Goal: Task Accomplishment & Management: Use online tool/utility

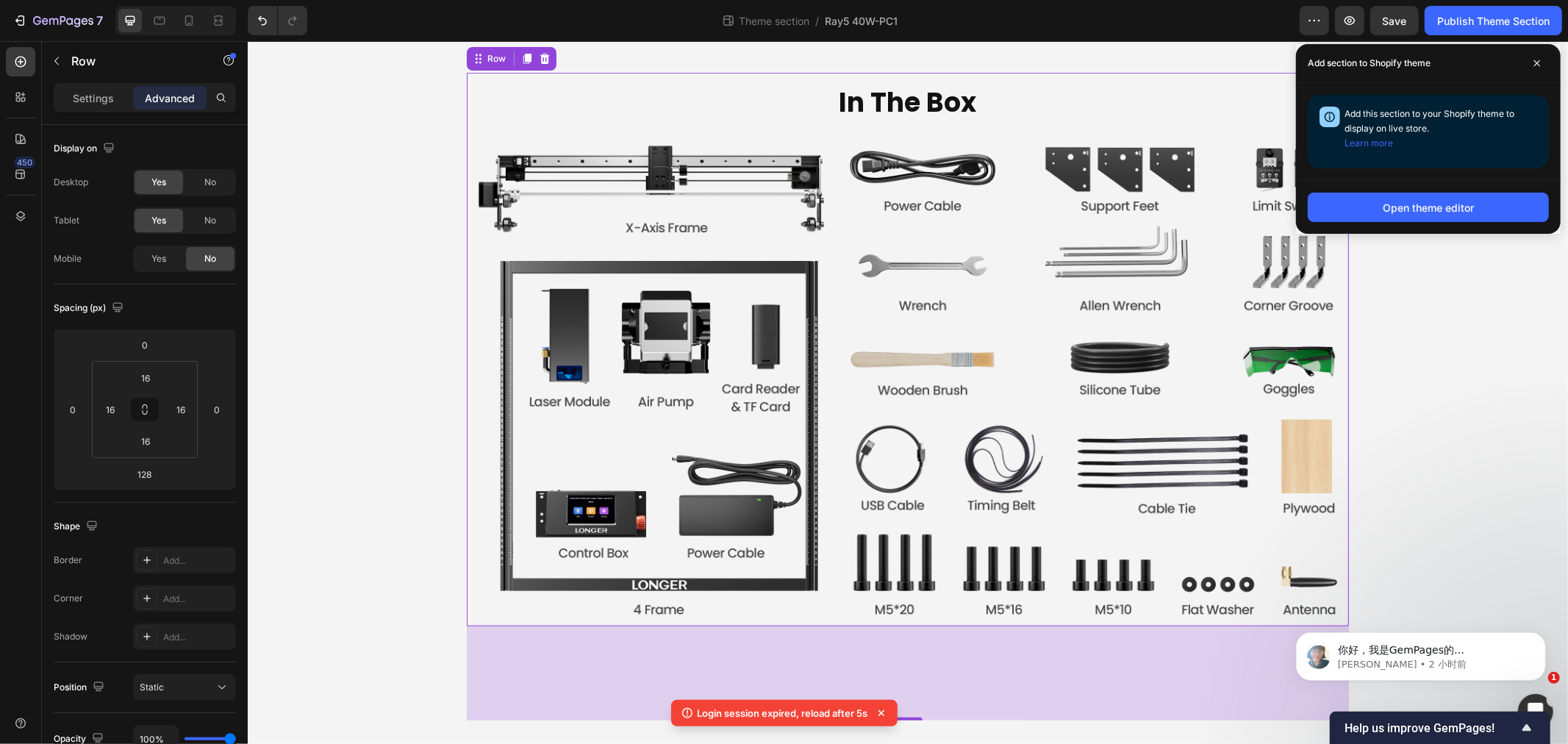
scroll to position [2616, 0]
click at [1543, 62] on span at bounding box center [1537, 63] width 23 height 23
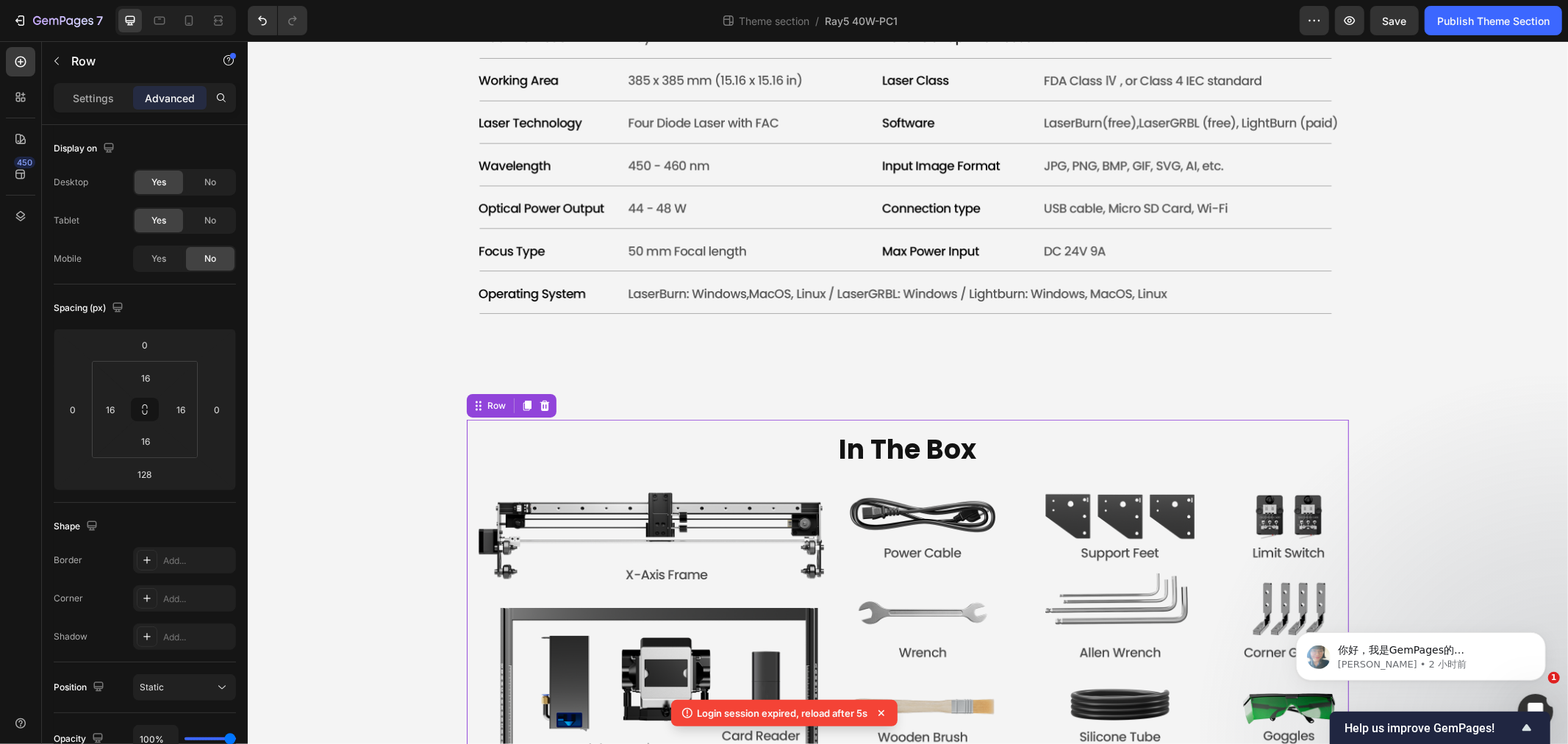
scroll to position [4728, 0]
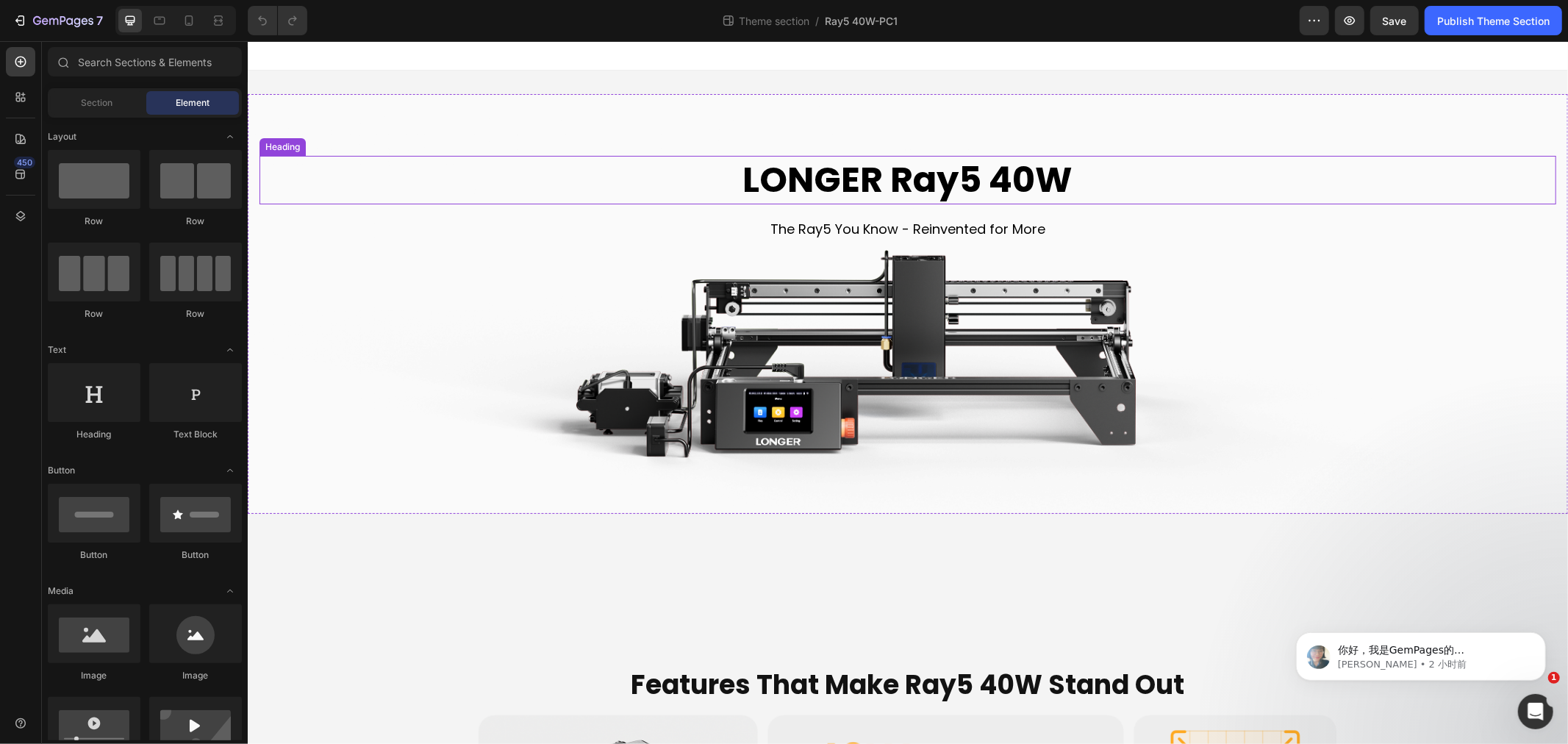
click at [825, 181] on h2 "LONGER Ray5 40W" at bounding box center [907, 179] width 1296 height 49
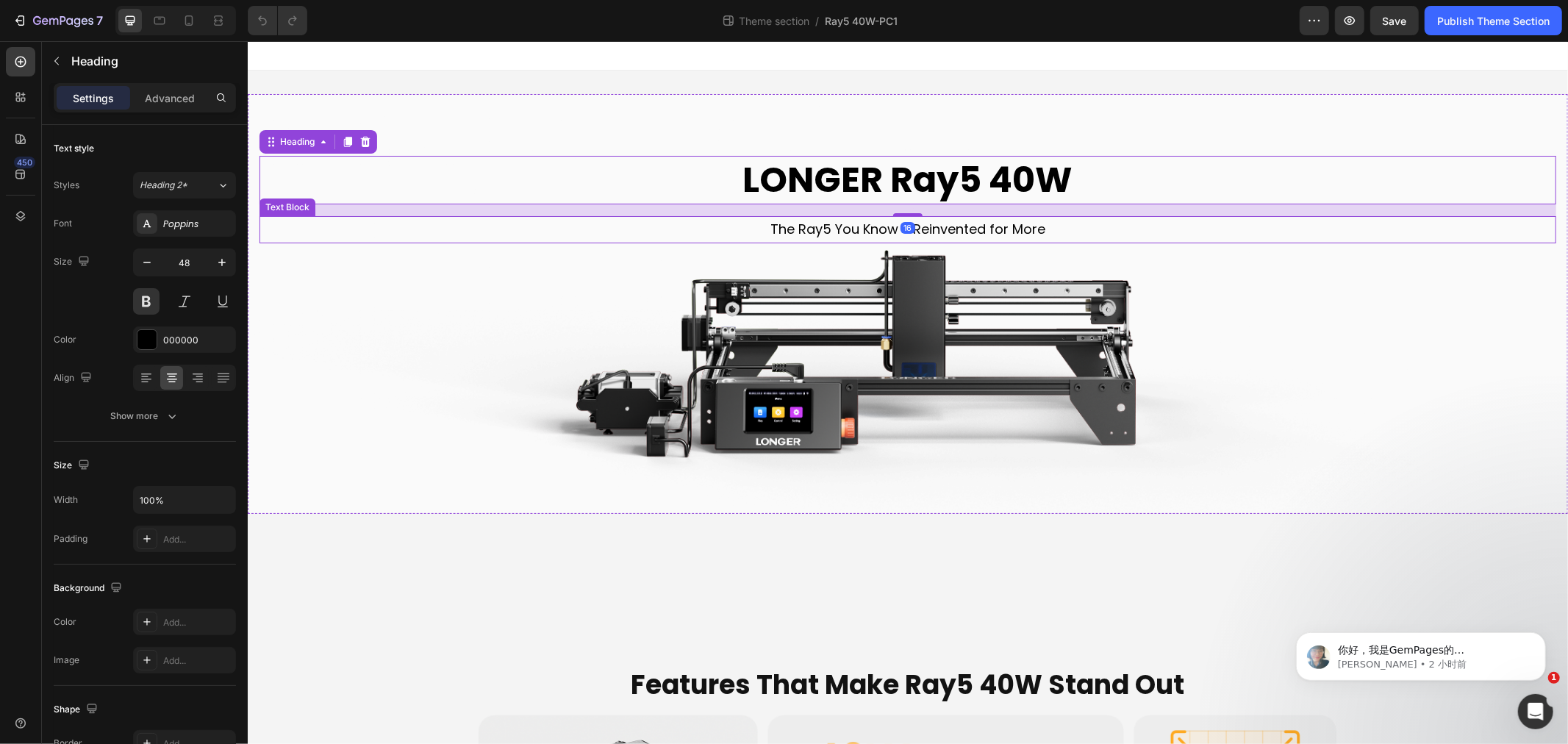
click at [844, 229] on p "The Ray5 You Know - Reinvented for More" at bounding box center [907, 229] width 1294 height 23
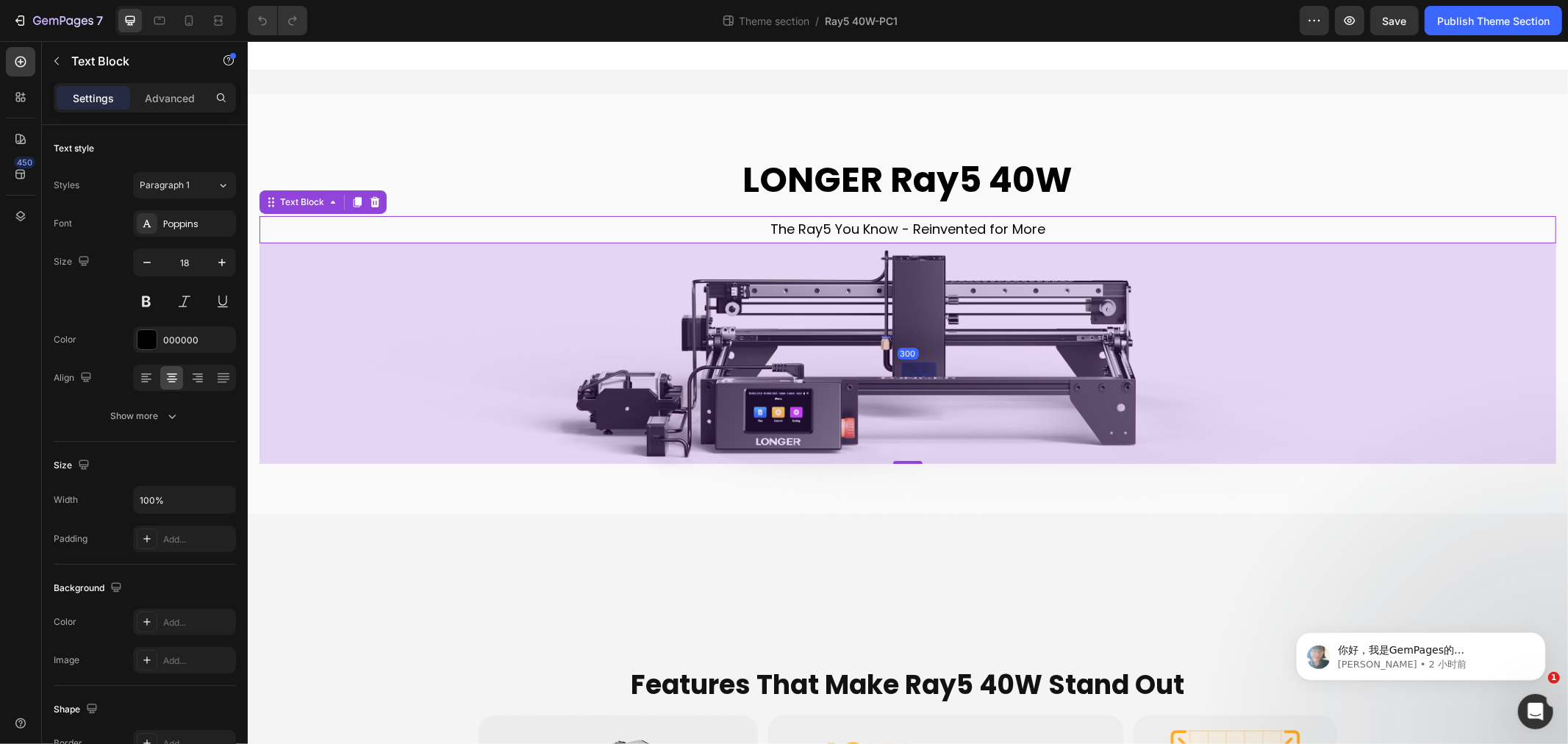
scroll to position [408, 0]
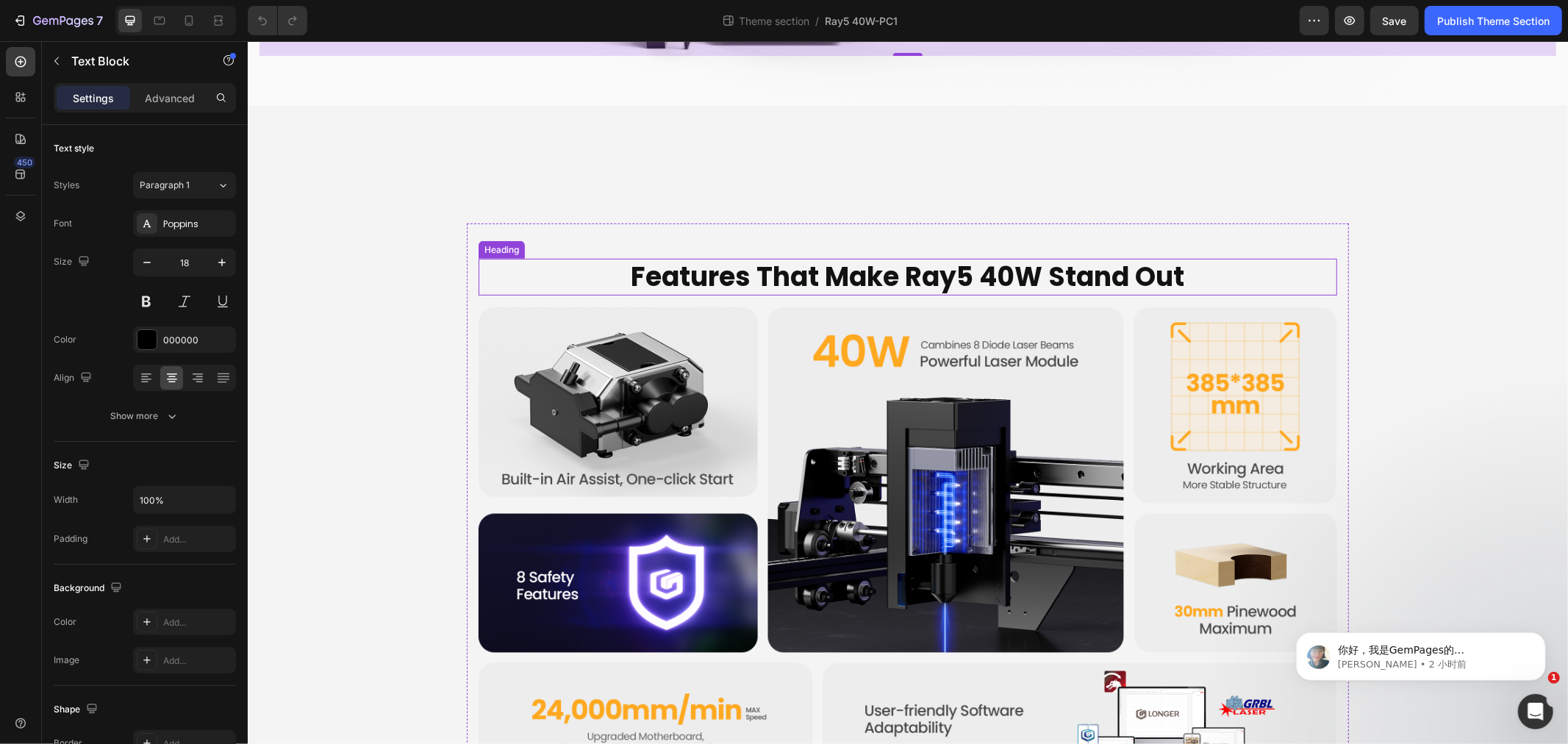
click at [814, 274] on h2 "Features That Make Ray5 40W Stand Out" at bounding box center [908, 276] width 859 height 38
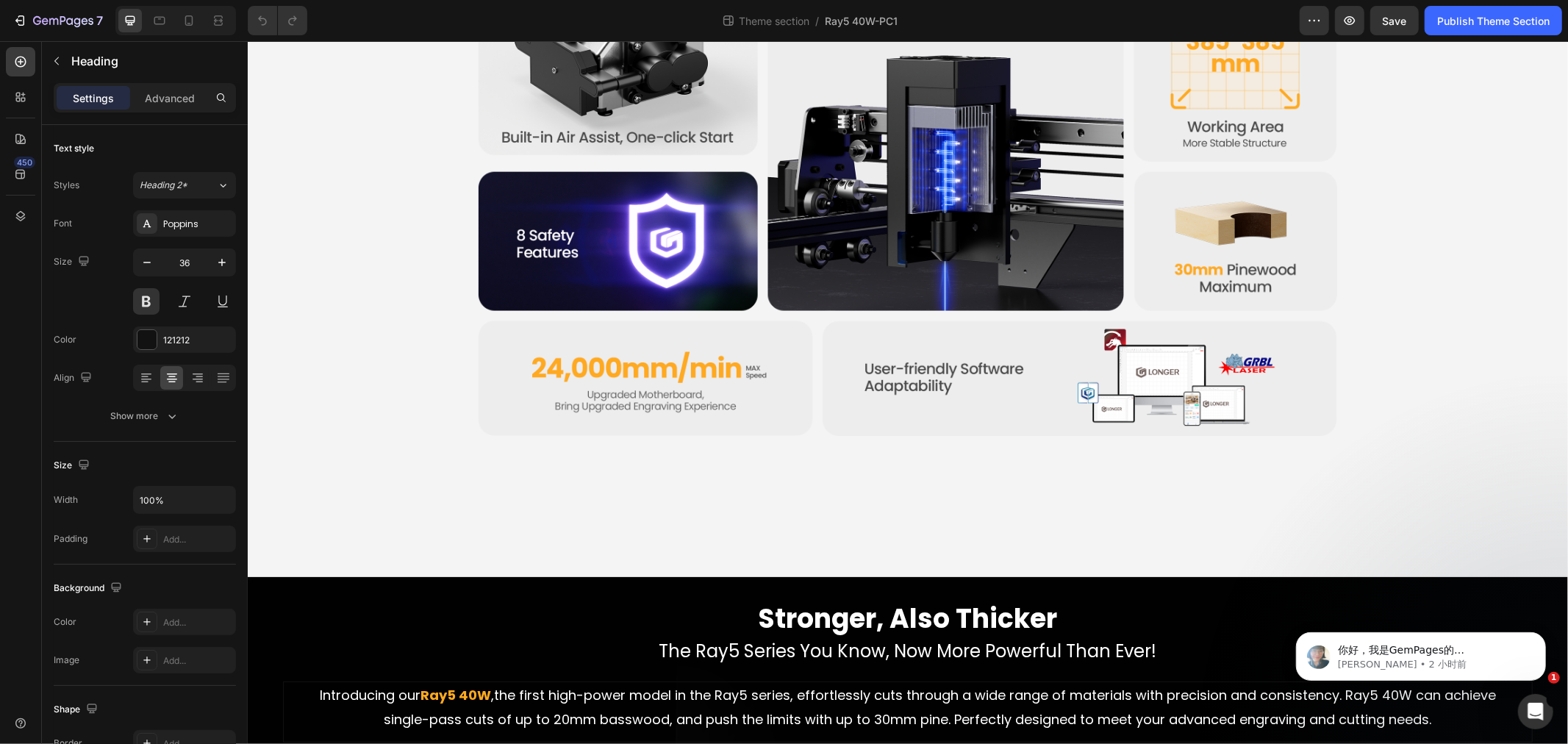
scroll to position [1062, 0]
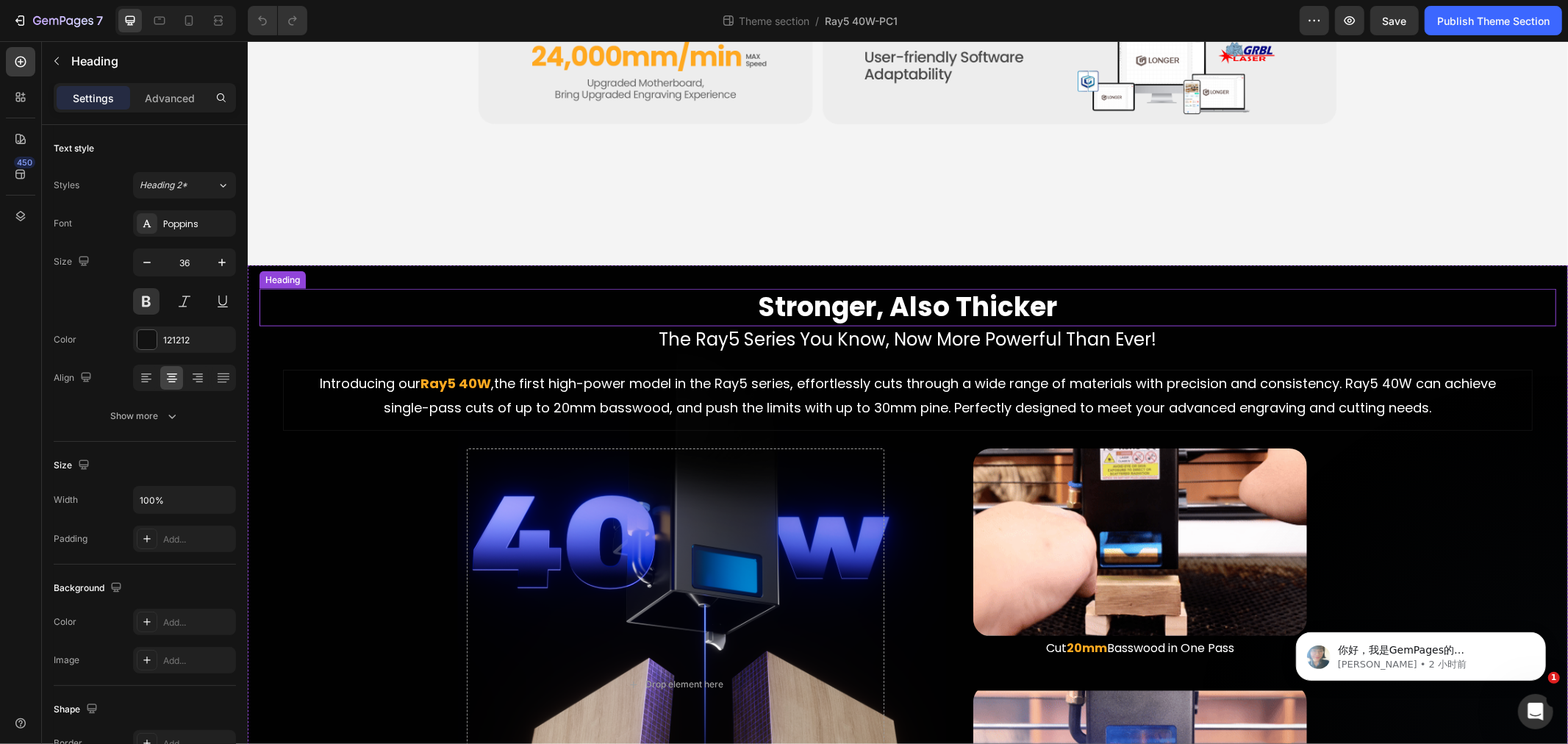
click at [842, 305] on h2 "Stronger, Also Thicker" at bounding box center [907, 307] width 1296 height 38
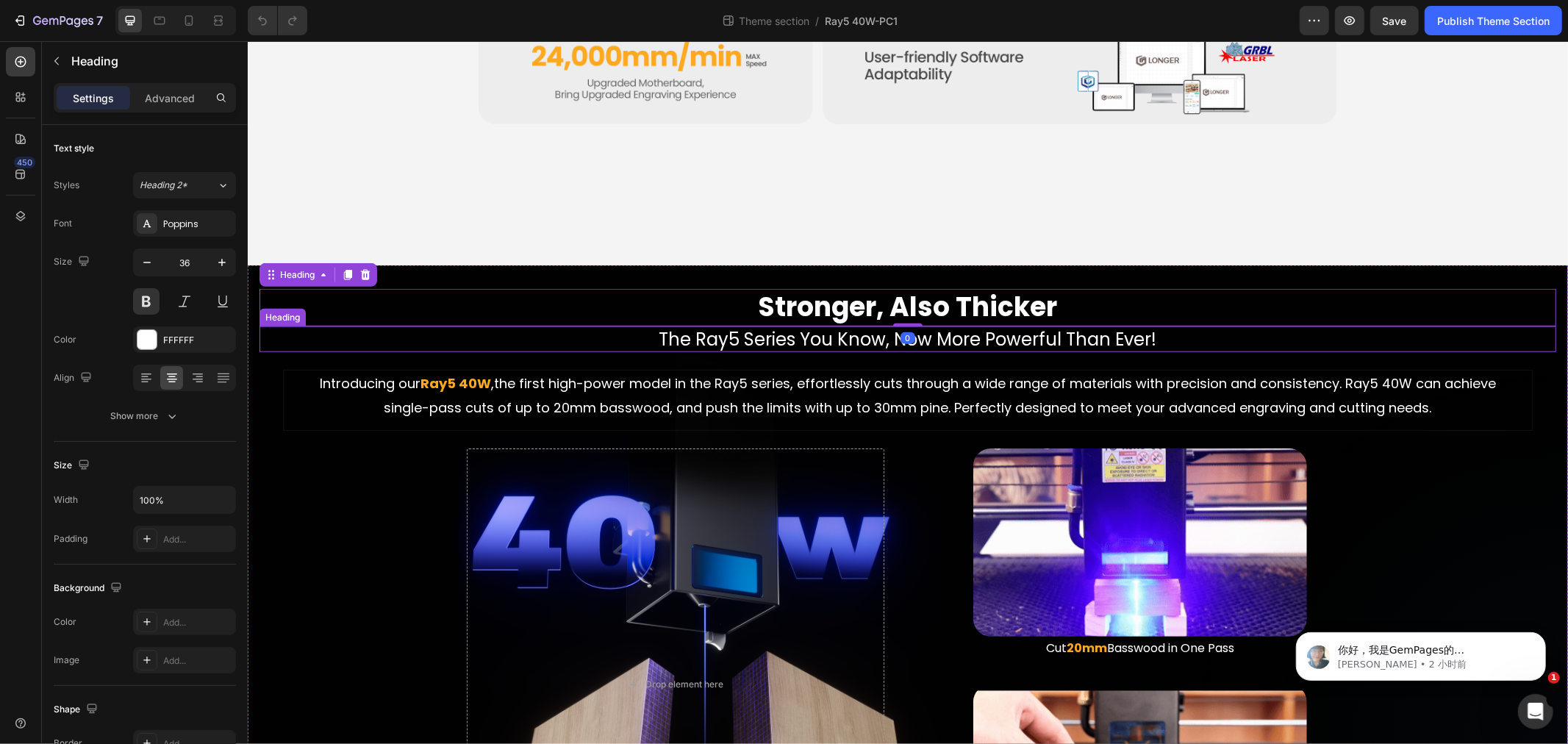
click at [845, 339] on h2 "The Ray5 Series You Know, Now More Powerful Than Ever!" at bounding box center [907, 339] width 1296 height 26
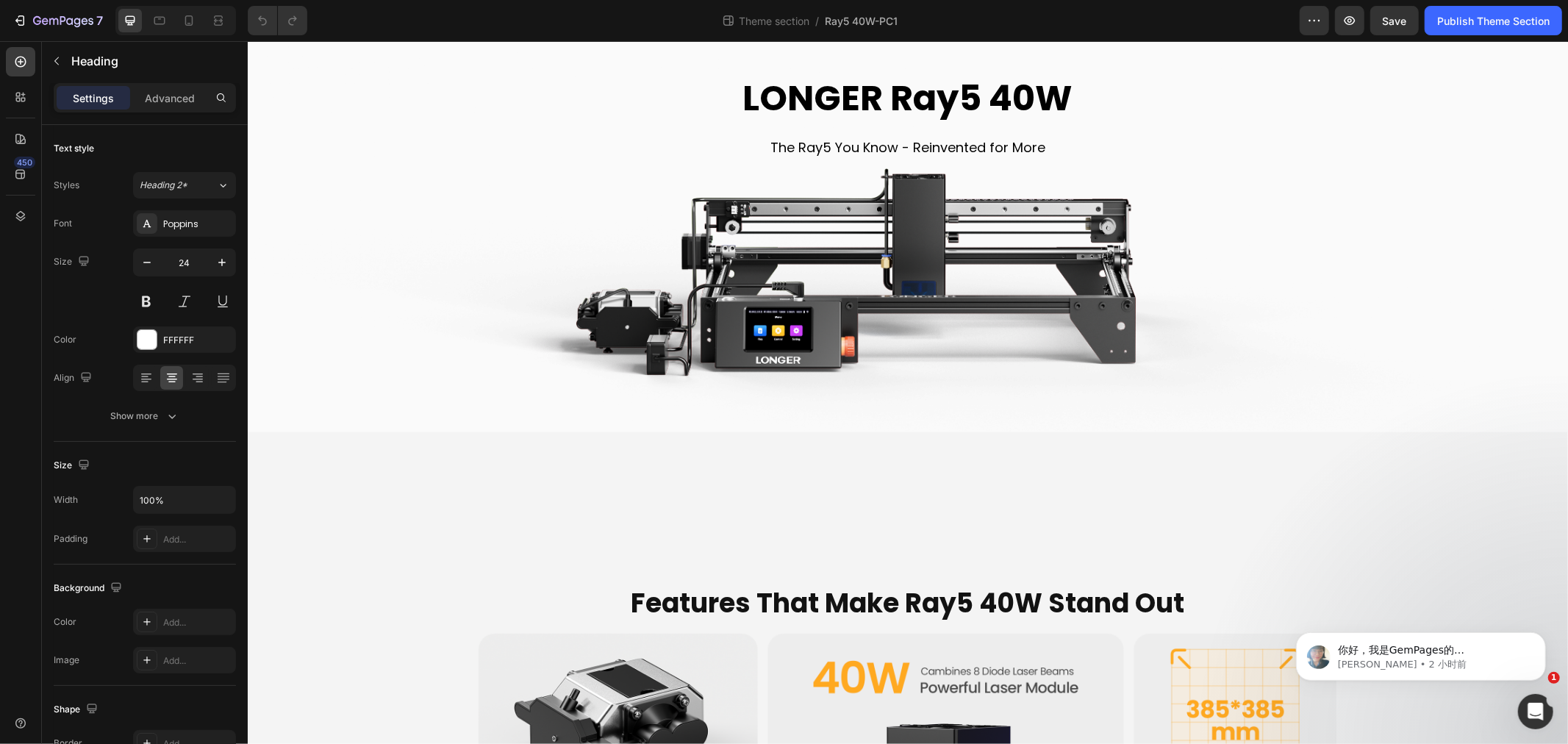
scroll to position [0, 0]
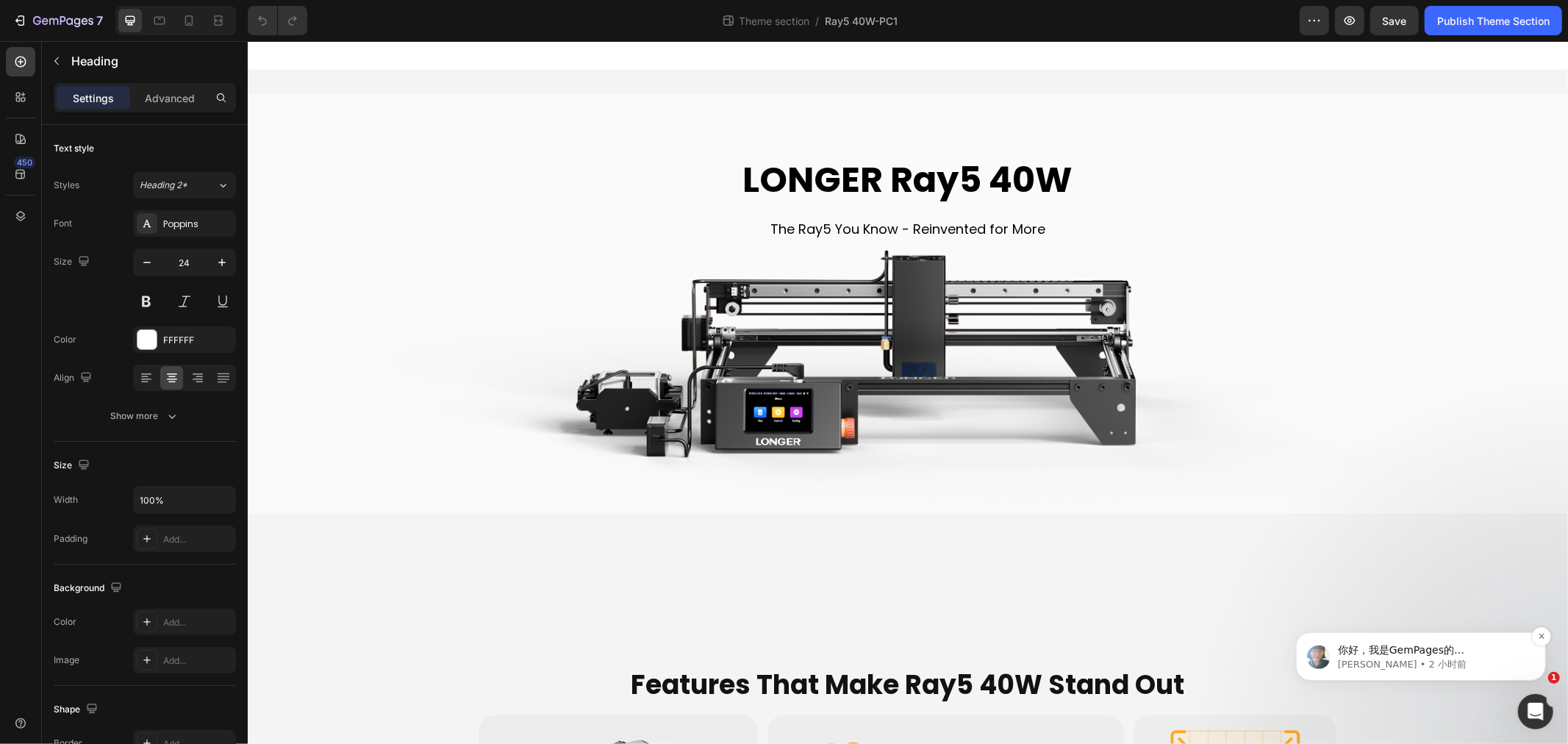
click at [1412, 663] on p "[PERSON_NAME] • 2 小时前" at bounding box center [1432, 664] width 190 height 14
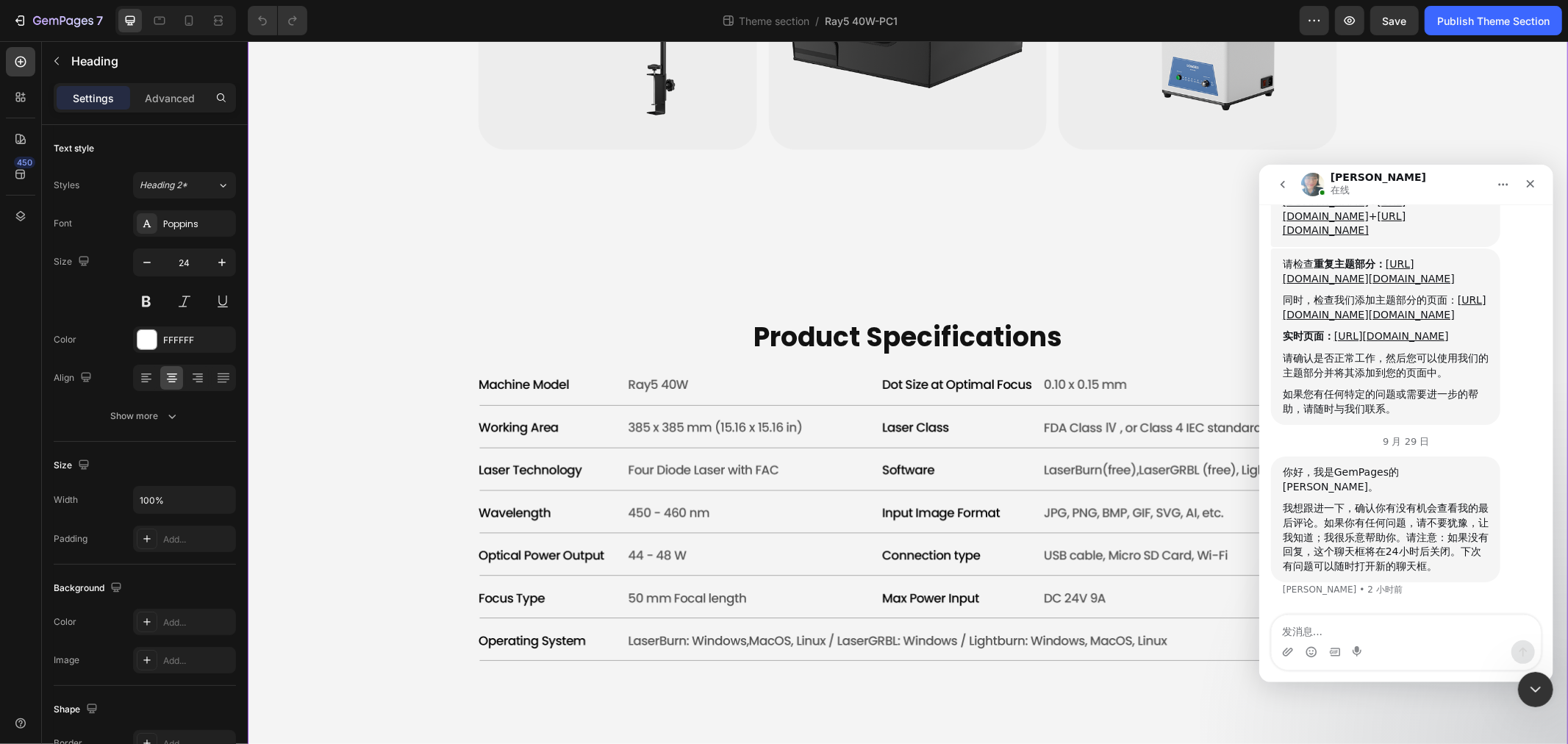
scroll to position [5148, 0]
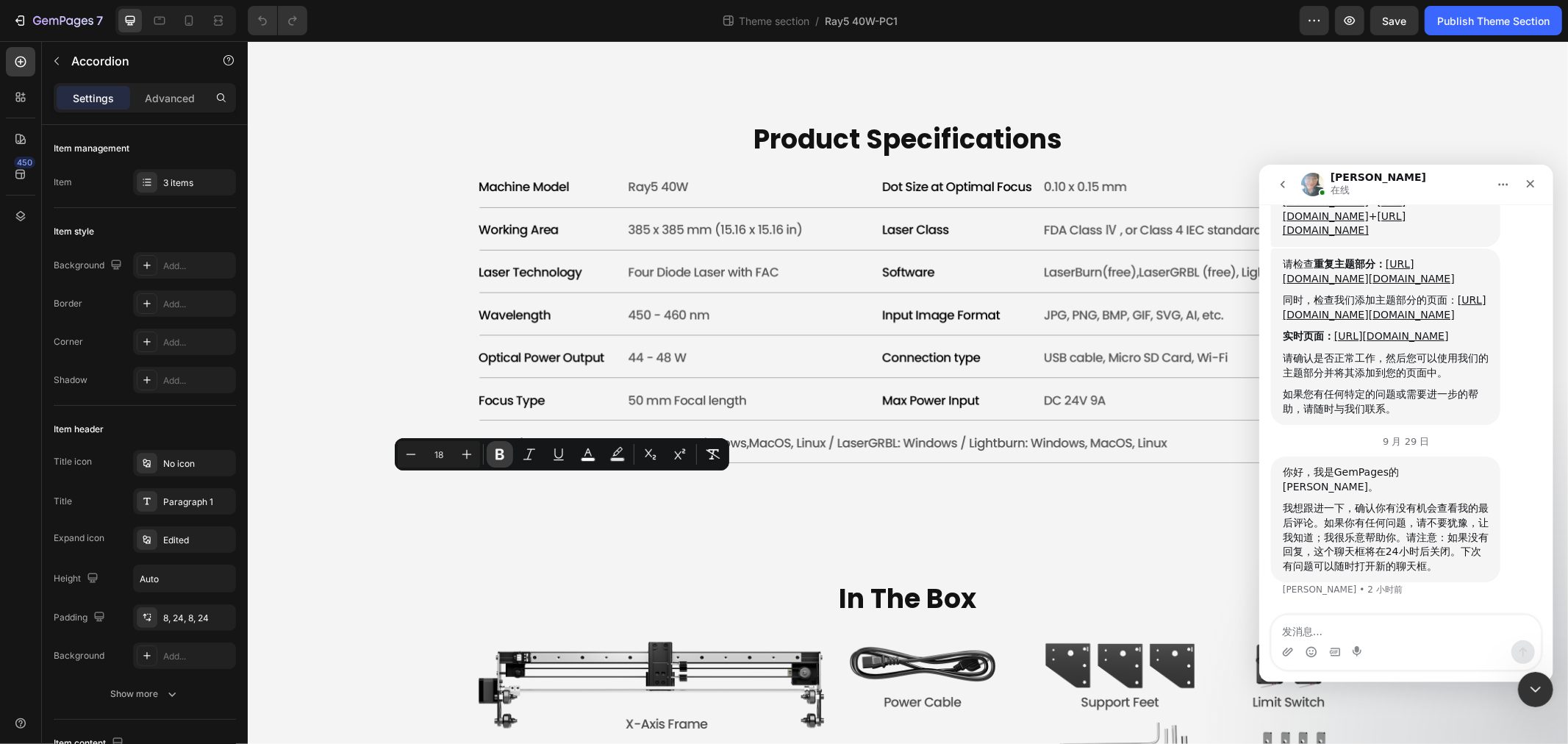
click at [491, 457] on button "Bold" at bounding box center [499, 454] width 26 height 26
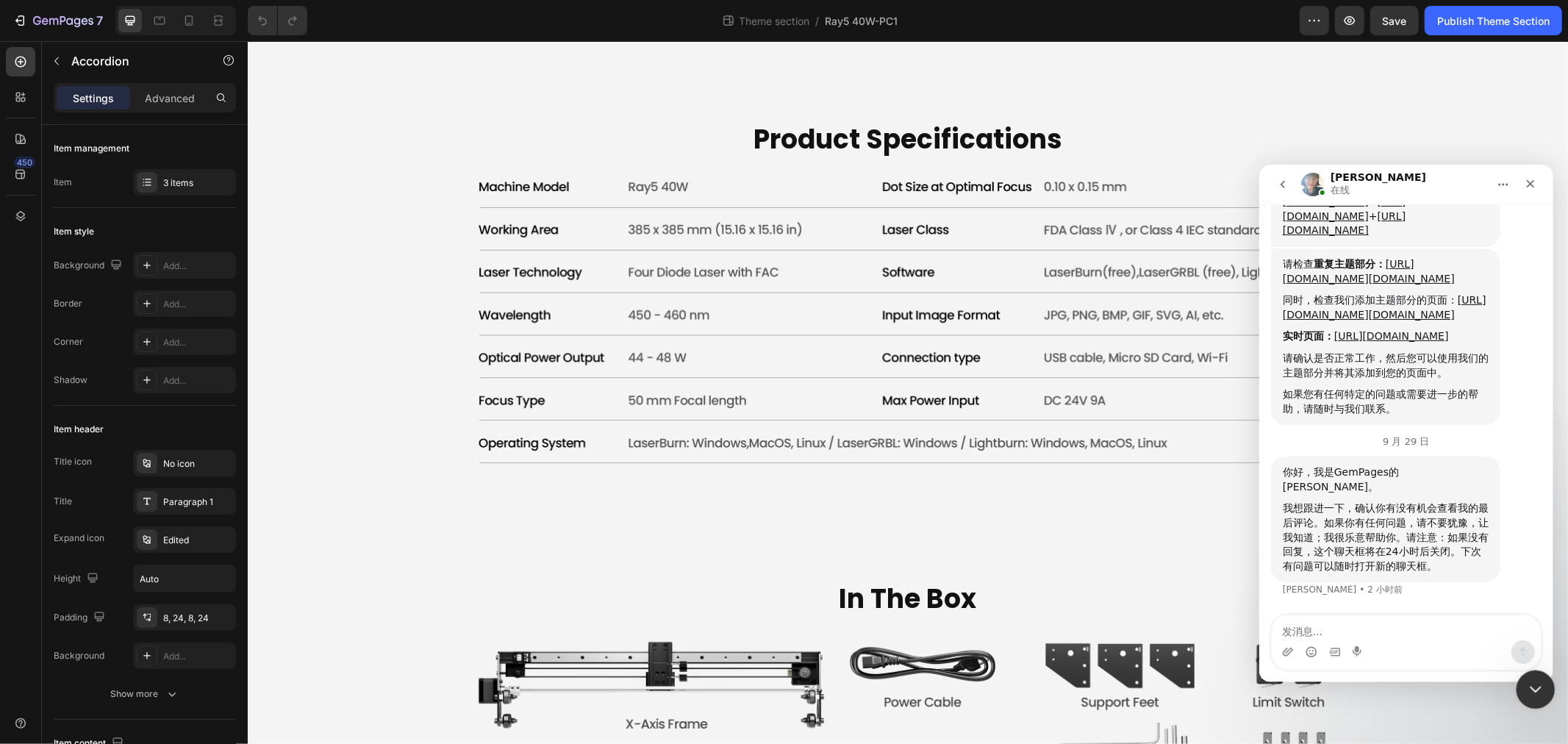
click at [1527, 686] on icon "关闭 Intercom Messenger" at bounding box center [1533, 688] width 17 height 17
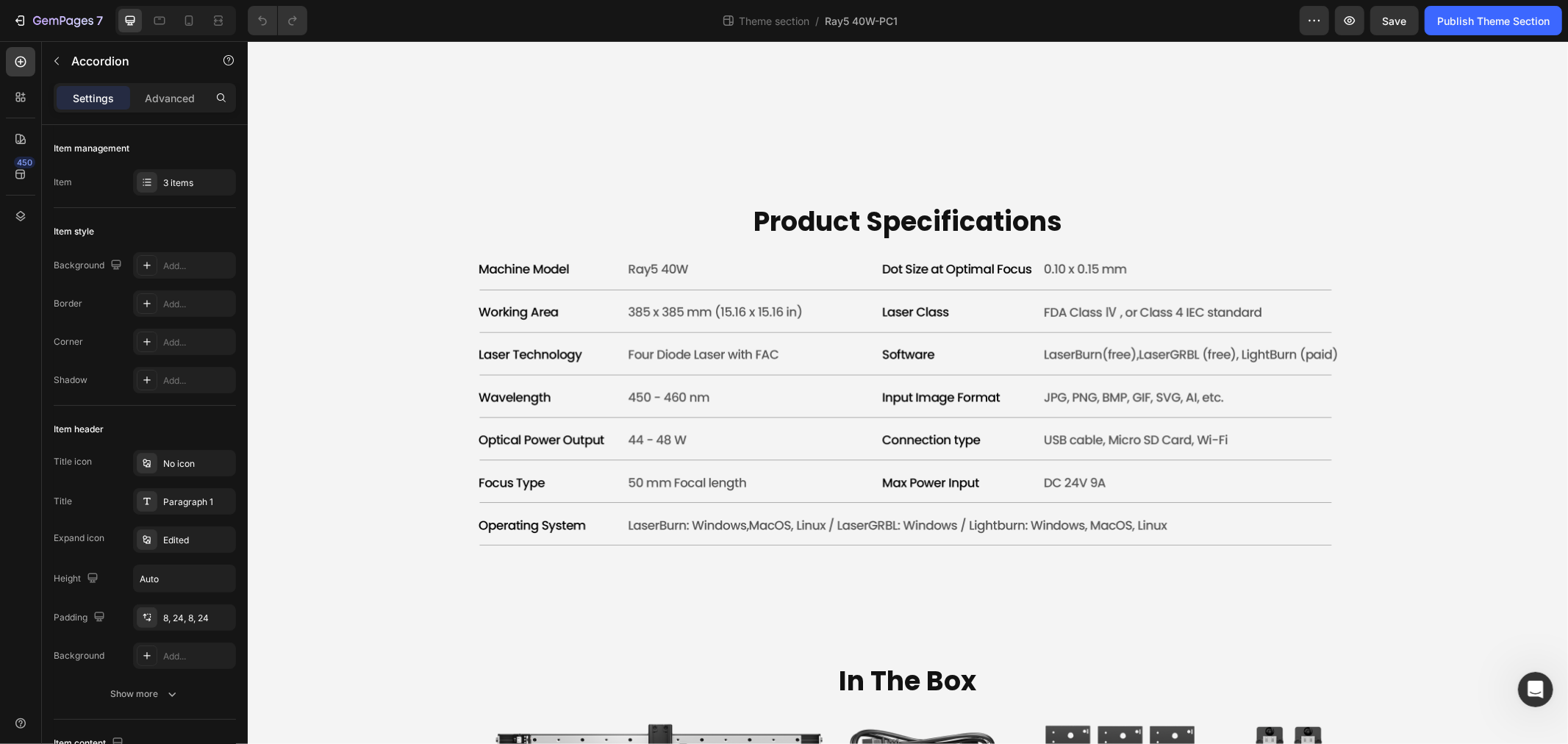
scroll to position [4658, 0]
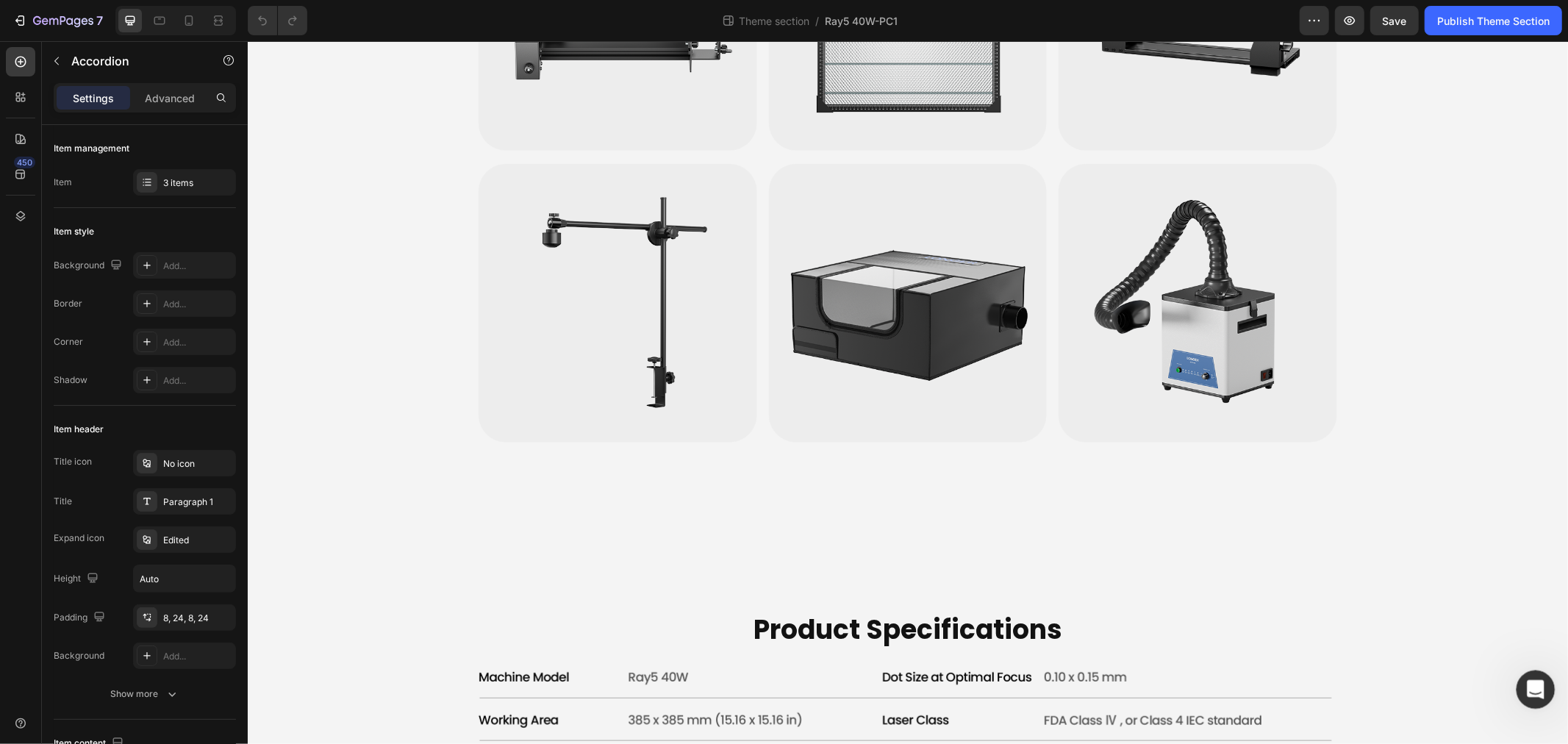
click at [1529, 700] on div "打开 Intercom Messenger" at bounding box center [1534, 688] width 48 height 49
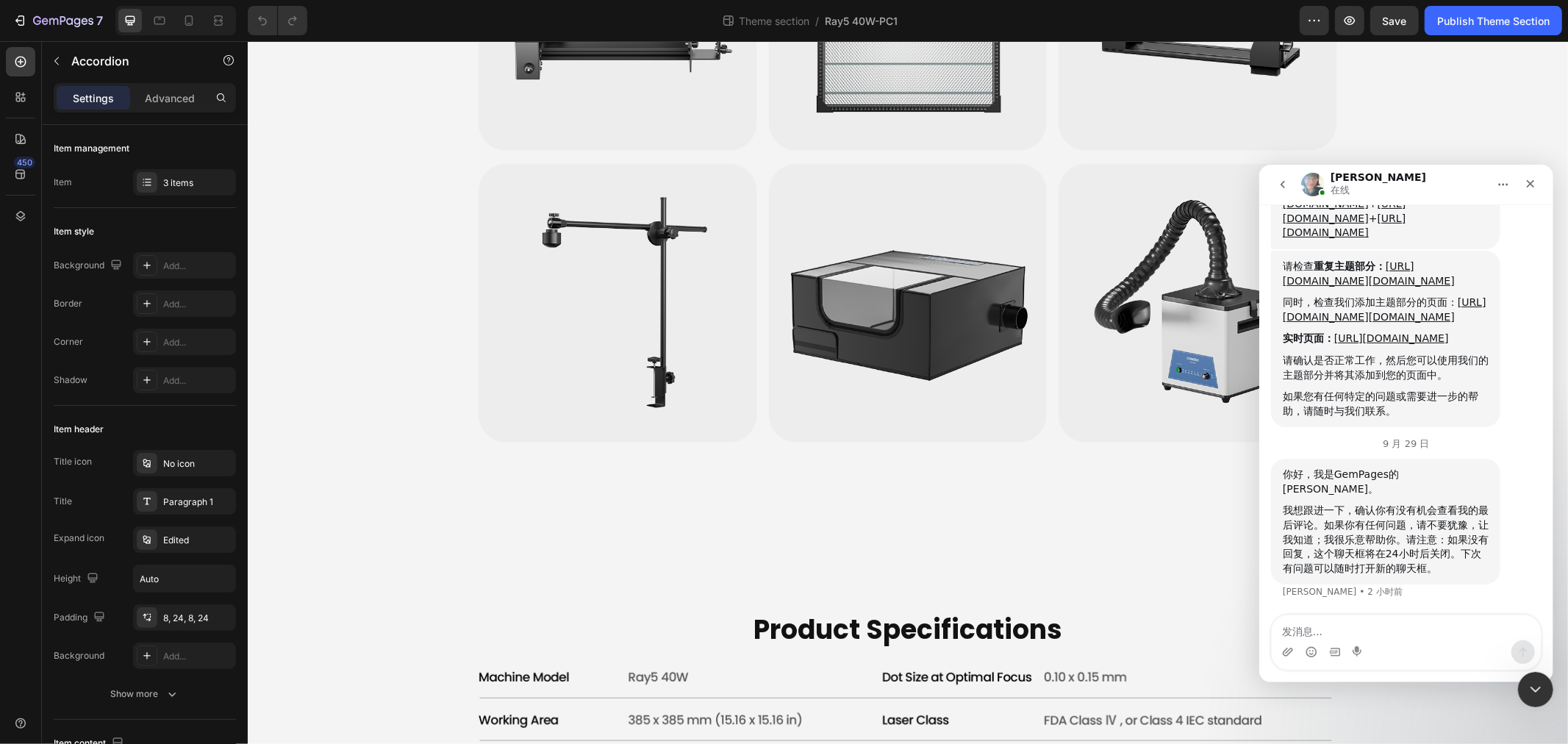
scroll to position [2616, 0]
click at [1337, 336] on link "[URL][DOMAIN_NAME]" at bounding box center [1391, 338] width 114 height 12
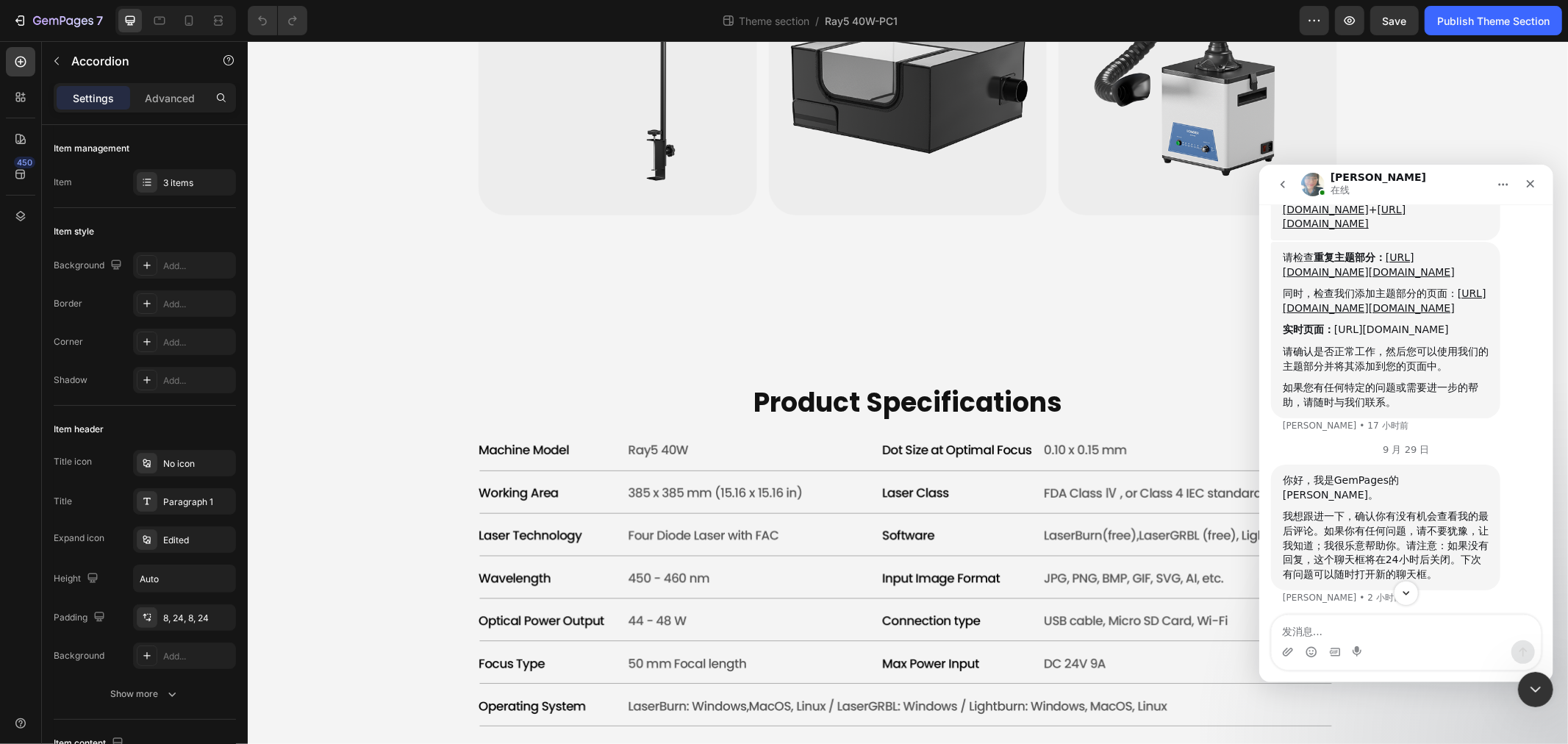
scroll to position [4984, 0]
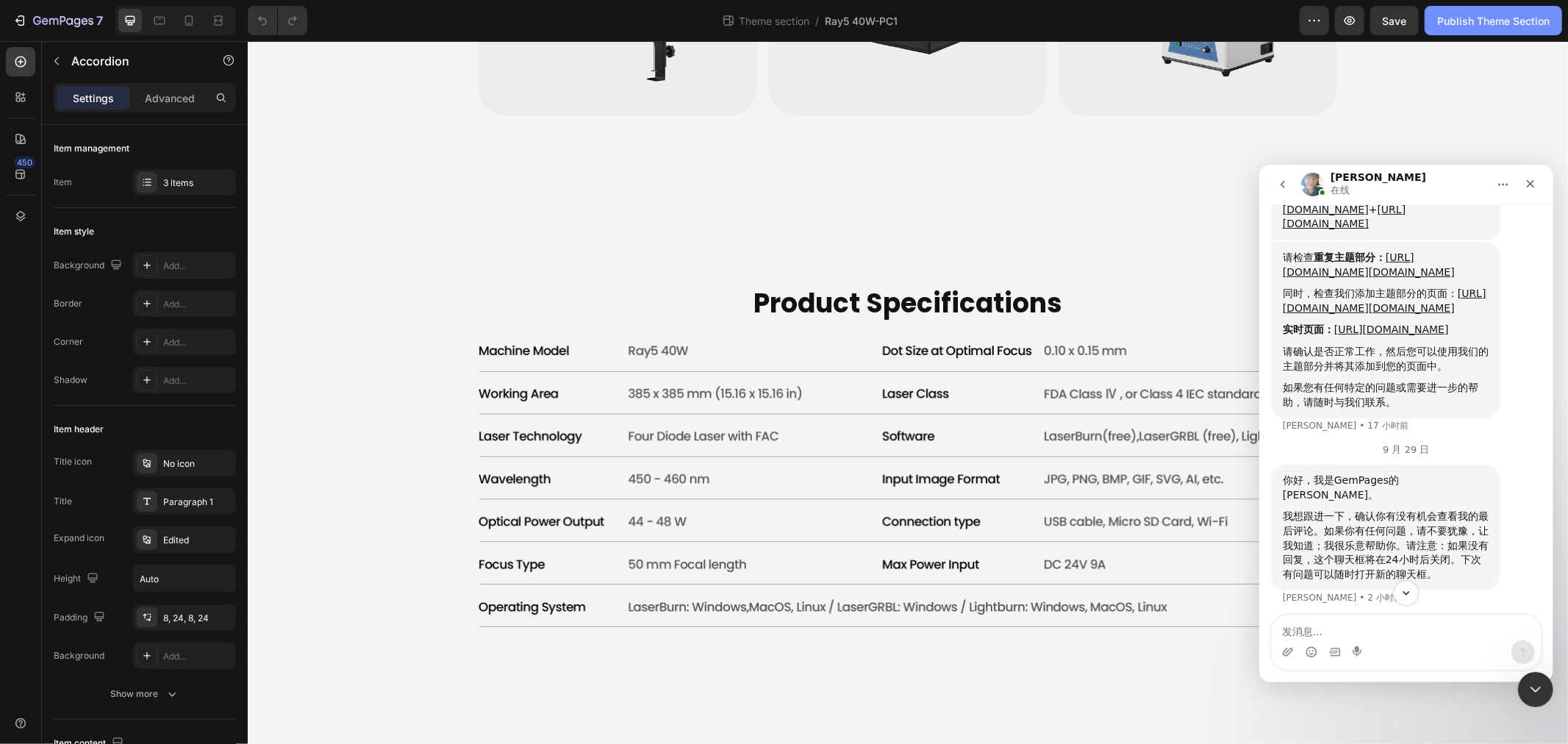
click at [1494, 19] on div "Publish Theme Section" at bounding box center [1493, 21] width 112 height 16
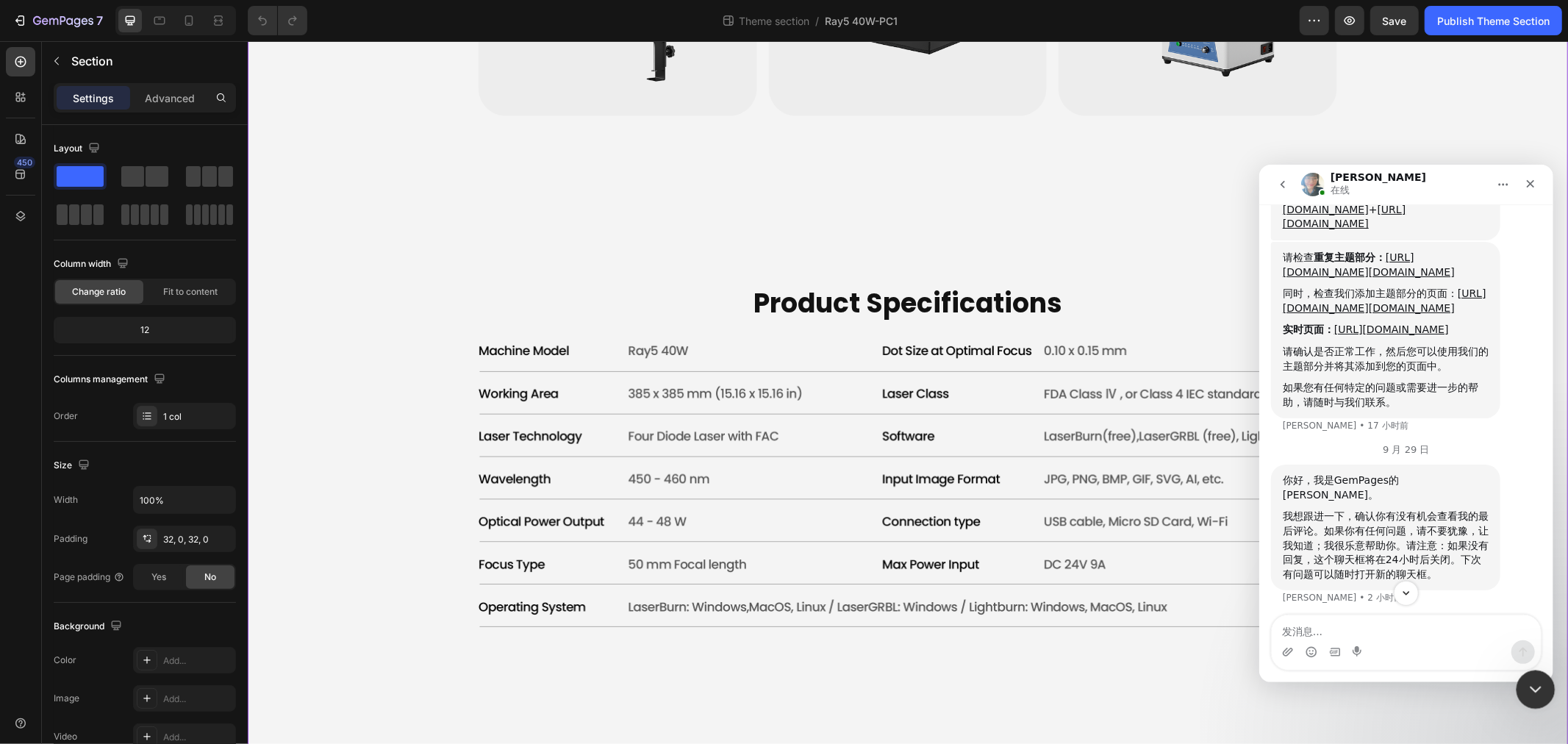
drag, startPoint x: 2793, startPoint y: 763, endPoint x: 1536, endPoint y: 680, distance: 1259.7
click at [1536, 680] on icon "关闭 Intercom Messenger" at bounding box center [1533, 688] width 17 height 17
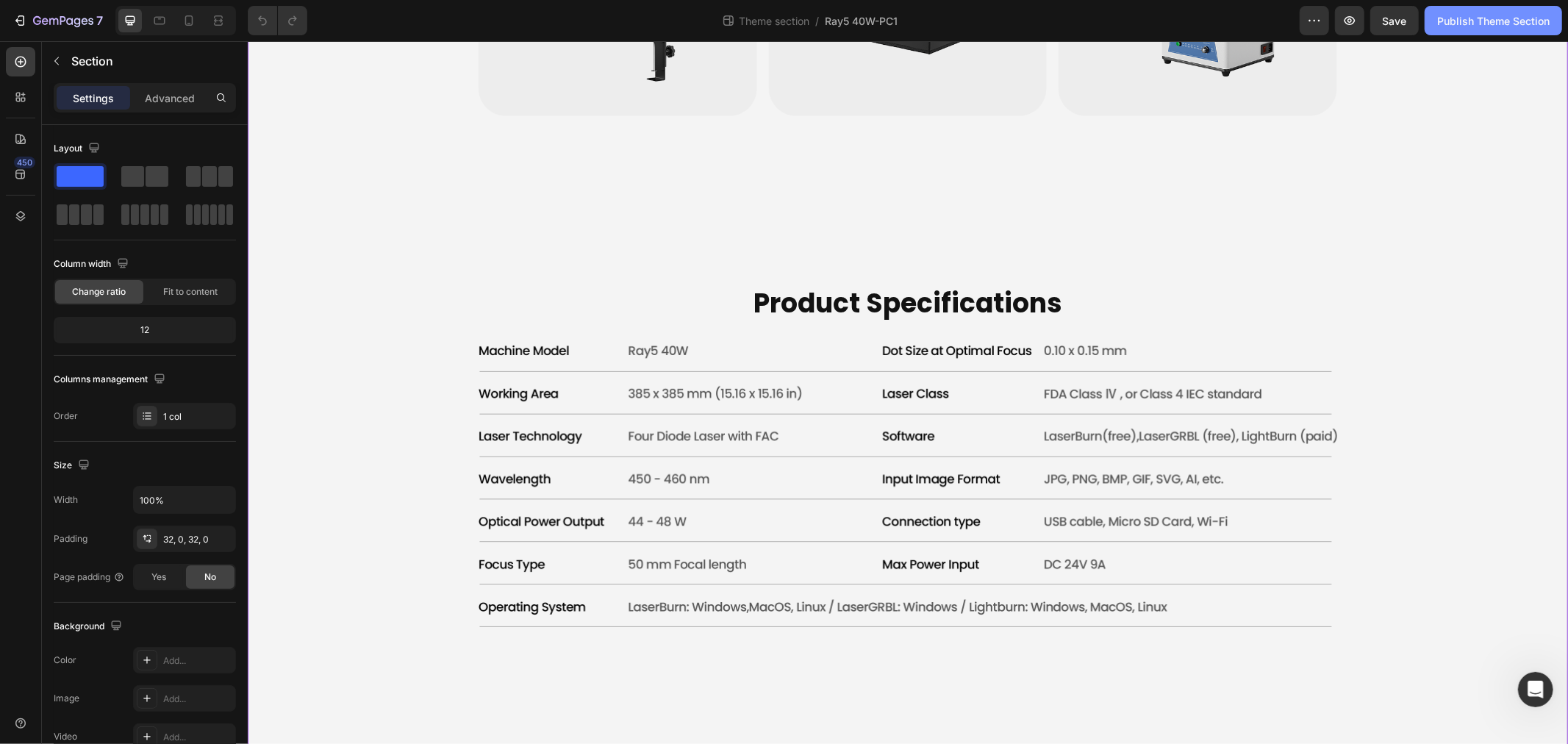
click at [1489, 16] on div "Publish Theme Section" at bounding box center [1493, 21] width 112 height 16
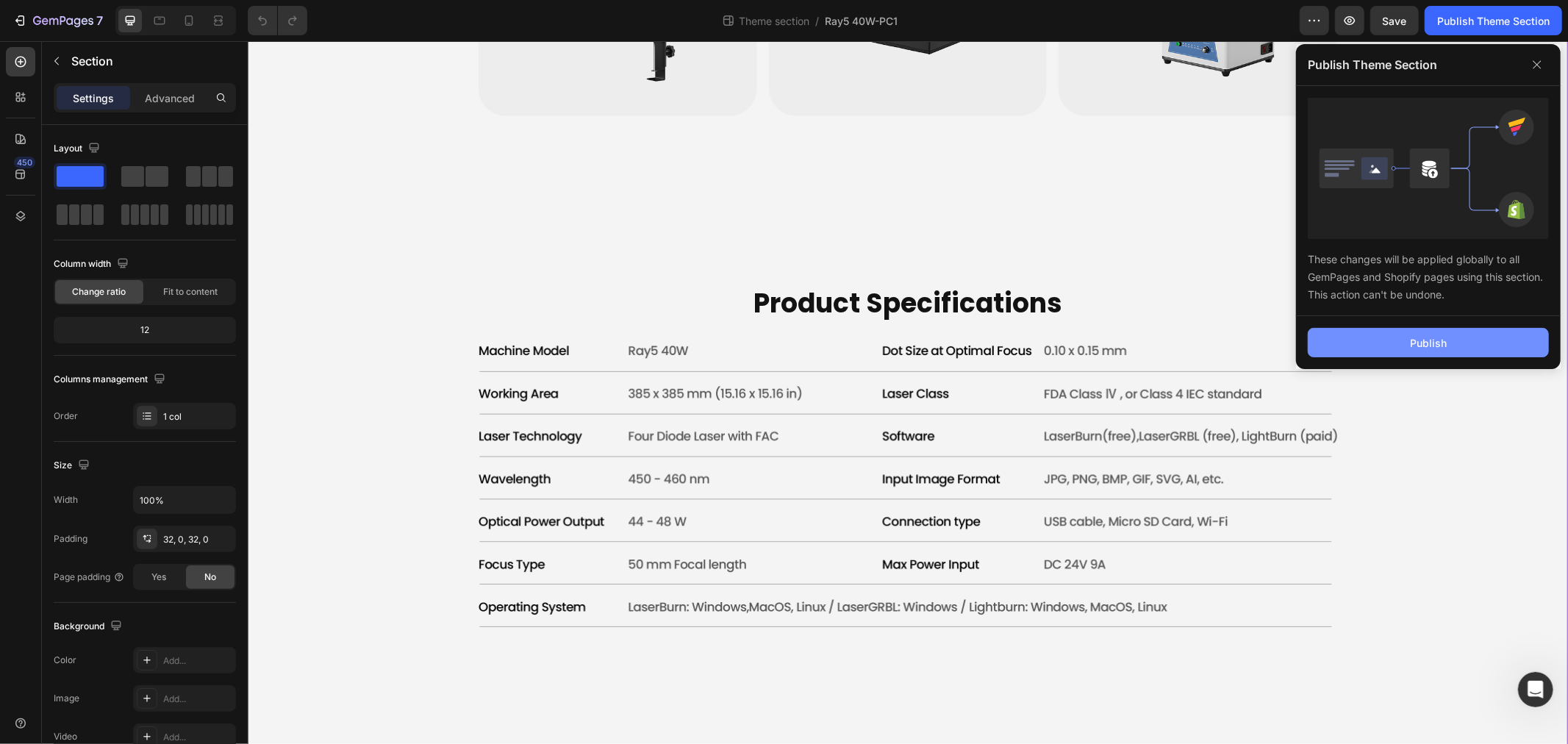
click at [1424, 340] on div "Publish" at bounding box center [1428, 343] width 37 height 16
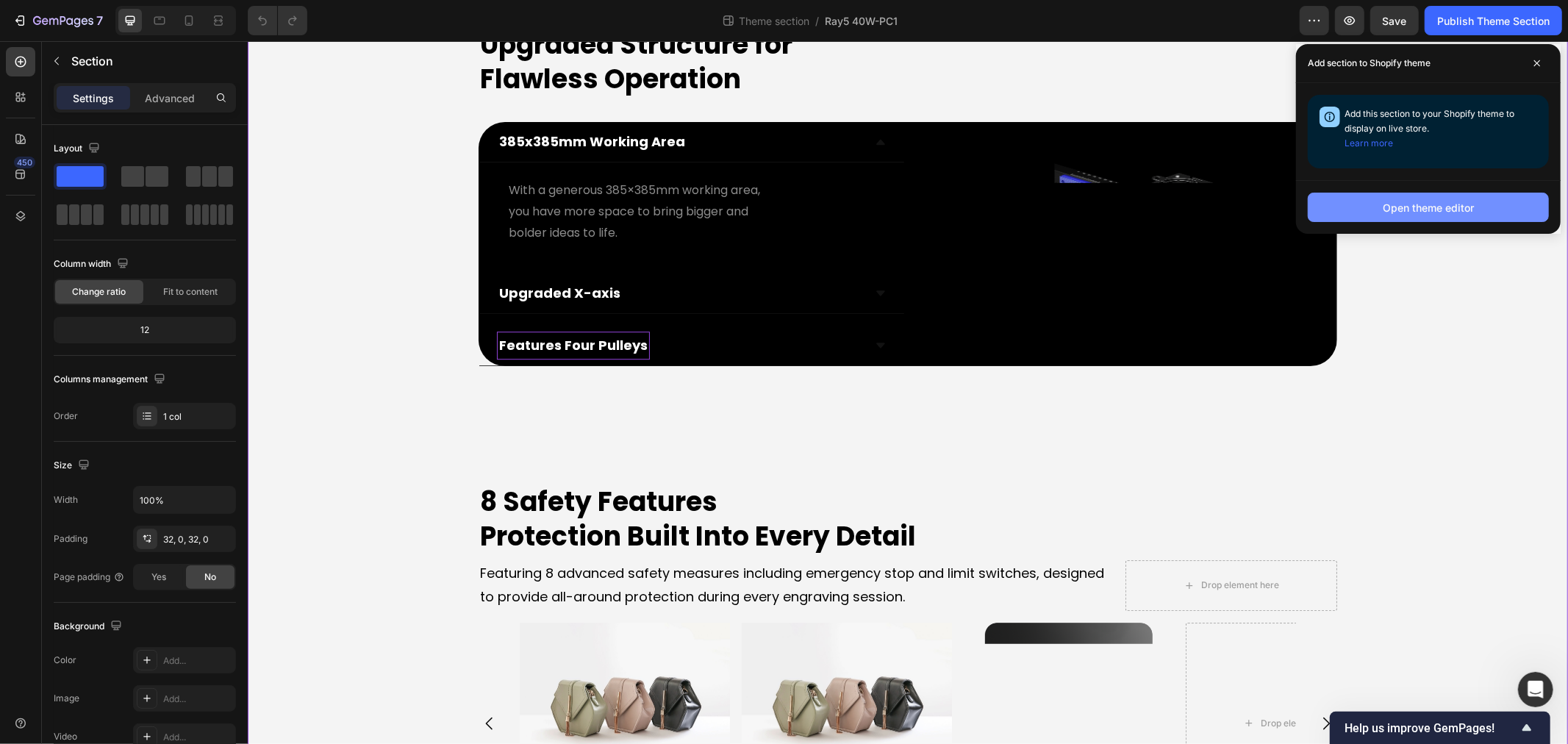
scroll to position [3432, 0]
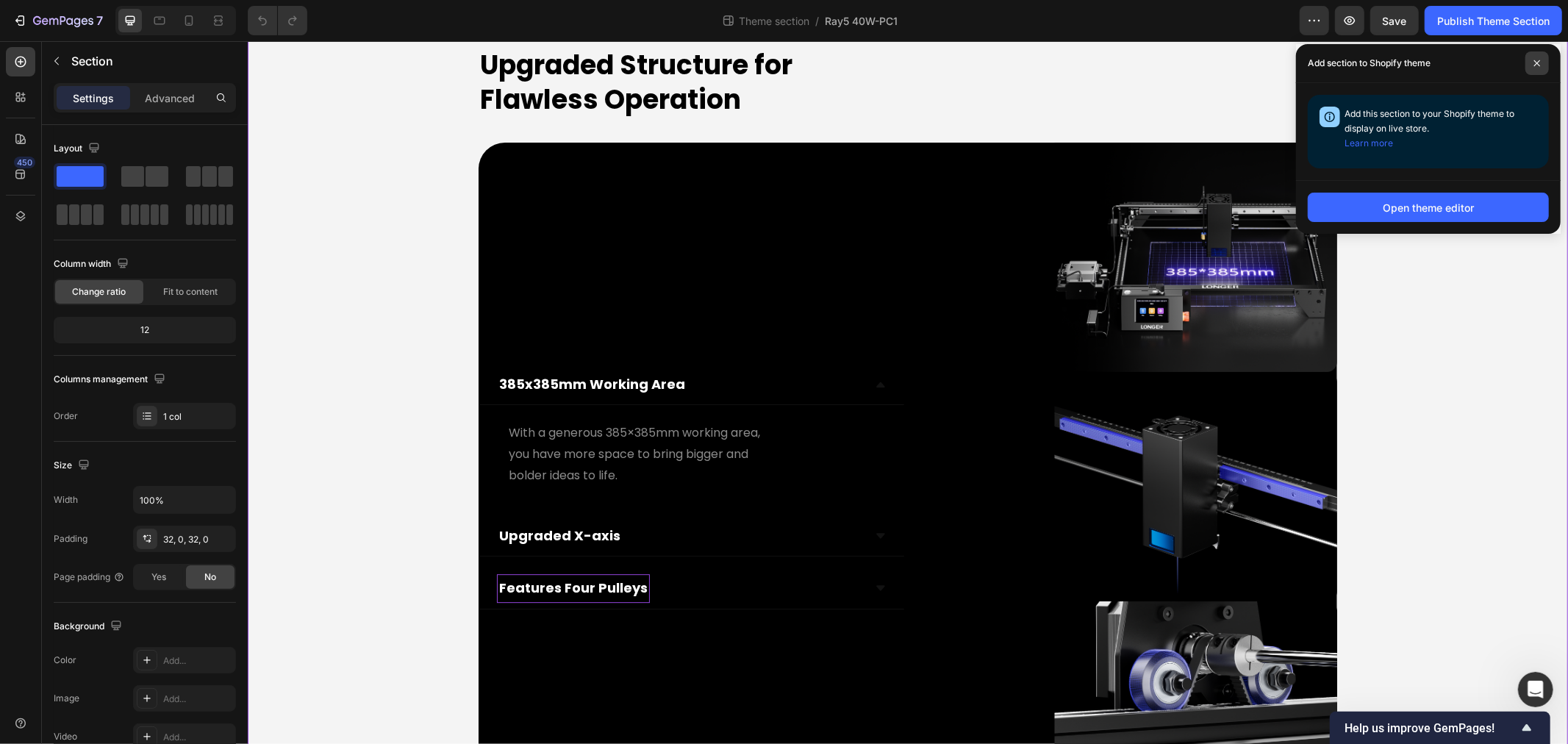
click at [1534, 62] on icon at bounding box center [1538, 63] width 8 height 8
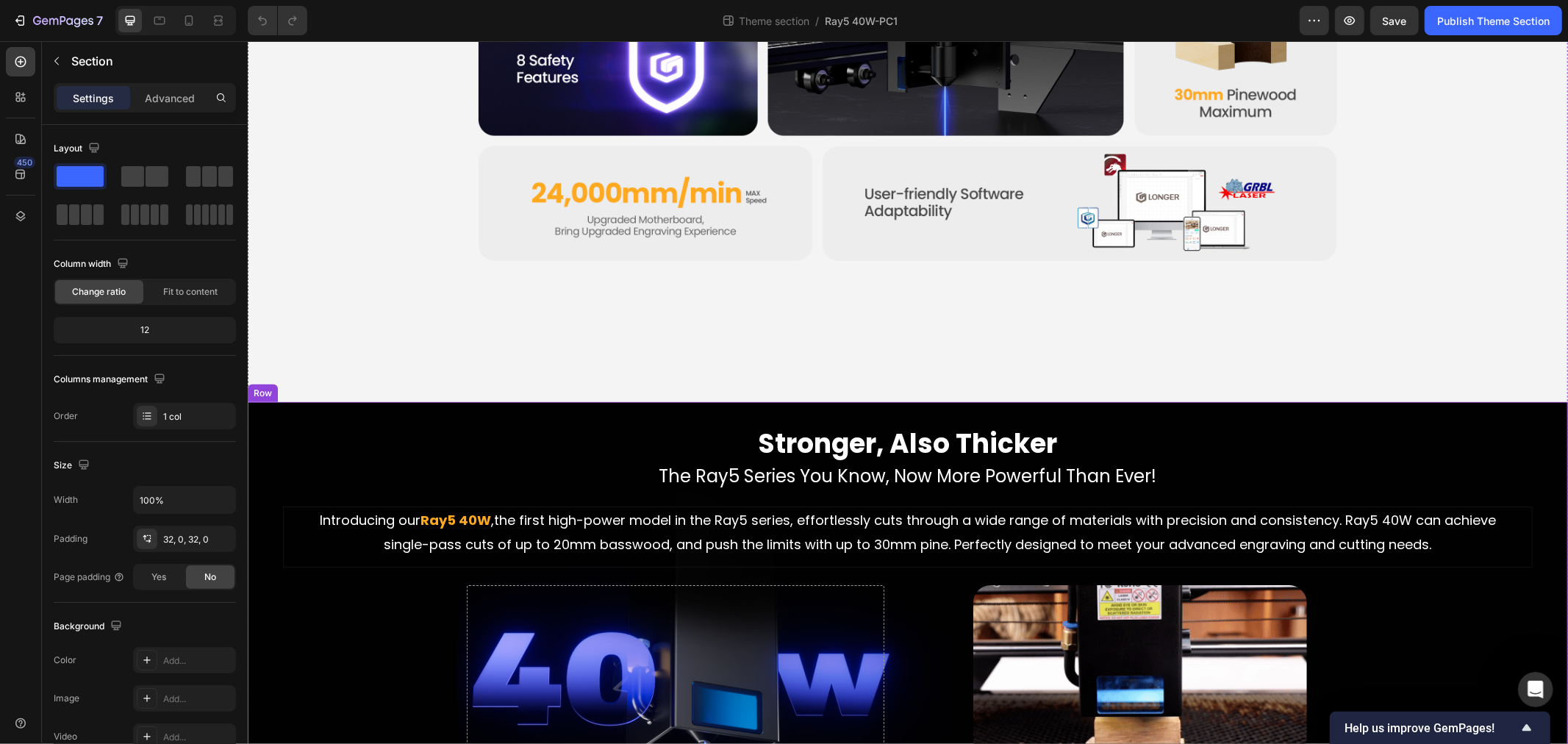
scroll to position [1062, 0]
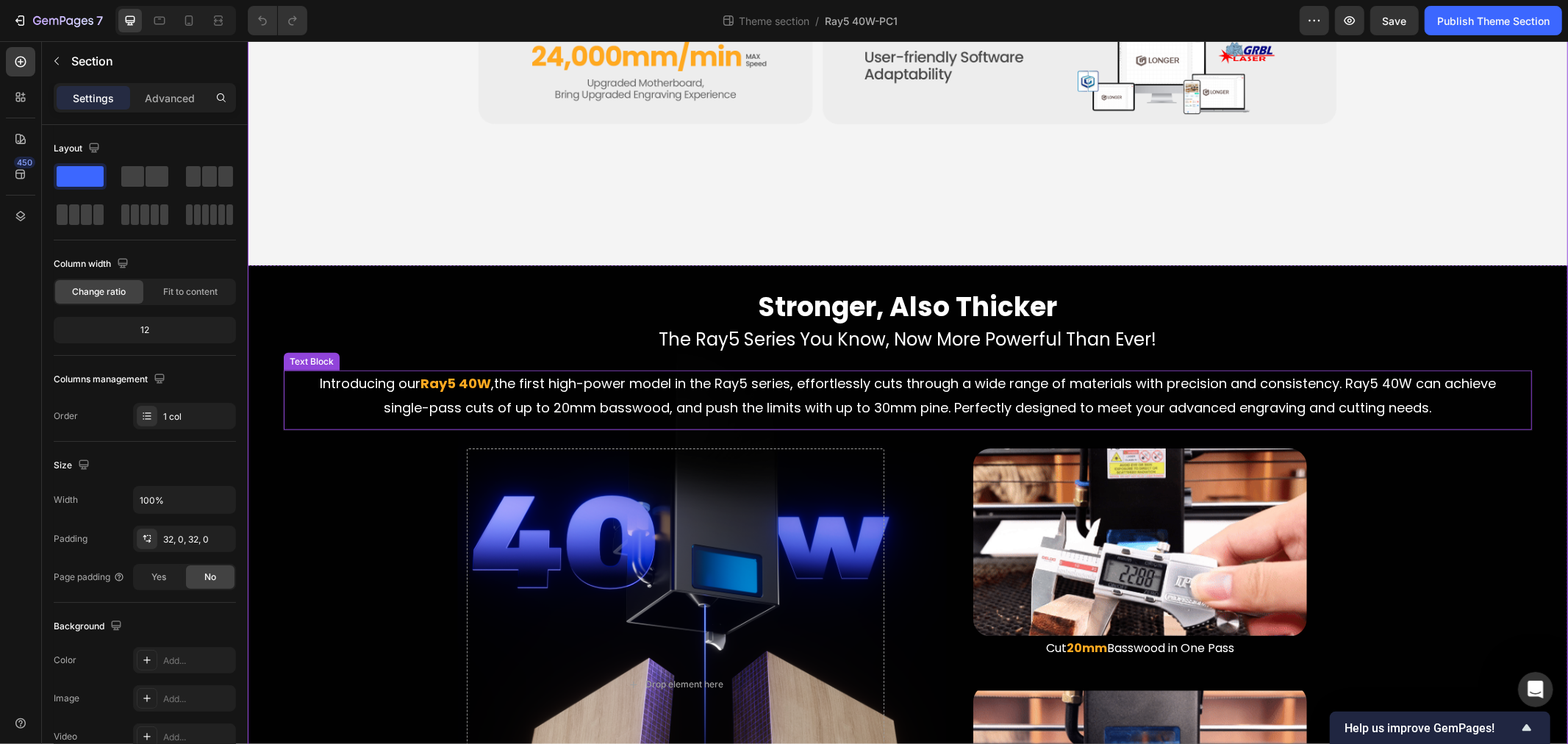
click at [727, 395] on span "the first high-power model in the Ray5 series, effortlessly cuts through a wide…" at bounding box center [940, 394] width 1112 height 42
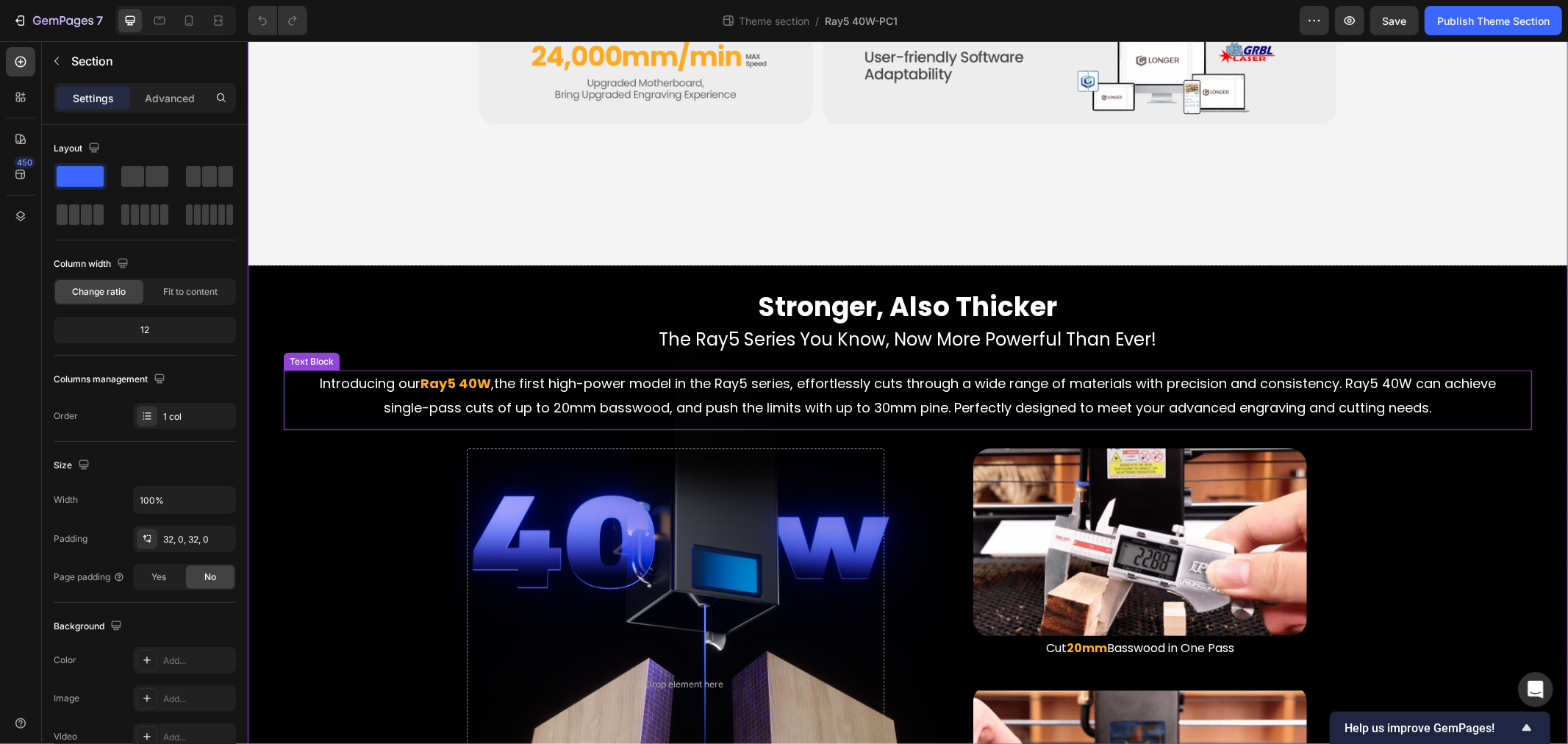
click at [727, 395] on span "the first high-power model in the Ray5 series, effortlessly cuts through a wide…" at bounding box center [940, 394] width 1112 height 42
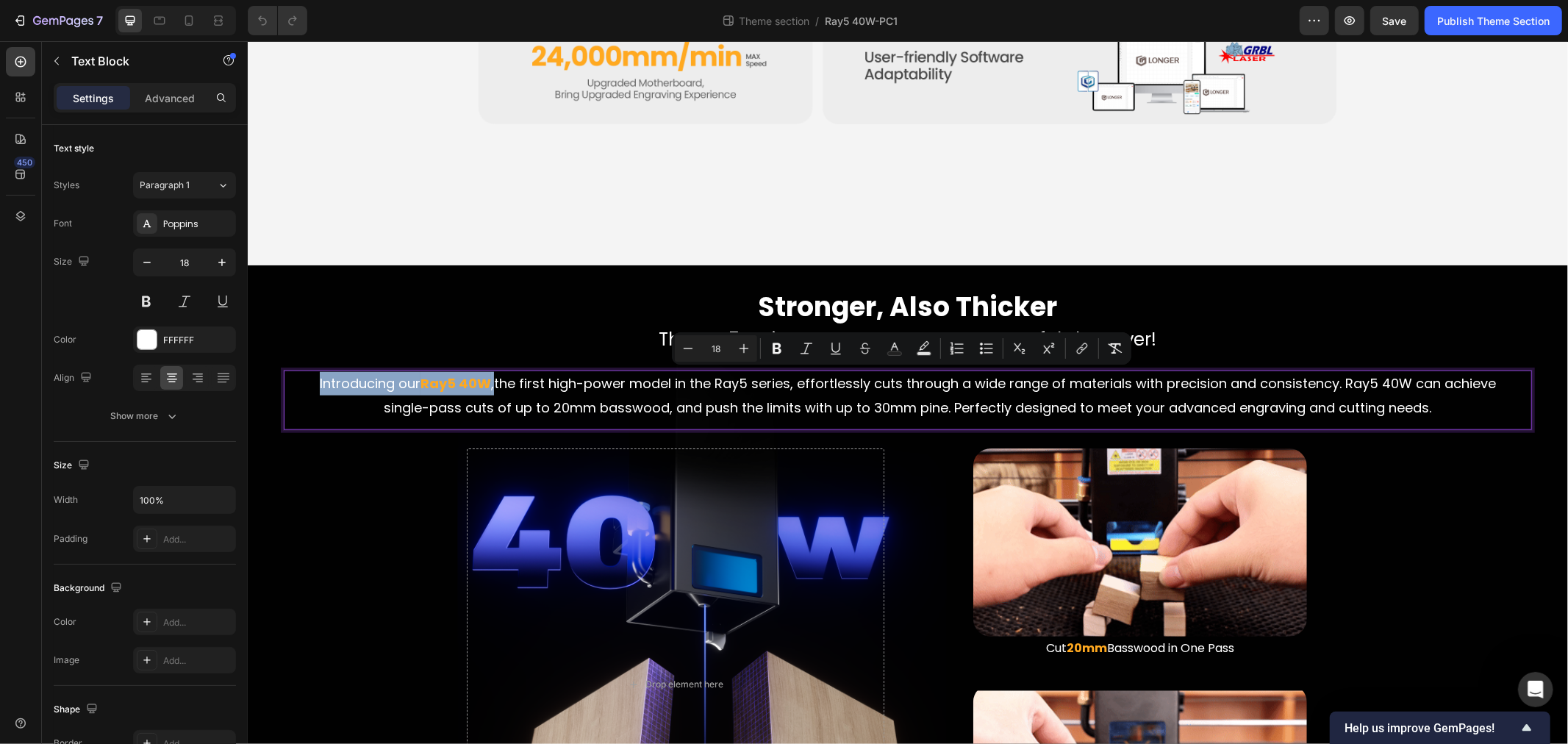
copy p "Introducing our Ray5 40W ,"
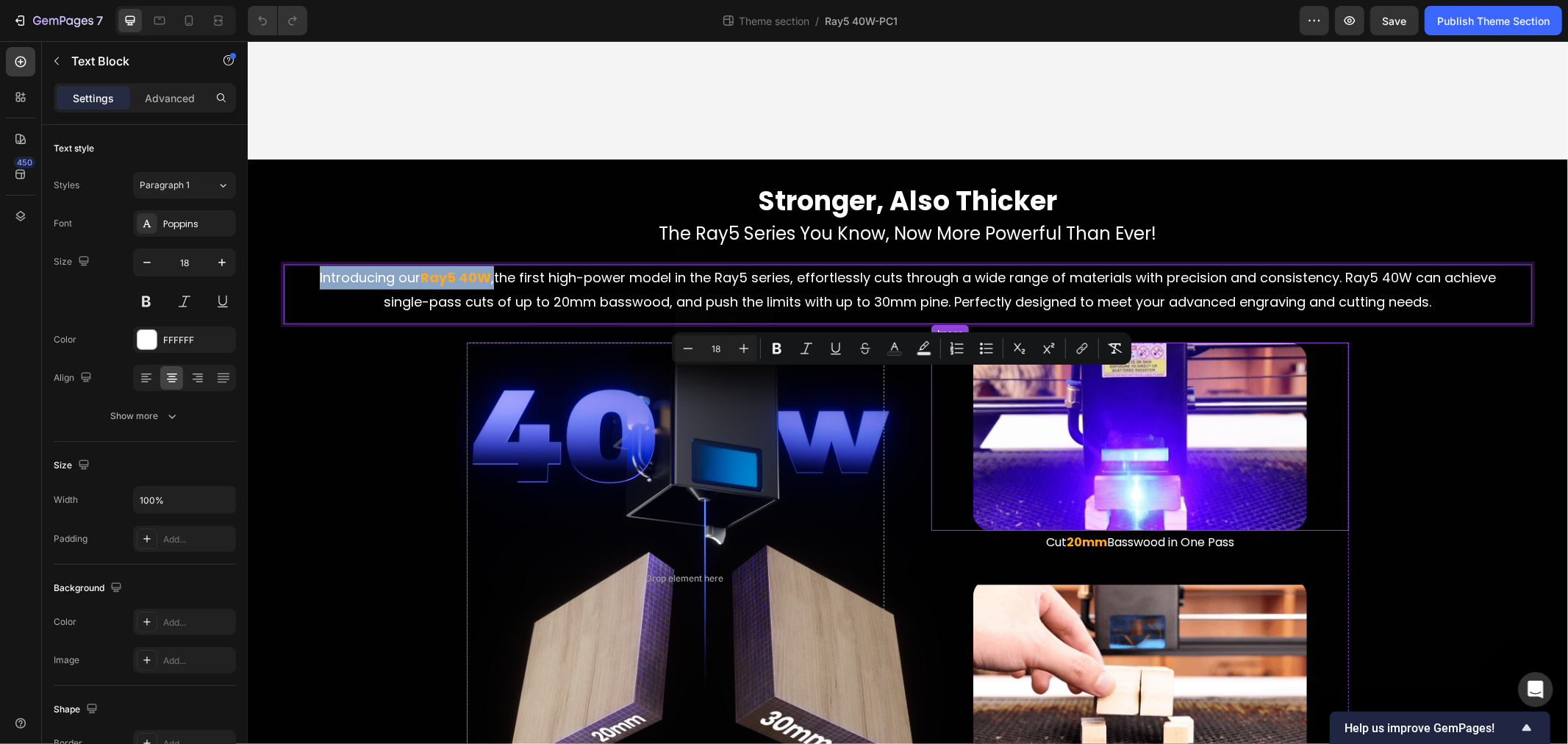
scroll to position [1307, 0]
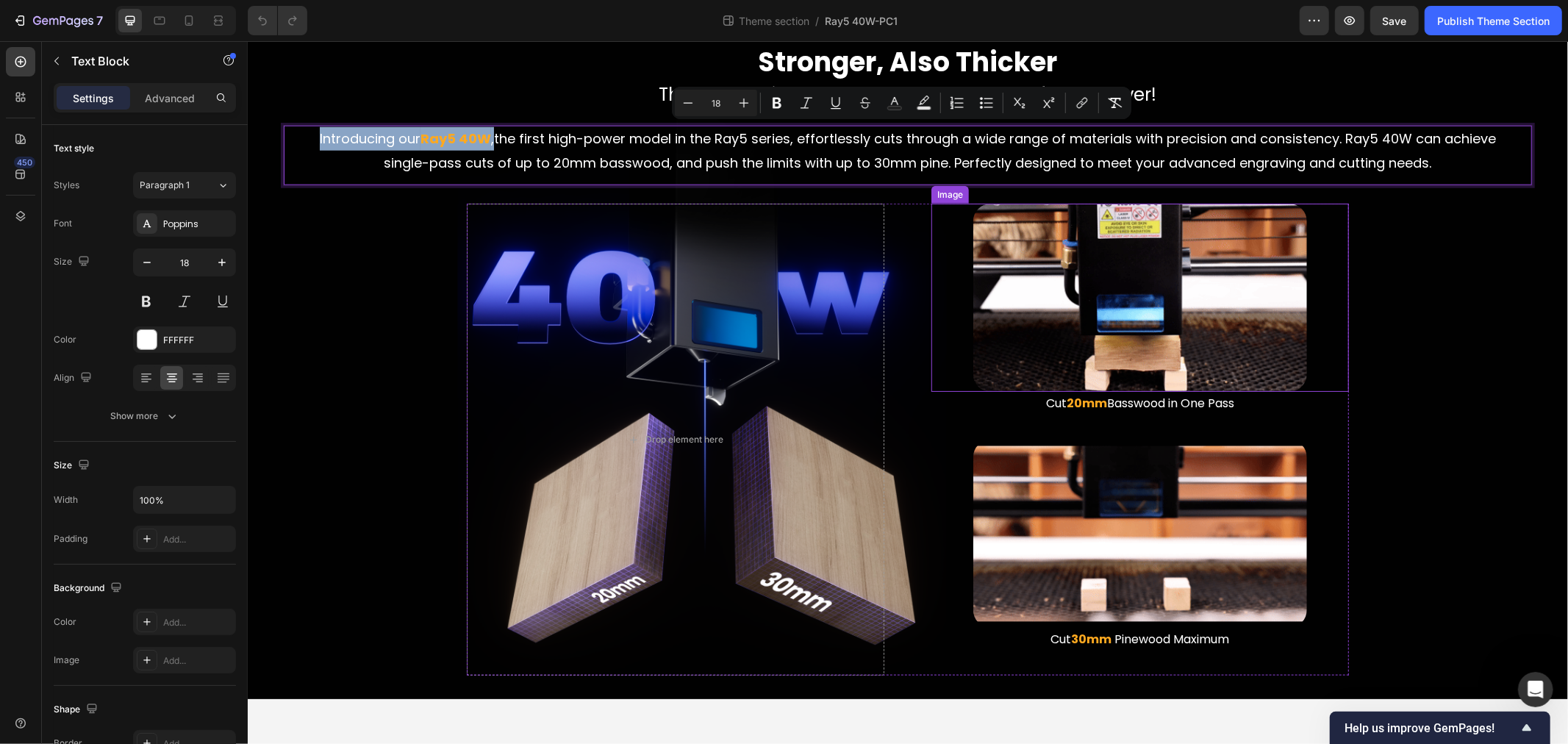
click at [1064, 295] on img at bounding box center [1139, 297] width 334 height 188
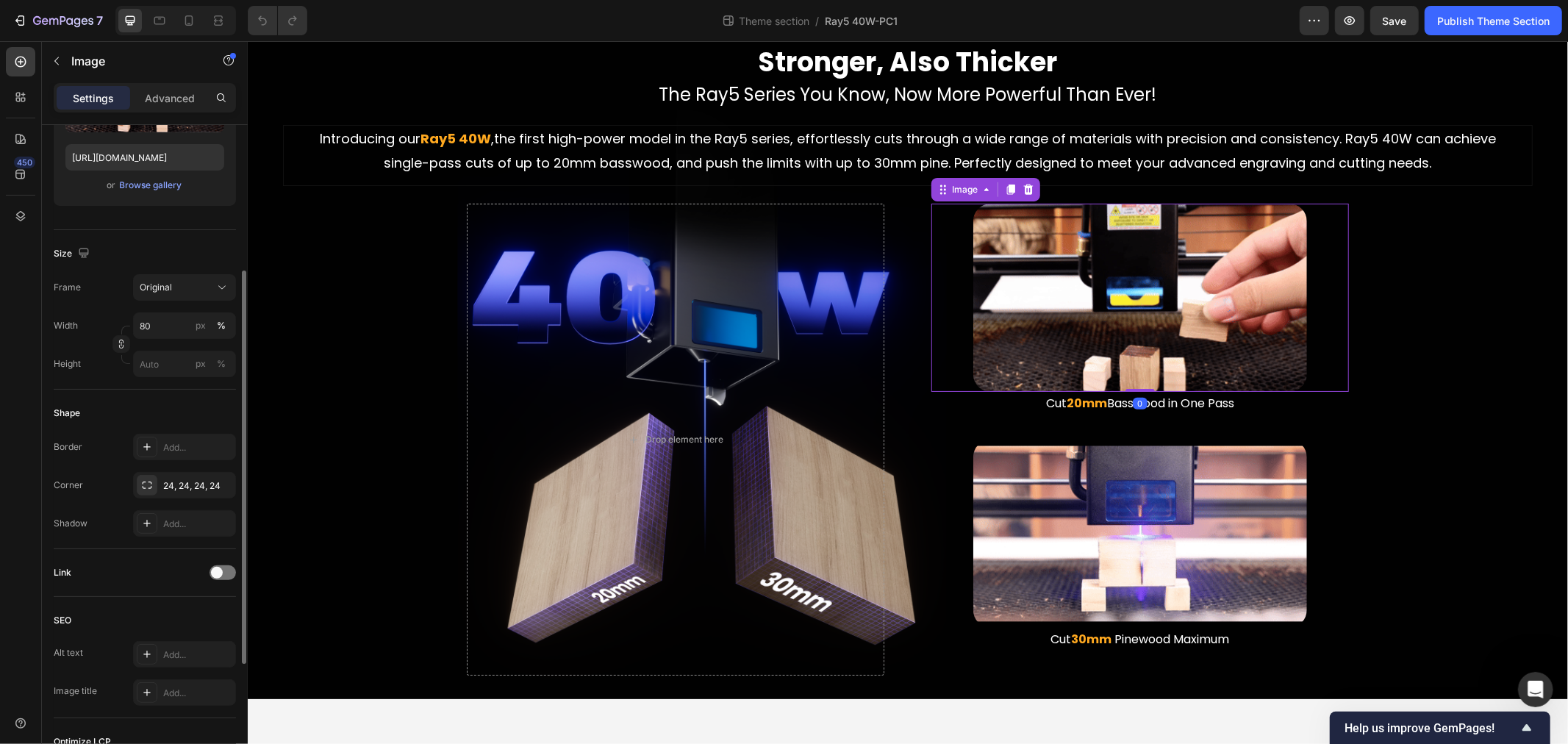
scroll to position [449, 0]
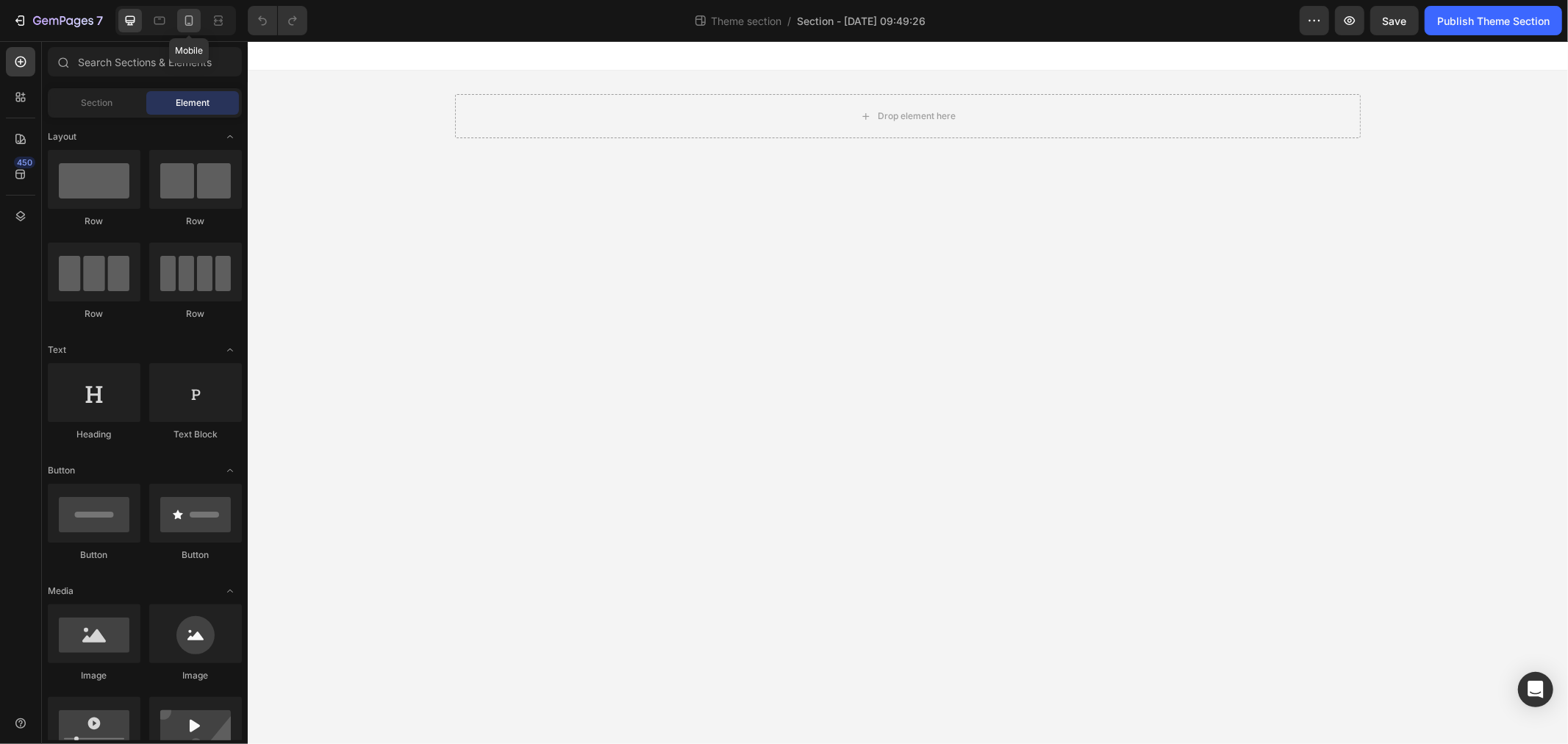
click at [186, 23] on icon at bounding box center [189, 20] width 8 height 11
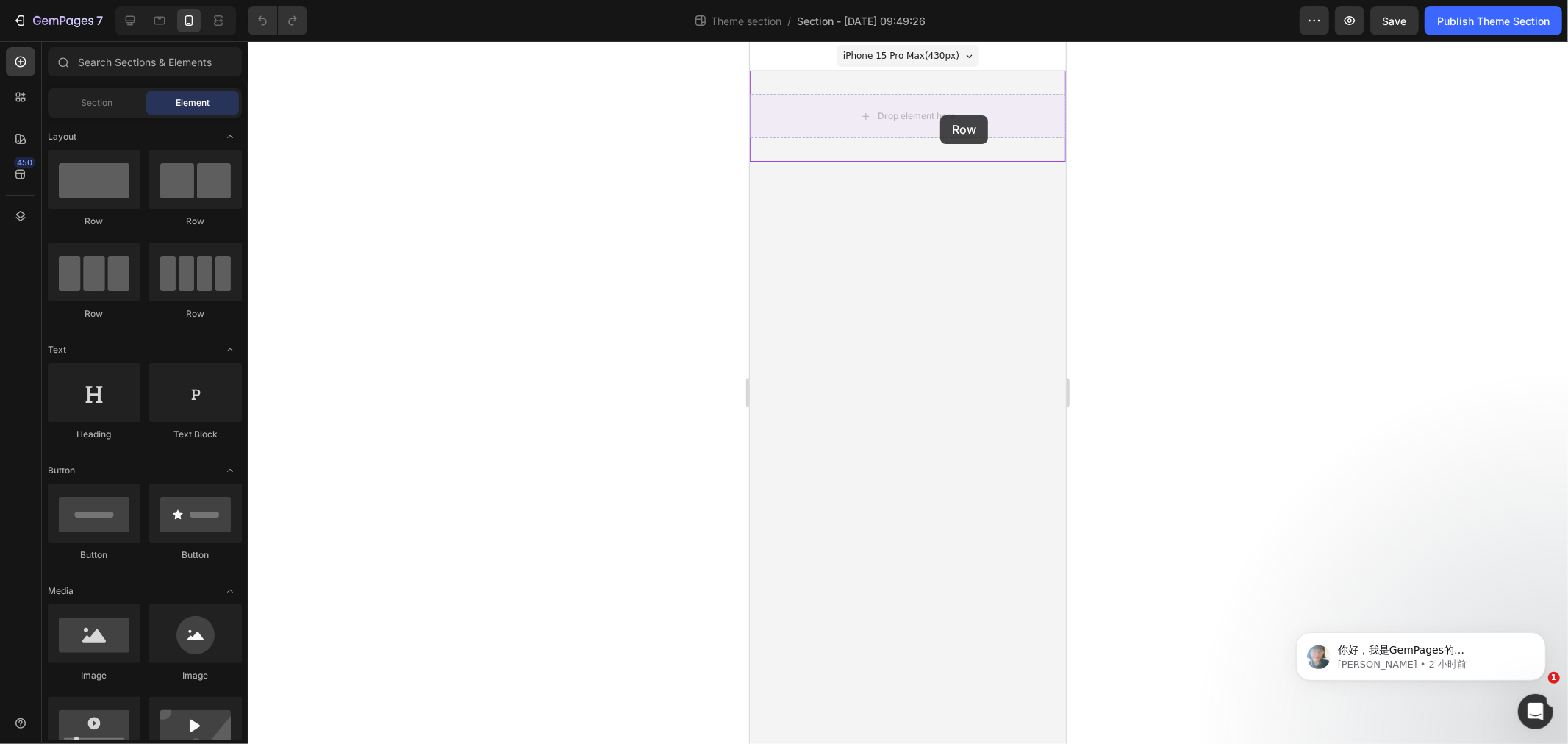
drag, startPoint x: 834, startPoint y: 222, endPoint x: 940, endPoint y: 114, distance: 151.3
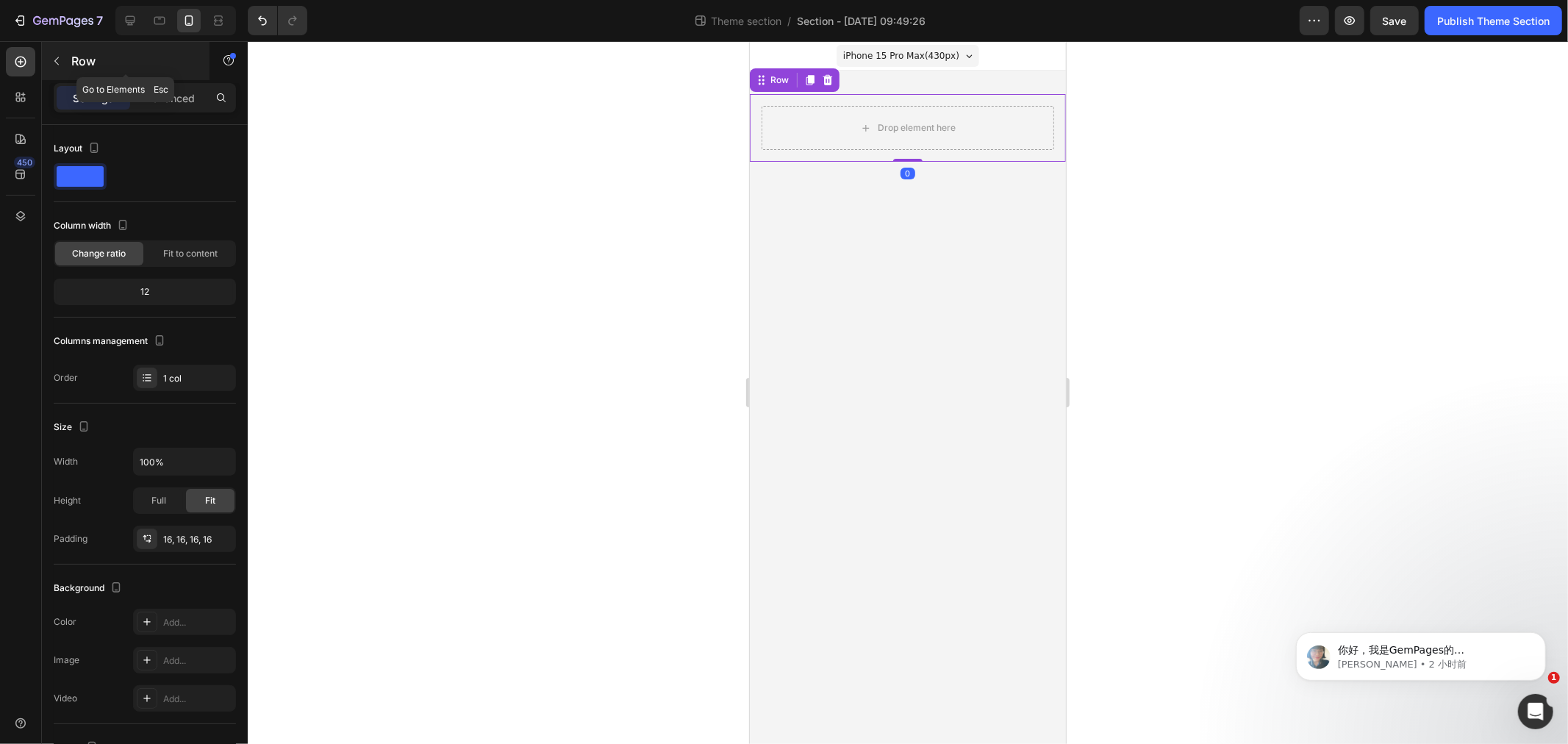
click at [72, 57] on p "Row" at bounding box center [134, 61] width 125 height 17
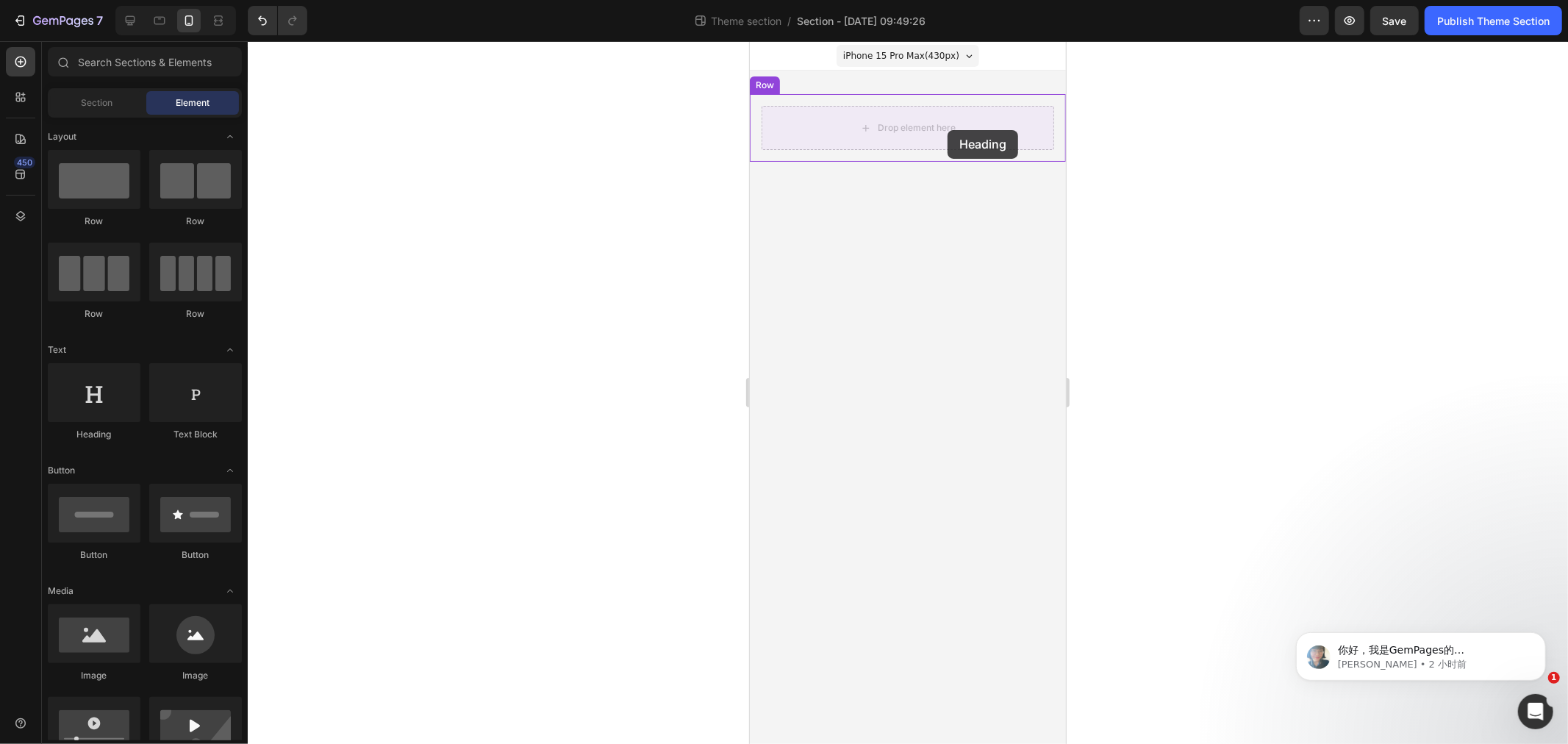
drag, startPoint x: 1545, startPoint y: 359, endPoint x: 947, endPoint y: 129, distance: 640.7
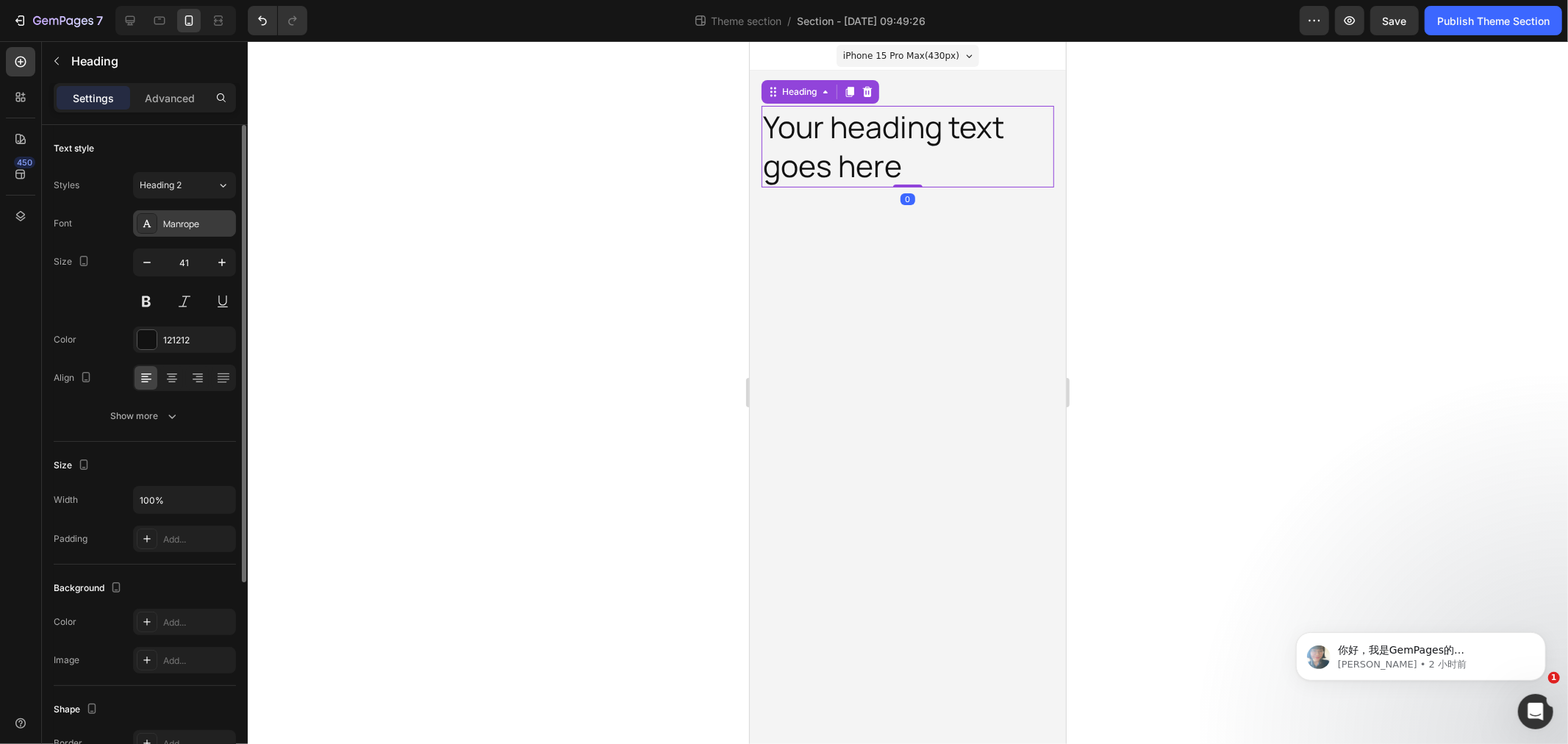
click at [184, 220] on div "Manrope" at bounding box center [197, 224] width 69 height 14
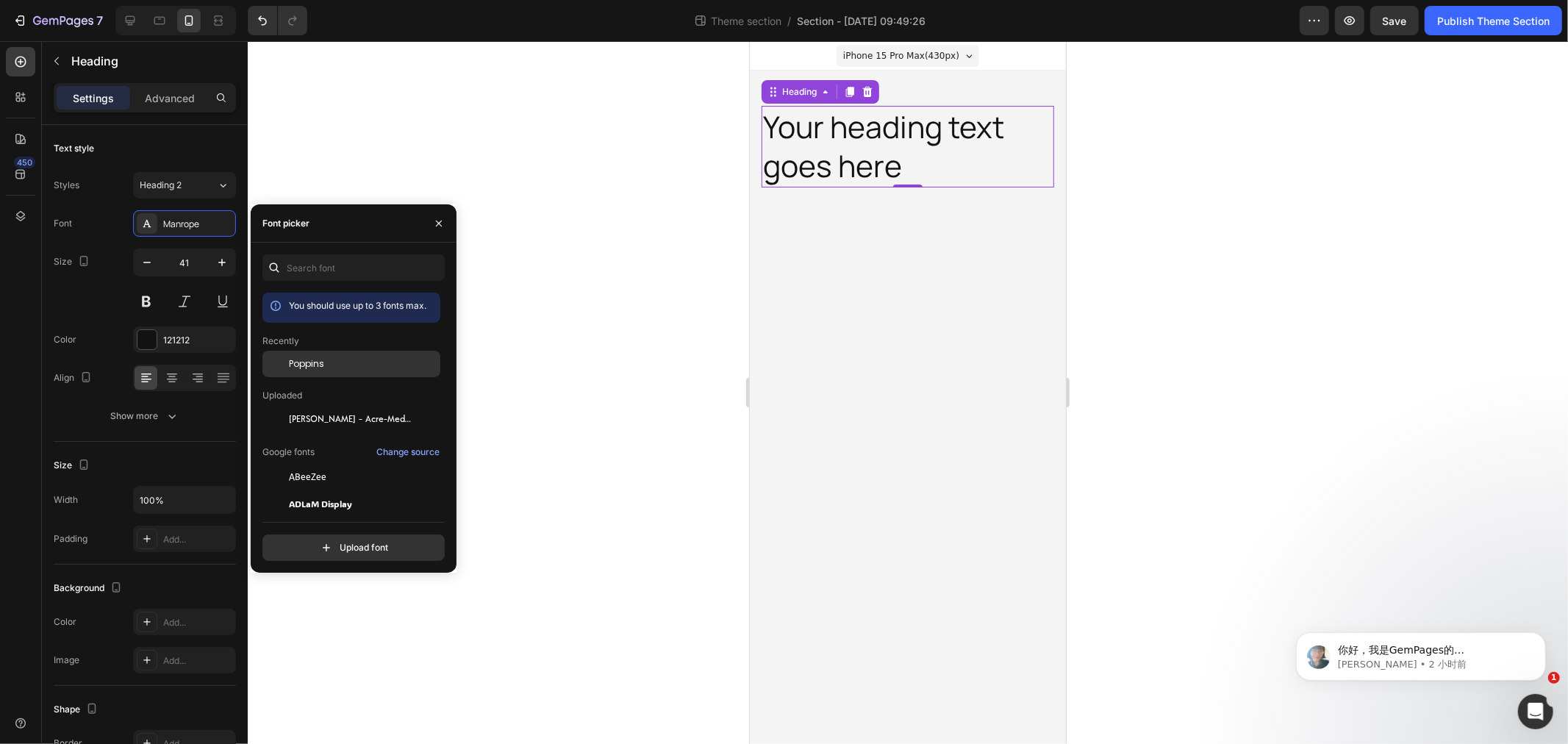
click at [321, 359] on span "Poppins" at bounding box center [306, 364] width 35 height 14
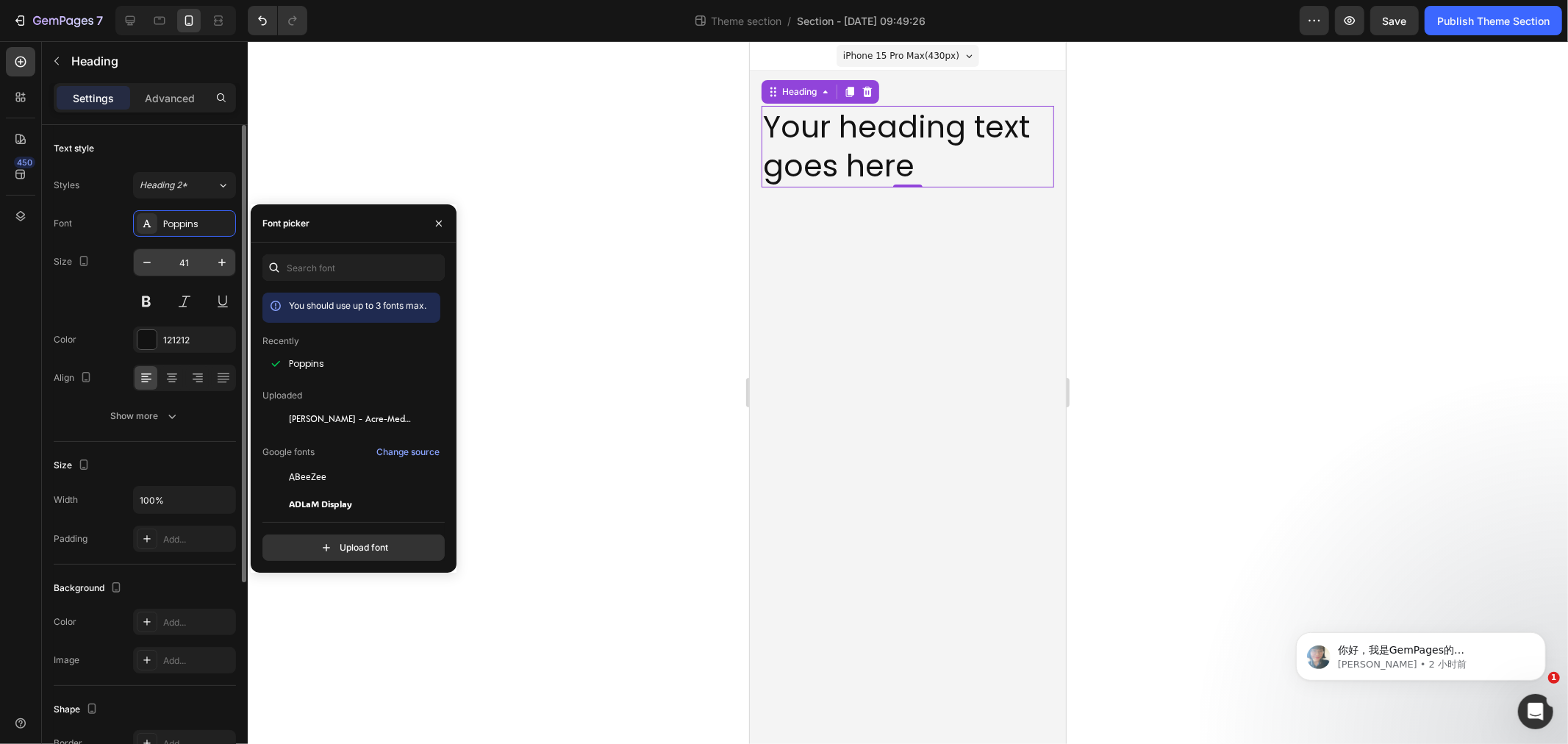
click at [187, 265] on input "41" at bounding box center [184, 262] width 48 height 26
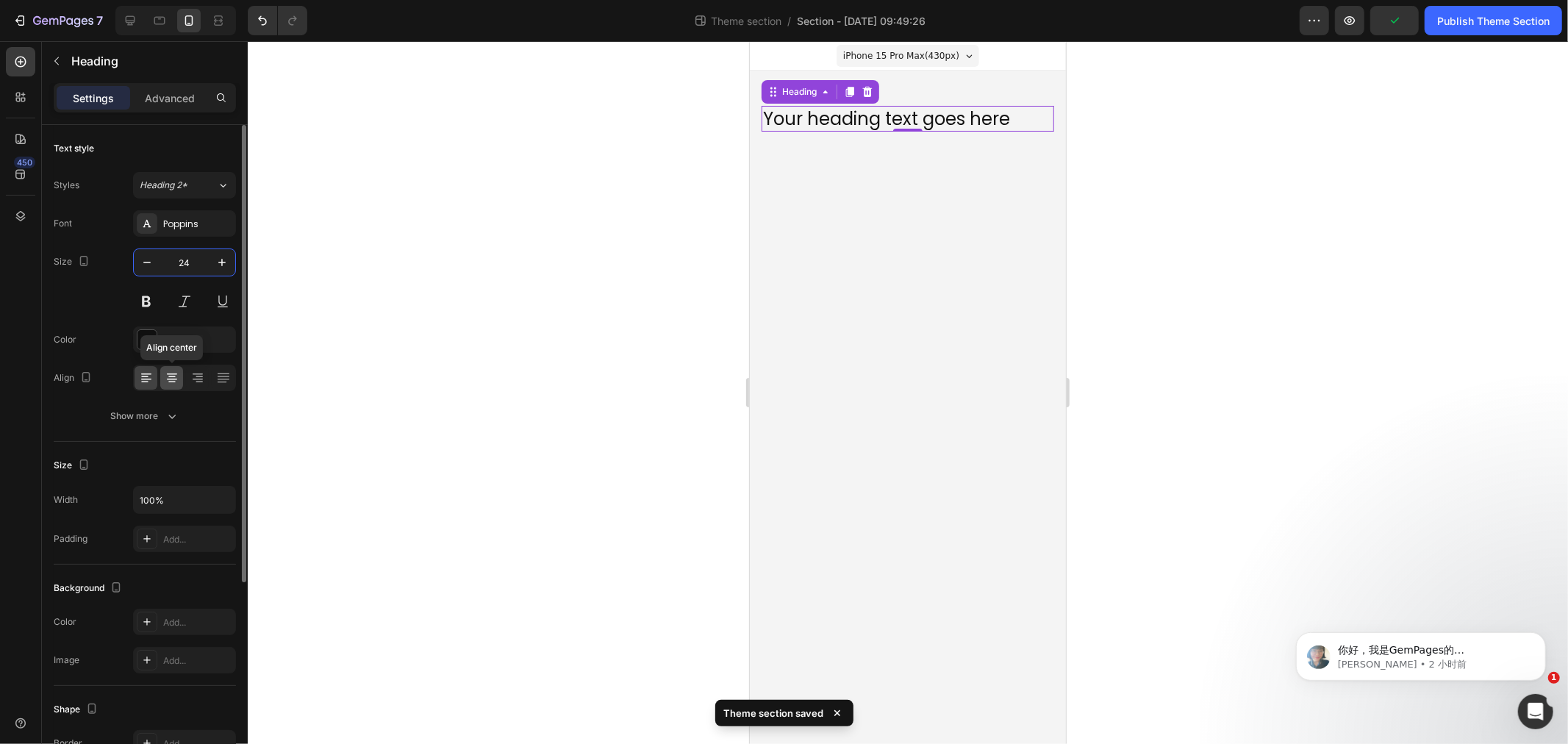
type input "24"
click at [168, 371] on icon at bounding box center [172, 377] width 15 height 15
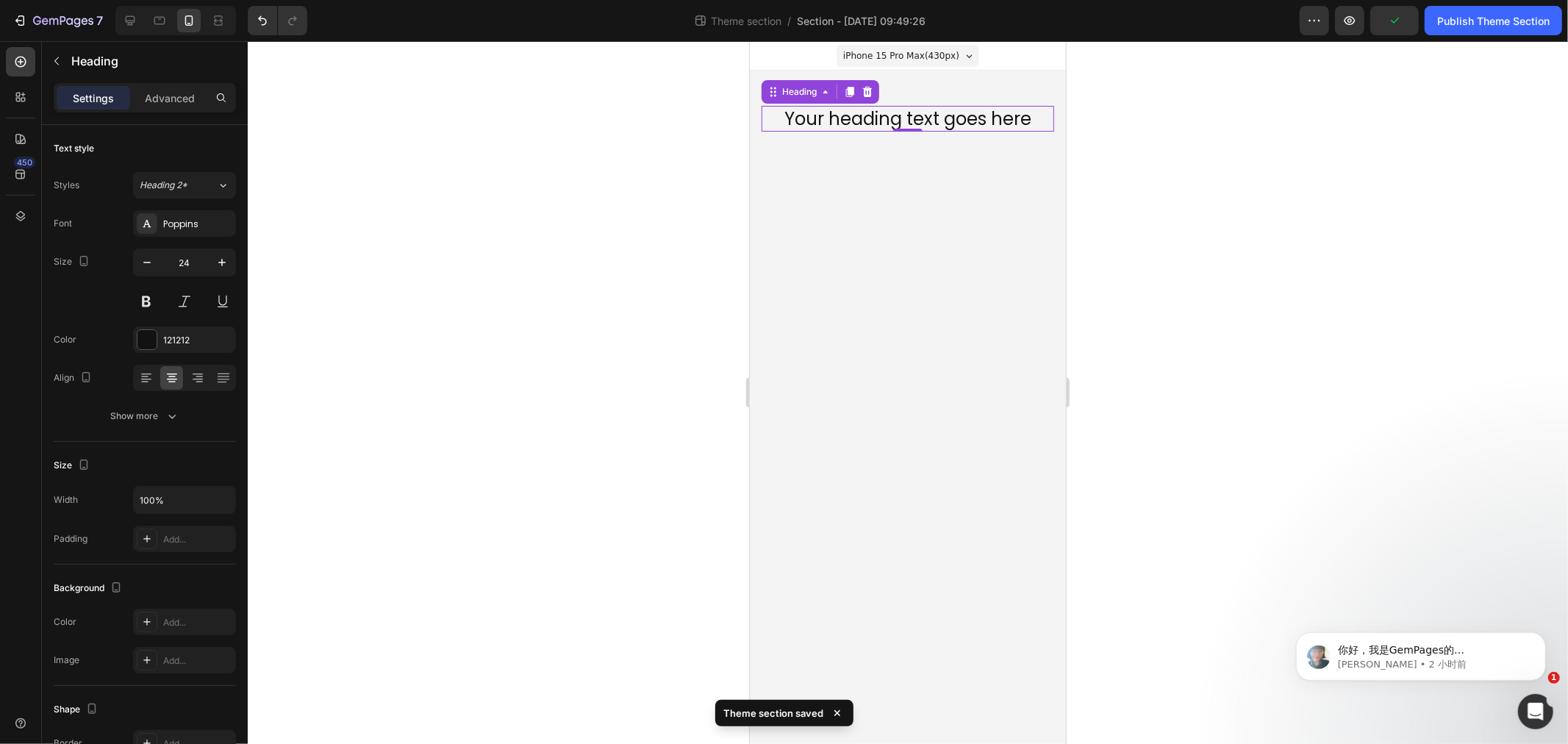
click at [880, 114] on h2 "Your heading text goes here" at bounding box center [908, 117] width 293 height 26
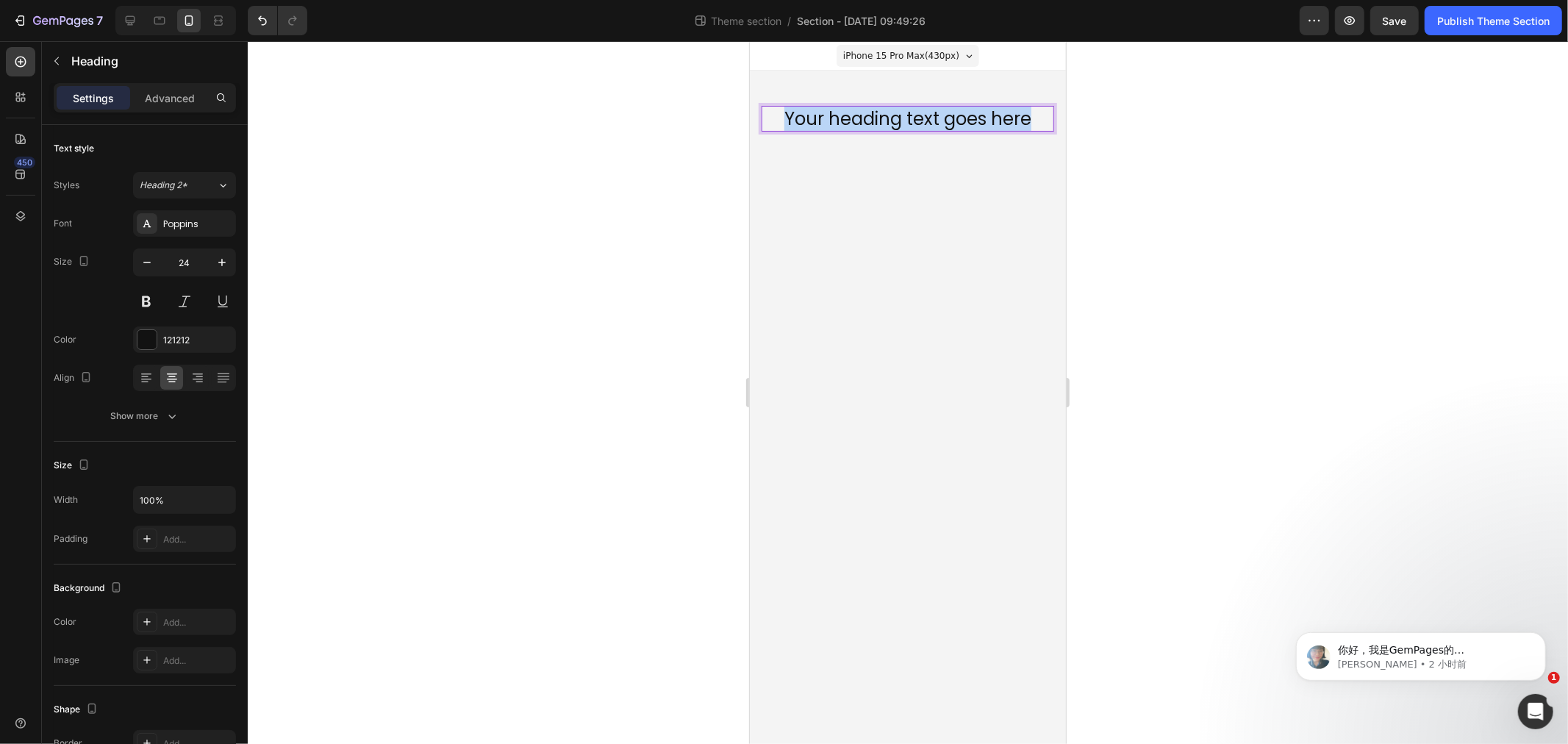
click at [892, 121] on p "Your heading text goes here" at bounding box center [907, 118] width 290 height 23
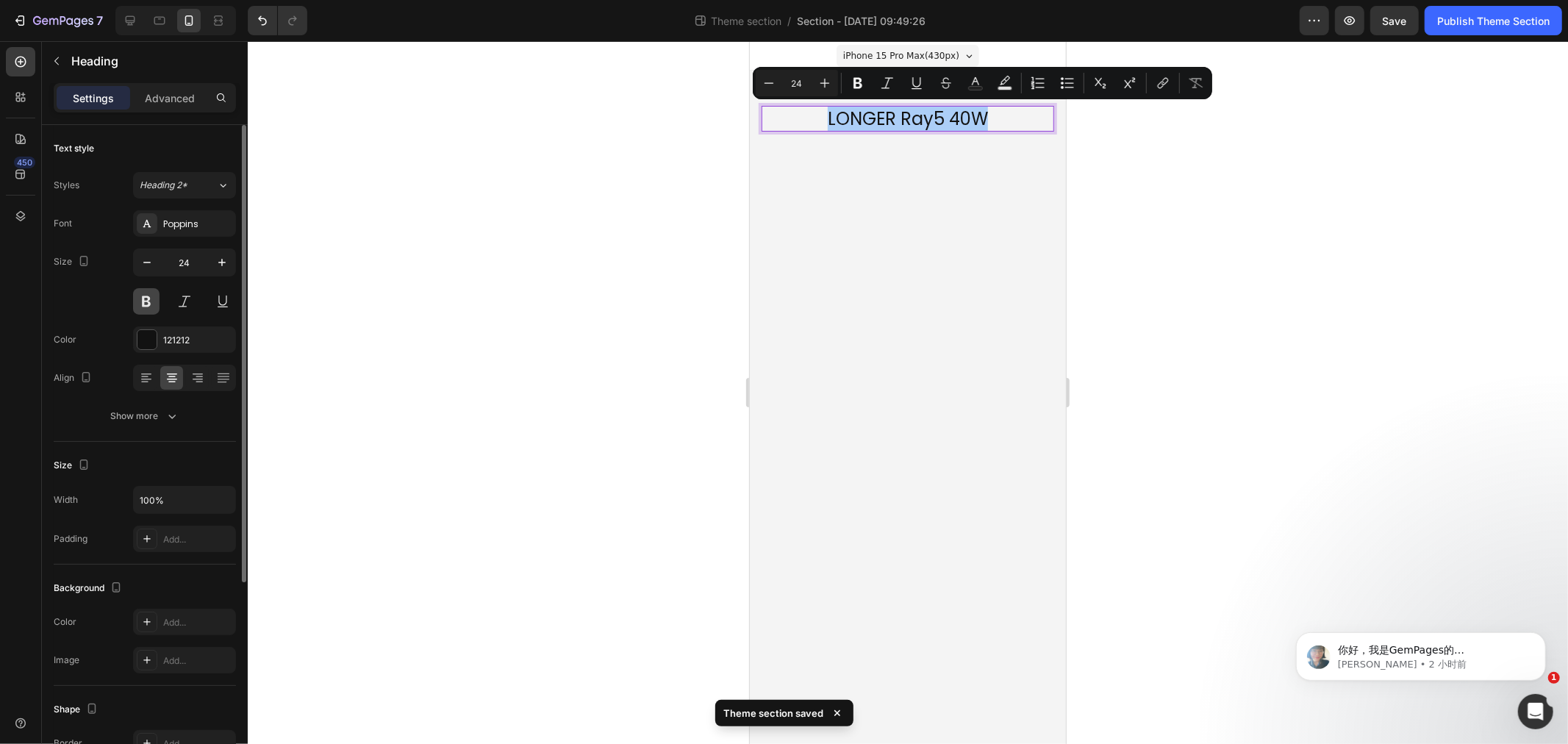
click at [144, 300] on button at bounding box center [145, 301] width 26 height 26
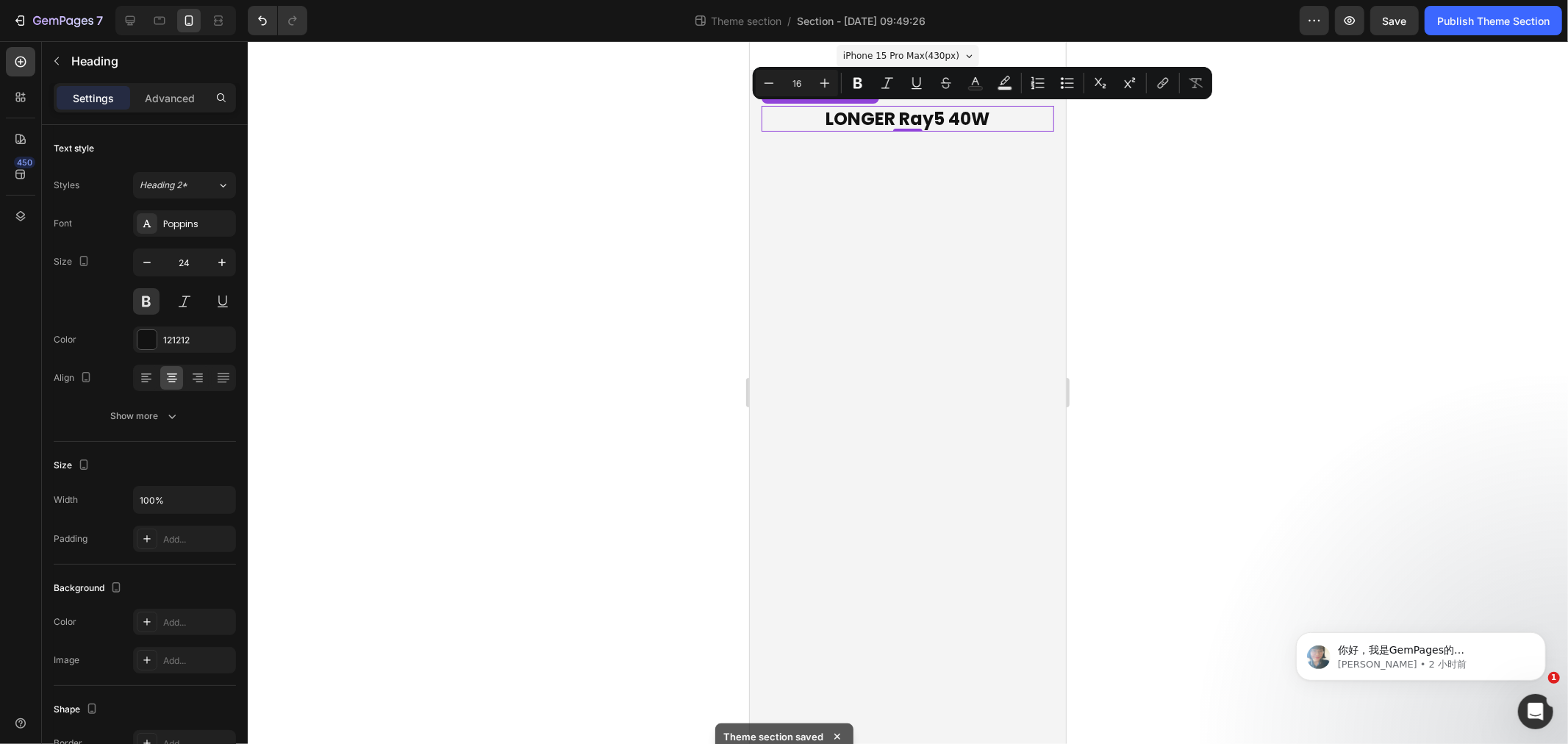
click at [870, 274] on body "iPhone 15 Pro Max ( 430 px) iPhone 13 Mini iPhone 13 Pro iPhone 11 Pro Max iPho…" at bounding box center [908, 392] width 316 height 703
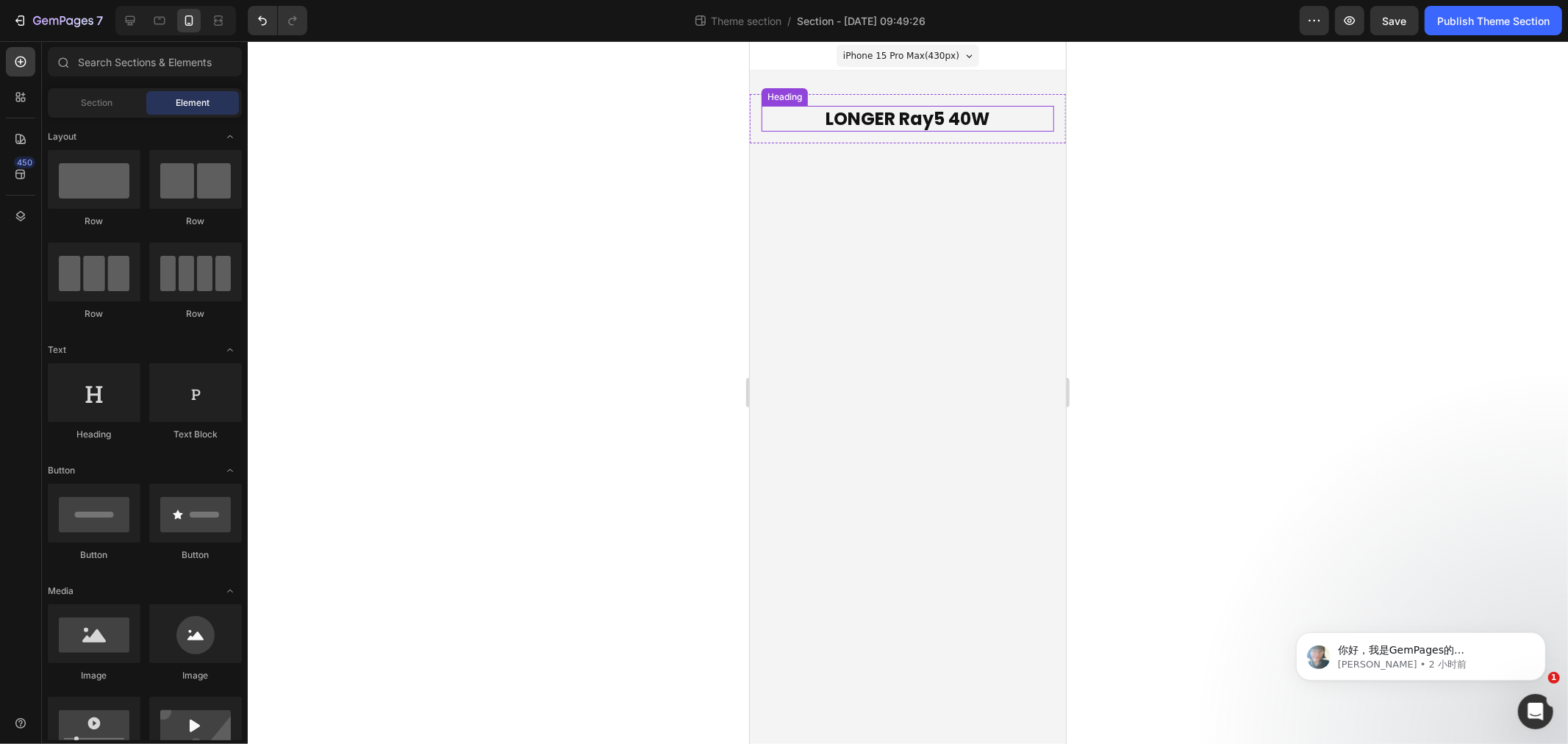
click at [891, 231] on body "iPhone 15 Pro Max ( 430 px) iPhone 13 Mini iPhone 13 Pro iPhone 11 Pro Max iPho…" at bounding box center [908, 392] width 316 height 703
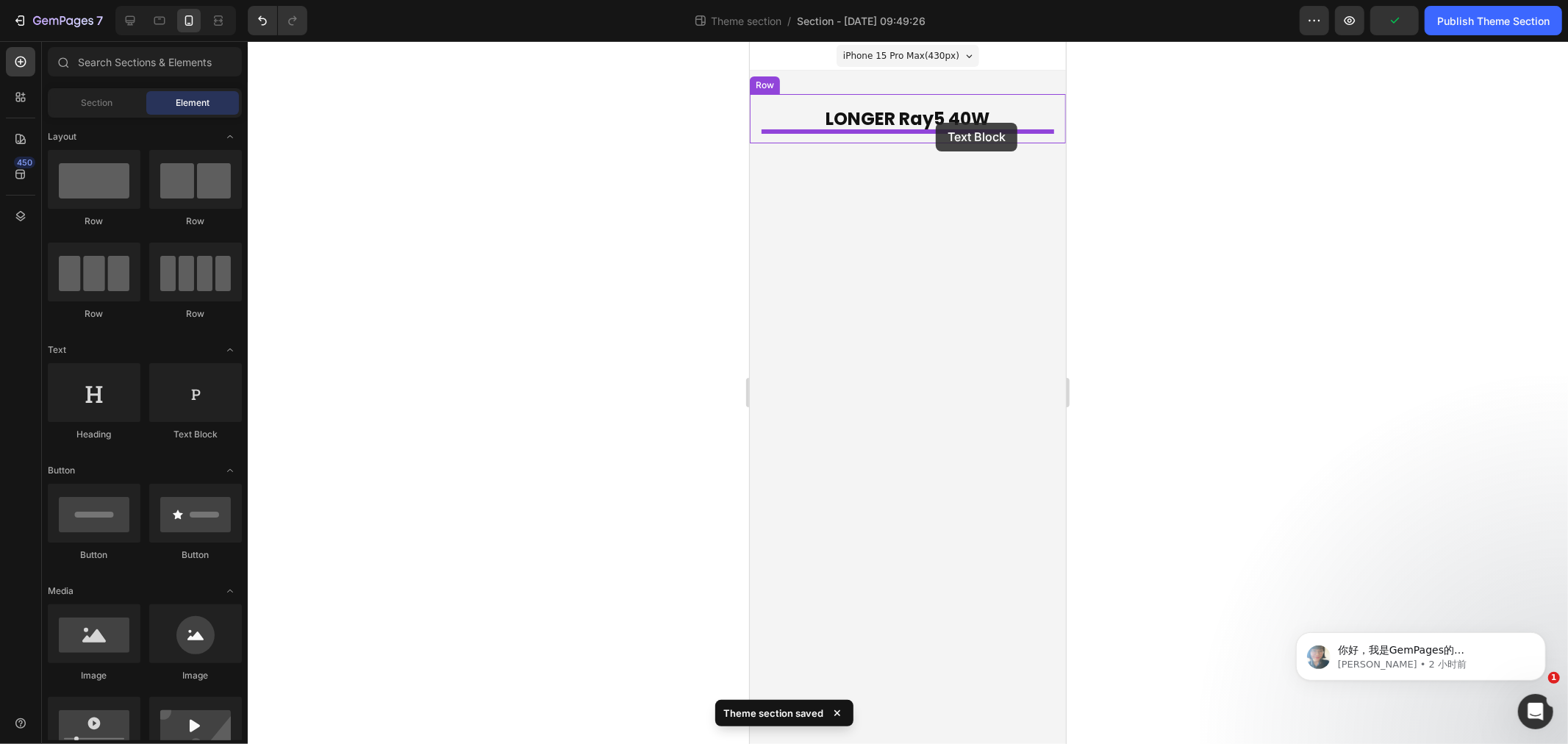
drag, startPoint x: 898, startPoint y: 96, endPoint x: 935, endPoint y: 122, distance: 45.2
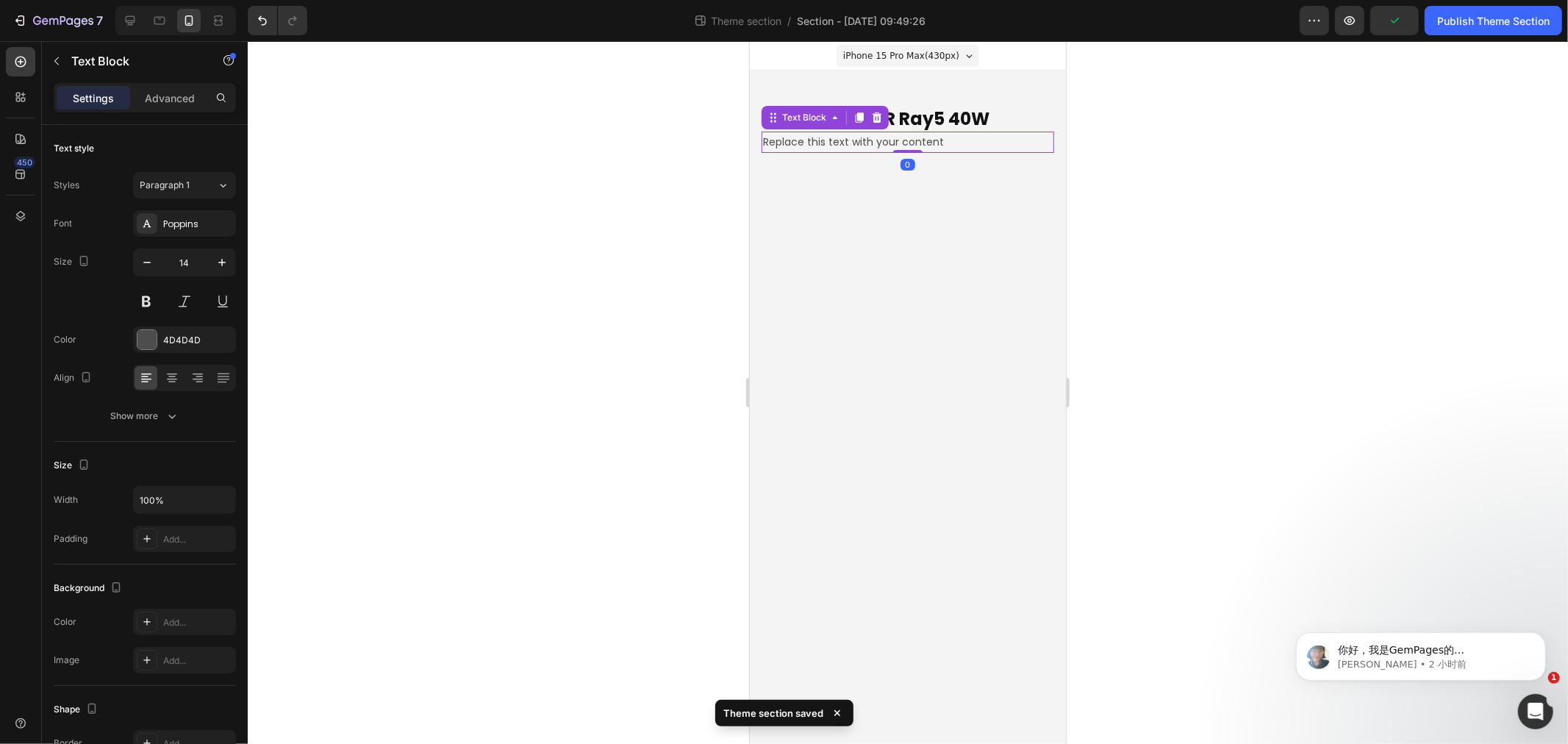
click at [804, 107] on div "Text Block" at bounding box center [824, 116] width 127 height 23
click at [783, 110] on div "Text Block" at bounding box center [804, 116] width 80 height 17
click at [787, 88] on div "Row 1 col" at bounding box center [789, 90] width 45 height 9
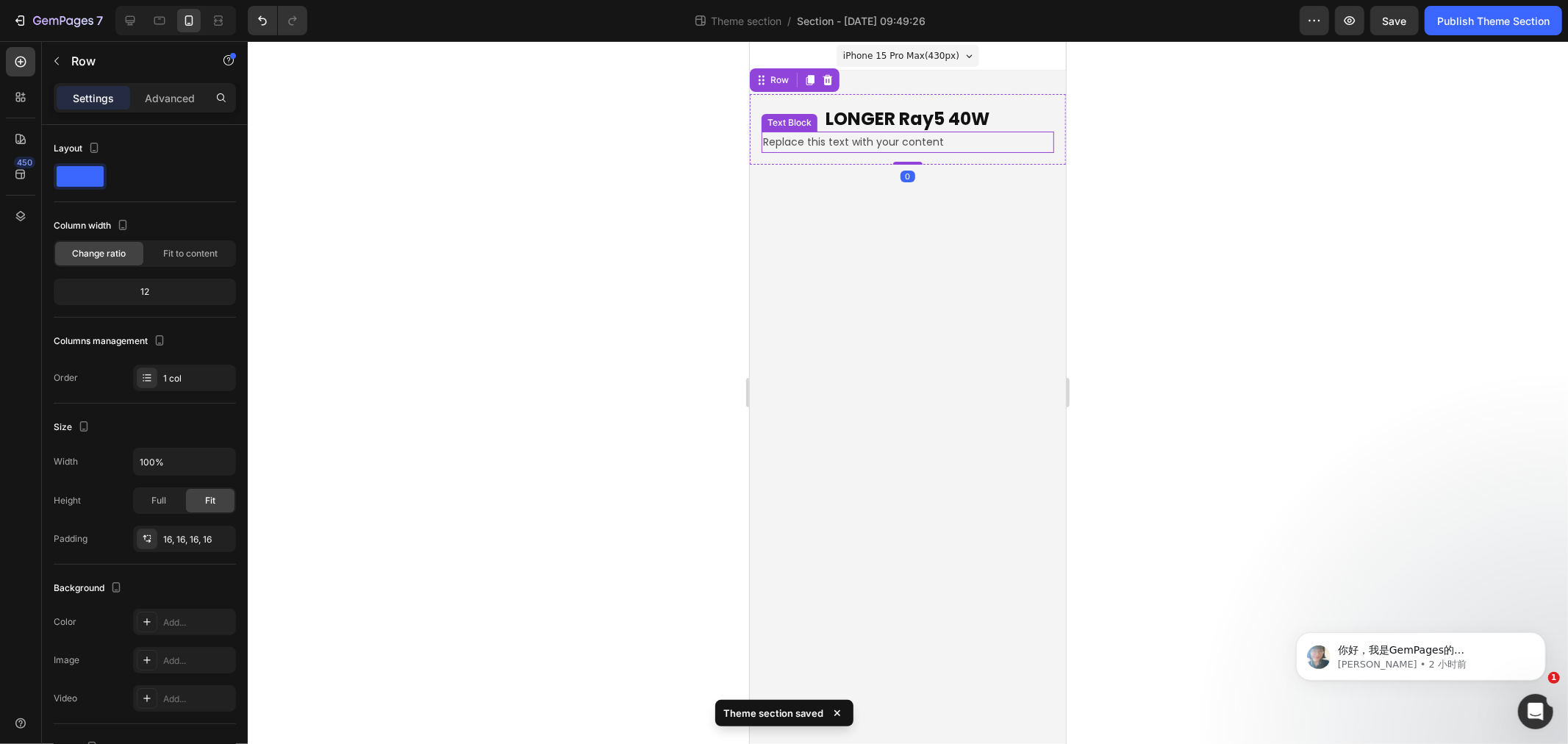
click at [886, 140] on div "Replace this text with your content" at bounding box center [908, 142] width 293 height 21
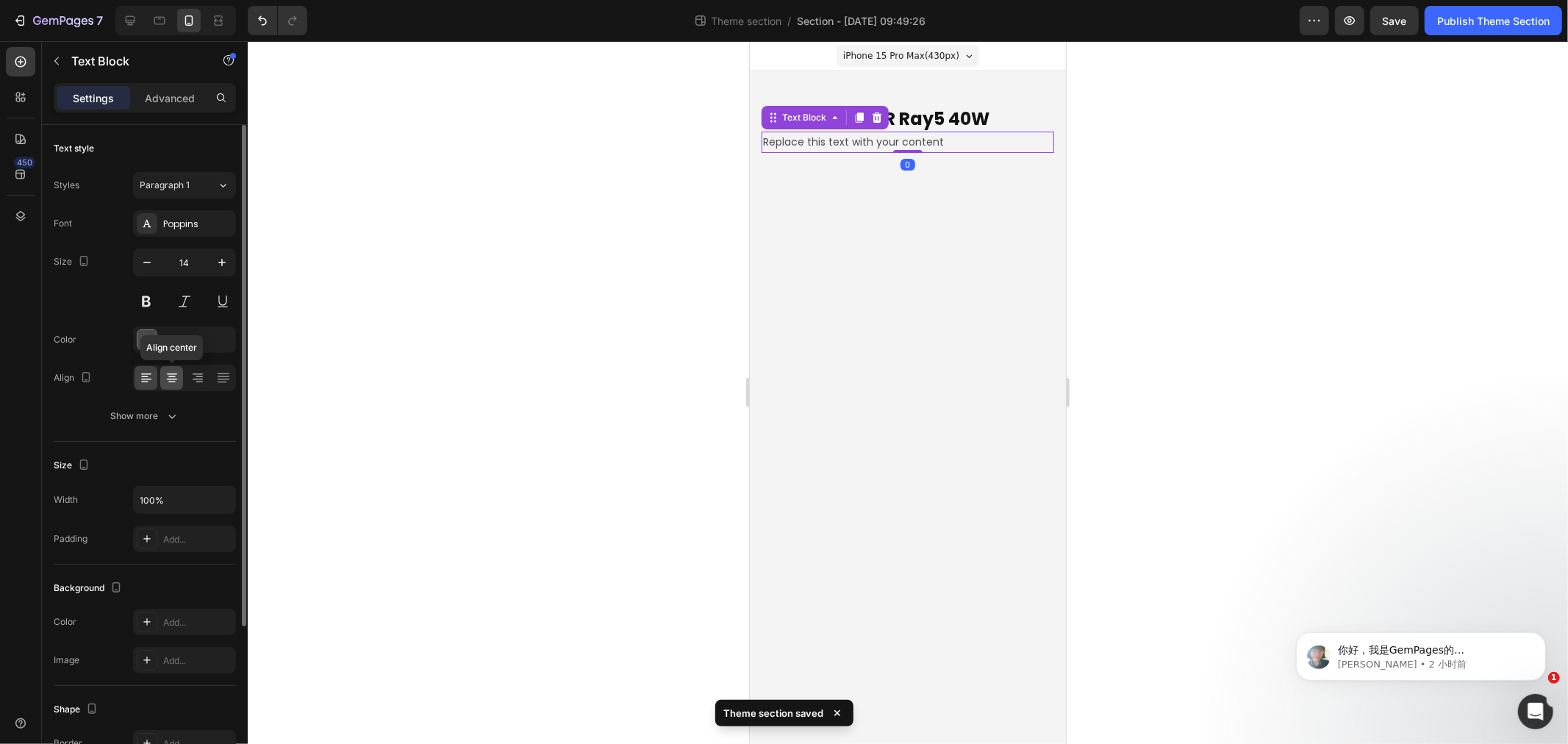
click at [172, 385] on div at bounding box center [172, 378] width 23 height 23
click at [192, 225] on div "Poppins" at bounding box center [197, 224] width 69 height 14
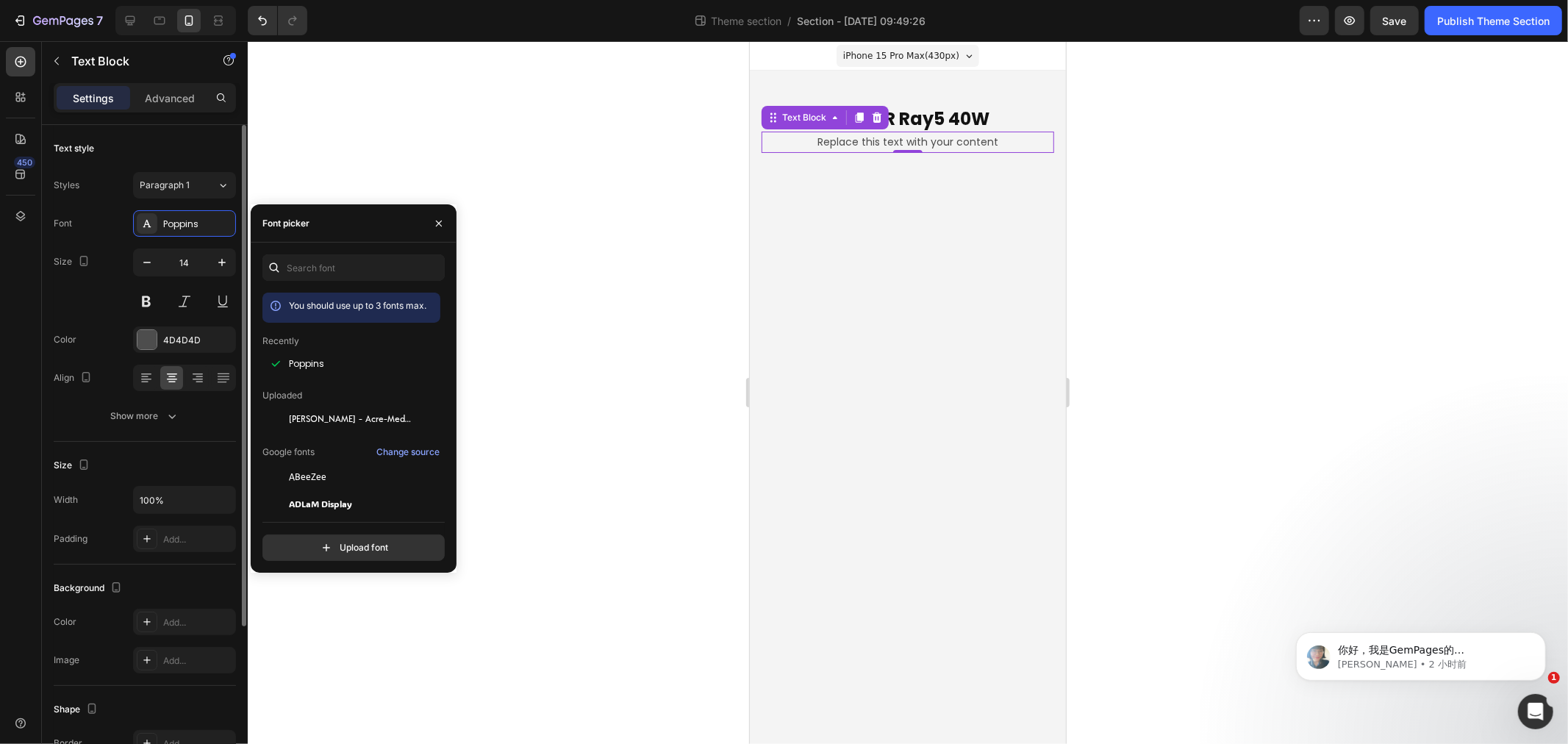
click at [81, 311] on div "Size 14" at bounding box center [144, 281] width 182 height 66
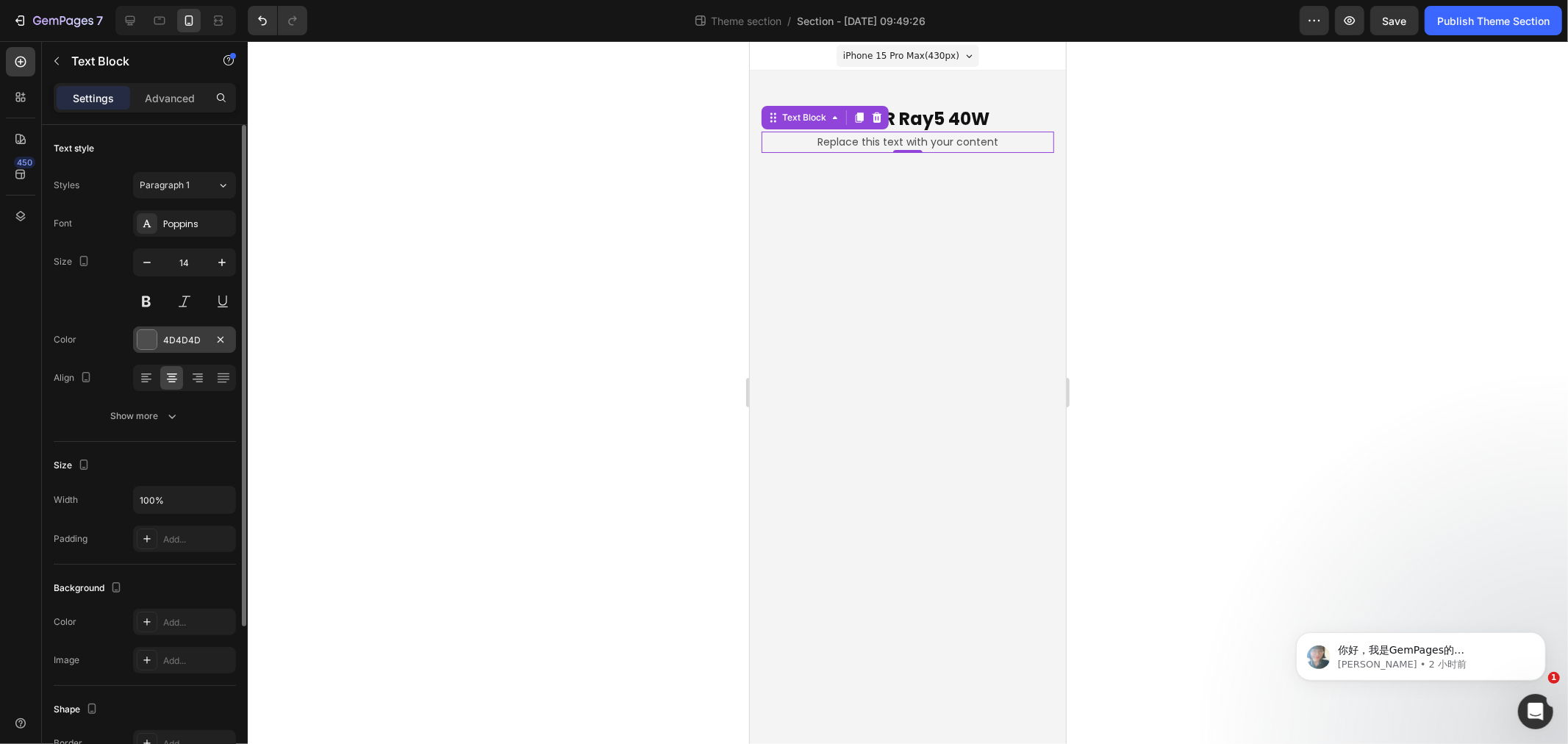
click at [177, 350] on div "4D4D4D" at bounding box center [184, 340] width 103 height 26
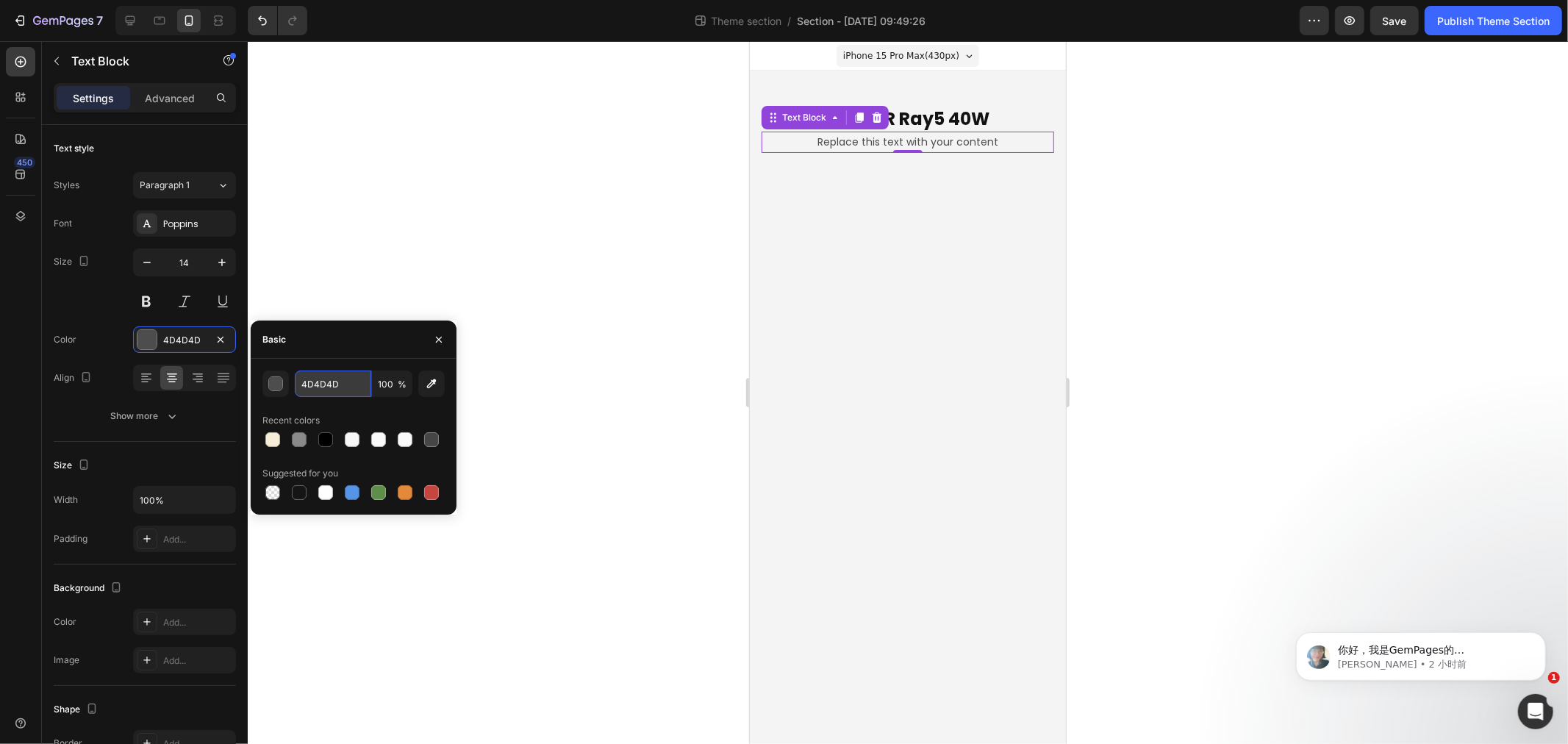
click at [348, 391] on input "4D4D4D" at bounding box center [333, 383] width 77 height 26
click at [847, 140] on div "Replace this text with your content" at bounding box center [908, 142] width 293 height 21
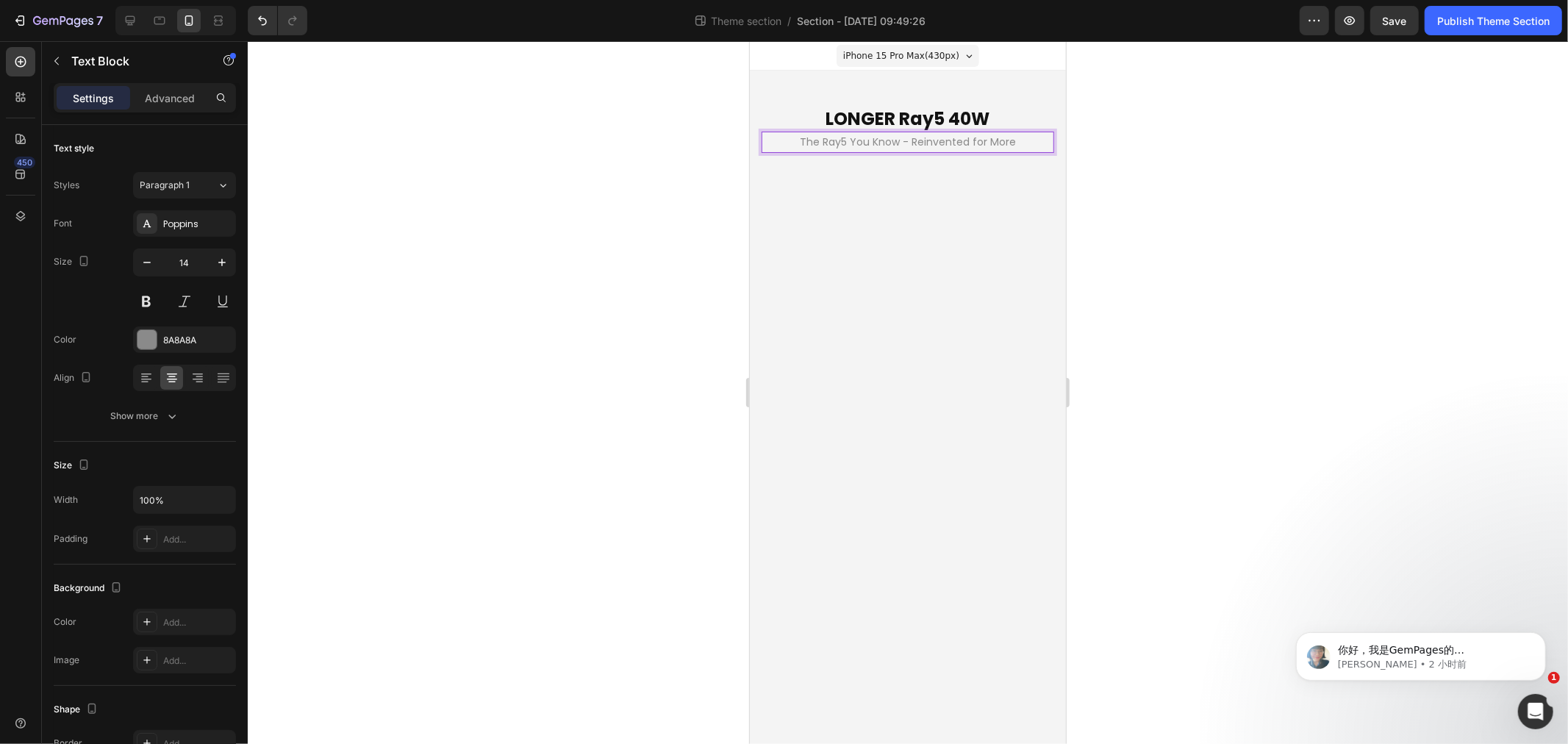
click at [842, 143] on p "The Ray5 You Know - Reinvented for More" at bounding box center [907, 141] width 290 height 18
click at [939, 143] on p "The Ray5 You Know - Reinvented for More" at bounding box center [907, 141] width 290 height 18
click at [833, 138] on p "The Ray5 You Know - Reinvented for More" at bounding box center [907, 141] width 290 height 18
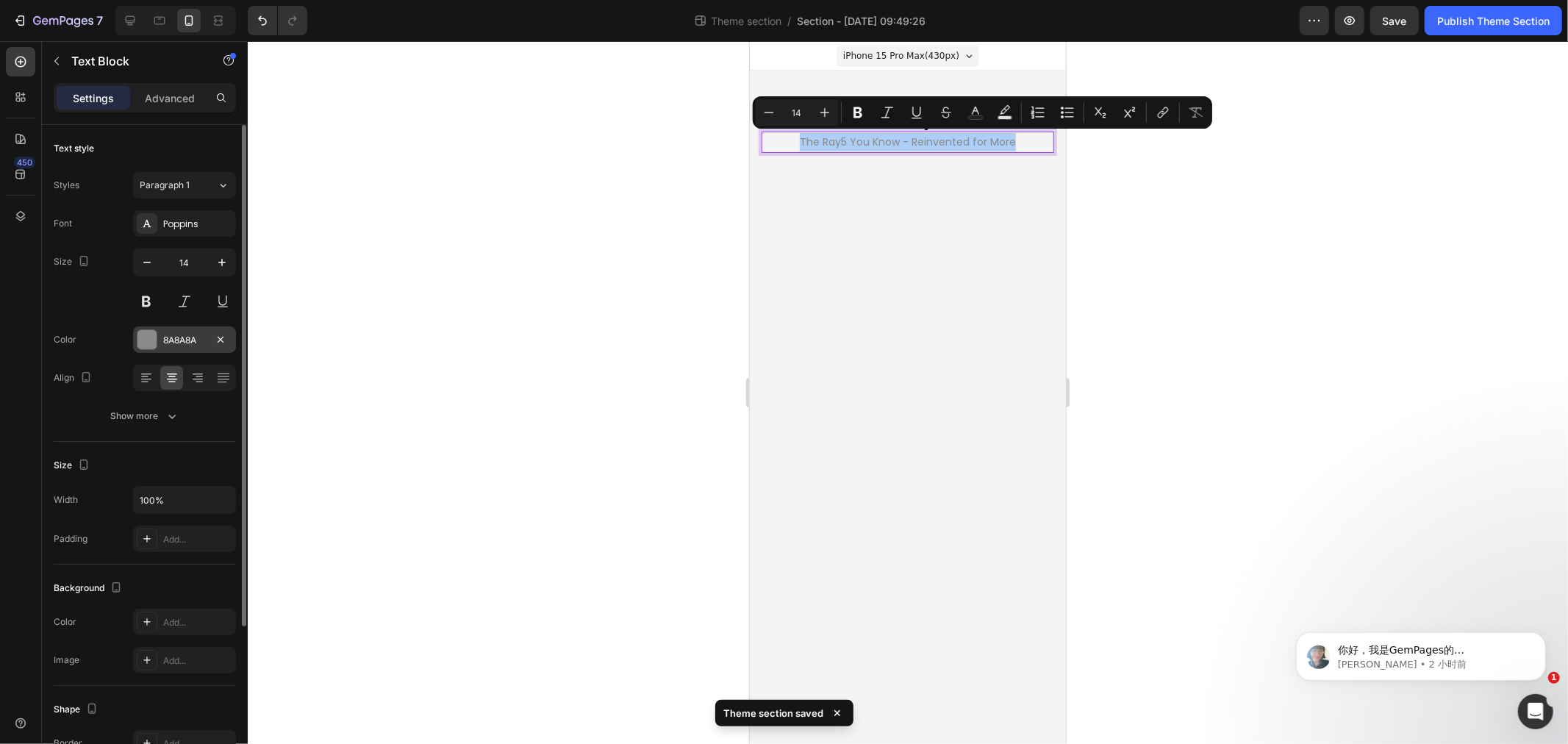
click at [184, 342] on div "8A8A8A" at bounding box center [184, 340] width 43 height 14
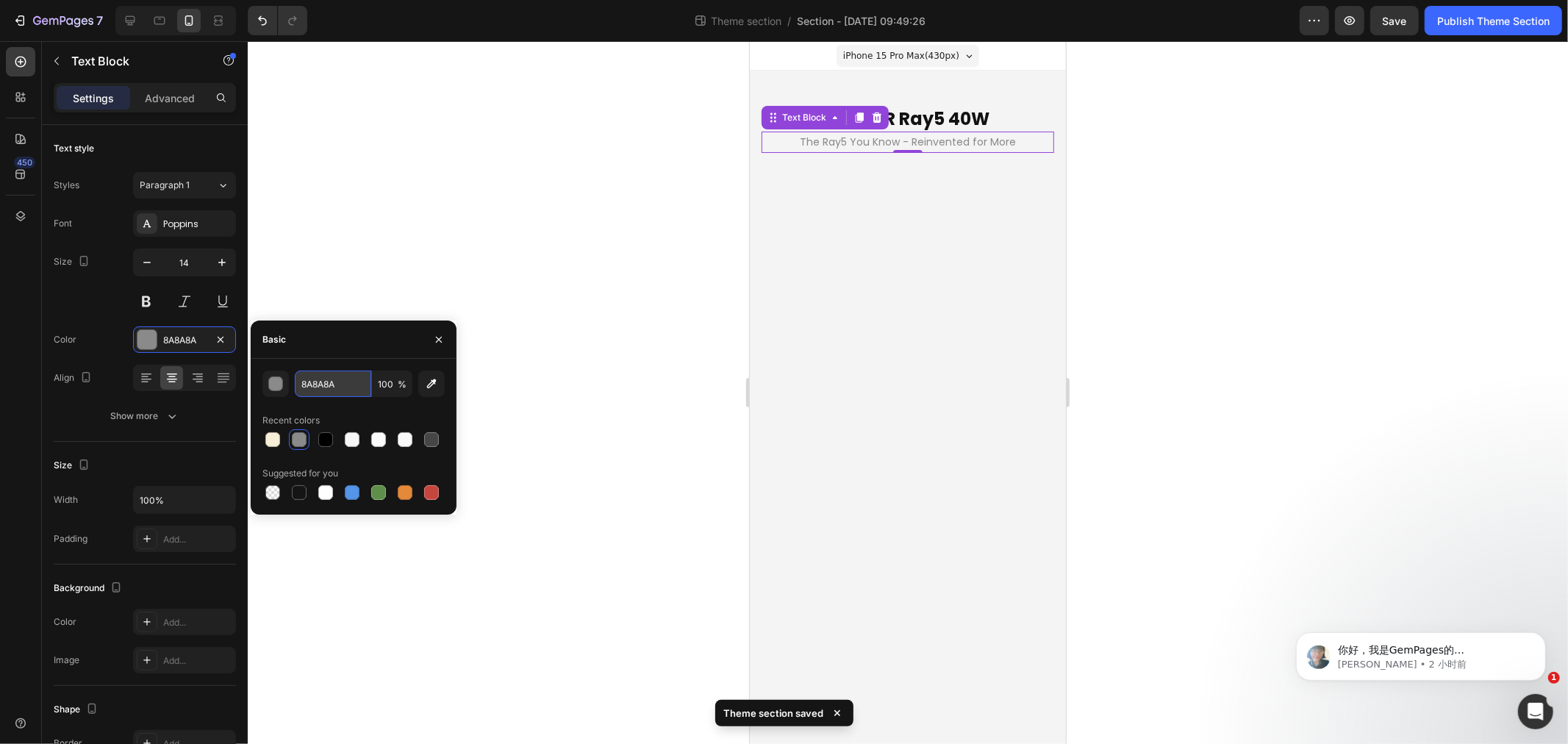
click at [332, 385] on input "8A8A8A" at bounding box center [333, 383] width 77 height 26
type input "000000"
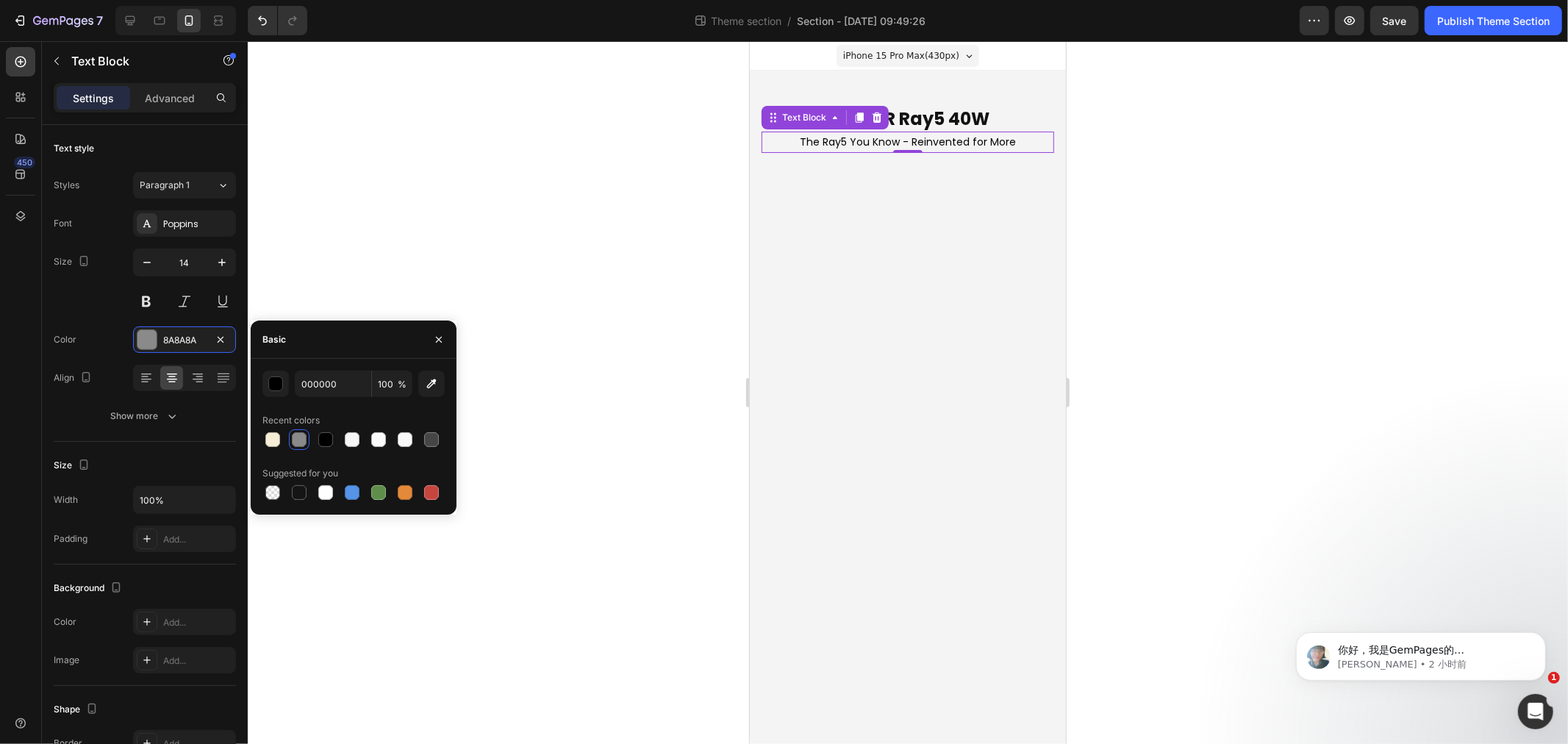
click at [817, 242] on body "iPhone 15 Pro Max ( 430 px) iPhone 13 Mini iPhone 13 Pro iPhone 11 Pro Max iPho…" at bounding box center [908, 392] width 316 height 703
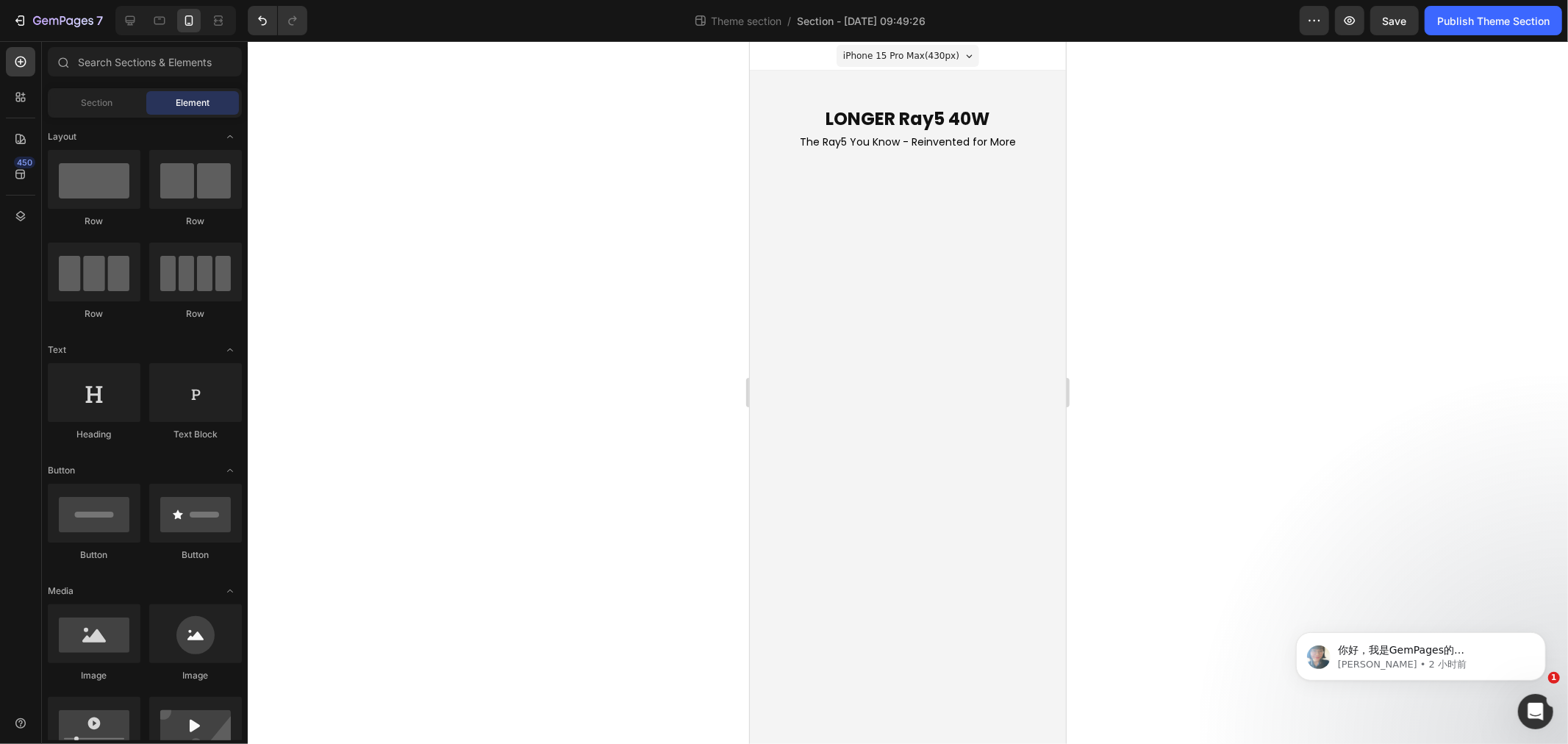
click at [814, 260] on body "iPhone 15 Pro Max ( 430 px) iPhone 13 Mini iPhone 13 Pro iPhone 11 Pro Max iPho…" at bounding box center [908, 392] width 316 height 703
drag, startPoint x: 845, startPoint y: 685, endPoint x: 938, endPoint y: 185, distance: 508.6
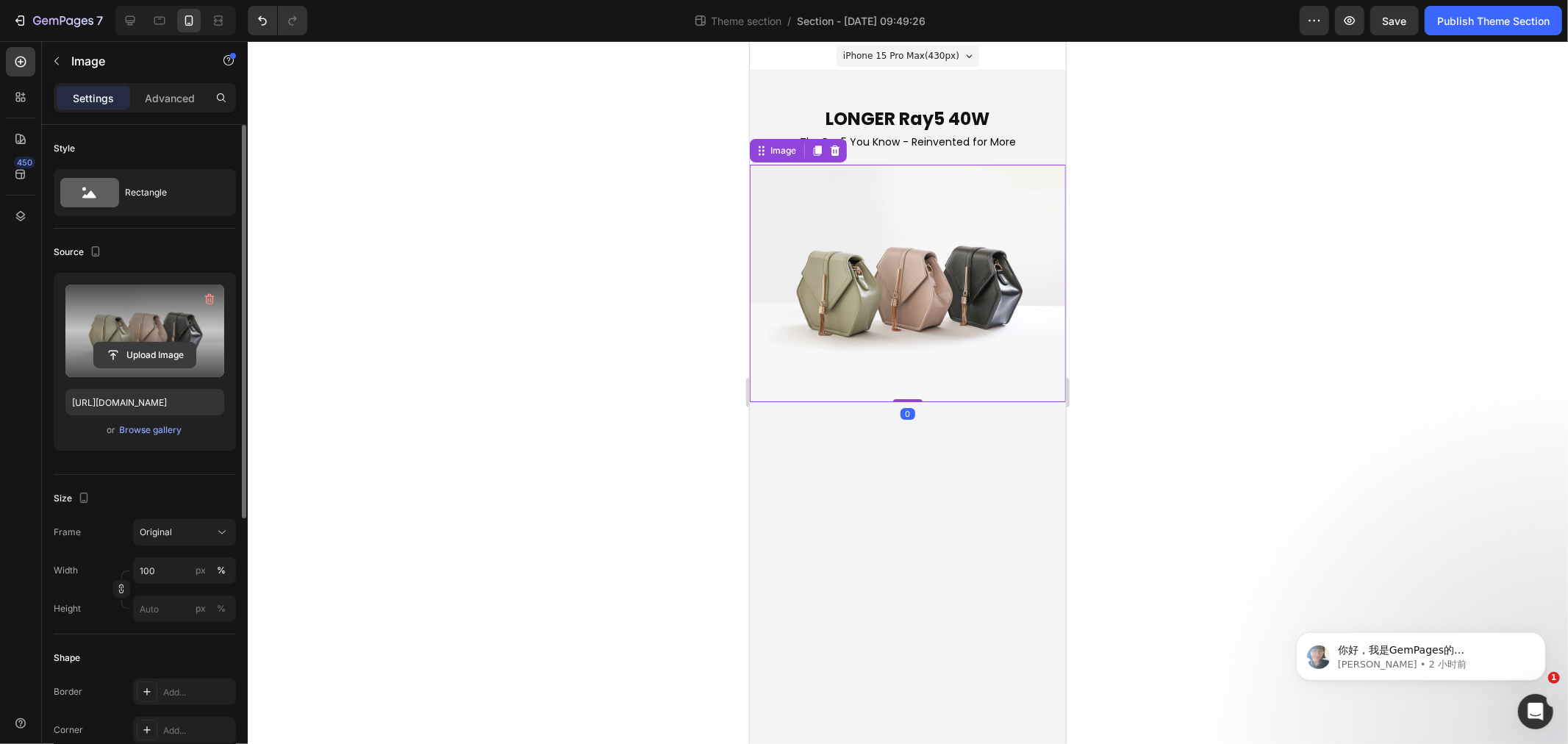
click at [122, 351] on input "file" at bounding box center [144, 355] width 102 height 25
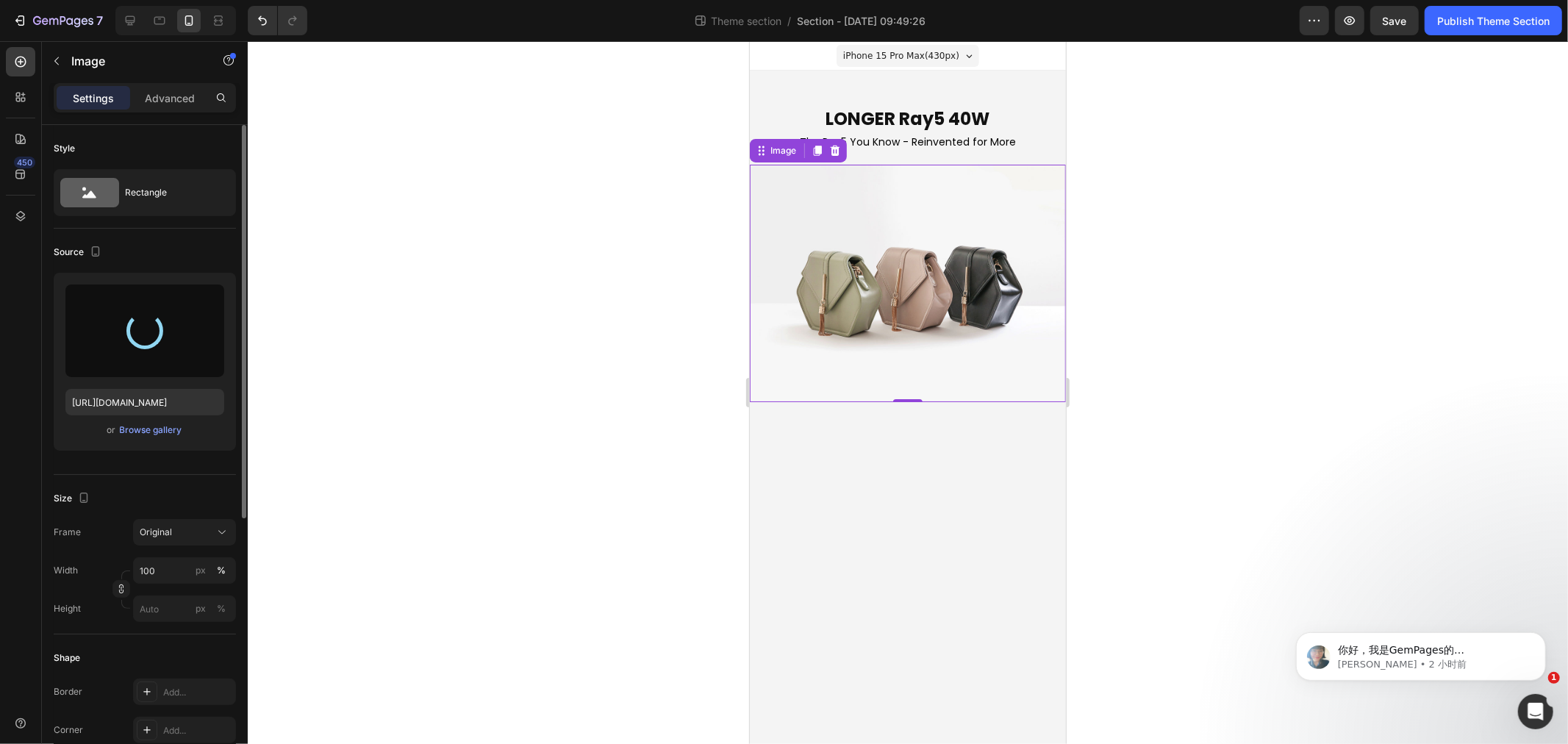
type input "https://cdn.shopify.com/s/files/1/0517/8812/0247/files/gempages_490436405370029…"
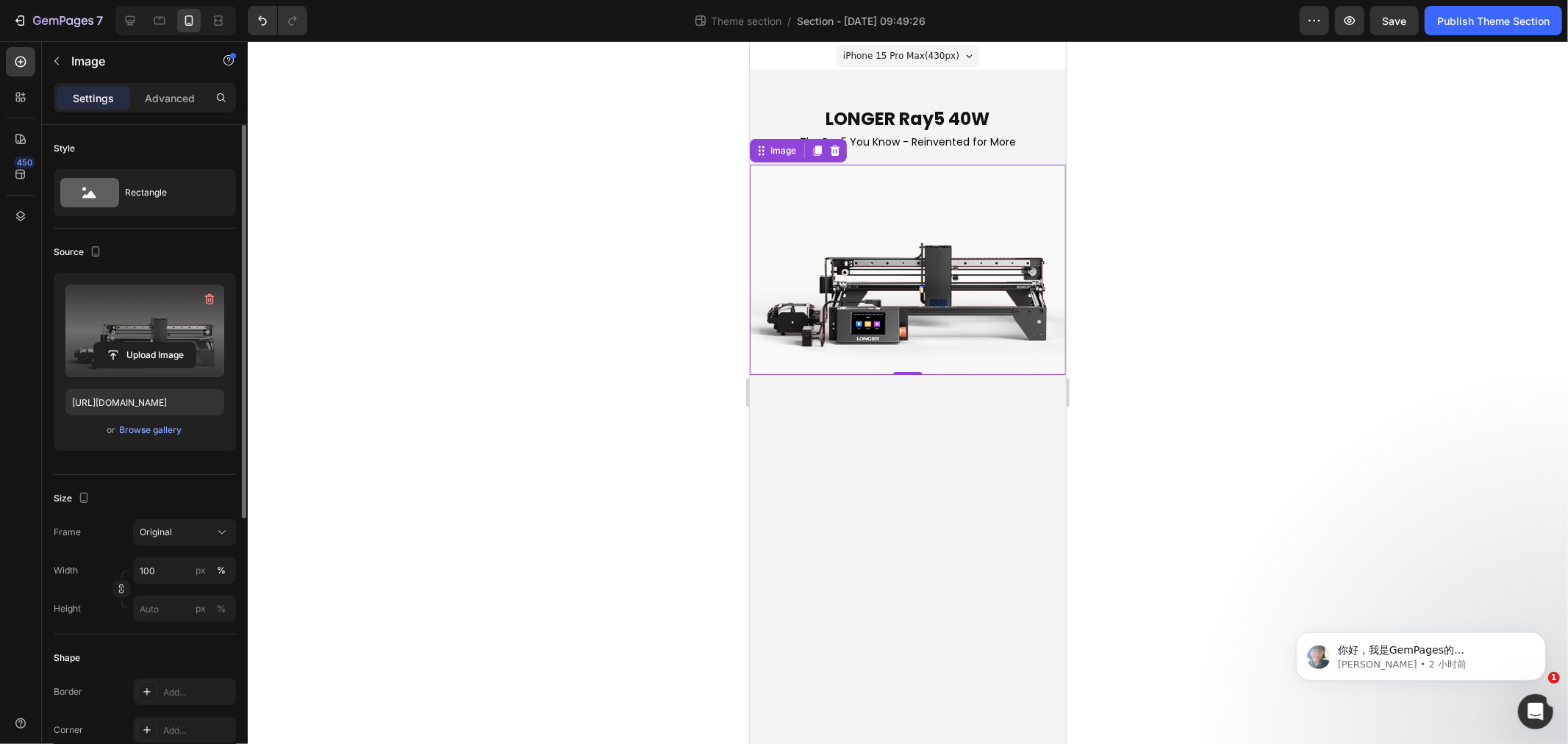
click at [880, 579] on body "iPhone 15 Pro Max ( 430 px) iPhone 13 Mini iPhone 13 Pro iPhone 11 Pro Max iPho…" at bounding box center [908, 392] width 316 height 703
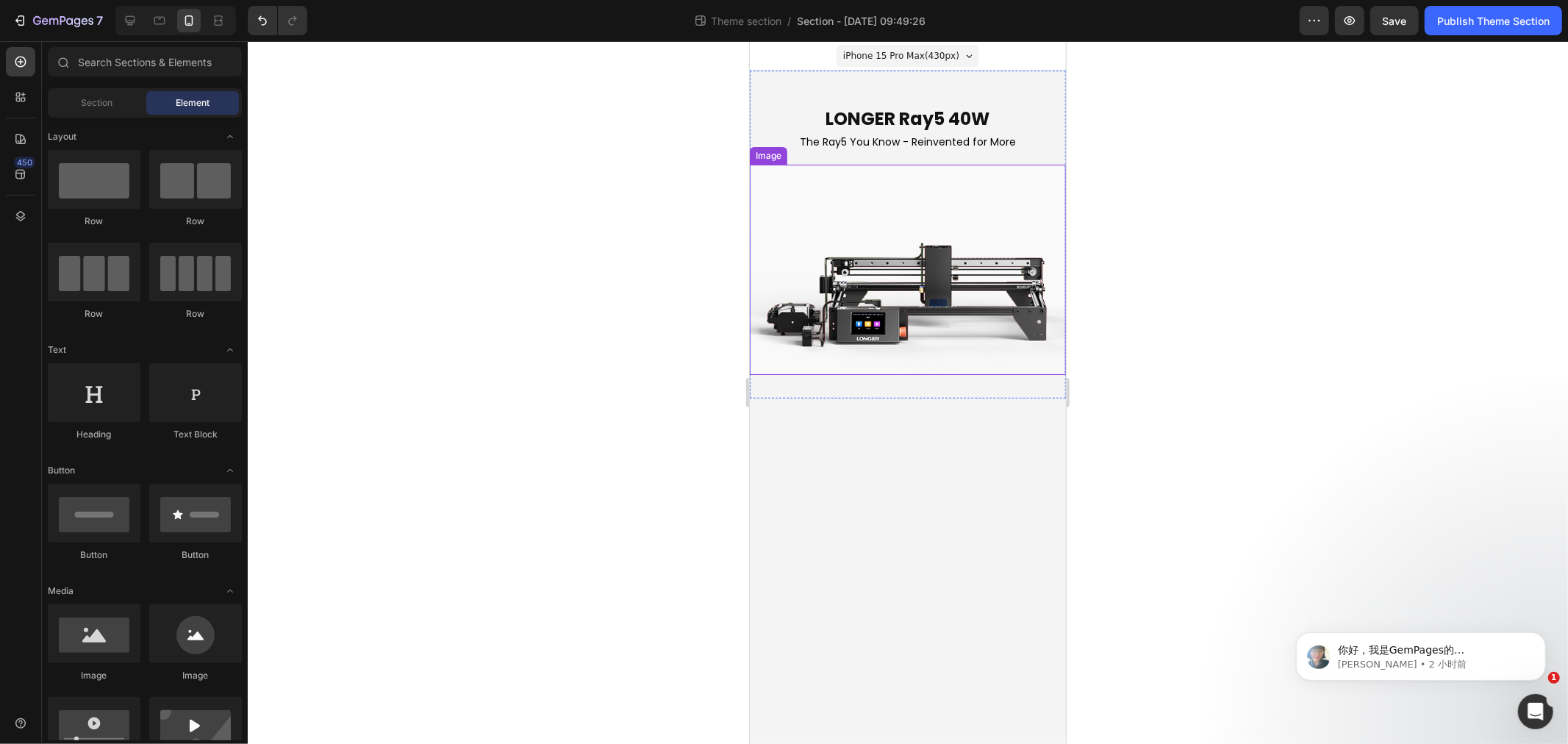
click at [887, 233] on img at bounding box center [908, 269] width 316 height 210
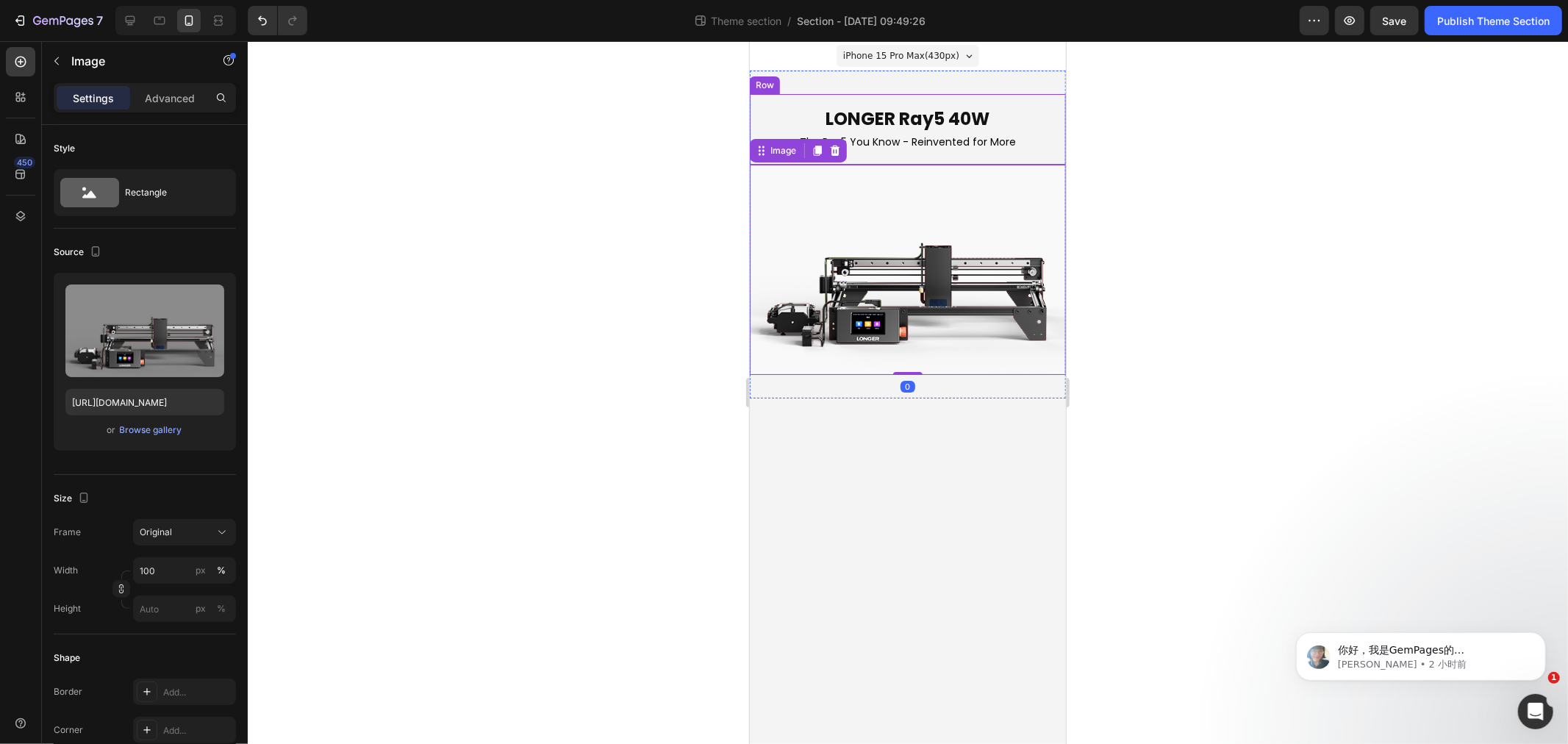
click at [903, 504] on body "iPhone 15 Pro Max ( 430 px) iPhone 13 Mini iPhone 13 Pro iPhone 11 Pro Max iPho…" at bounding box center [908, 392] width 316 height 703
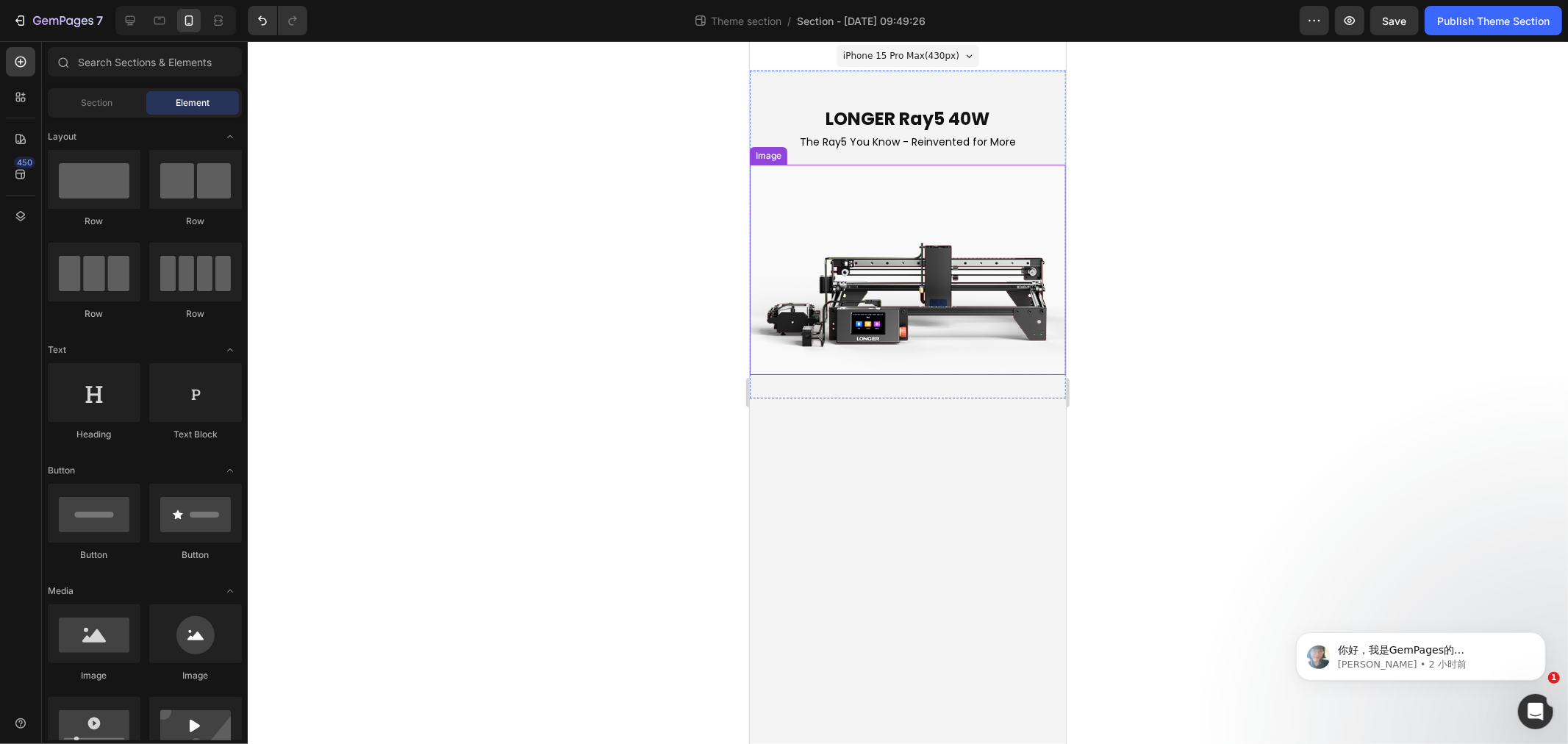
click at [856, 239] on img at bounding box center [908, 269] width 316 height 210
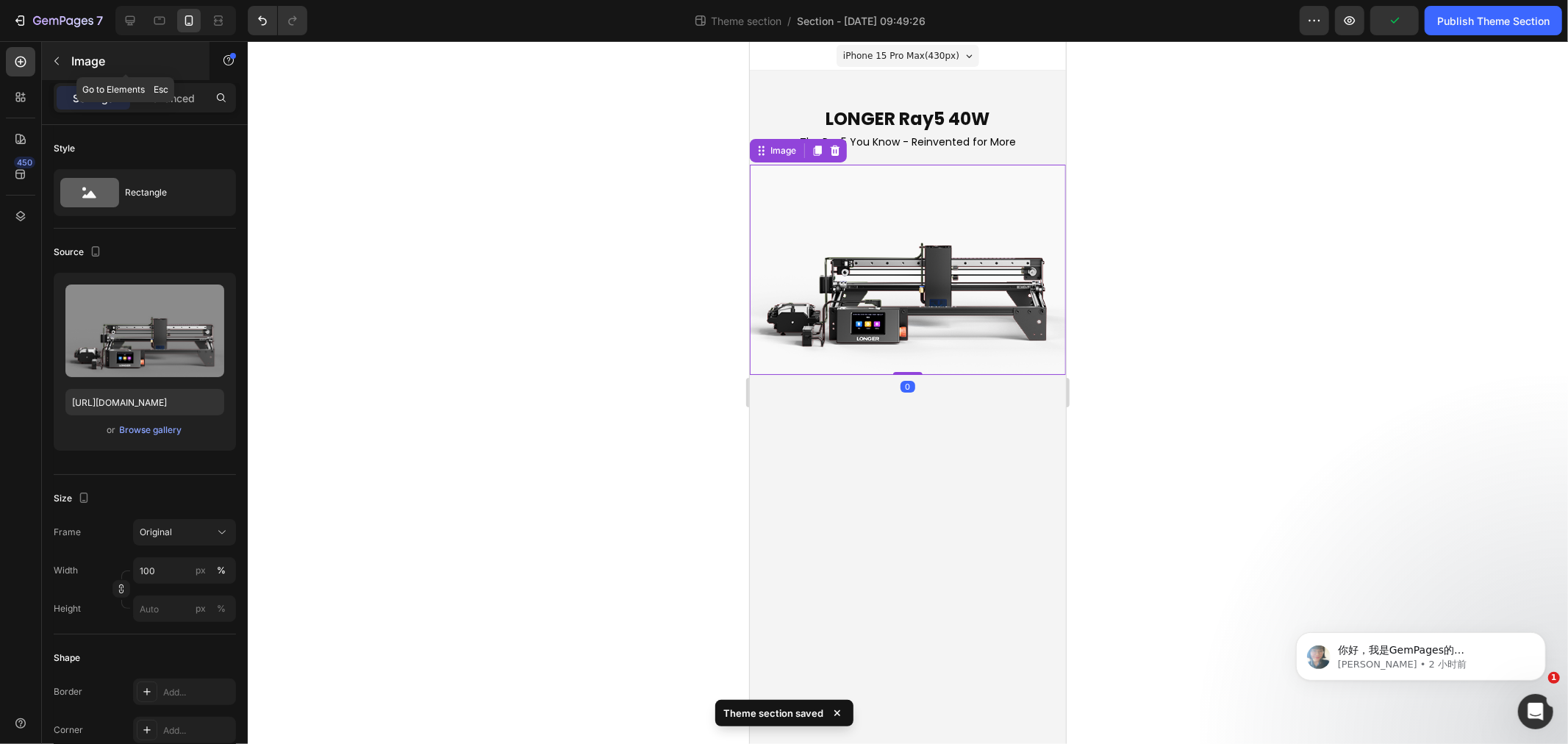
click at [76, 56] on p "Image" at bounding box center [134, 61] width 125 height 17
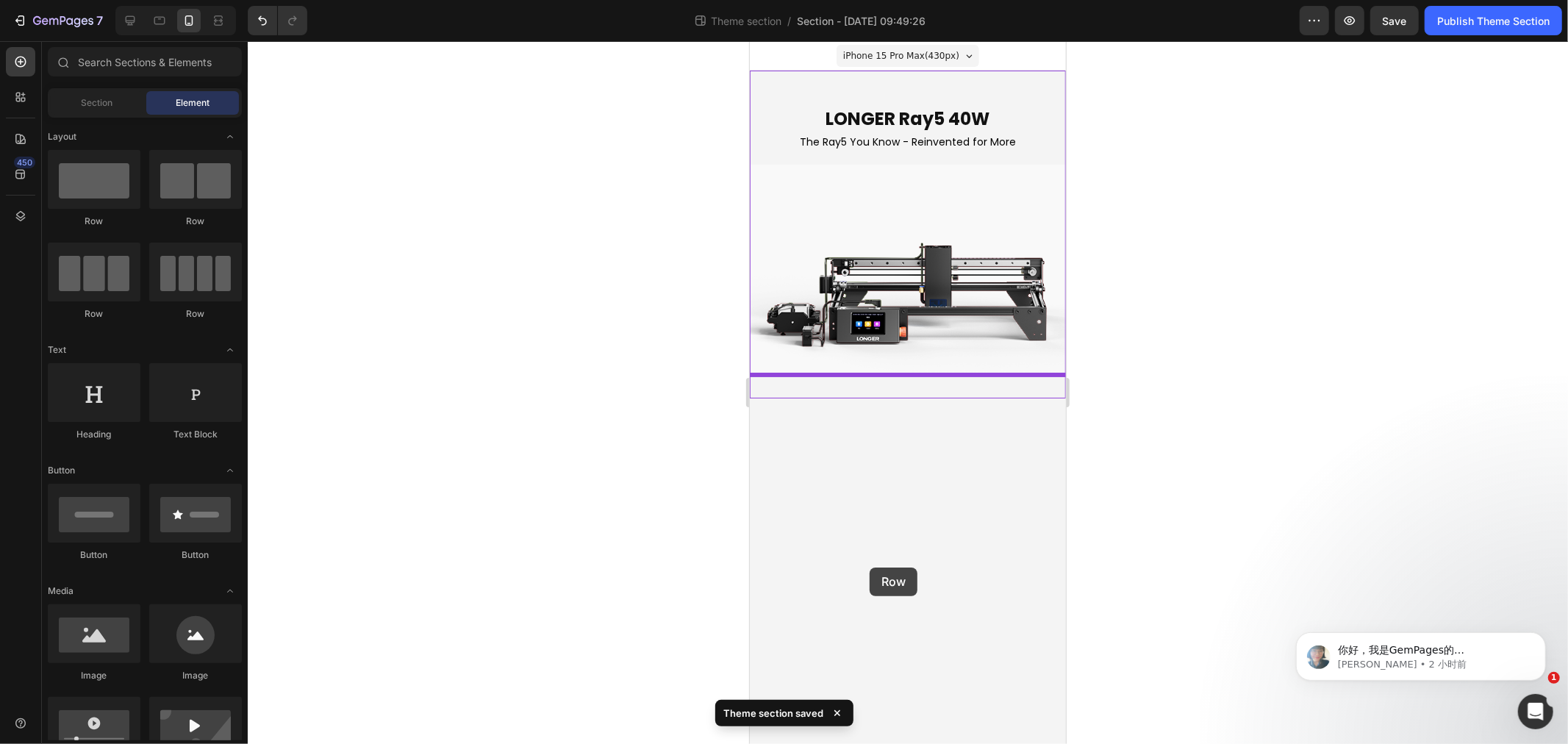
drag, startPoint x: 1707, startPoint y: 515, endPoint x: 869, endPoint y: 567, distance: 839.6
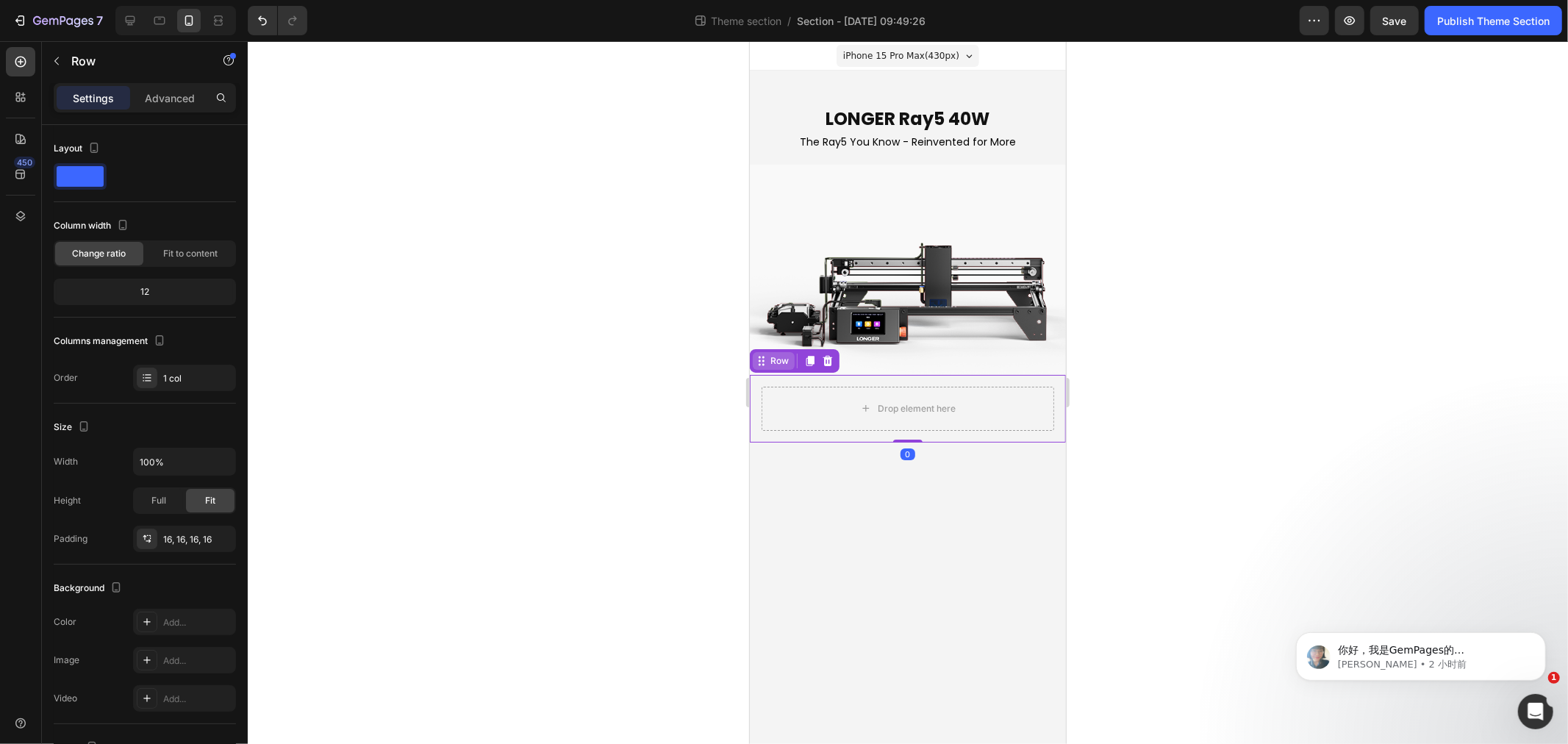
click at [771, 357] on div "Row" at bounding box center [779, 361] width 24 height 14
click at [53, 53] on button "button" at bounding box center [56, 61] width 23 height 23
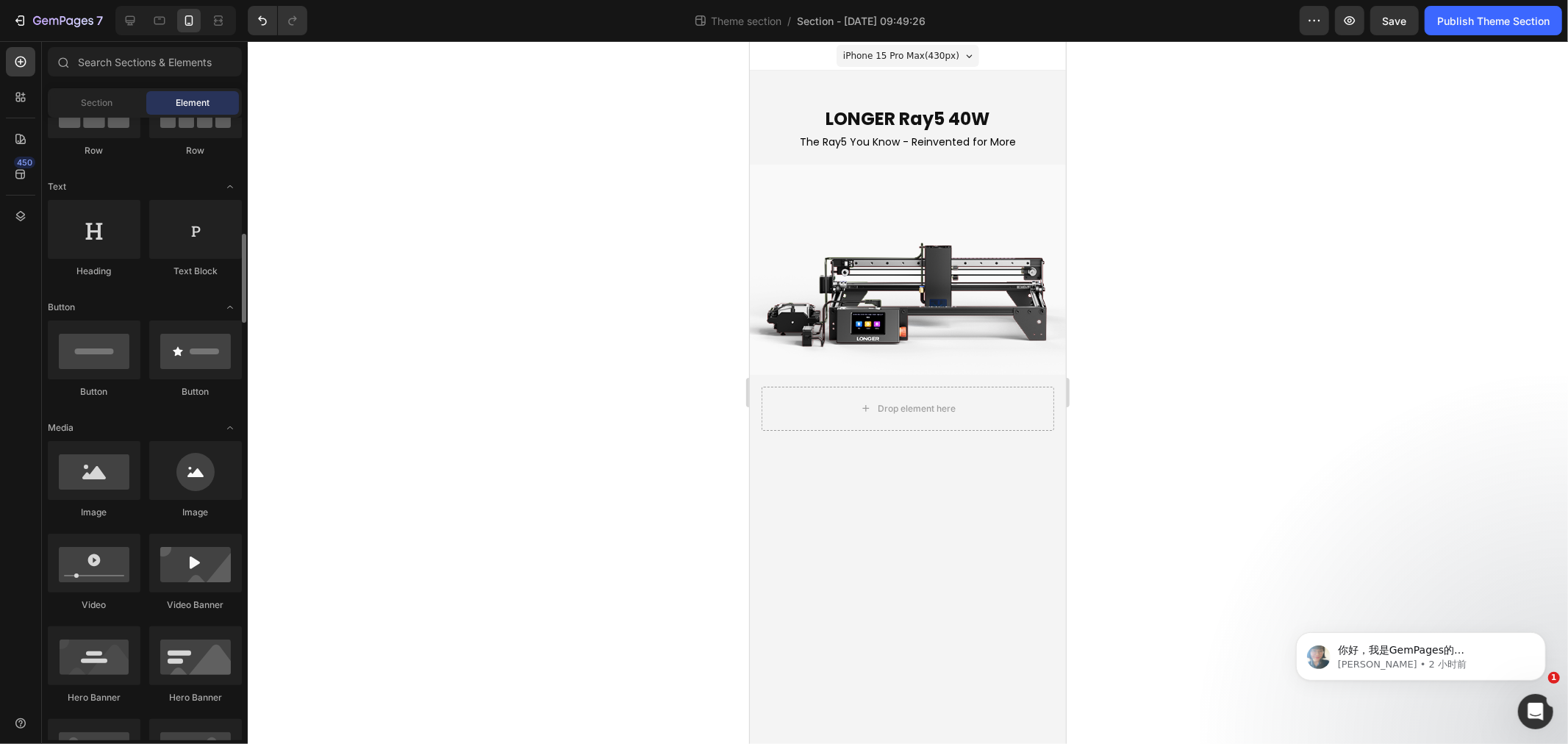
scroll to position [244, 0]
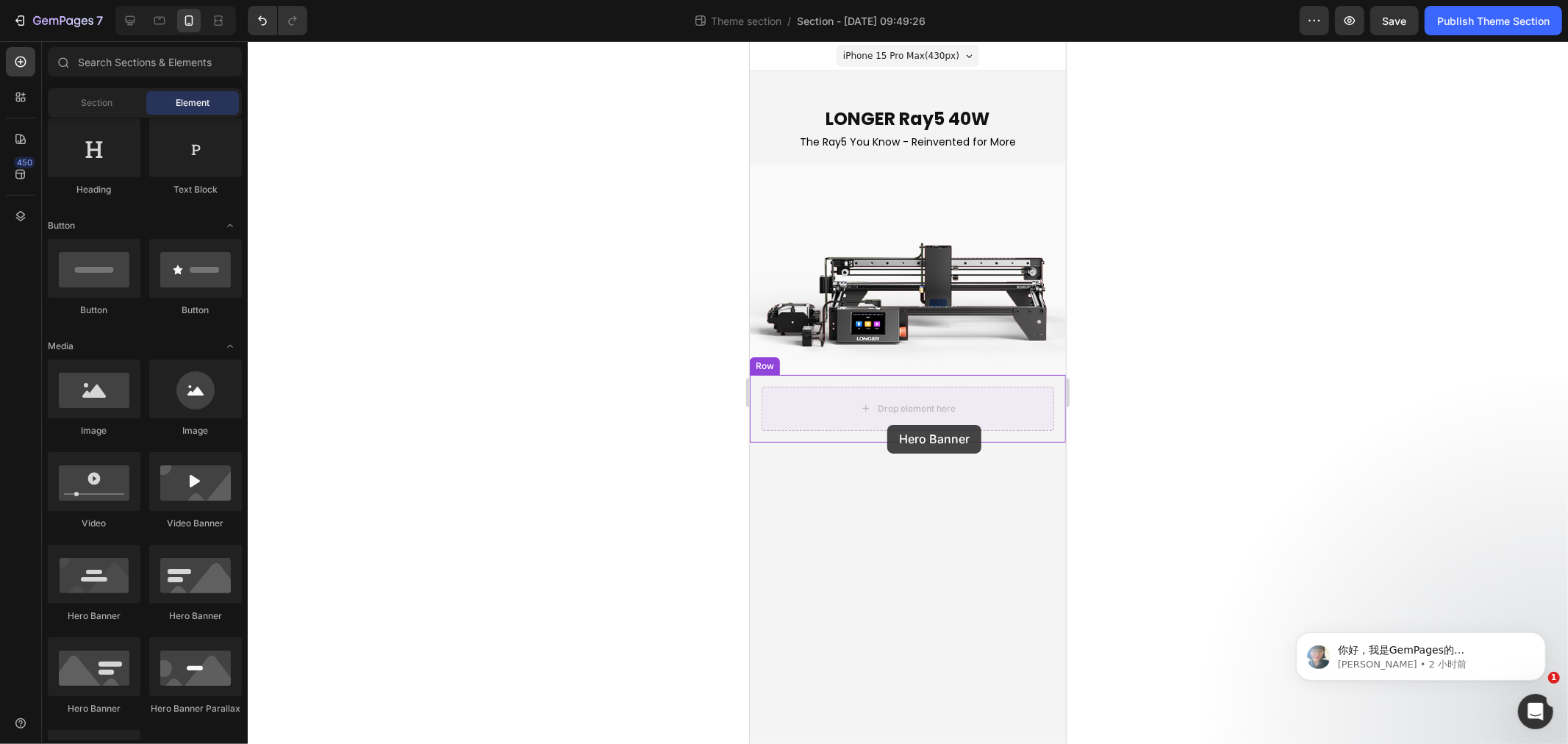
drag, startPoint x: 953, startPoint y: 476, endPoint x: 886, endPoint y: 424, distance: 84.8
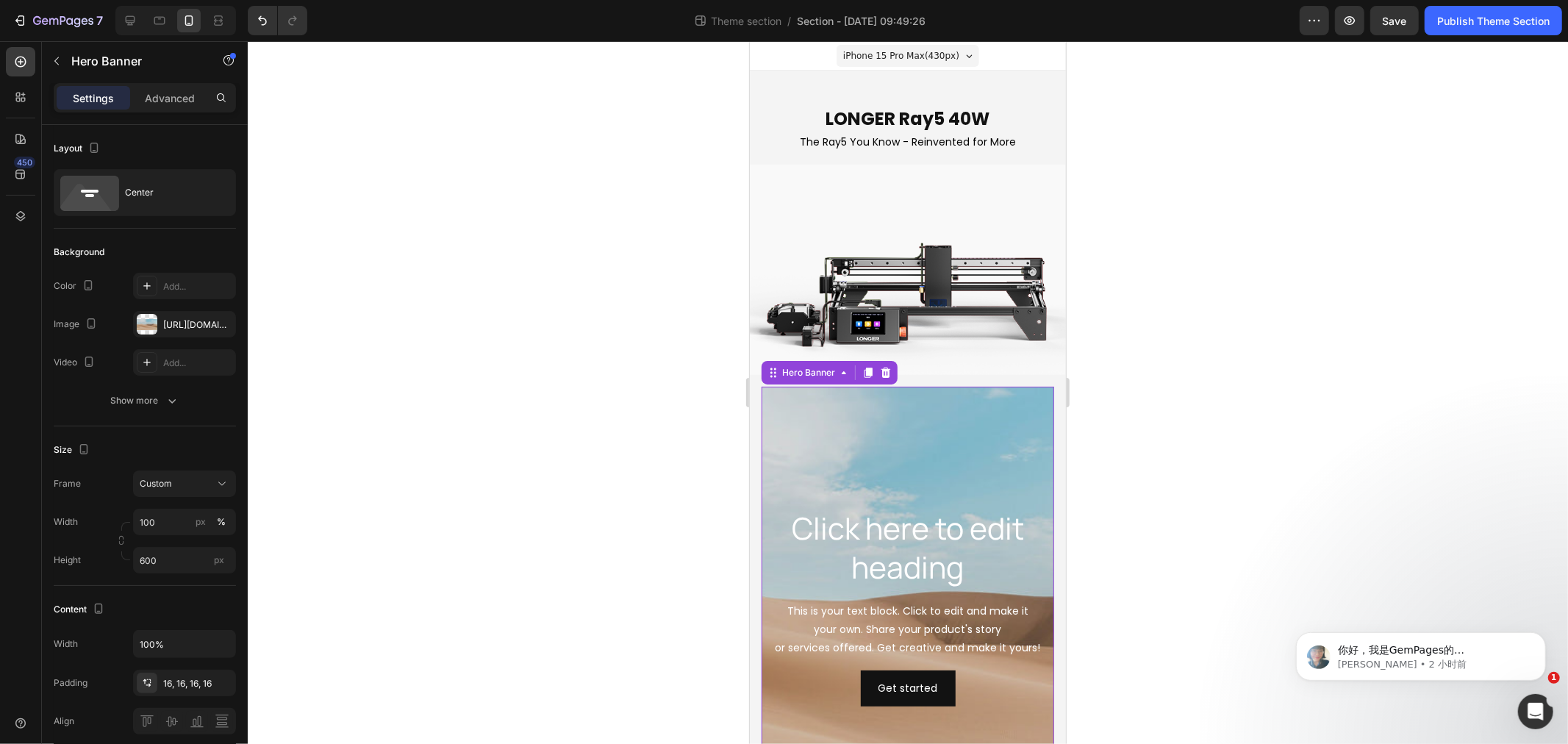
click at [864, 412] on div "Background Image" at bounding box center [908, 606] width 293 height 441
click at [756, 408] on div "Click here to edit heading Heading This is your text block. Click to edit and m…" at bounding box center [908, 606] width 316 height 465
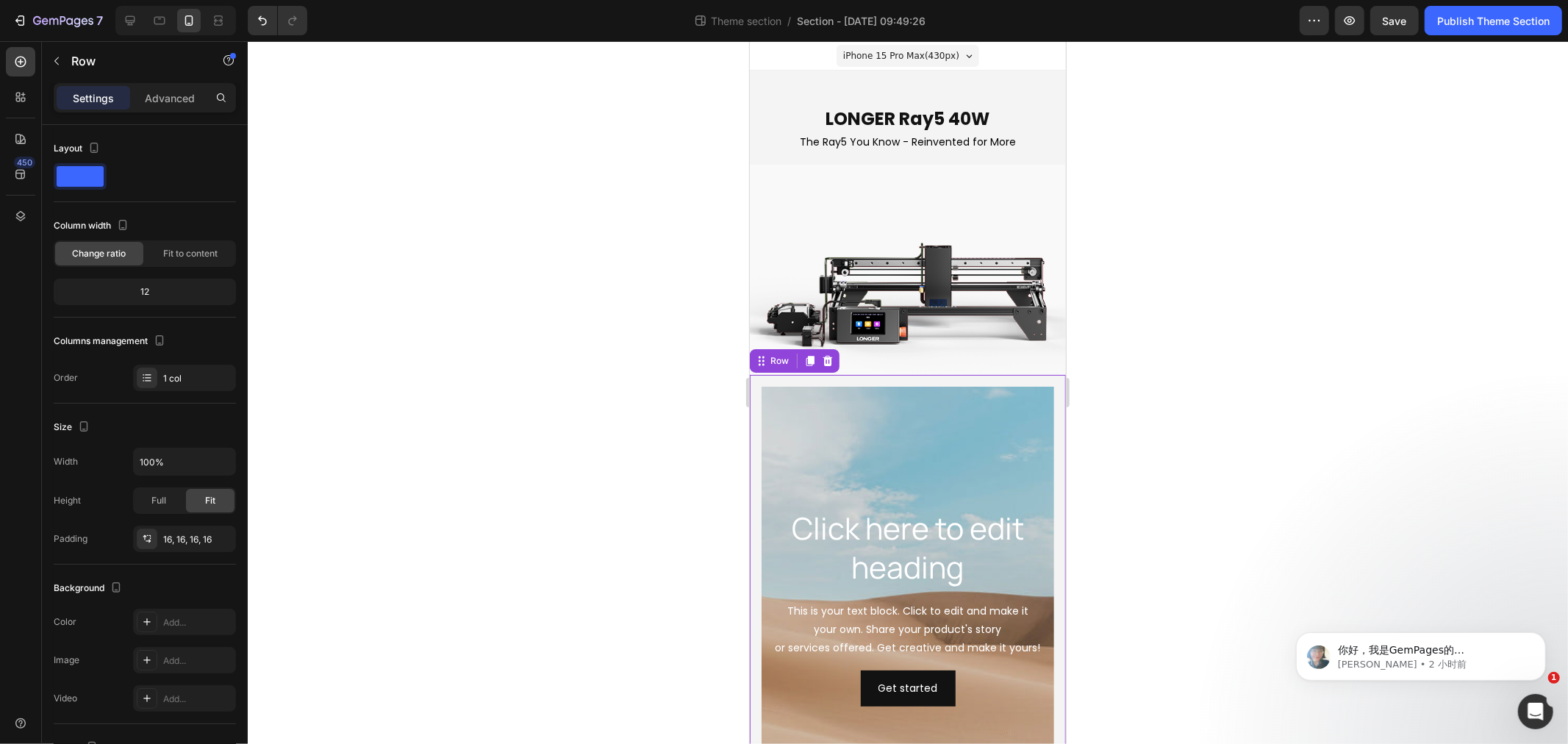
click at [838, 414] on div "Background Image" at bounding box center [908, 606] width 293 height 441
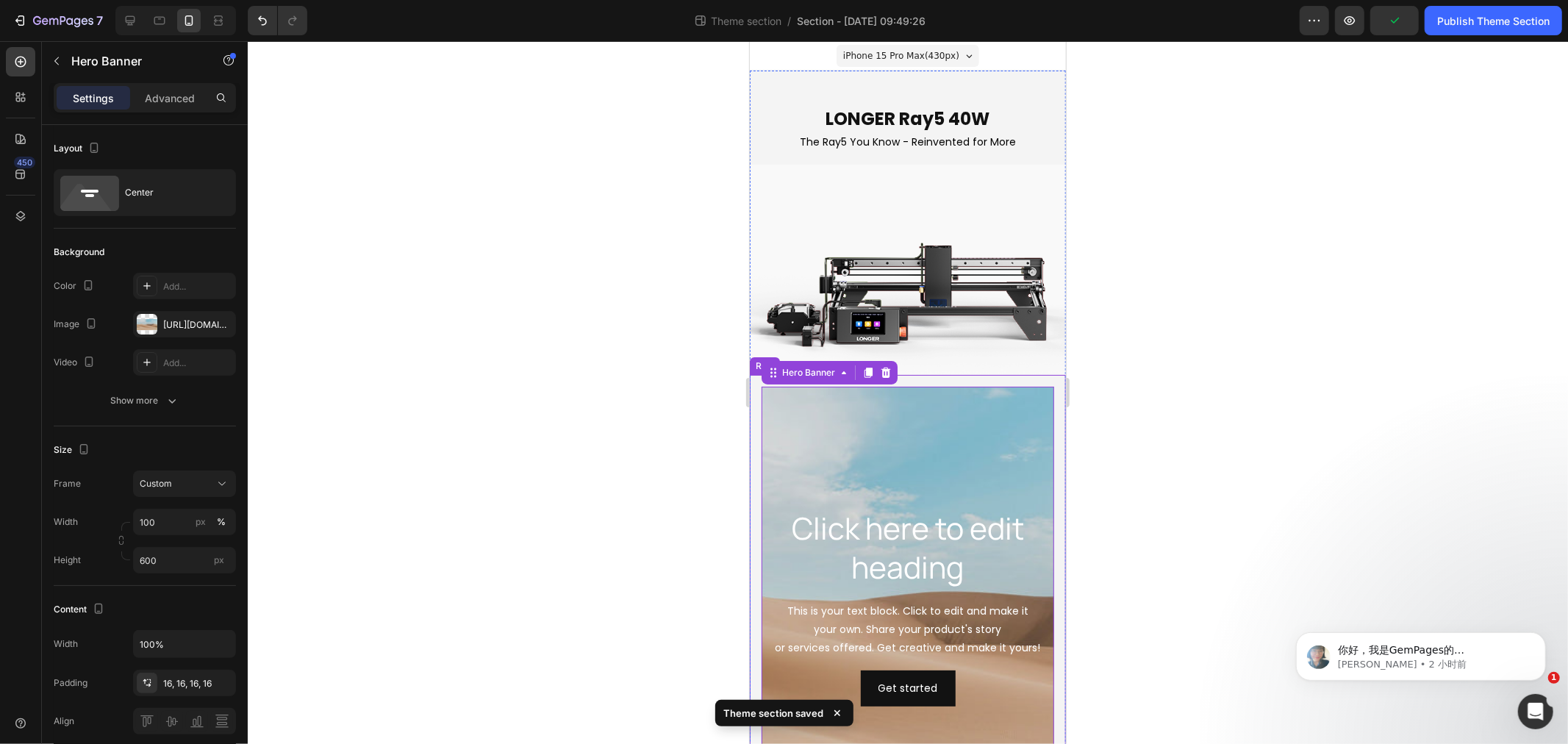
click at [758, 427] on div "Click here to edit heading Heading This is your text block. Click to edit and m…" at bounding box center [908, 606] width 316 height 465
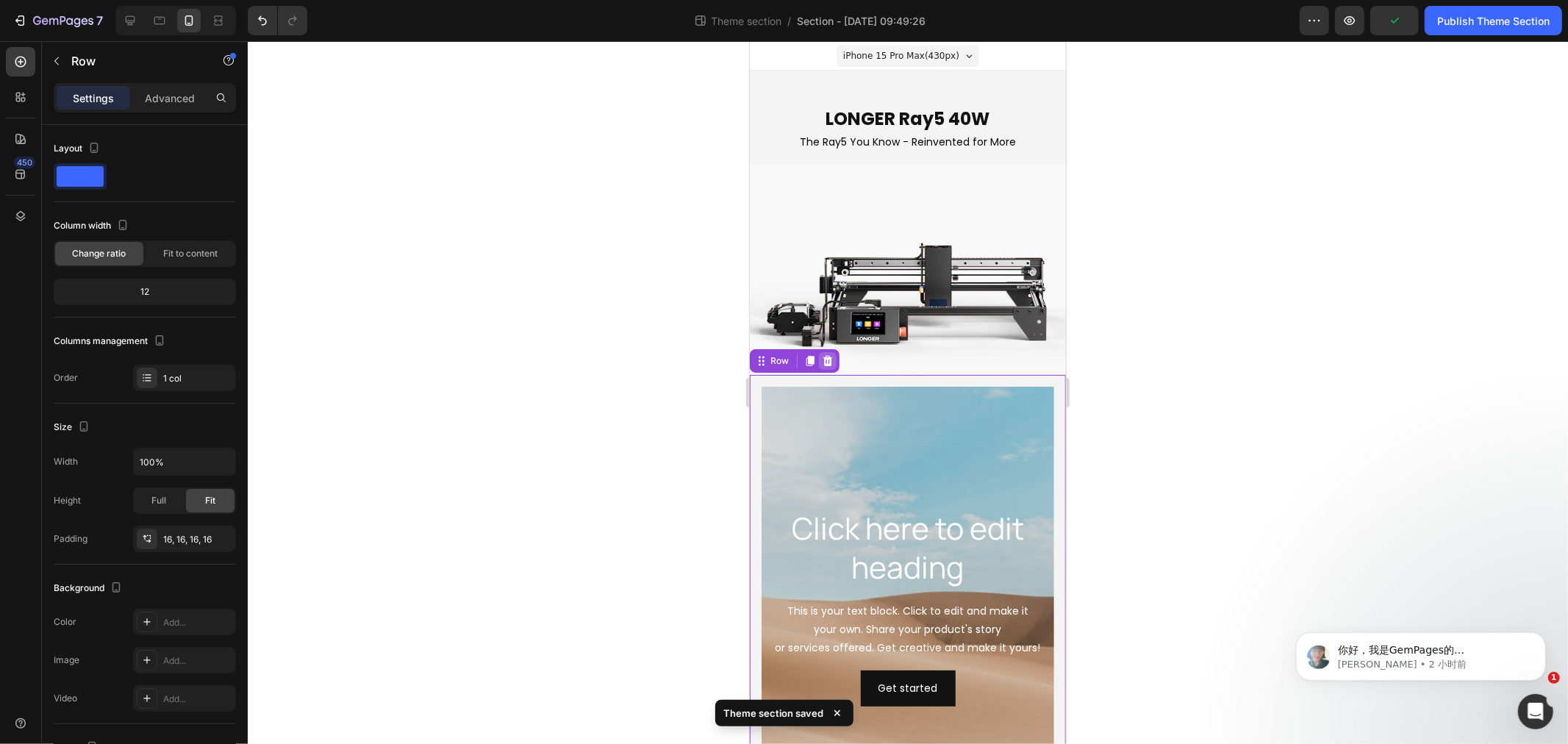
click at [827, 355] on icon at bounding box center [827, 360] width 10 height 11
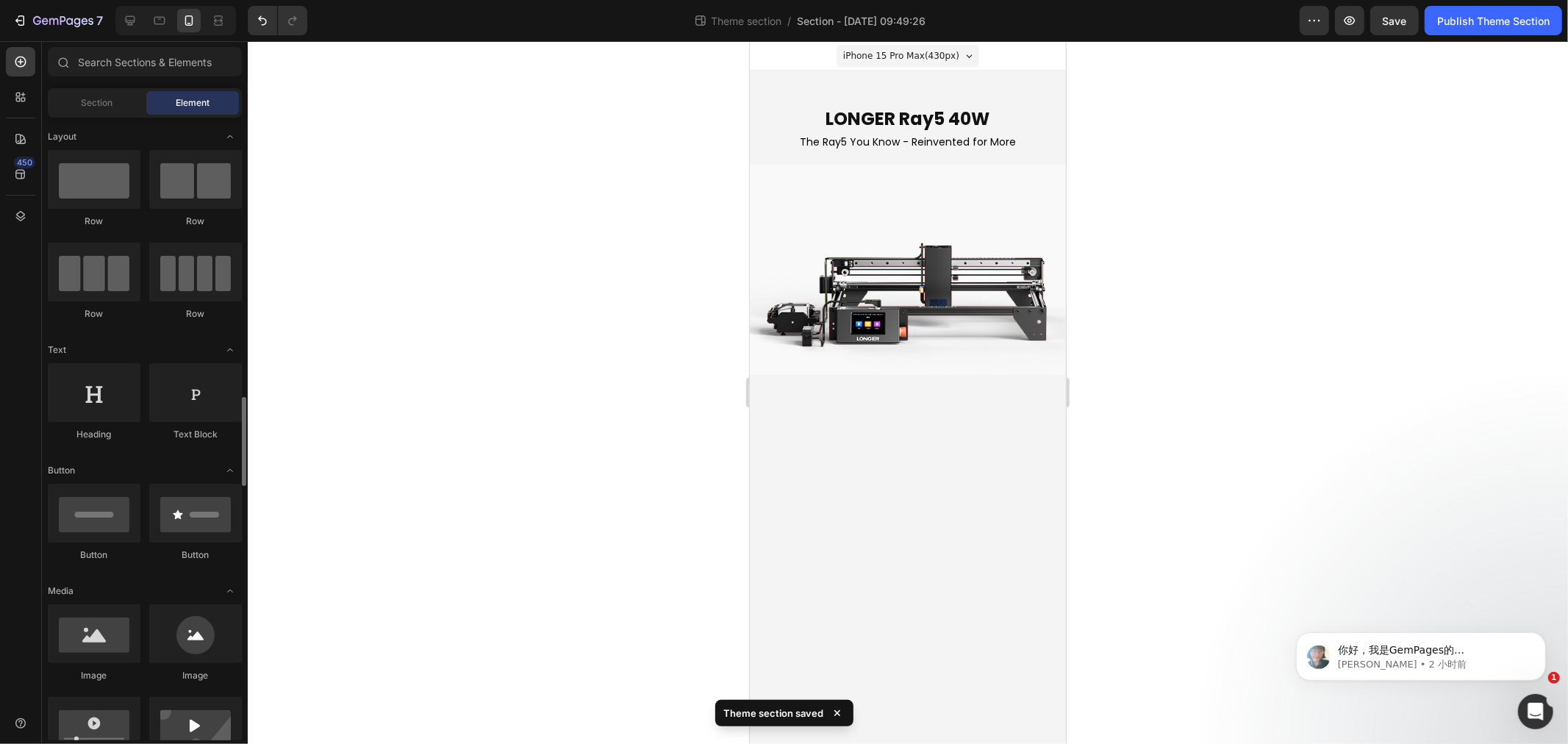
scroll to position [327, 0]
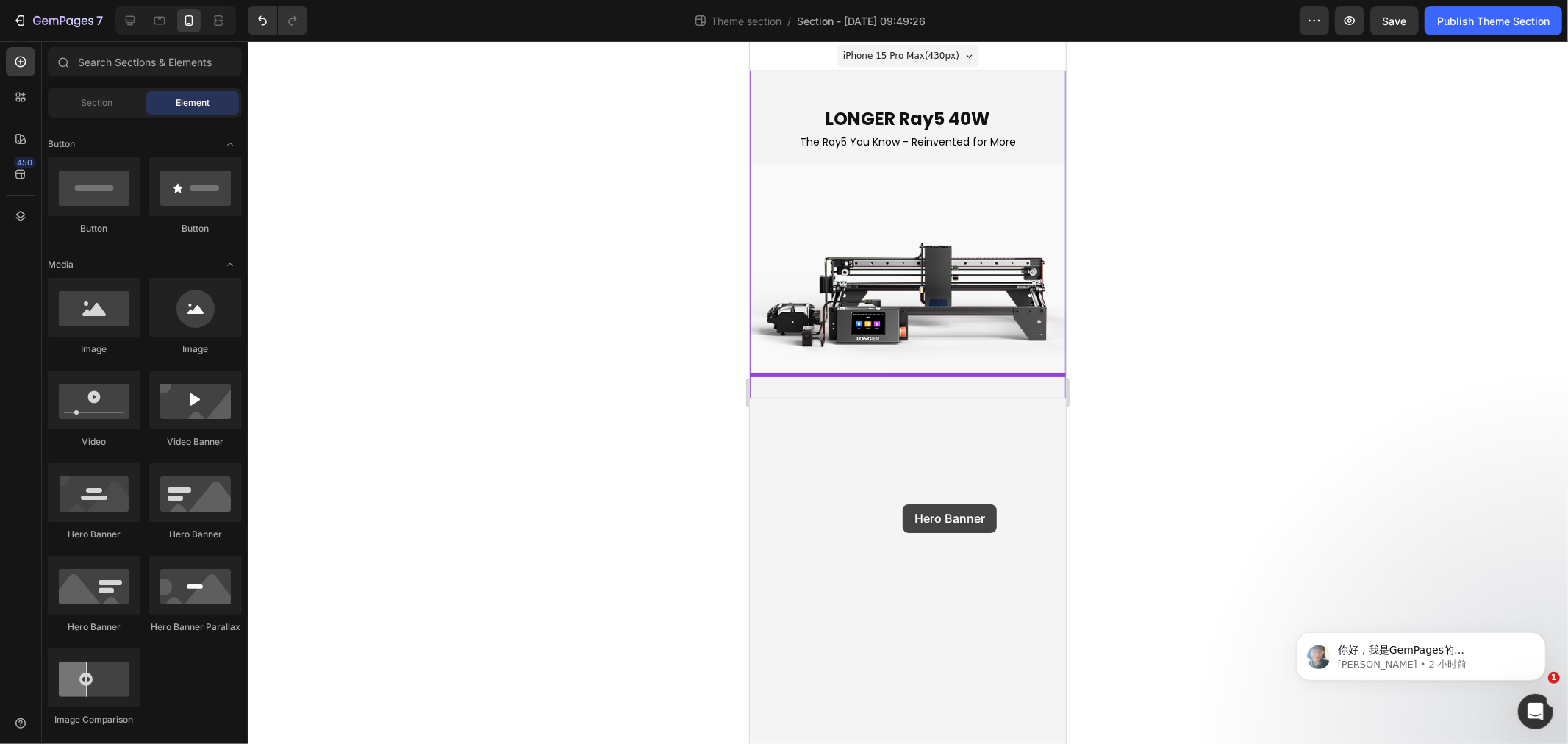
drag, startPoint x: 847, startPoint y: 548, endPoint x: 902, endPoint y: 506, distance: 69.2
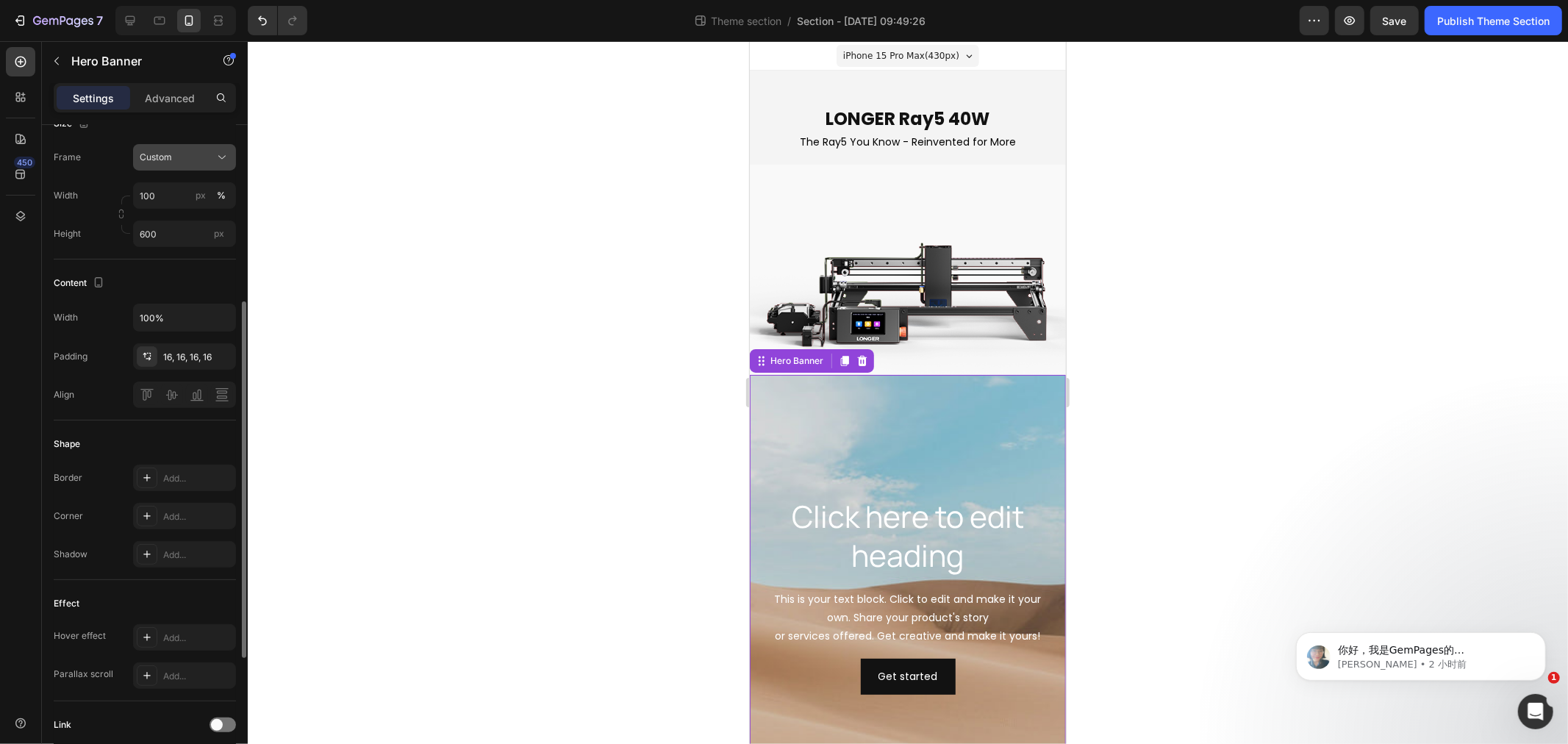
scroll to position [0, 0]
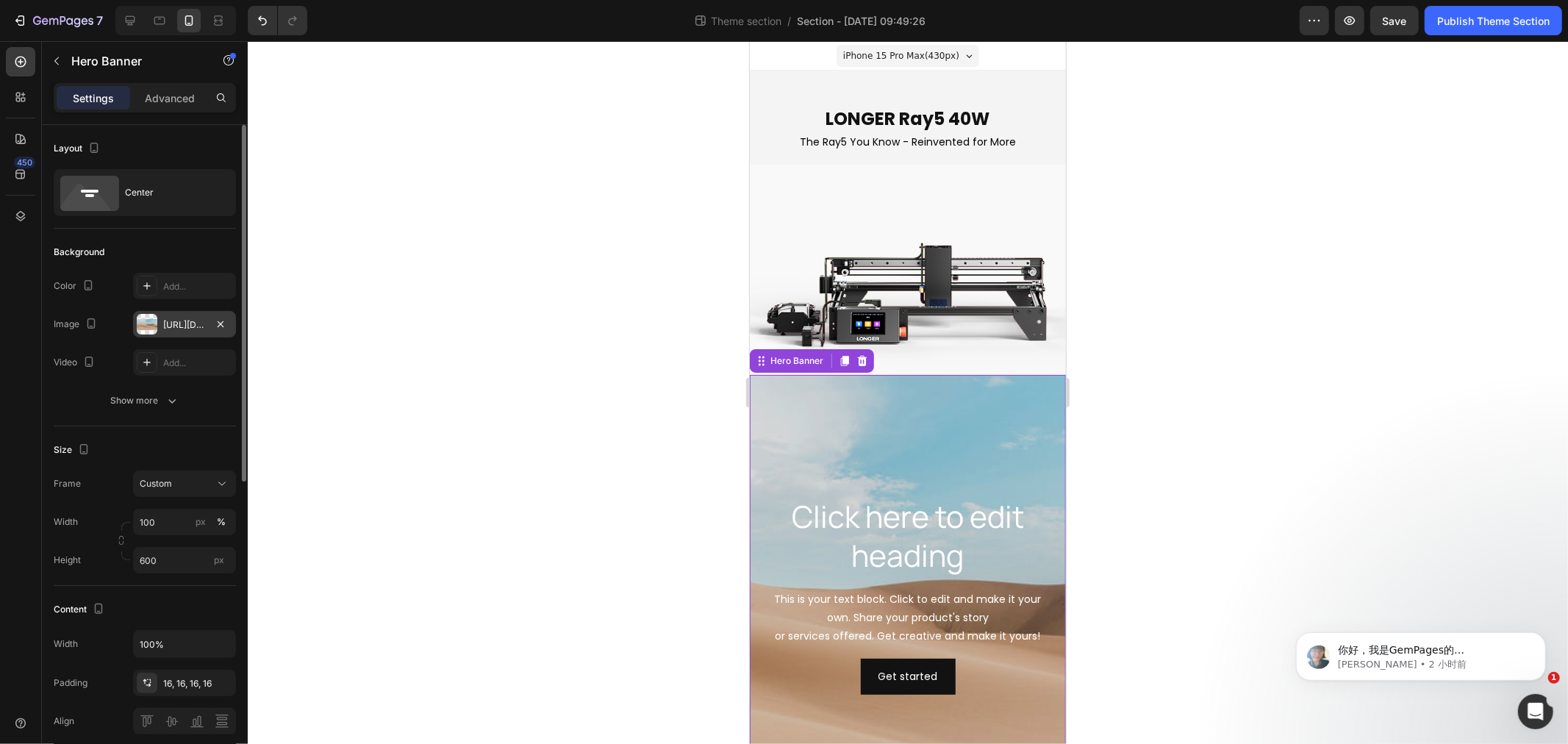
click at [169, 322] on div "https://cdn.shopify.com/s/files/1/2005/9307/files/background_settings.jpg" at bounding box center [184, 325] width 43 height 14
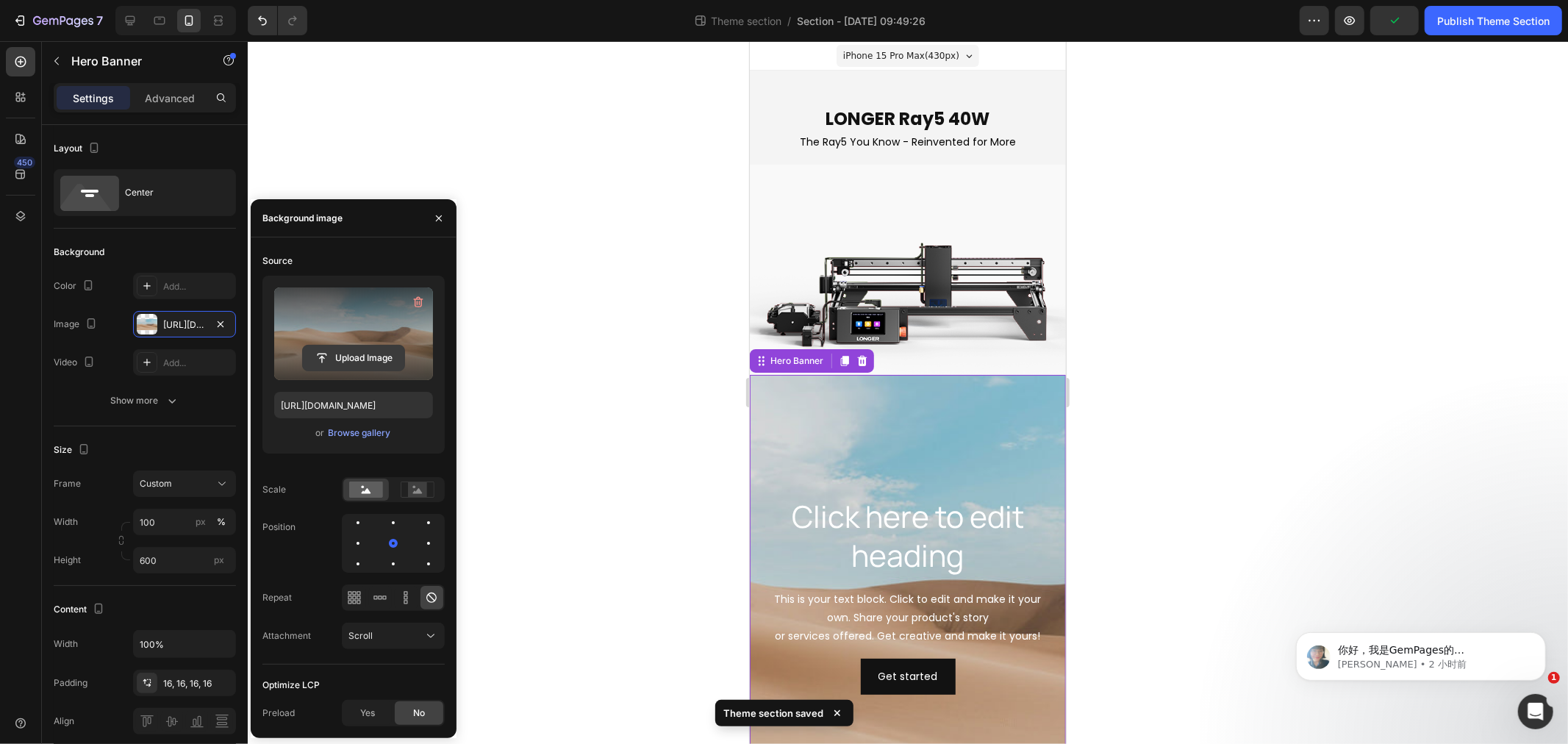
click at [355, 357] on input "file" at bounding box center [353, 358] width 102 height 25
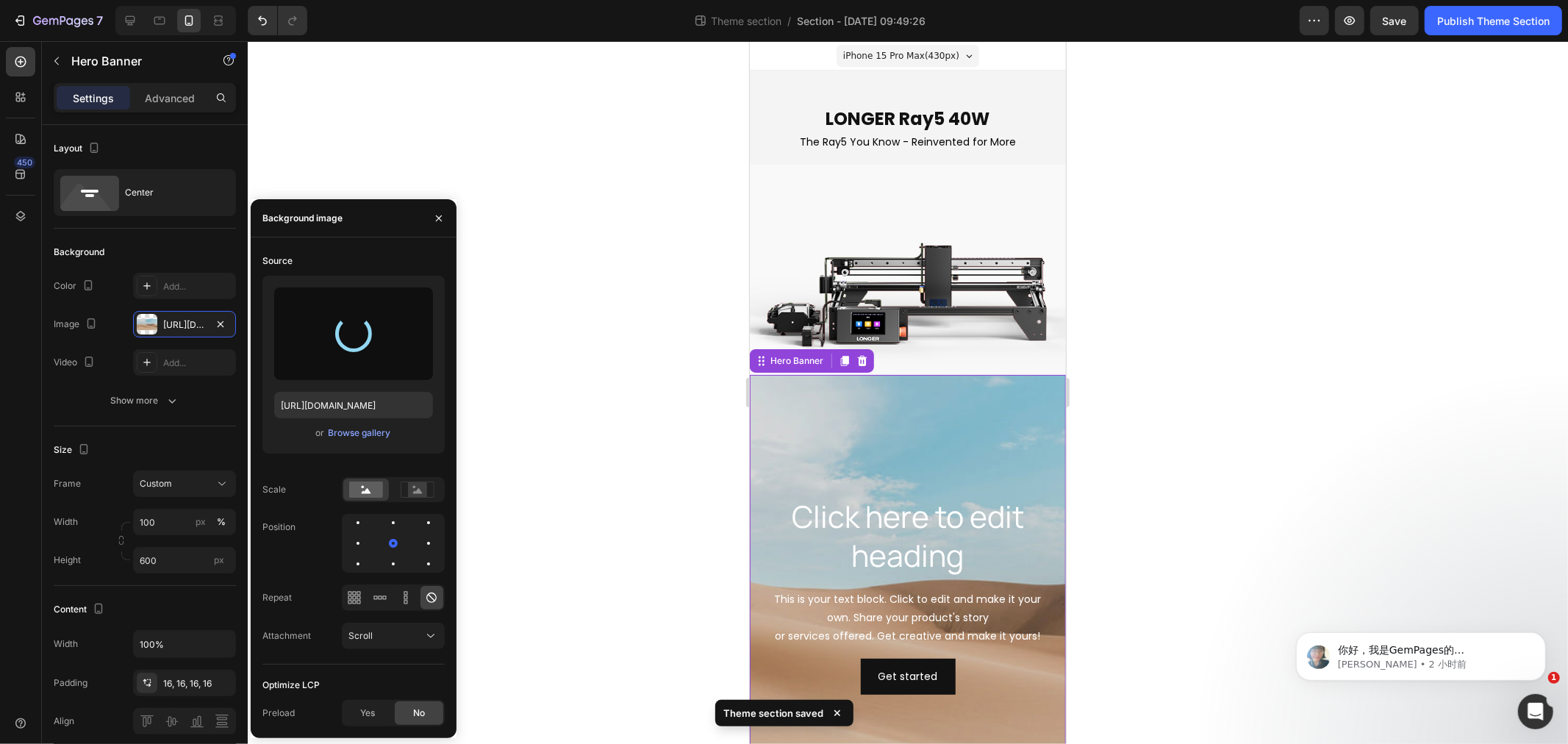
type input "https://cdn.shopify.com/s/files/1/0517/8812/0247/files/gempages_490436405370029…"
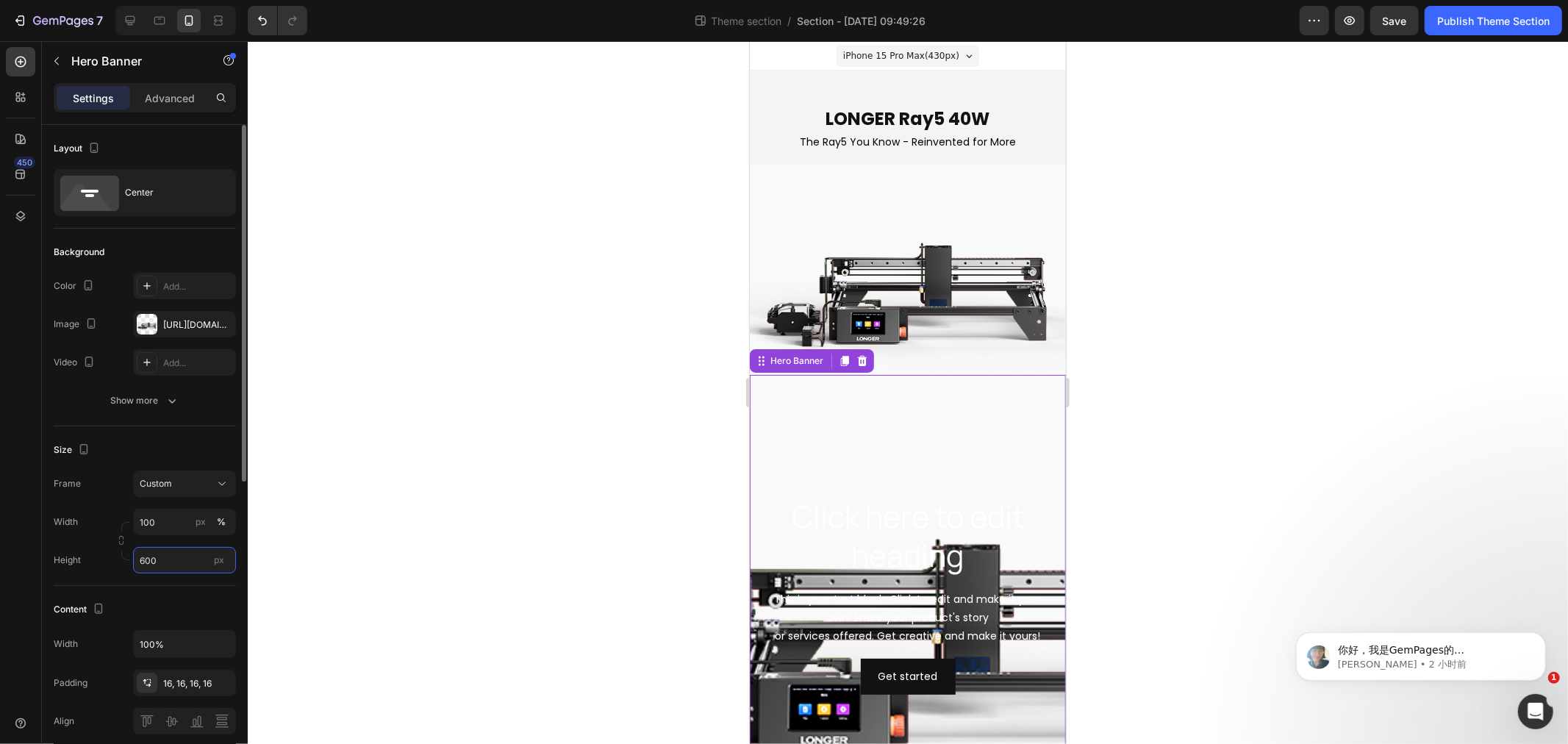
click at [175, 562] on input "600" at bounding box center [184, 560] width 103 height 26
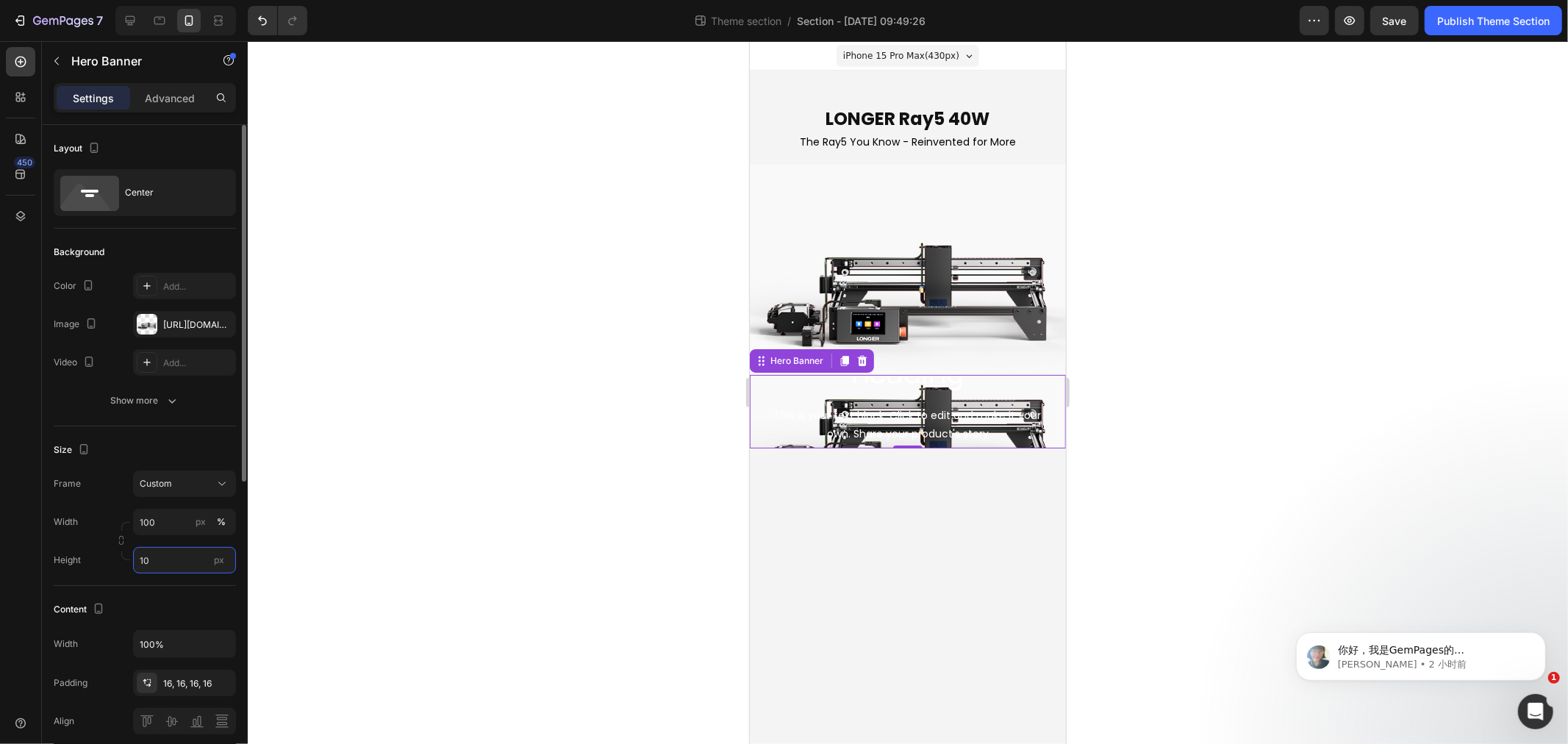
type input "1"
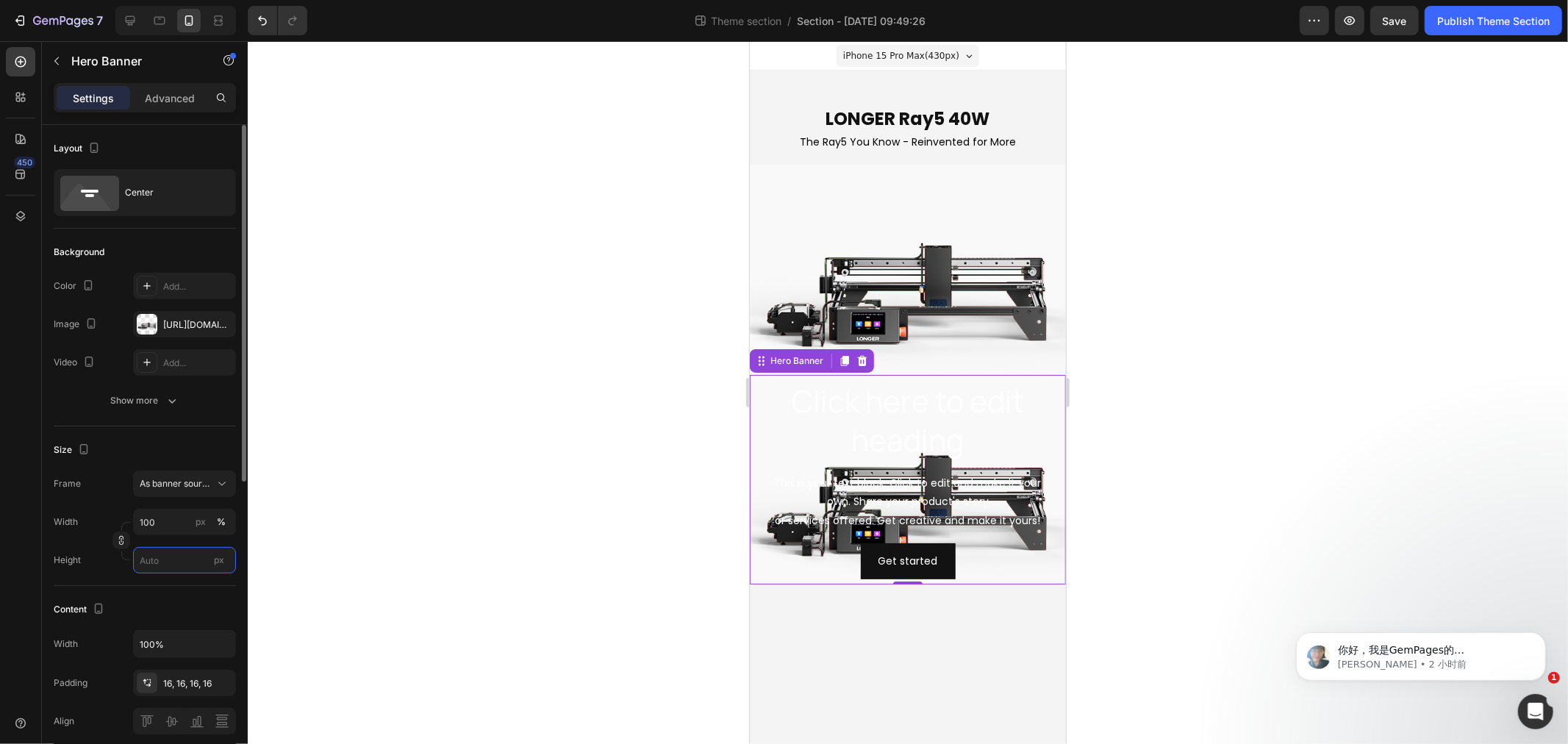
click at [164, 553] on input "px" at bounding box center [184, 560] width 103 height 26
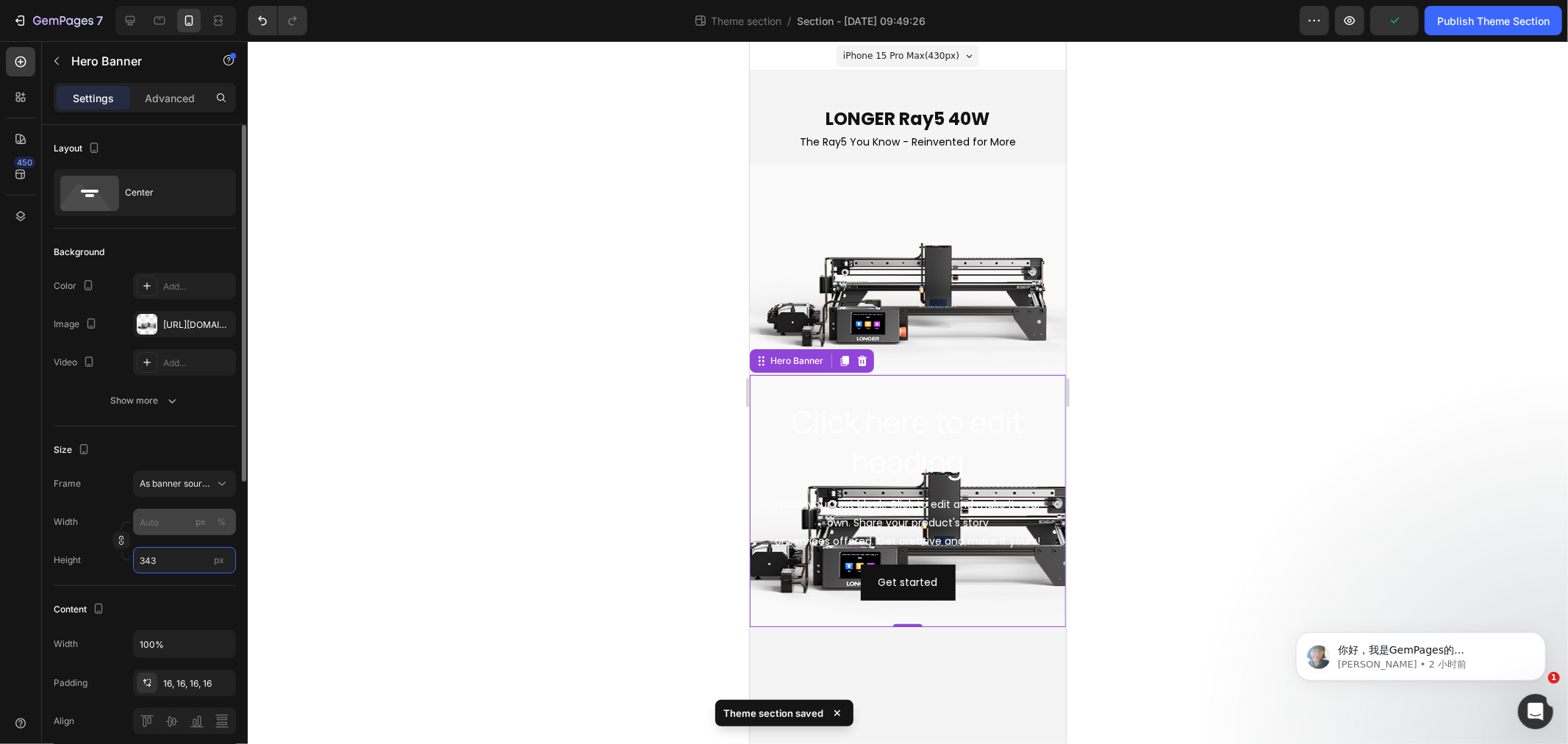
type input "343"
click at [167, 532] on input "px %" at bounding box center [184, 522] width 103 height 26
click at [162, 526] on input "px %" at bounding box center [184, 522] width 103 height 26
type input "5"
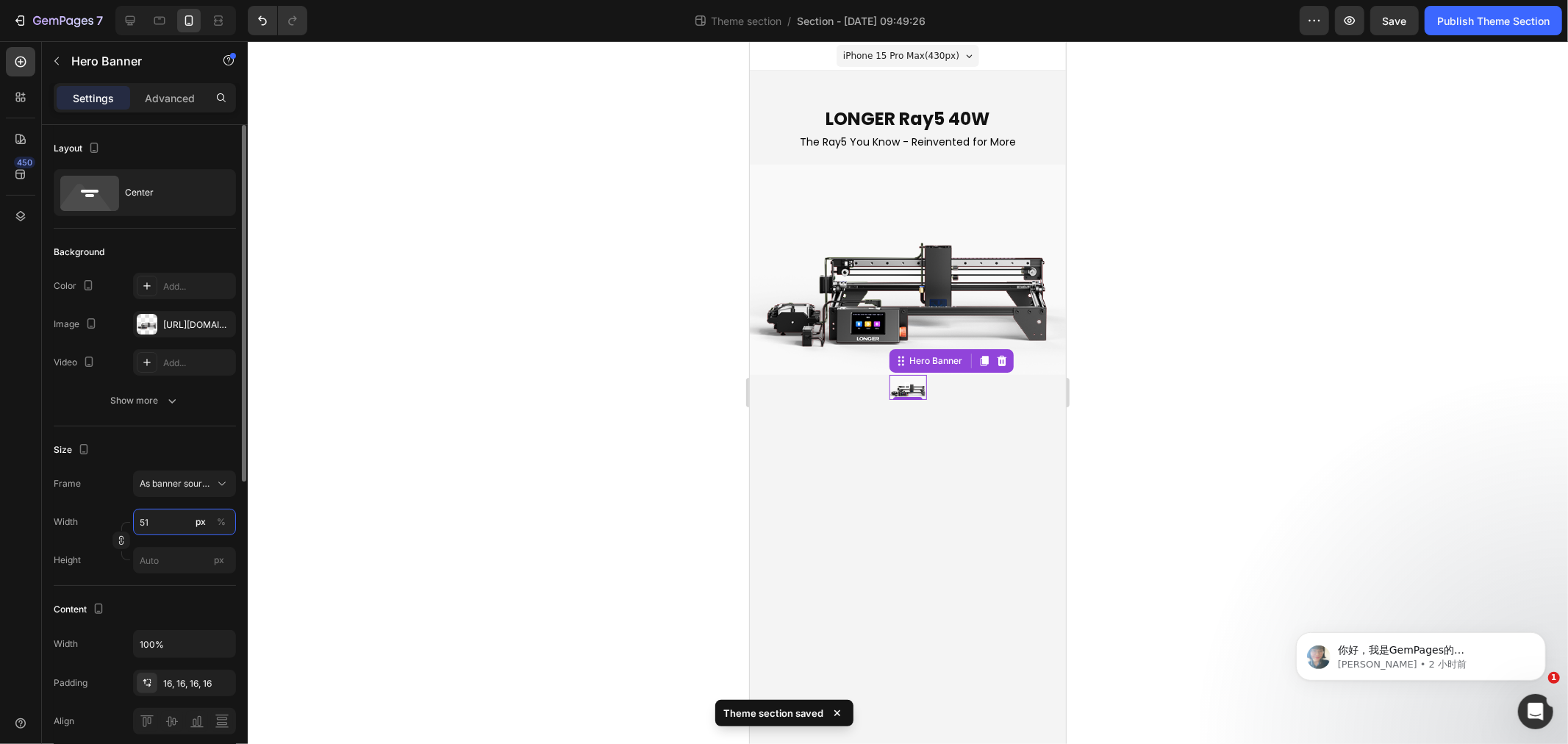
type input "517"
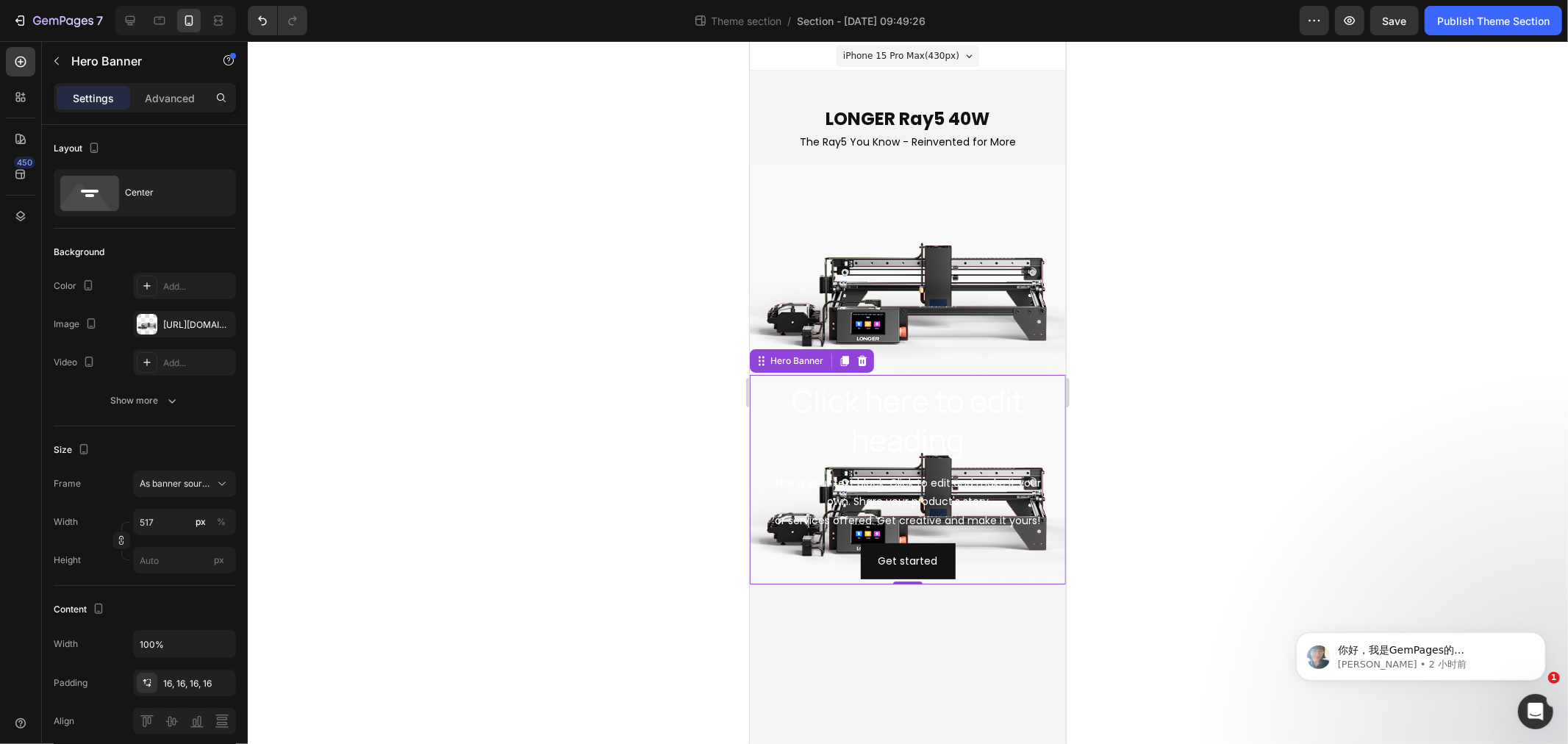
click at [942, 637] on body "iPhone 15 Pro Max ( 430 px) iPhone 13 Mini iPhone 13 Pro iPhone 11 Pro Max iPho…" at bounding box center [908, 392] width 316 height 703
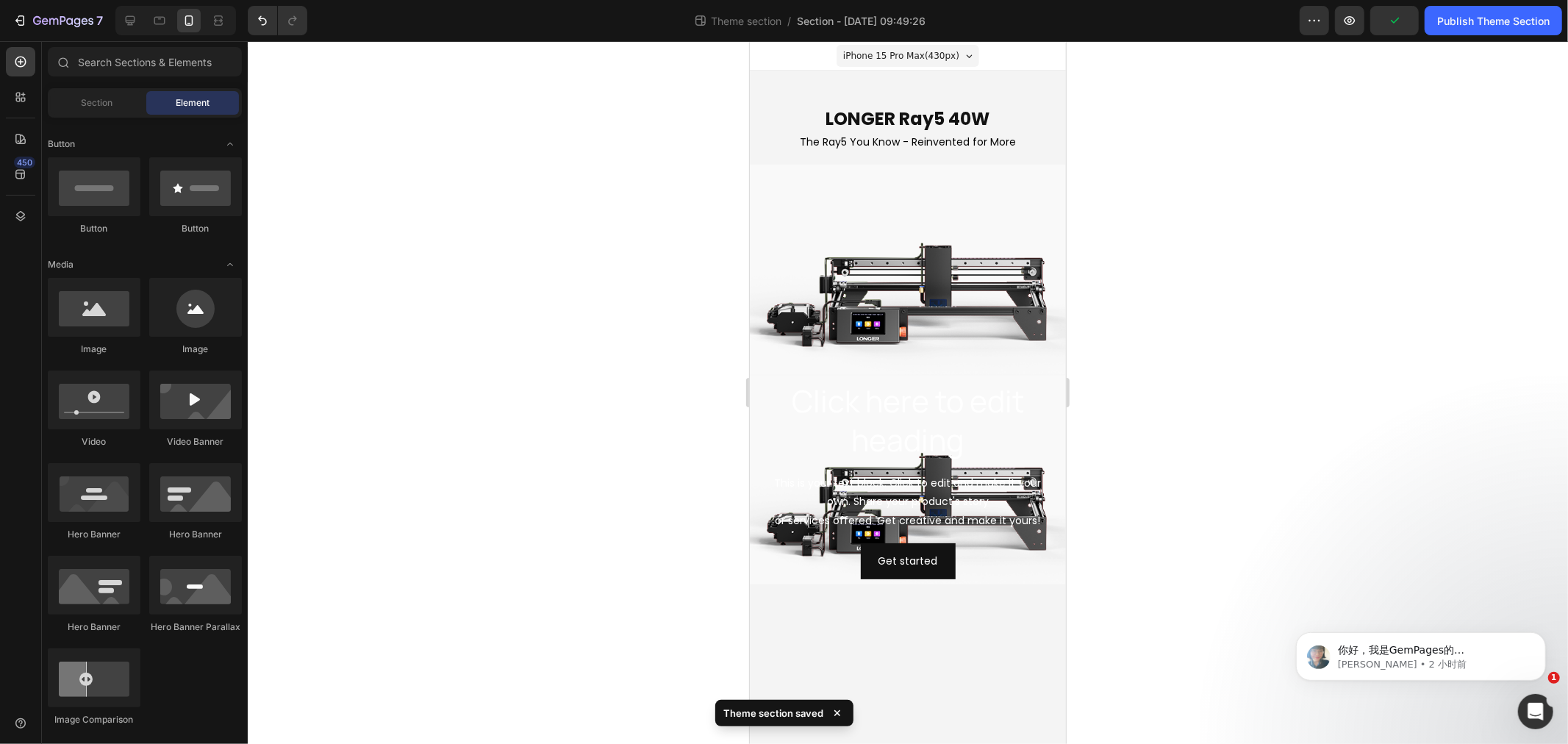
click at [942, 647] on body "iPhone 15 Pro Max ( 430 px) iPhone 13 Mini iPhone 13 Pro iPhone 11 Pro Max iPho…" at bounding box center [908, 392] width 316 height 703
click at [923, 485] on div "This is your text block. Click to edit and make it your own. Share your product…" at bounding box center [908, 501] width 293 height 59
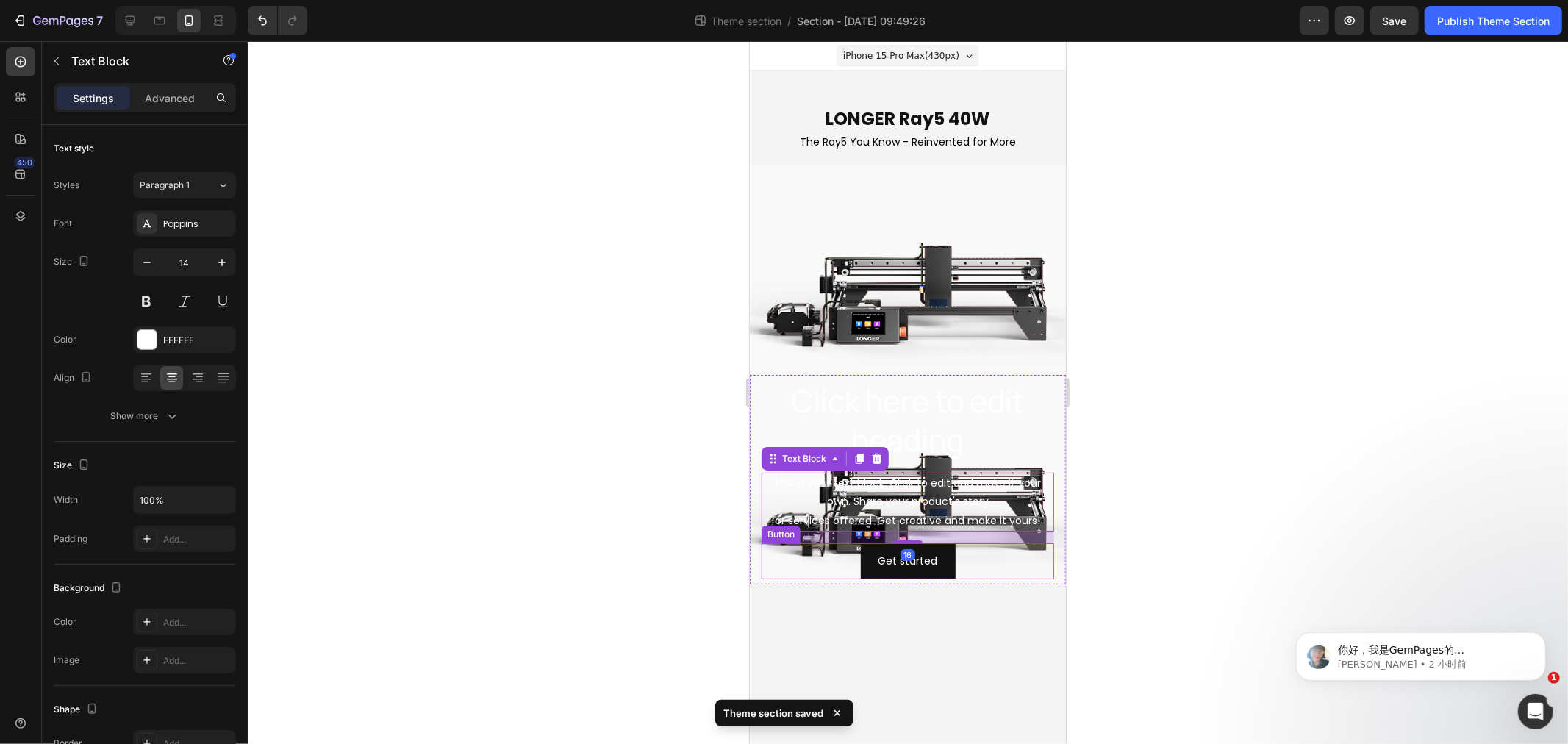
click at [829, 562] on div "Get started Button" at bounding box center [908, 561] width 293 height 36
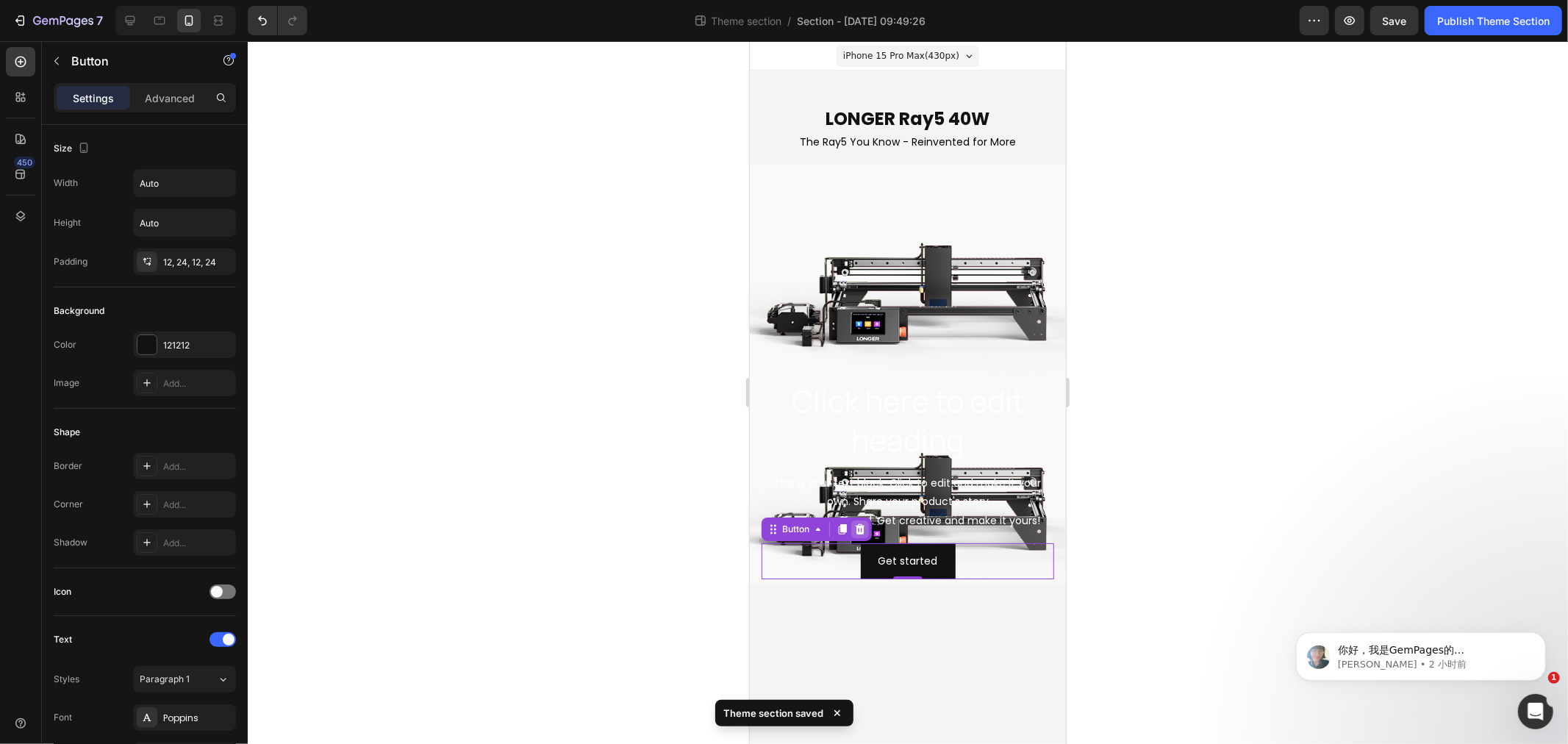
click at [862, 531] on icon at bounding box center [860, 529] width 10 height 11
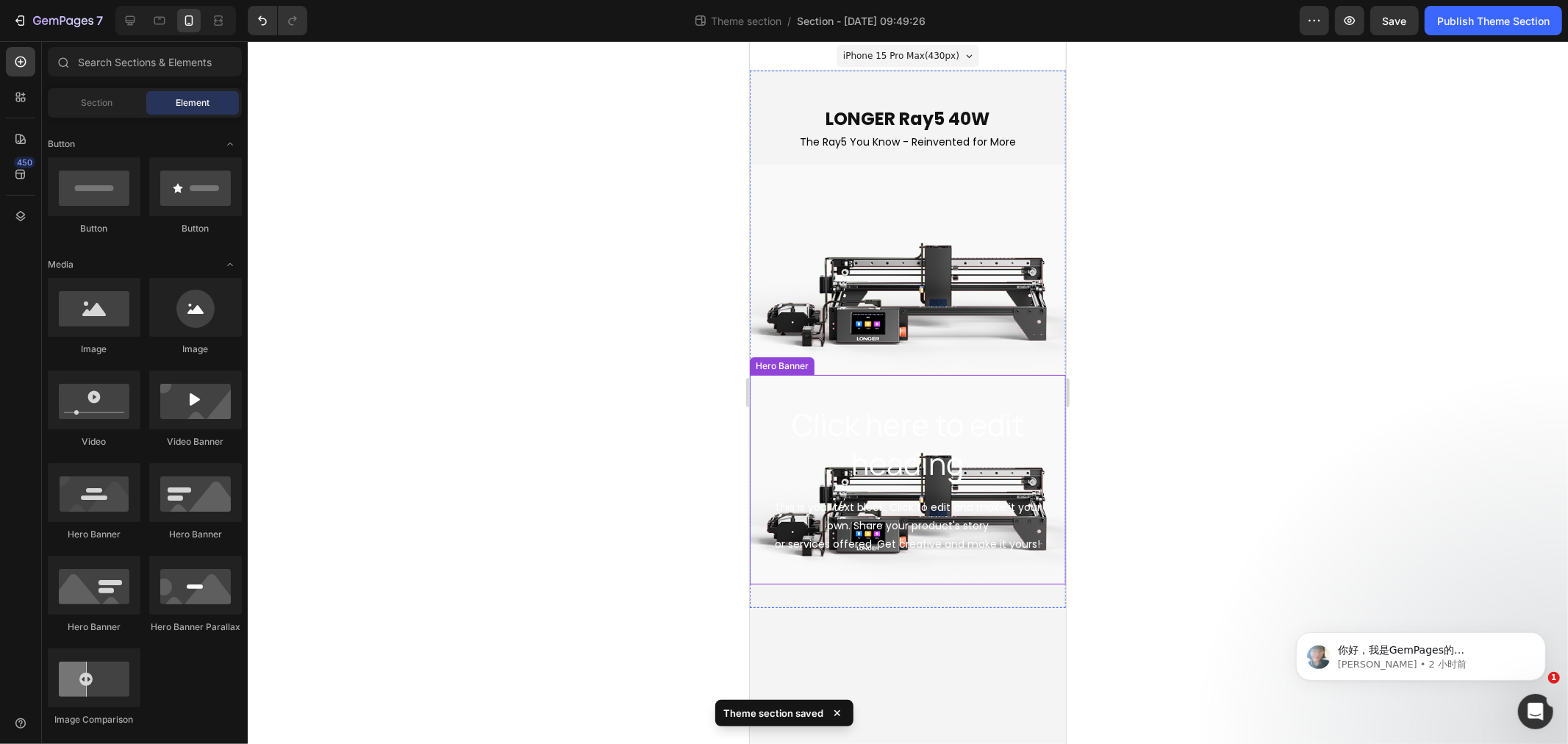
click at [837, 569] on div "Background Image" at bounding box center [908, 479] width 316 height 210
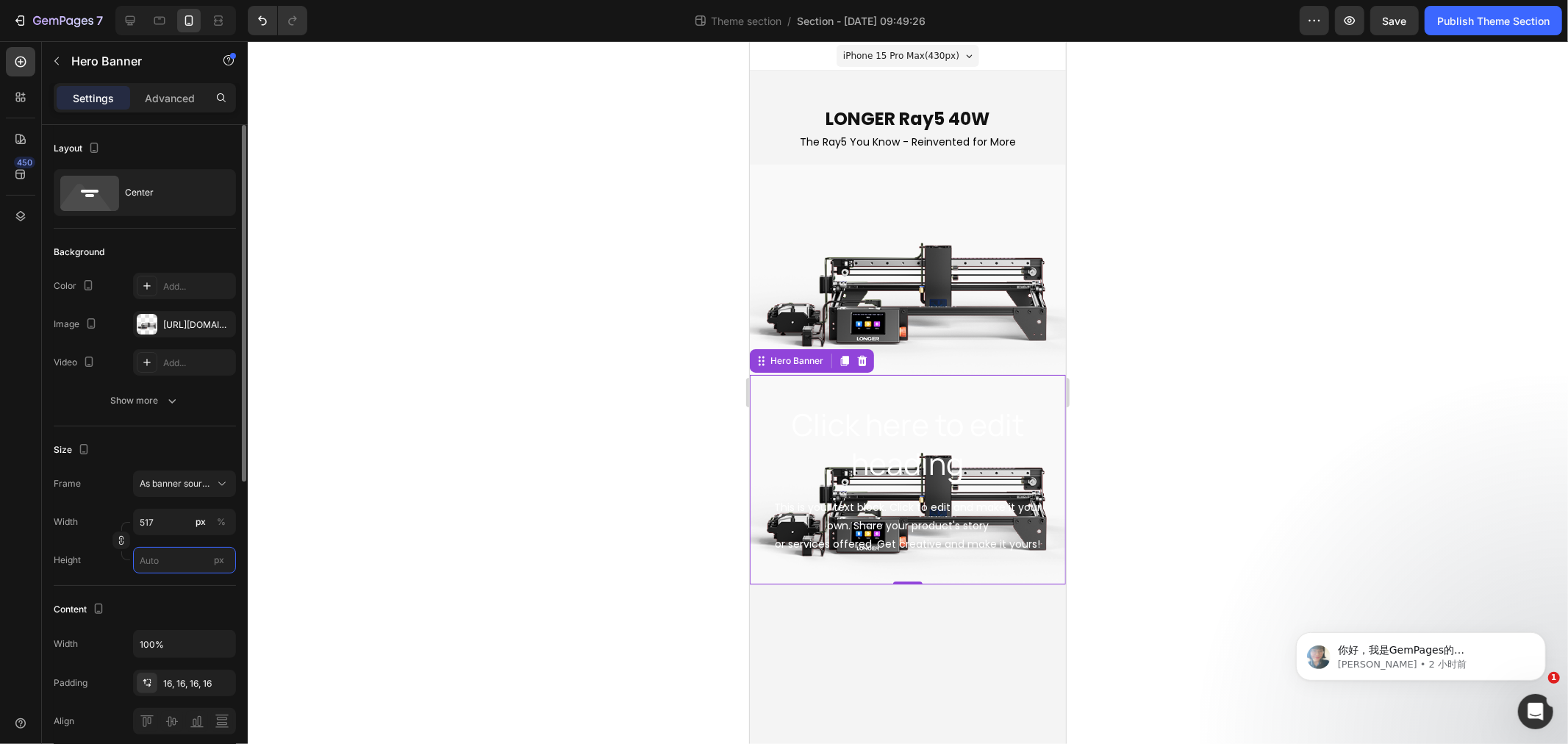
click at [169, 562] on input "px" at bounding box center [184, 560] width 103 height 26
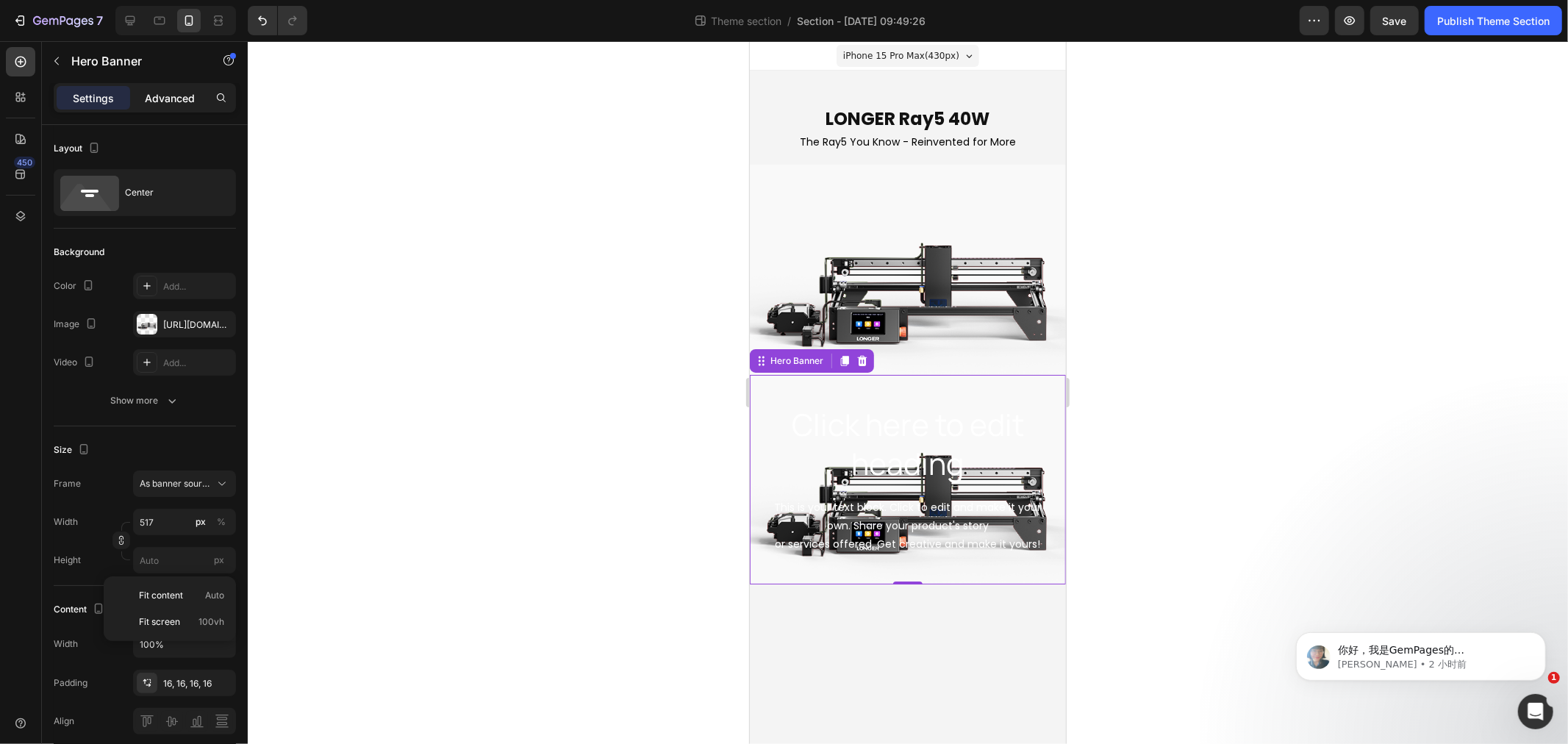
click at [190, 86] on div "Advanced" at bounding box center [170, 98] width 74 height 23
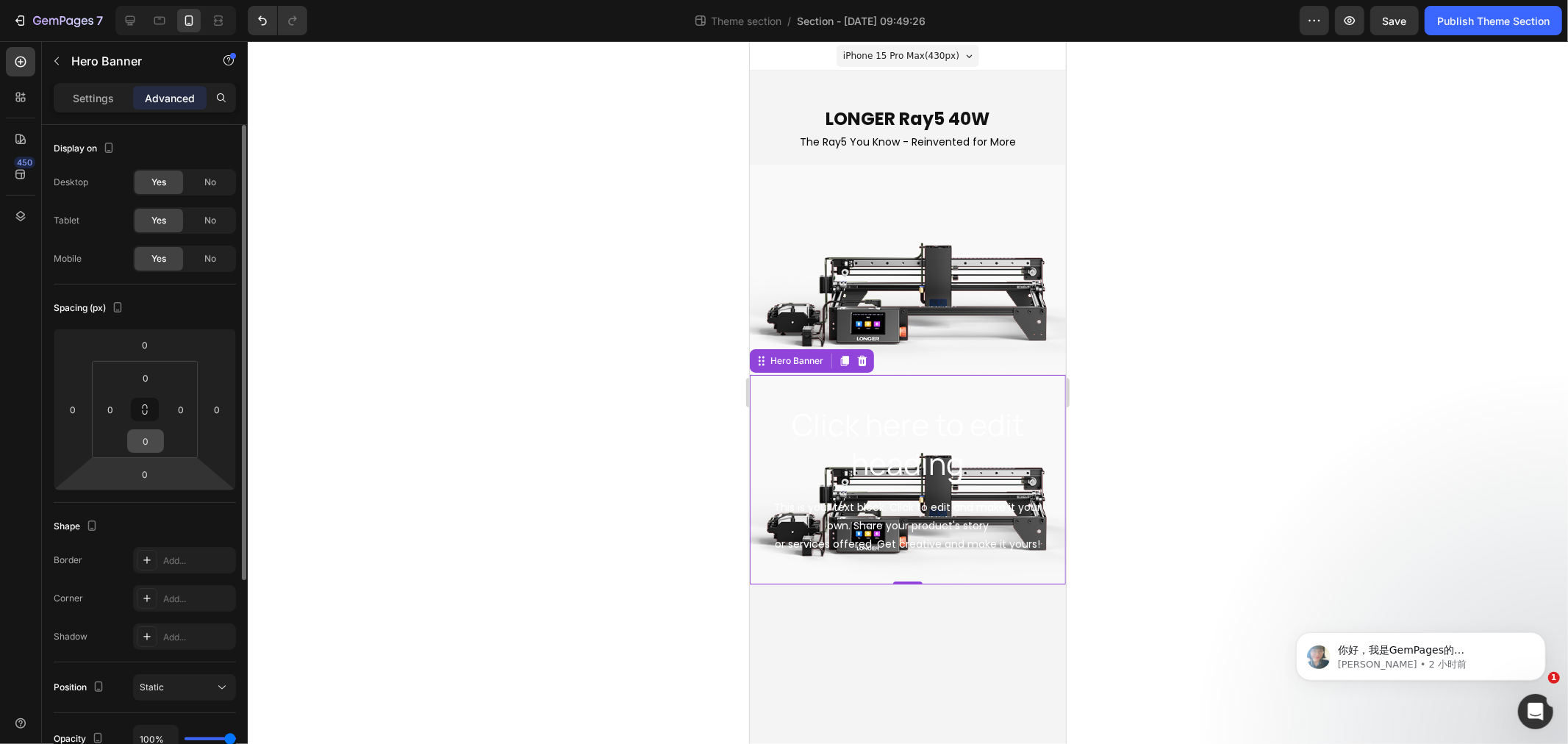
click at [151, 445] on input "0" at bounding box center [145, 441] width 29 height 22
type input "2"
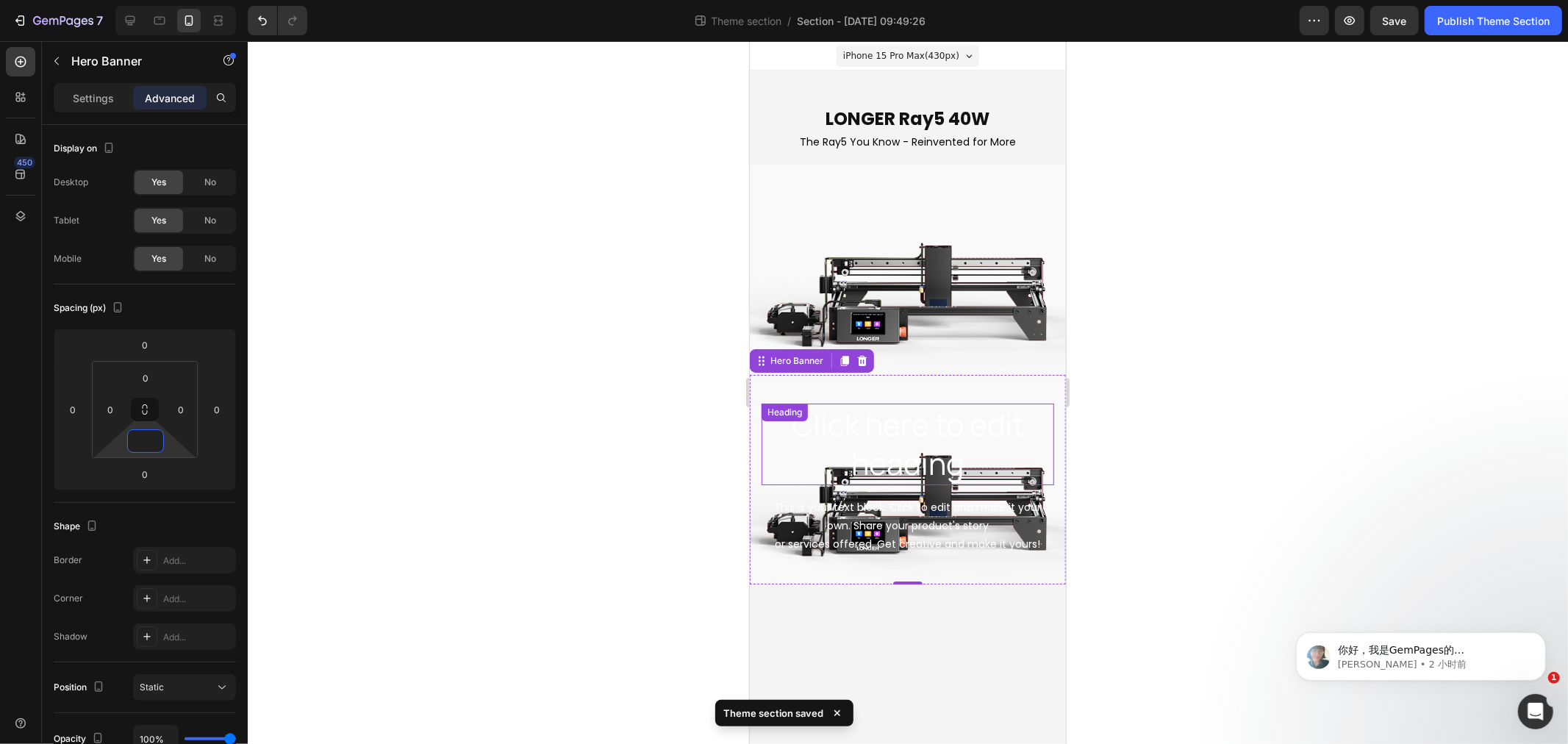
click at [807, 442] on h2 "Click here to edit heading" at bounding box center [908, 443] width 293 height 81
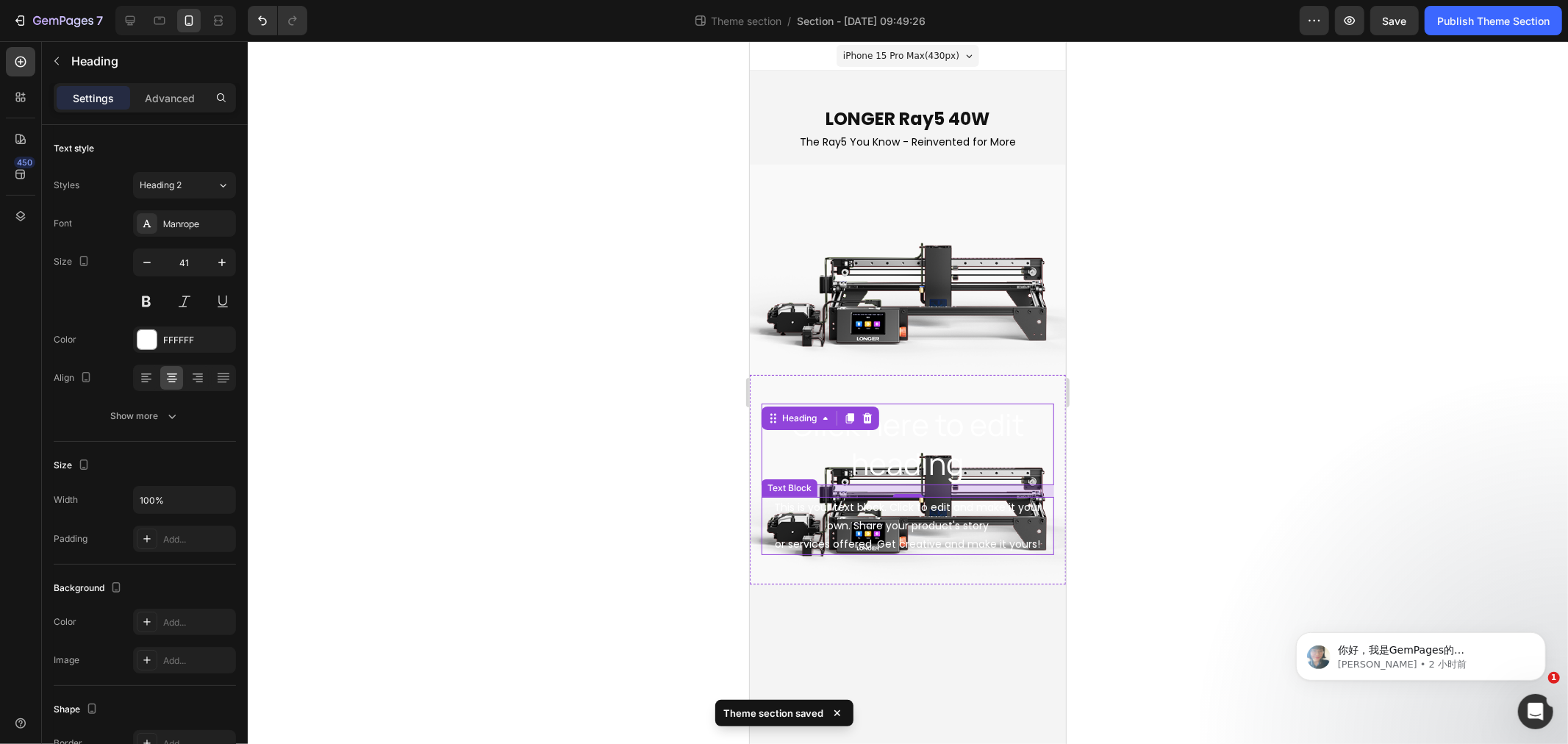
click at [851, 512] on div "This is your text block. Click to edit and make it your own. Share your product…" at bounding box center [908, 526] width 293 height 59
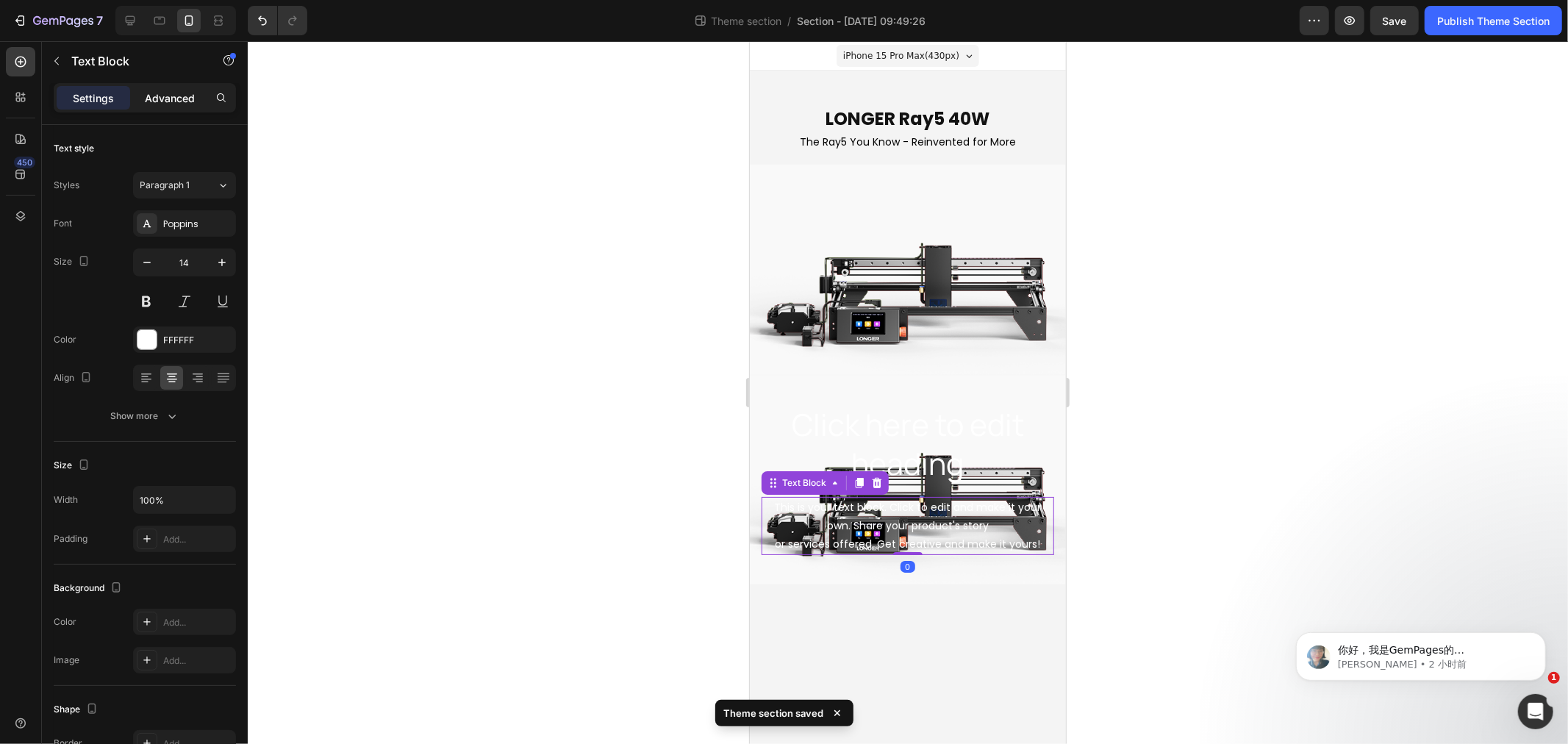
click at [150, 98] on p "Advanced" at bounding box center [170, 98] width 50 height 16
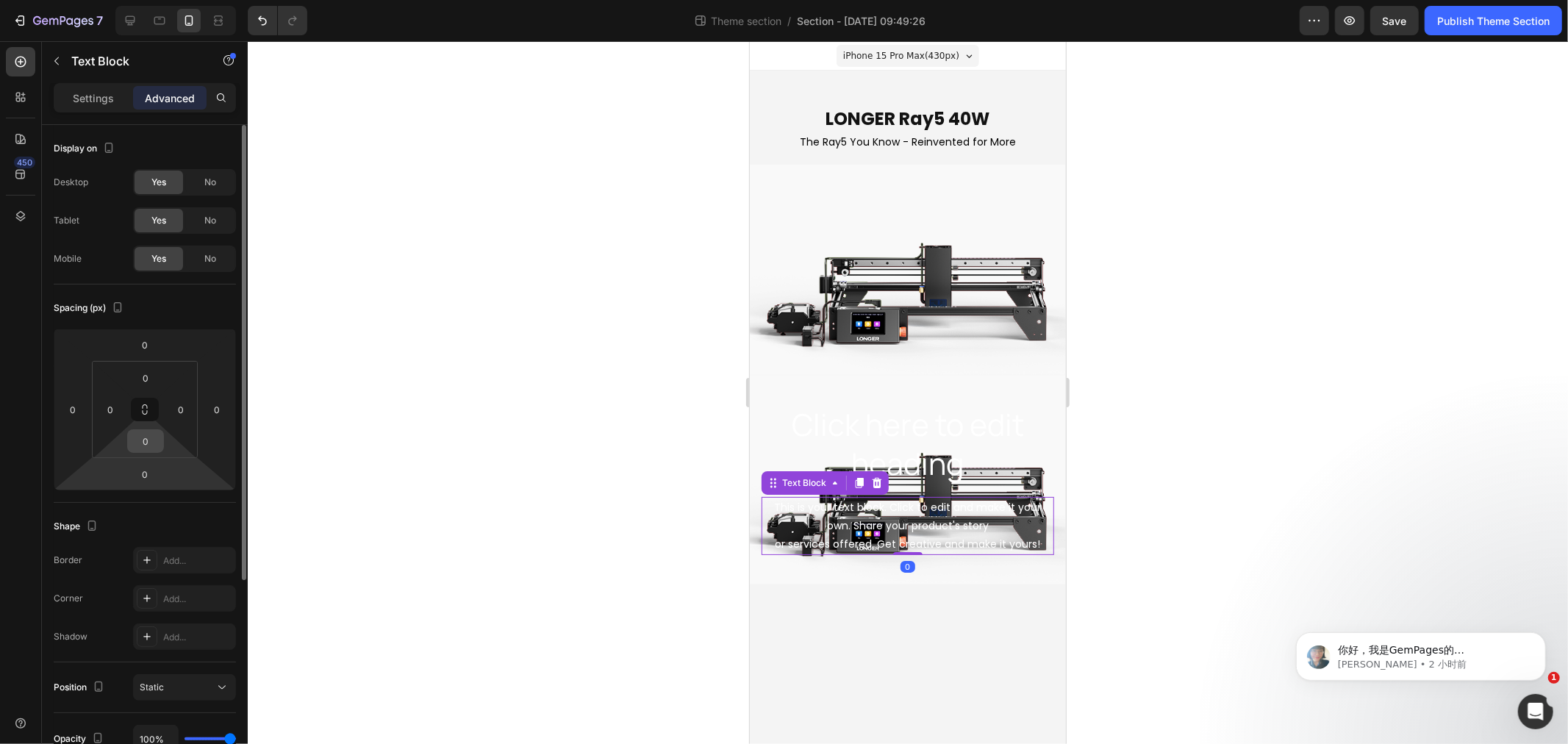
click at [147, 437] on input "0" at bounding box center [145, 441] width 29 height 22
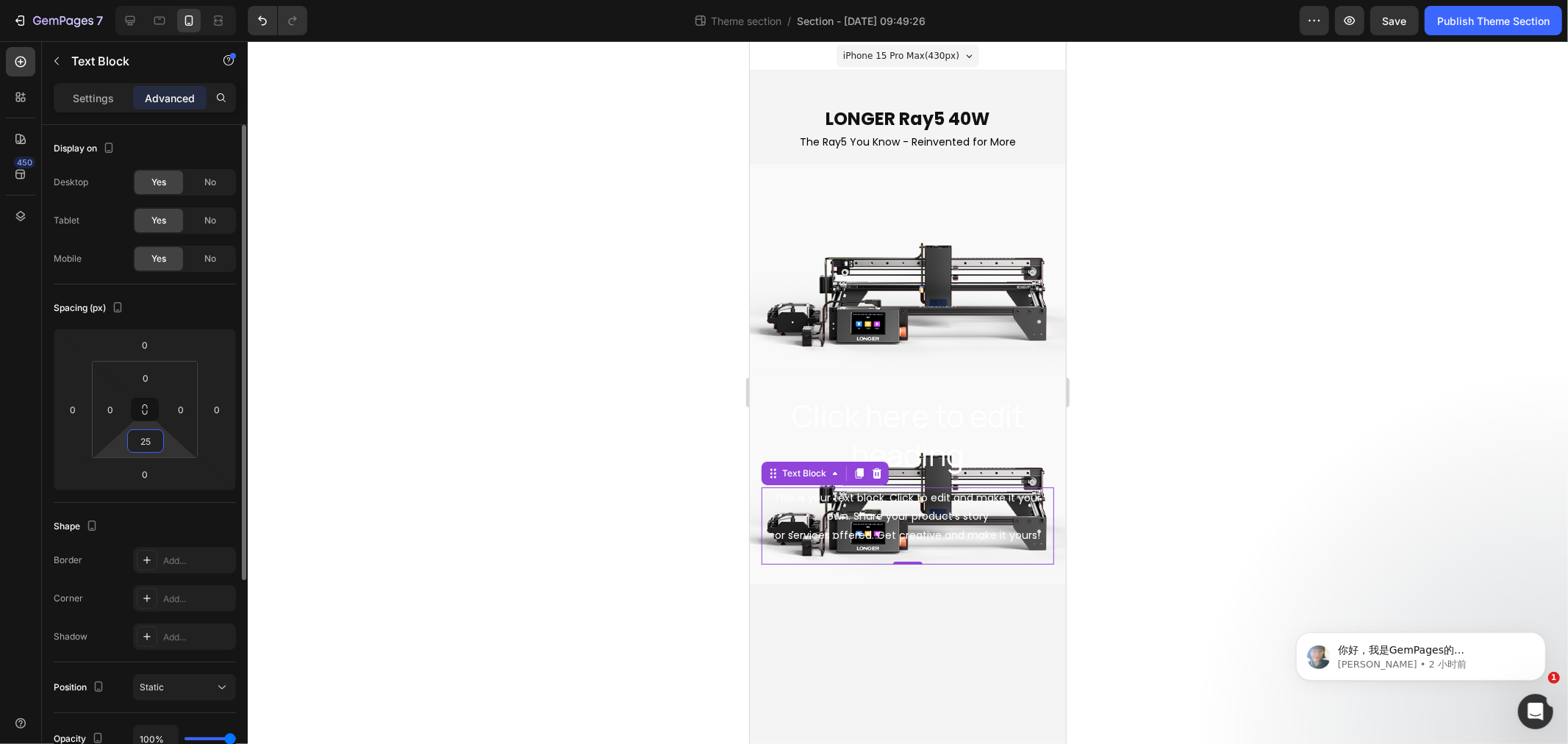
type input "2"
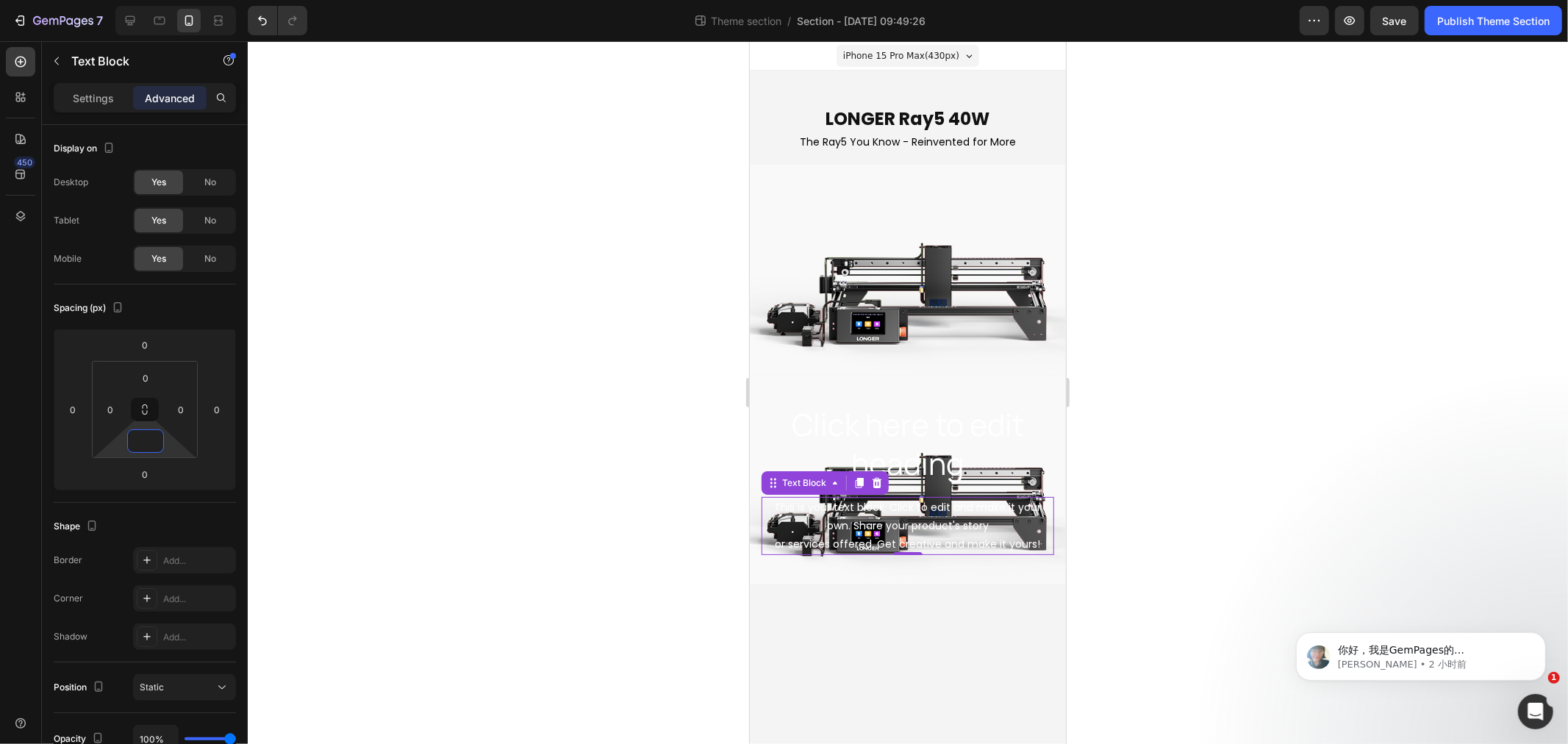
click at [895, 631] on body "iPhone 15 Pro Max ( 430 px) iPhone 13 Mini iPhone 13 Pro iPhone 11 Pro Max iPho…" at bounding box center [908, 392] width 316 height 703
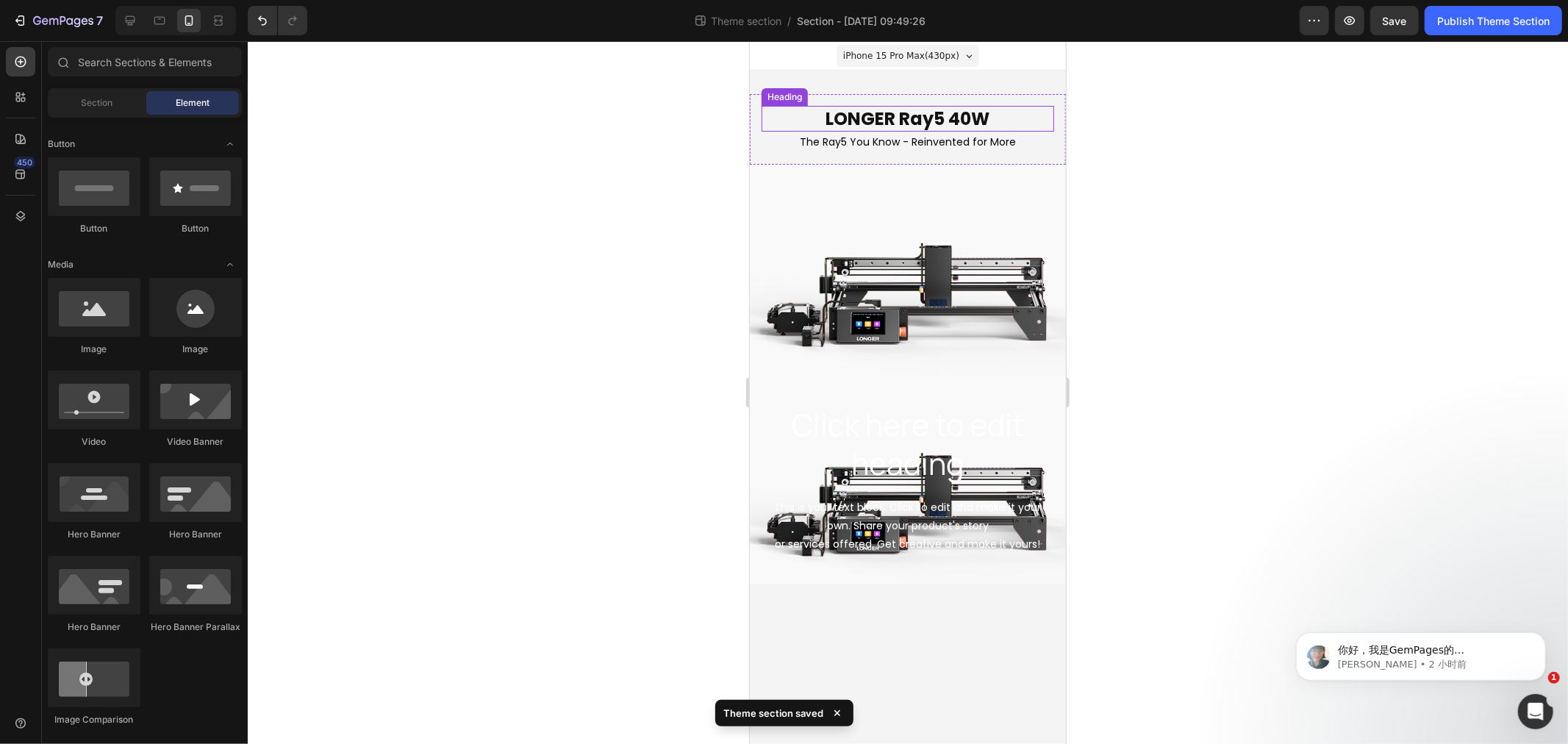
click at [752, 108] on div "LONGER Ray5 40W Heading The Ray5 You Know - Reinvented for More Text Block Row" at bounding box center [908, 128] width 316 height 71
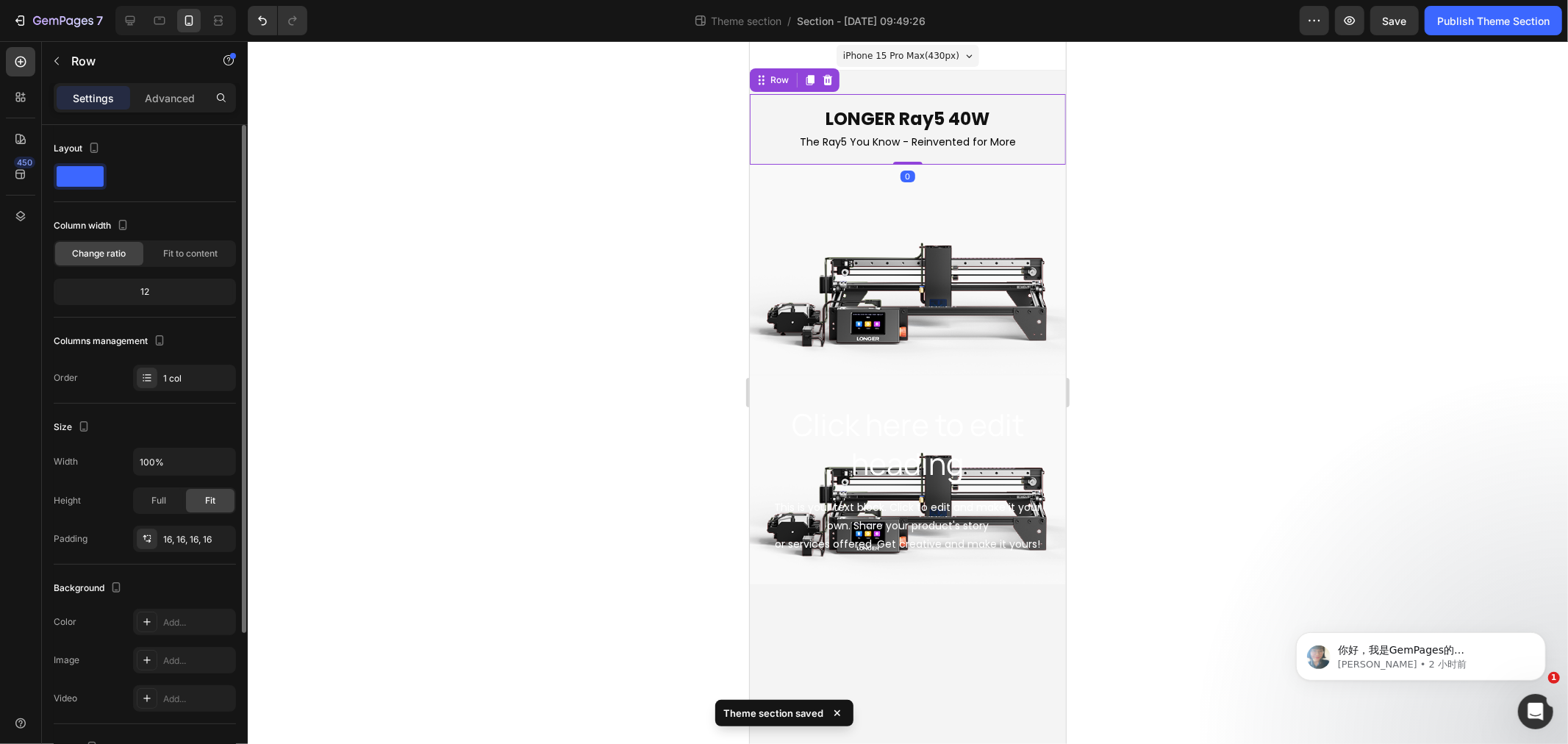
scroll to position [81, 0]
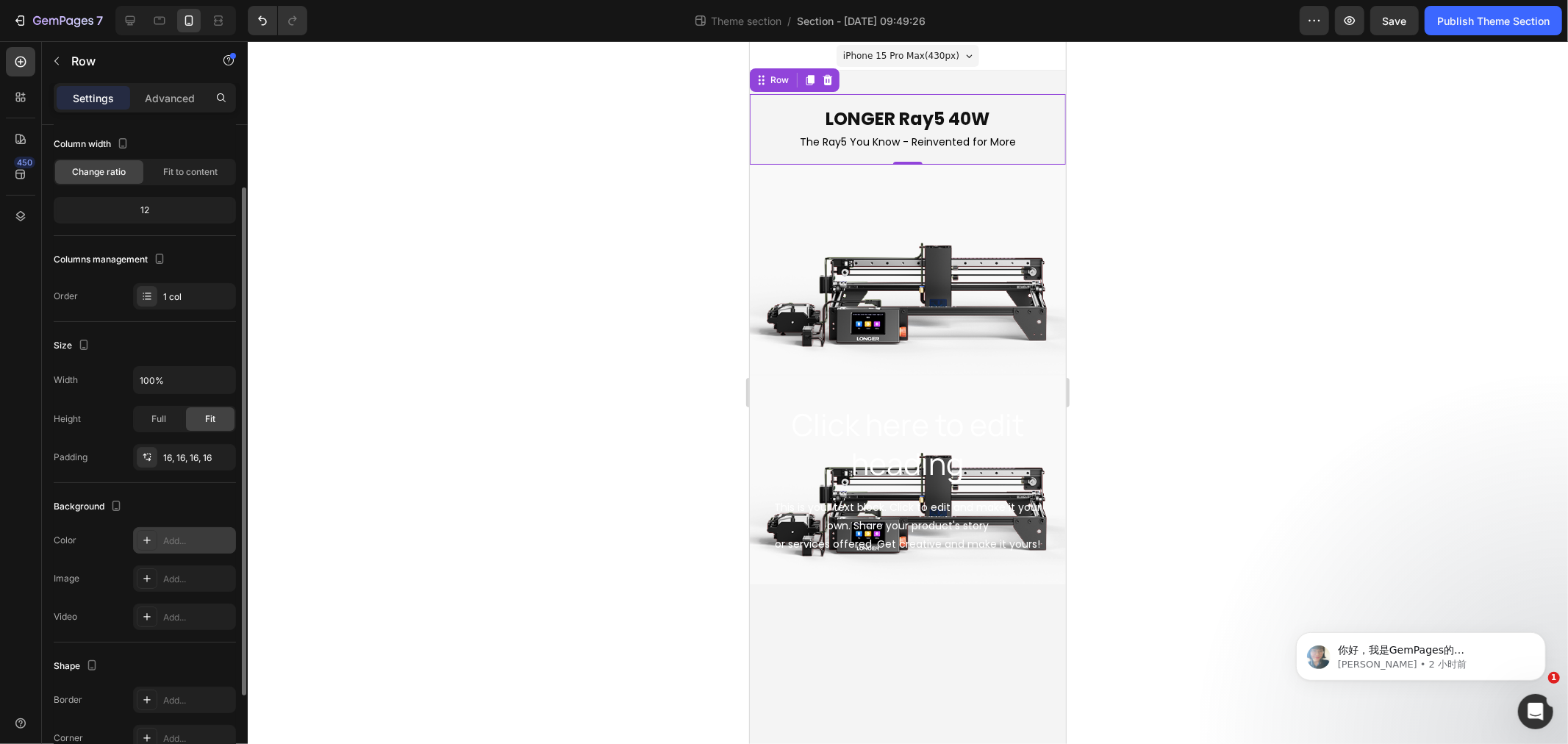
click at [163, 549] on div "Add..." at bounding box center [184, 540] width 103 height 26
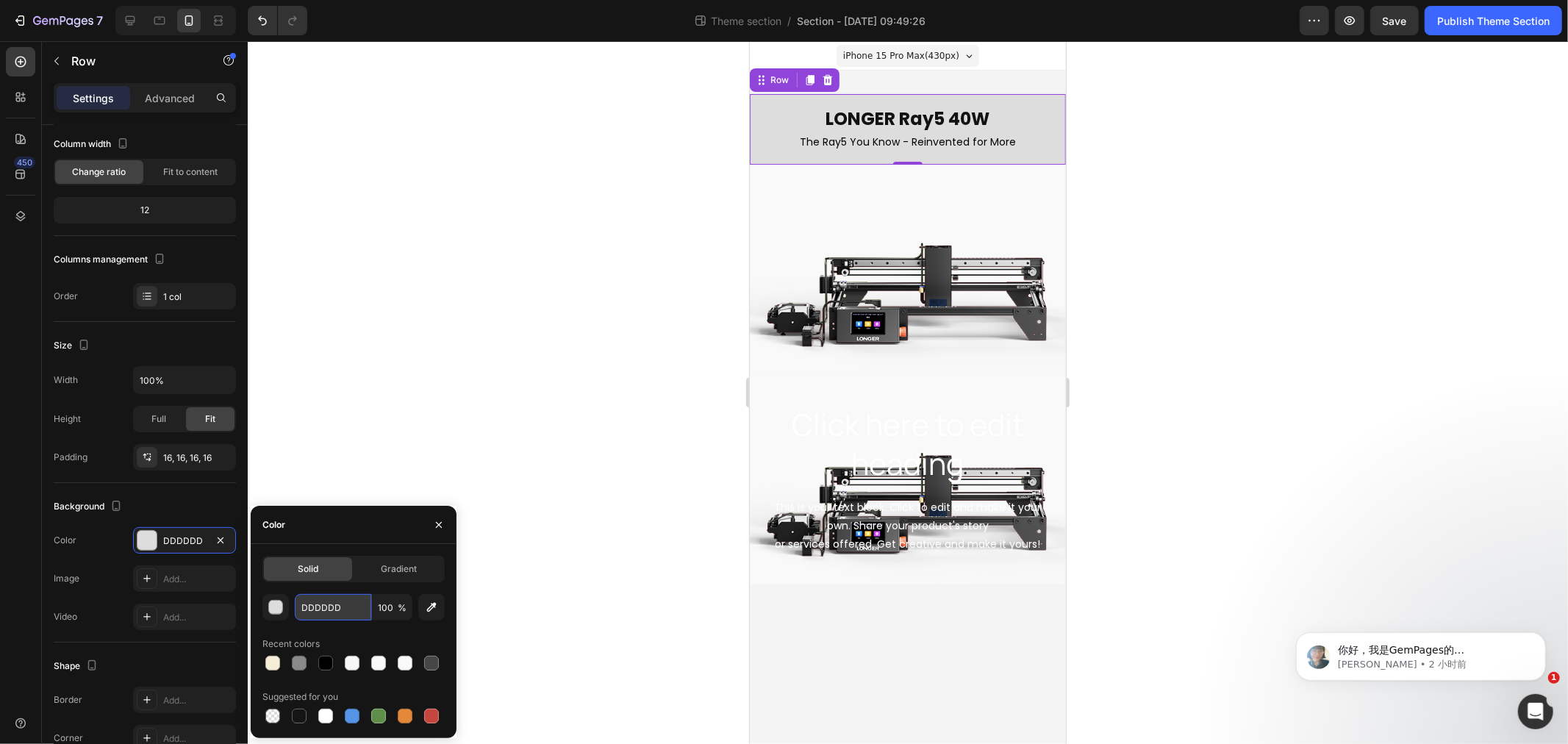
click at [331, 610] on input "DDDDDD" at bounding box center [333, 607] width 77 height 26
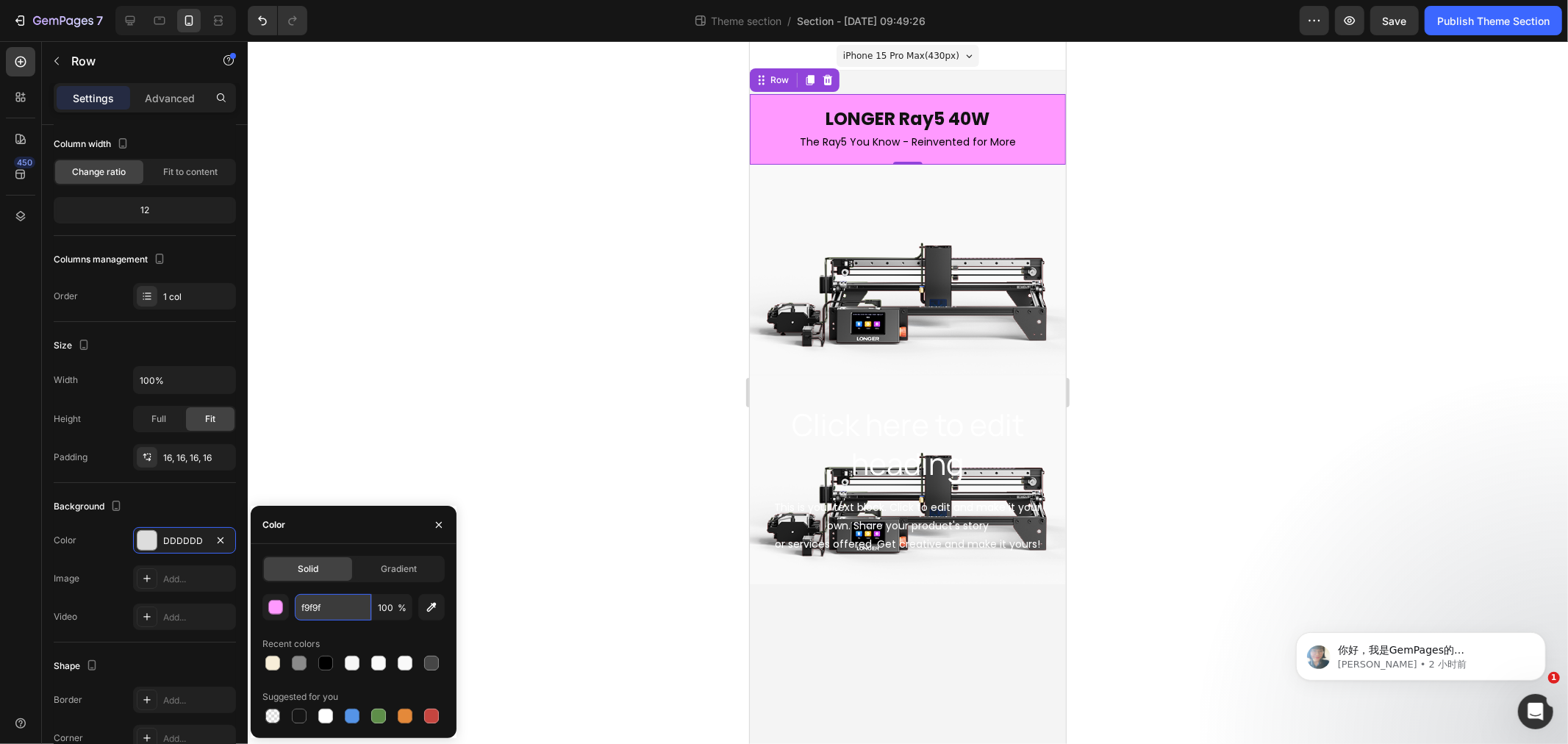
type input "f9f9f9"
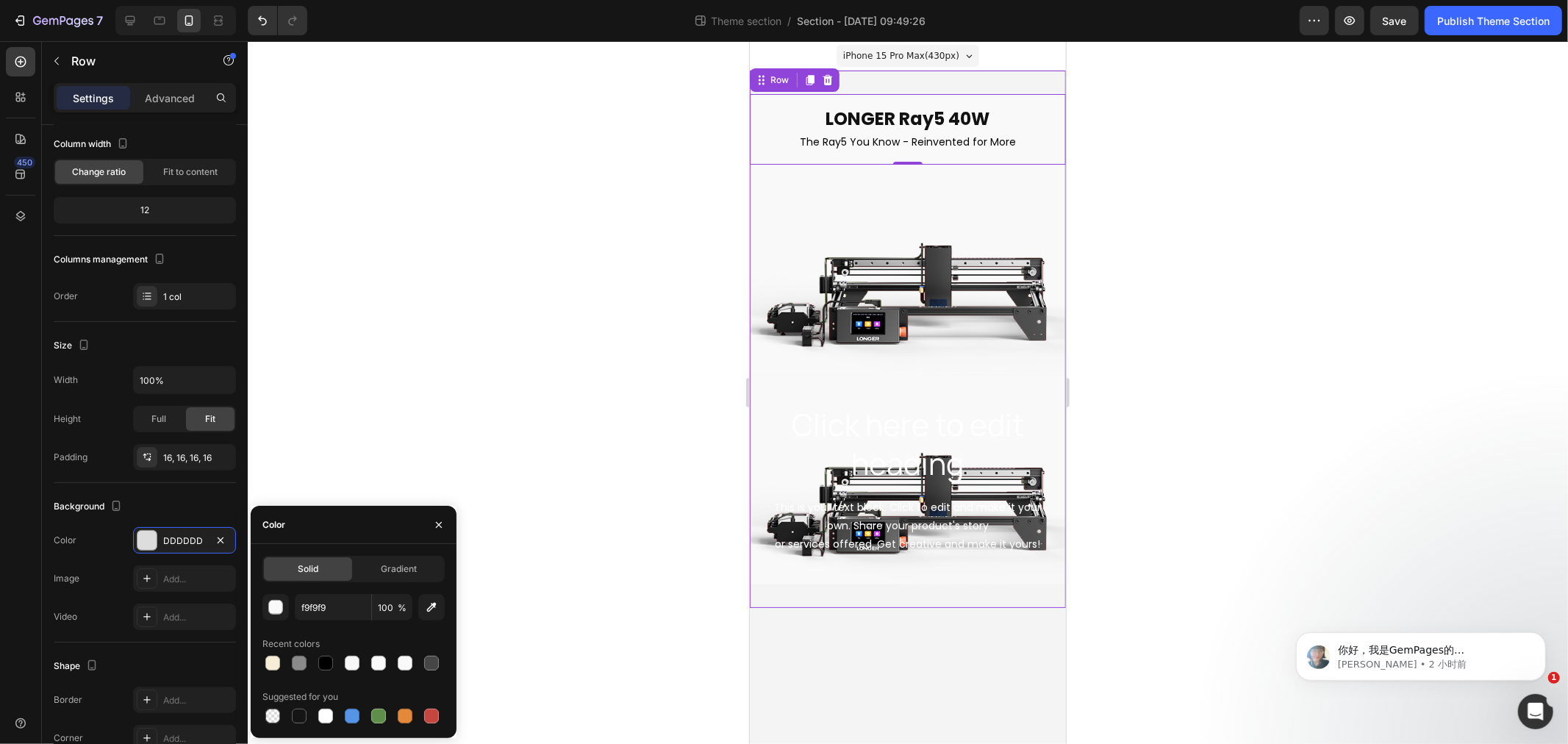
click at [982, 604] on div "LONGER Ray5 40W Heading The Ray5 You Know - Reinvented for More Text Block Row …" at bounding box center [908, 339] width 316 height 537
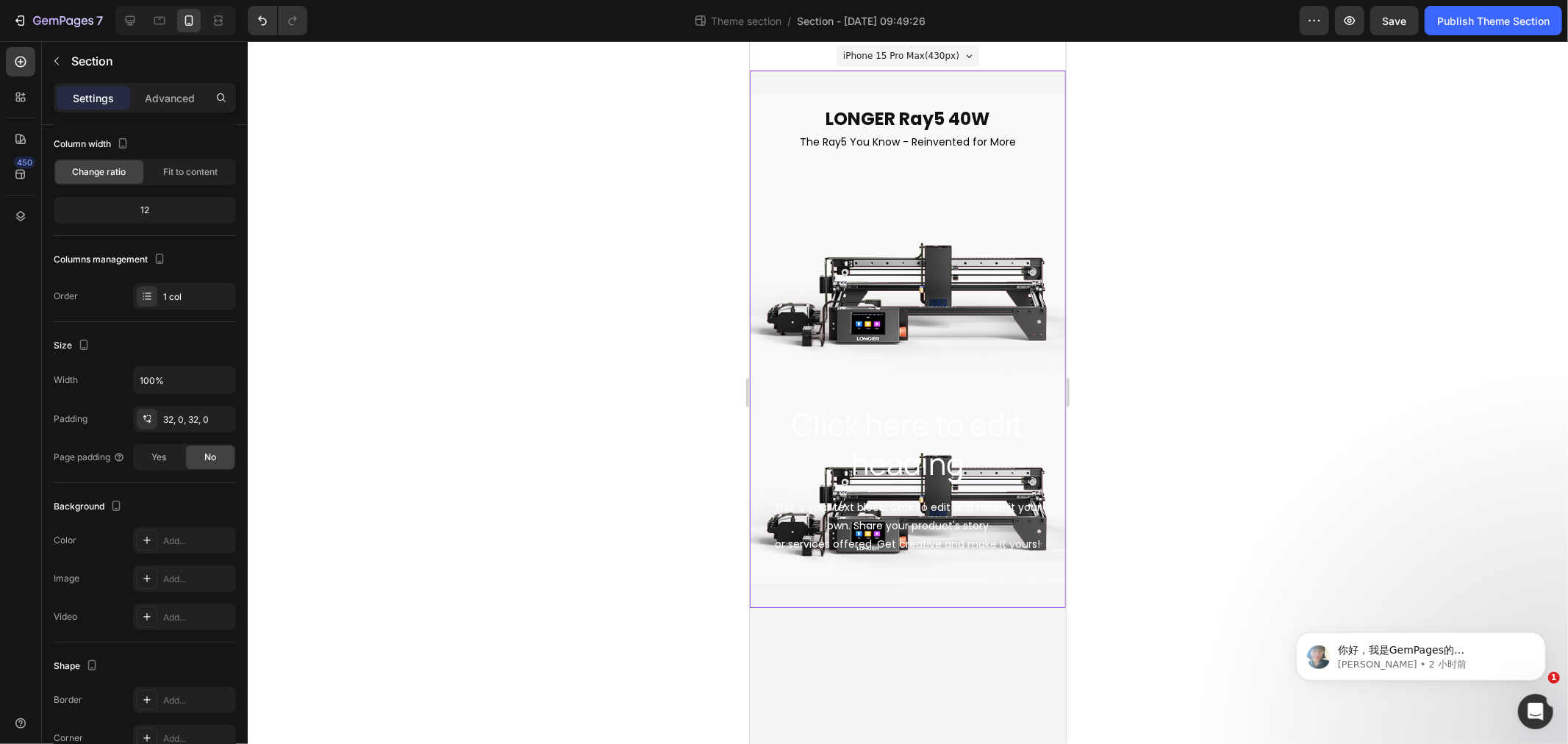
scroll to position [0, 0]
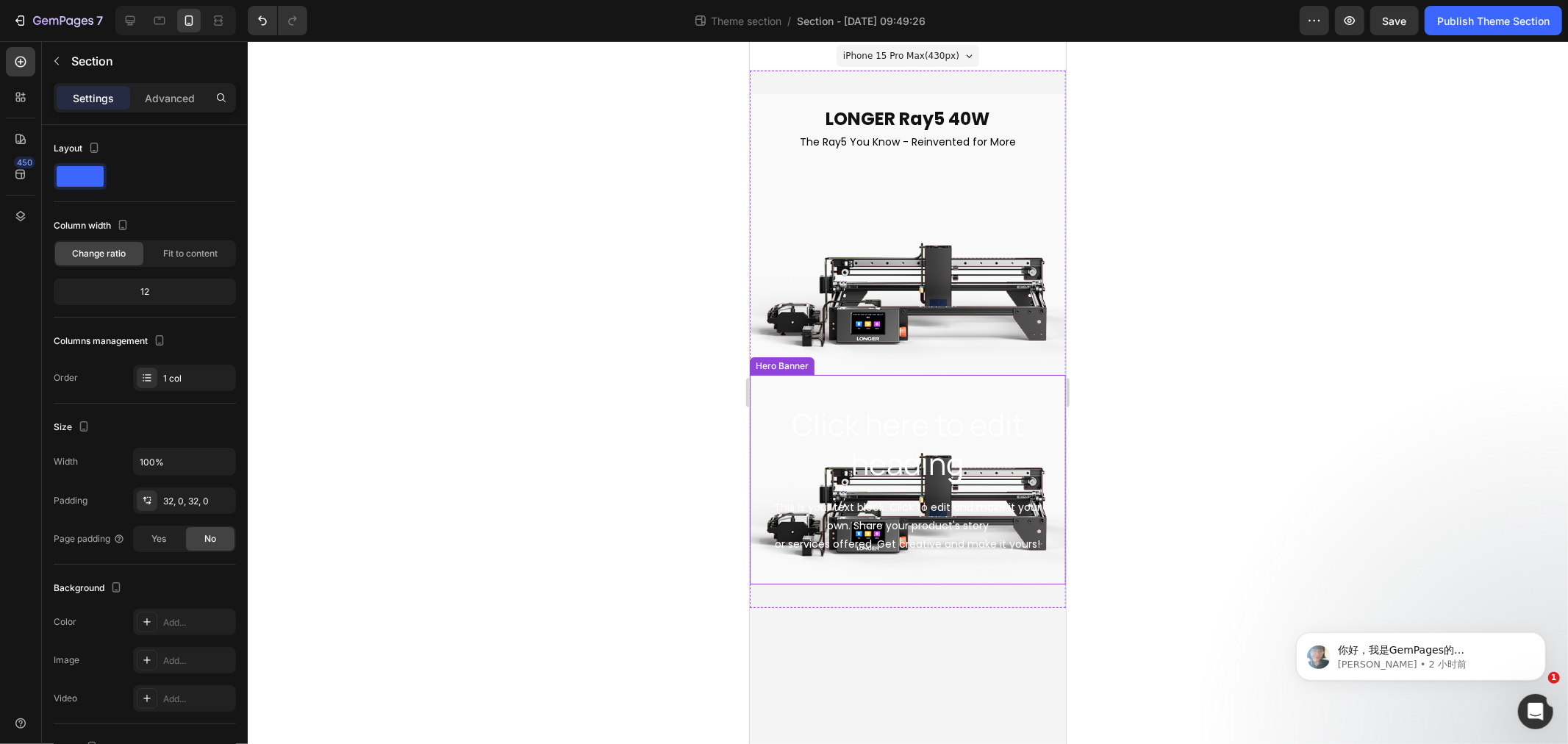
click at [779, 381] on div "Background Image" at bounding box center [908, 479] width 316 height 210
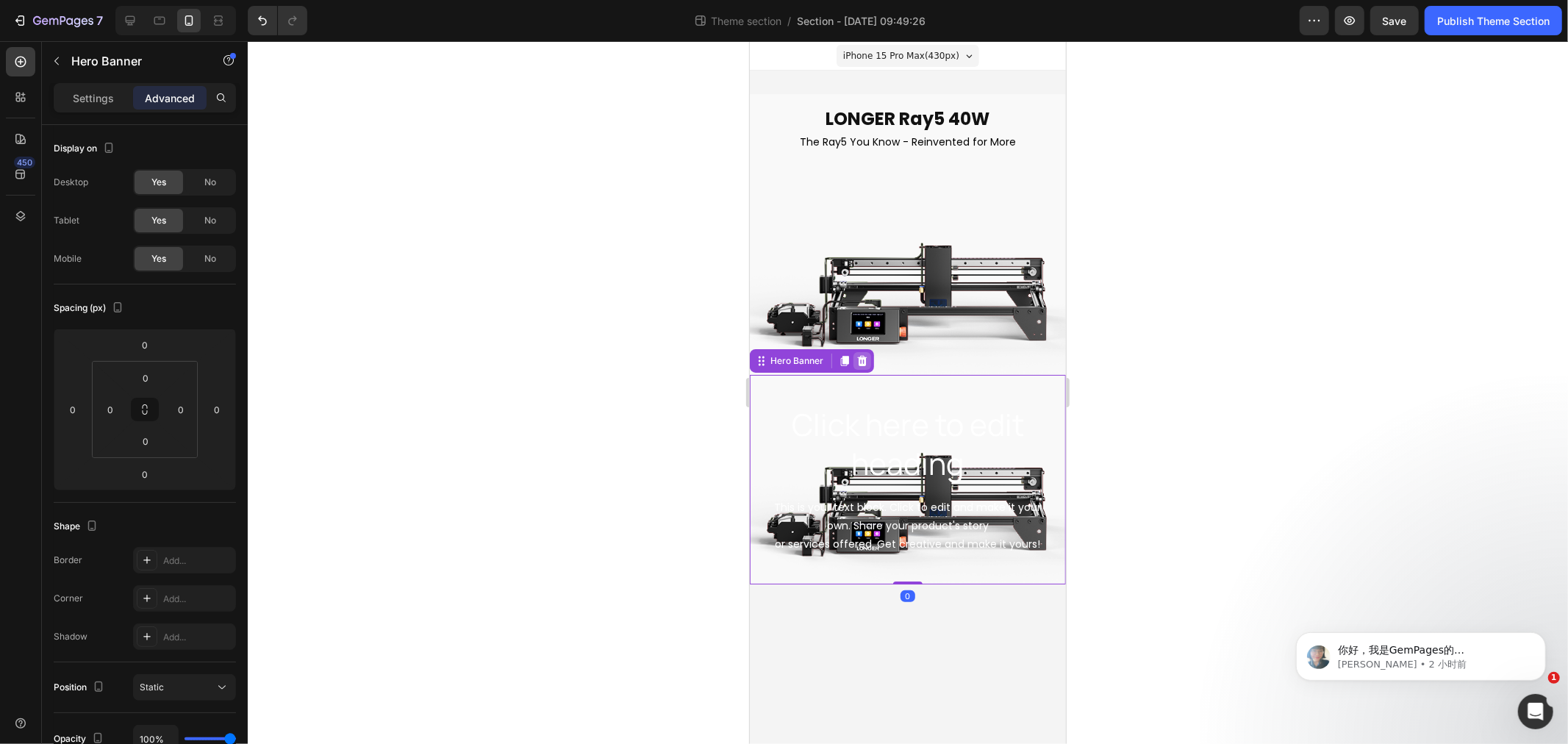
click at [857, 354] on icon at bounding box center [862, 360] width 12 height 12
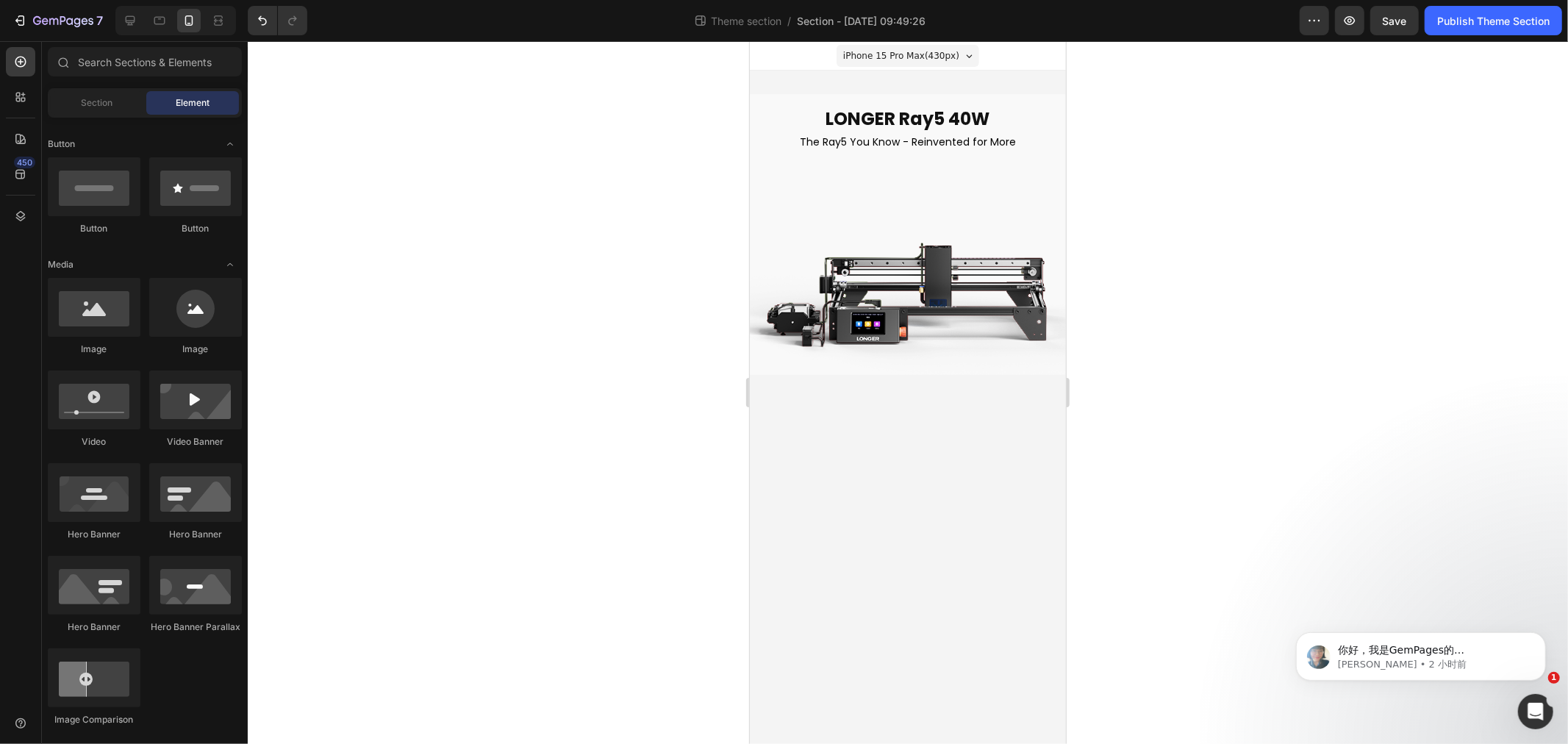
drag, startPoint x: 859, startPoint y: 538, endPoint x: 888, endPoint y: 503, distance: 45.5
click at [866, 529] on body "iPhone 15 Pro Max ( 430 px) iPhone 13 Mini iPhone 13 Pro iPhone 11 Pro Max iPho…" at bounding box center [908, 392] width 316 height 703
click at [859, 202] on img at bounding box center [908, 269] width 316 height 210
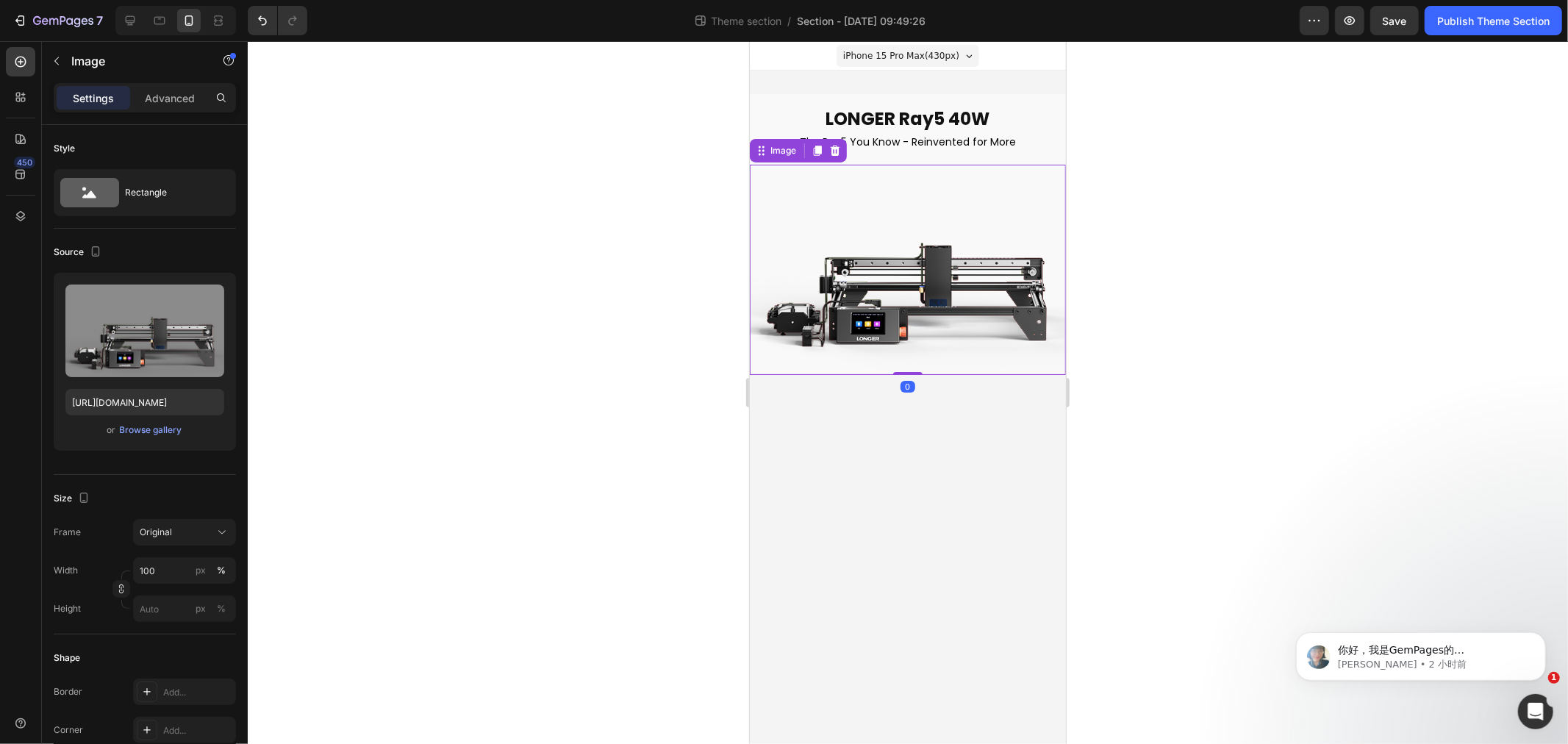
click at [927, 449] on body "iPhone 15 Pro Max ( 430 px) iPhone 13 Mini iPhone 13 Pro iPhone 11 Pro Max iPho…" at bounding box center [908, 392] width 316 height 703
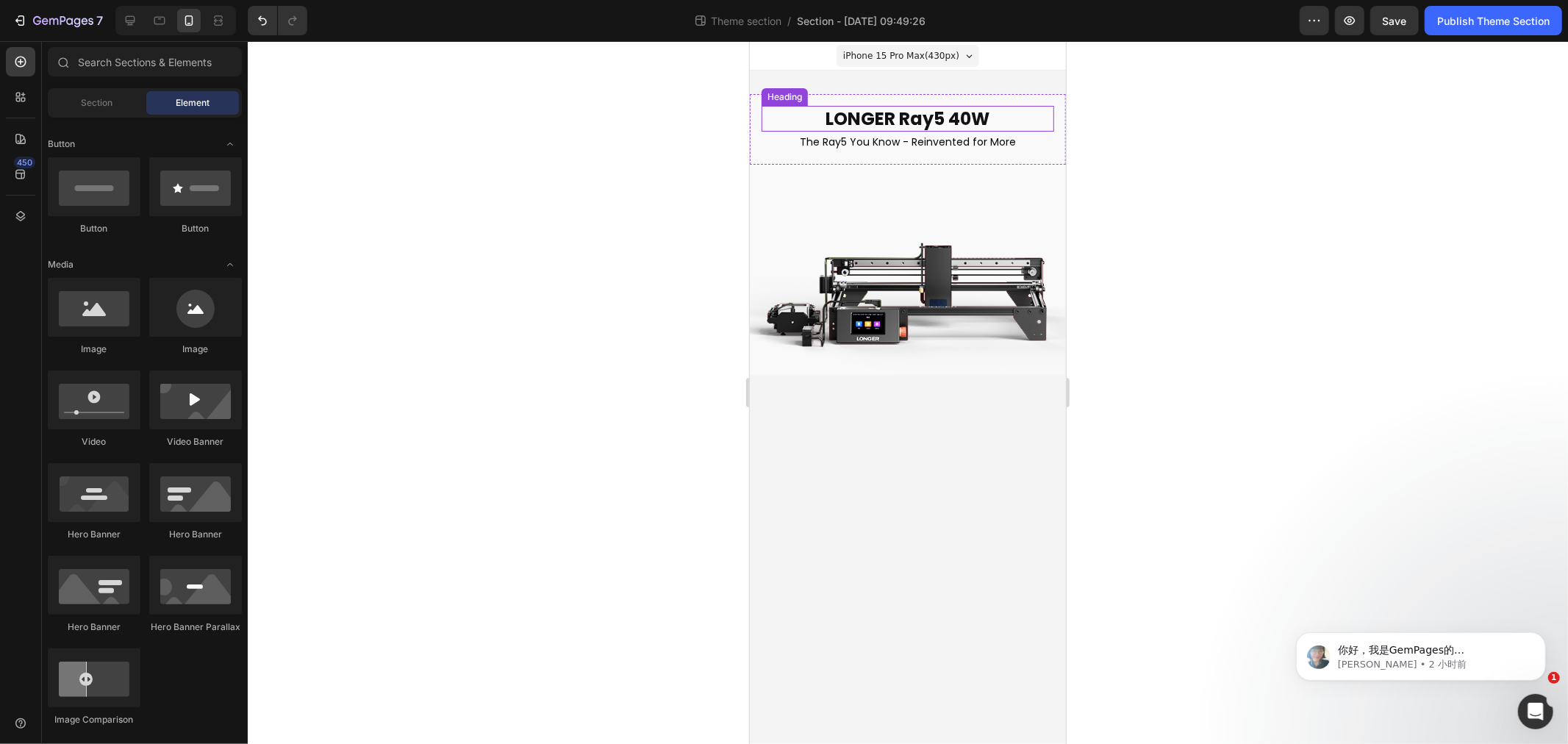
click at [774, 114] on p "LONGER Ray5 40W" at bounding box center [907, 118] width 290 height 23
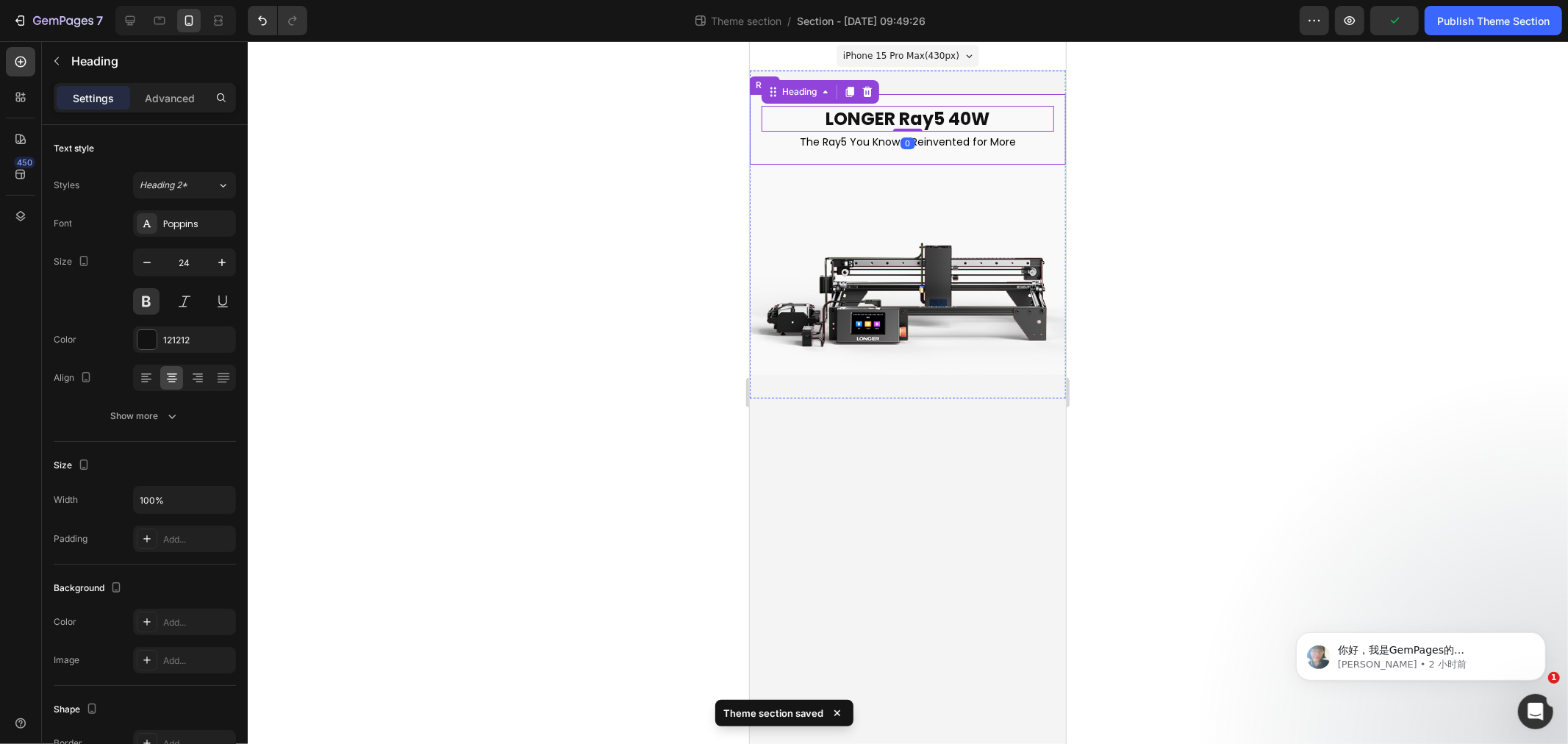
click at [754, 136] on div "LONGER Ray5 40W Heading 0 The Ray5 You Know - Reinvented for More Text Block Row" at bounding box center [908, 128] width 316 height 71
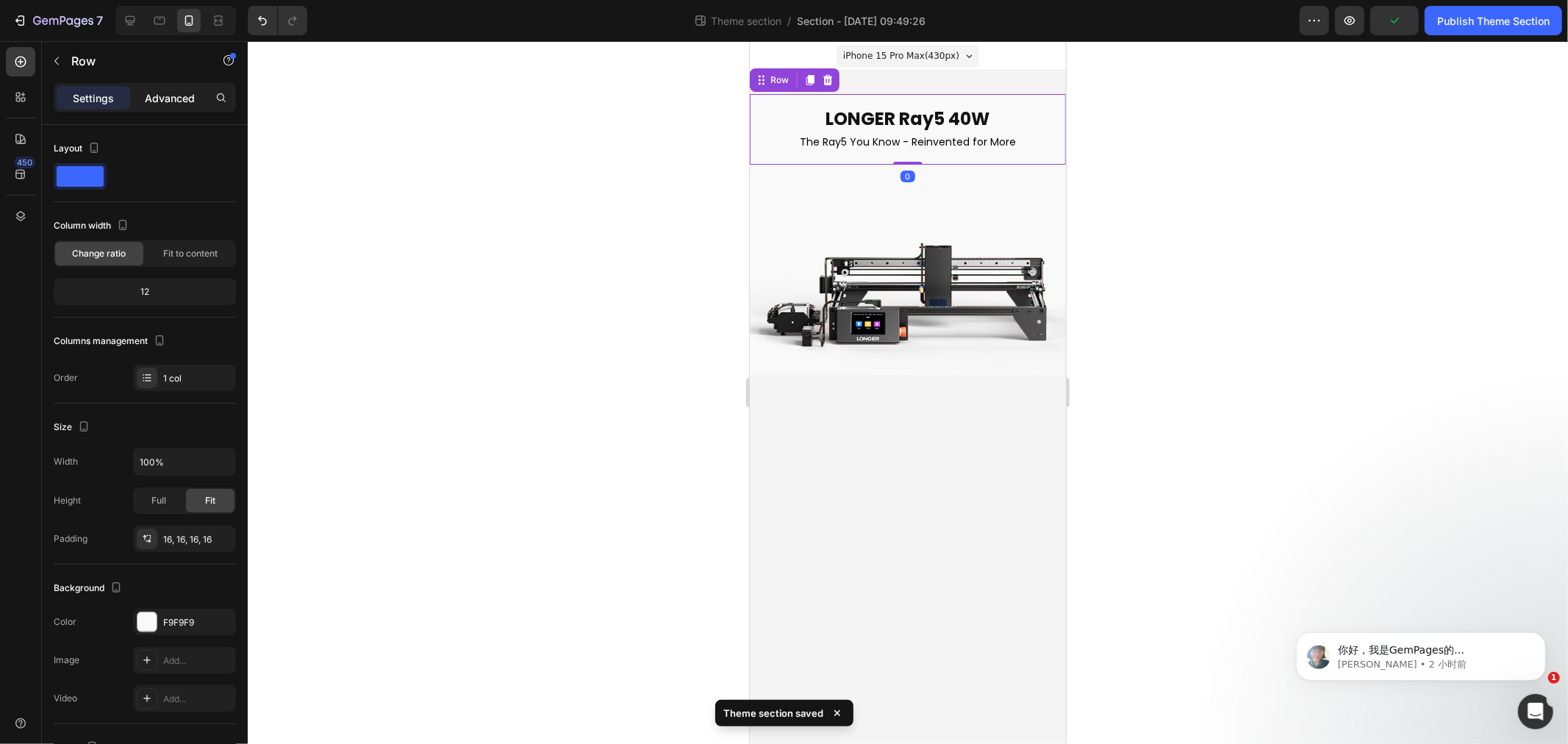
click at [155, 96] on p "Advanced" at bounding box center [170, 98] width 50 height 16
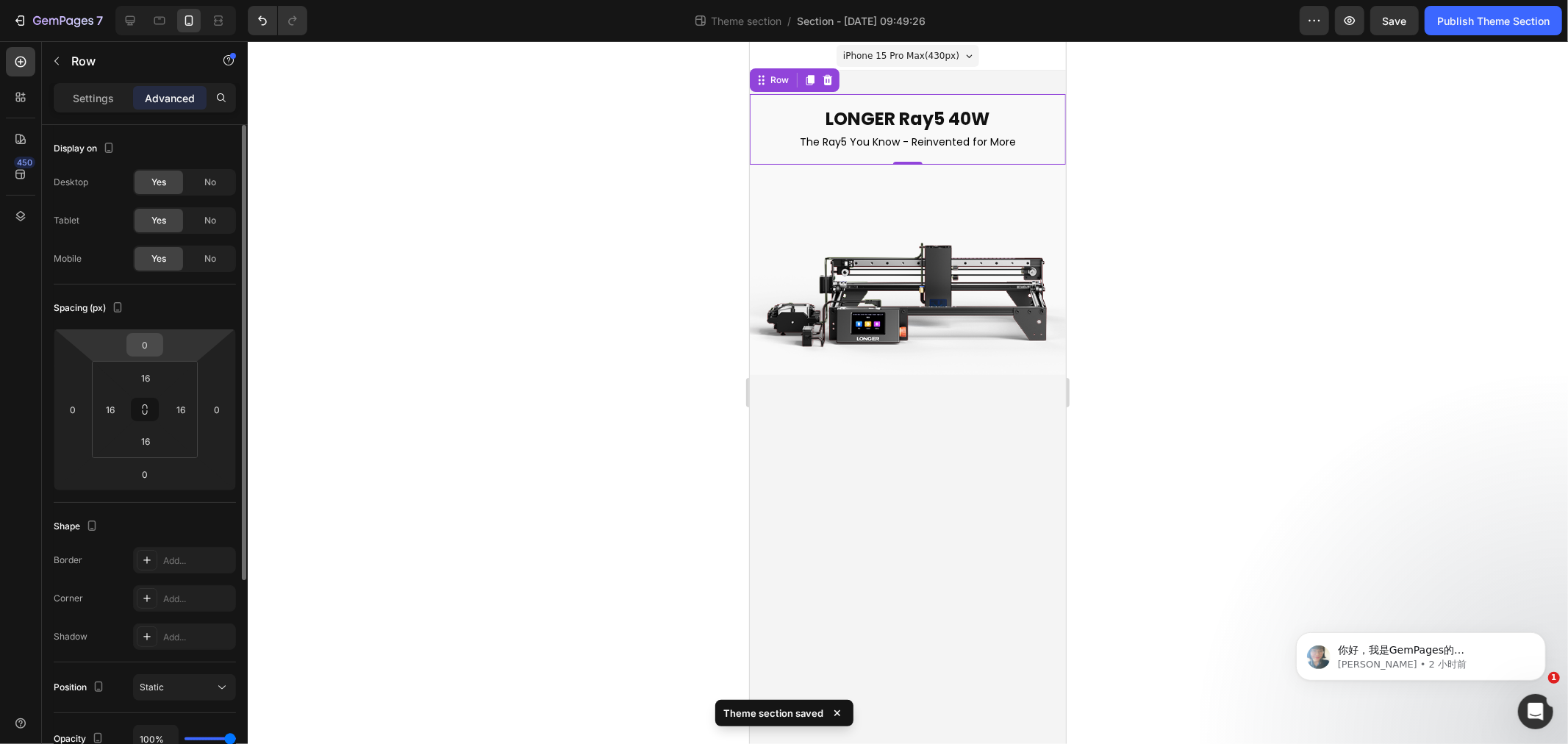
click at [151, 349] on input "0" at bounding box center [144, 344] width 29 height 22
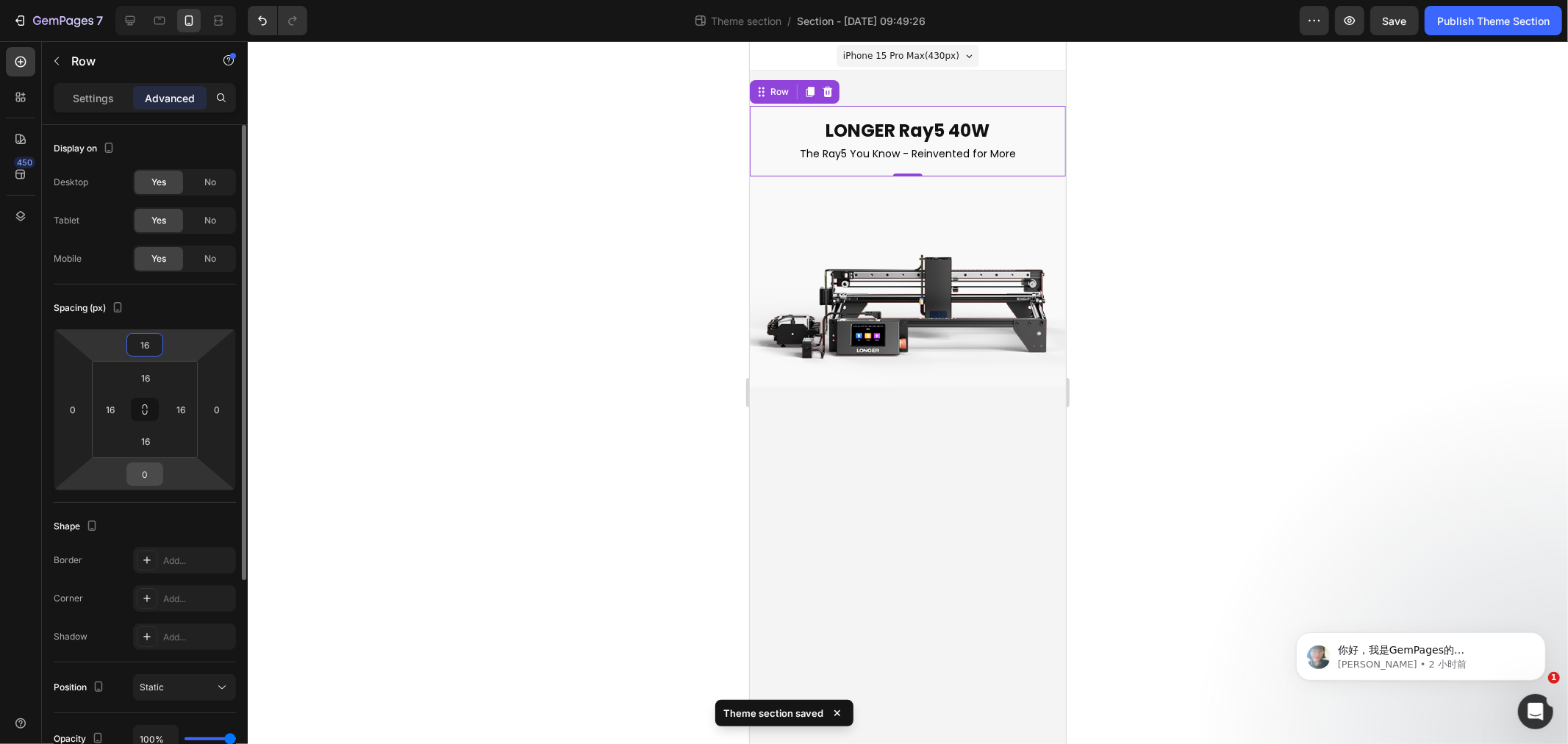
type input "16"
click at [148, 473] on input "0" at bounding box center [144, 474] width 29 height 22
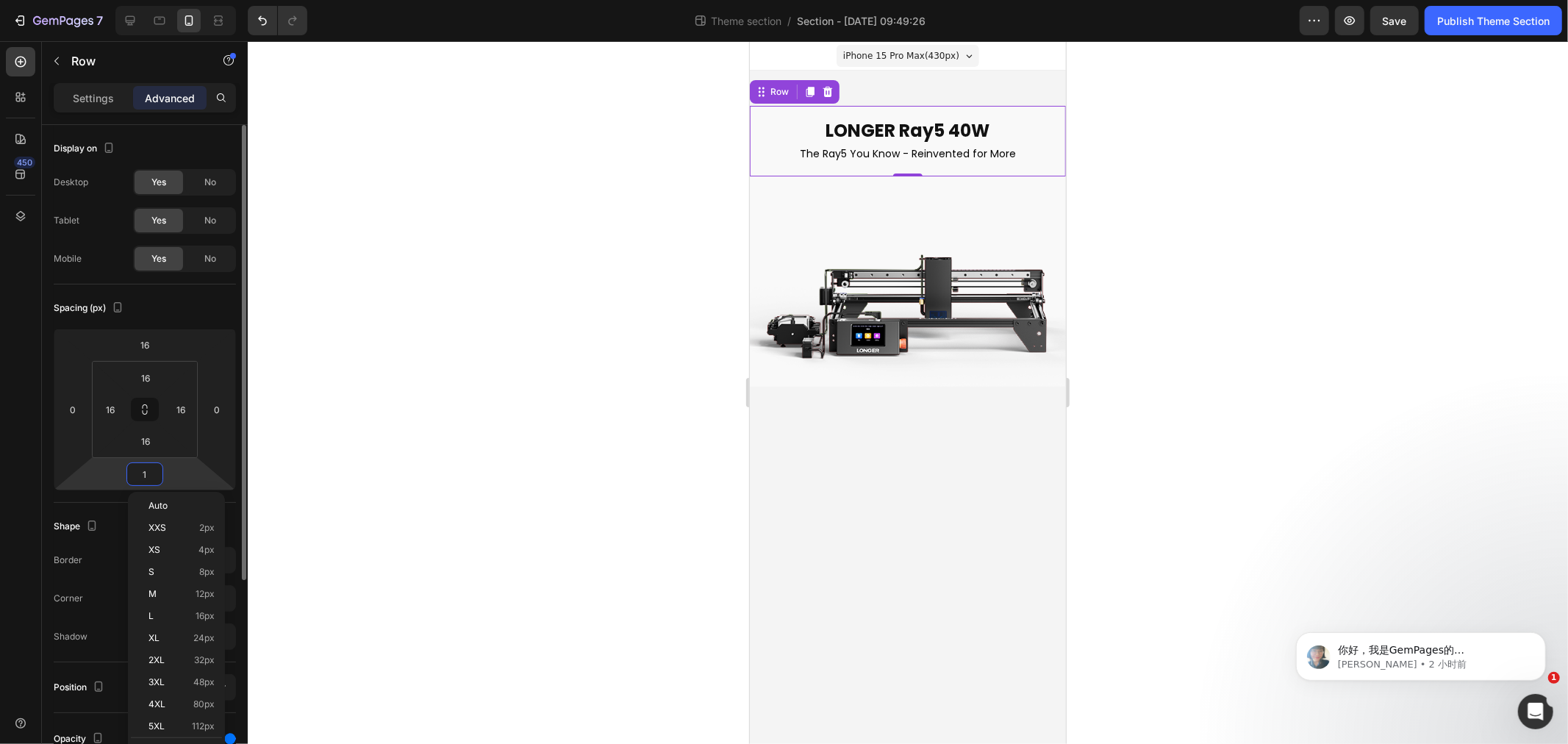
type input "16"
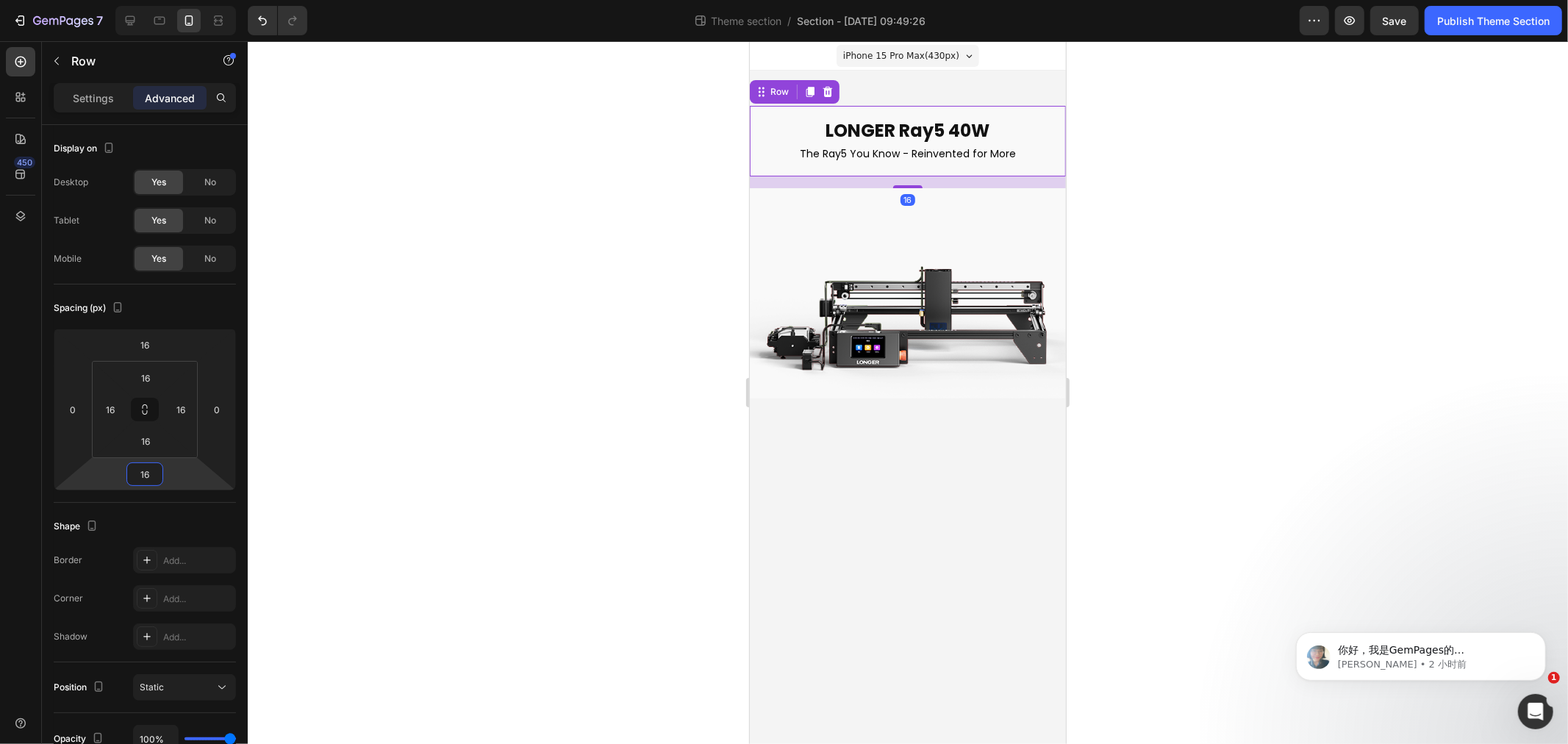
click at [799, 525] on body "iPhone 15 Pro Max ( 430 px) iPhone 13 Mini iPhone 13 Pro iPhone 11 Pro Max iPho…" at bounding box center [908, 392] width 316 height 703
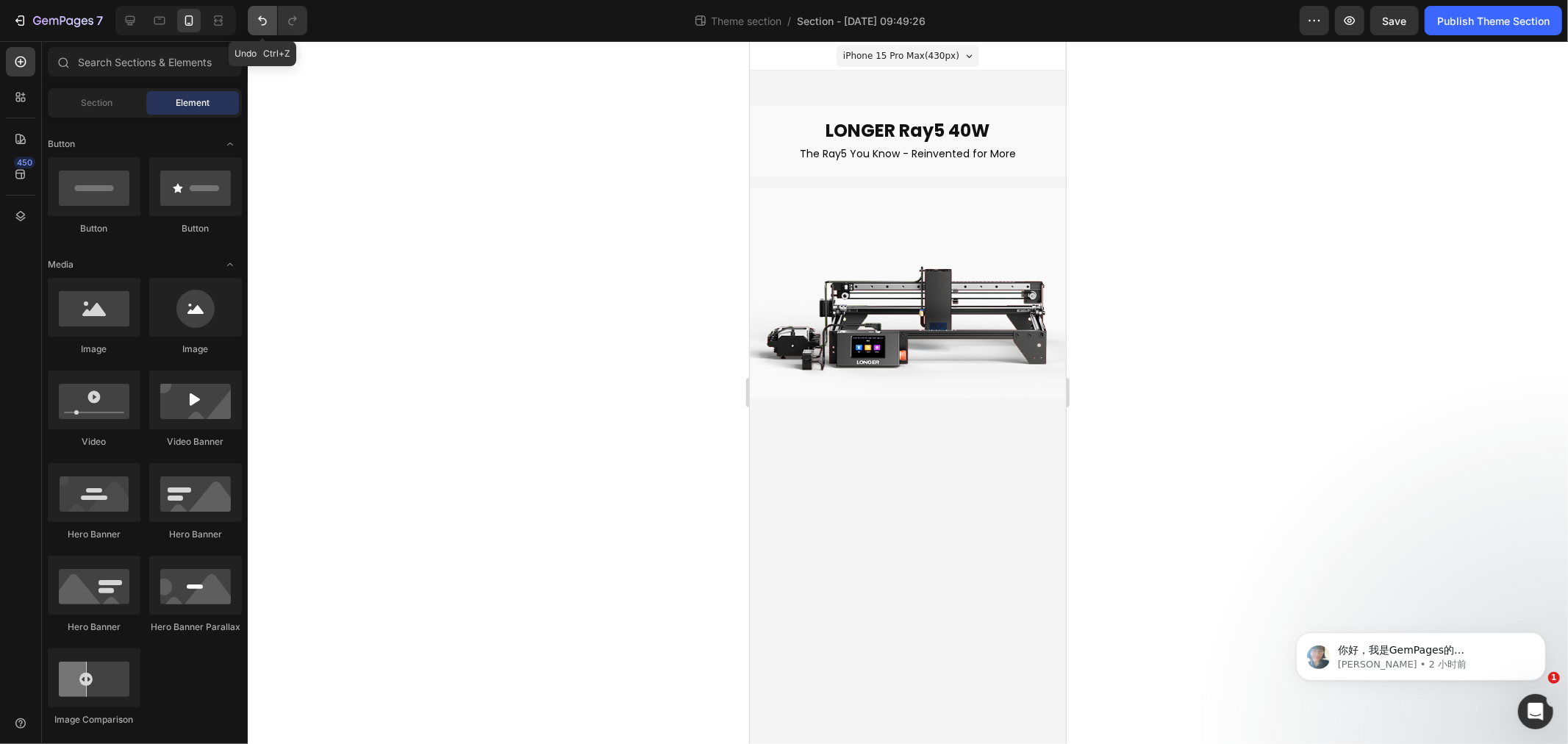
click at [267, 22] on icon "Undo/Redo" at bounding box center [262, 20] width 15 height 15
click at [269, 20] on icon "Undo/Redo" at bounding box center [262, 20] width 15 height 15
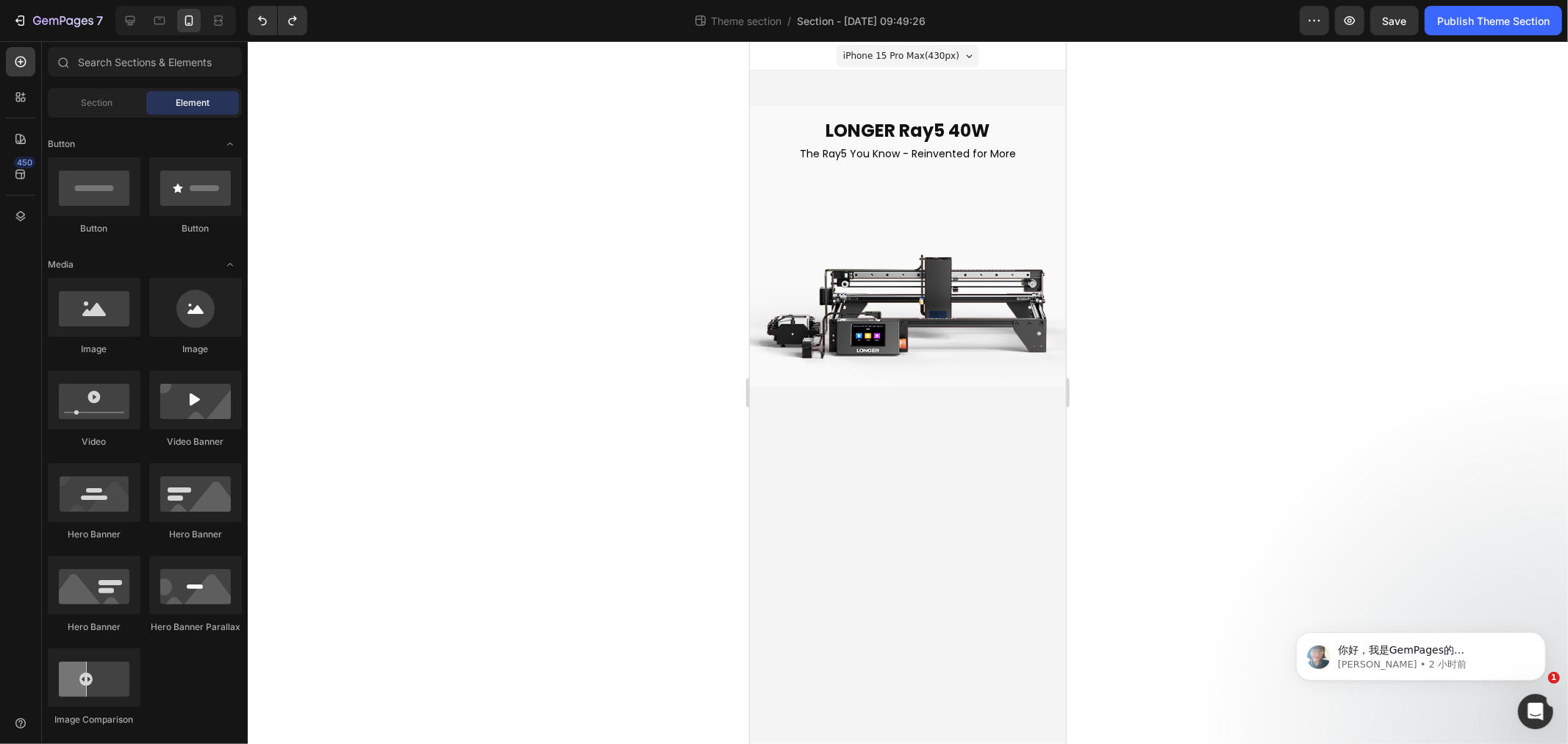
click at [890, 565] on body "iPhone 15 Pro Max ( 430 px) iPhone 13 Mini iPhone 13 Pro iPhone 11 Pro Max iPho…" at bounding box center [908, 392] width 316 height 703
click at [947, 532] on body "iPhone 15 Pro Max ( 430 px) iPhone 13 Mini iPhone 13 Pro iPhone 11 Pro Max iPho…" at bounding box center [908, 392] width 316 height 703
click at [944, 490] on body "iPhone 15 Pro Max ( 430 px) iPhone 13 Mini iPhone 13 Pro iPhone 11 Pro Max iPho…" at bounding box center [908, 392] width 316 height 703
click at [892, 576] on body "iPhone 15 Pro Max ( 430 px) iPhone 13 Mini iPhone 13 Pro iPhone 11 Pro Max iPho…" at bounding box center [908, 392] width 316 height 703
click at [892, 573] on body "iPhone 15 Pro Max ( 430 px) iPhone 13 Mini iPhone 13 Pro iPhone 11 Pro Max iPho…" at bounding box center [908, 392] width 316 height 703
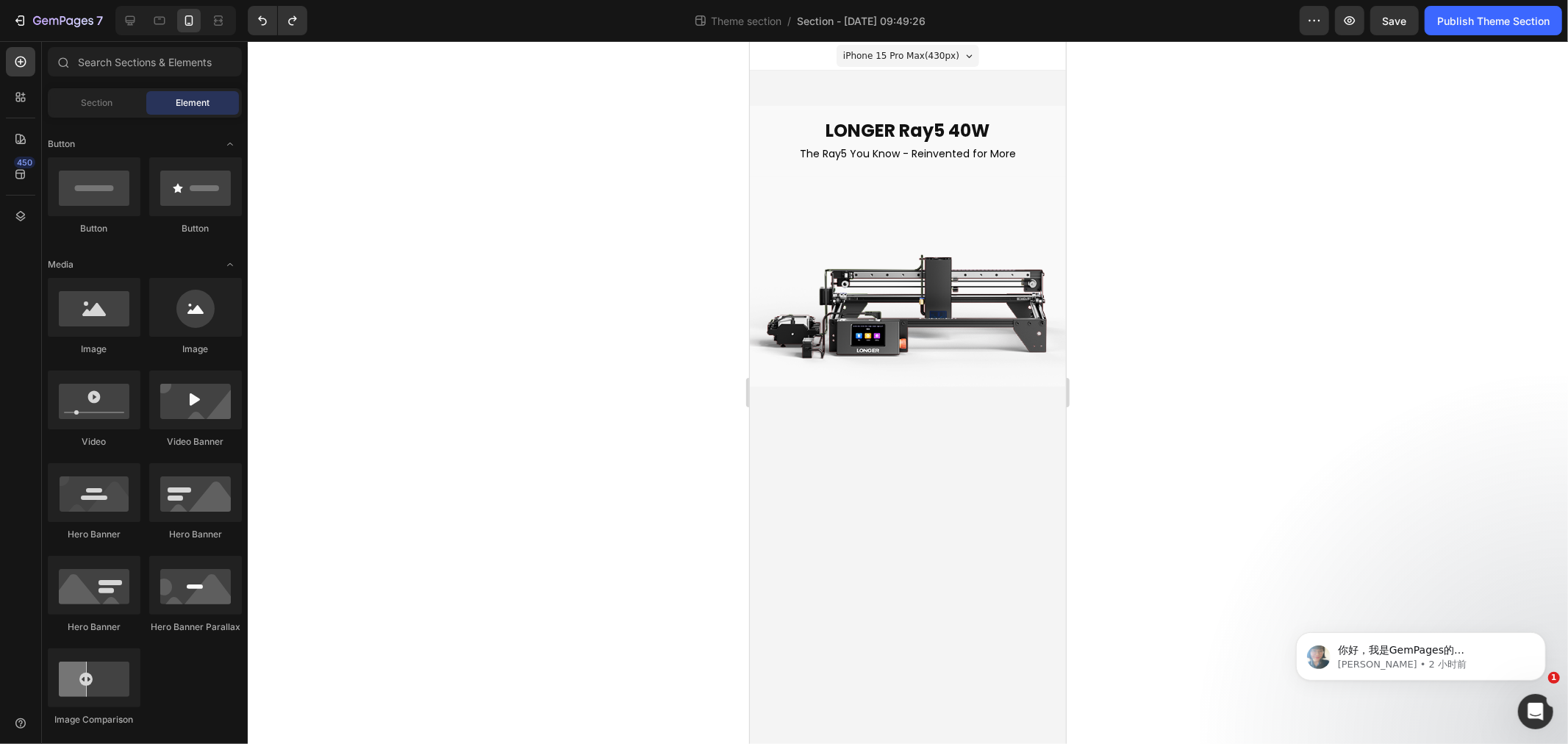
click at [903, 428] on body "iPhone 15 Pro Max ( 430 px) iPhone 13 Mini iPhone 13 Pro iPhone 11 Pro Max iPho…" at bounding box center [908, 392] width 316 height 703
click at [903, 324] on img at bounding box center [908, 280] width 316 height 210
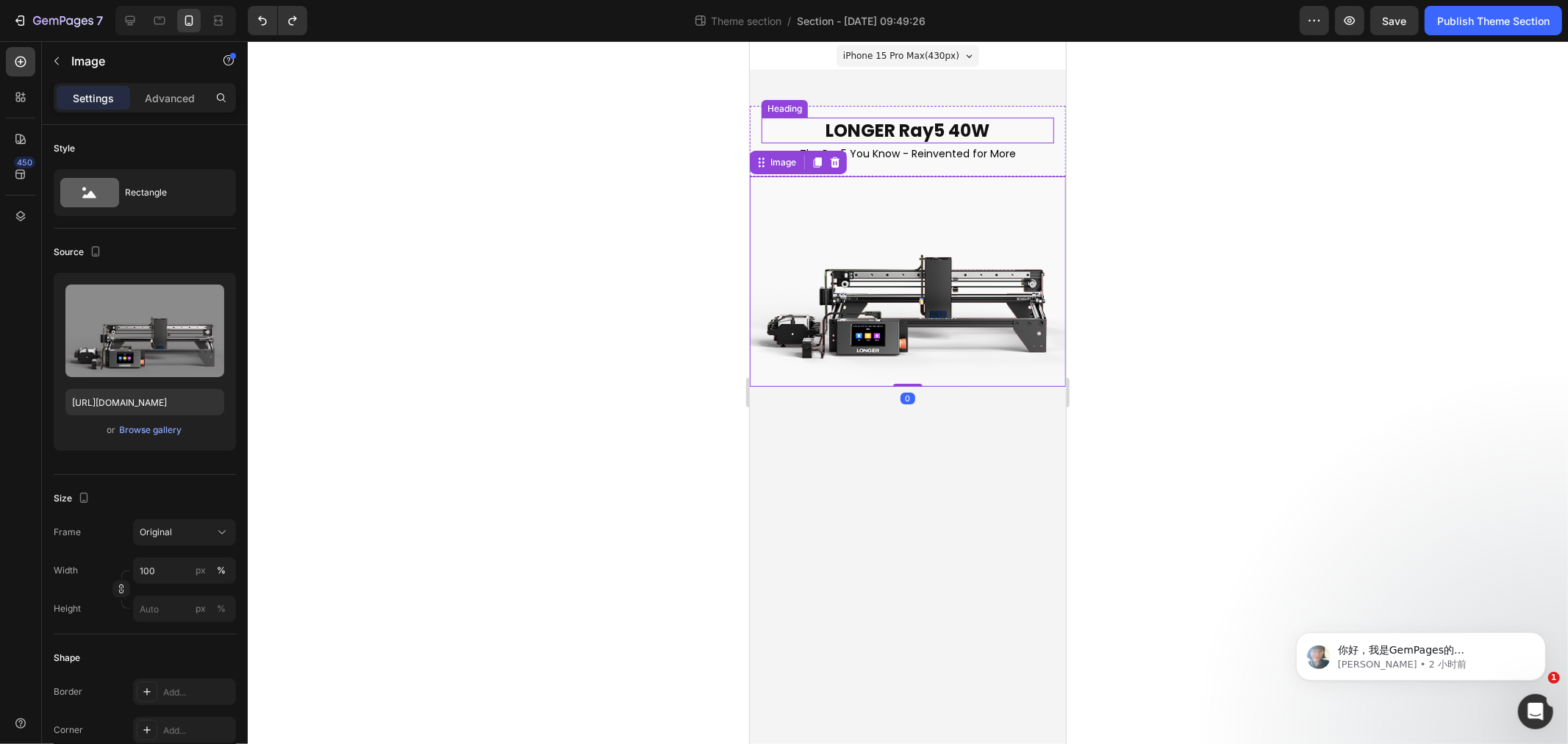
click at [896, 442] on body "iPhone 15 Pro Max ( 430 px) iPhone 13 Mini iPhone 13 Pro iPhone 11 Pro Max iPho…" at bounding box center [908, 392] width 316 height 703
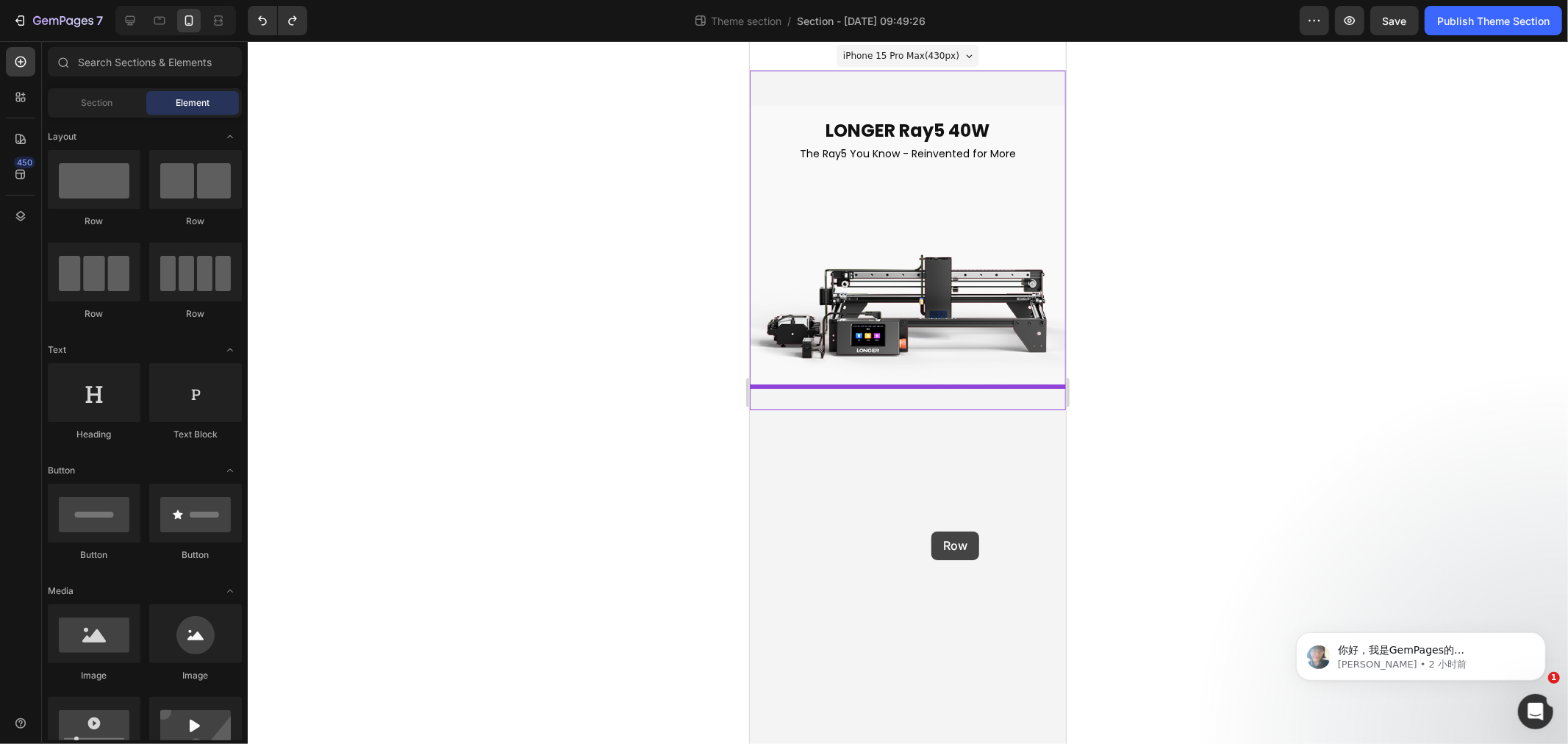
drag, startPoint x: 1588, startPoint y: 367, endPoint x: 931, endPoint y: 531, distance: 677.2
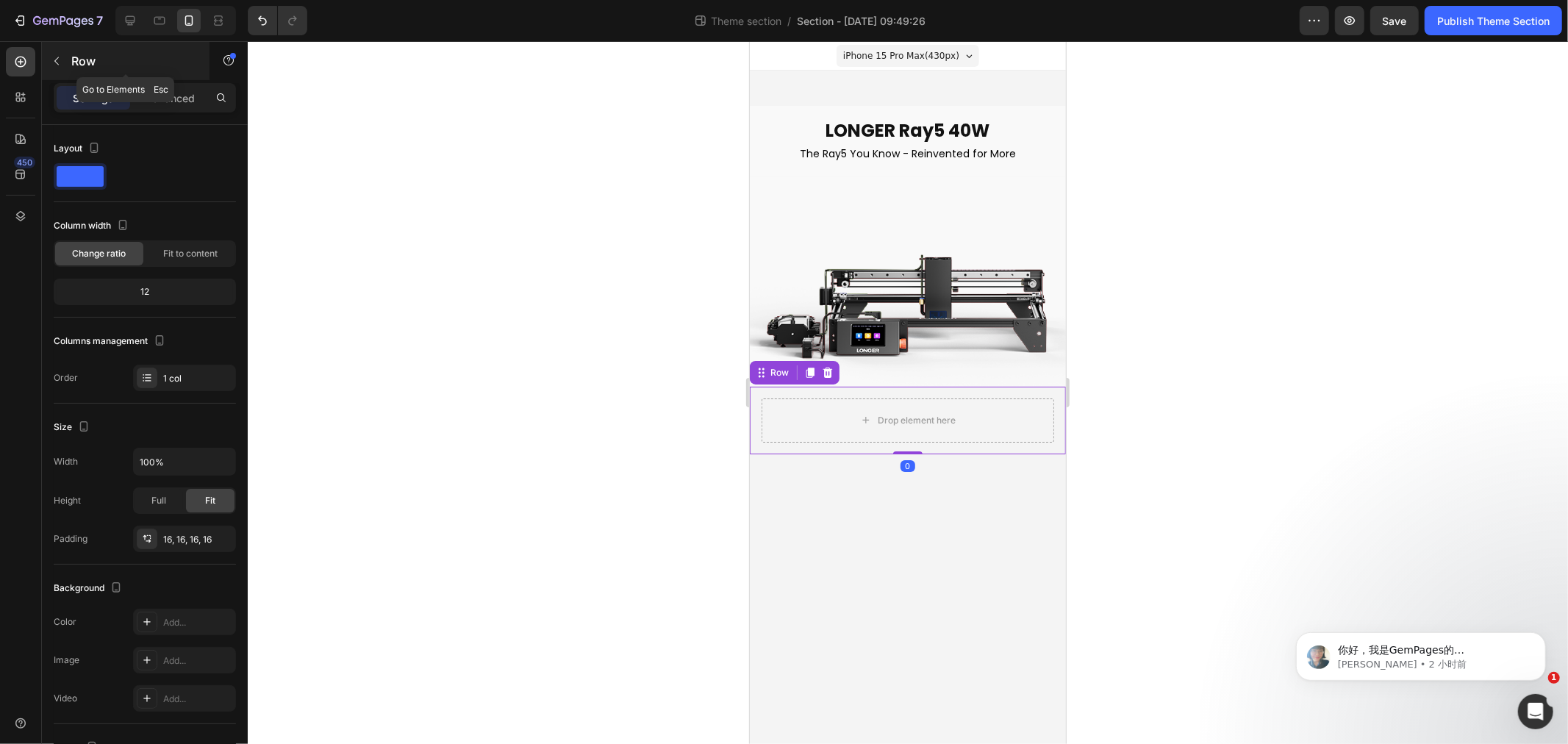
click at [72, 62] on p "Row" at bounding box center [134, 61] width 125 height 17
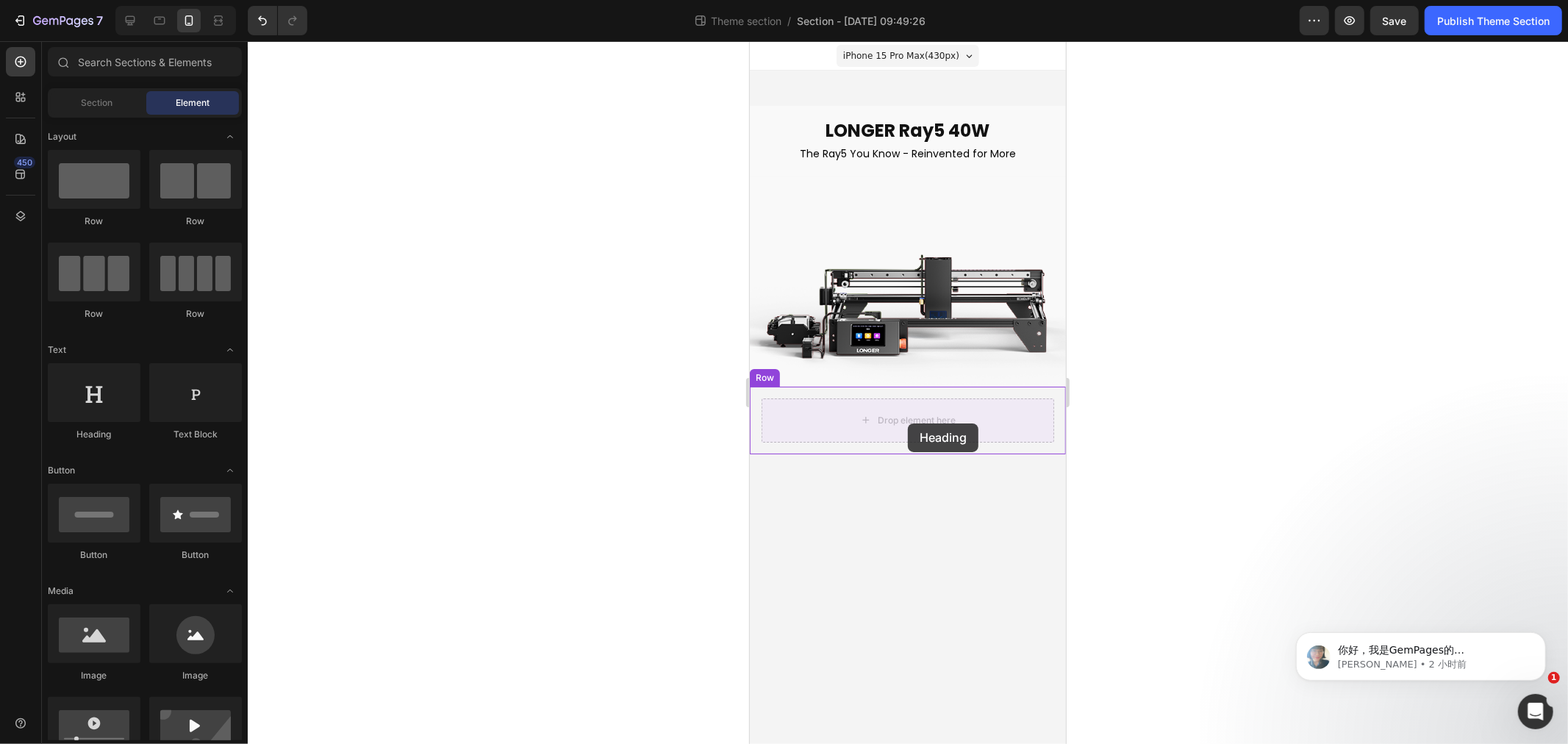
drag, startPoint x: 1698, startPoint y: 469, endPoint x: 908, endPoint y: 423, distance: 791.3
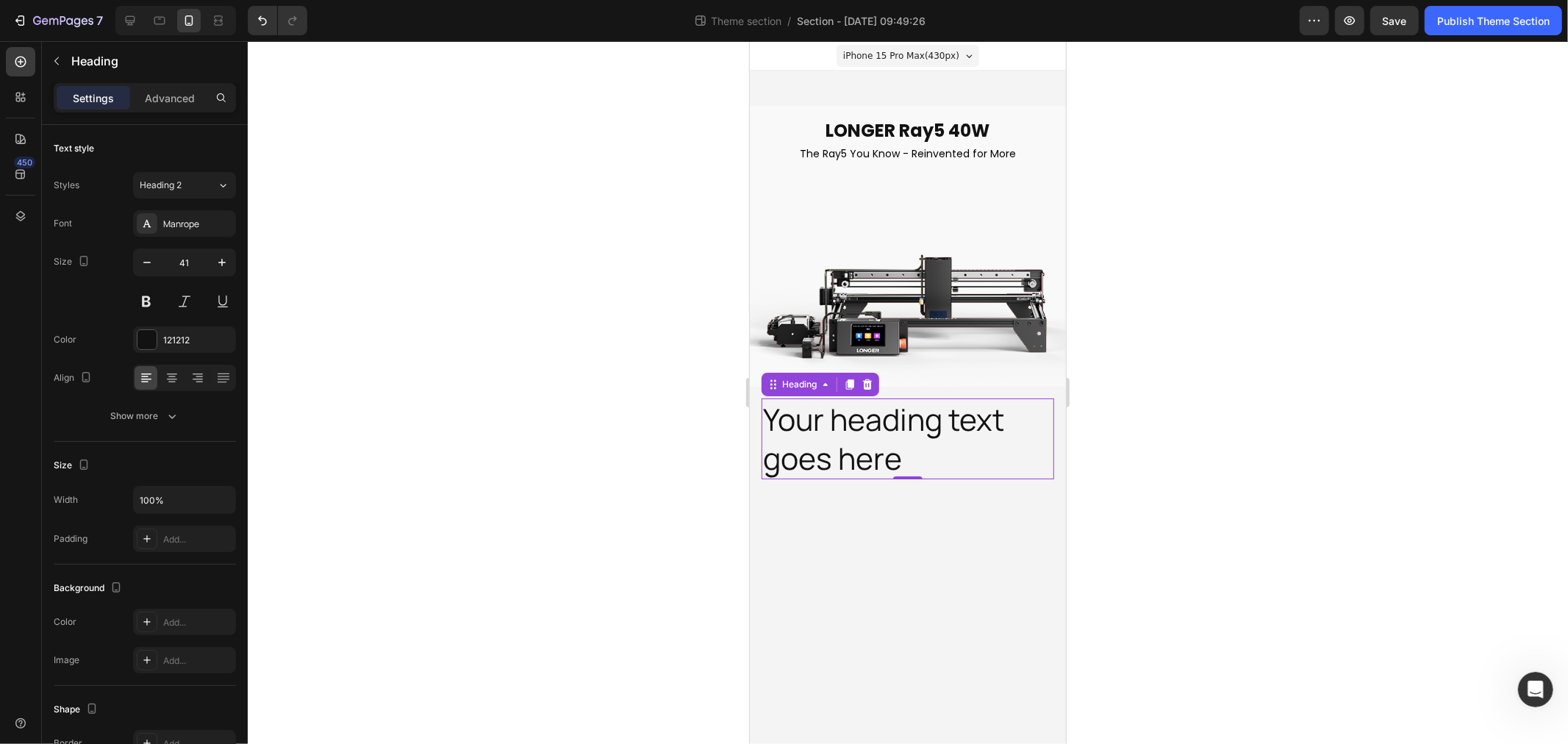
click at [978, 432] on h2 "Your heading text goes here" at bounding box center [908, 438] width 293 height 81
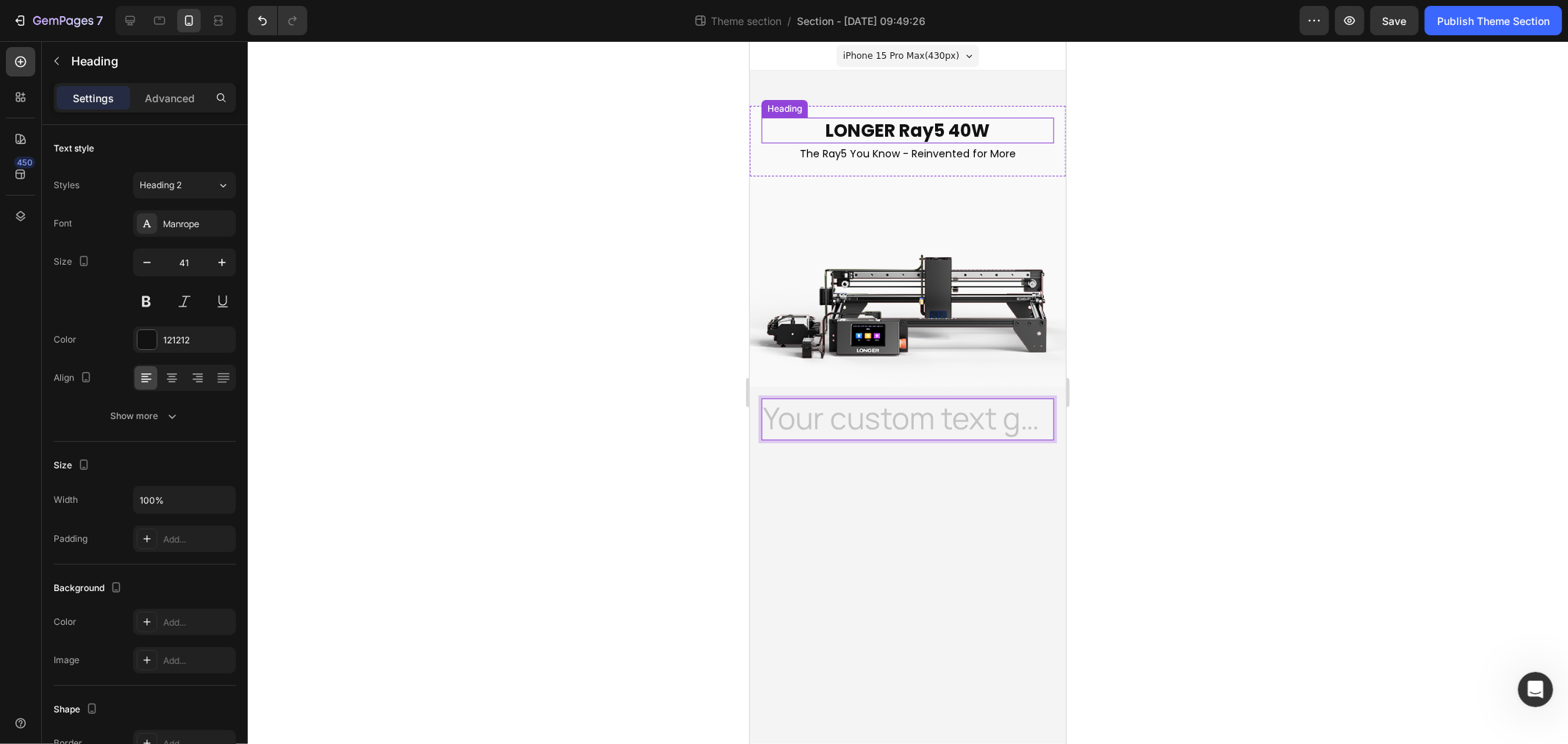
click at [908, 128] on p "LONGER Ray5 40W" at bounding box center [907, 130] width 290 height 23
click at [815, 414] on h2 "Rich Text Editor. Editing area: main" at bounding box center [908, 418] width 293 height 42
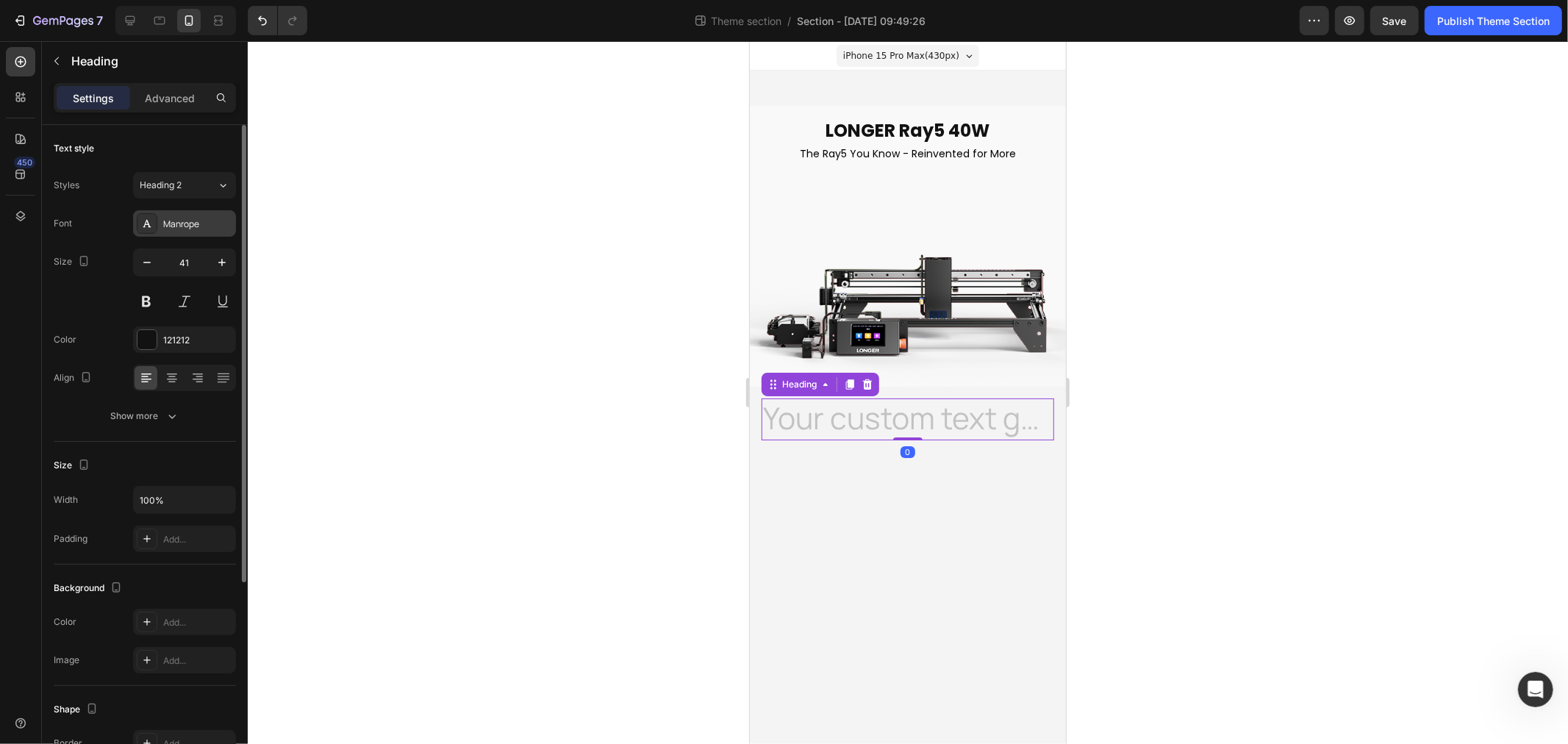
click at [194, 211] on div "Manrope" at bounding box center [184, 223] width 103 height 26
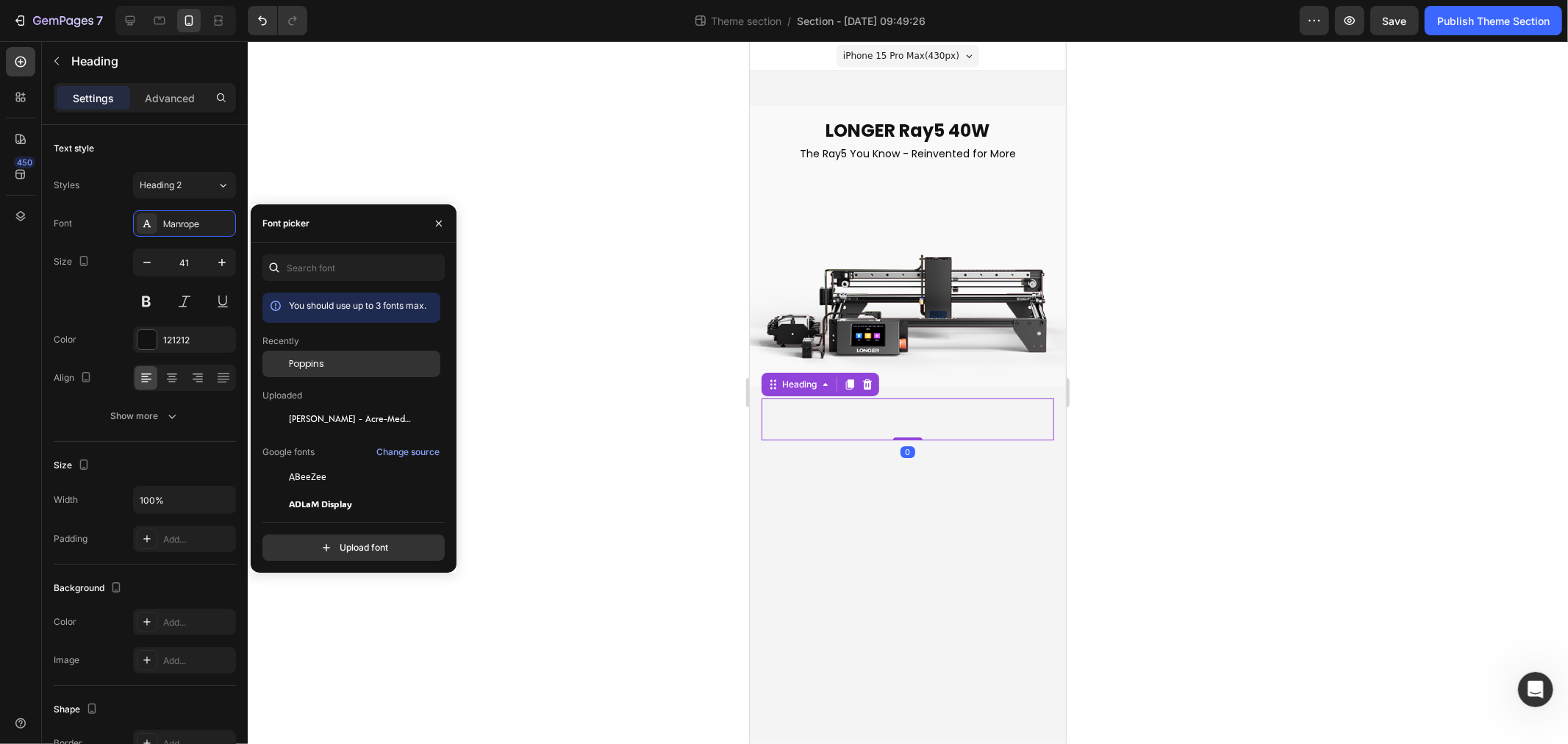
click at [325, 370] on div "Poppins" at bounding box center [363, 364] width 148 height 14
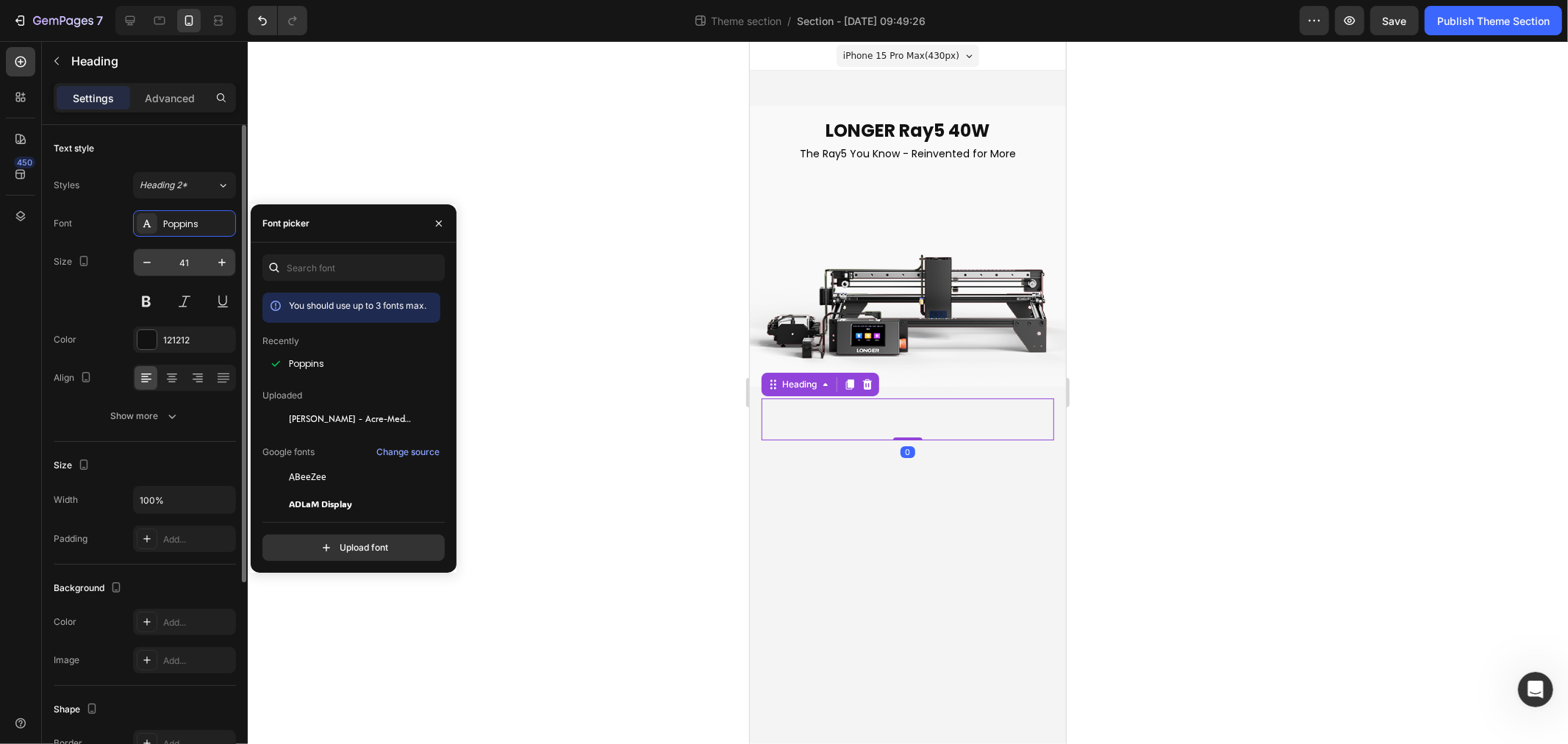
click at [193, 270] on input "41" at bounding box center [184, 262] width 48 height 26
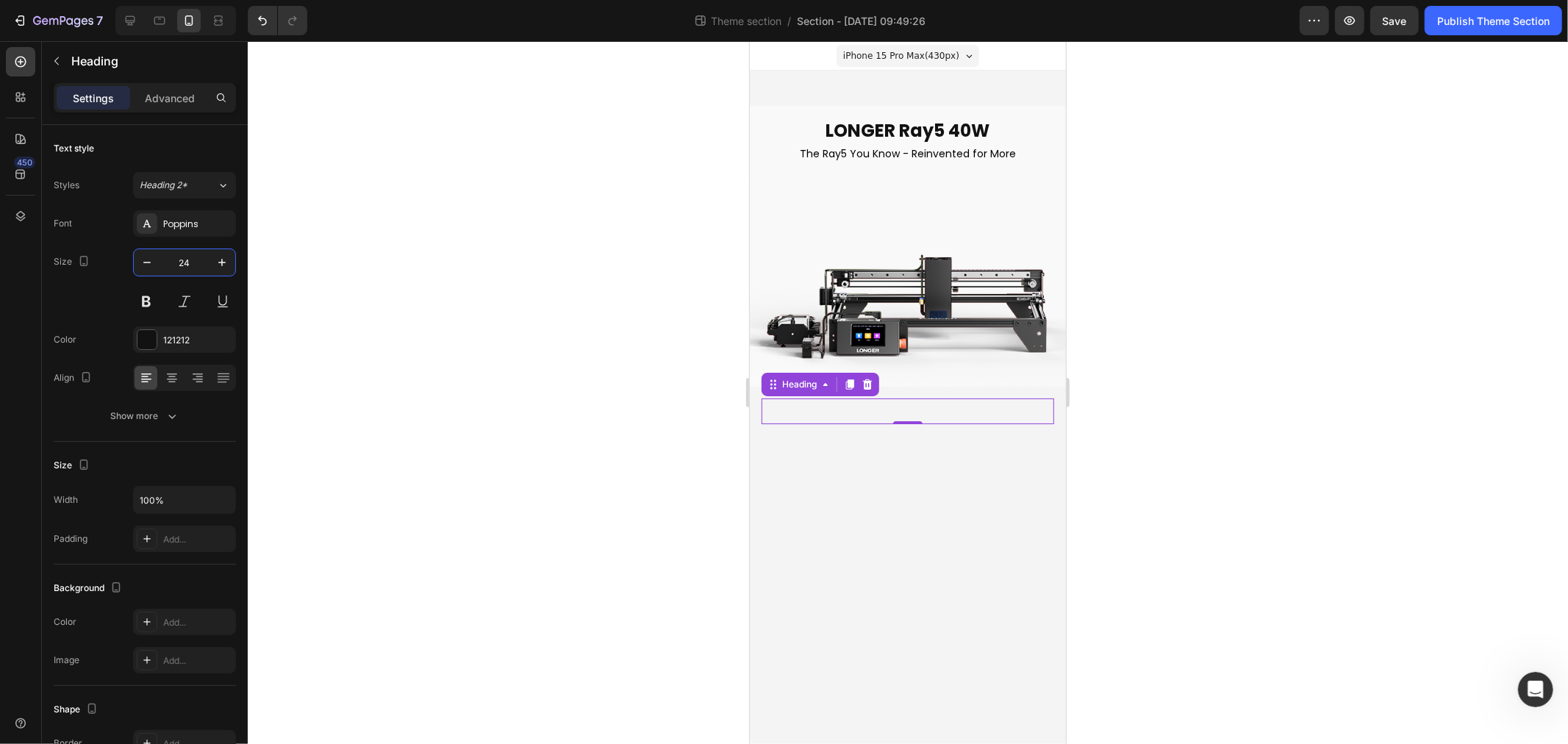
type input "24"
click at [902, 415] on h2 "Rich Text Editor. Editing area: main" at bounding box center [908, 410] width 293 height 26
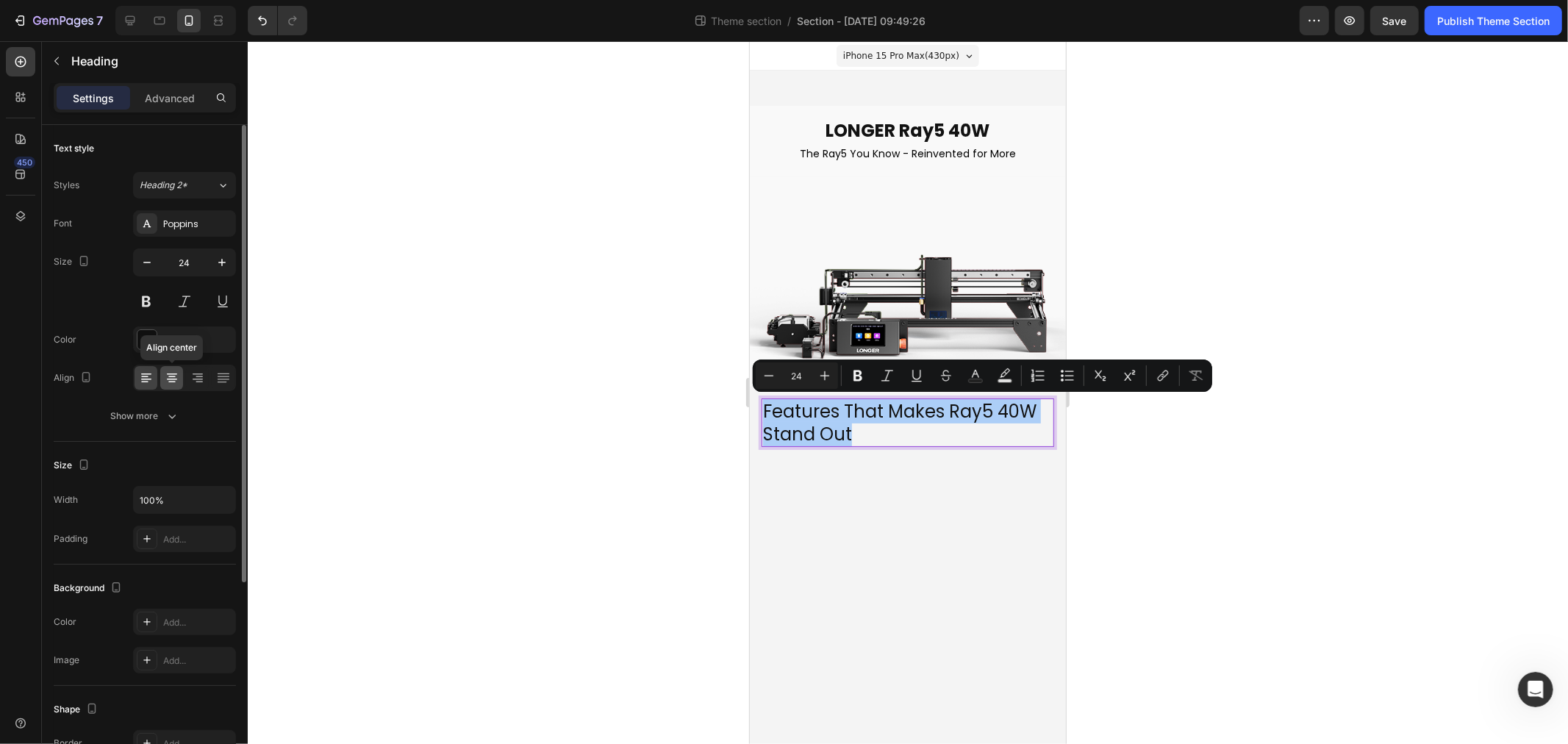
click at [175, 380] on icon at bounding box center [172, 377] width 15 height 15
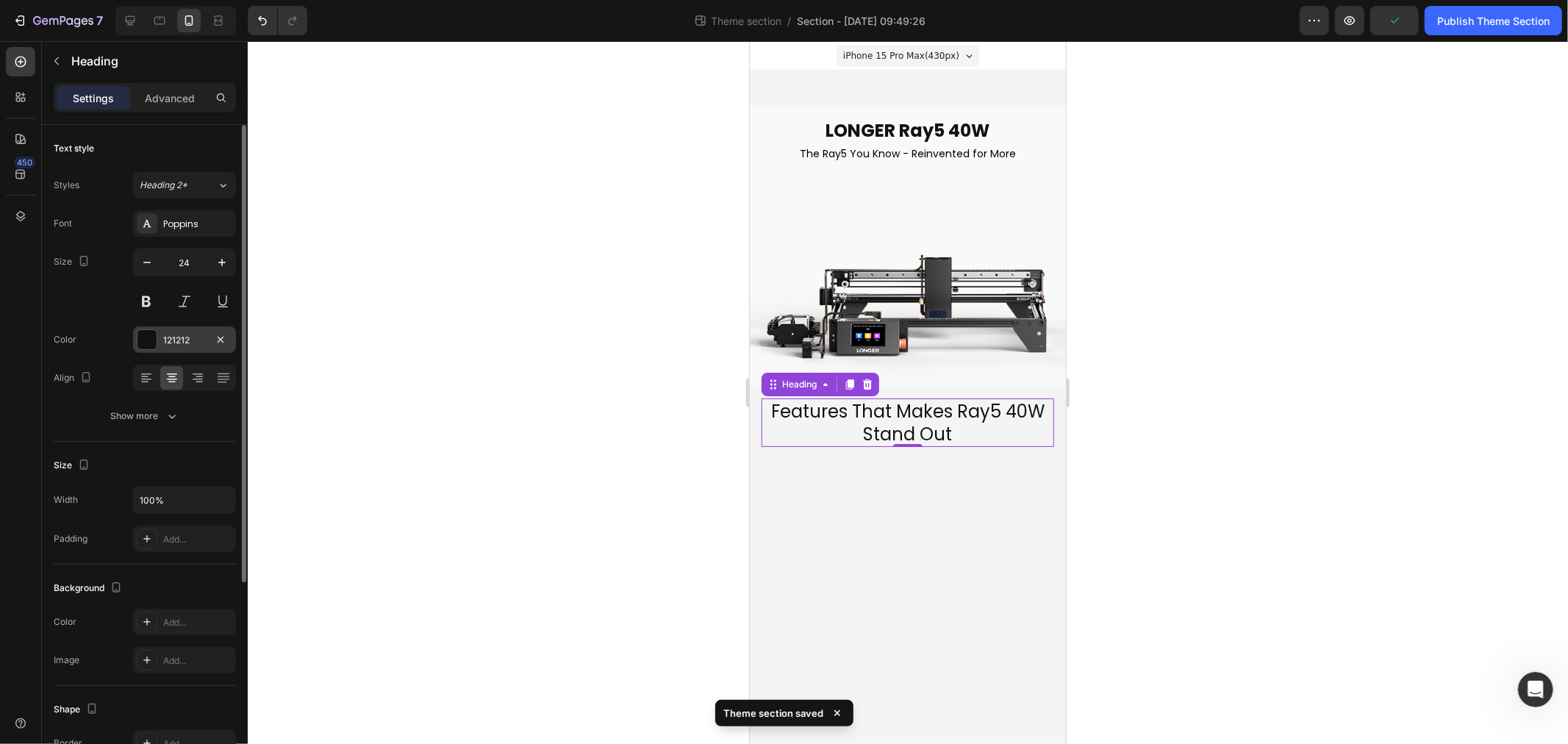
click at [202, 340] on div "121212" at bounding box center [184, 340] width 43 height 14
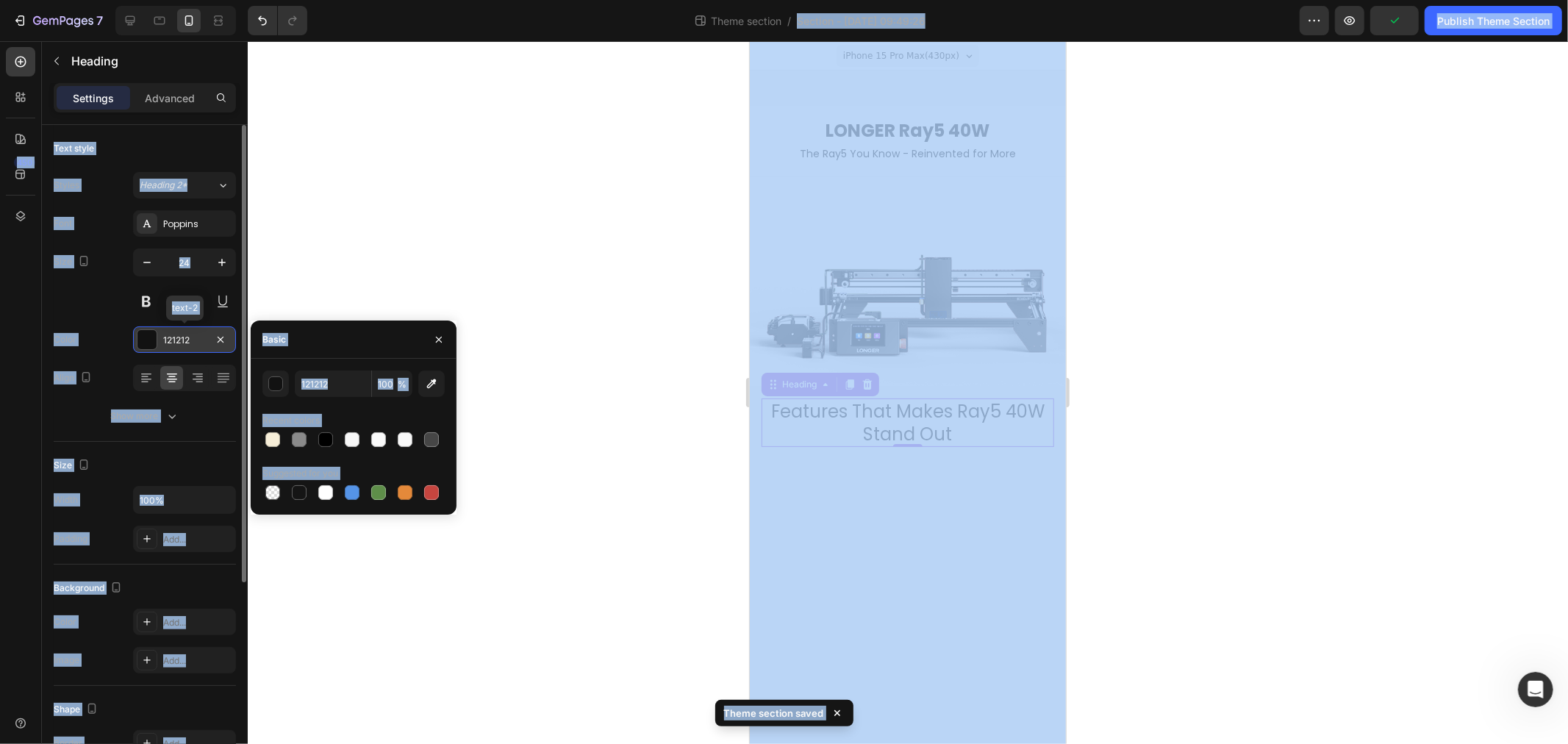
click at [194, 340] on div "121212" at bounding box center [184, 340] width 43 height 14
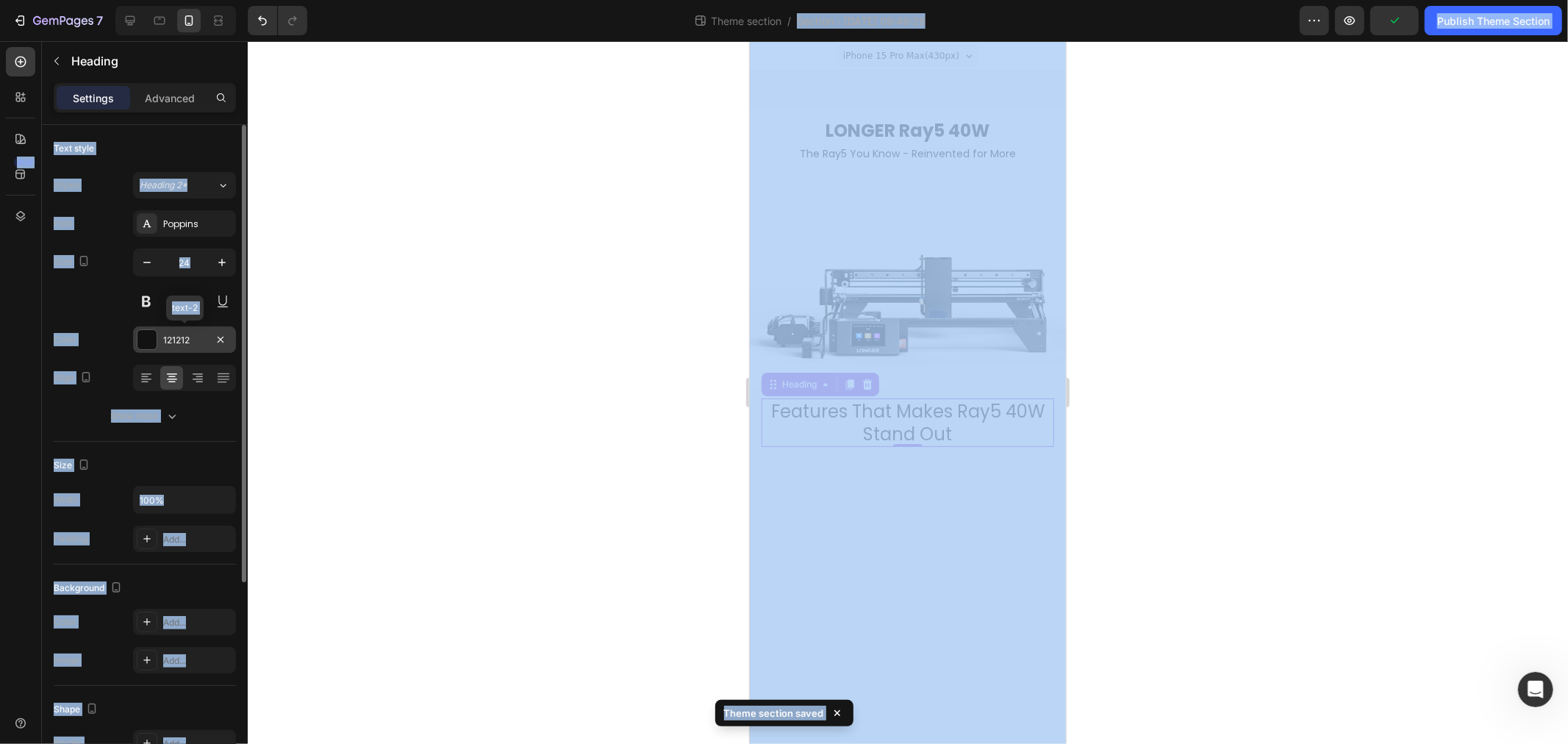
click at [189, 329] on div "121212" at bounding box center [184, 340] width 103 height 26
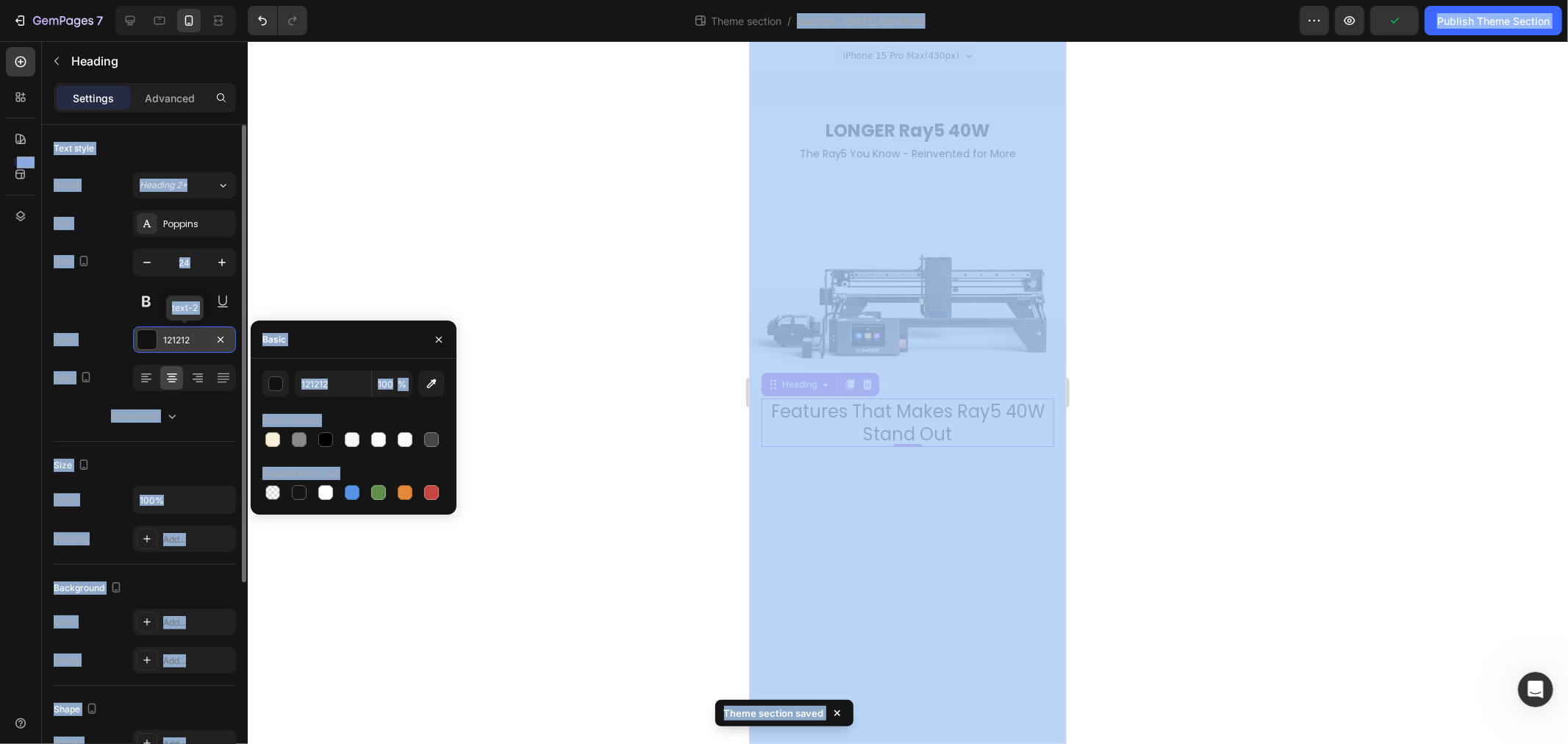
click at [189, 334] on div "121212" at bounding box center [184, 340] width 43 height 14
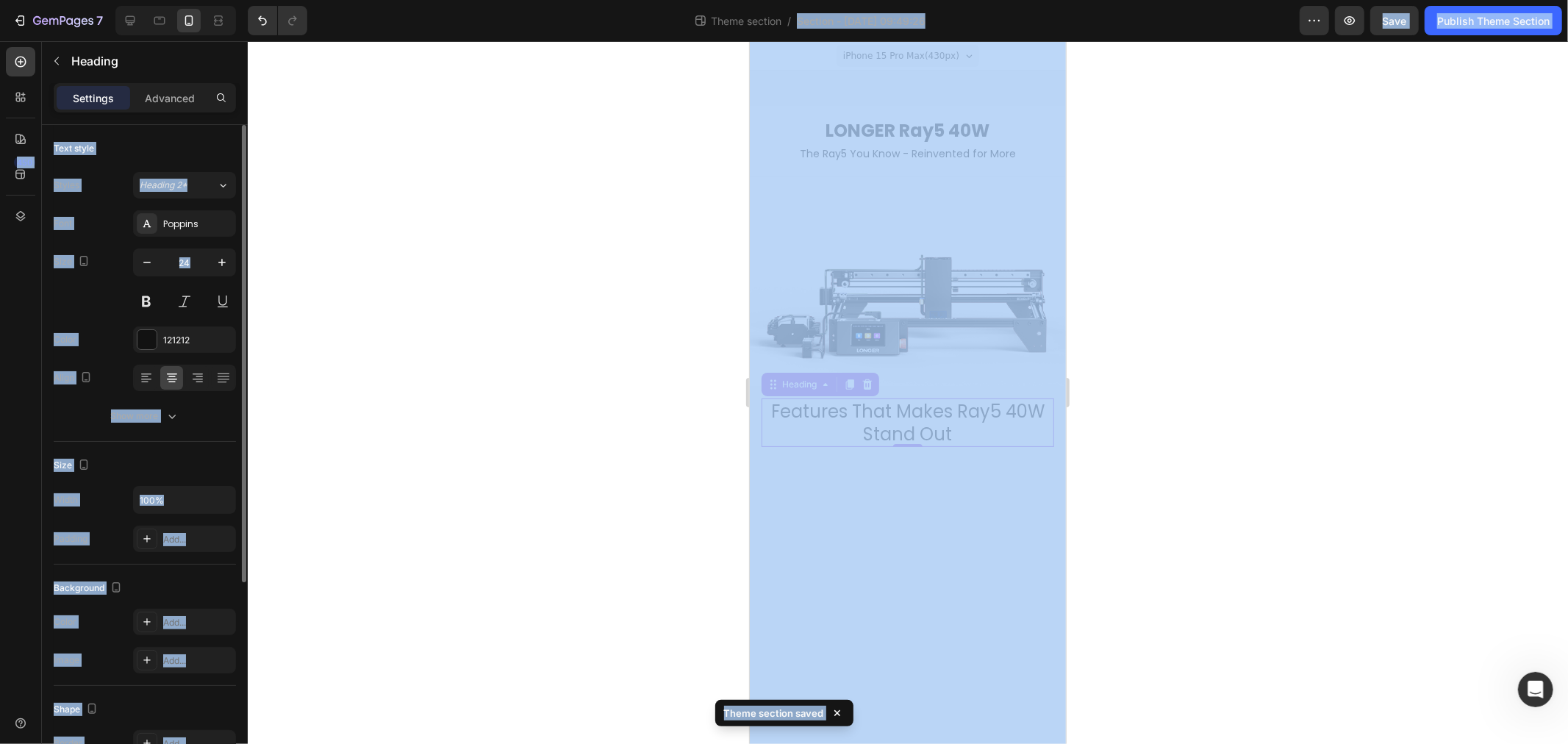
click at [76, 303] on div "Size 24" at bounding box center [144, 281] width 182 height 66
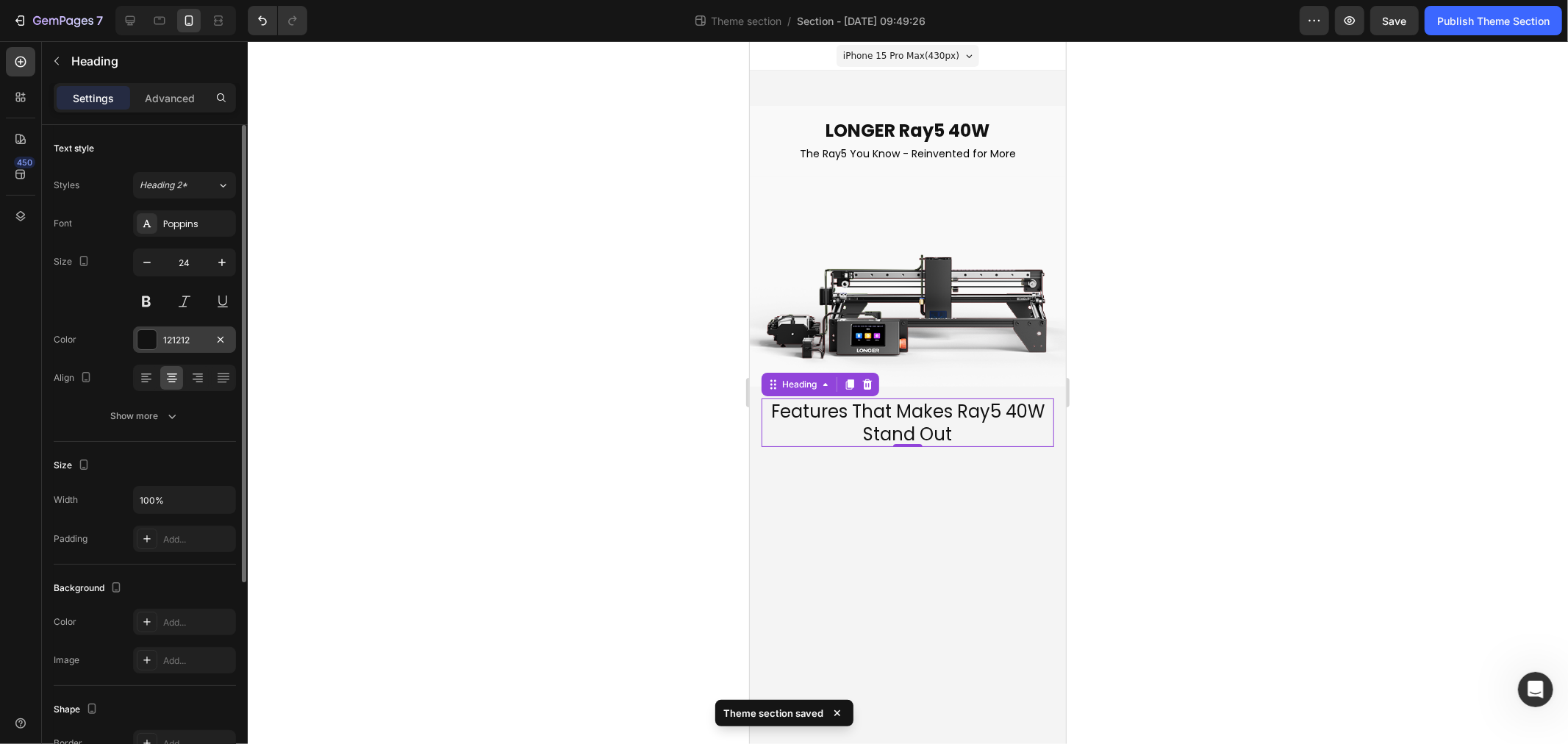
click at [199, 343] on div "121212" at bounding box center [184, 340] width 43 height 14
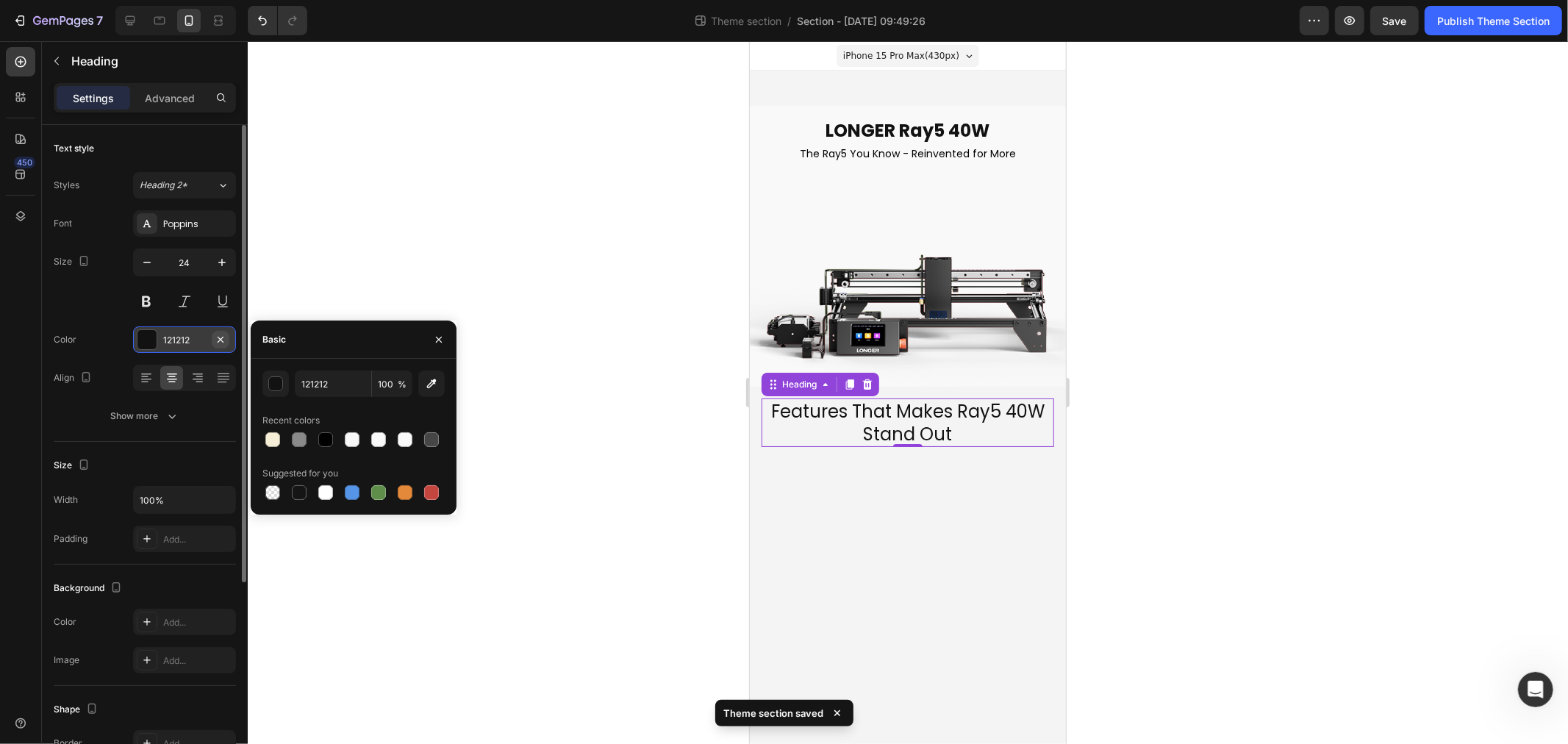
click at [219, 342] on icon "button" at bounding box center [220, 340] width 12 height 12
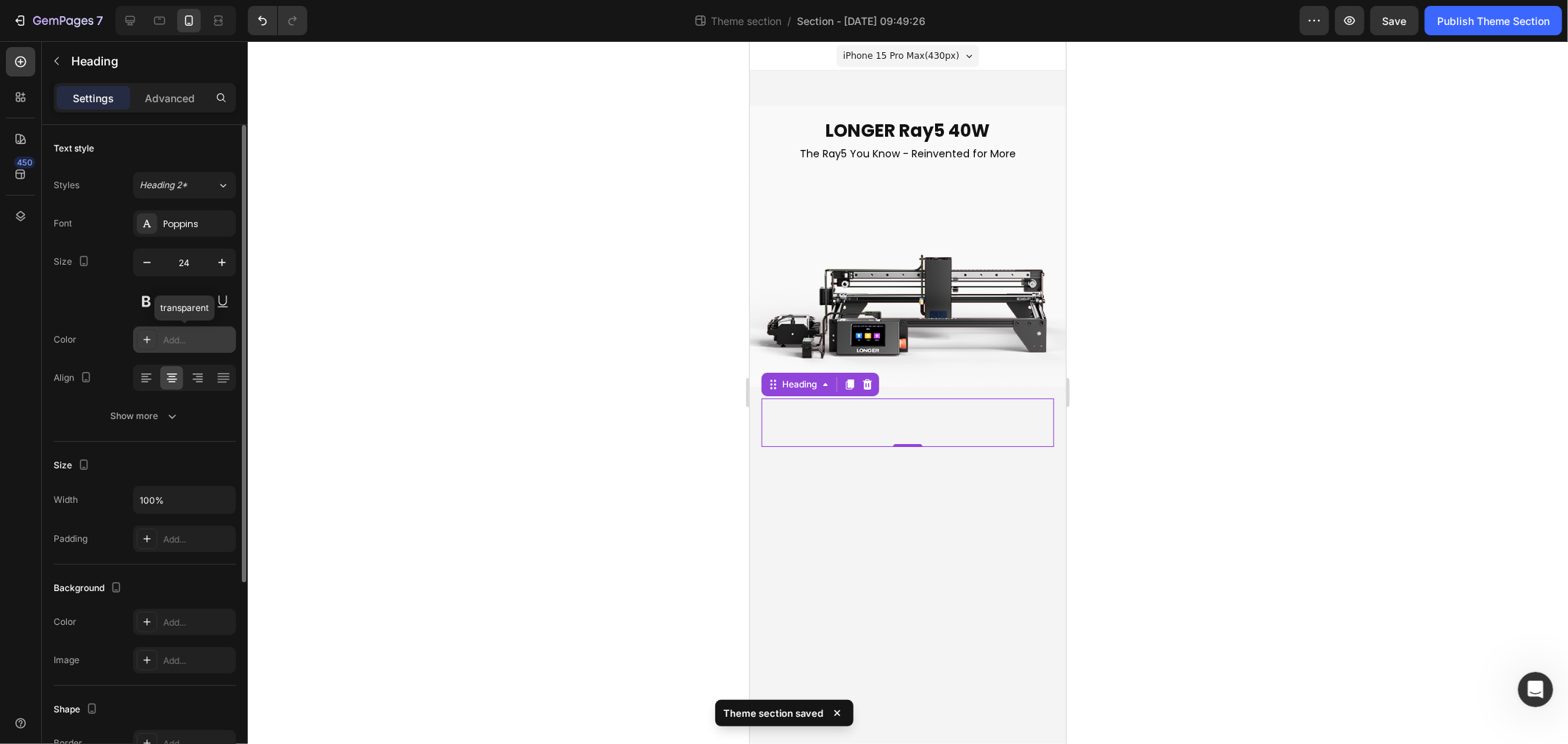
click at [326, 378] on div at bounding box center [909, 392] width 1321 height 703
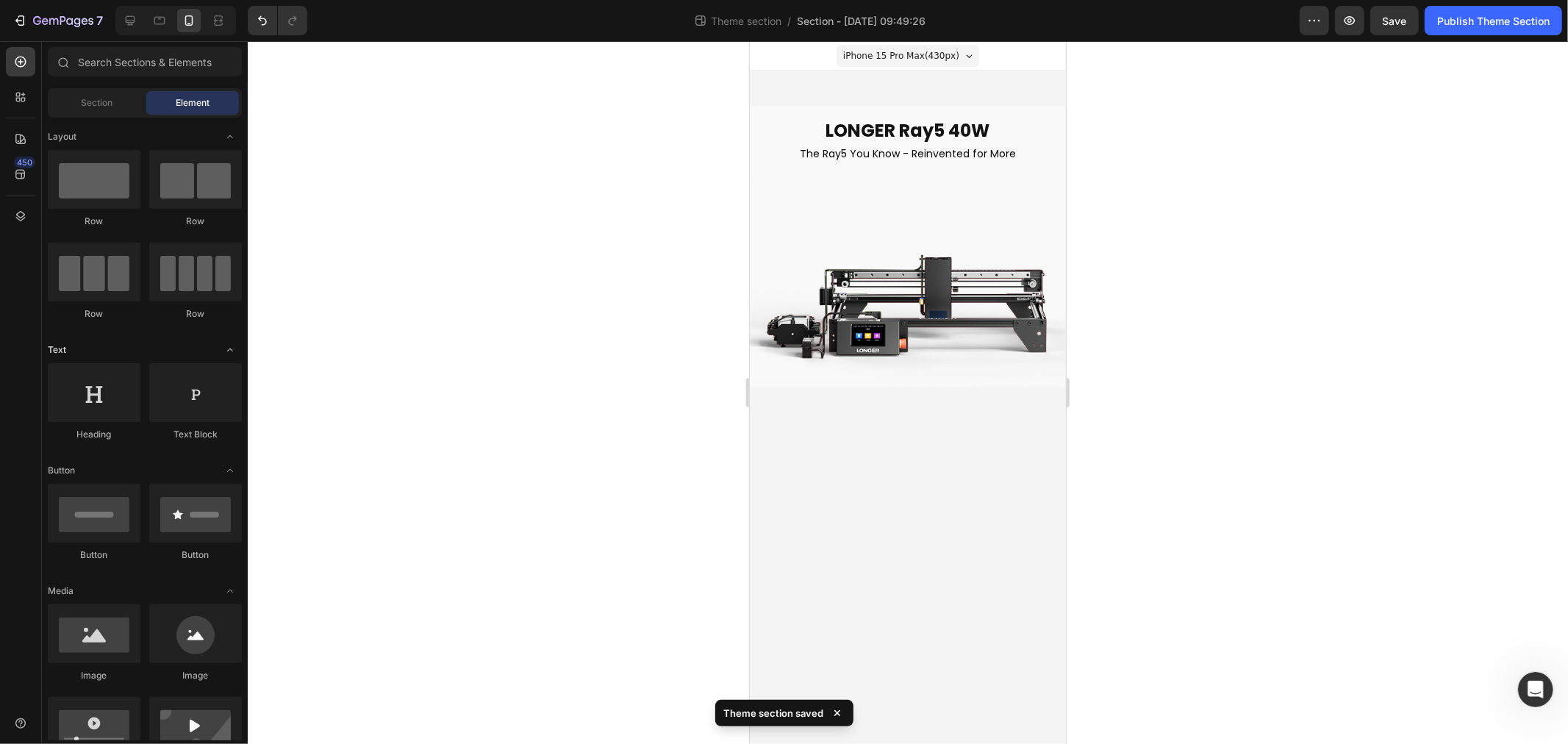
click at [211, 343] on div "Text" at bounding box center [144, 349] width 194 height 15
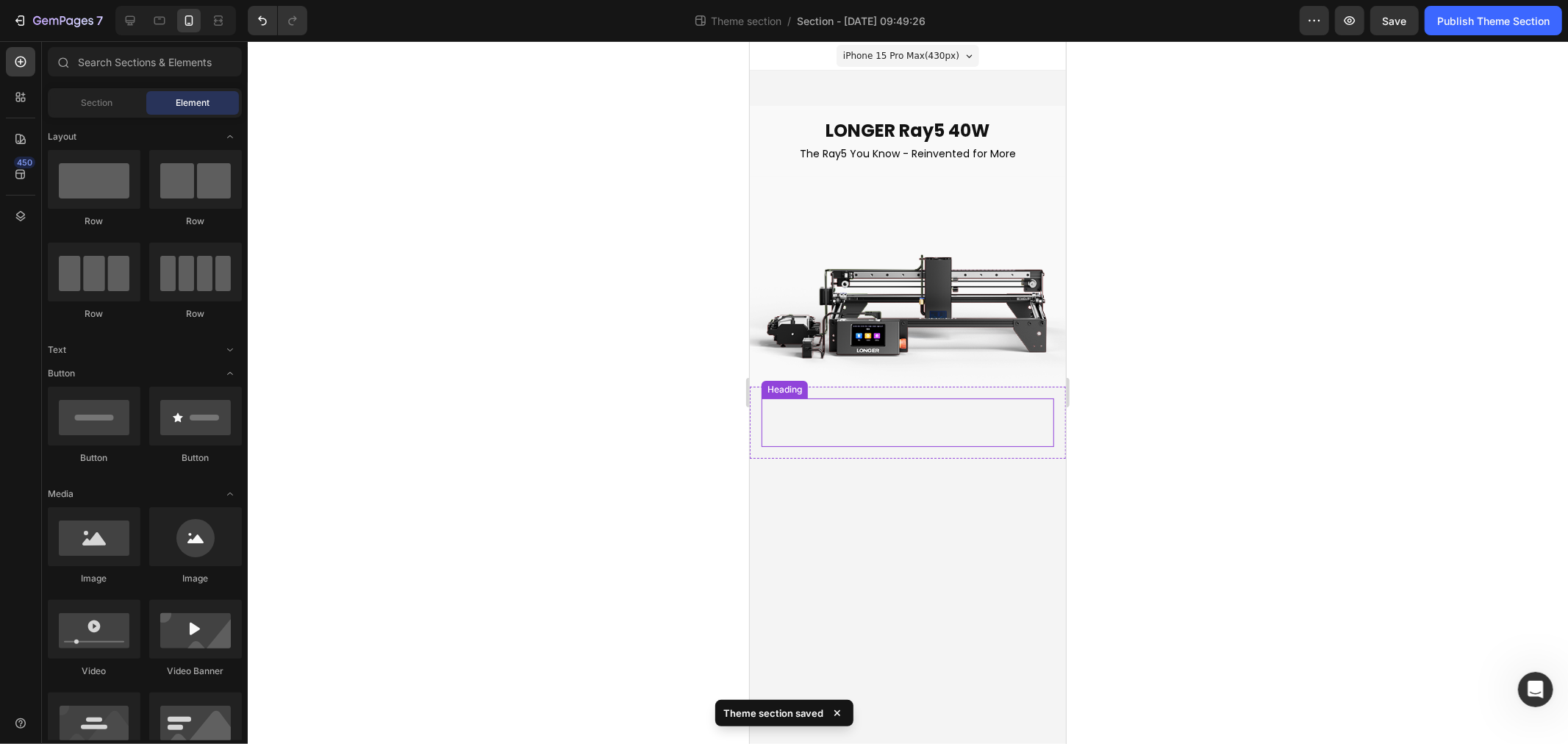
click at [861, 409] on p "Features That Makes Ray5 40W Stand Out" at bounding box center [907, 422] width 290 height 46
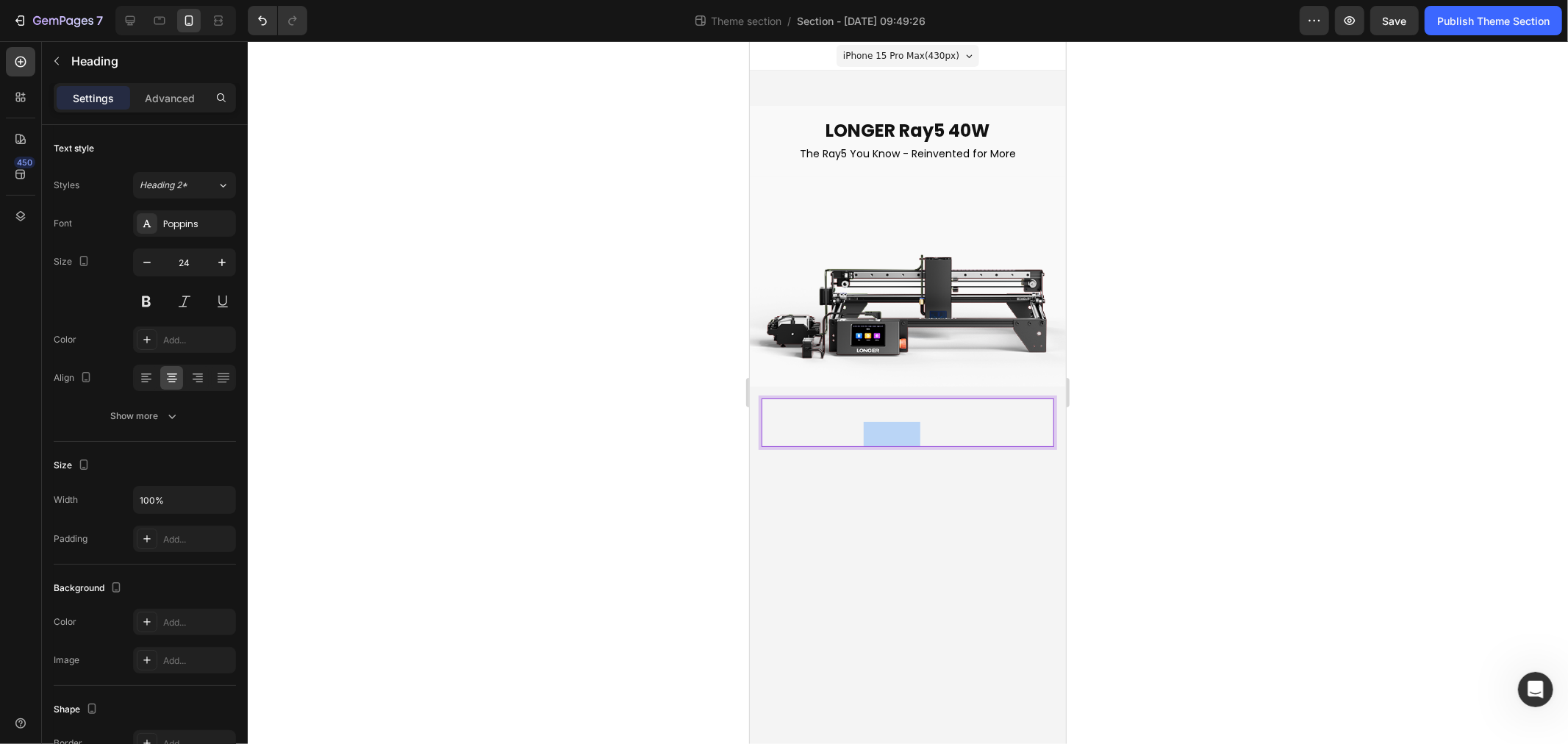
click at [841, 426] on p "Features That Makes Ray5 40W Stand Out" at bounding box center [907, 422] width 290 height 46
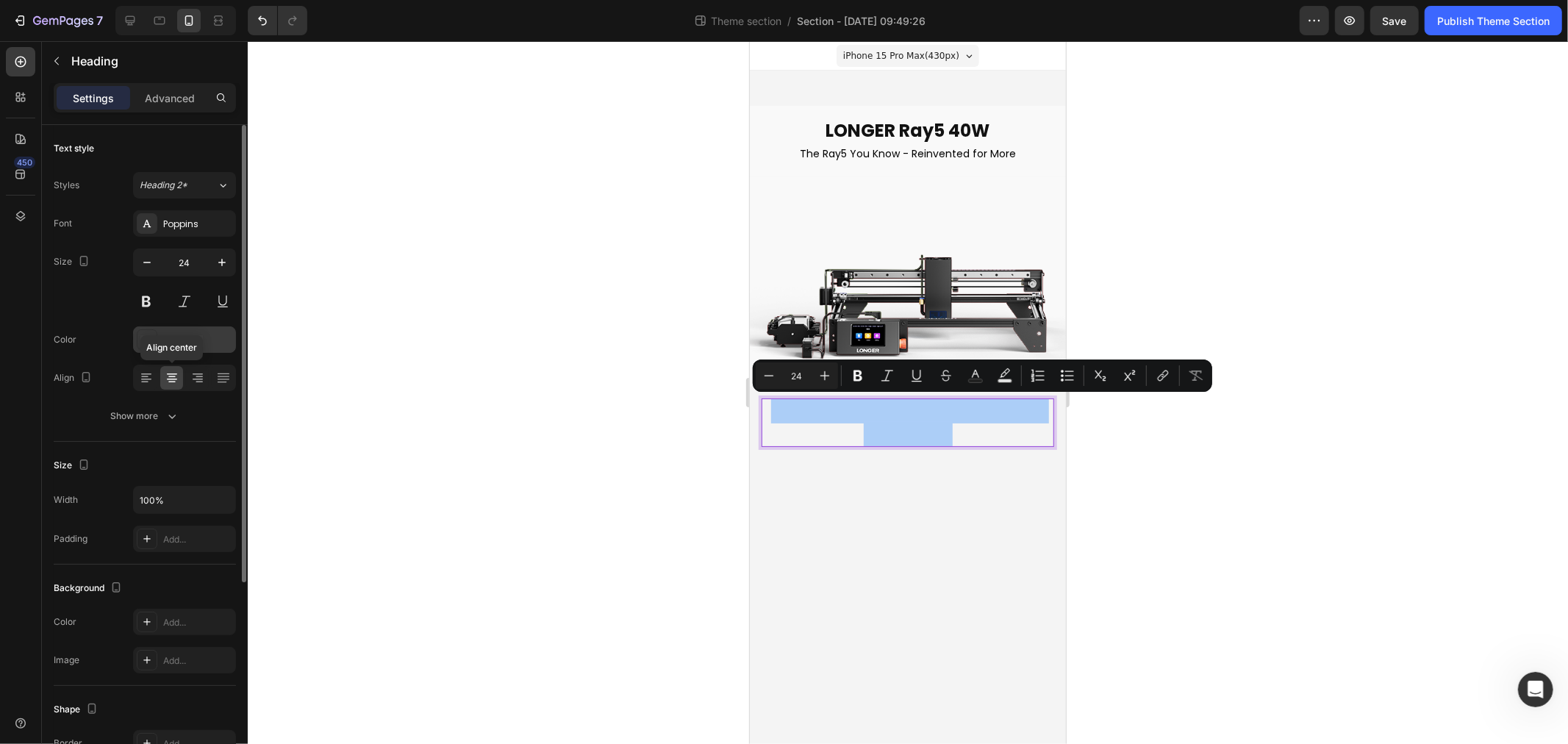
click at [181, 336] on div "Add..." at bounding box center [197, 340] width 69 height 14
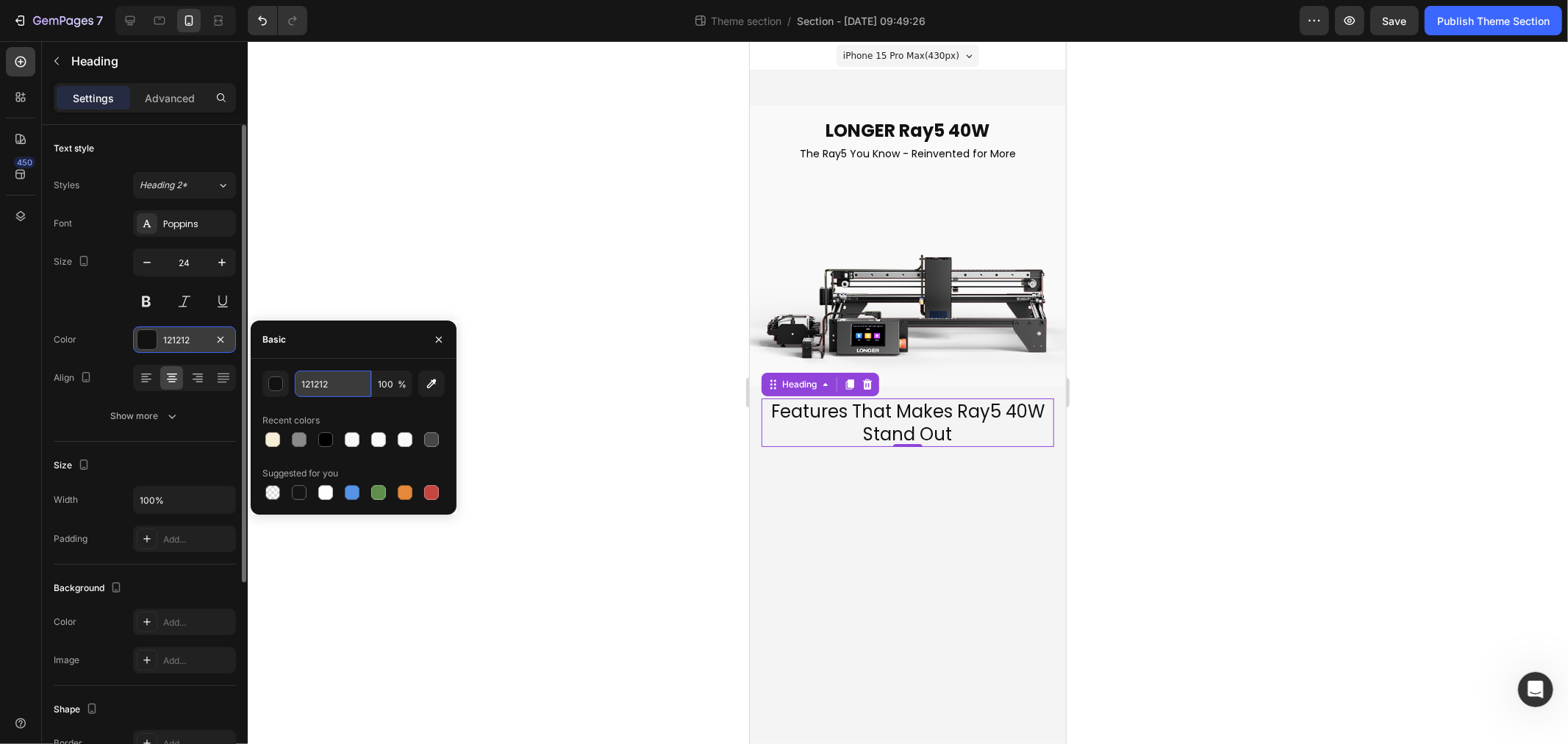
click at [332, 390] on input "121212" at bounding box center [333, 383] width 77 height 26
type input "000000"
click at [436, 337] on icon "button" at bounding box center [439, 340] width 6 height 6
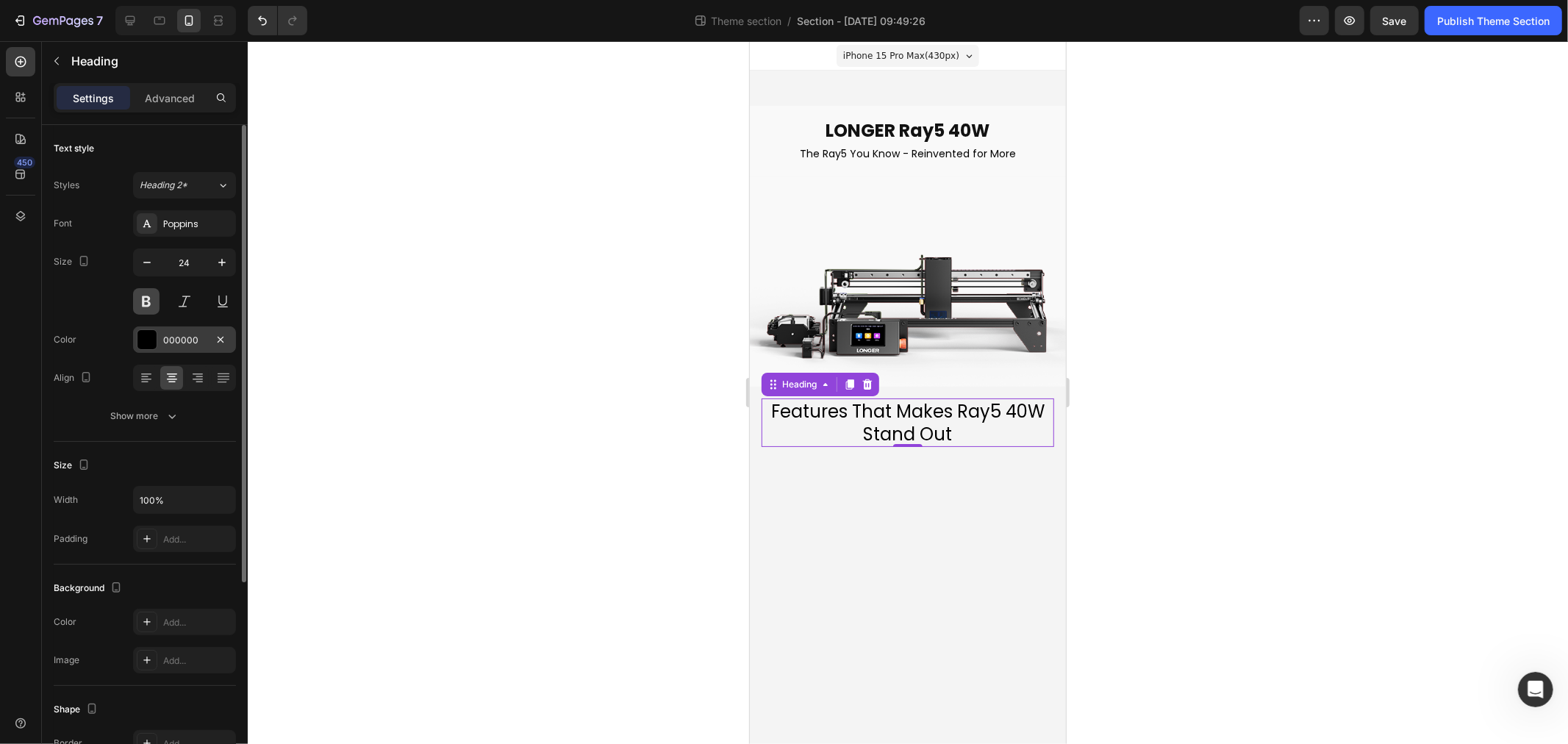
click at [144, 302] on button at bounding box center [145, 301] width 26 height 26
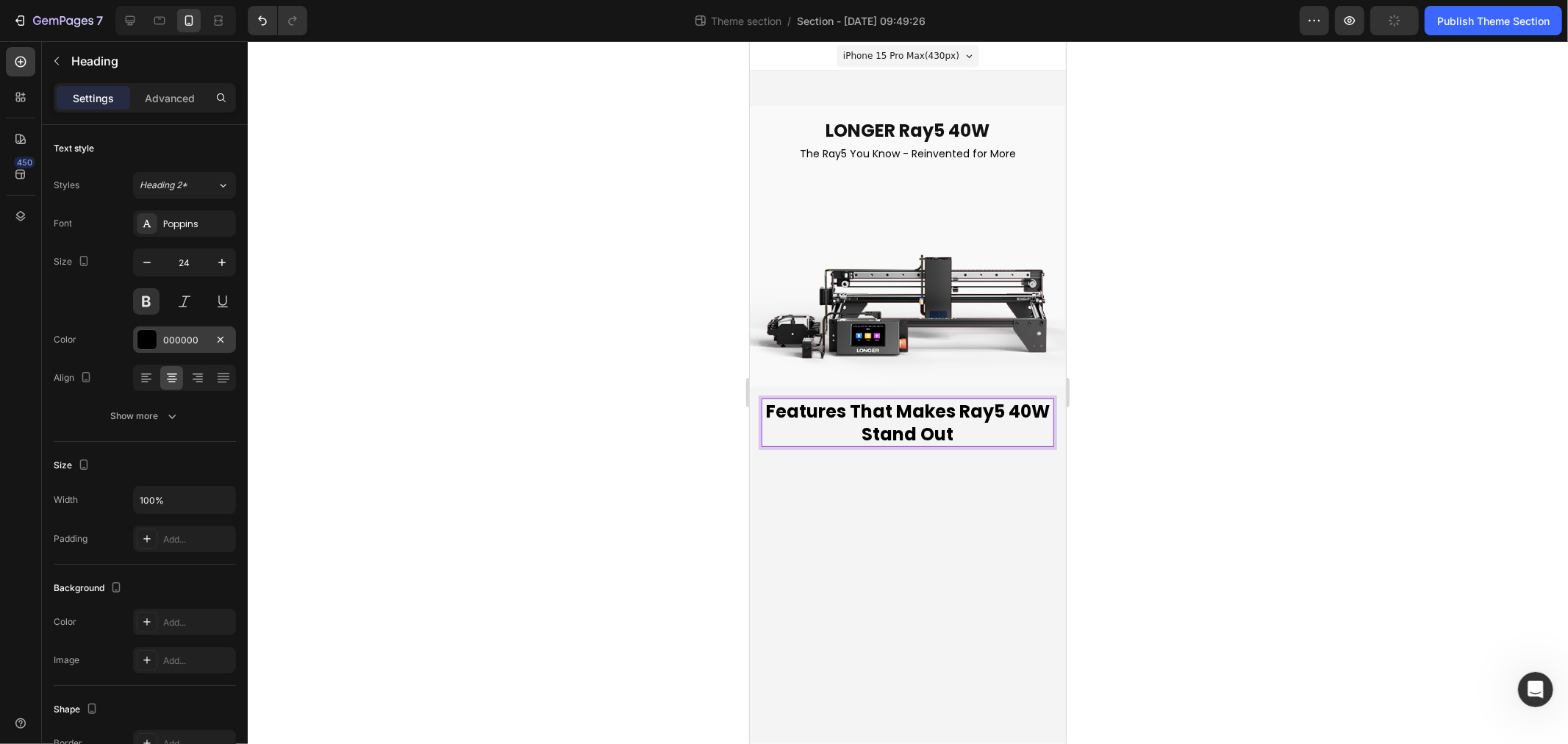
click at [890, 412] on p "Features That Makes Ray5 40W Stand Out" at bounding box center [907, 422] width 290 height 46
click at [898, 408] on p "Features That Makes Ray5 40W Stand Out" at bounding box center [907, 422] width 290 height 46
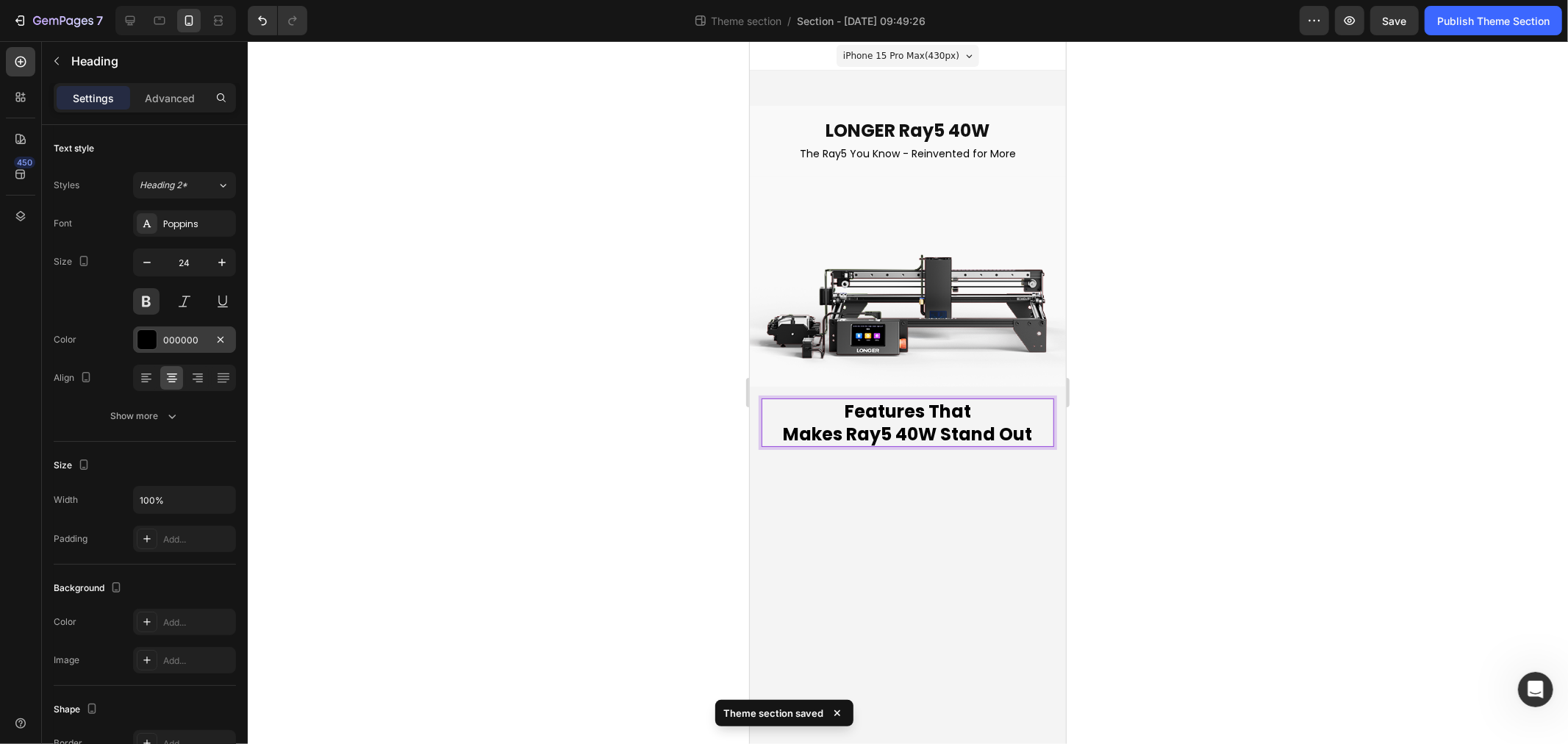
click at [954, 567] on body "iPhone 15 Pro Max ( 430 px) iPhone 13 Mini iPhone 13 Pro iPhone 11 Pro Max iPho…" at bounding box center [908, 392] width 316 height 703
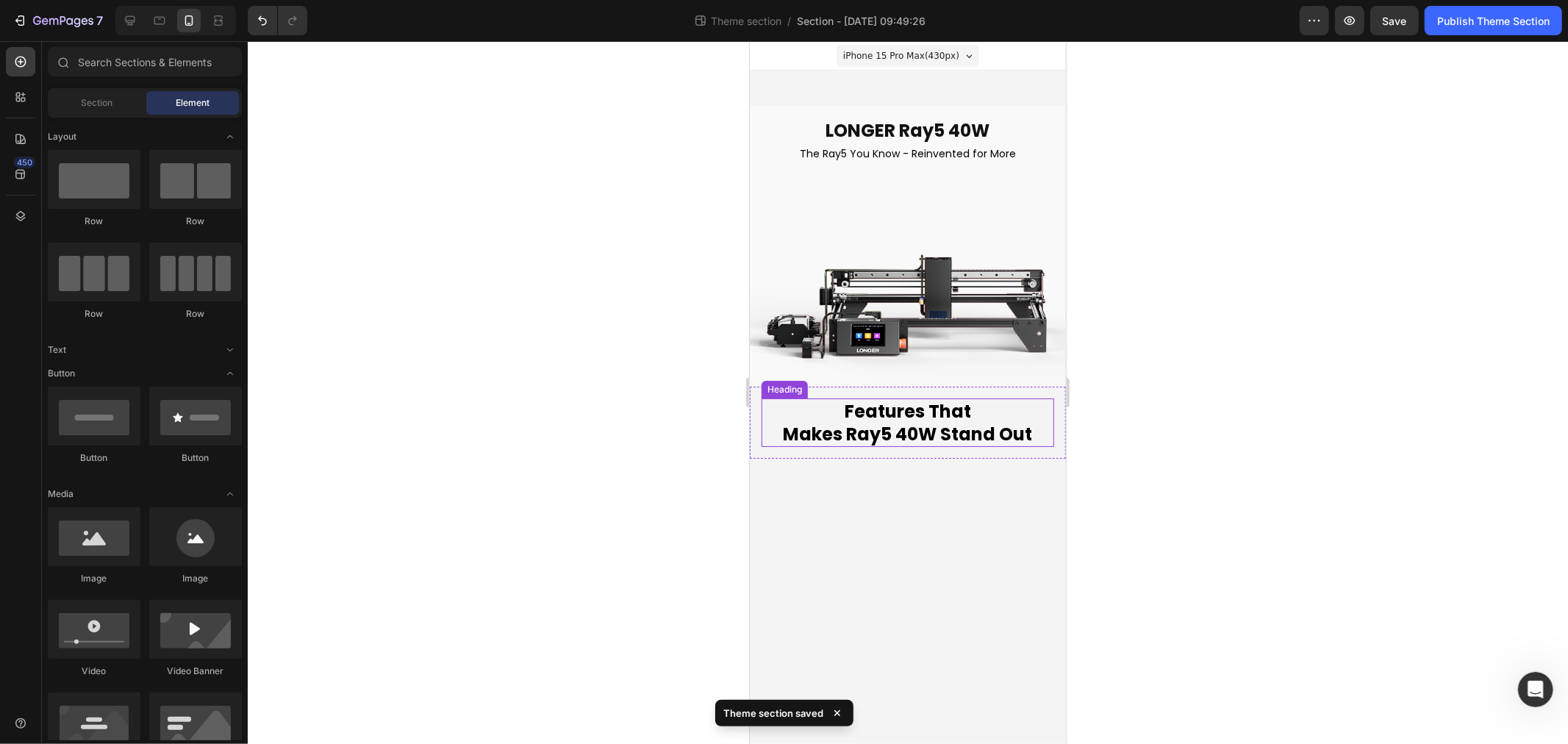
click at [894, 437] on p "Features That Makes Ray5 40W Stand Out" at bounding box center [907, 422] width 290 height 46
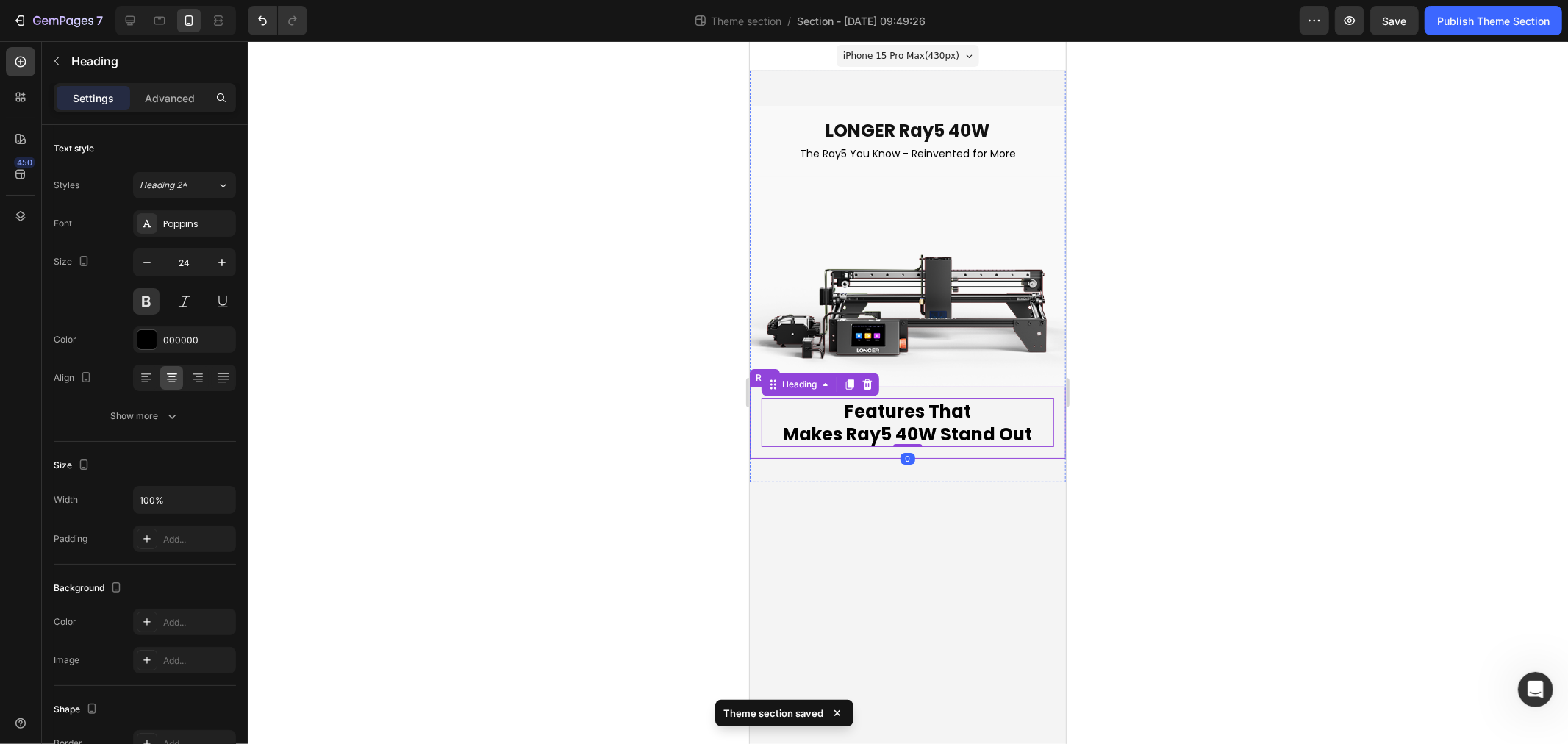
click at [751, 409] on div "Features That Makes Ray5 40W Stand Out Heading 0 Row" at bounding box center [908, 422] width 316 height 72
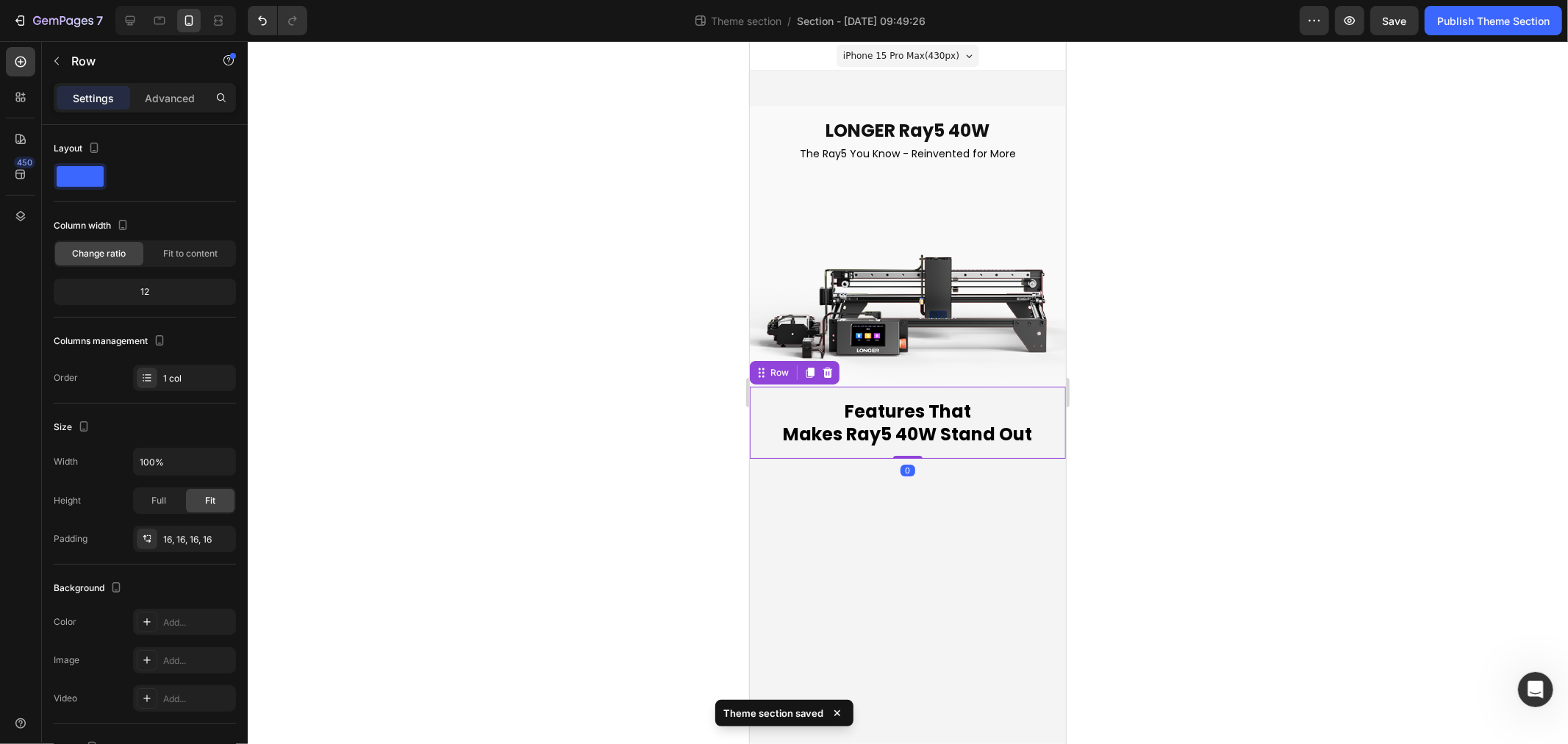
click at [970, 581] on body "iPhone 15 Pro Max ( 430 px) iPhone 13 Mini iPhone 13 Pro iPhone 11 Pro Max iPho…" at bounding box center [908, 392] width 316 height 703
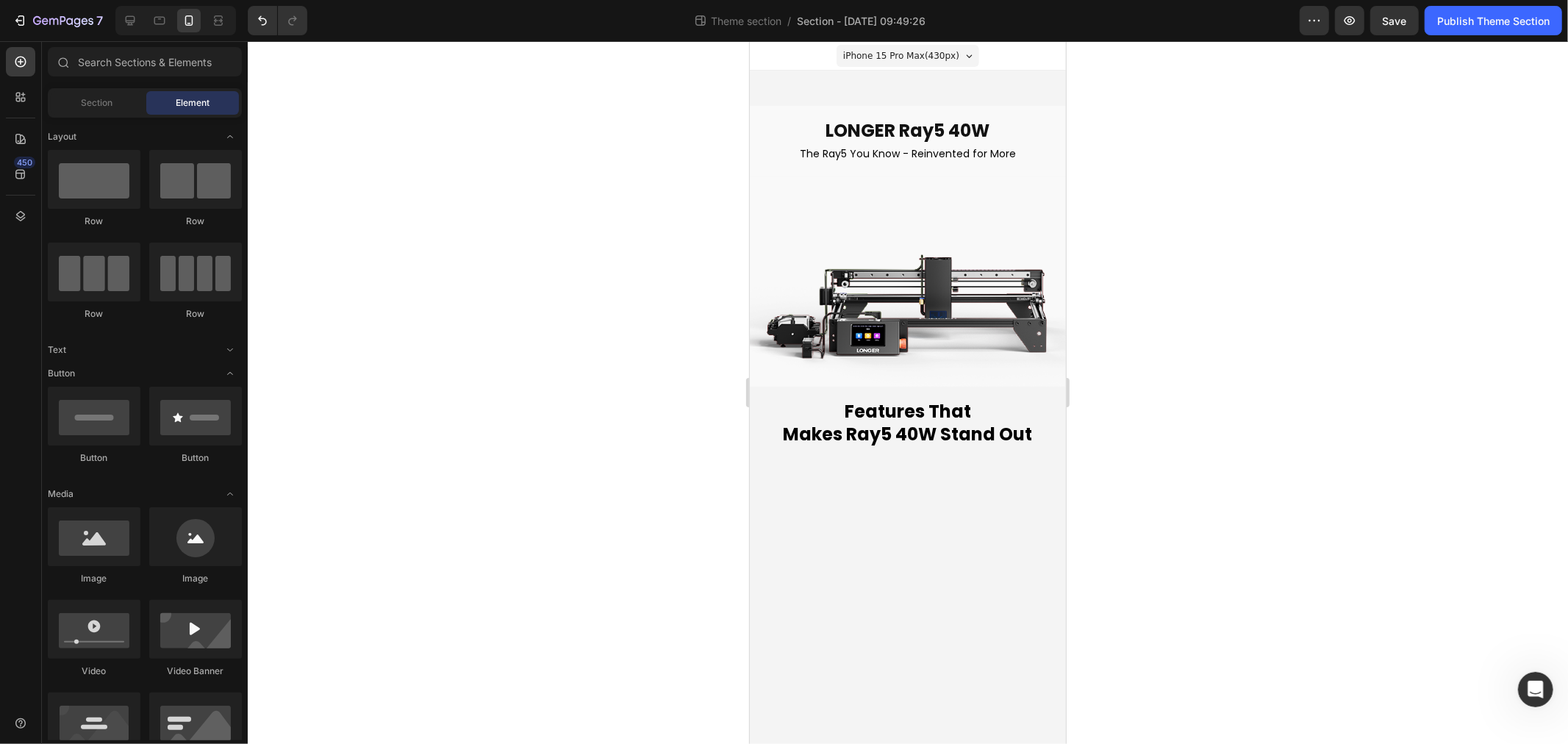
drag, startPoint x: 970, startPoint y: 581, endPoint x: 923, endPoint y: 581, distance: 47.0
click at [923, 581] on body "iPhone 15 Pro Max ( 430 px) iPhone 13 Mini iPhone 13 Pro iPhone 11 Pro Max iPho…" at bounding box center [908, 392] width 316 height 703
click at [1101, 569] on div at bounding box center [909, 392] width 1321 height 703
click at [1021, 517] on body "iPhone 15 Pro Max ( 430 px) iPhone 13 Mini iPhone 13 Pro iPhone 11 Pro Max iPho…" at bounding box center [908, 392] width 316 height 703
drag, startPoint x: 898, startPoint y: 445, endPoint x: 1541, endPoint y: 52, distance: 753.6
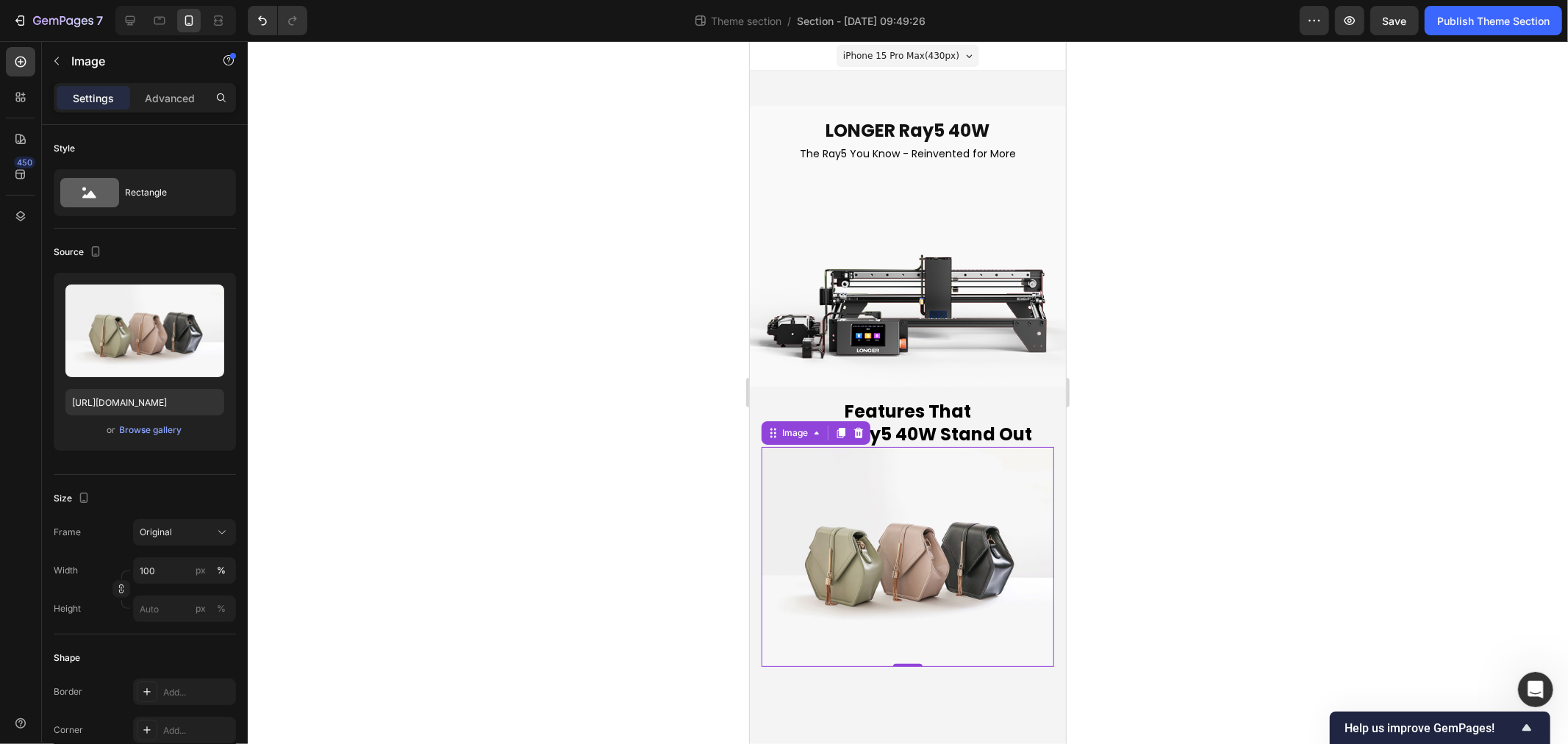
click at [942, 576] on img at bounding box center [908, 556] width 293 height 220
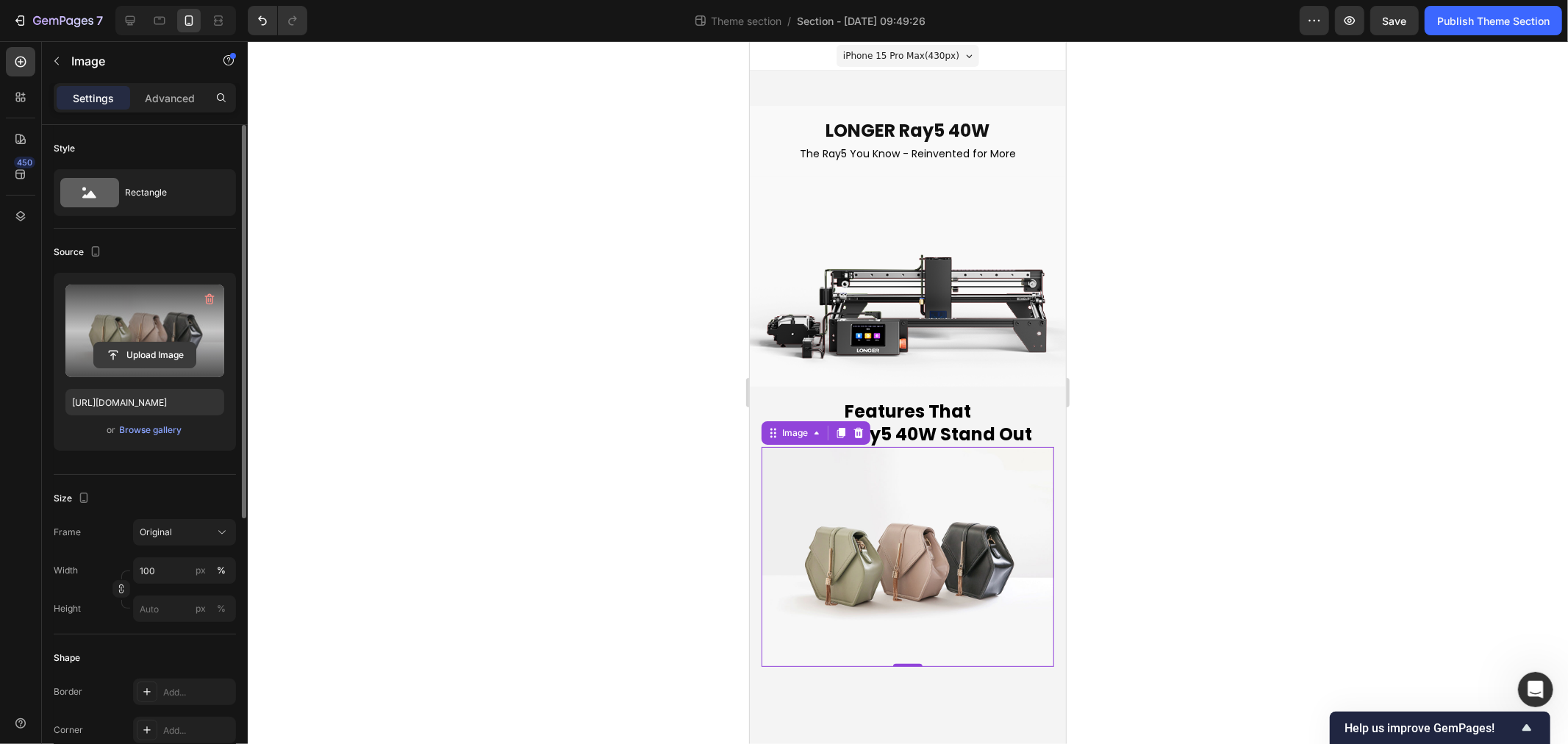
click at [154, 346] on input "file" at bounding box center [144, 355] width 102 height 25
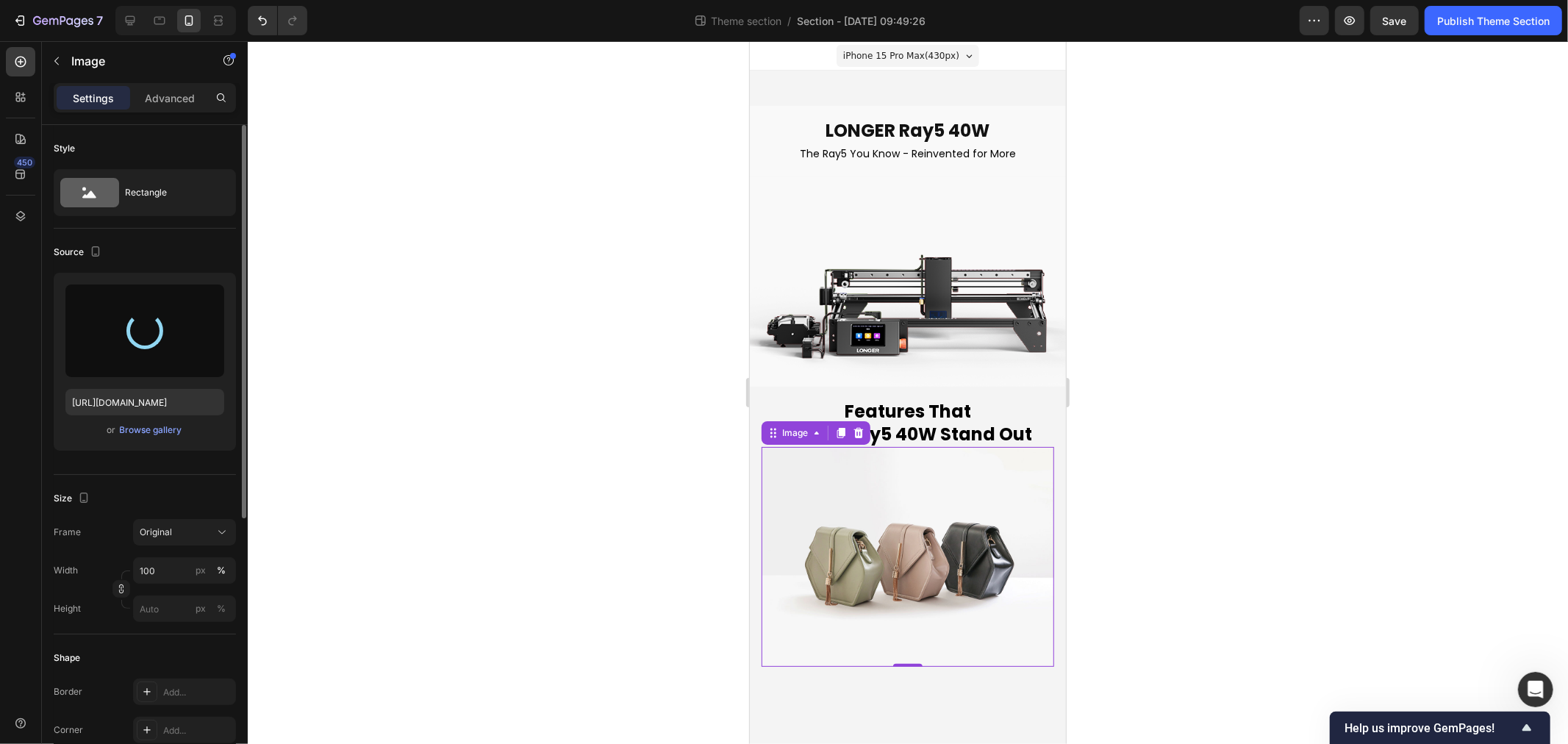
type input "https://cdn.shopify.com/s/files/1/0517/8812/0247/files/gempages_490436405370029…"
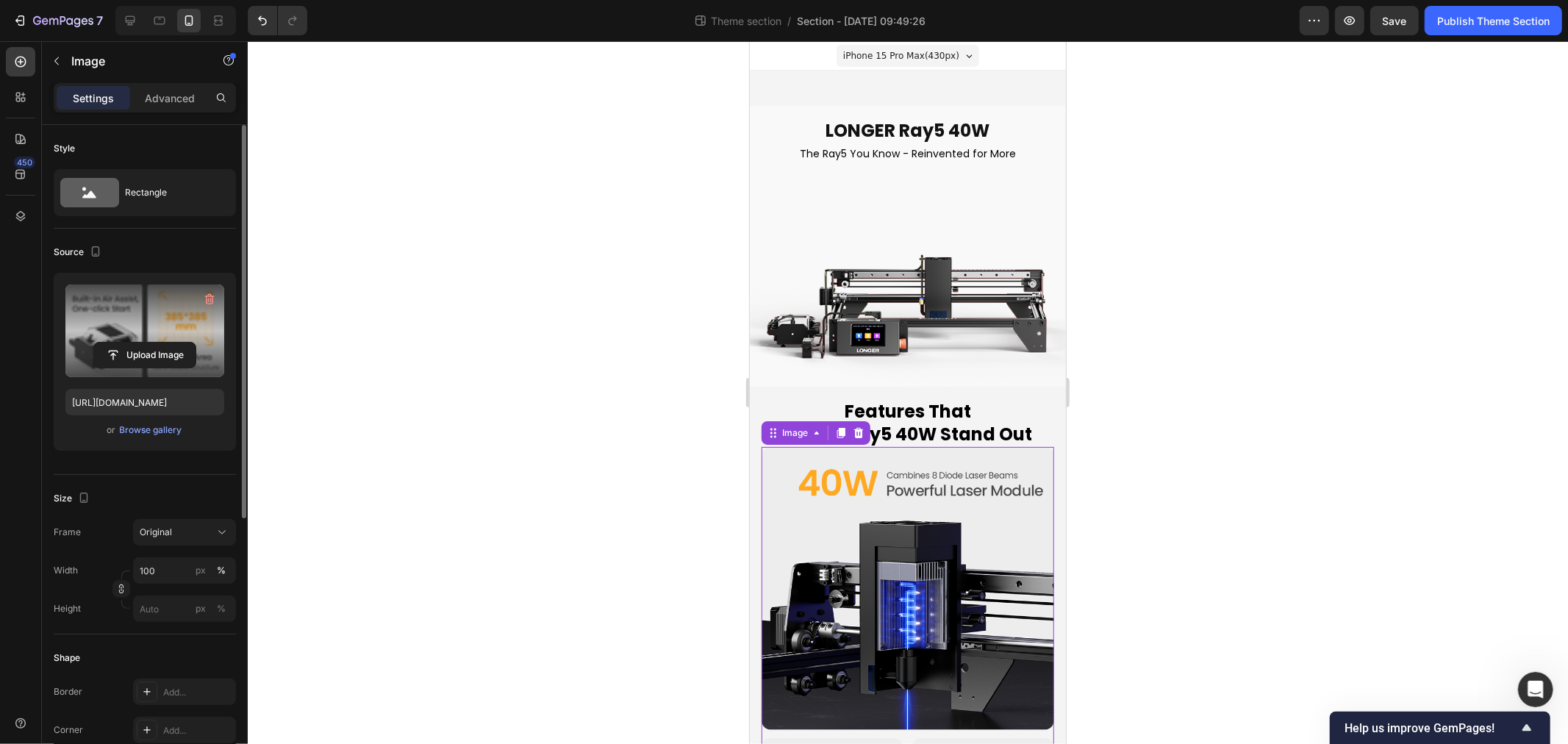
click at [644, 552] on div at bounding box center [909, 392] width 1321 height 703
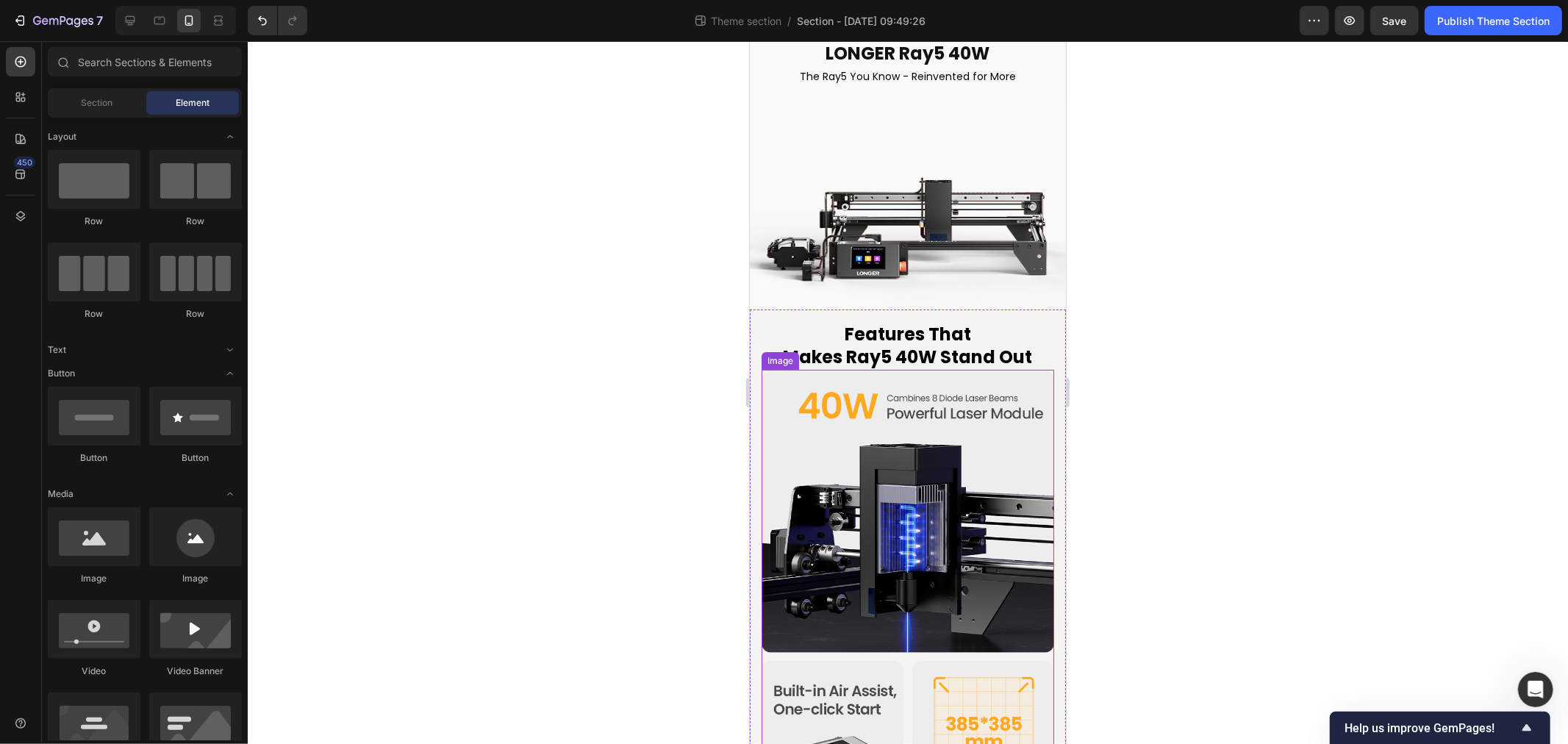
scroll to position [163, 0]
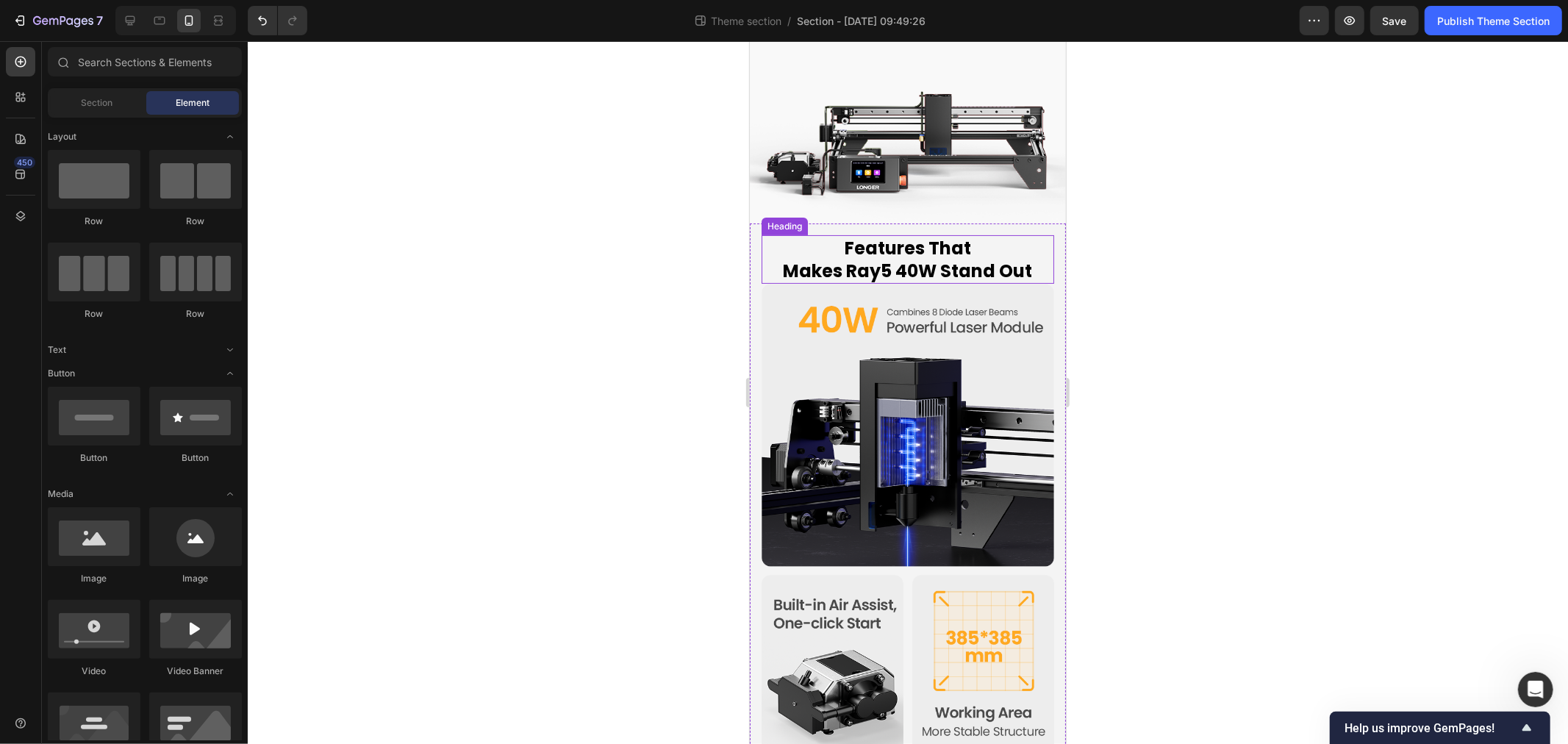
drag, startPoint x: 769, startPoint y: 239, endPoint x: 776, endPoint y: 211, distance: 28.9
click at [769, 239] on p "Features That Makes Ray5 40W Stand Out" at bounding box center [907, 258] width 290 height 46
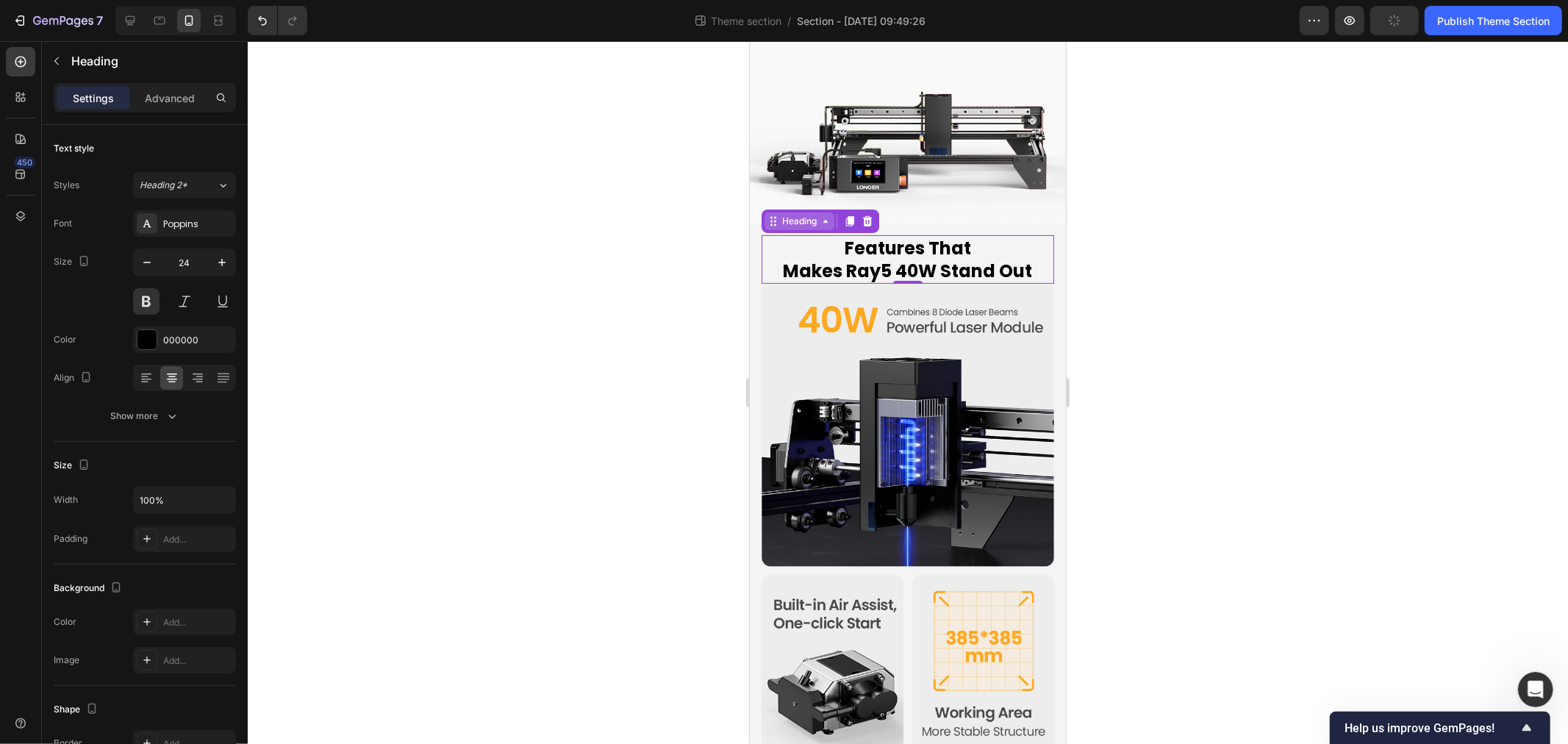
click at [776, 214] on icon at bounding box center [773, 220] width 12 height 12
click at [672, 268] on div at bounding box center [909, 392] width 1321 height 703
click at [798, 251] on p "Features That Makes Ray5 40W Stand Out" at bounding box center [907, 258] width 290 height 46
click at [184, 86] on div "Advanced" at bounding box center [170, 98] width 74 height 23
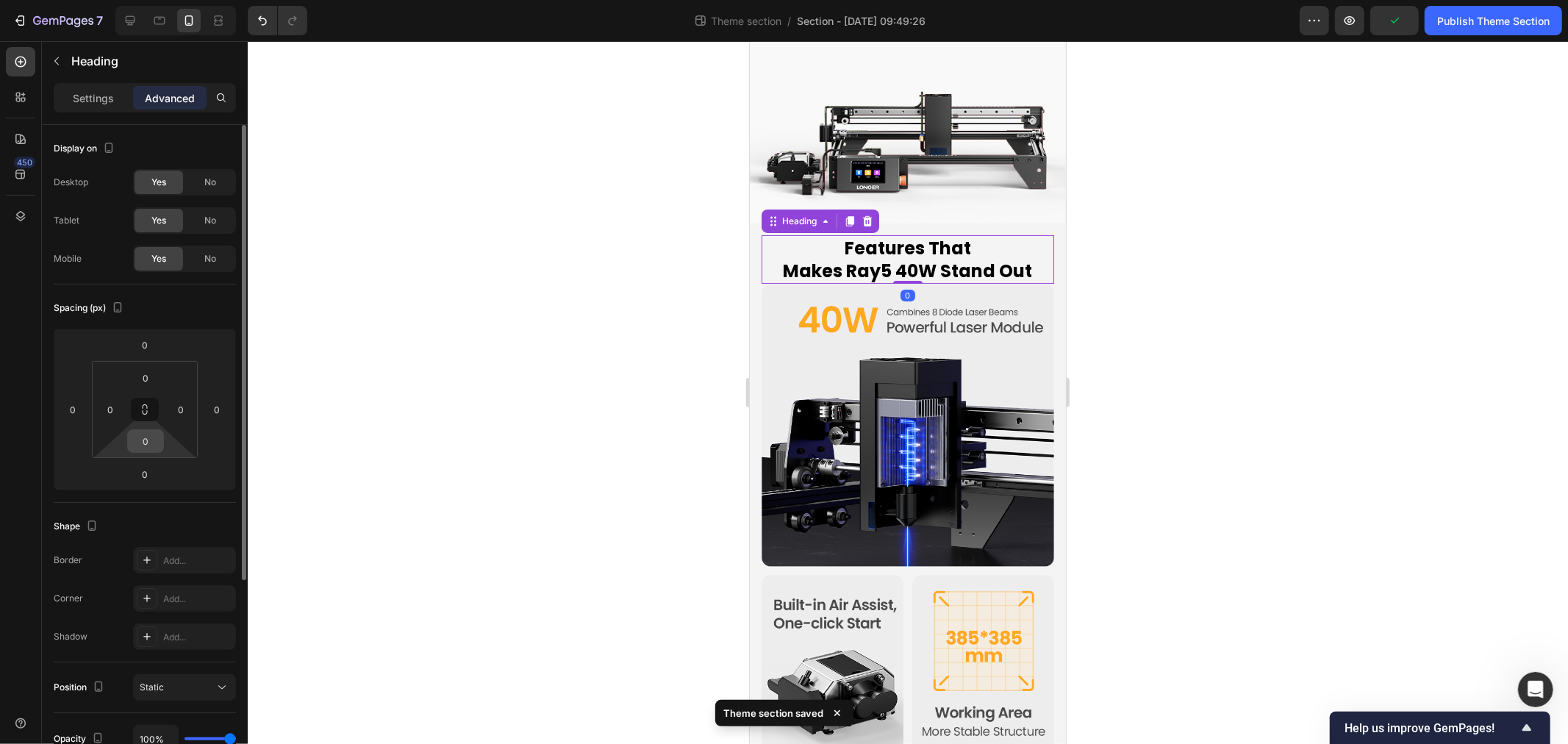
click at [156, 437] on input "0" at bounding box center [145, 441] width 29 height 22
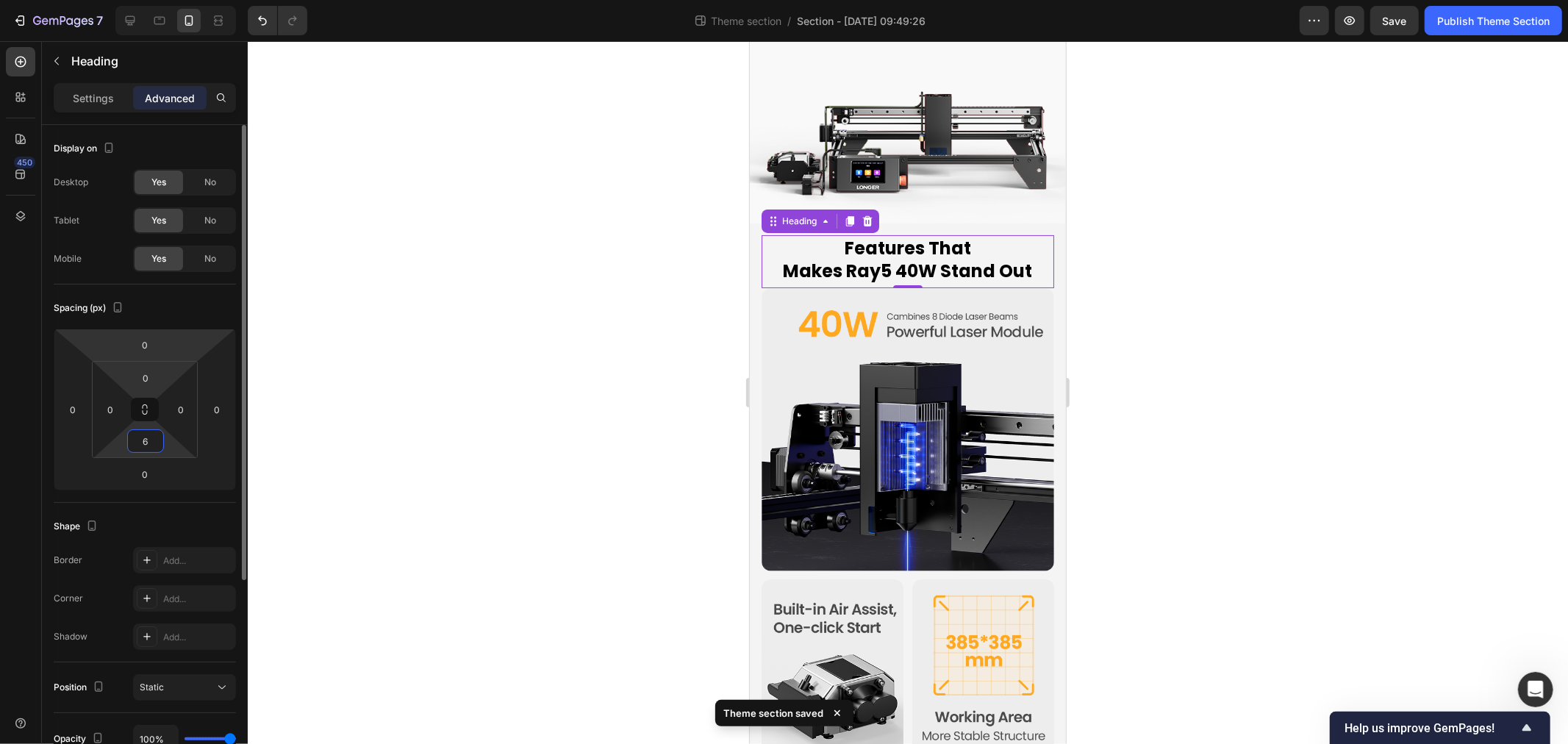
type input "6"
drag, startPoint x: 122, startPoint y: 350, endPoint x: 151, endPoint y: 378, distance: 40.3
click at [123, 0] on html "7 Theme section / Section - Sep 29 09:49:26 Preview Save Publish Theme Section …" at bounding box center [784, 0] width 1568 height 0
click at [151, 378] on input "0" at bounding box center [145, 377] width 29 height 22
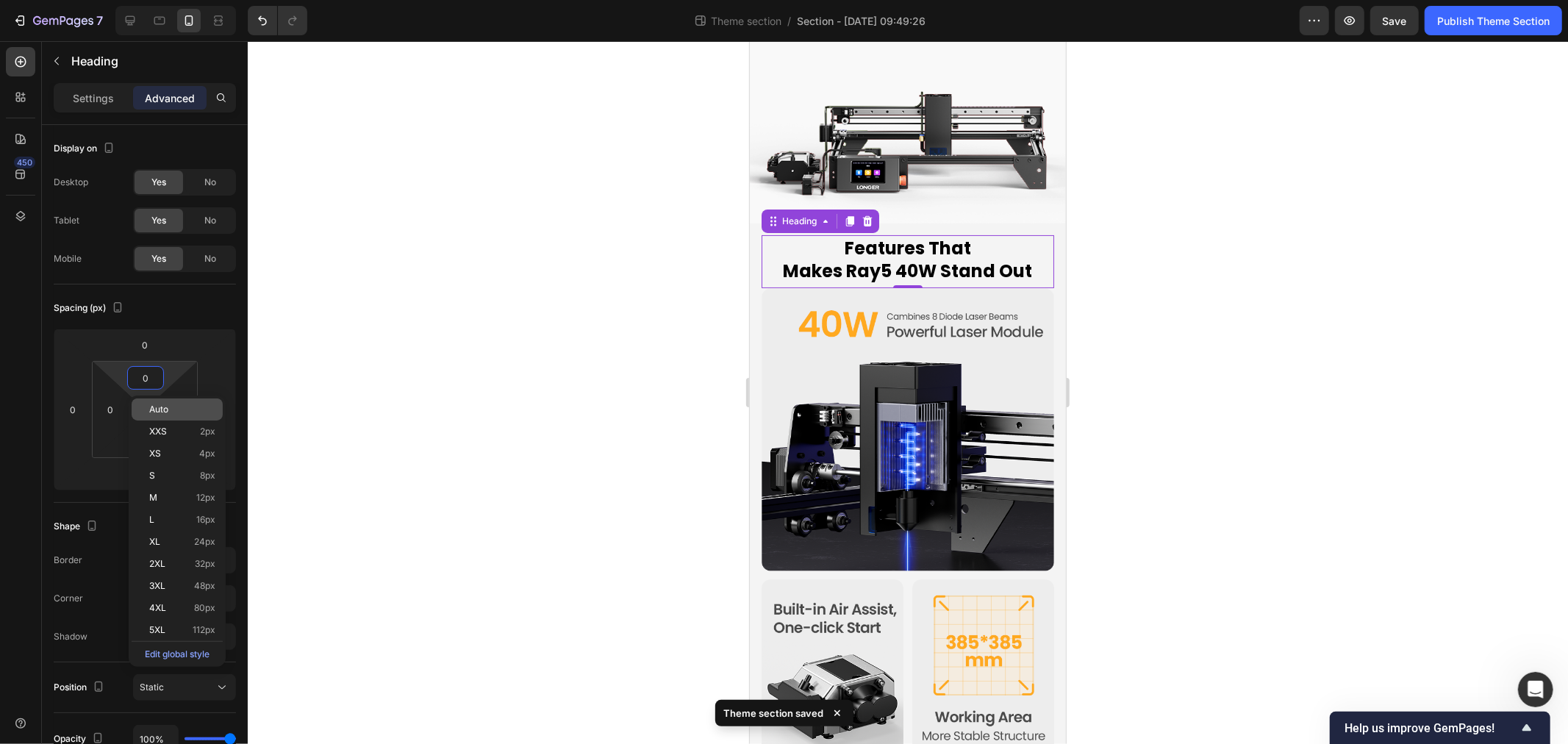
type input "6"
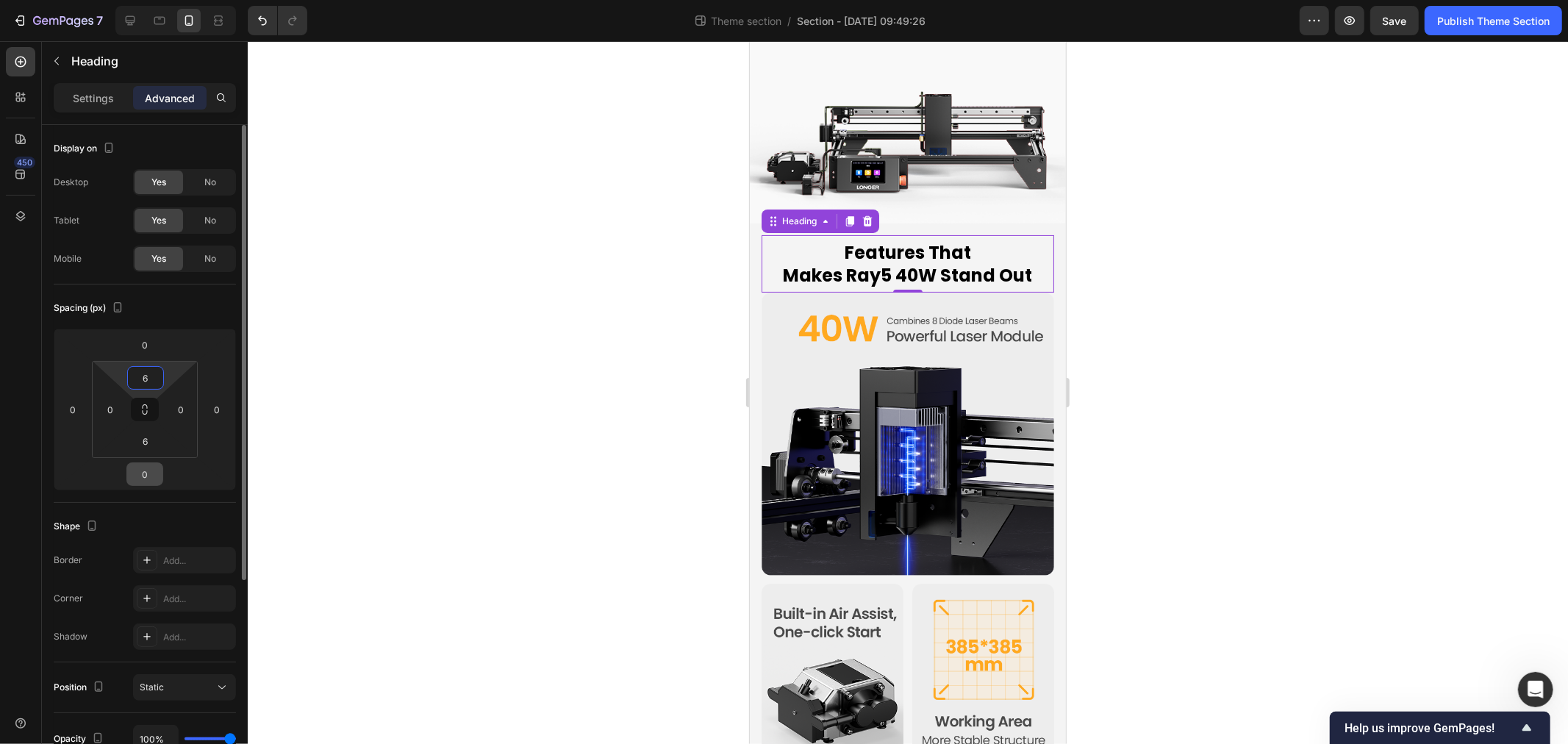
click at [152, 480] on input "0" at bounding box center [144, 474] width 29 height 22
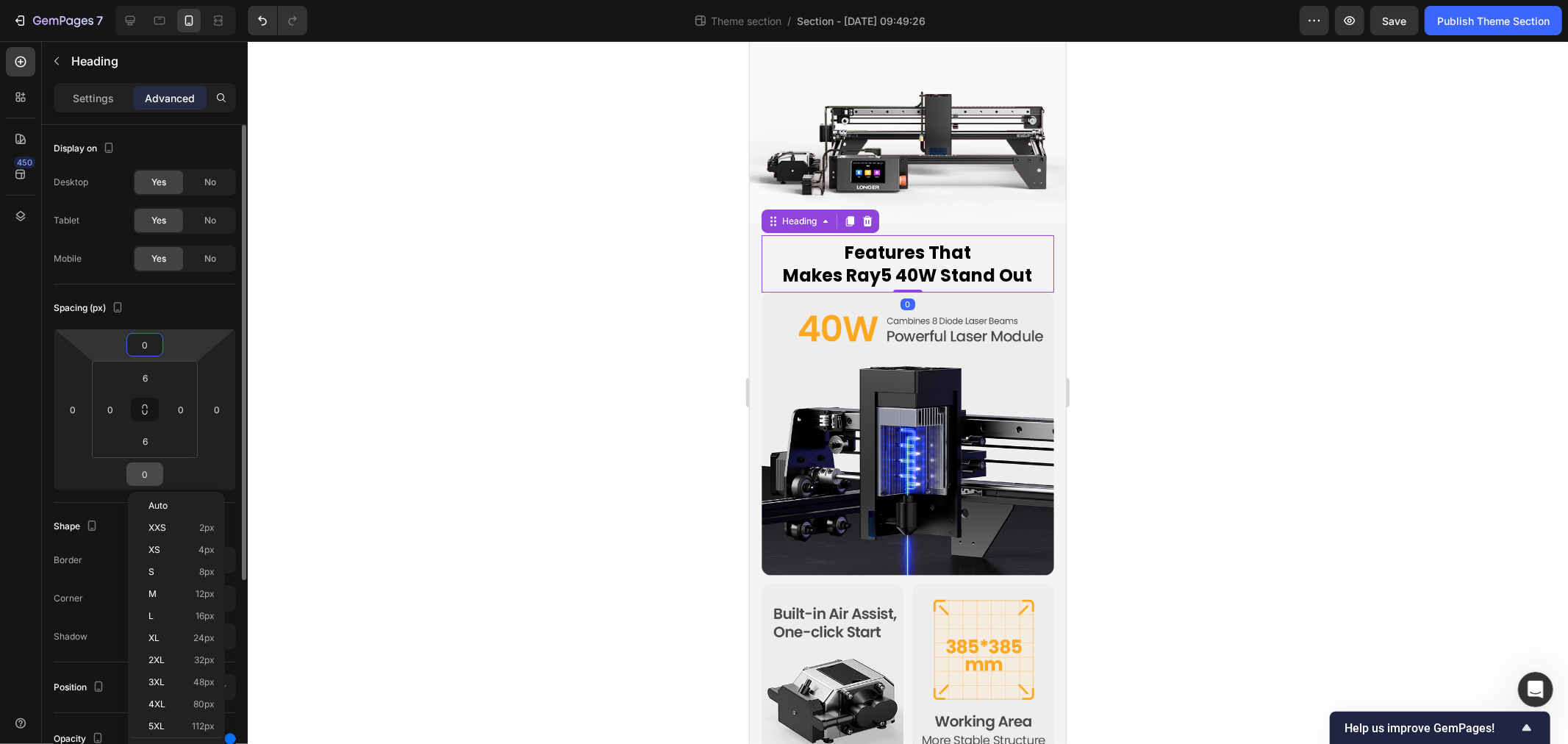
click at [150, 476] on input "0" at bounding box center [144, 474] width 29 height 22
type input "0"
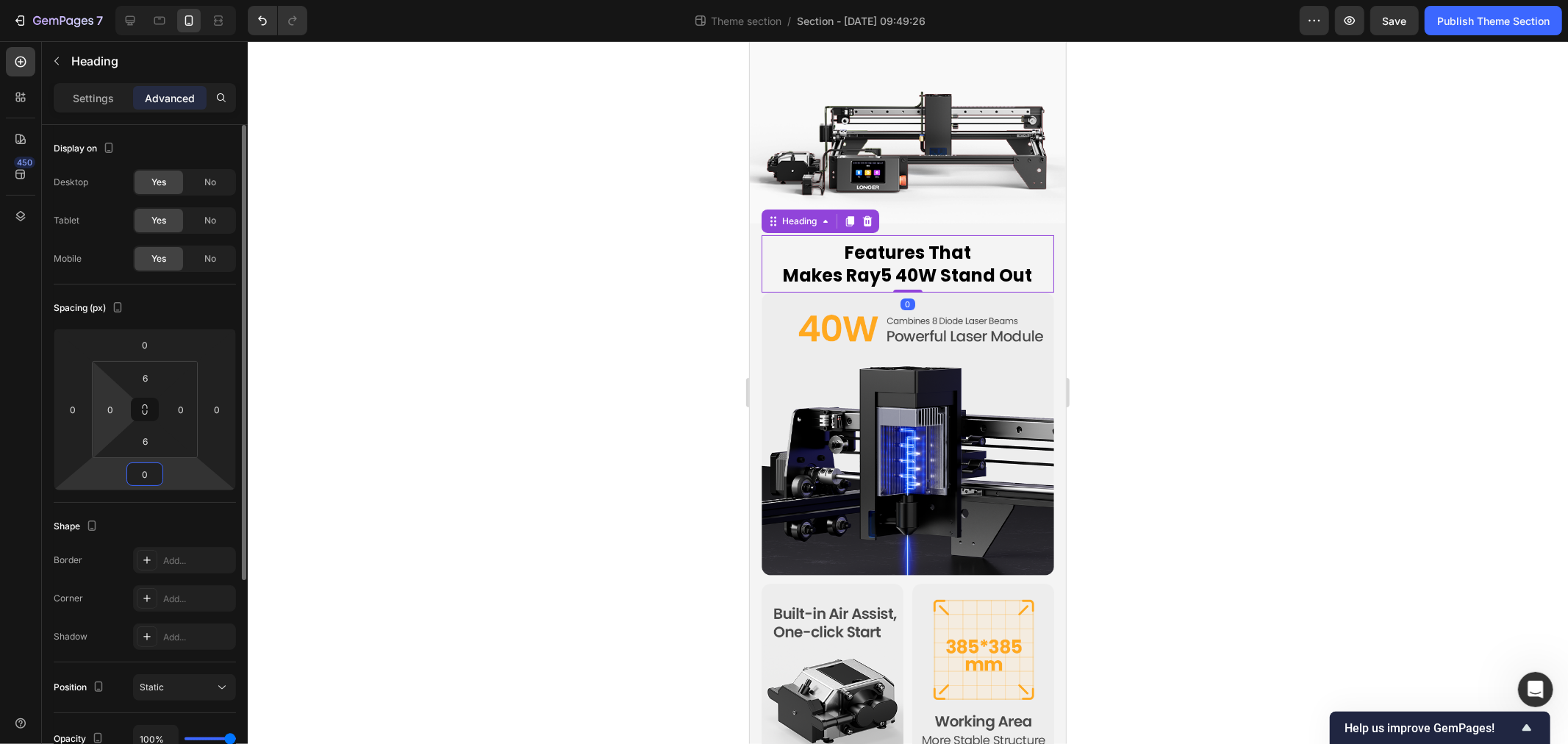
type input "6"
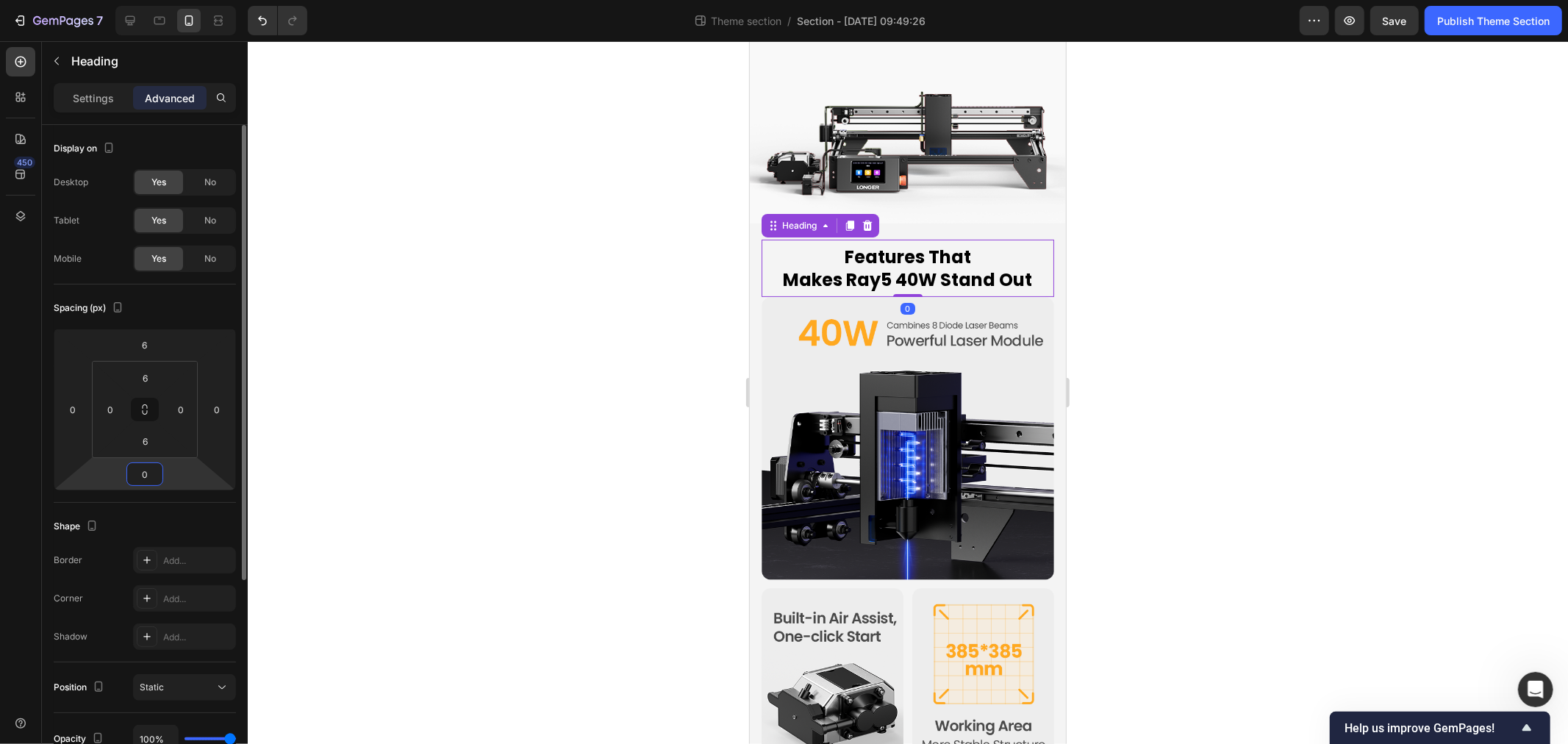
click at [153, 468] on input "0" at bounding box center [144, 474] width 29 height 22
type input "6"
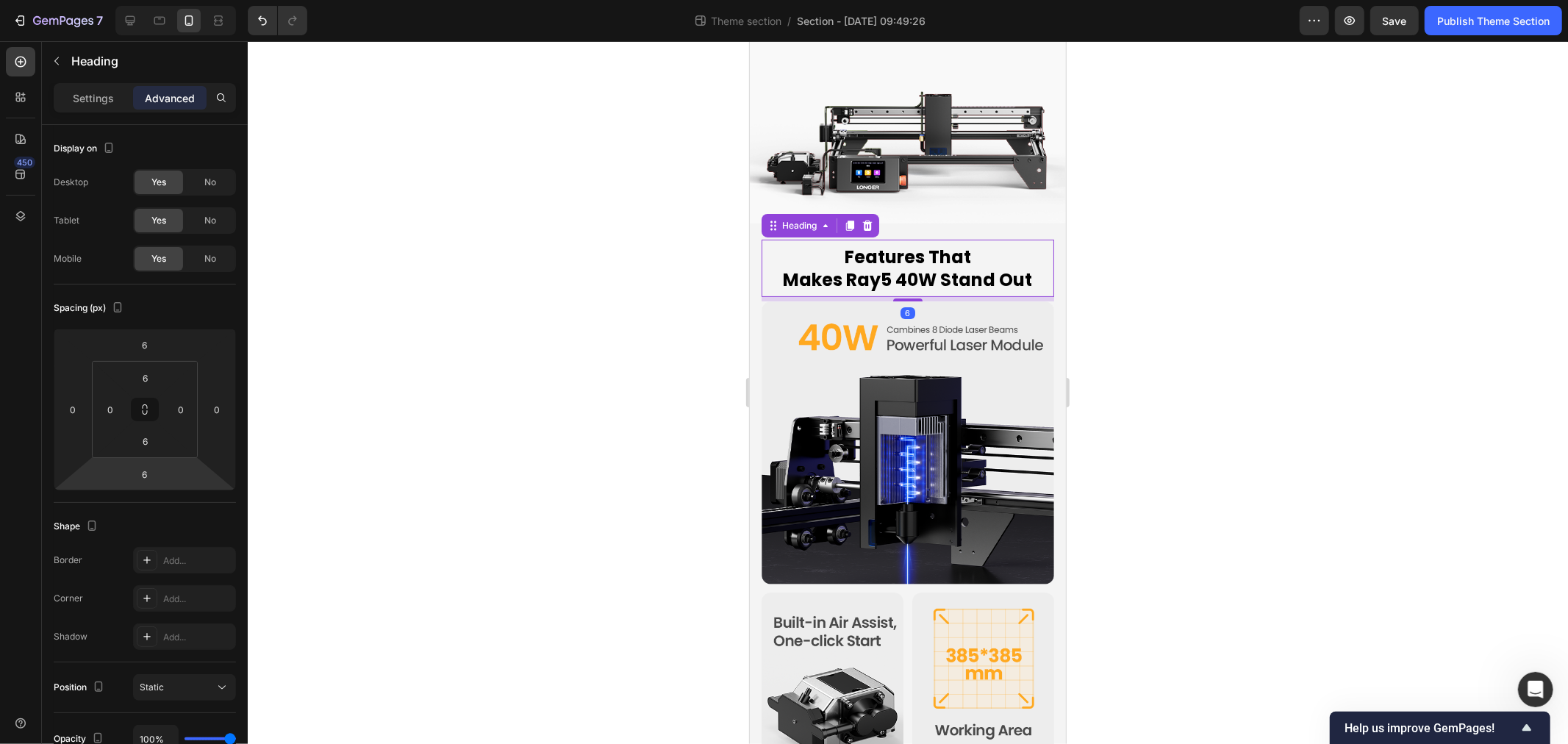
click at [378, 503] on div at bounding box center [909, 392] width 1321 height 703
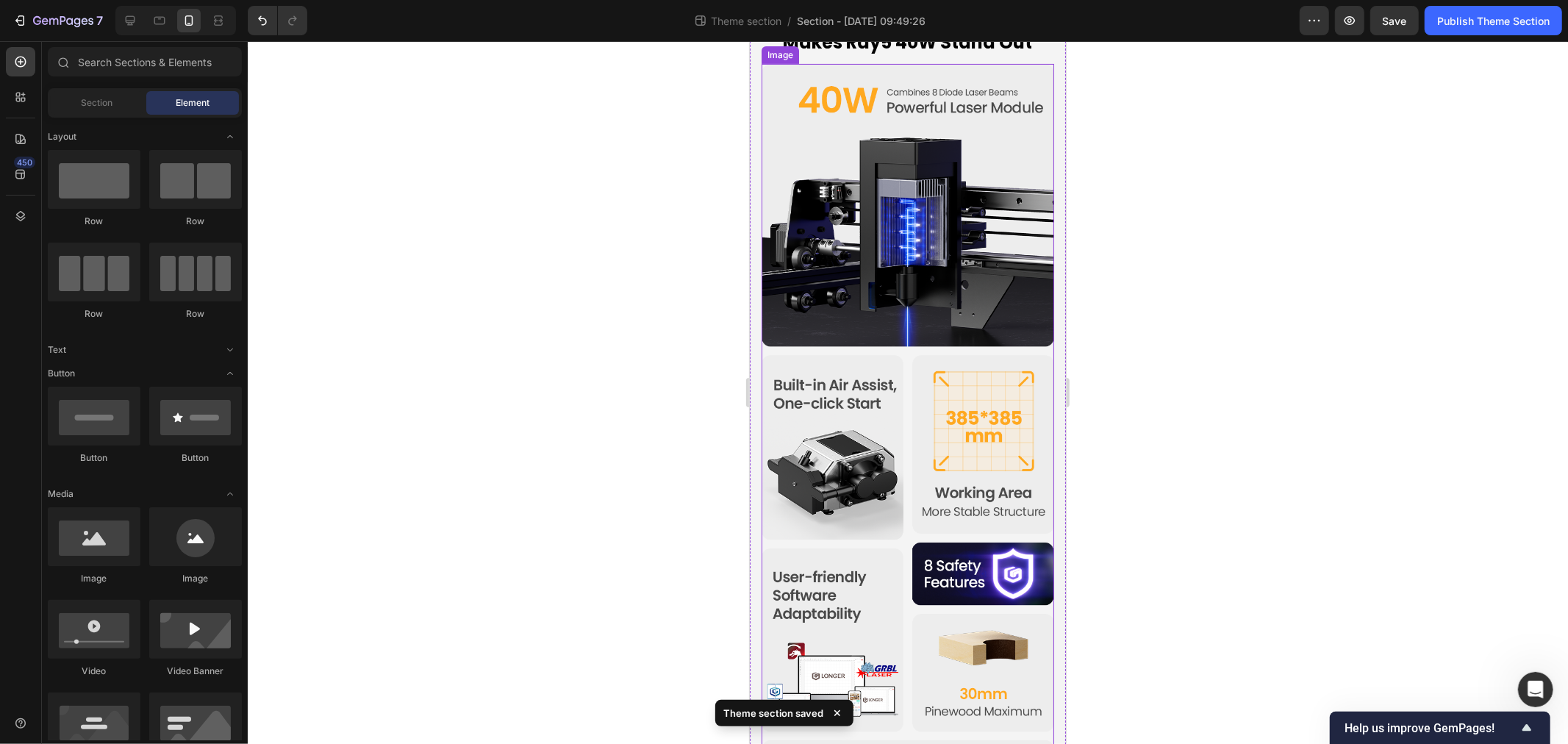
scroll to position [476, 0]
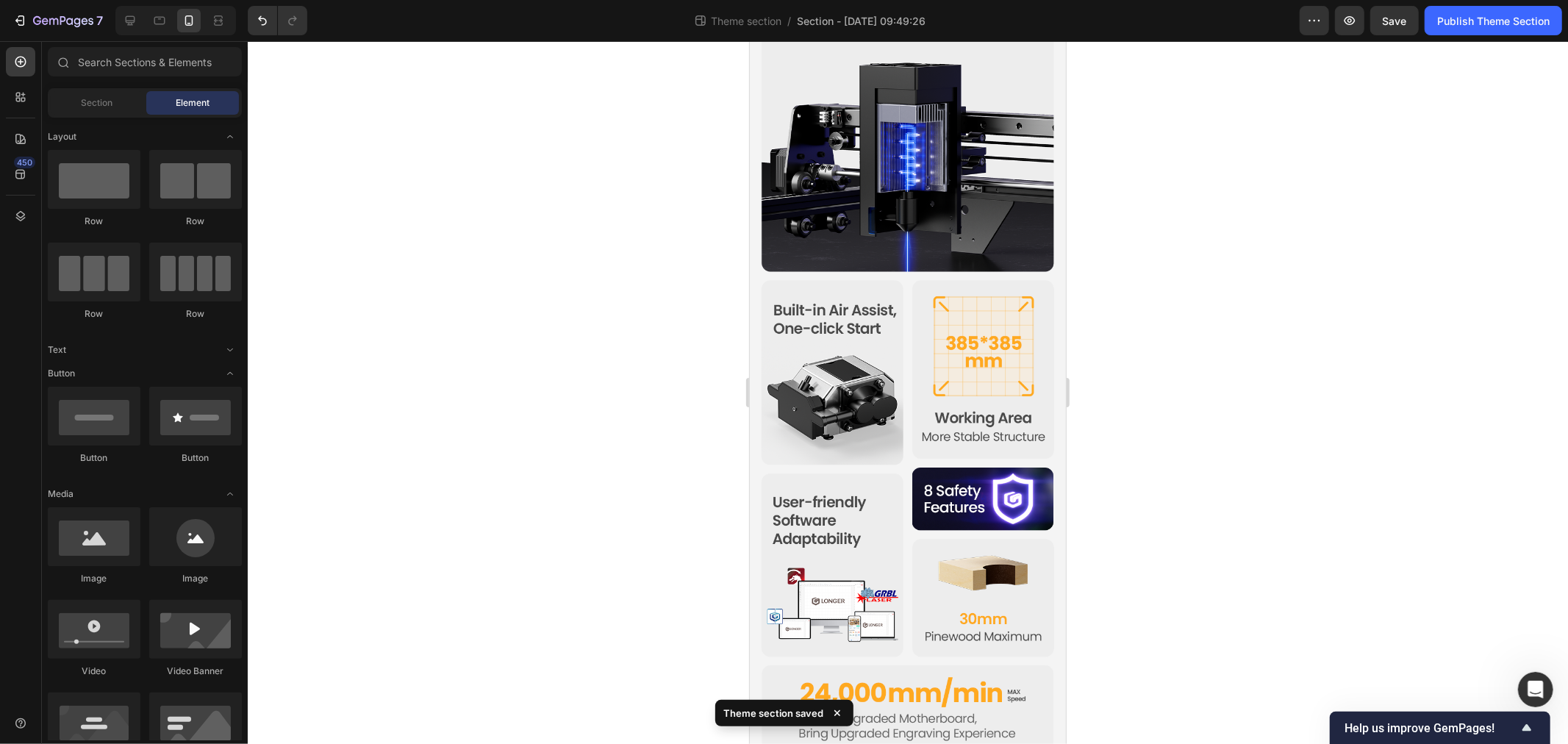
click at [464, 467] on div at bounding box center [909, 392] width 1321 height 703
click at [521, 455] on div at bounding box center [909, 392] width 1321 height 703
drag, startPoint x: 929, startPoint y: 736, endPoint x: 910, endPoint y: 720, distance: 24.8
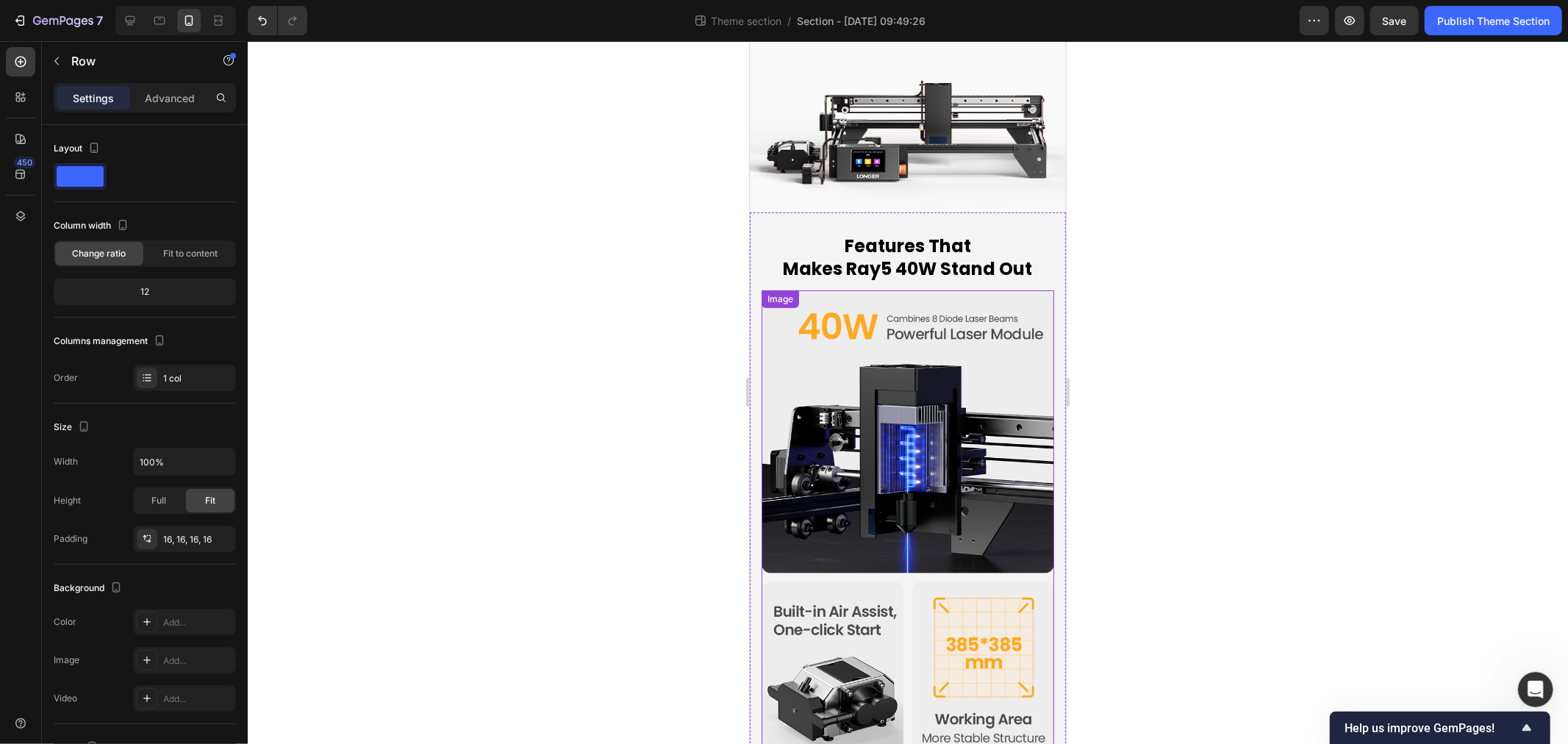
scroll to position [53, 0]
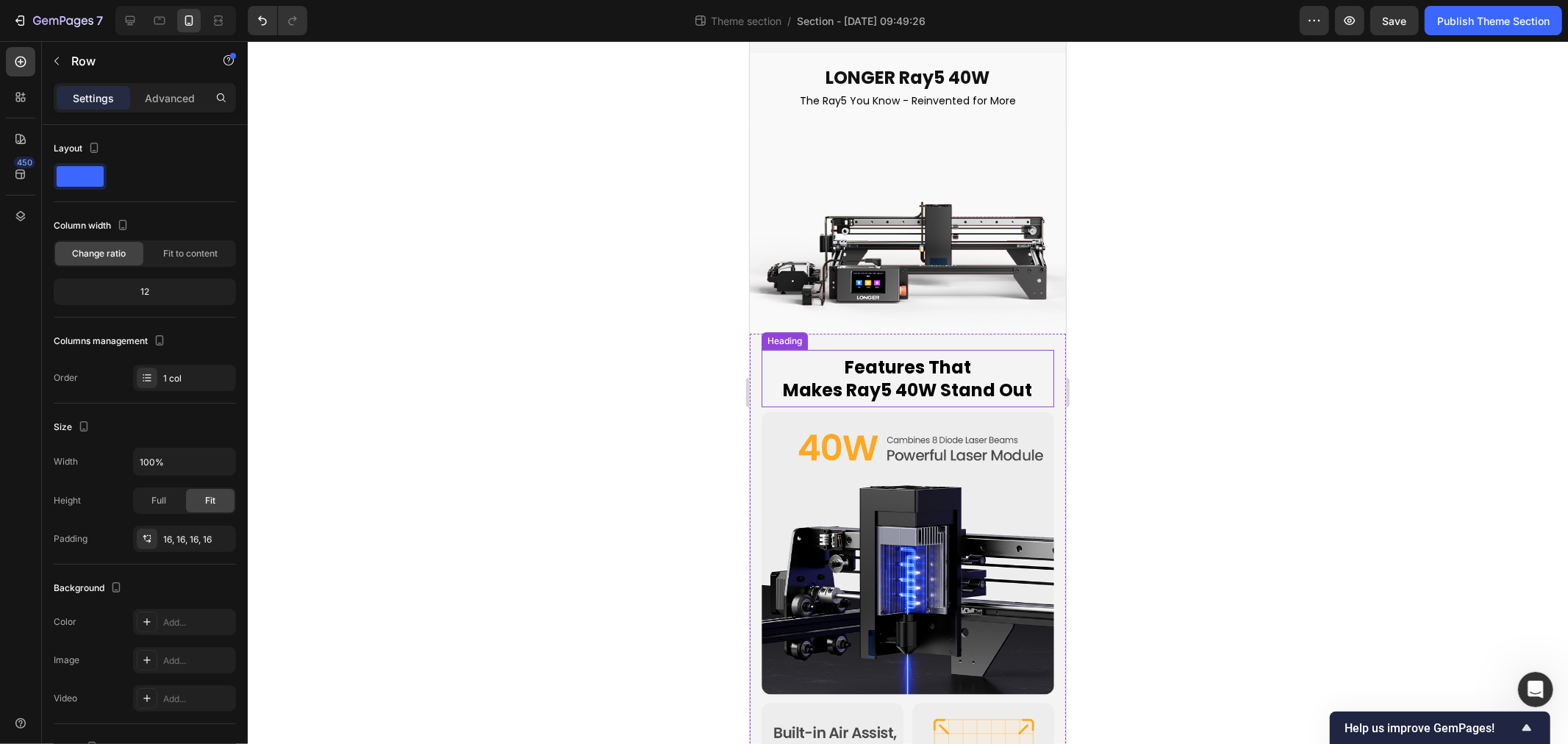
click at [886, 355] on p "Features That Makes Ray5 40W Stand Out" at bounding box center [907, 377] width 290 height 46
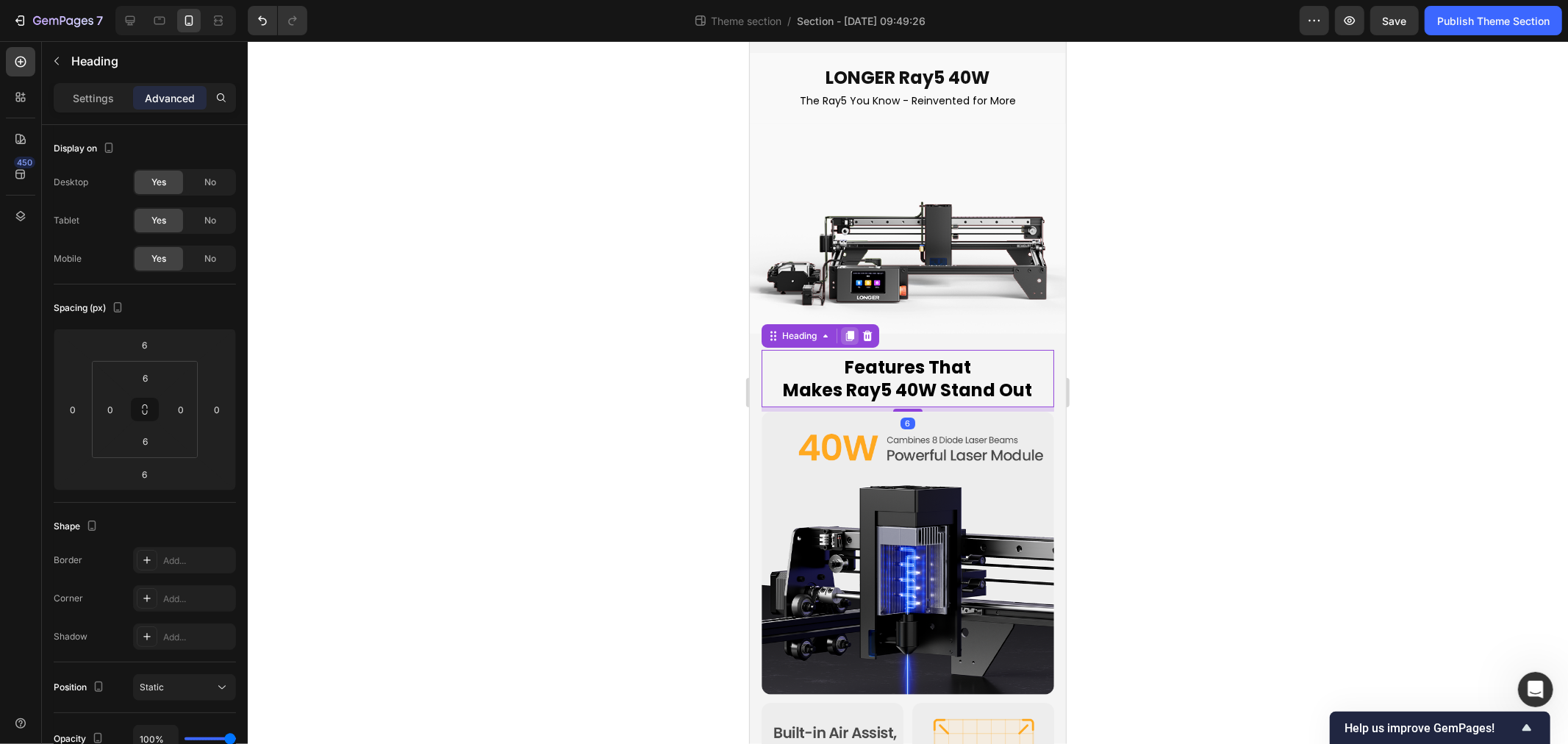
click at [851, 330] on icon at bounding box center [849, 335] width 8 height 11
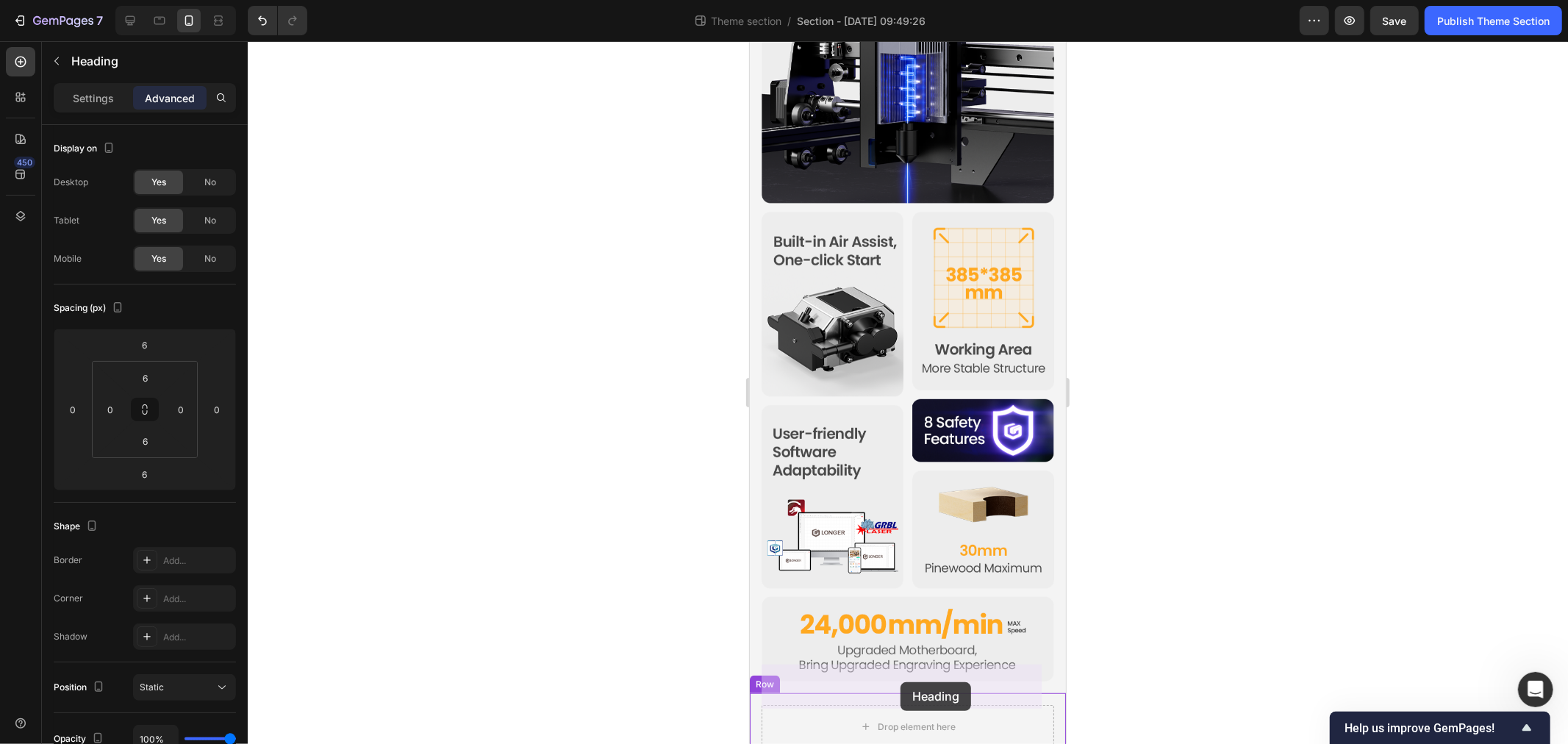
drag, startPoint x: 788, startPoint y: 395, endPoint x: 900, endPoint y: 682, distance: 308.1
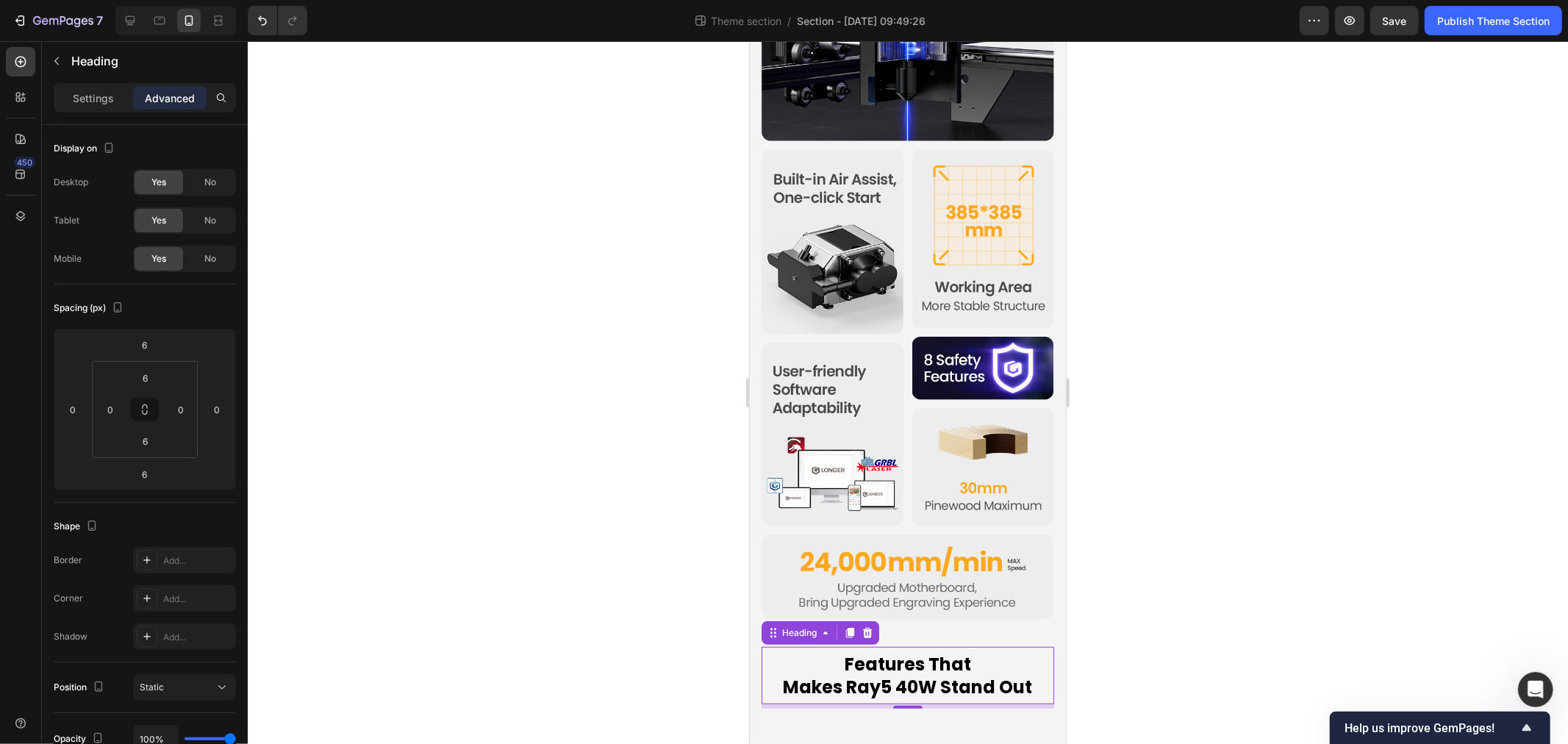
scroll to position [543, 0]
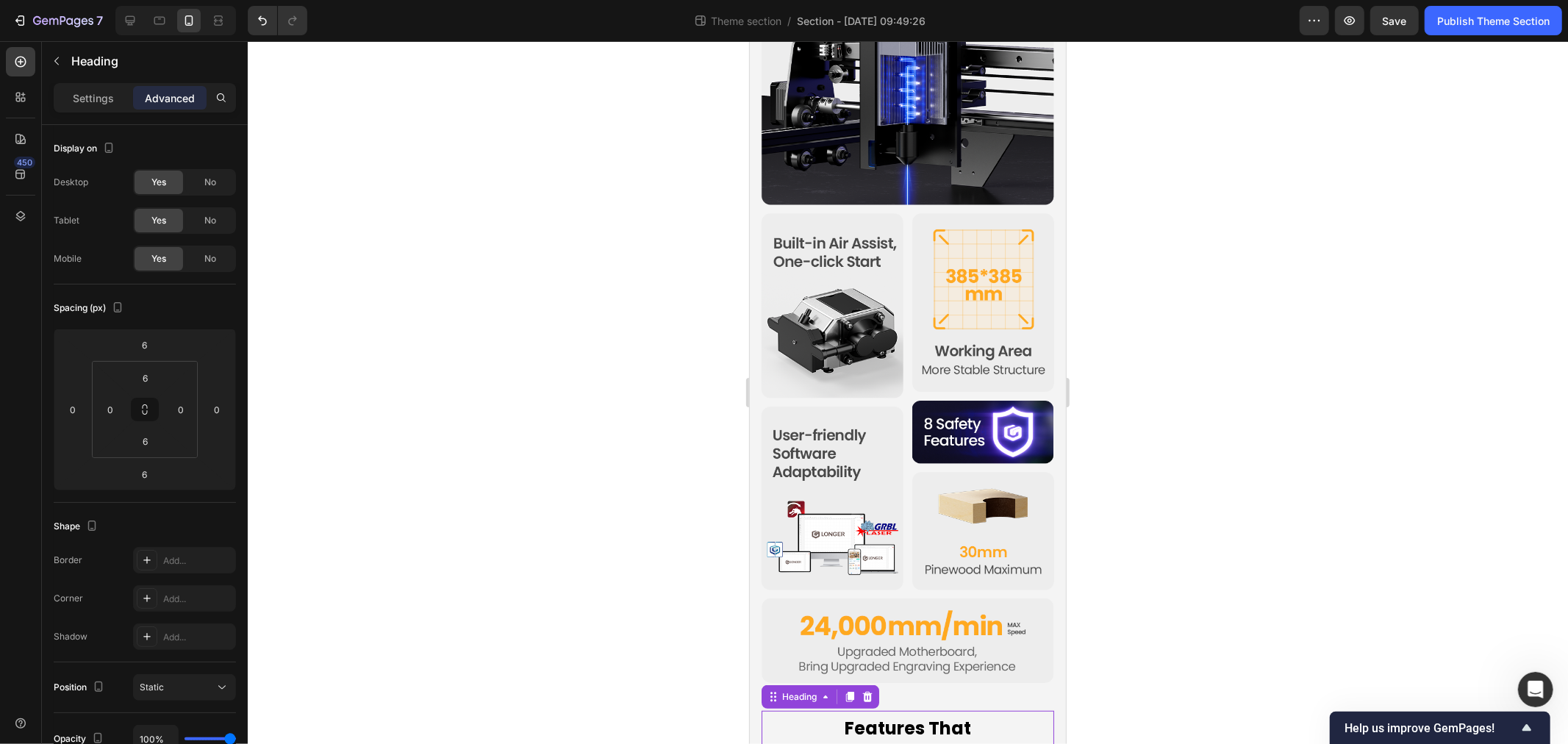
click at [899, 715] on h2 "Features That Makes Ray5 40W Stand Out" at bounding box center [908, 739] width 293 height 49
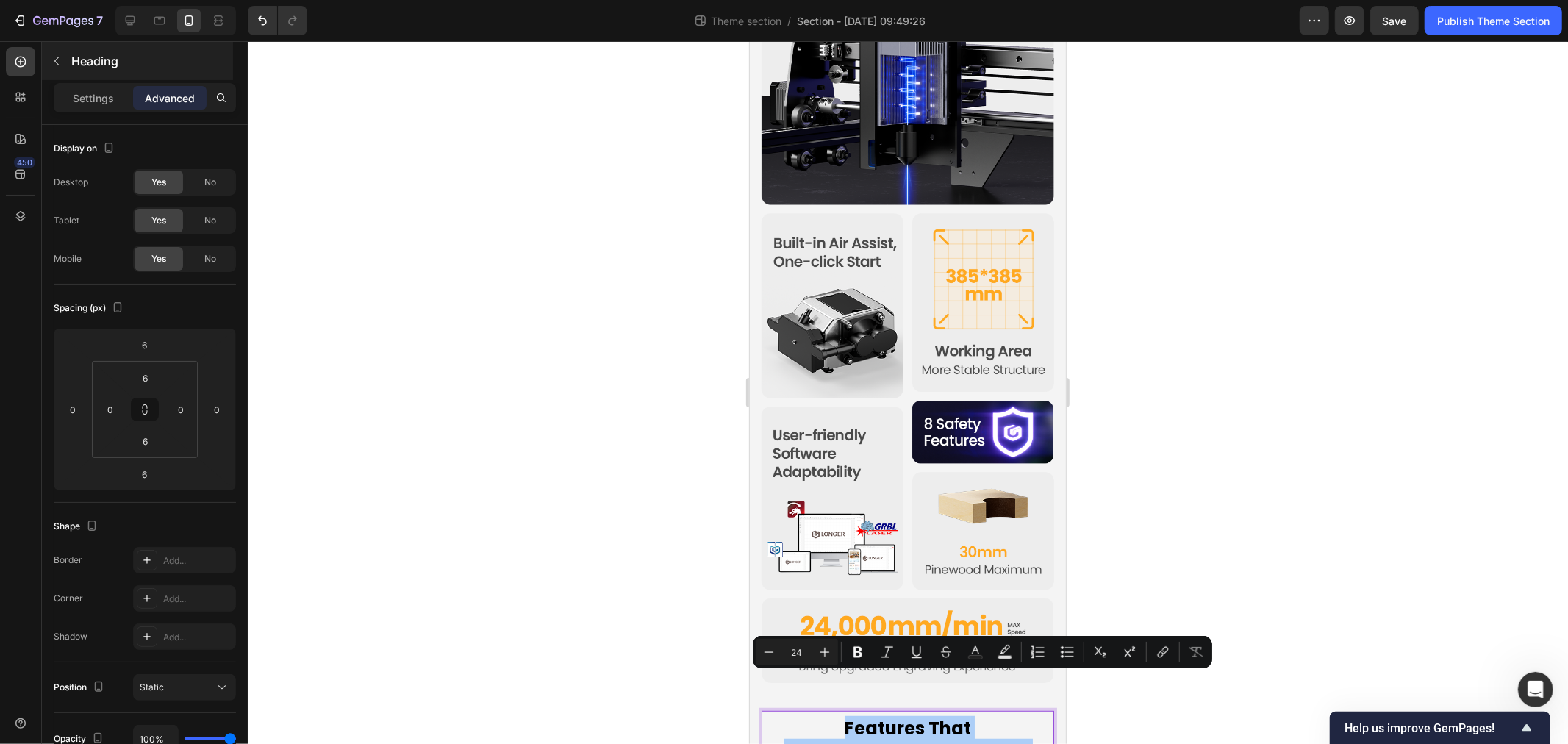
click at [89, 69] on p "Heading" at bounding box center [151, 61] width 159 height 17
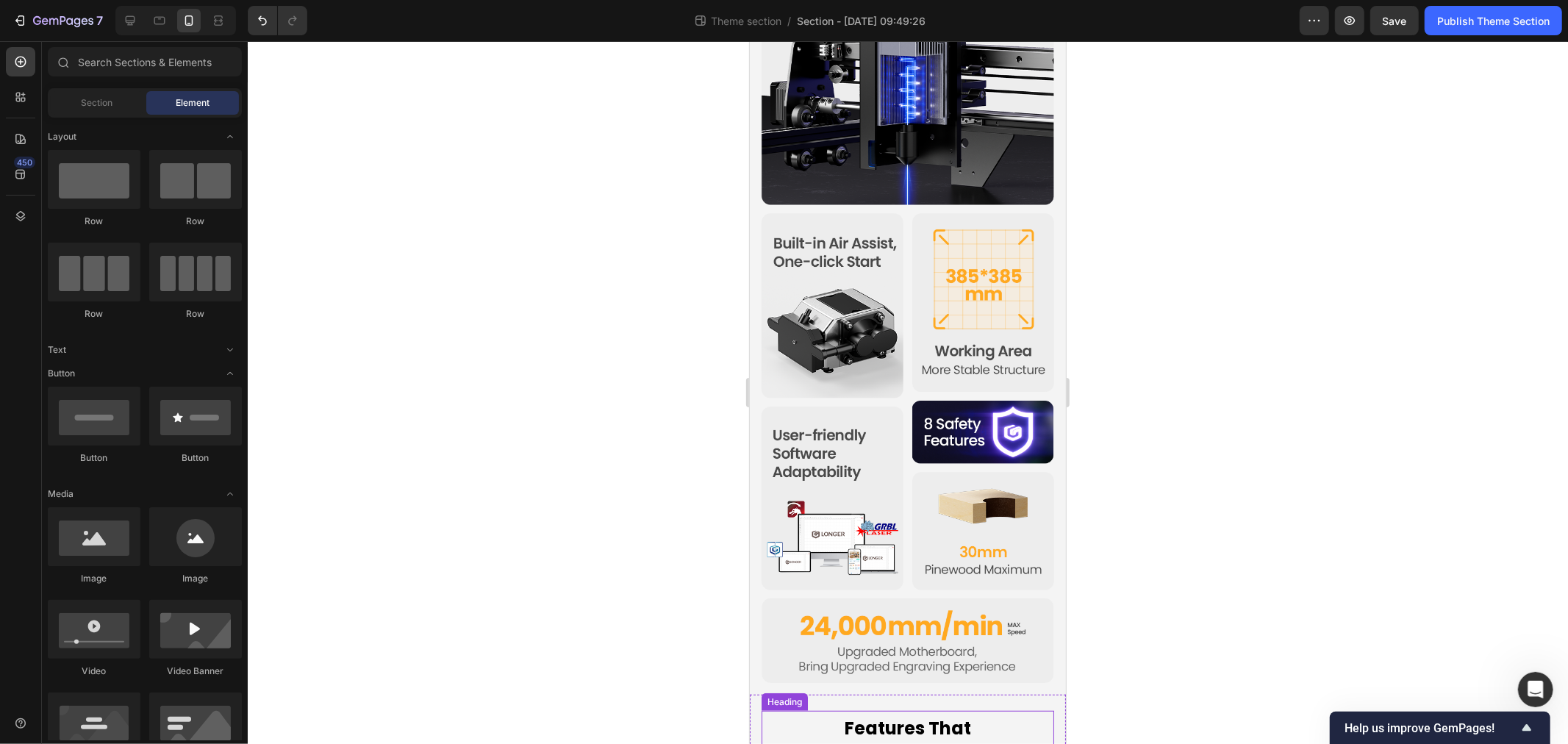
click at [867, 716] on p "Features That Makes Ray5 40W Stand Out" at bounding box center [907, 738] width 290 height 46
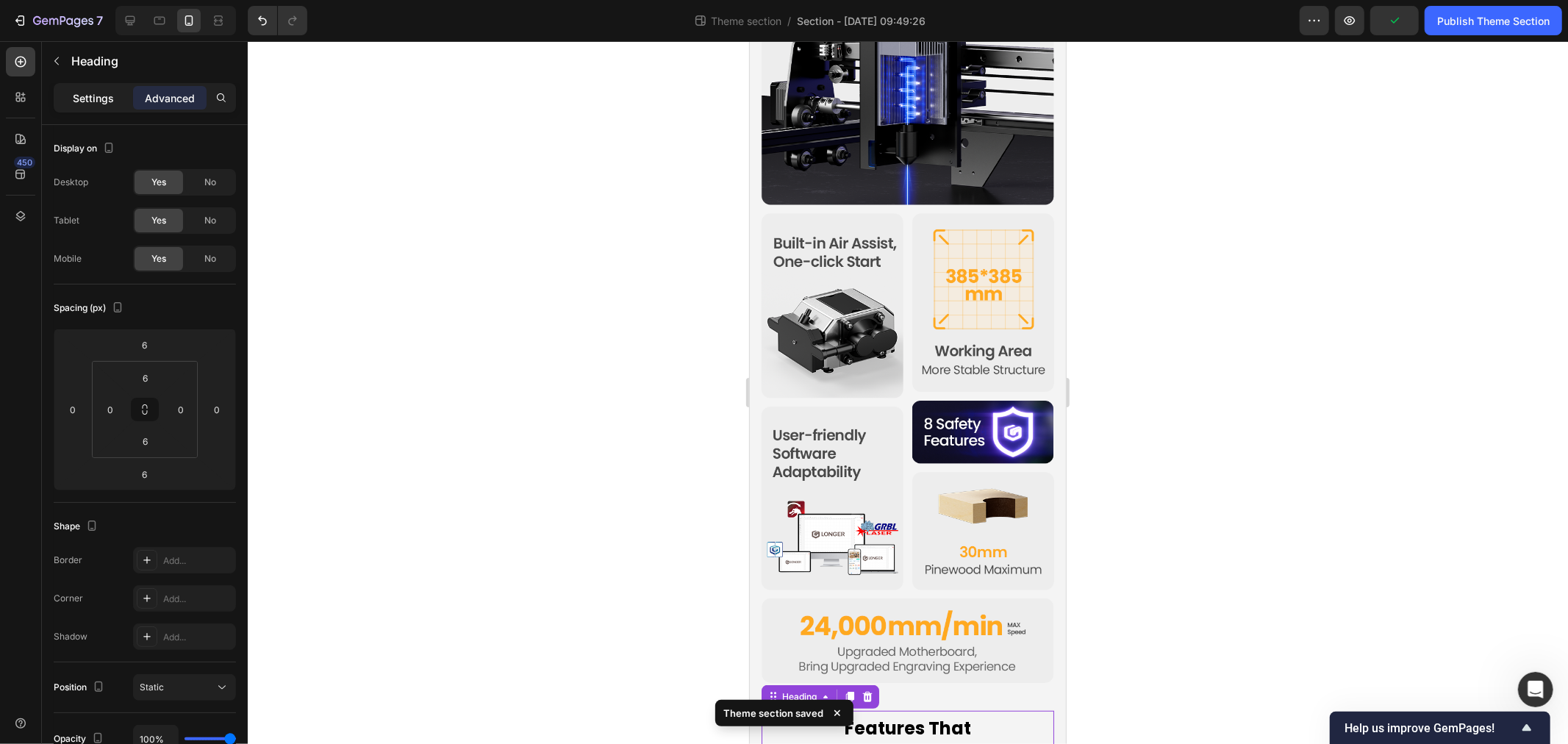
click at [99, 94] on p "Settings" at bounding box center [93, 98] width 41 height 16
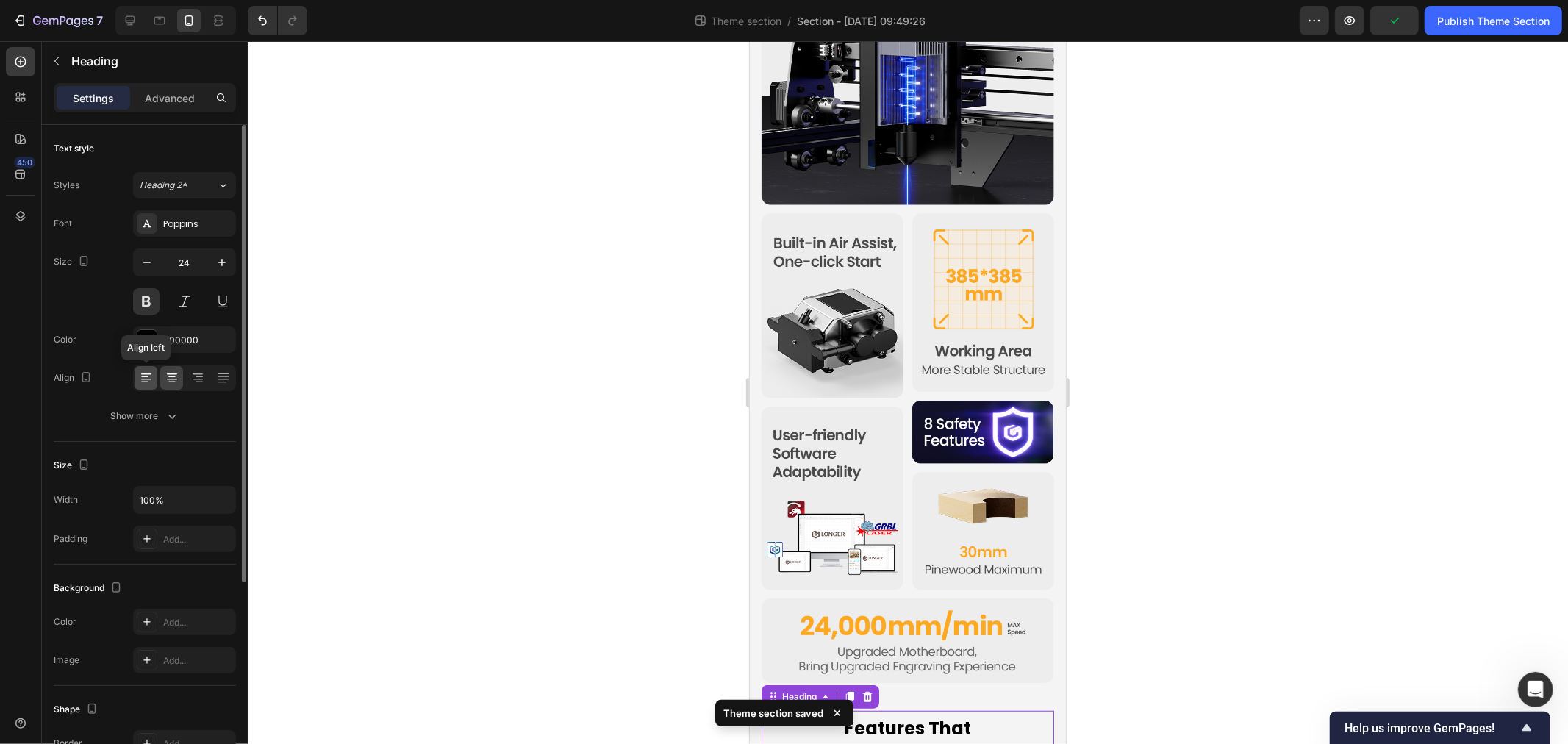
click at [144, 380] on icon at bounding box center [145, 377] width 15 height 15
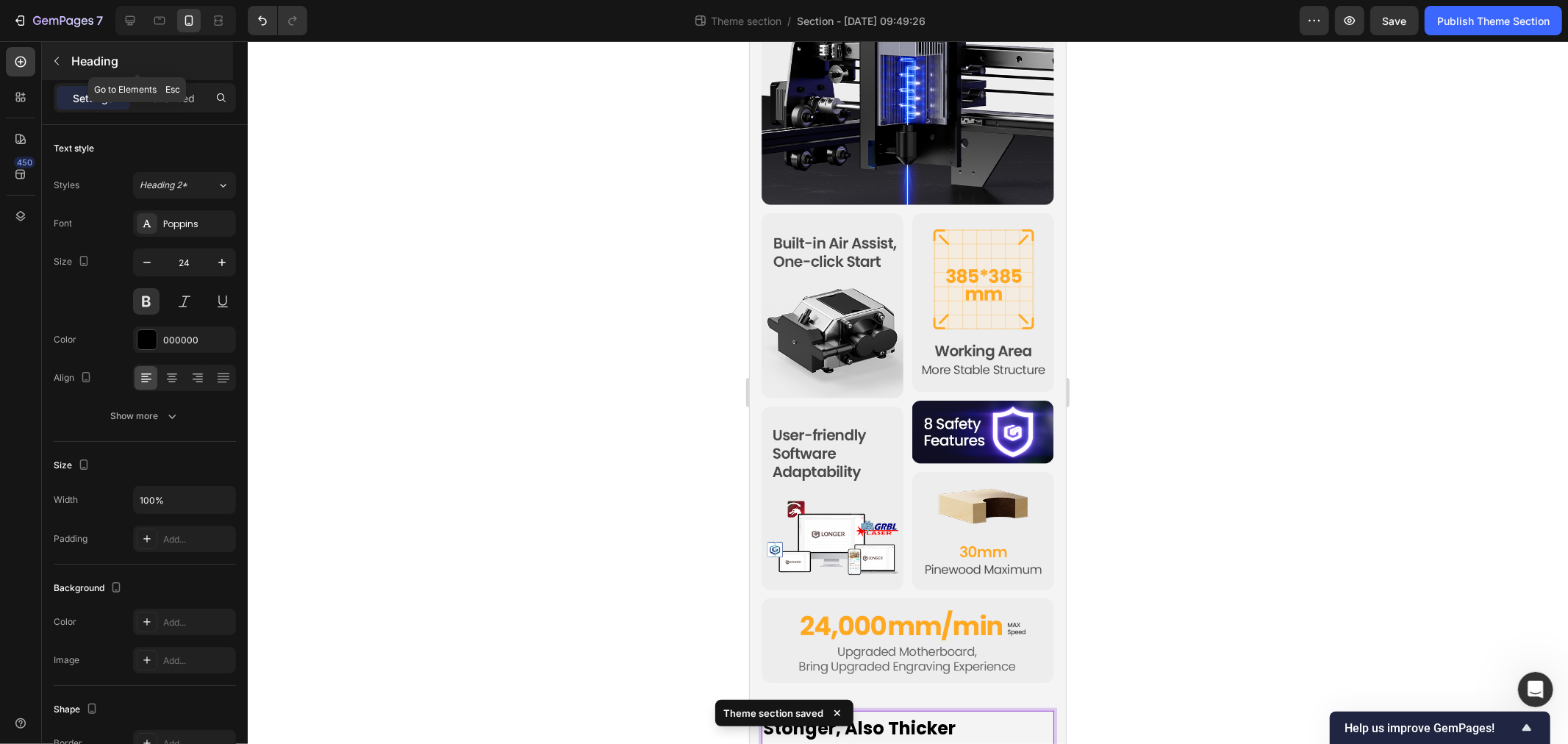
click at [67, 56] on button "button" at bounding box center [56, 61] width 23 height 23
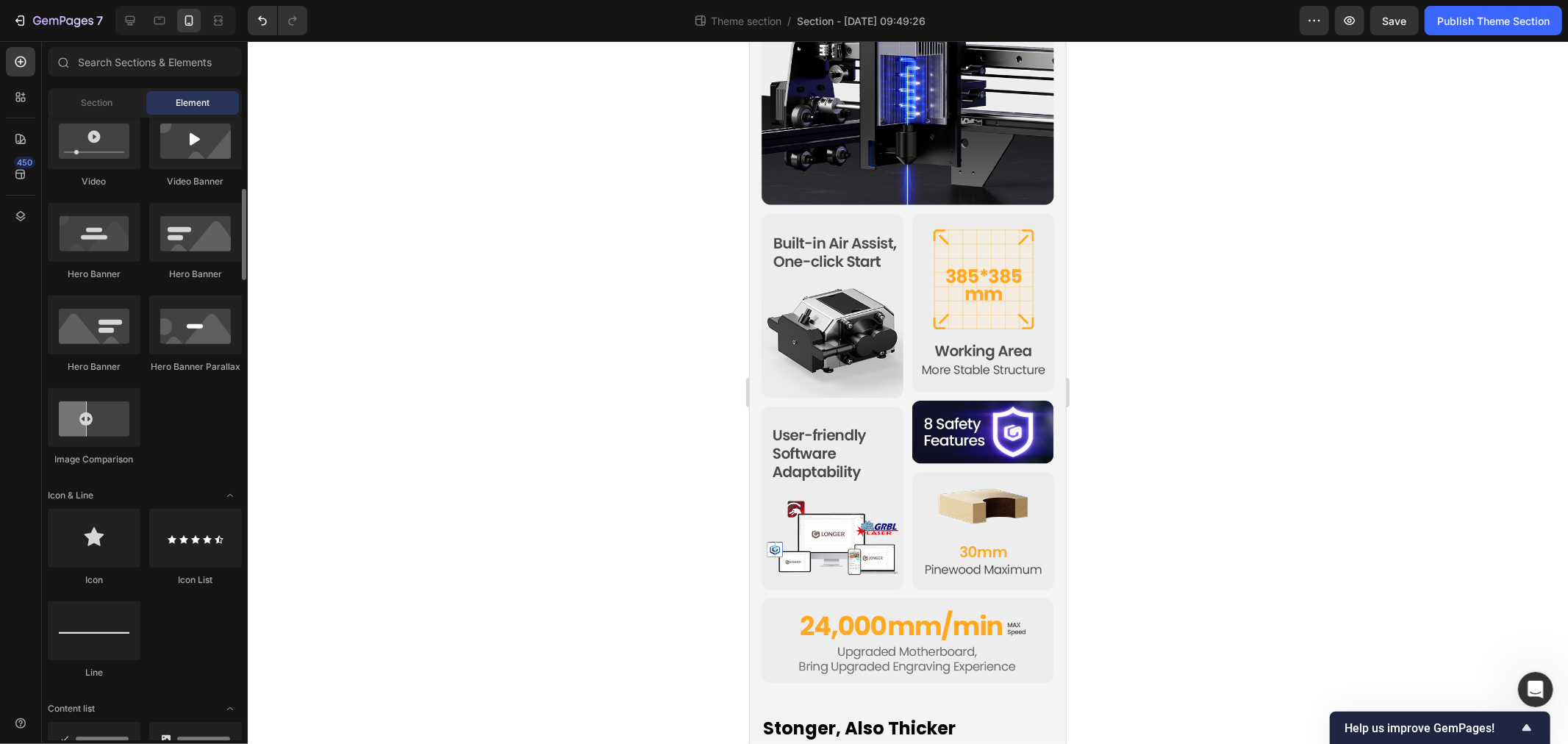
scroll to position [0, 0]
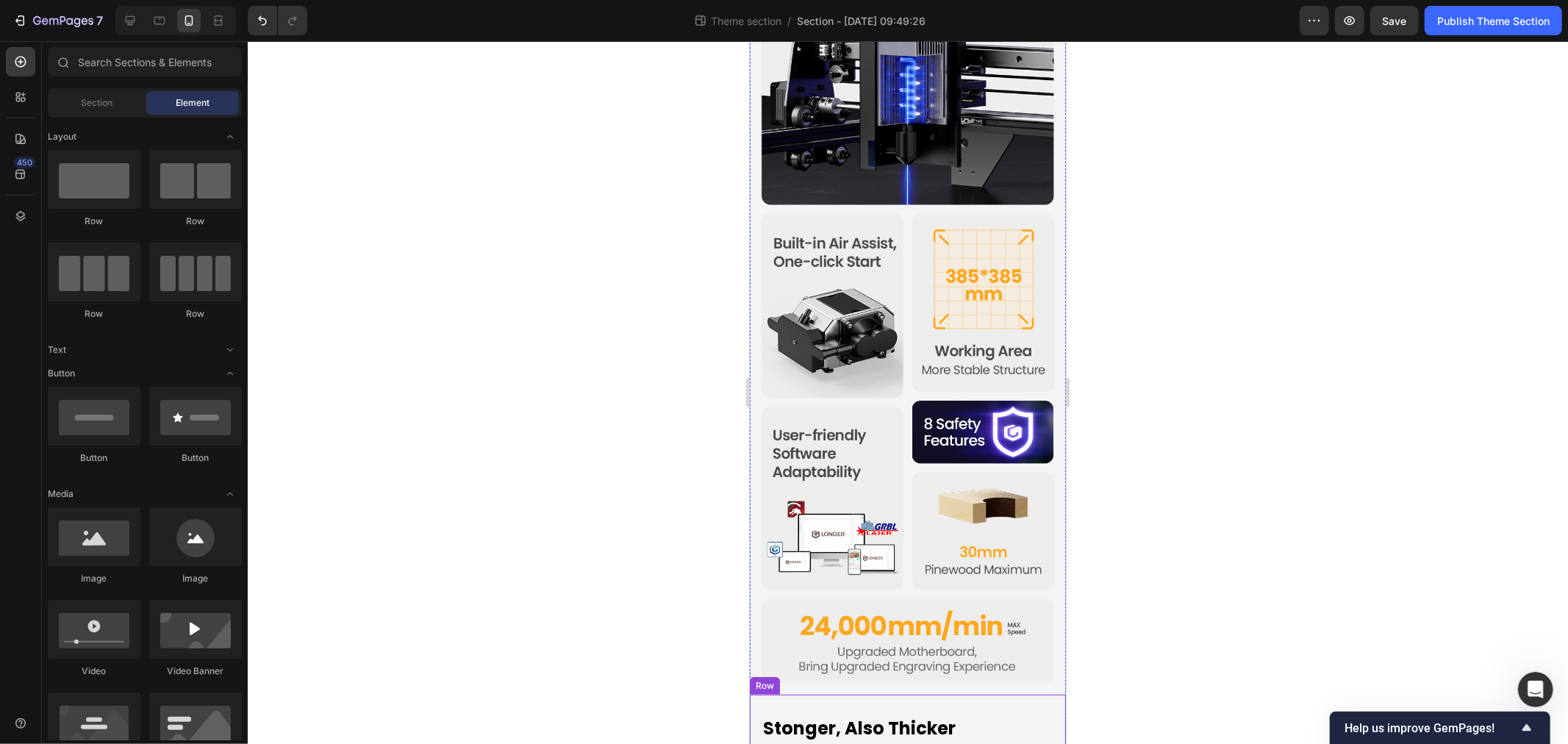
click at [828, 711] on div "Stonger, Also Thicker Heading Row" at bounding box center [908, 728] width 316 height 67
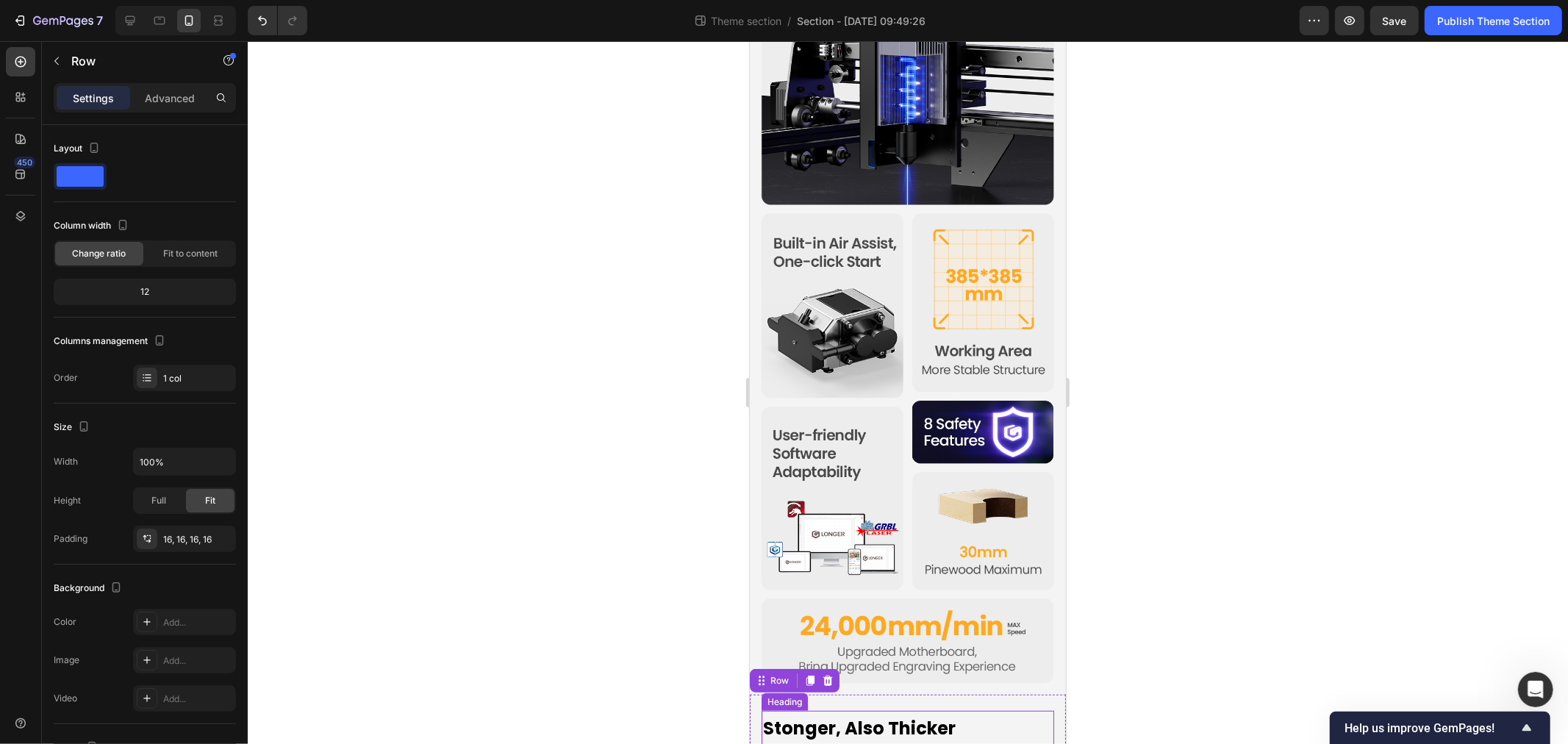
click at [825, 716] on p "Stonger, Also Thicker" at bounding box center [907, 728] width 290 height 23
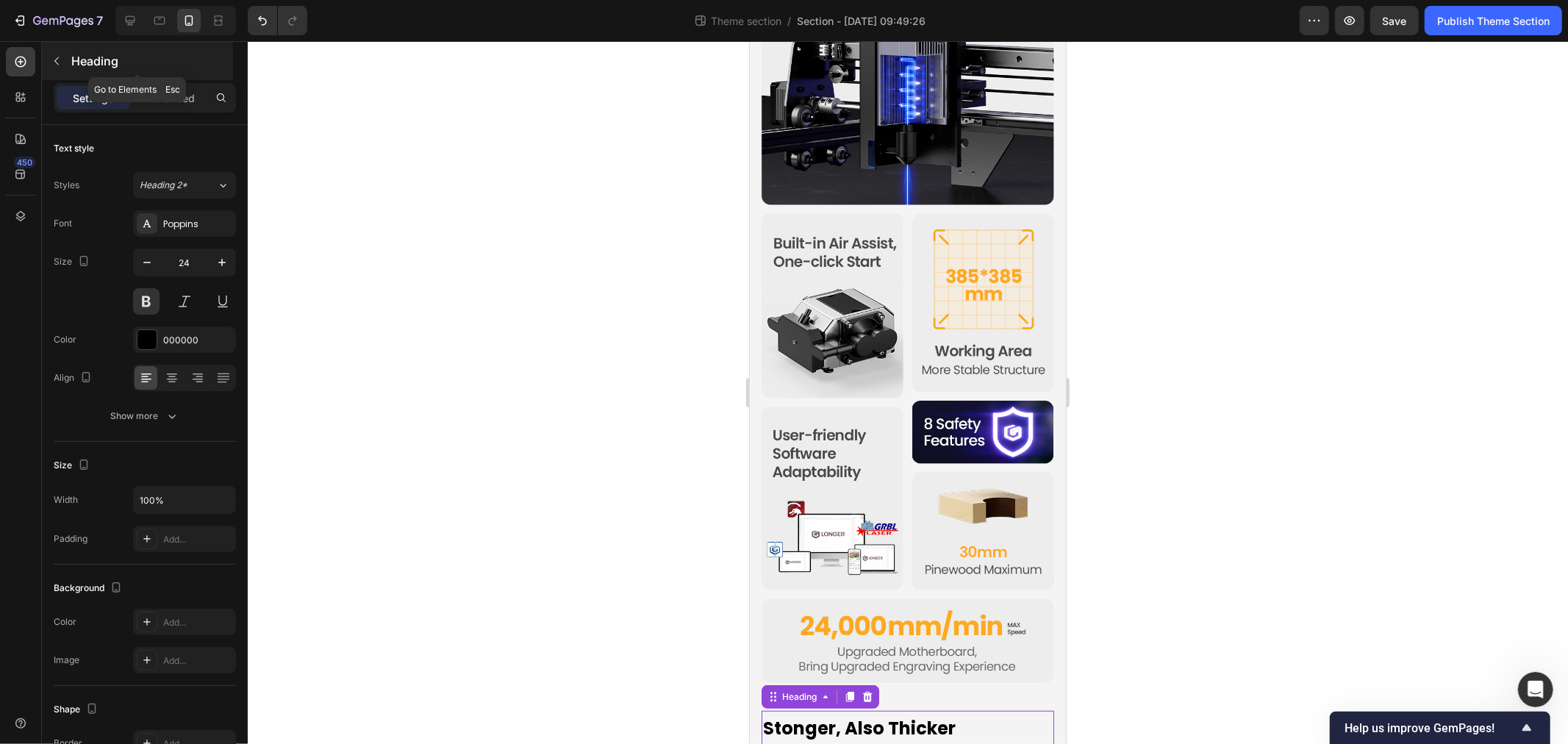
click at [62, 60] on button "button" at bounding box center [56, 61] width 23 height 23
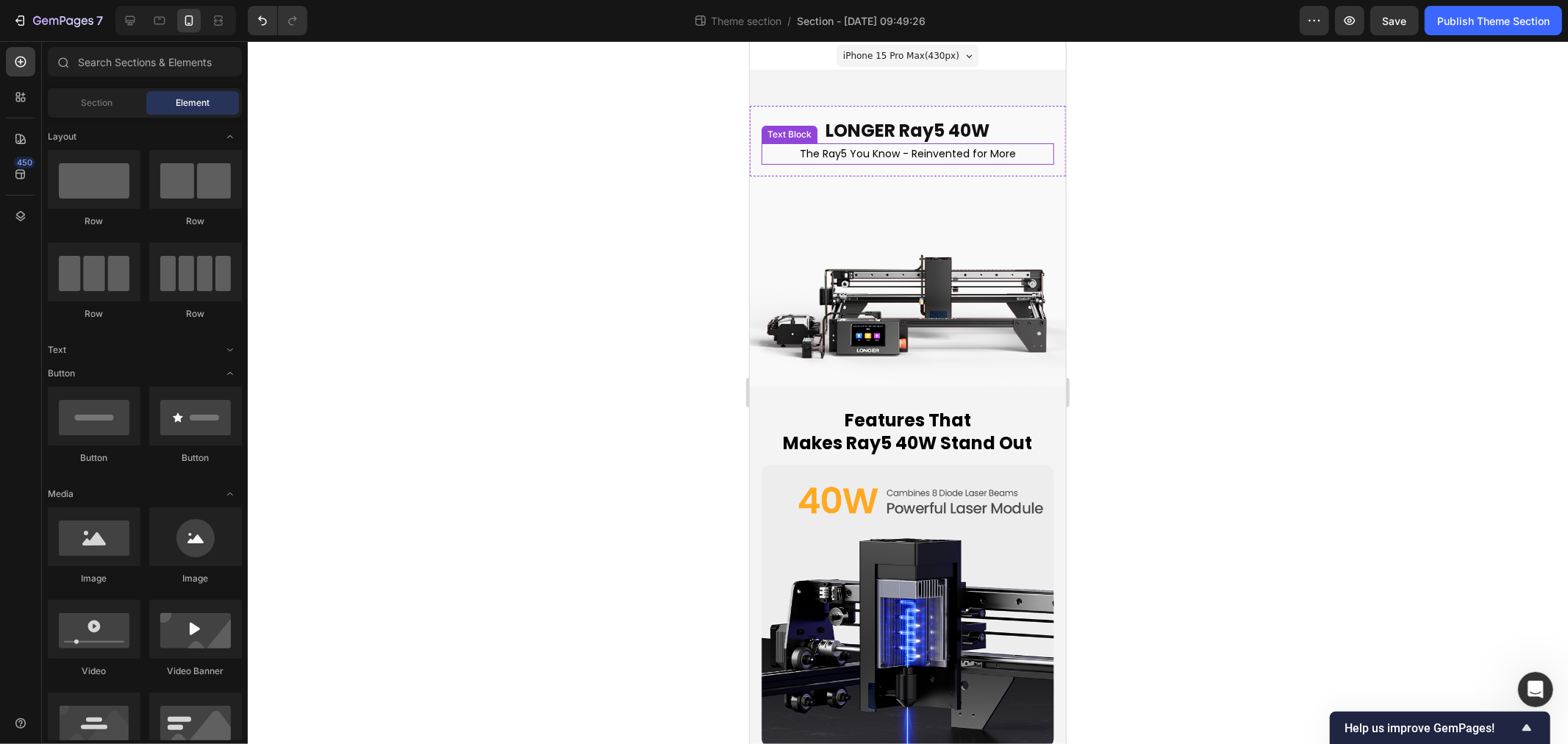
click at [828, 147] on p "The Ray5 You Know - Reinvented for More" at bounding box center [907, 153] width 290 height 18
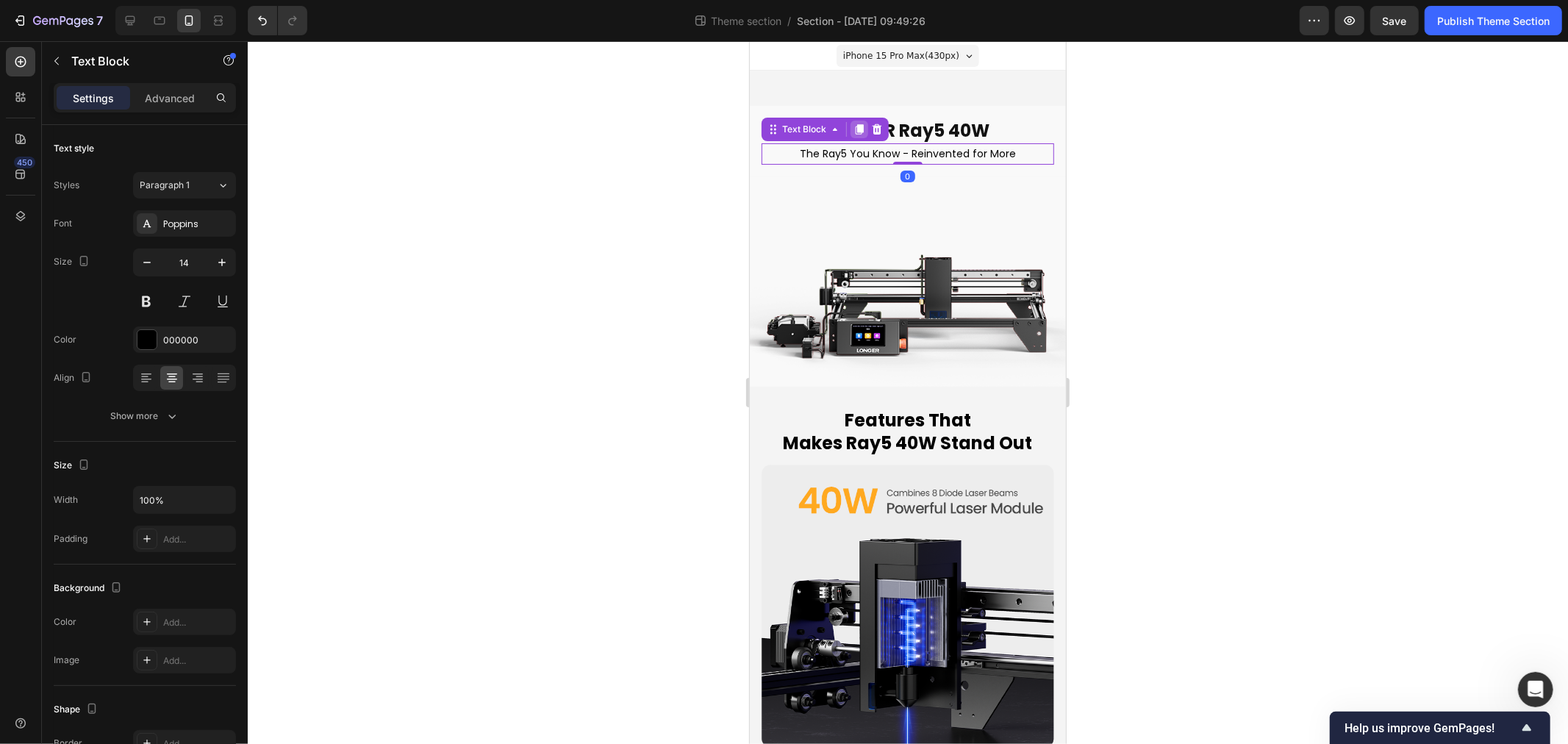
click at [856, 129] on icon at bounding box center [858, 129] width 12 height 12
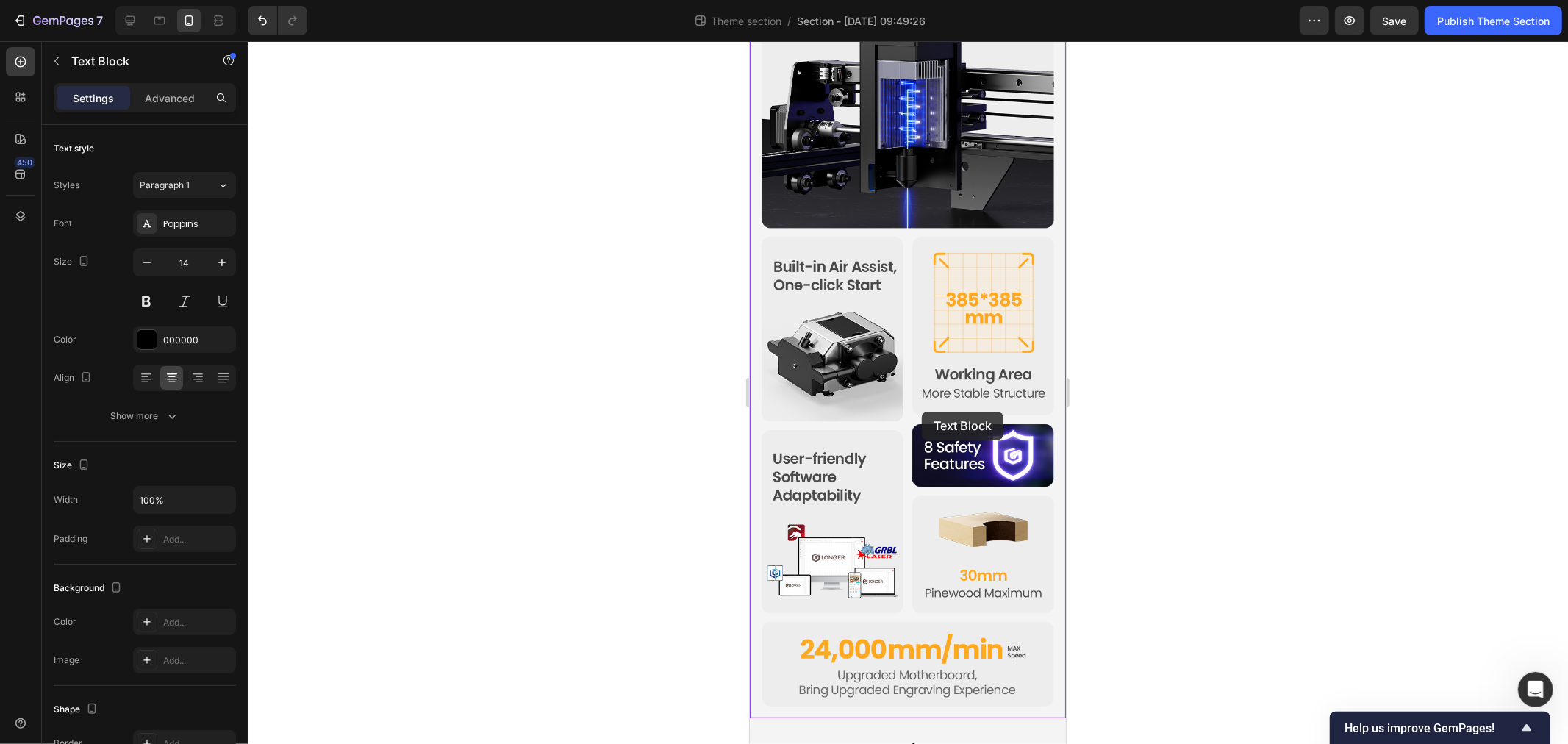
scroll to position [565, 0]
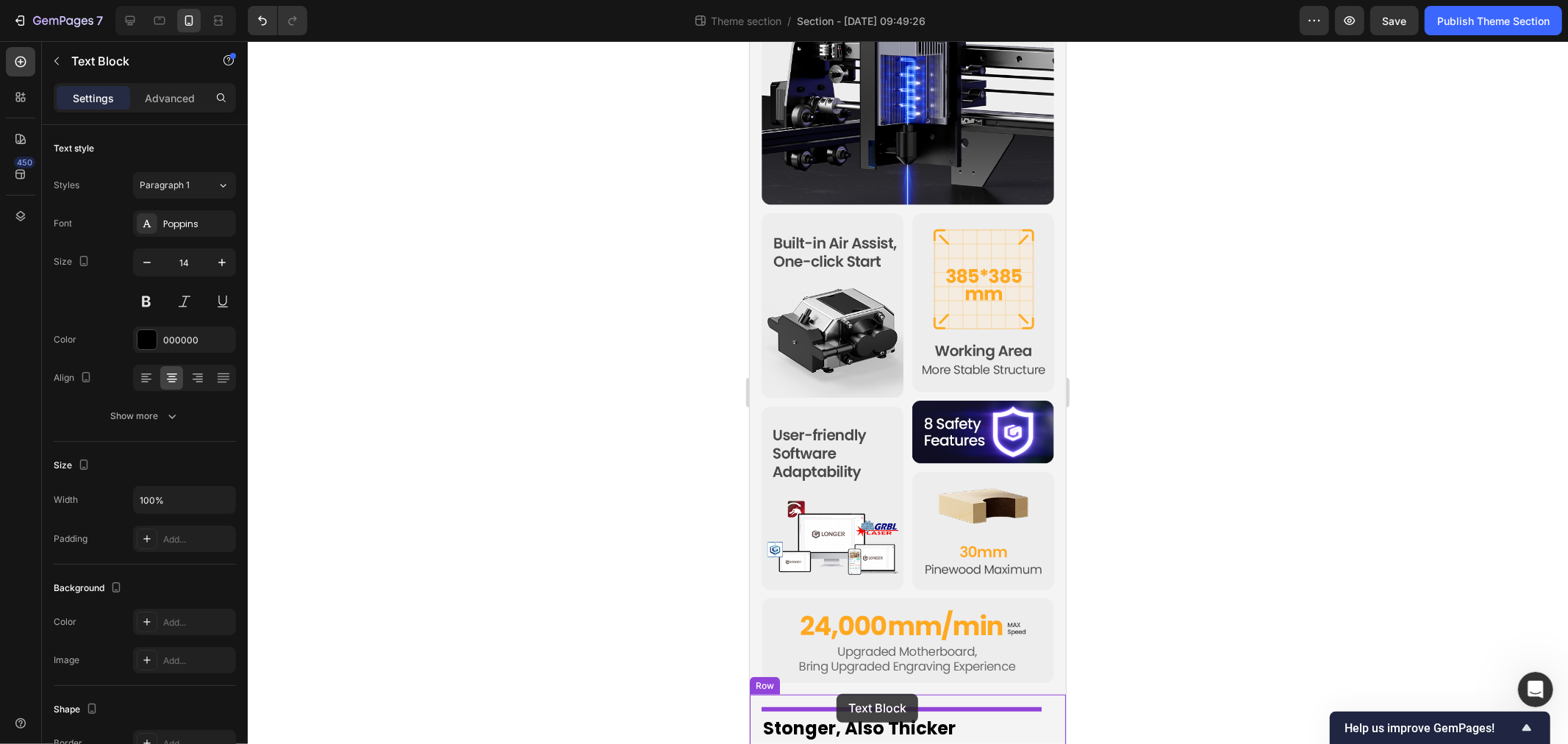
drag, startPoint x: 777, startPoint y: 148, endPoint x: 836, endPoint y: 694, distance: 549.2
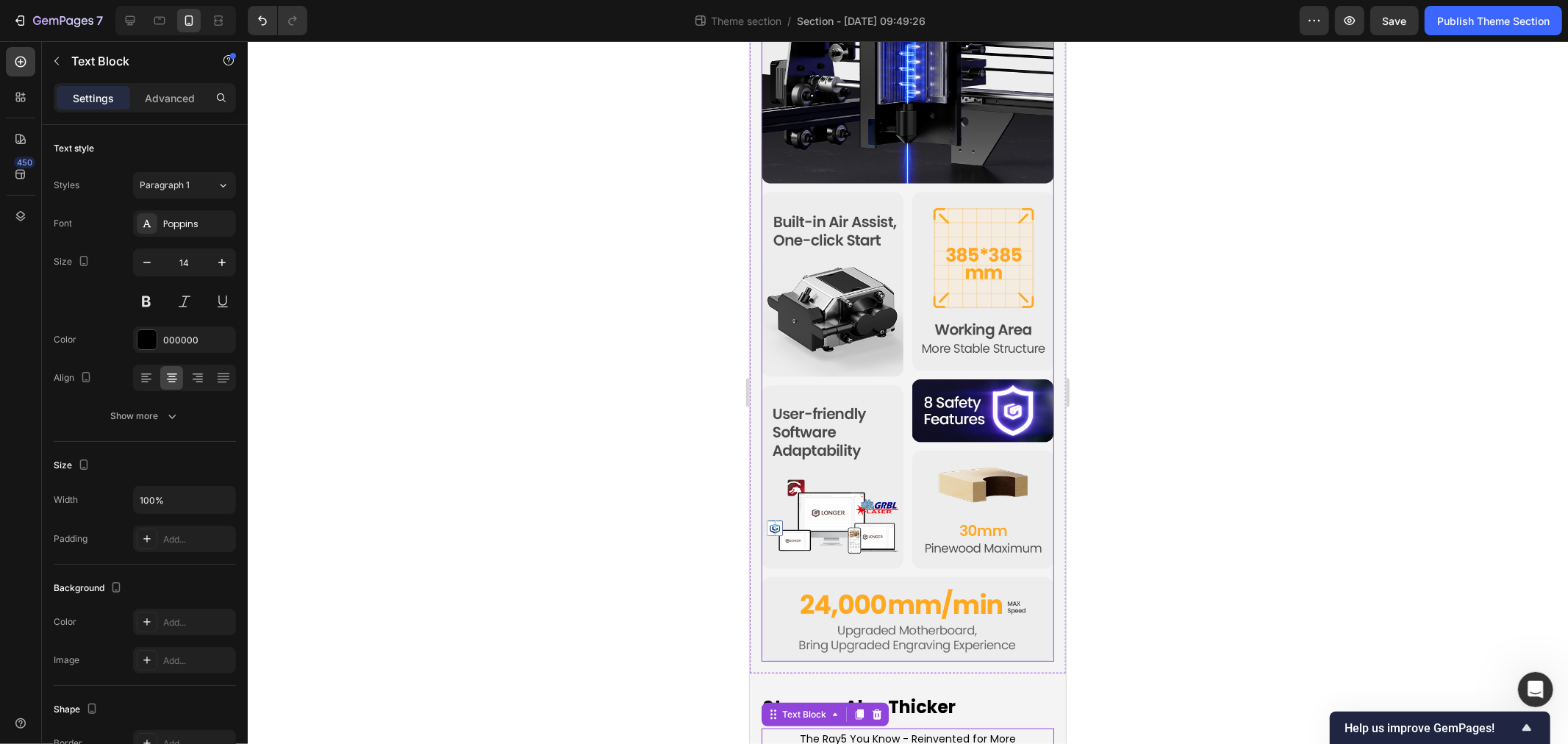
scroll to position [542, 0]
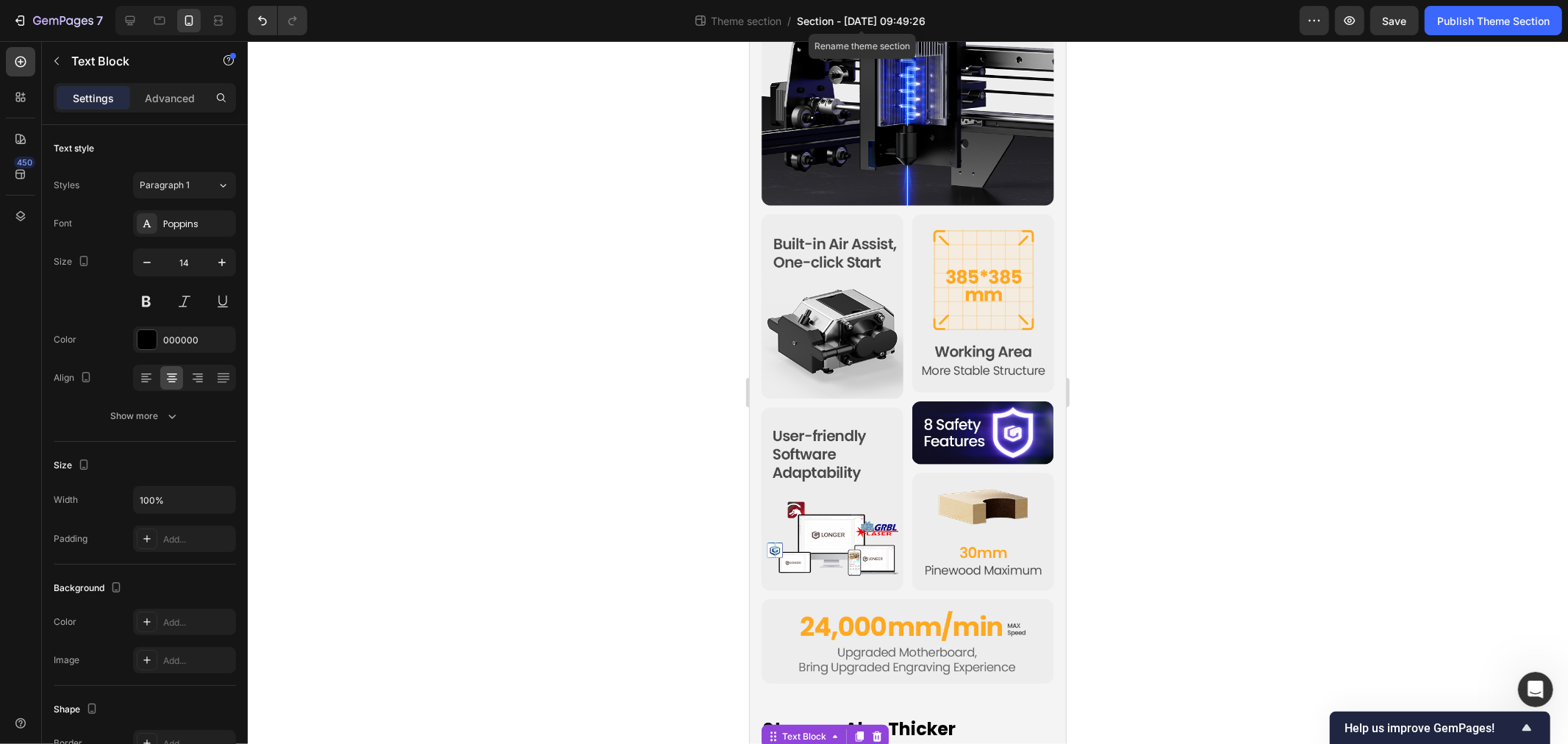
click at [823, 14] on span "Section - Sep 29 09:49:26" at bounding box center [861, 21] width 129 height 16
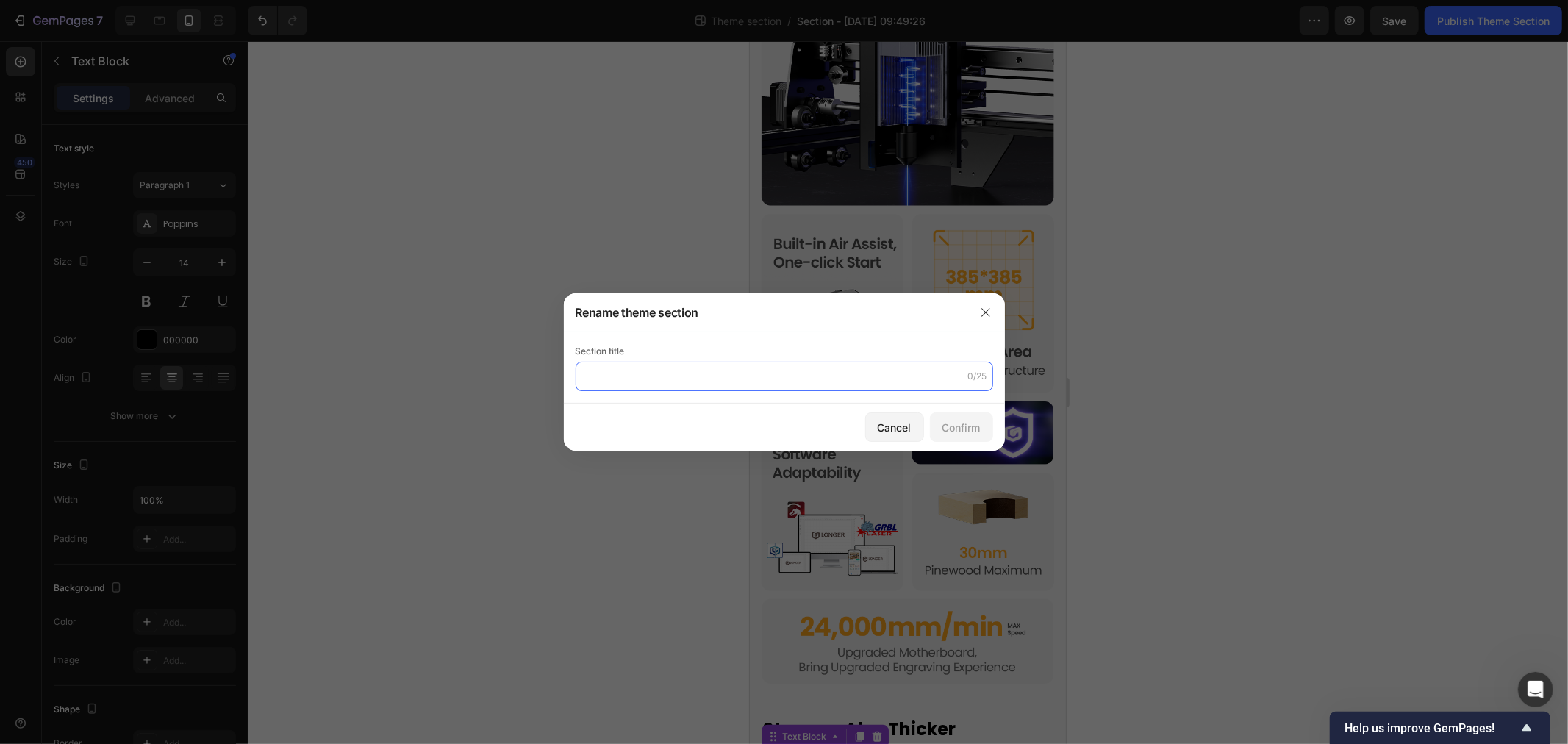
click at [629, 362] on input "text" at bounding box center [784, 376] width 418 height 29
type input "Ray5 40W-M1"
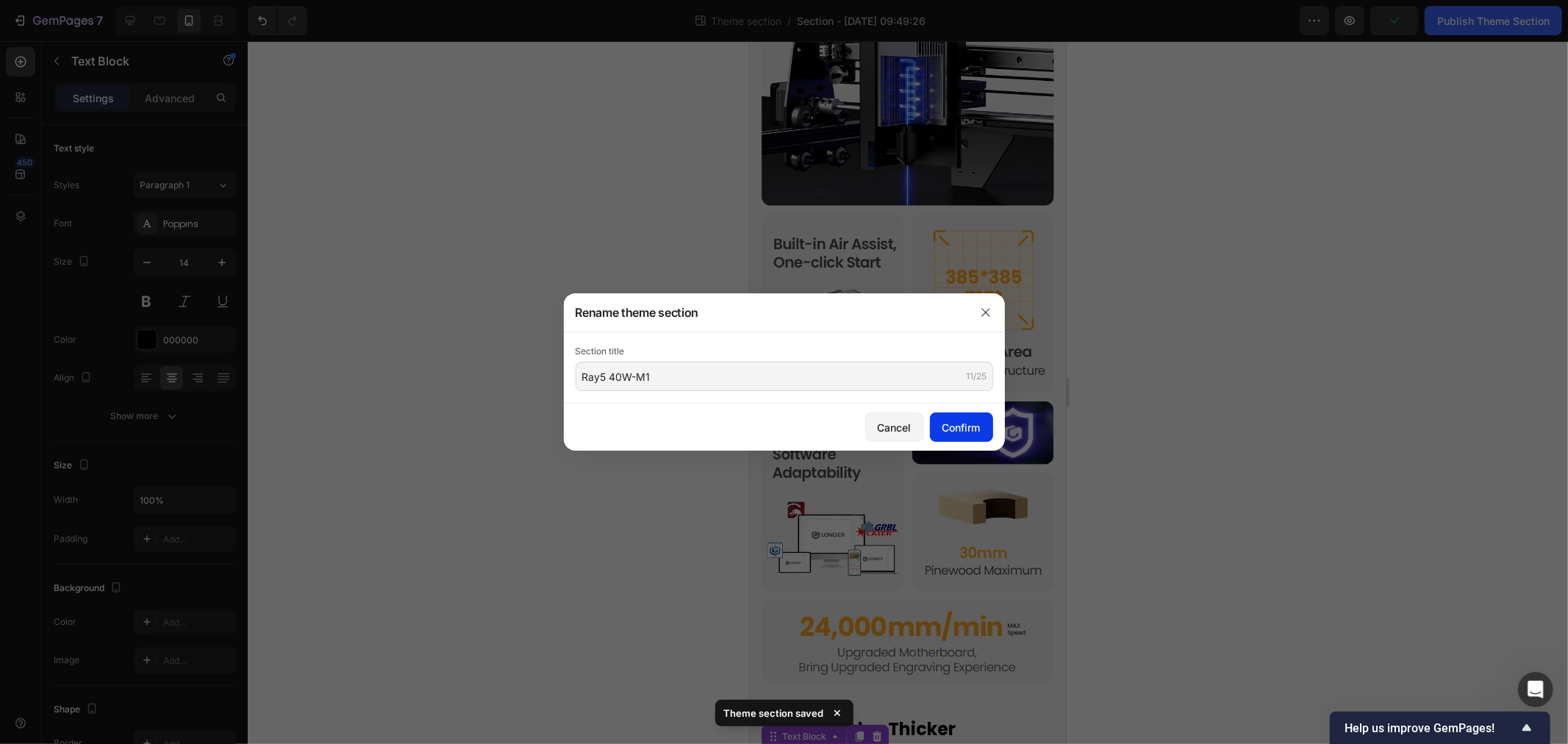
click at [978, 428] on div "Confirm" at bounding box center [961, 428] width 38 height 16
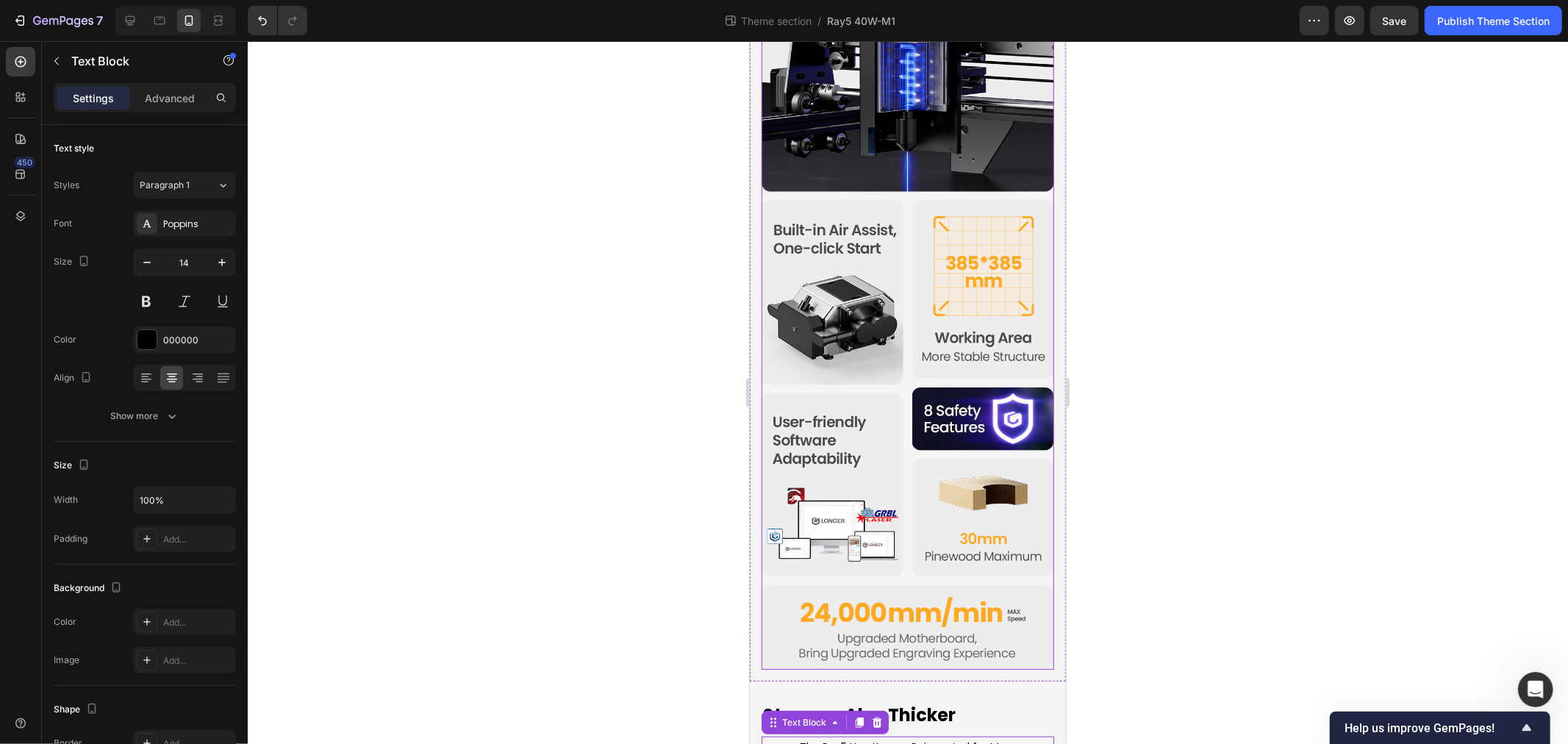
scroll to position [565, 0]
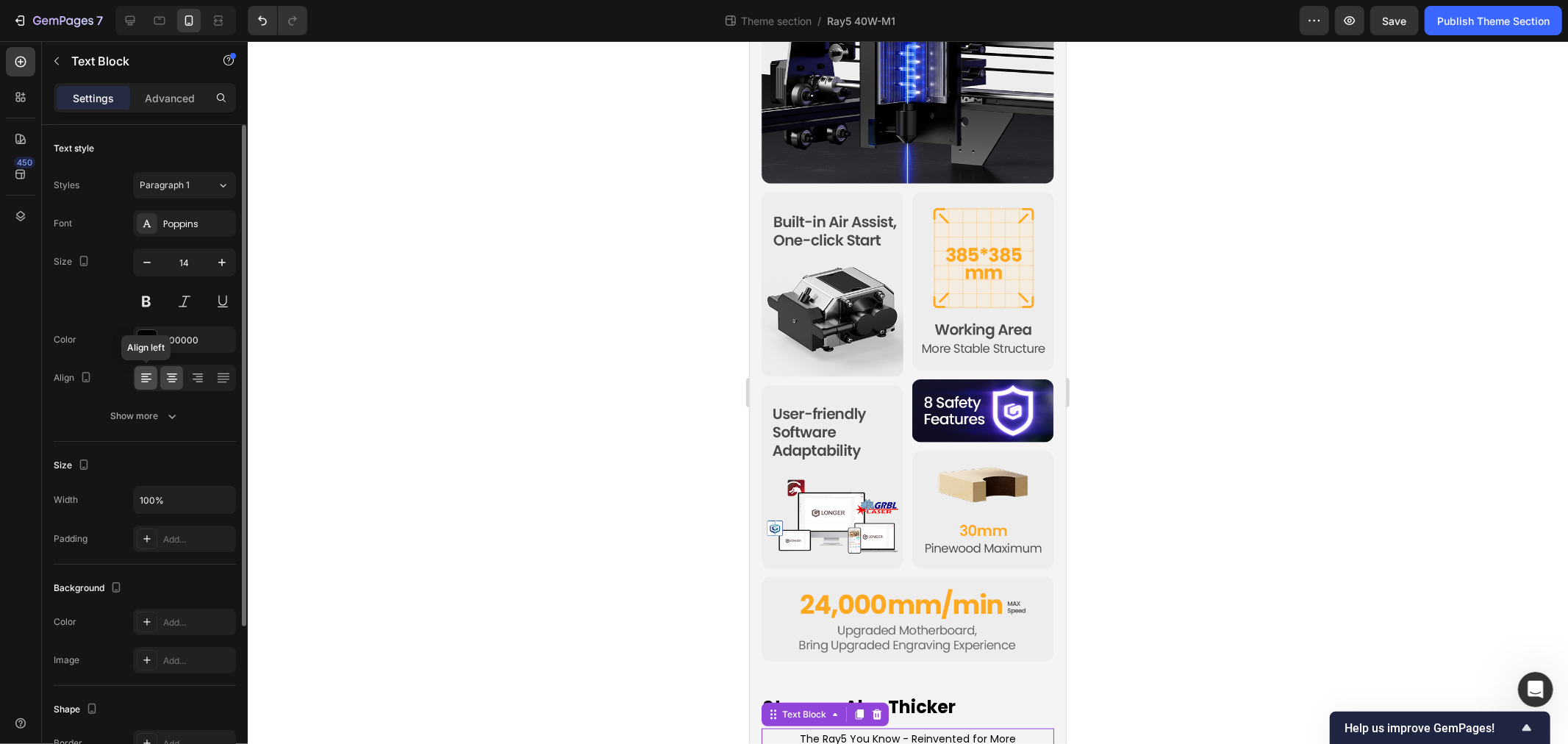
click at [145, 376] on icon at bounding box center [145, 377] width 8 height 2
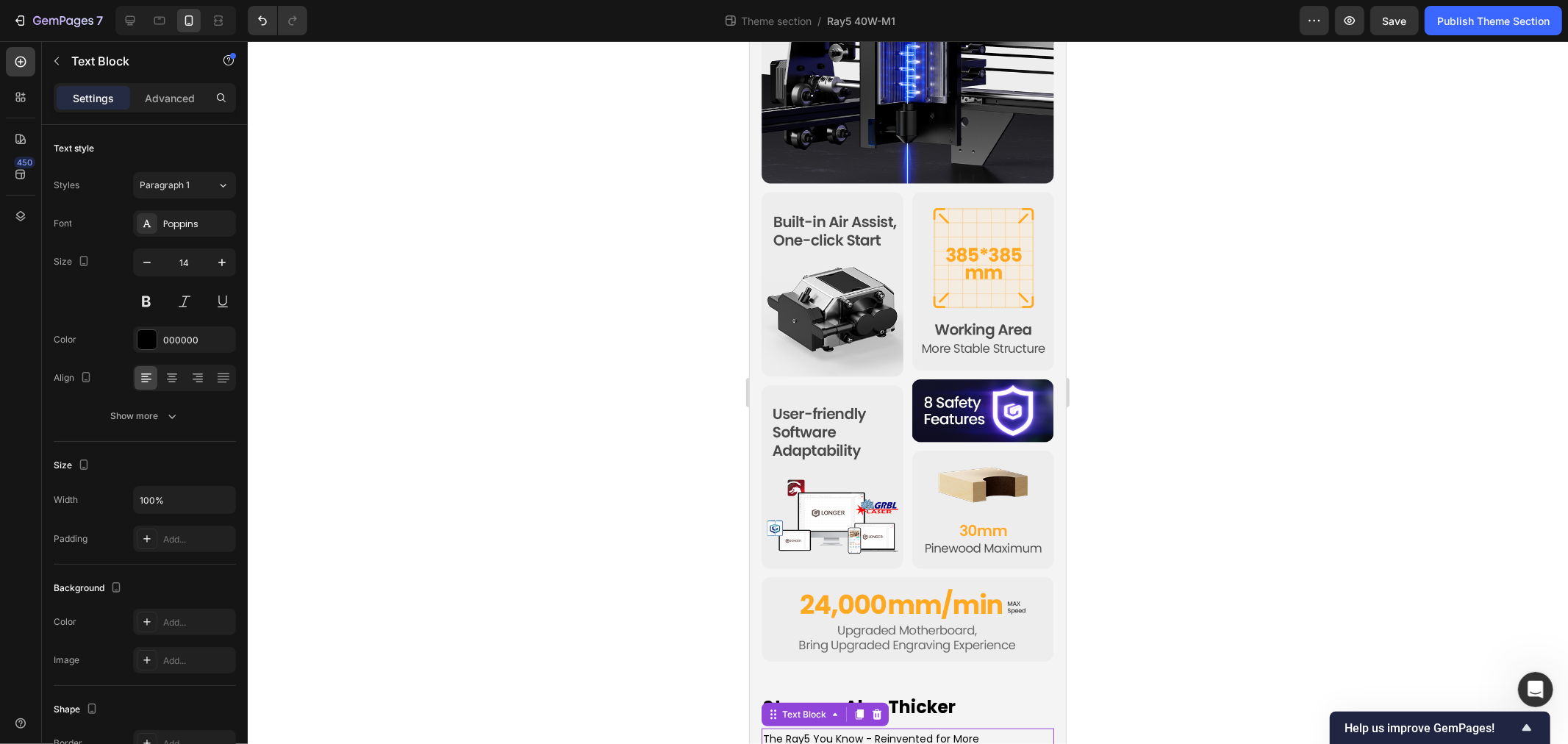
click at [947, 729] on p "The Ray5 You Know - Reinvented for More" at bounding box center [907, 738] width 290 height 18
click at [843, 455] on img at bounding box center [908, 280] width 293 height 760
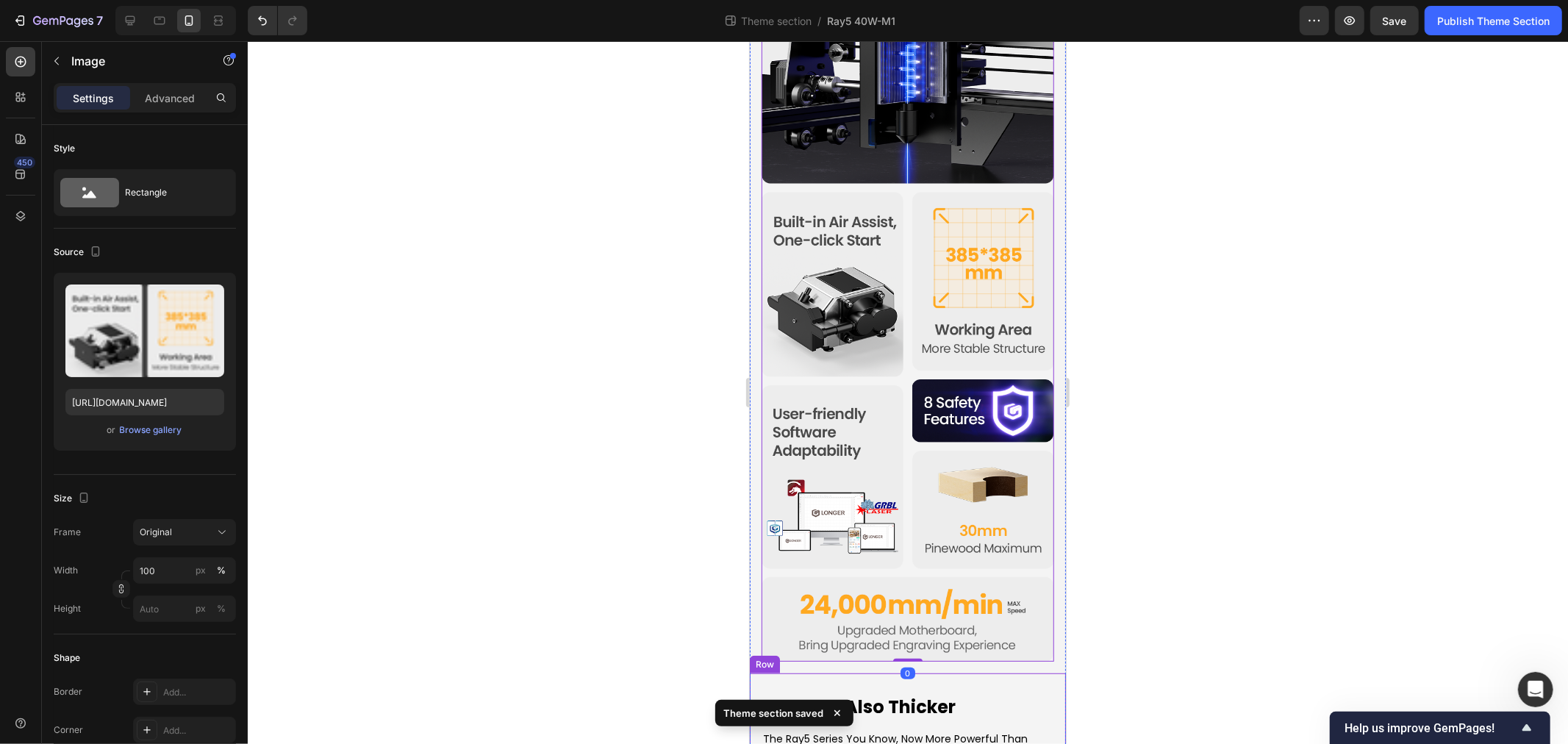
click at [923, 731] on div "Stonger, Also Thicker Heading The Ray5 Series You Know, Now More Powerful Than …" at bounding box center [908, 727] width 316 height 108
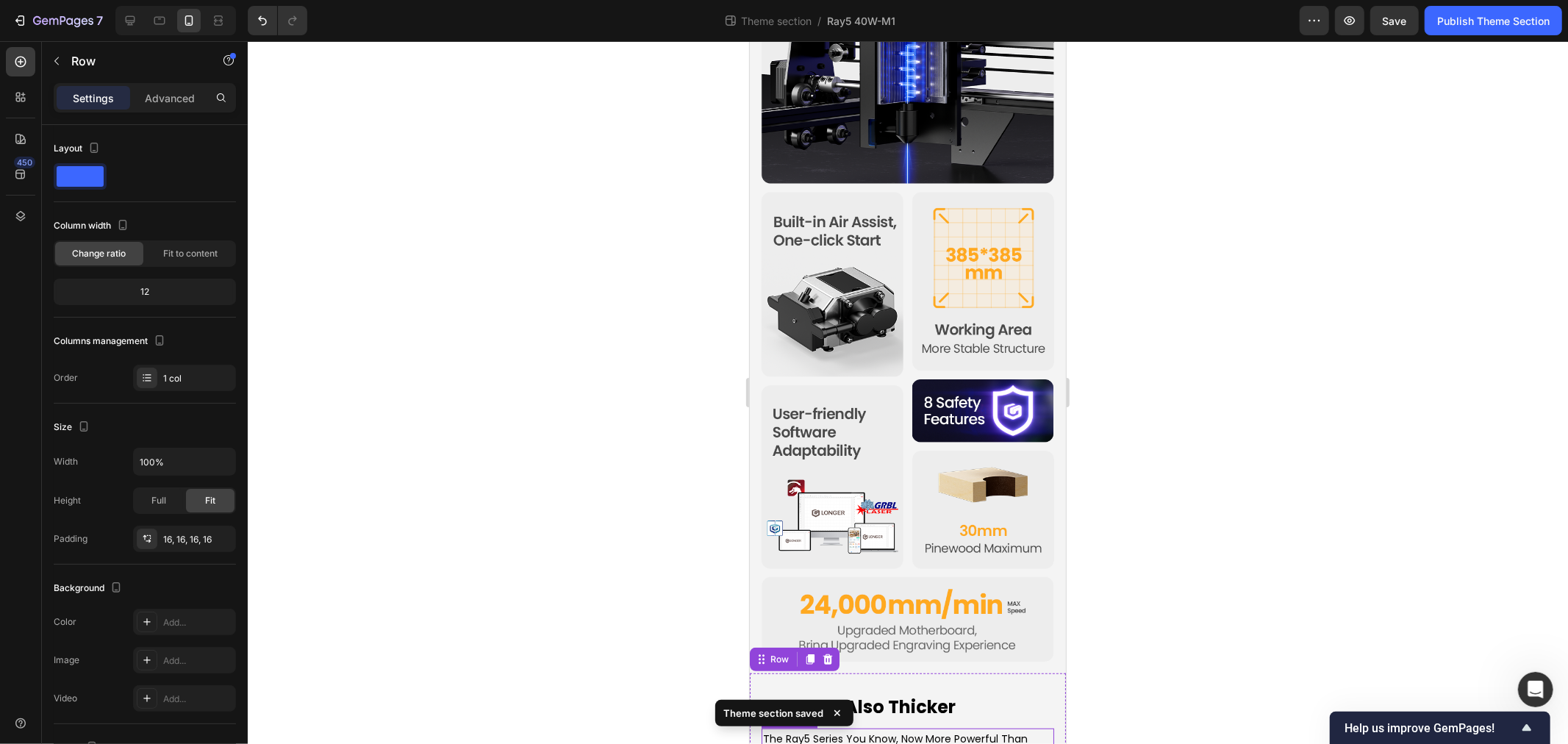
click at [924, 729] on p "The Ray5 Series You Know, Now More Powerful Than Ever!" at bounding box center [907, 748] width 290 height 37
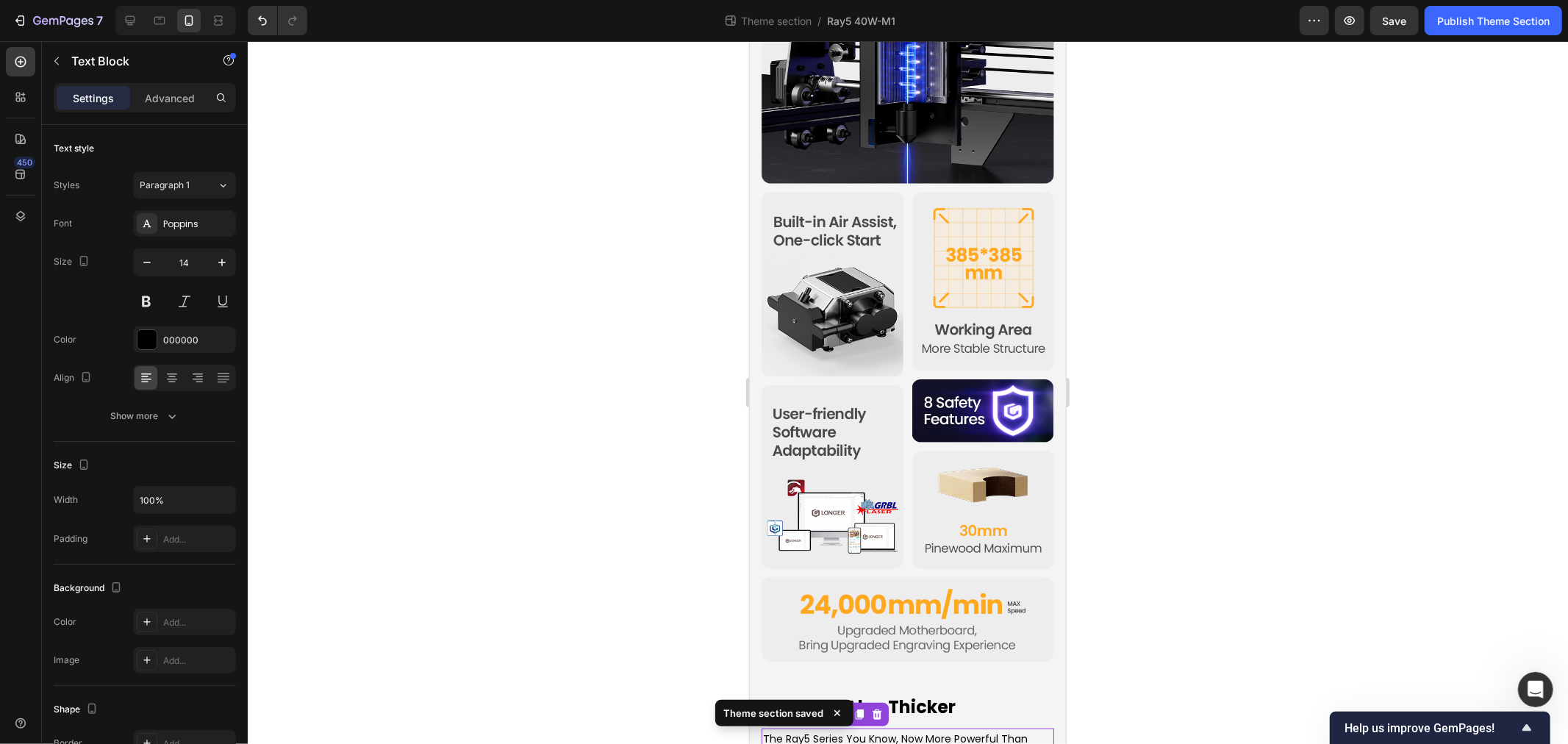
click at [503, 534] on div at bounding box center [909, 392] width 1321 height 703
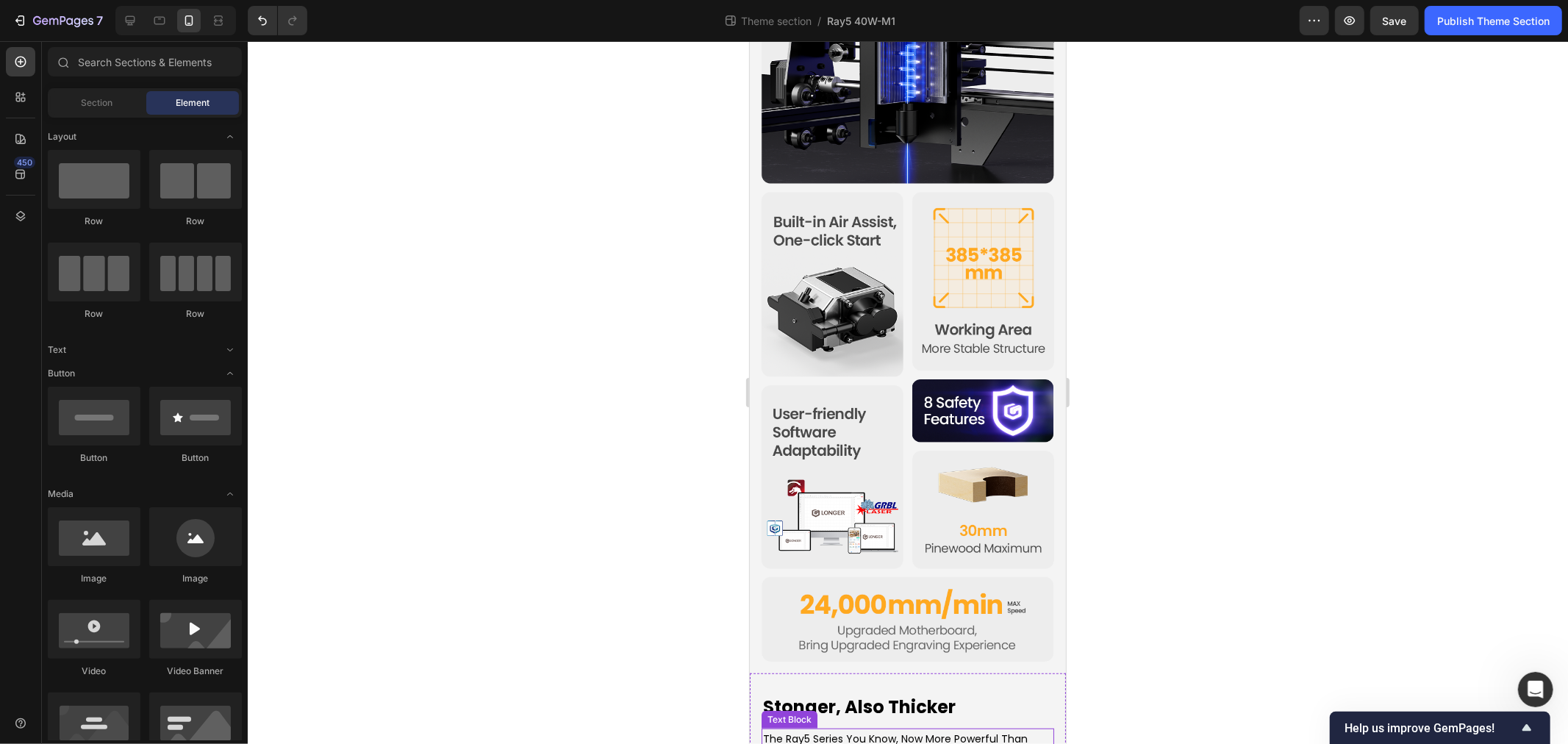
click at [828, 729] on p "The Ray5 Series You Know, Now More Powerful Than Ever!" at bounding box center [907, 748] width 290 height 37
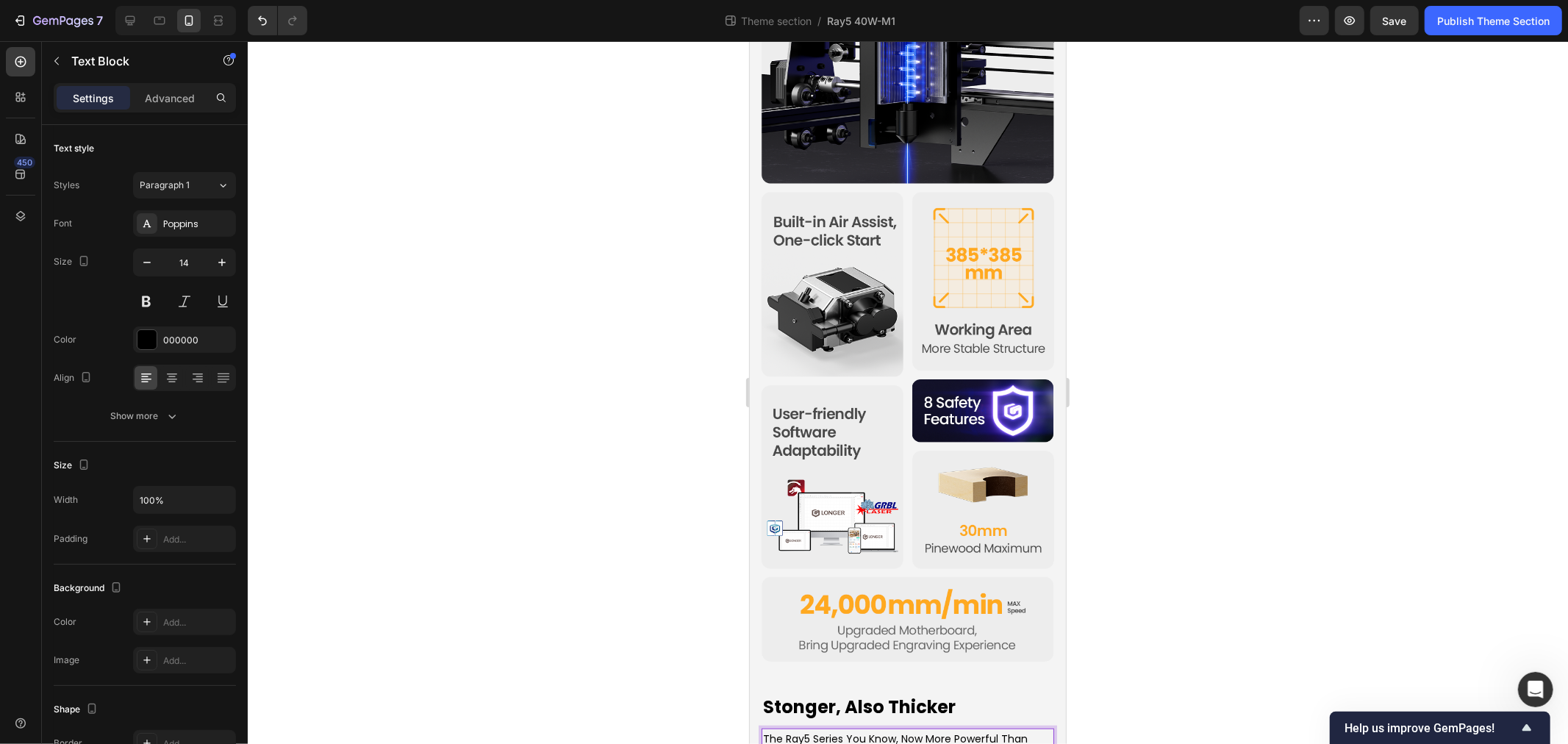
click at [956, 729] on p "The Ray5 Series You Know, Now More Powerful Than Ever!" at bounding box center [907, 748] width 290 height 37
click at [913, 729] on p "The Ray5 Series You Know, Now More Powerful Than Ever!" at bounding box center [907, 748] width 290 height 37
click at [904, 729] on p "The Ray5 Series You Know, Now More Powerful Than Ever!" at bounding box center [907, 748] width 290 height 37
drag, startPoint x: 464, startPoint y: 634, endPoint x: 101, endPoint y: 533, distance: 376.8
click at [464, 634] on div at bounding box center [909, 392] width 1321 height 703
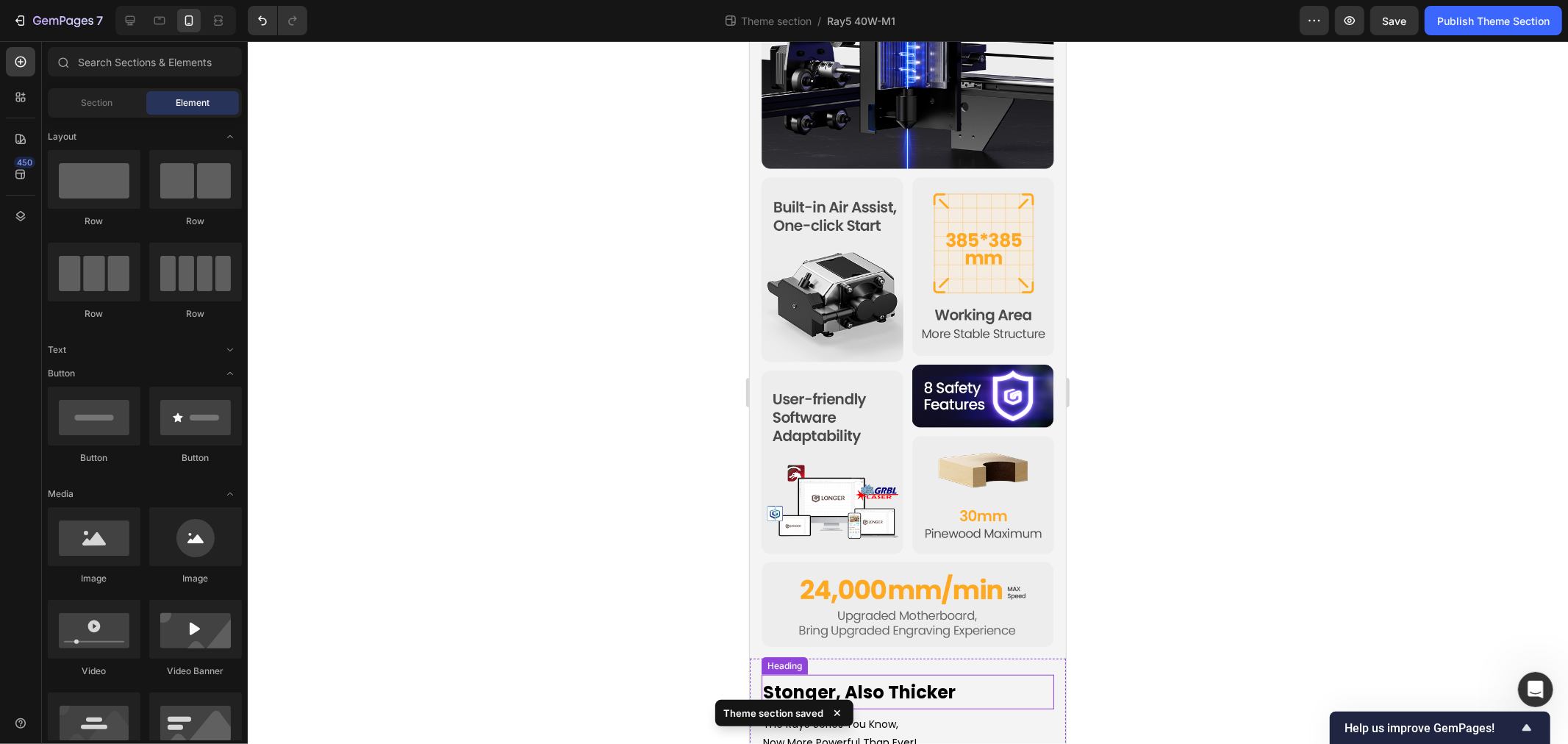
scroll to position [583, 0]
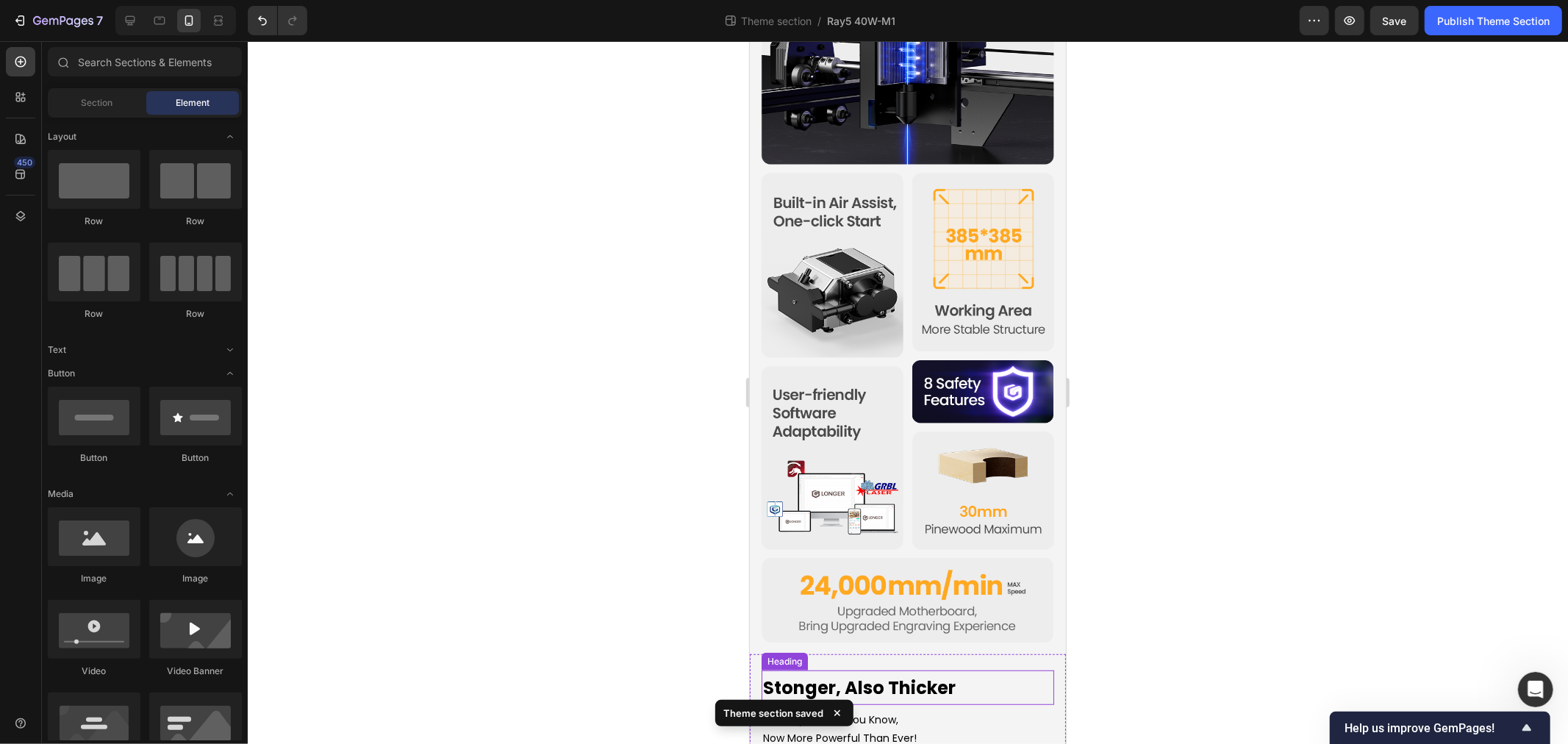
click at [868, 676] on p "Stonger, Also Thicker" at bounding box center [907, 688] width 290 height 23
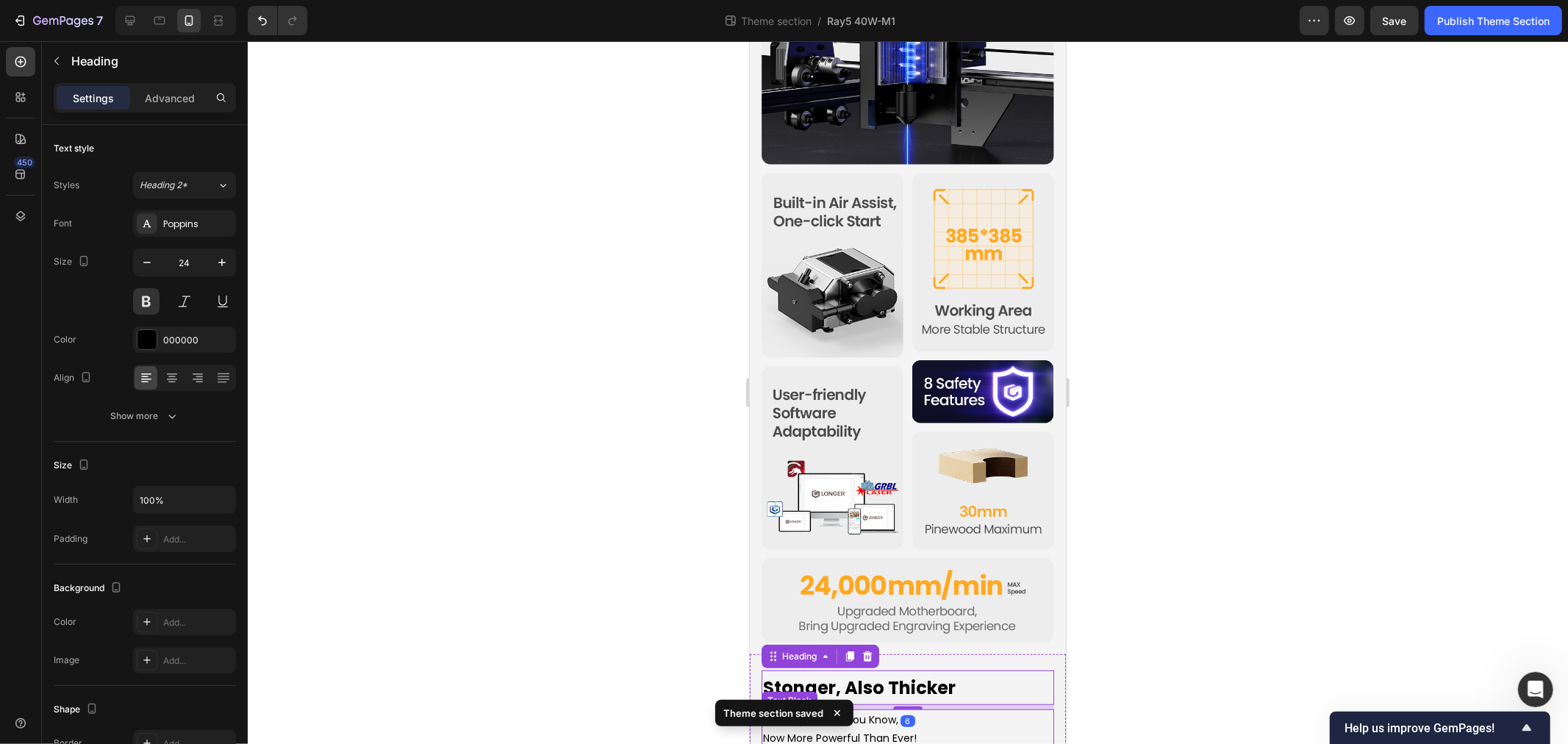
click at [930, 710] on p "The Ray5 Series You Know," at bounding box center [907, 719] width 290 height 18
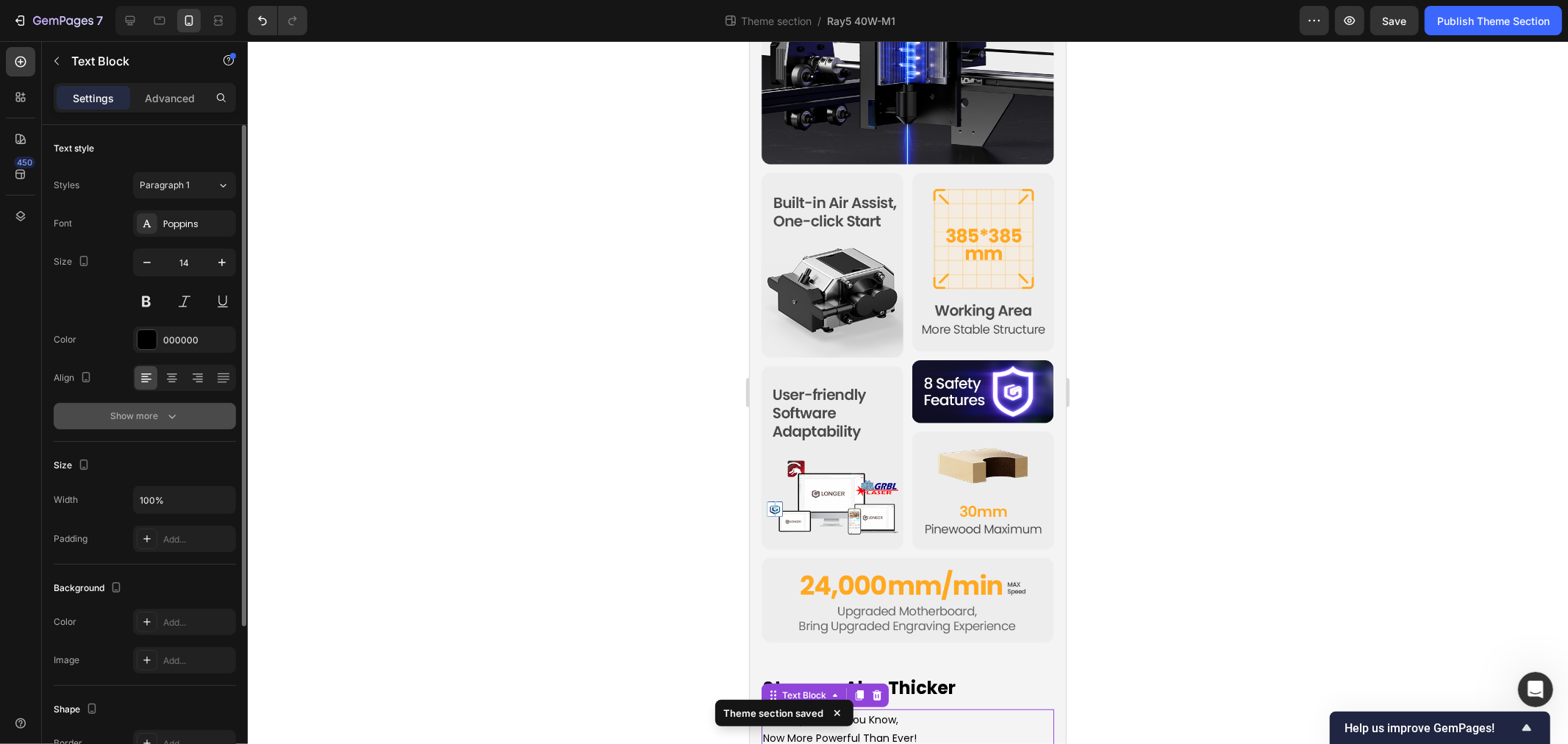
click at [172, 417] on icon "button" at bounding box center [173, 417] width 8 height 5
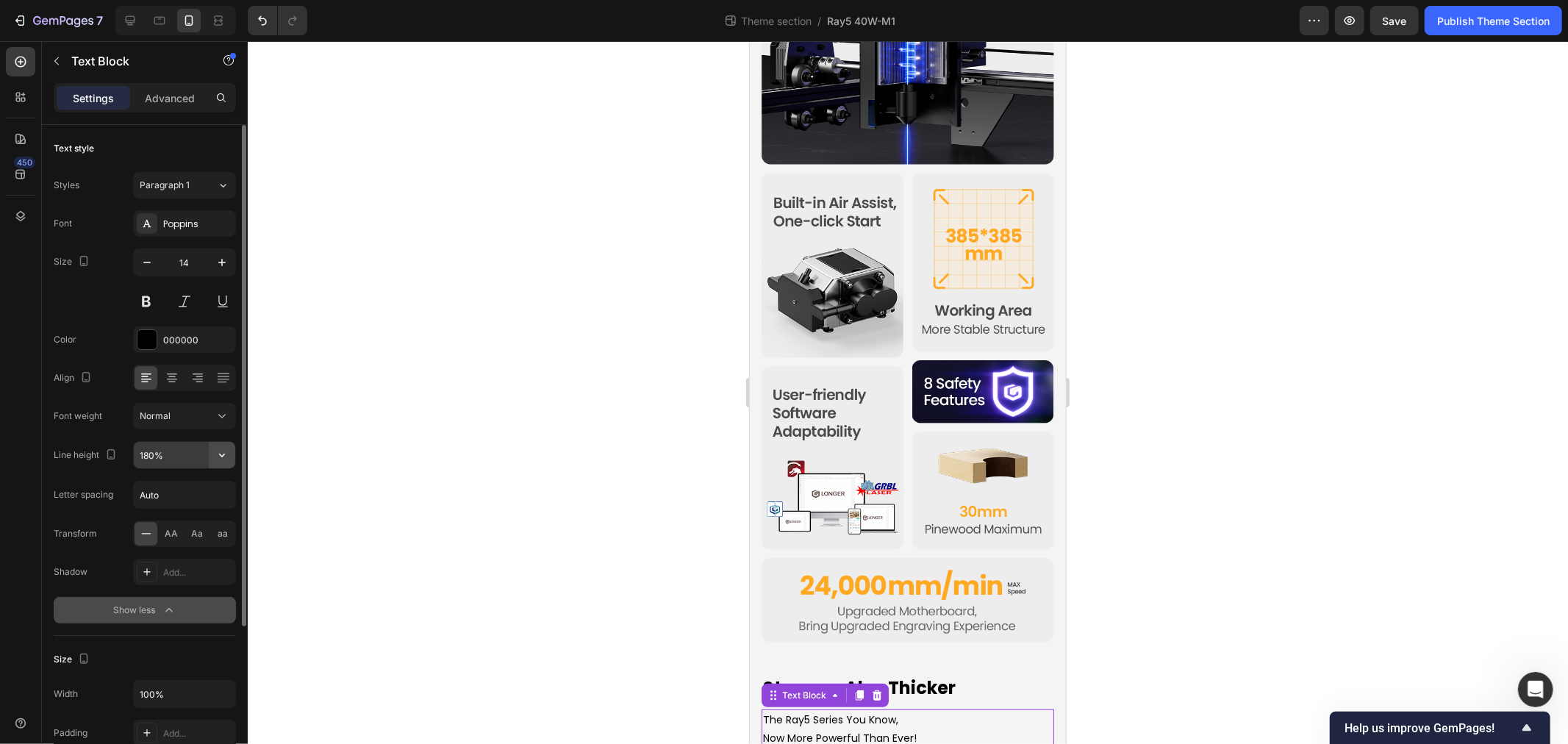
click at [215, 452] on icon "button" at bounding box center [221, 455] width 15 height 15
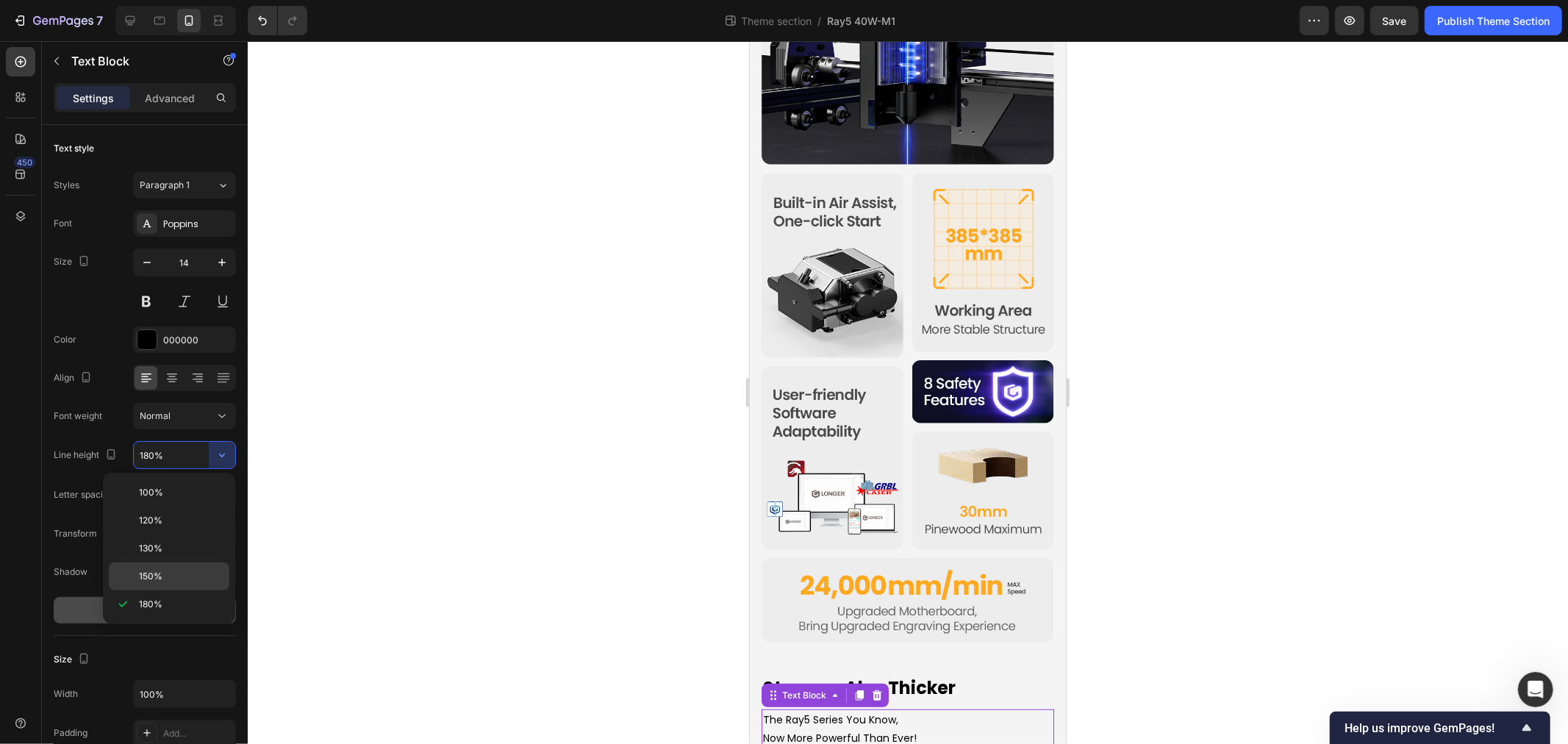
click at [167, 575] on p "150%" at bounding box center [180, 577] width 83 height 14
type input "150%"
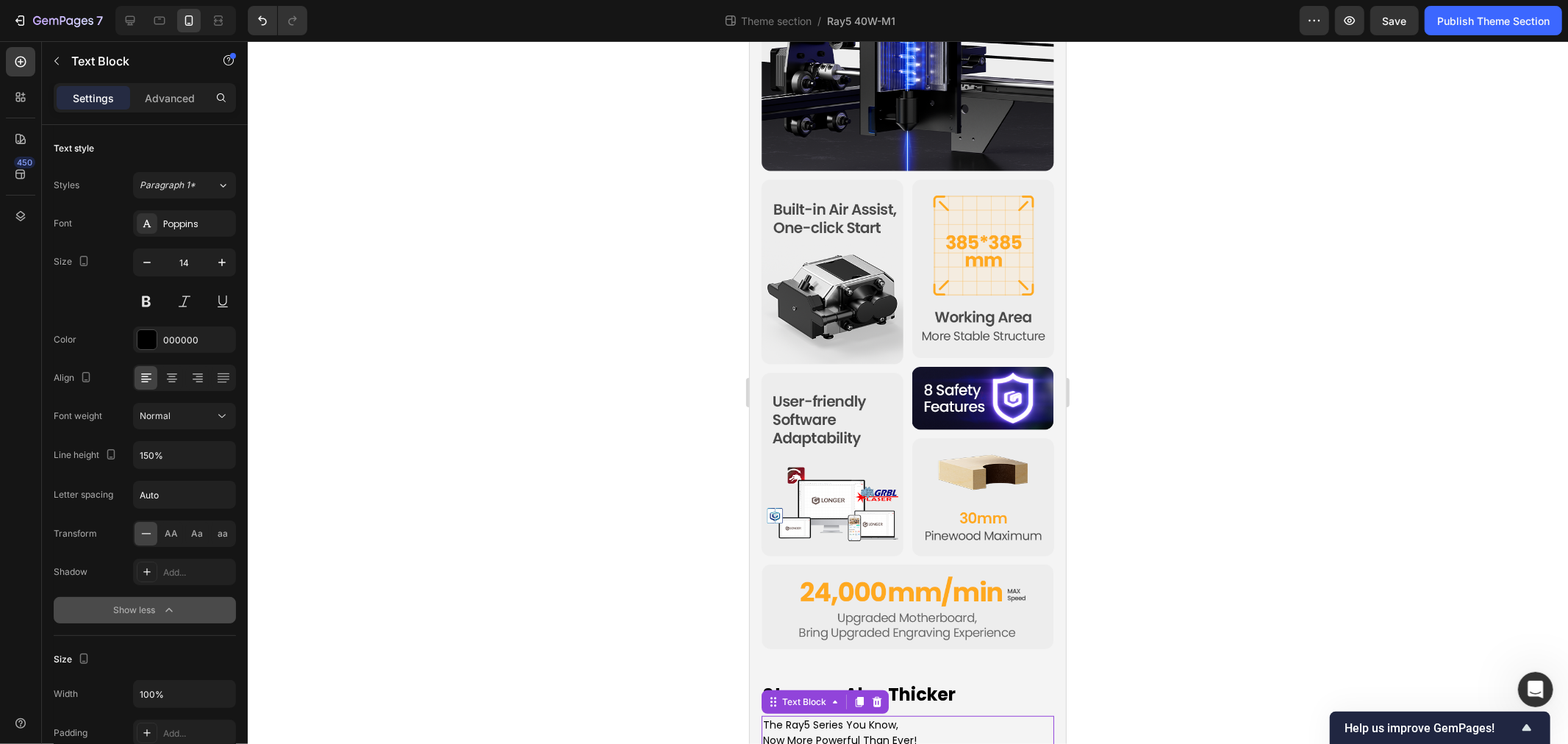
click at [546, 561] on div at bounding box center [909, 392] width 1321 height 703
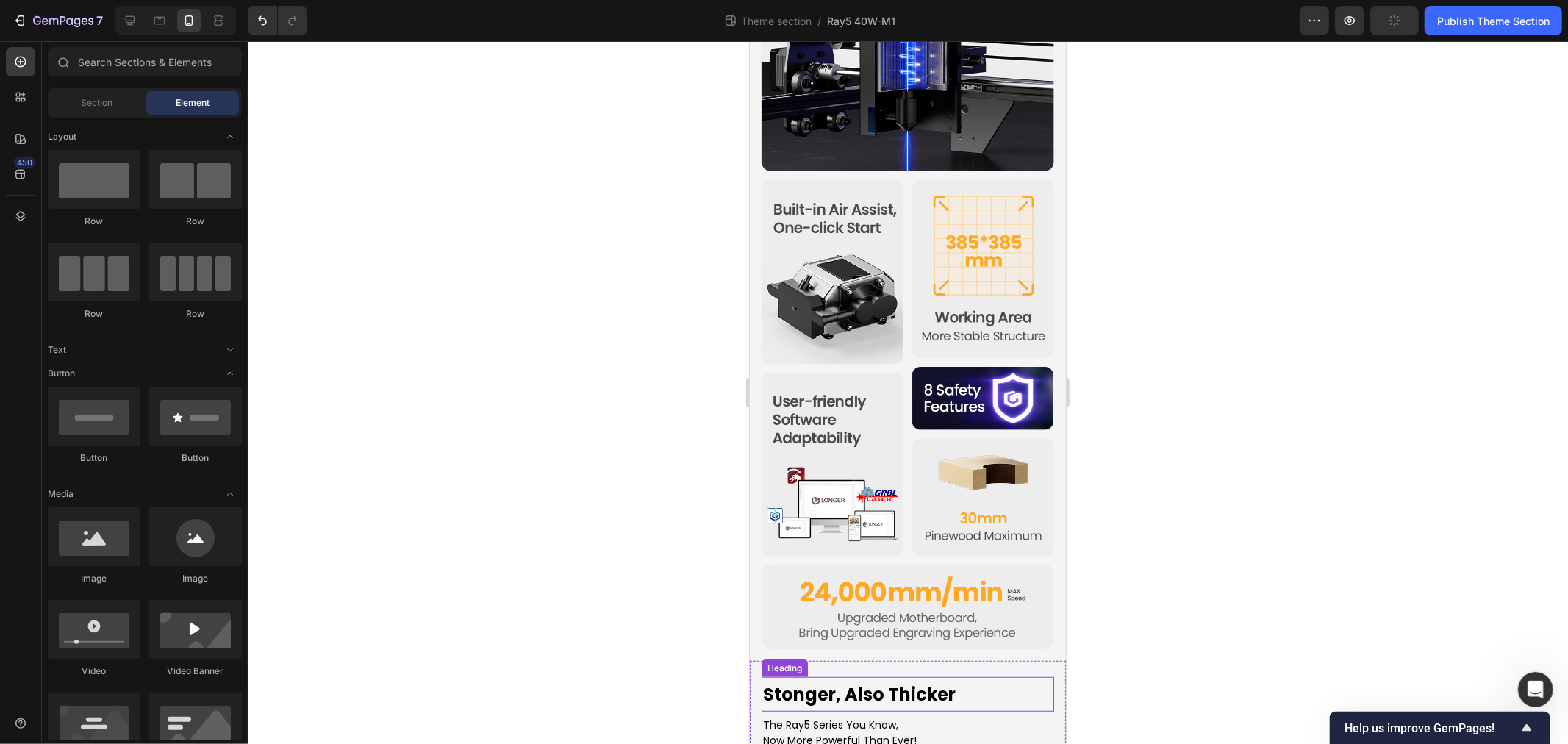
click at [814, 683] on p "Stonger, Also Thicker" at bounding box center [907, 695] width 290 height 23
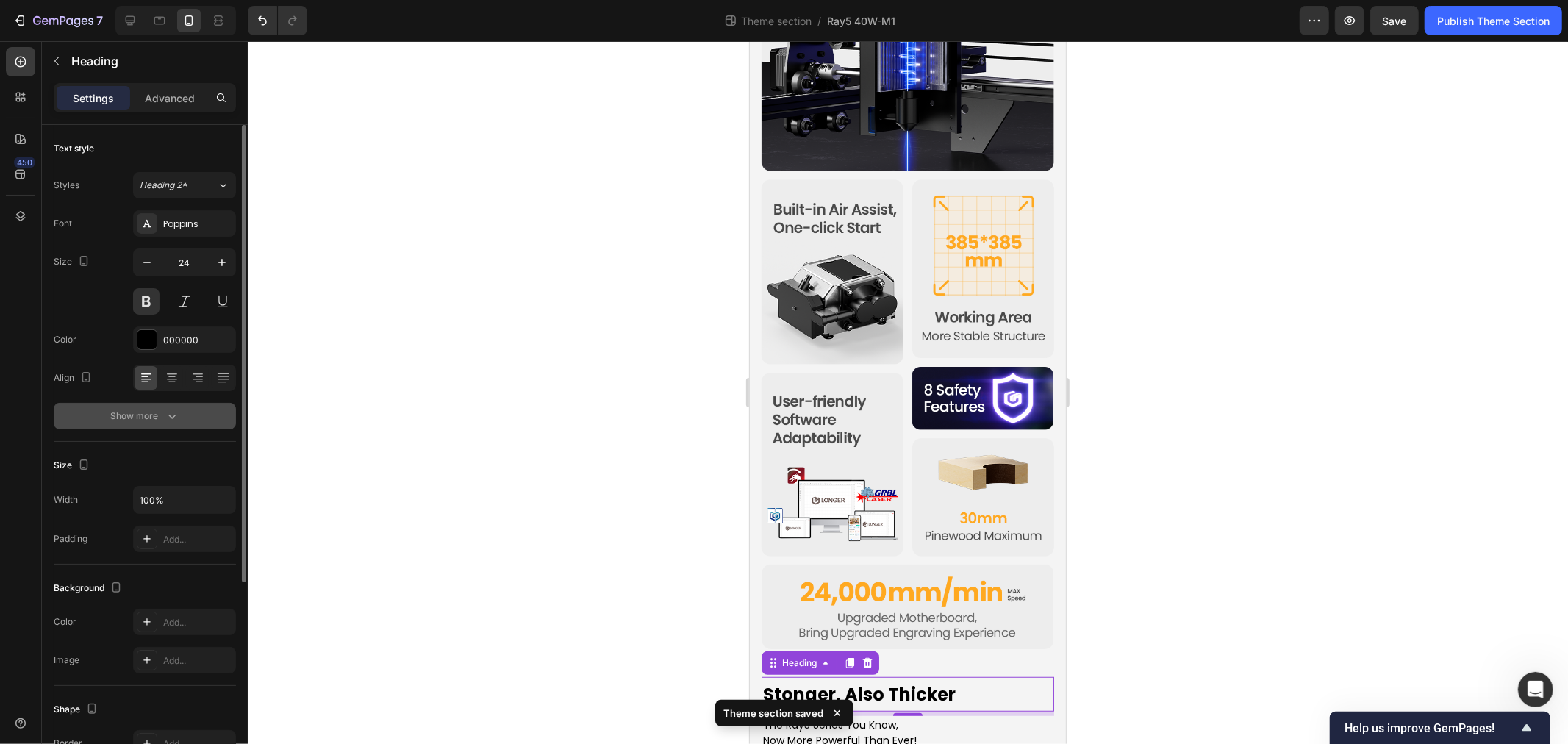
click at [175, 419] on icon "button" at bounding box center [172, 416] width 15 height 15
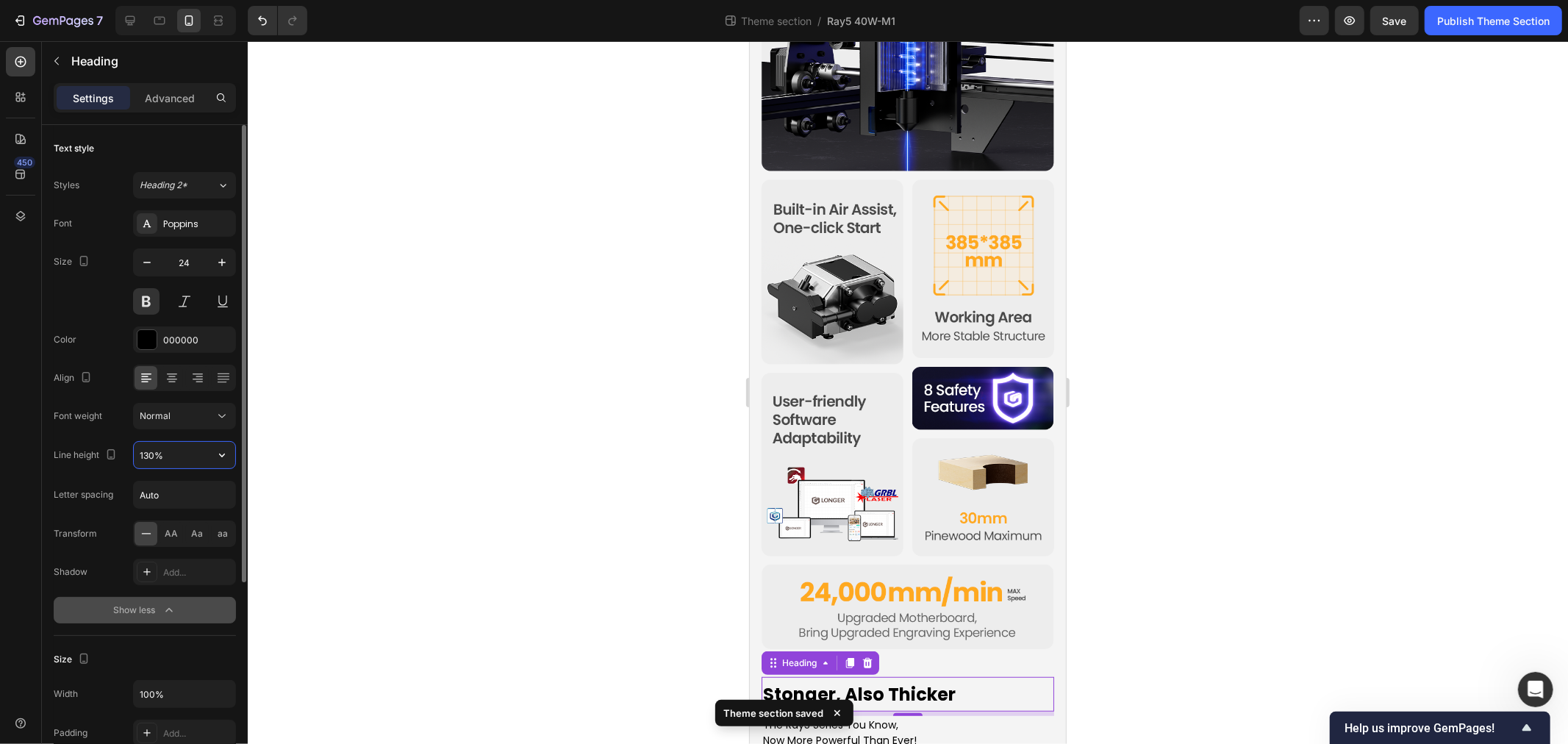
click at [181, 459] on input "130%" at bounding box center [184, 455] width 102 height 26
click at [222, 452] on icon "button" at bounding box center [221, 455] width 15 height 15
click at [166, 511] on div "120%" at bounding box center [169, 520] width 120 height 28
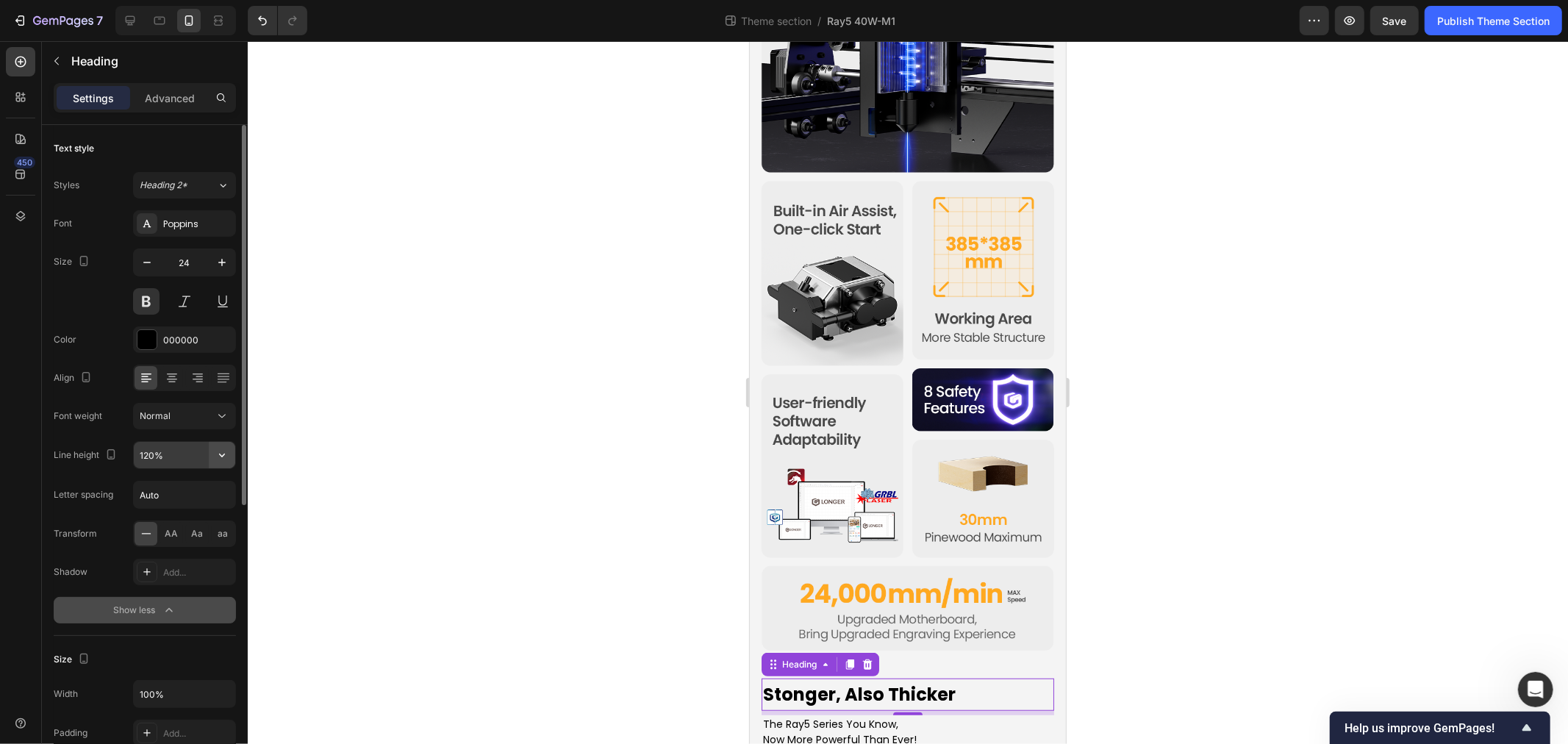
click at [220, 453] on icon "button" at bounding box center [221, 455] width 15 height 15
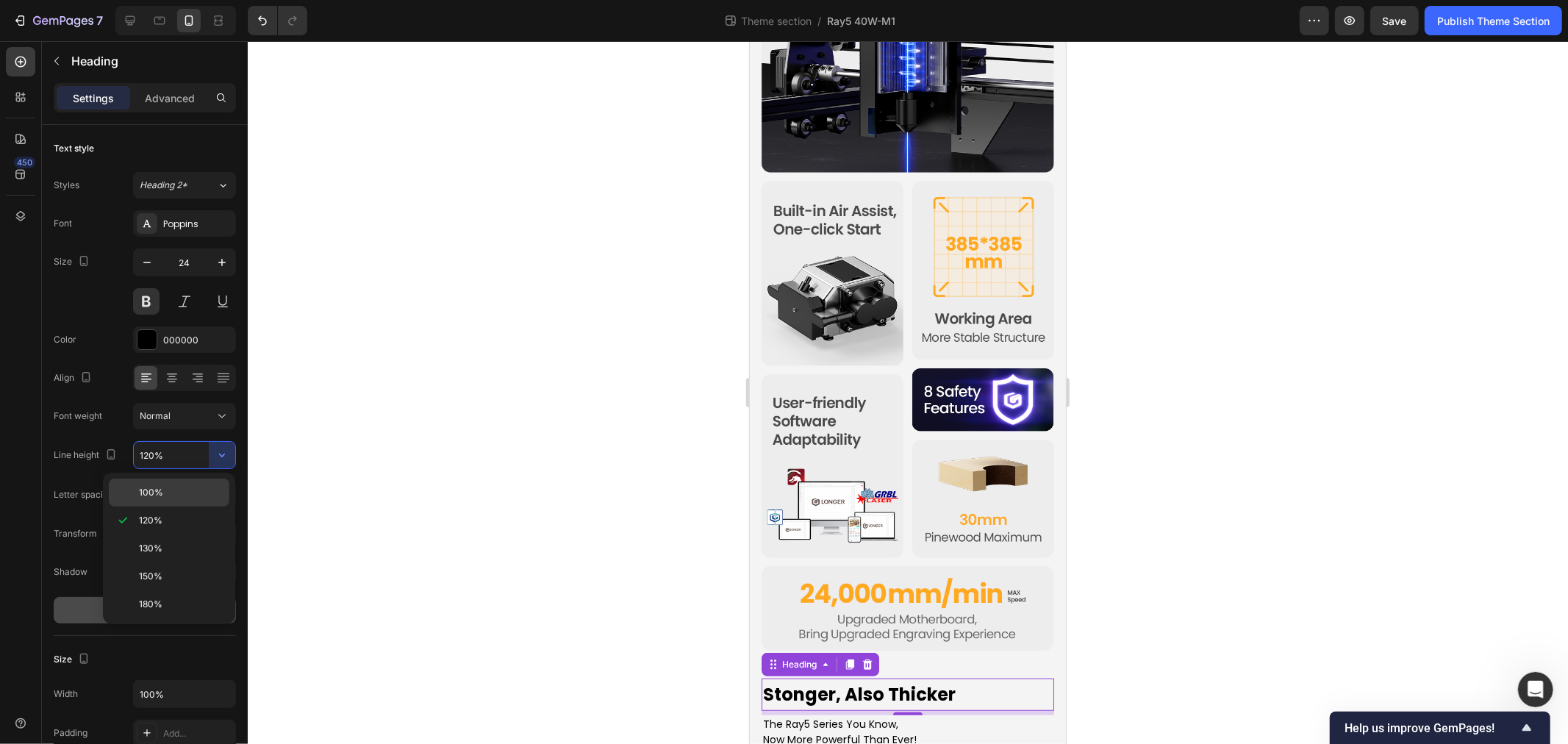
click at [158, 501] on div "100%" at bounding box center [169, 493] width 120 height 28
type input "100%"
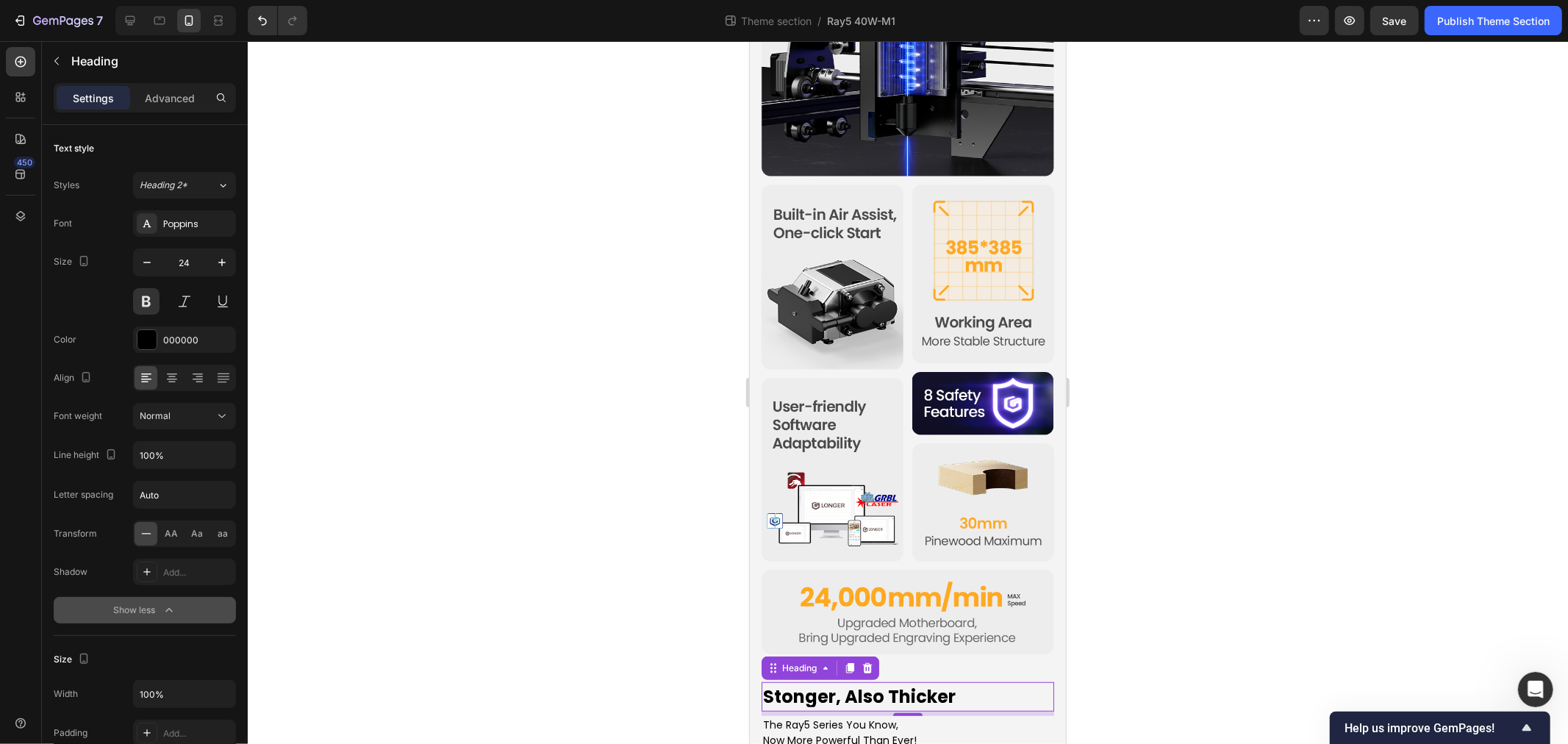
click at [534, 566] on div at bounding box center [909, 392] width 1321 height 703
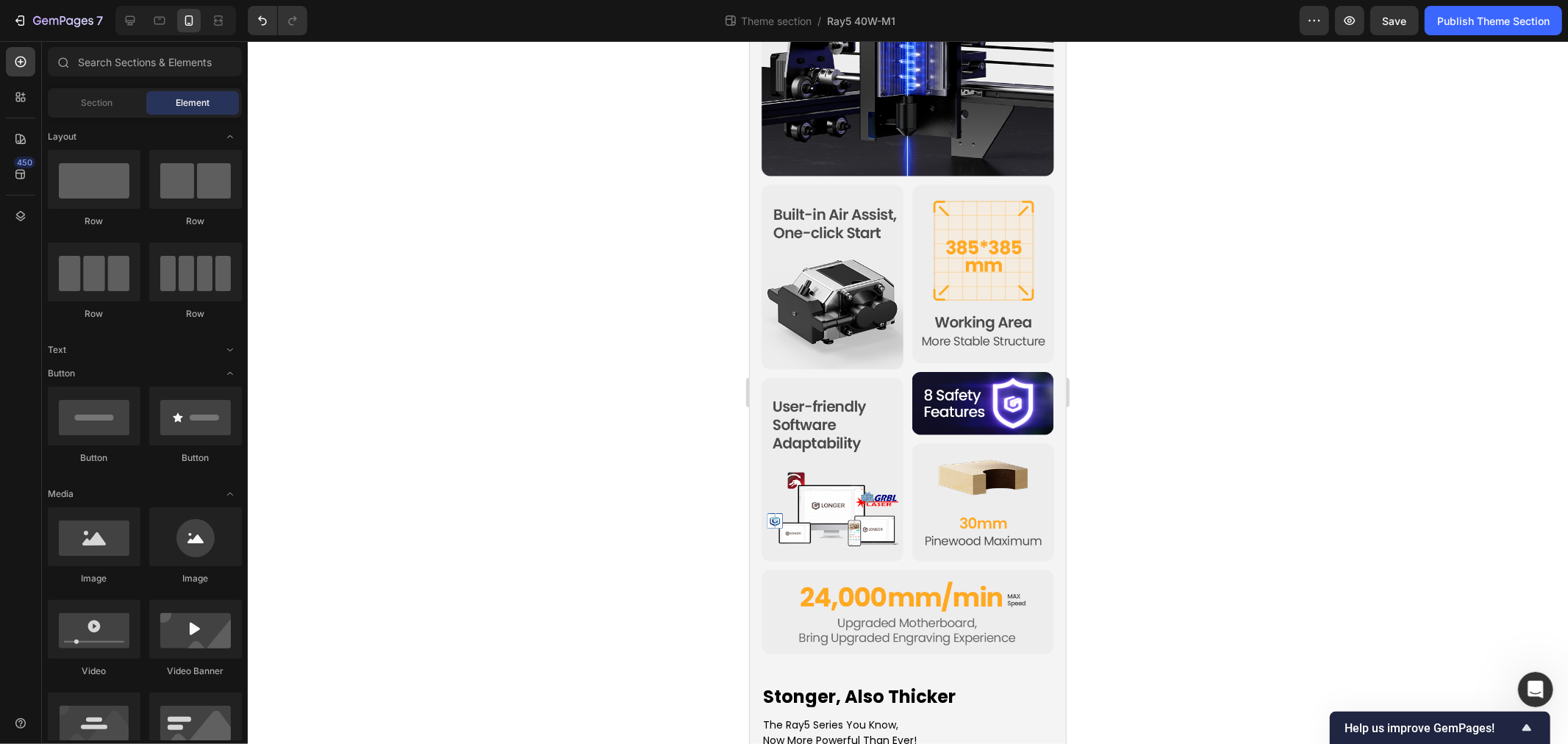
click at [446, 554] on div at bounding box center [909, 392] width 1321 height 703
click at [902, 688] on p "Stonger, Also Thicker" at bounding box center [907, 696] width 290 height 17
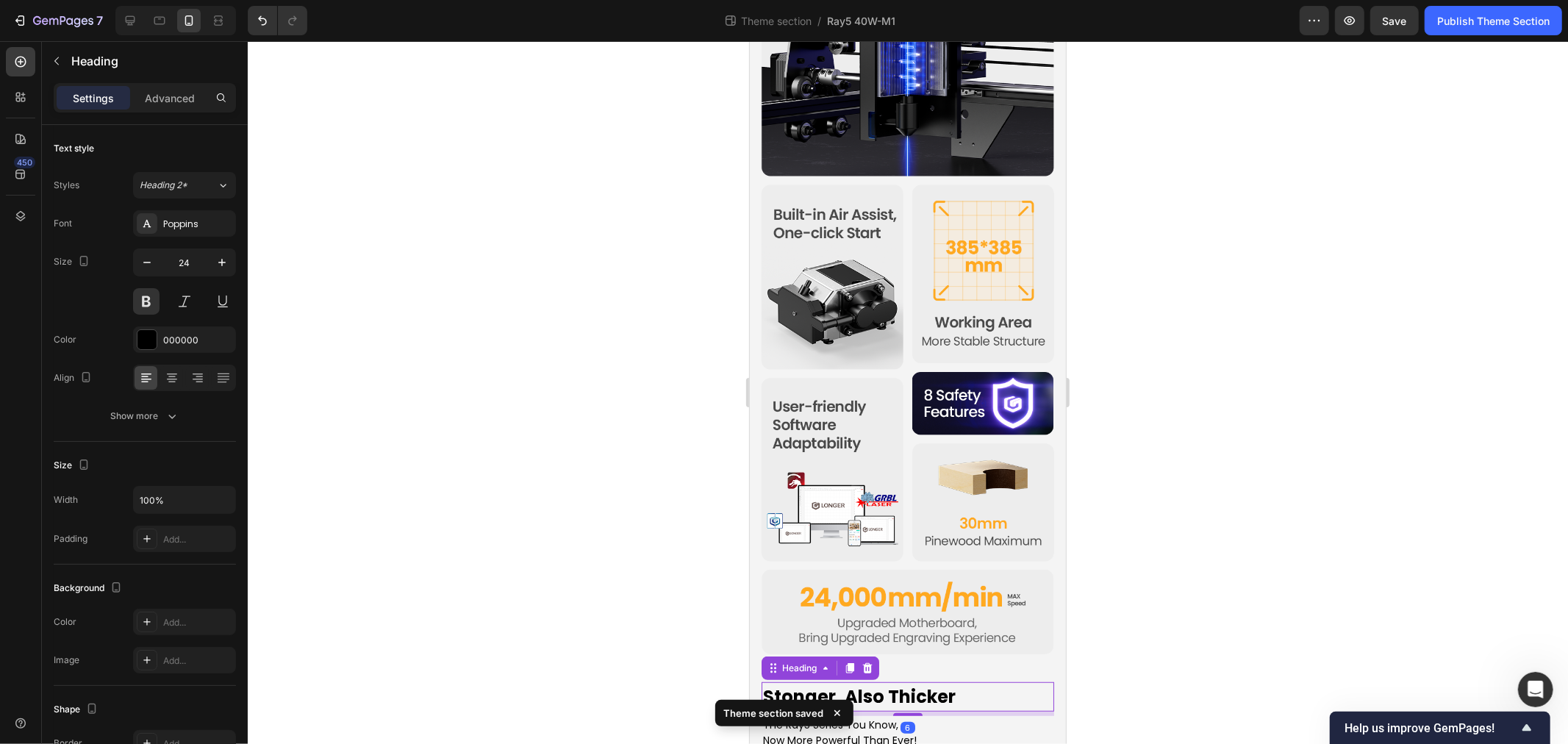
click at [429, 603] on div at bounding box center [909, 392] width 1321 height 703
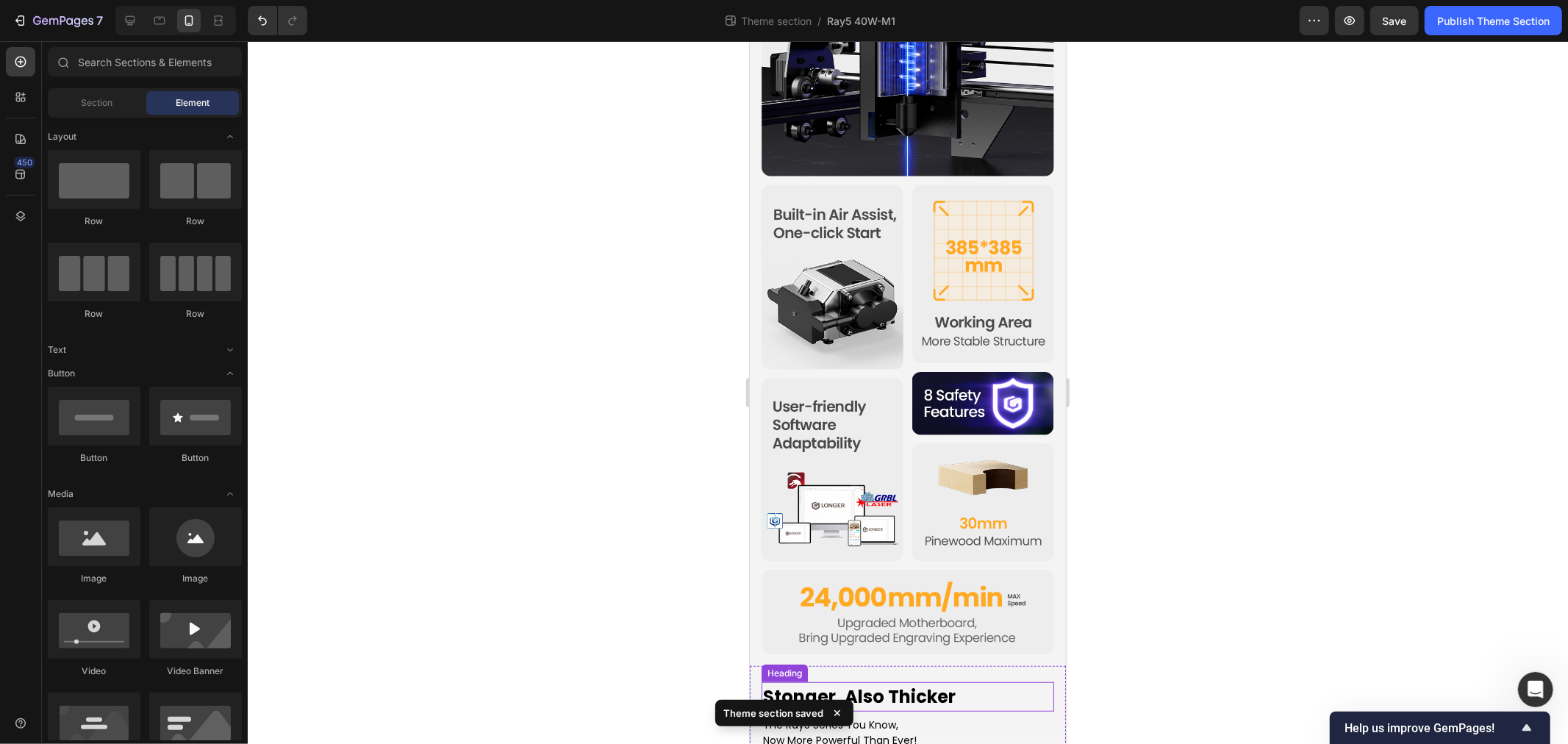
click at [826, 688] on p "Stonger, Also Thicker" at bounding box center [907, 696] width 290 height 17
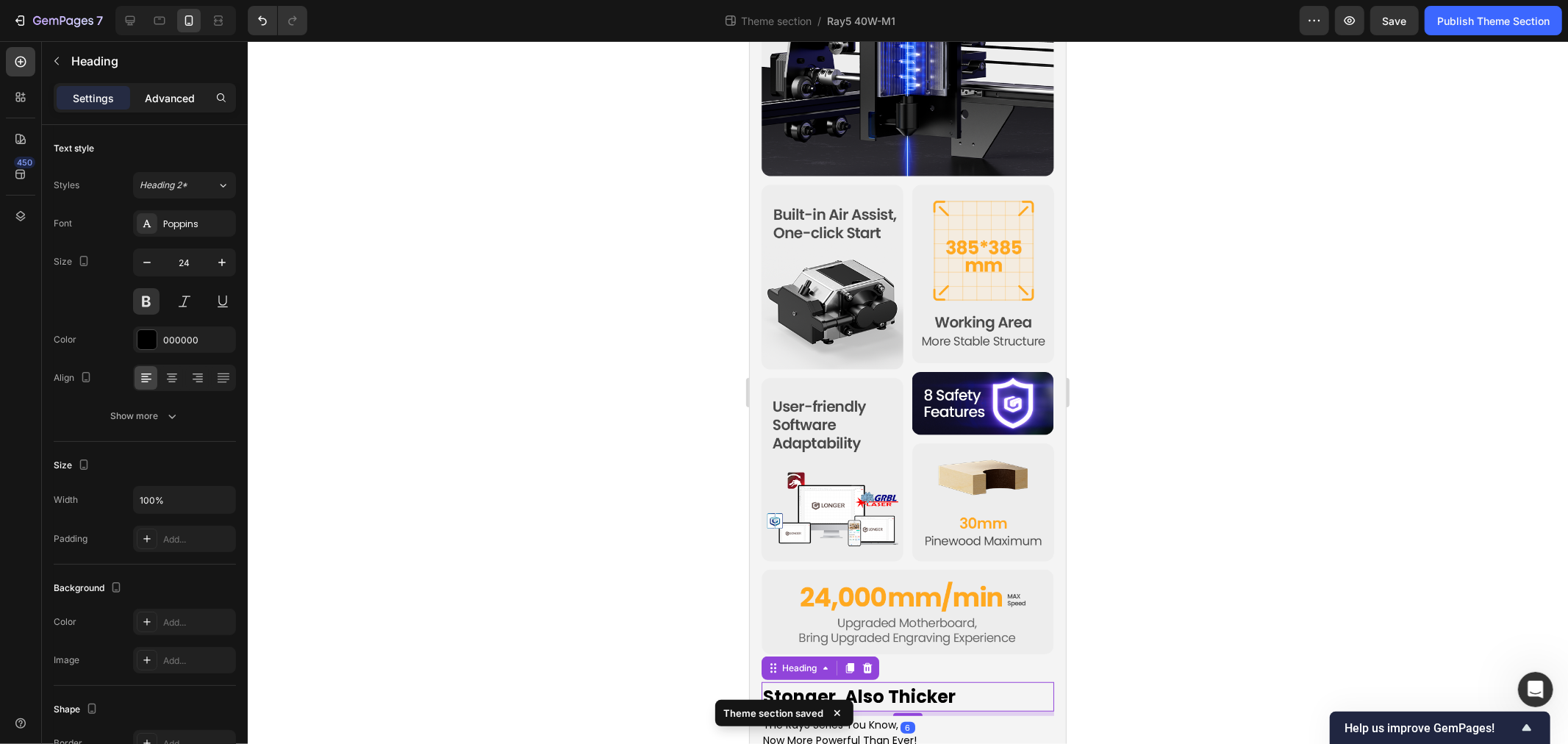
click at [151, 89] on div "Advanced" at bounding box center [170, 98] width 74 height 23
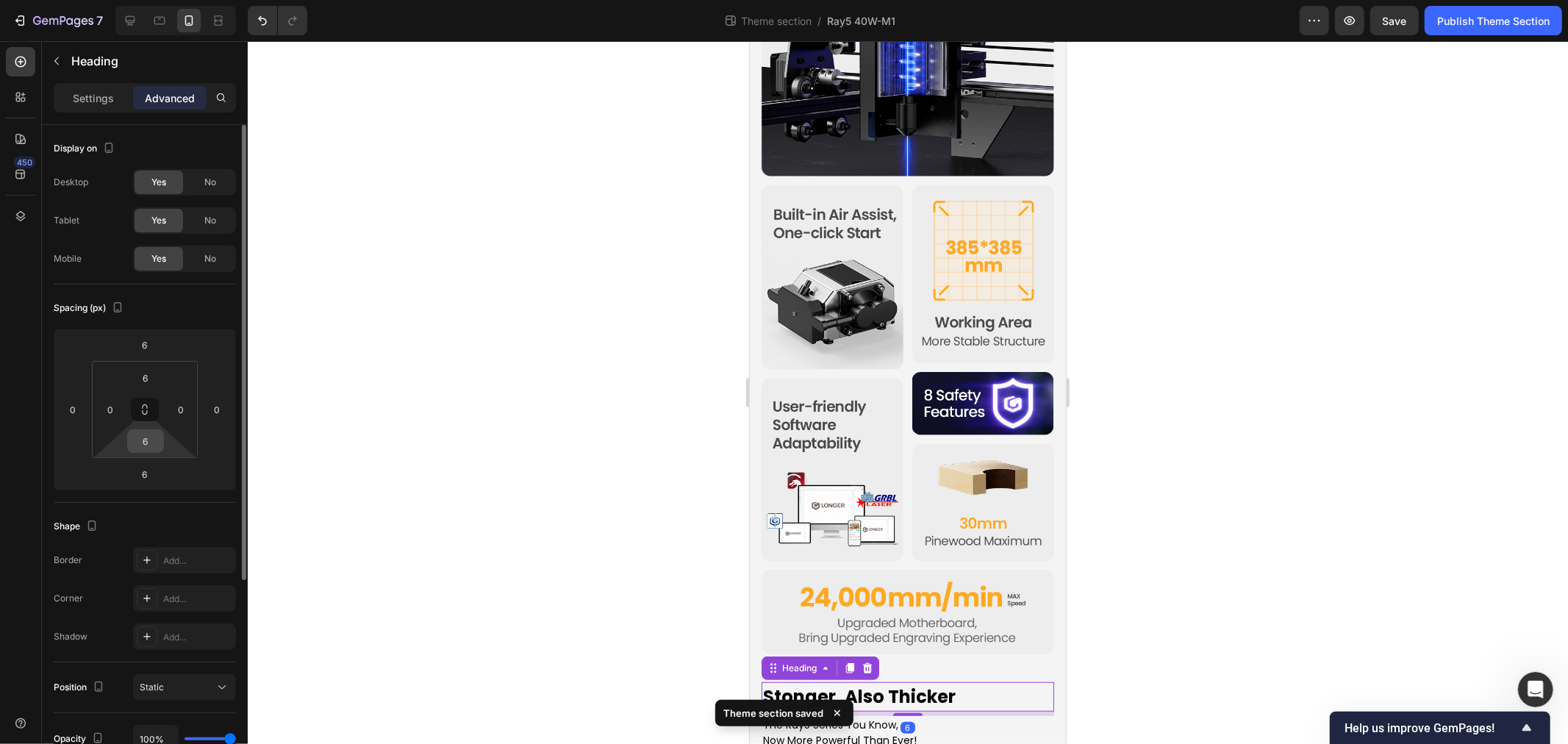
click at [147, 437] on input "6" at bounding box center [145, 441] width 29 height 22
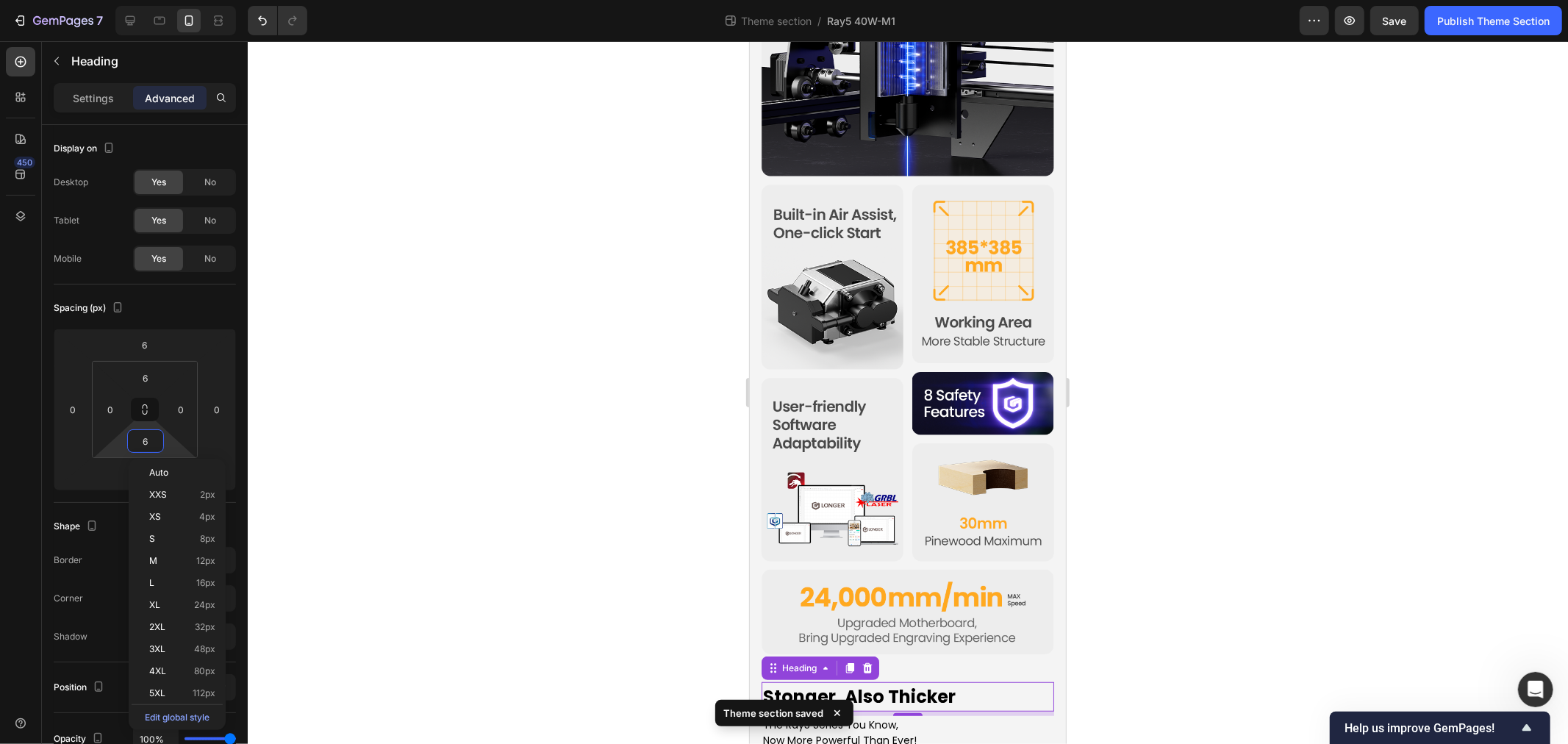
click at [441, 445] on div at bounding box center [909, 392] width 1321 height 703
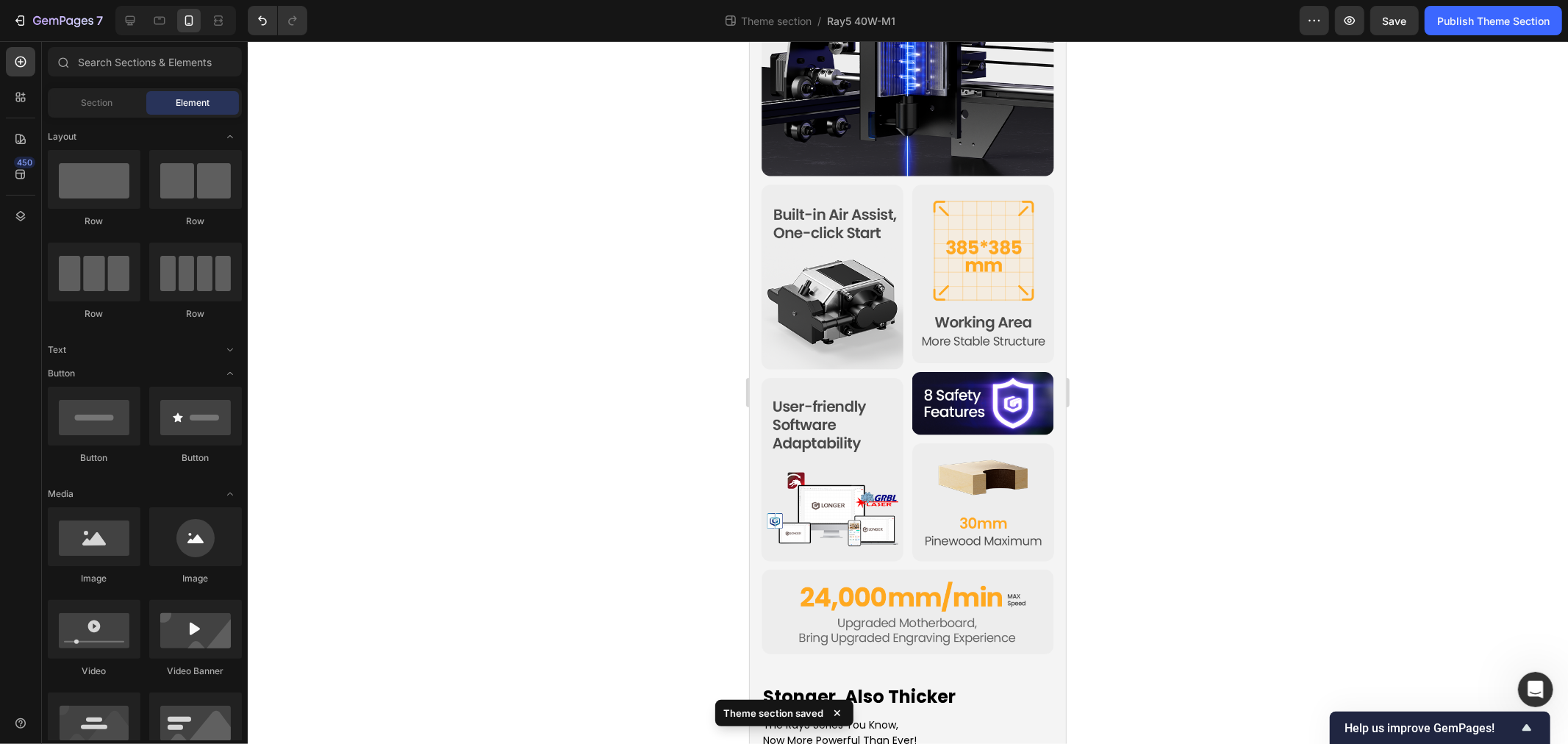
click at [834, 688] on p "Stonger, Also Thicker" at bounding box center [907, 696] width 290 height 17
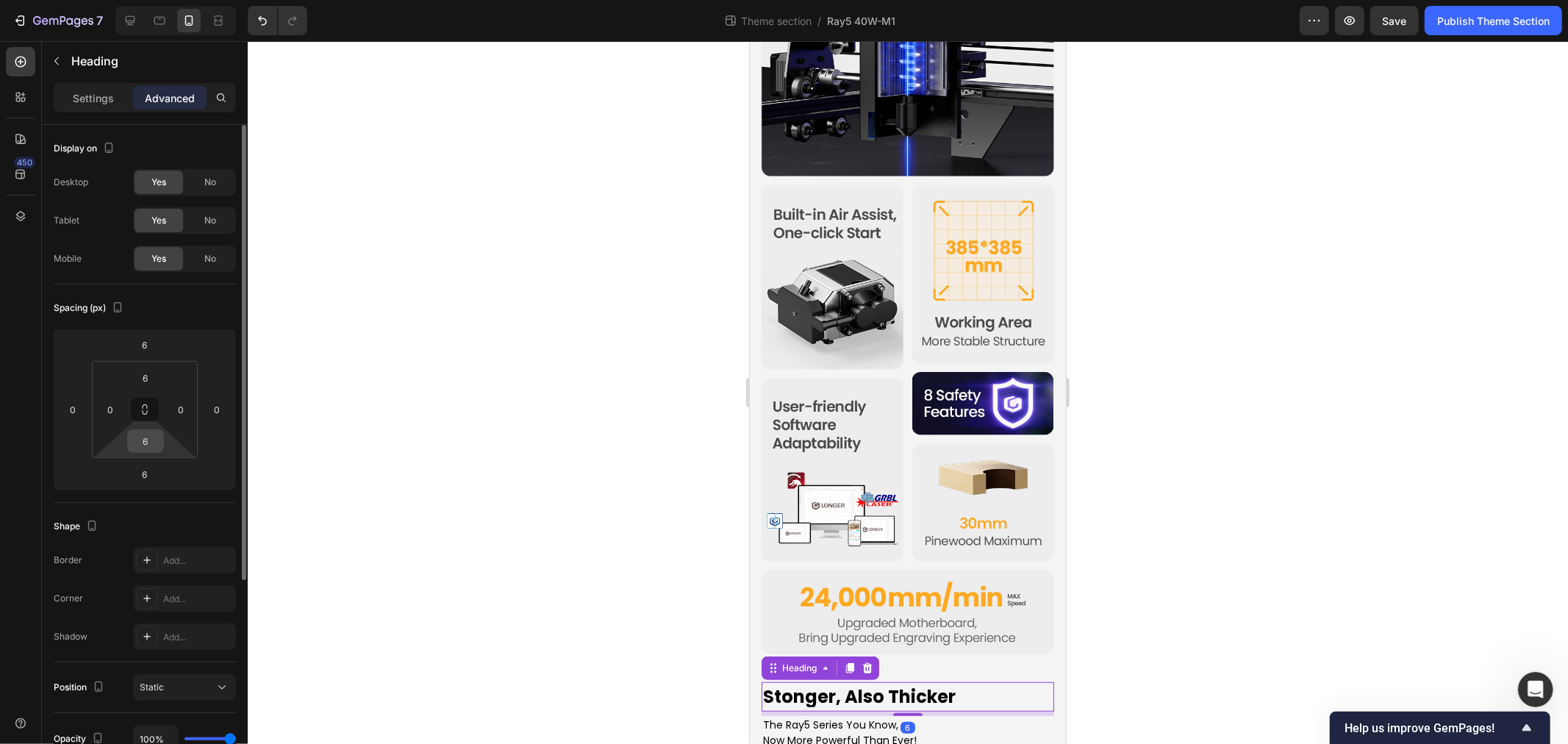
click at [144, 438] on input "6" at bounding box center [145, 441] width 29 height 22
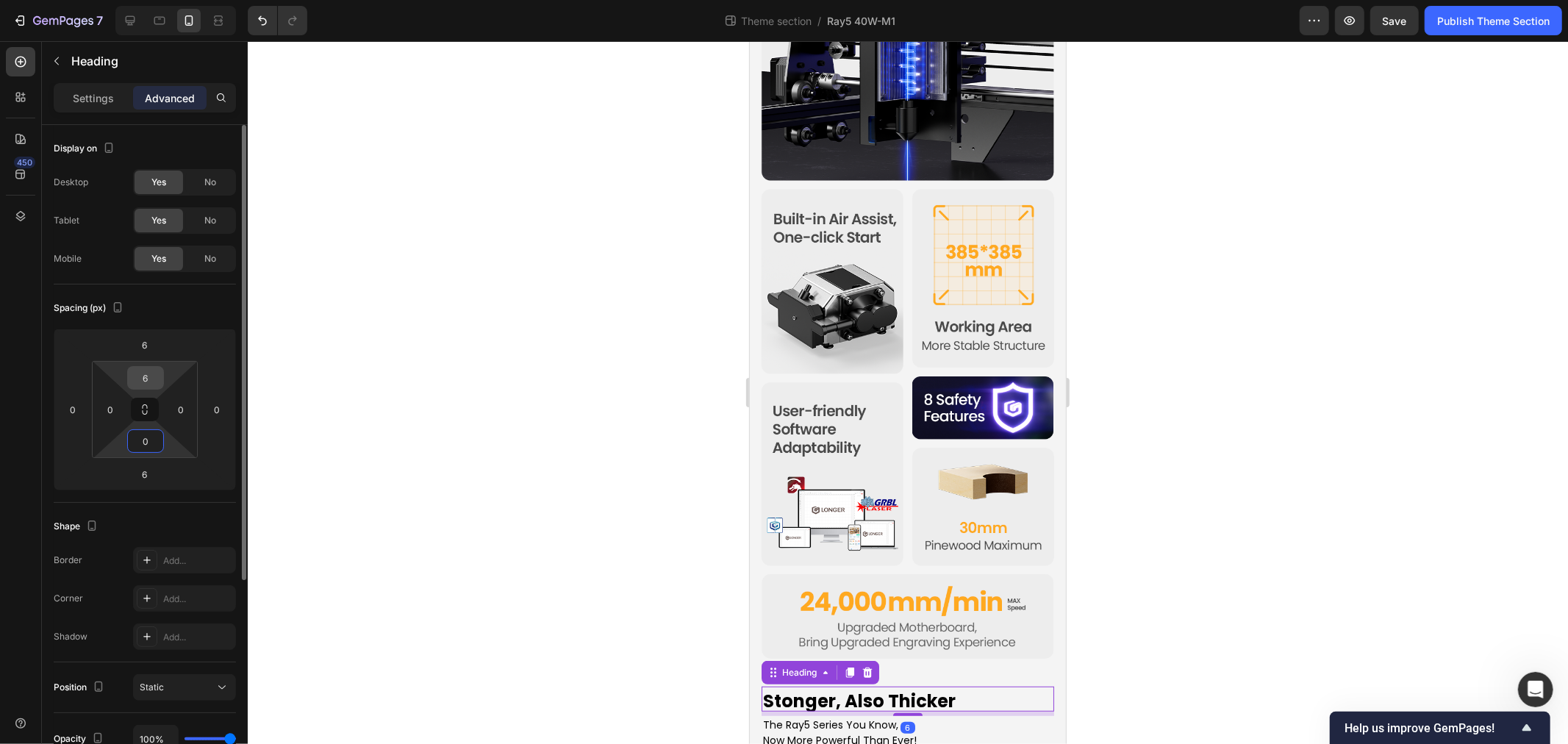
type input "0"
click at [150, 375] on input "6" at bounding box center [145, 377] width 29 height 22
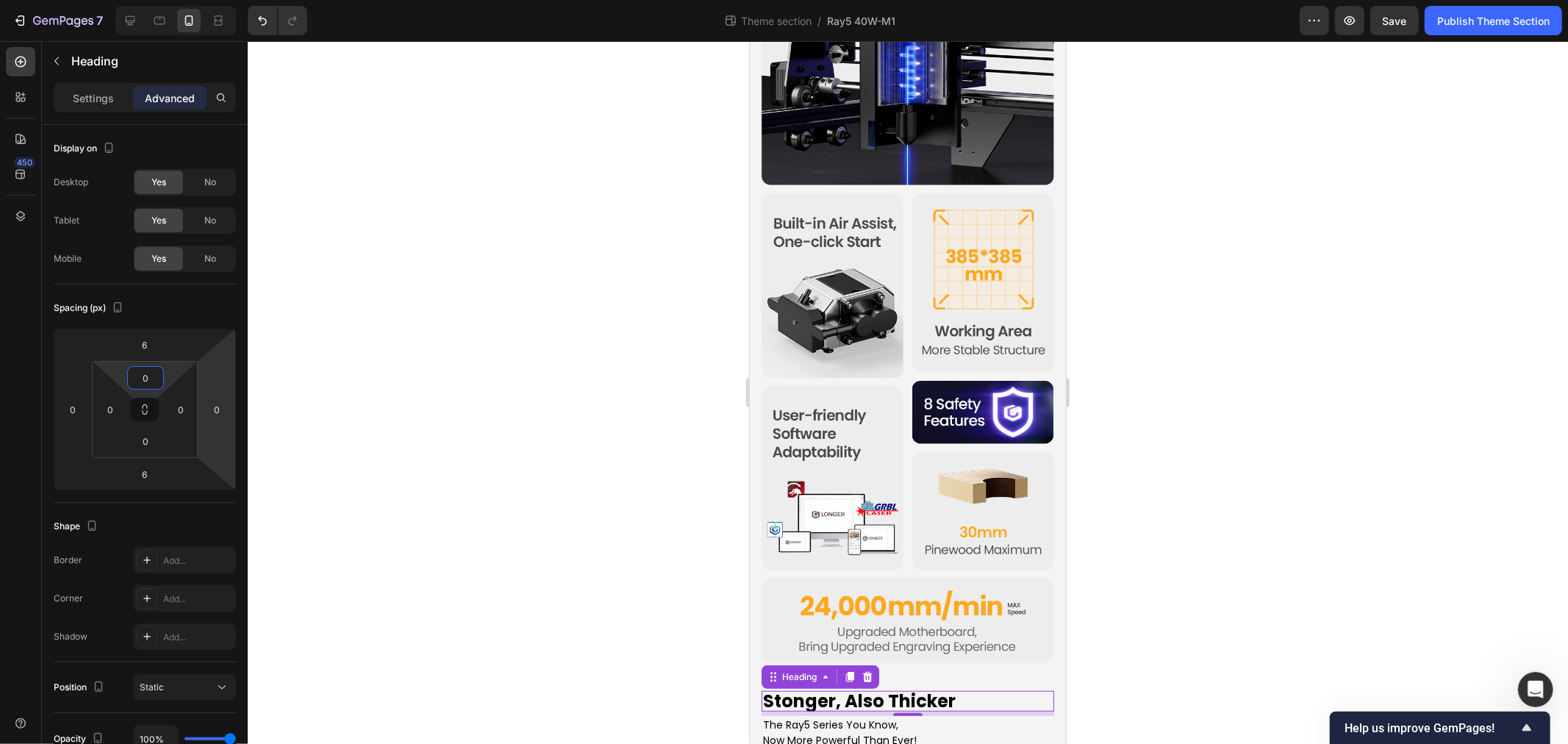
type input "0"
drag, startPoint x: 550, startPoint y: 557, endPoint x: 502, endPoint y: 484, distance: 87.4
click at [549, 557] on div at bounding box center [909, 392] width 1321 height 703
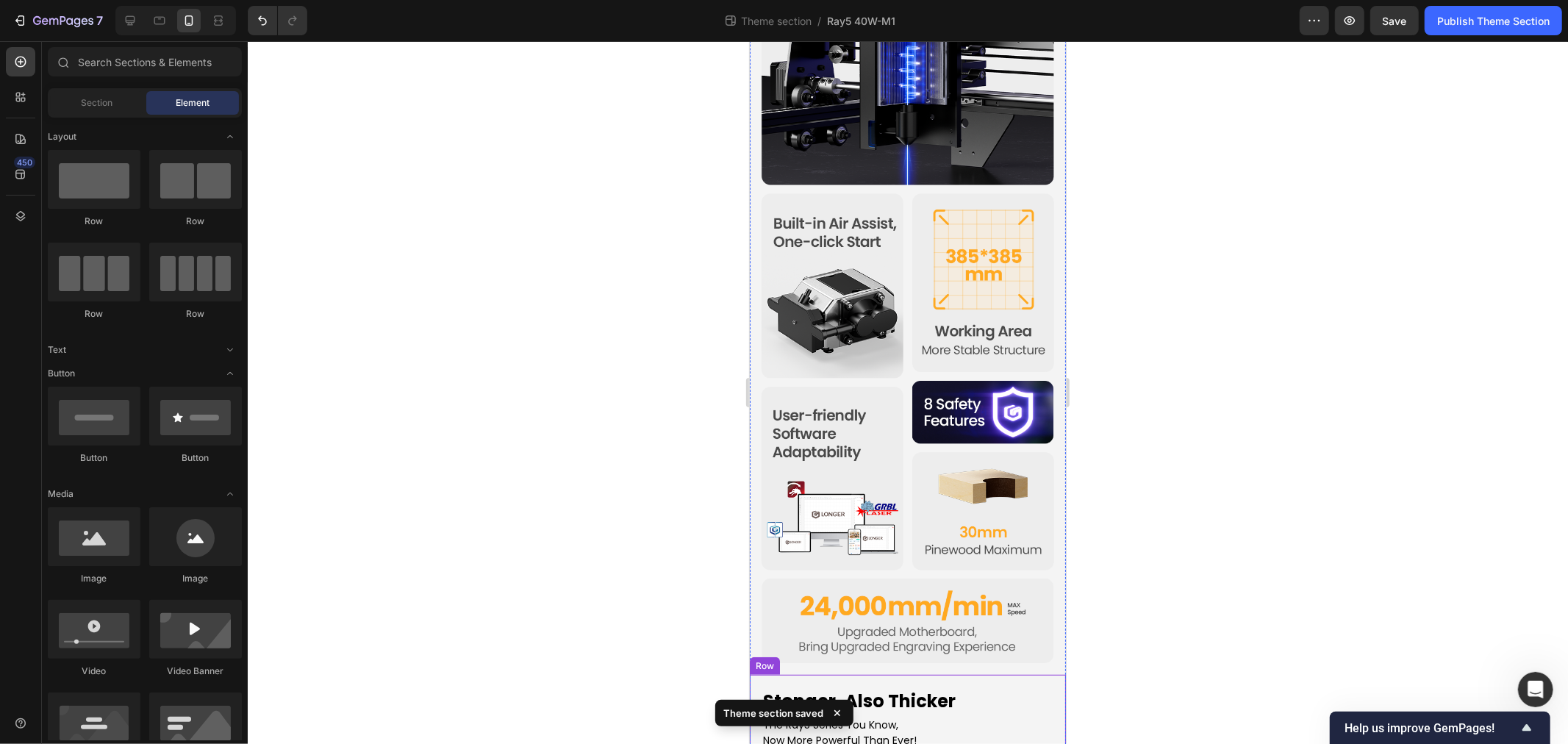
click at [758, 674] on div "Stonger, Also Thicker Heading The Ray5 Series You Know, Now More Powerful Than …" at bounding box center [908, 717] width 316 height 86
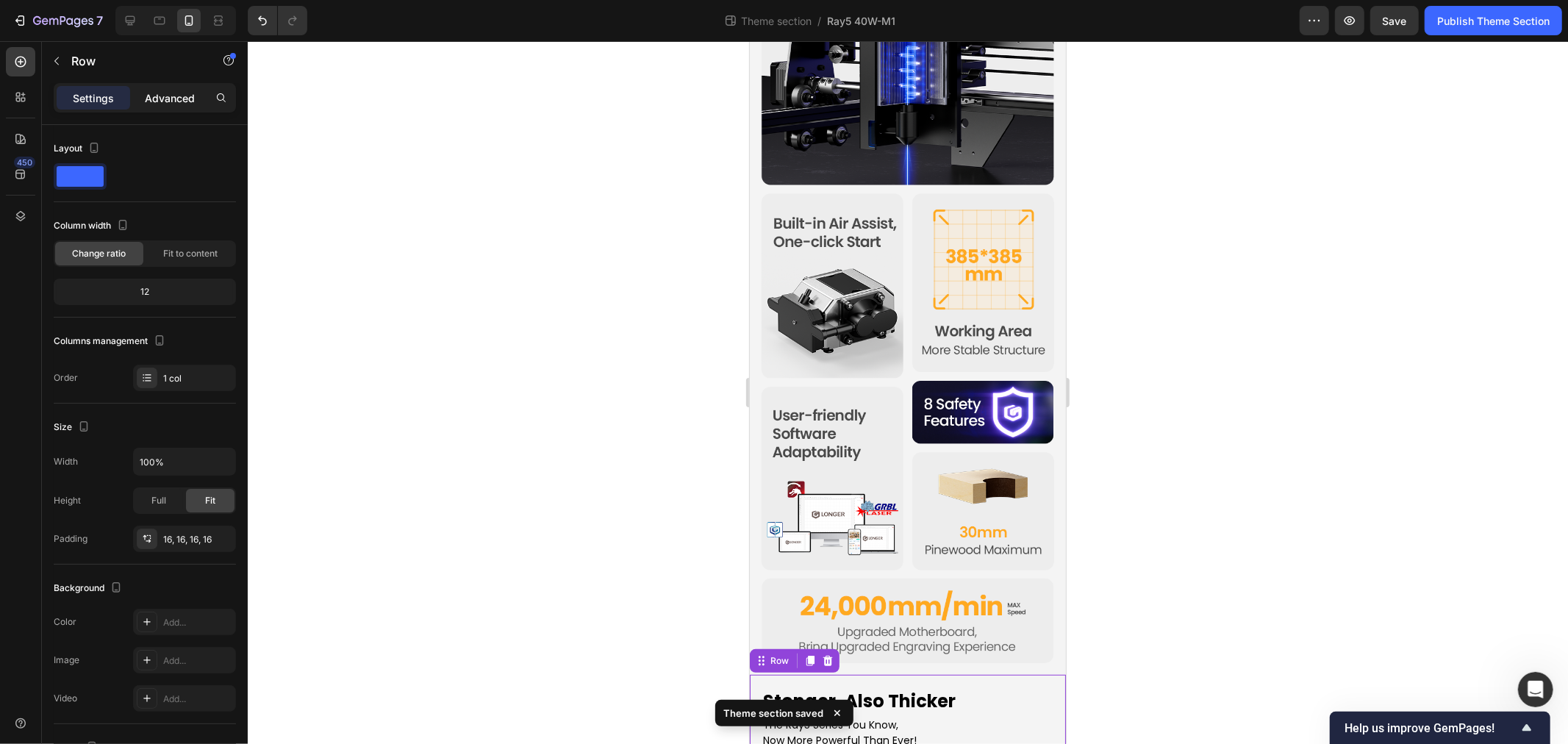
click at [166, 91] on p "Advanced" at bounding box center [170, 98] width 50 height 16
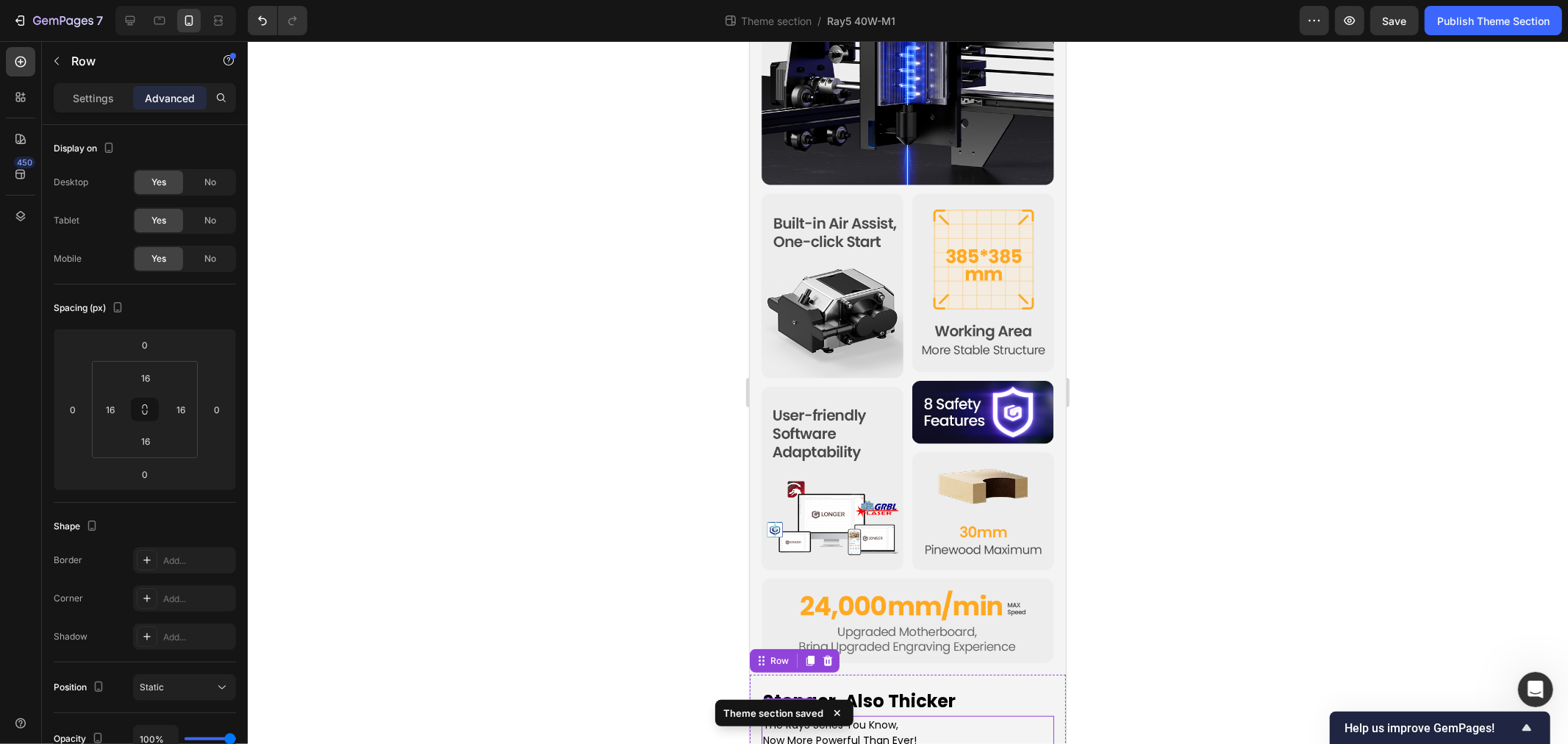
click at [805, 692] on p "Stonger, Also Thicker" at bounding box center [907, 700] width 290 height 17
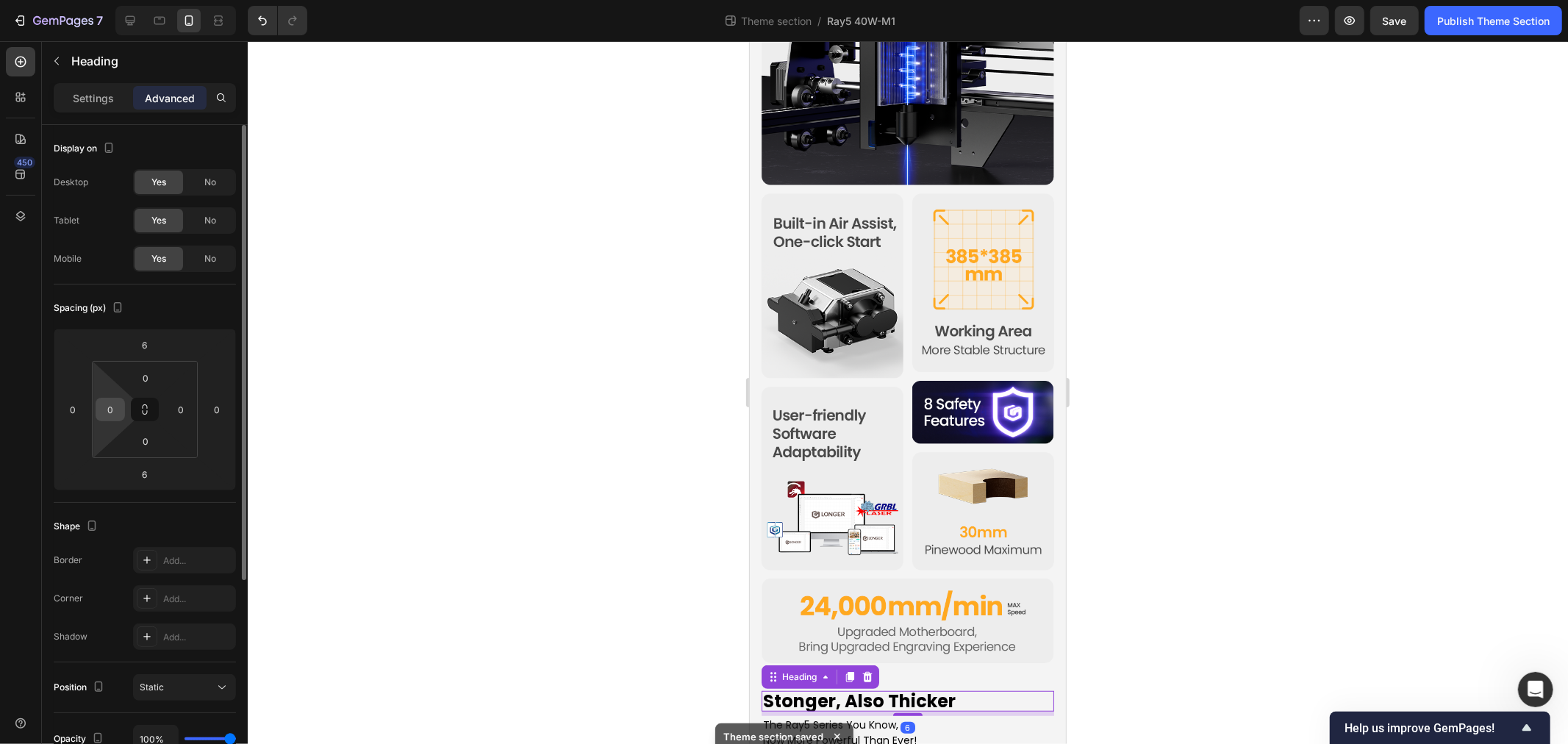
click at [109, 412] on input "0" at bounding box center [110, 409] width 22 height 22
type input "6"
click at [188, 413] on input "0" at bounding box center [180, 409] width 22 height 22
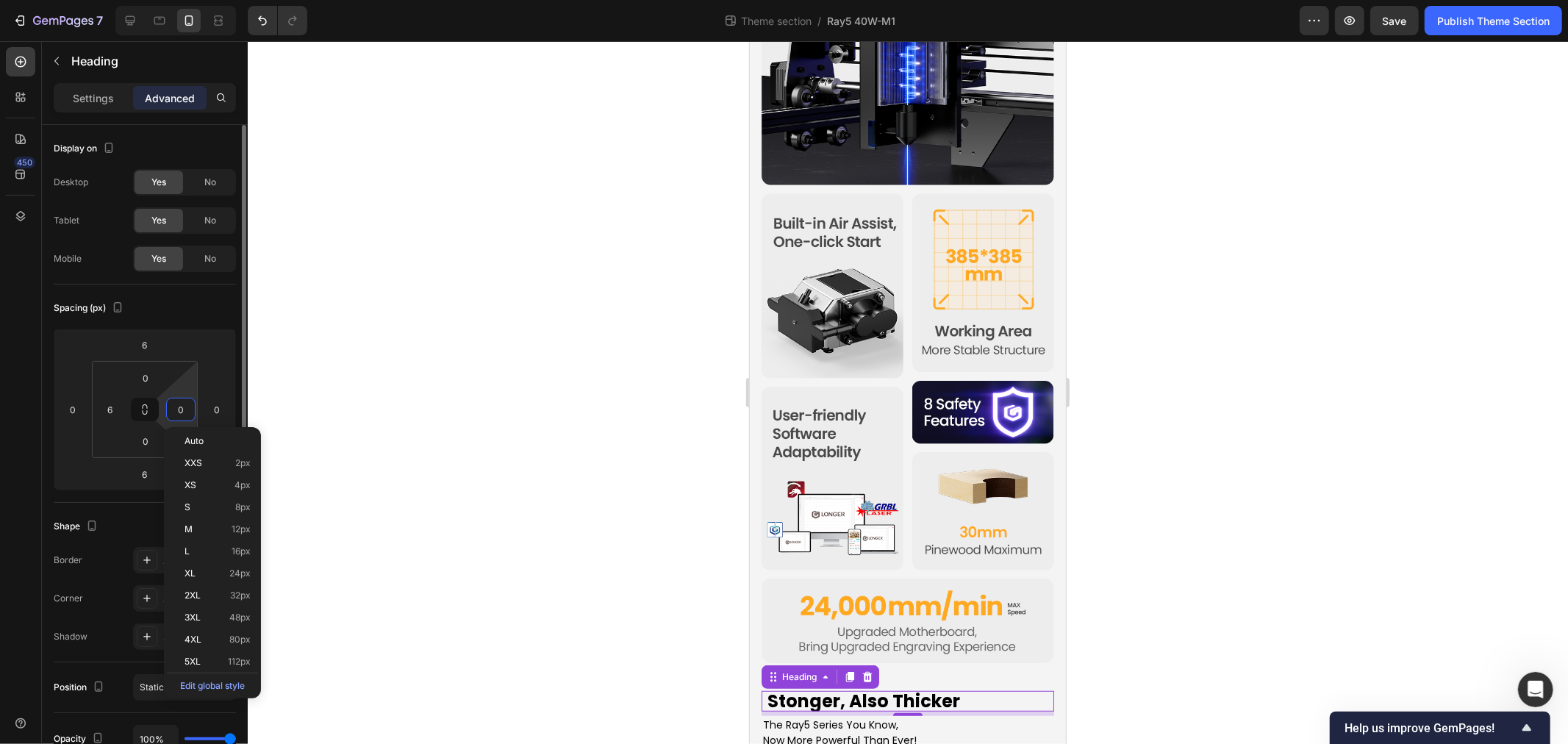
type input "6"
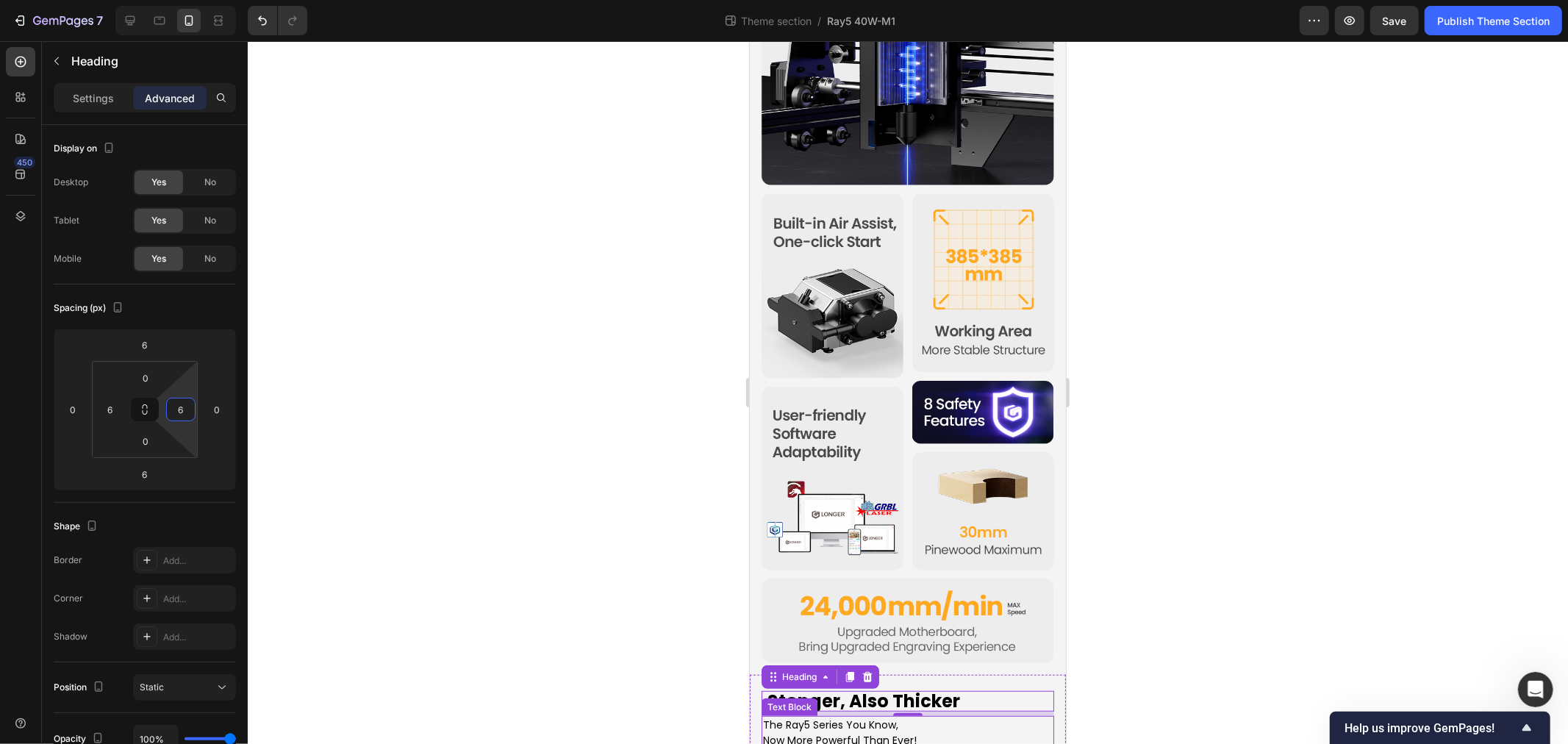
click at [773, 717] on p "The Ray5 Series You Know," at bounding box center [907, 725] width 290 height 16
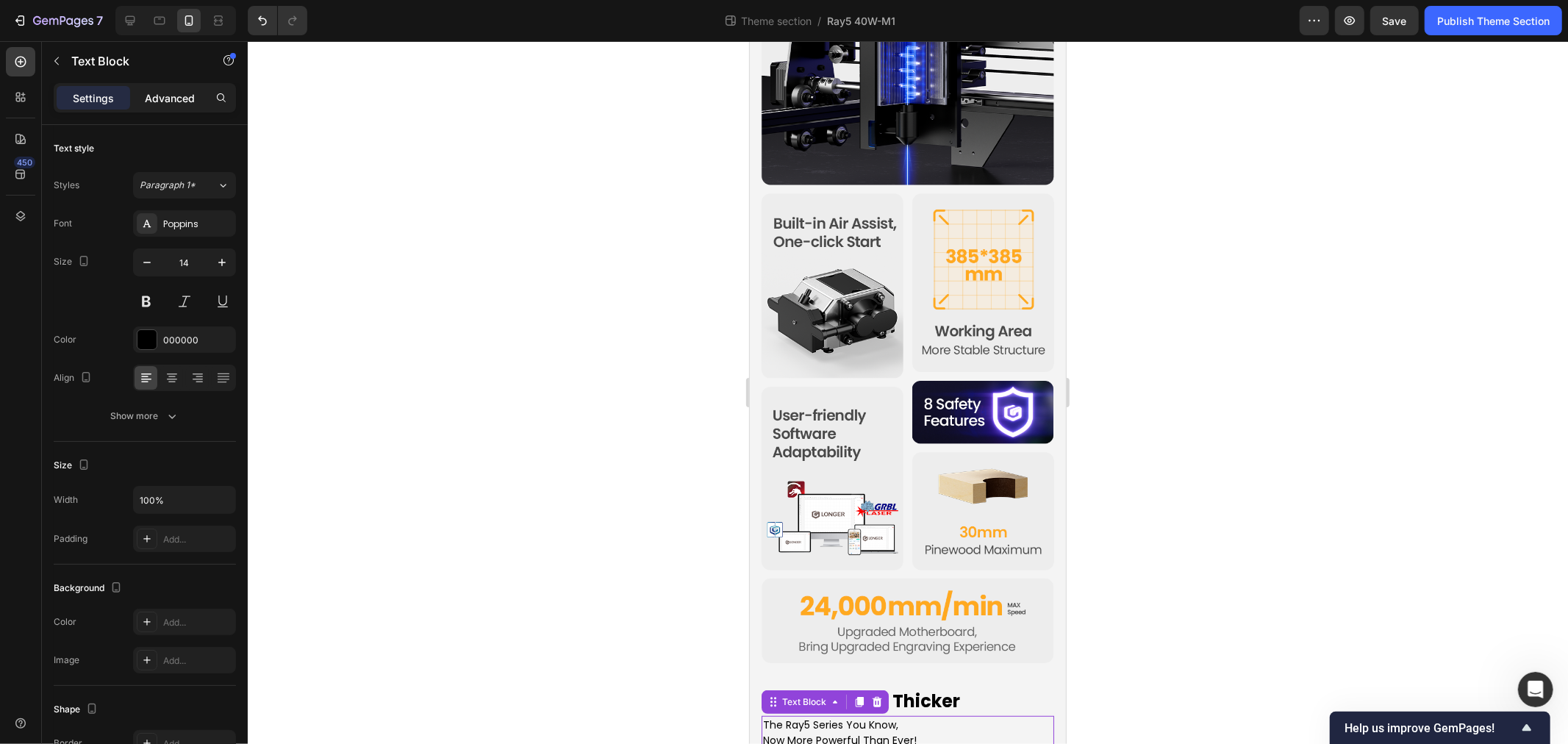
click at [150, 96] on p "Advanced" at bounding box center [170, 98] width 50 height 16
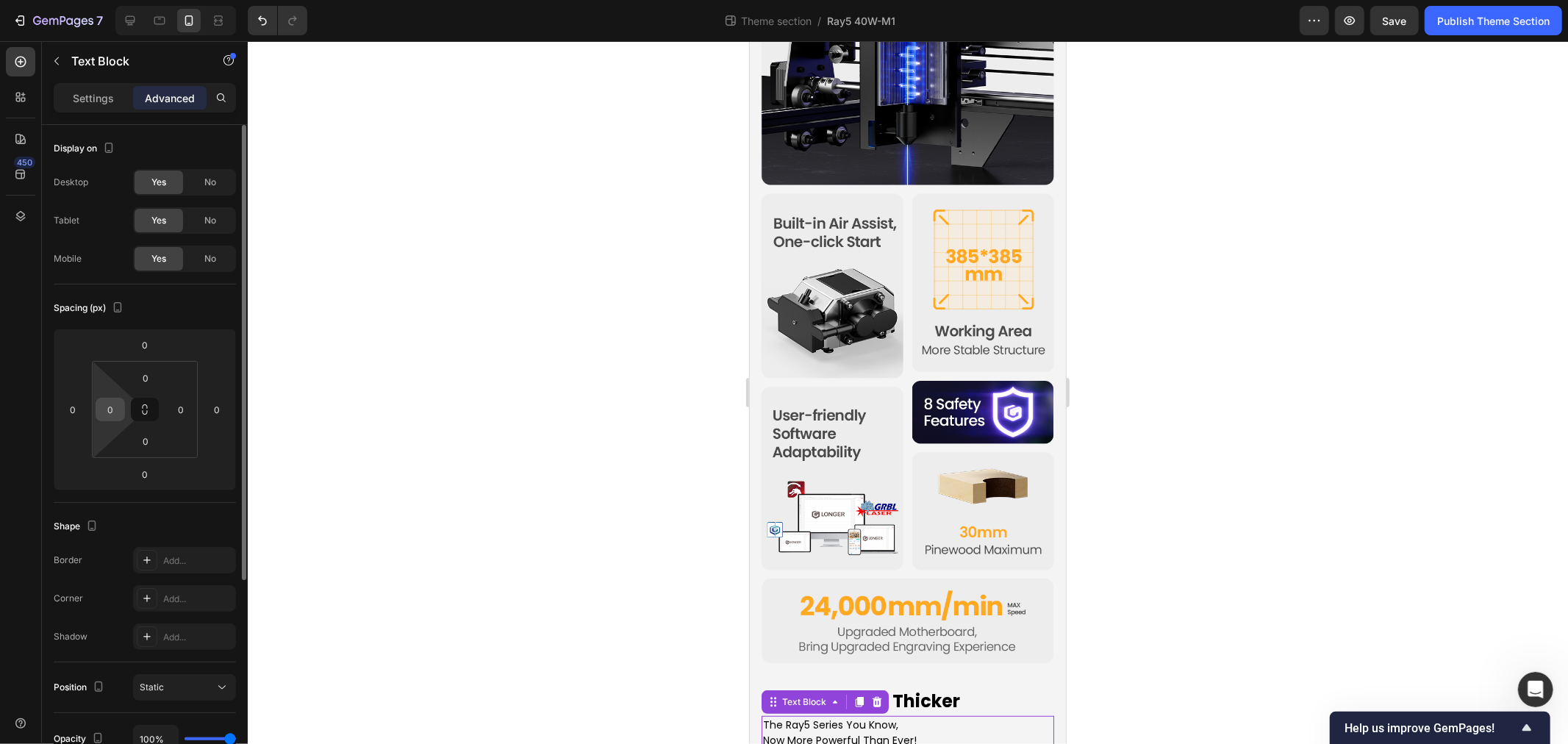
click at [114, 409] on input "0" at bounding box center [110, 409] width 22 height 22
type input "6"
click at [184, 412] on input "0" at bounding box center [180, 409] width 22 height 22
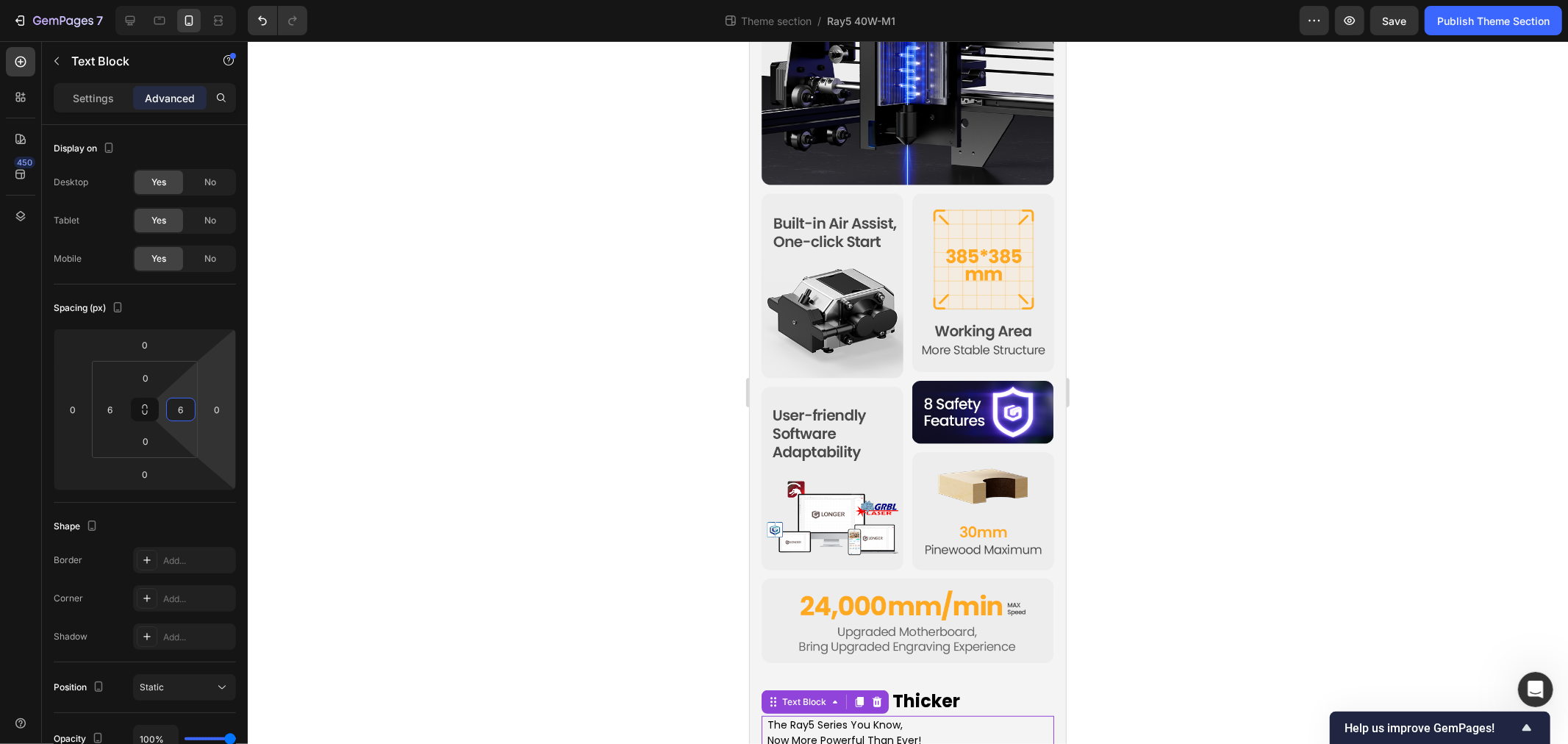
type input "6"
click at [613, 524] on div at bounding box center [909, 392] width 1321 height 703
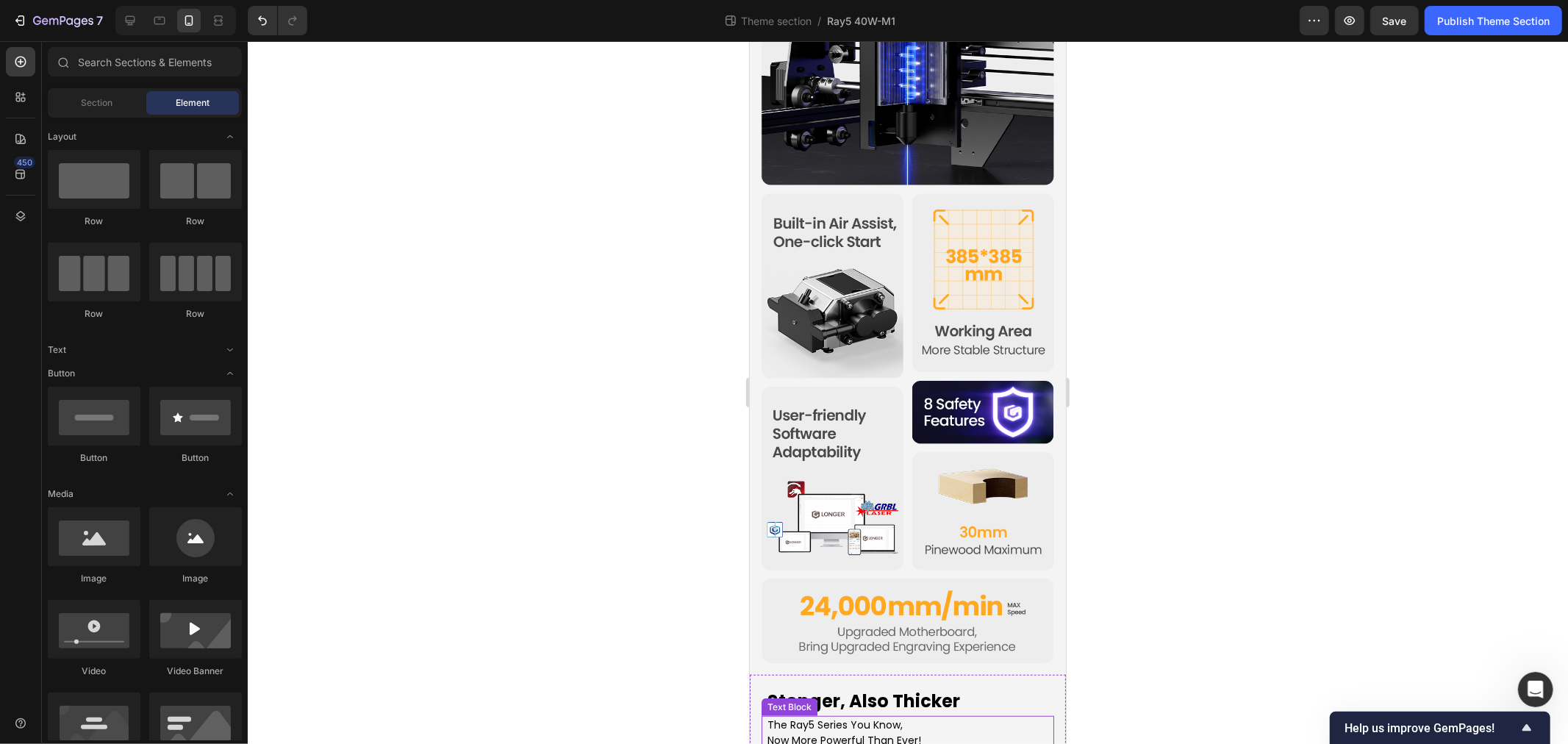
click at [848, 732] on p "Now More Powerful Than Ever!" at bounding box center [908, 740] width 281 height 16
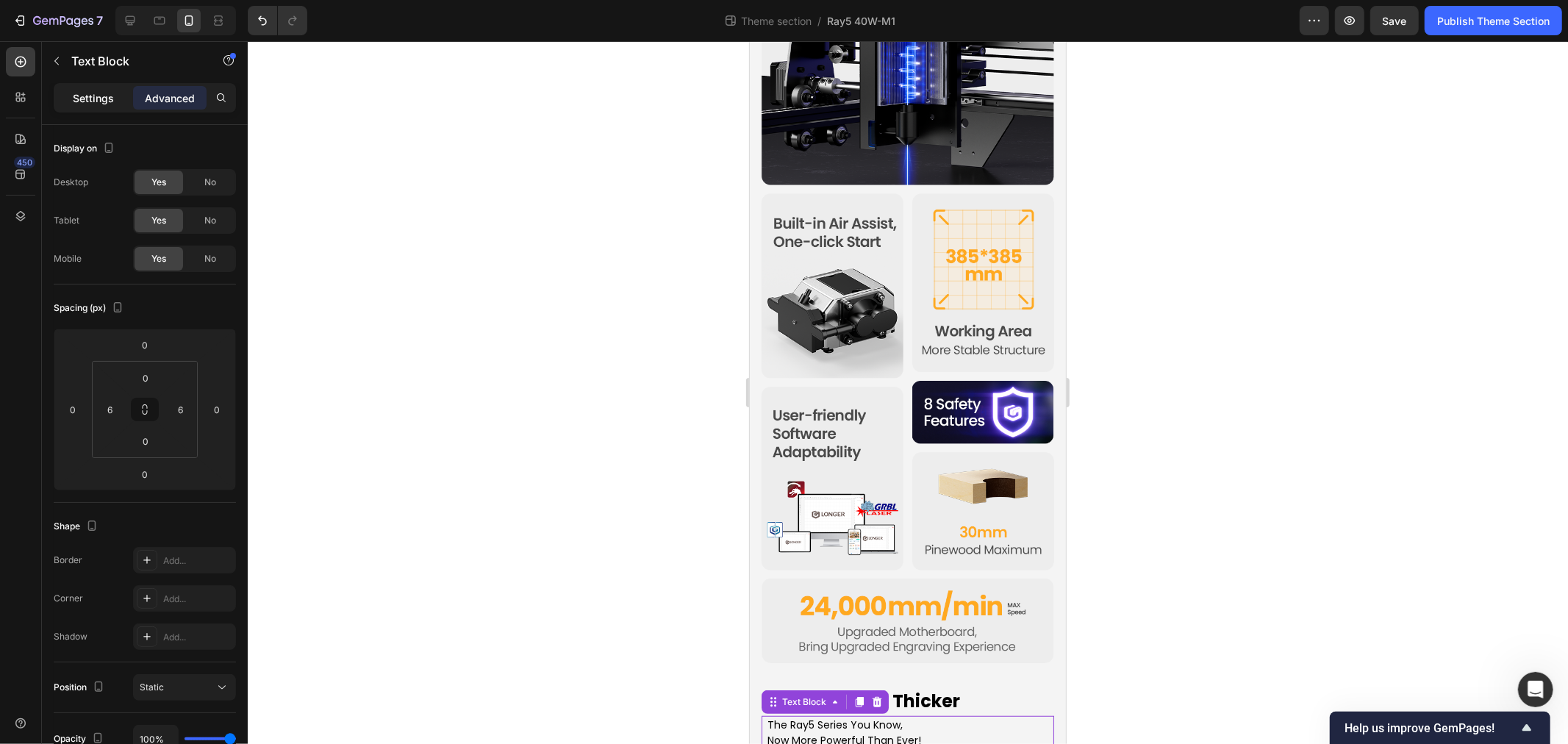
click at [90, 106] on div "Settings" at bounding box center [93, 98] width 74 height 23
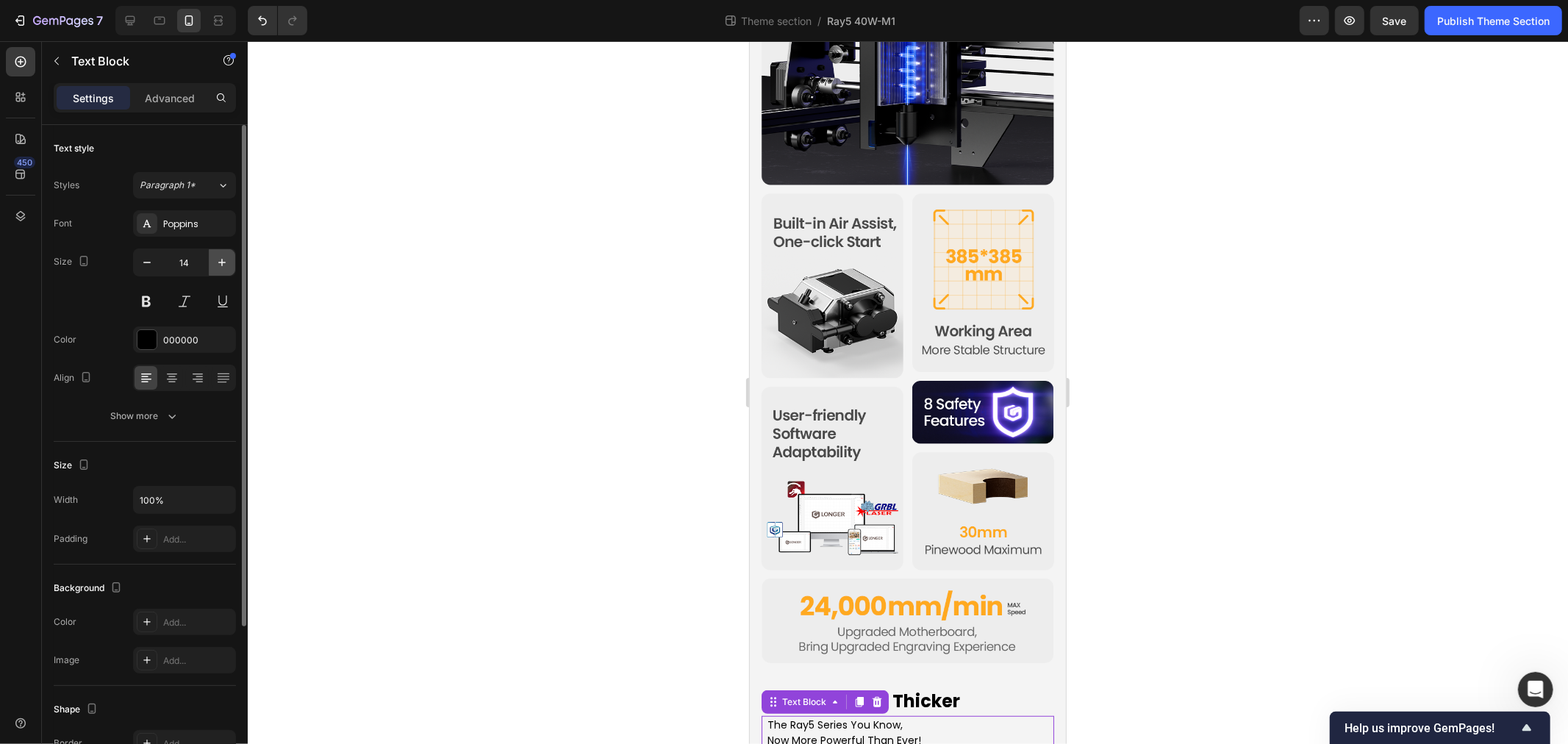
click at [226, 259] on icon "button" at bounding box center [221, 262] width 15 height 15
type input "16"
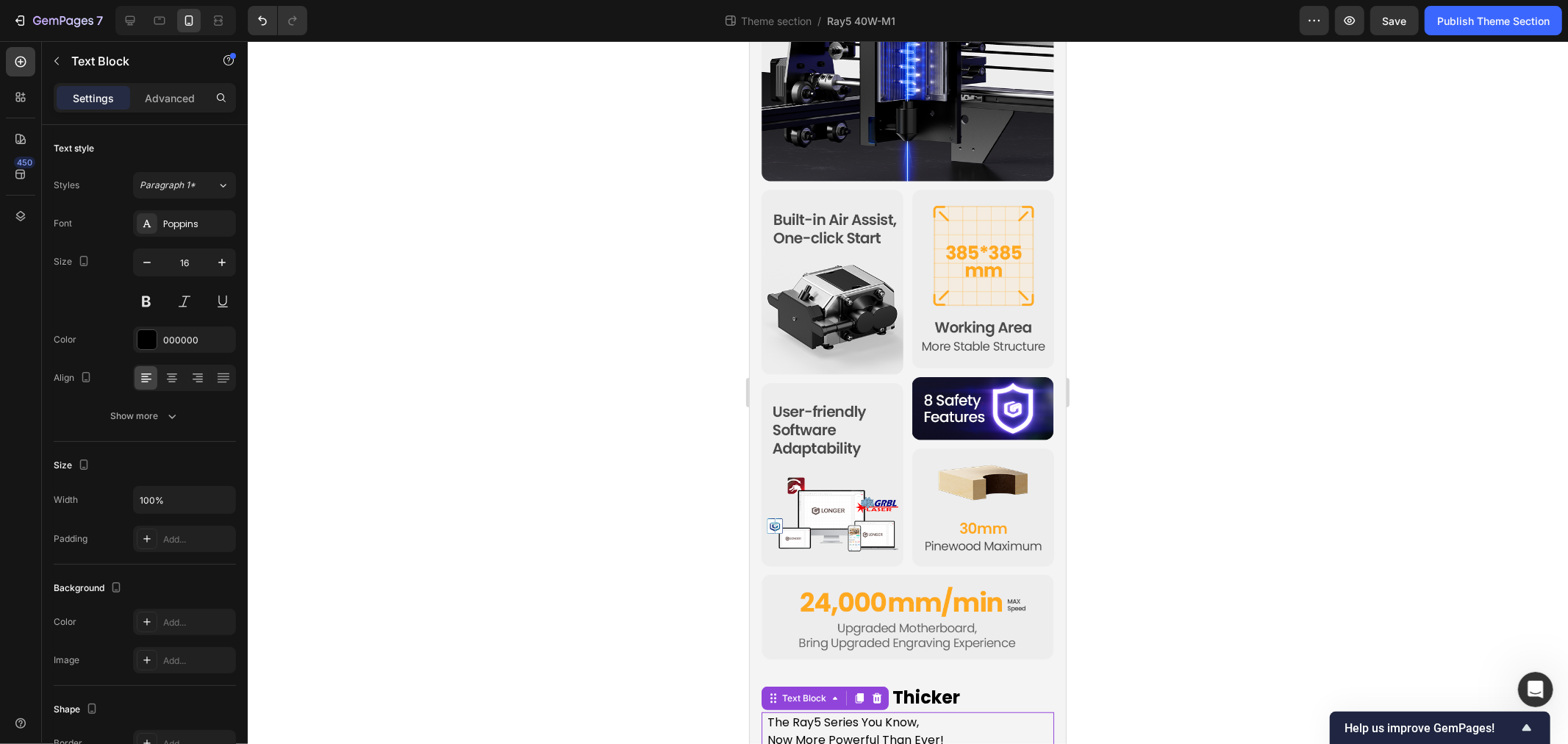
scroll to position [567, 0]
click at [817, 728] on div "LONGER Ray5 40W Heading The Ray5 You Know - Reinvented for More Text Block Row …" at bounding box center [908, 143] width 316 height 1281
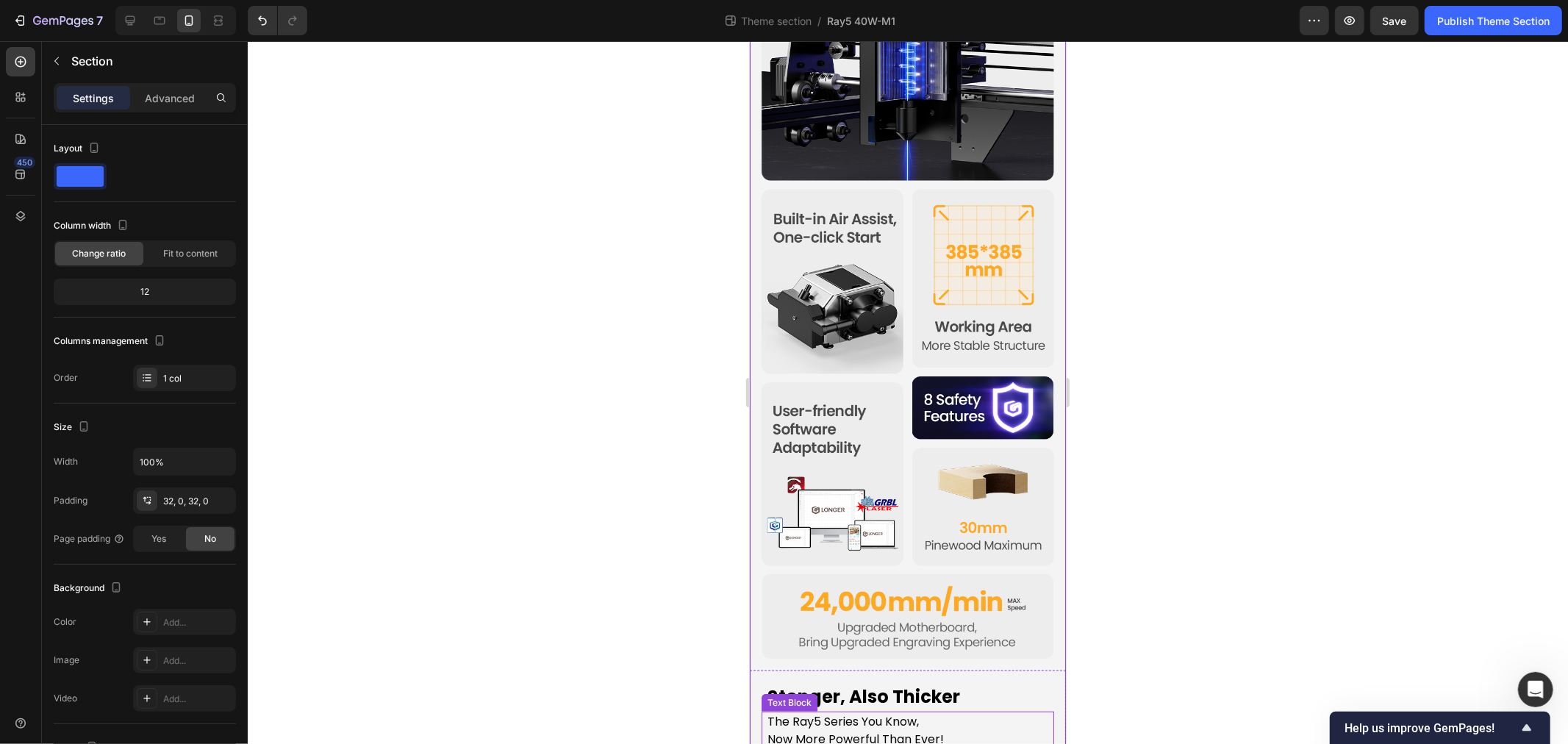
click at [817, 730] on p "Now More Powerful Than Ever!" at bounding box center [908, 739] width 281 height 17
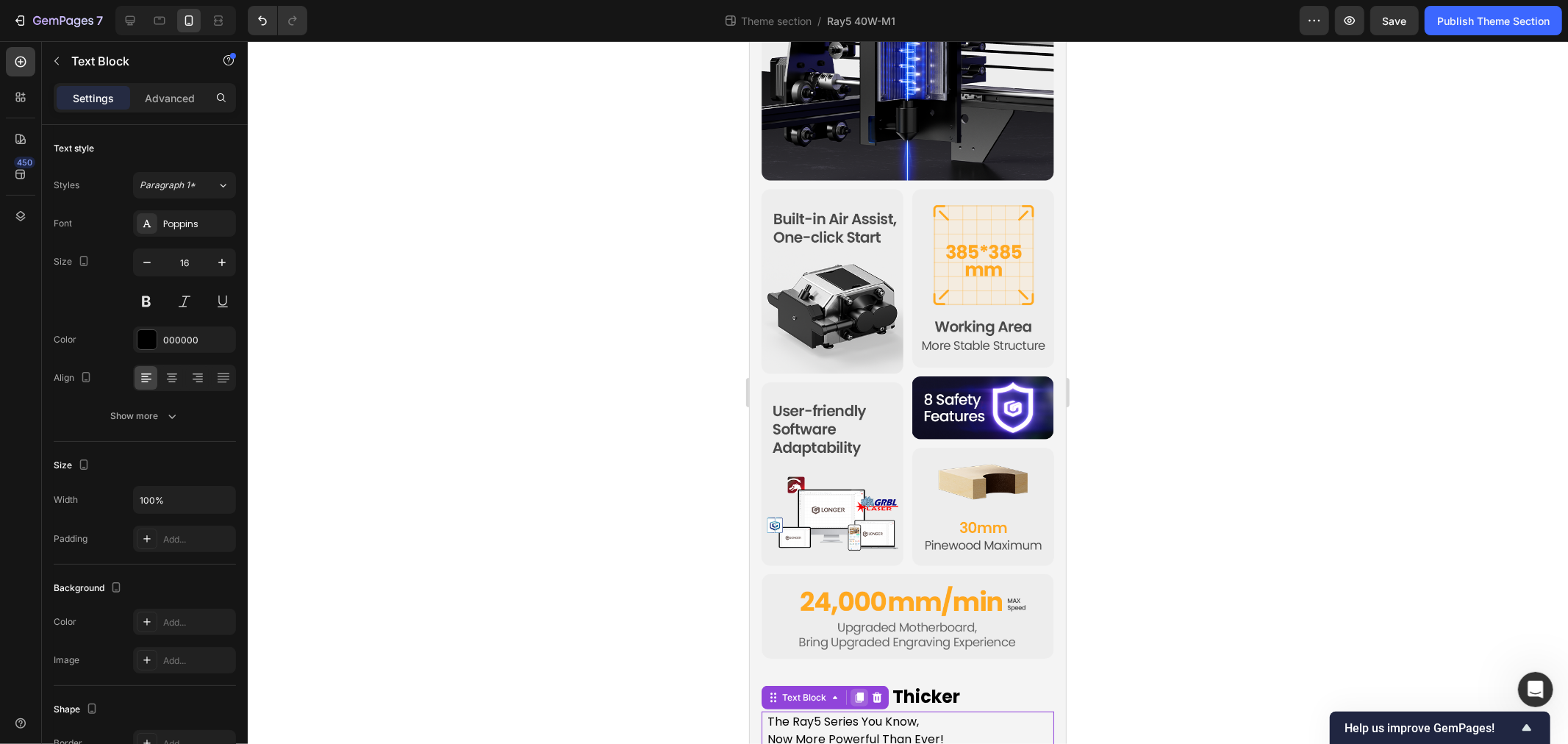
click at [856, 692] on icon at bounding box center [858, 697] width 12 height 12
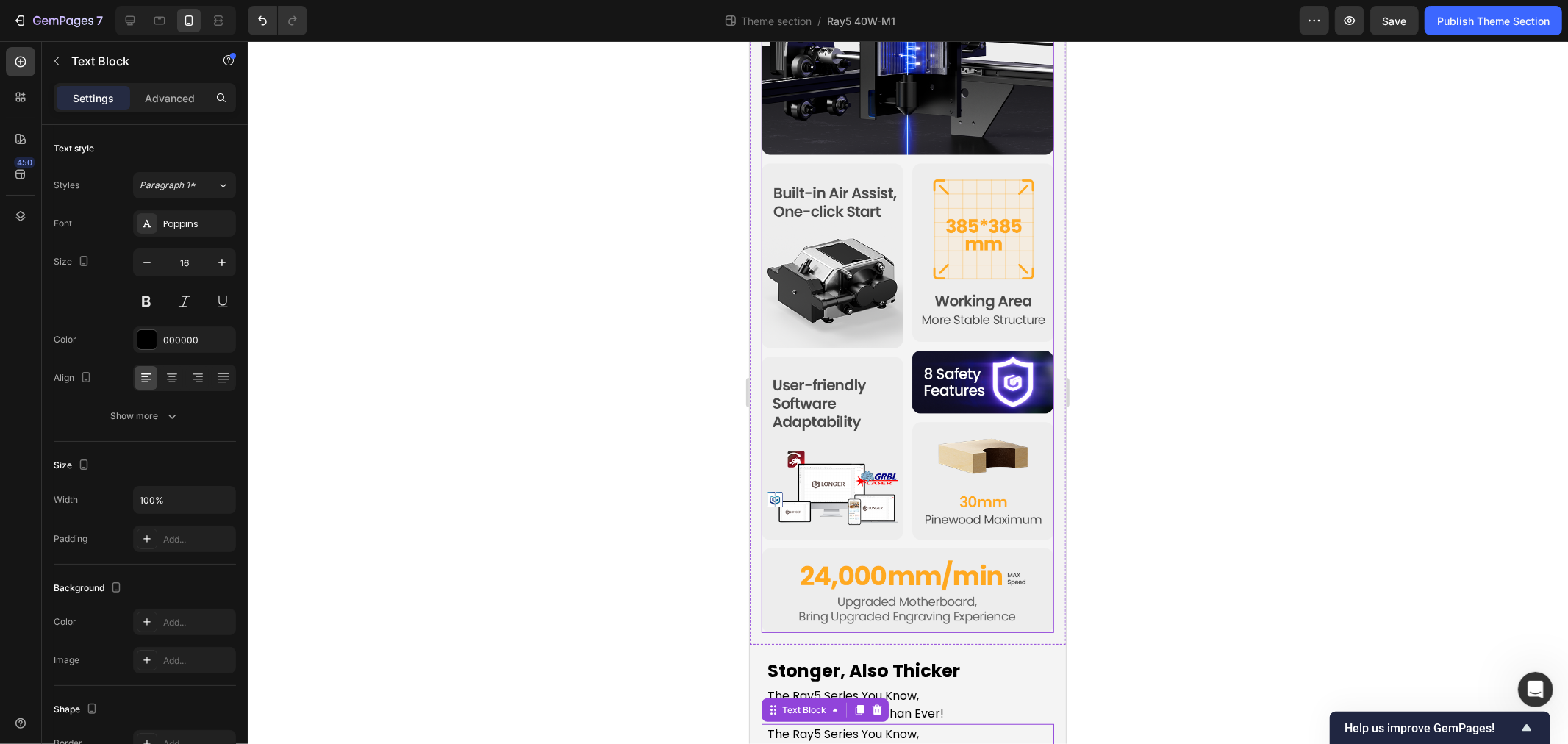
scroll to position [605, 0]
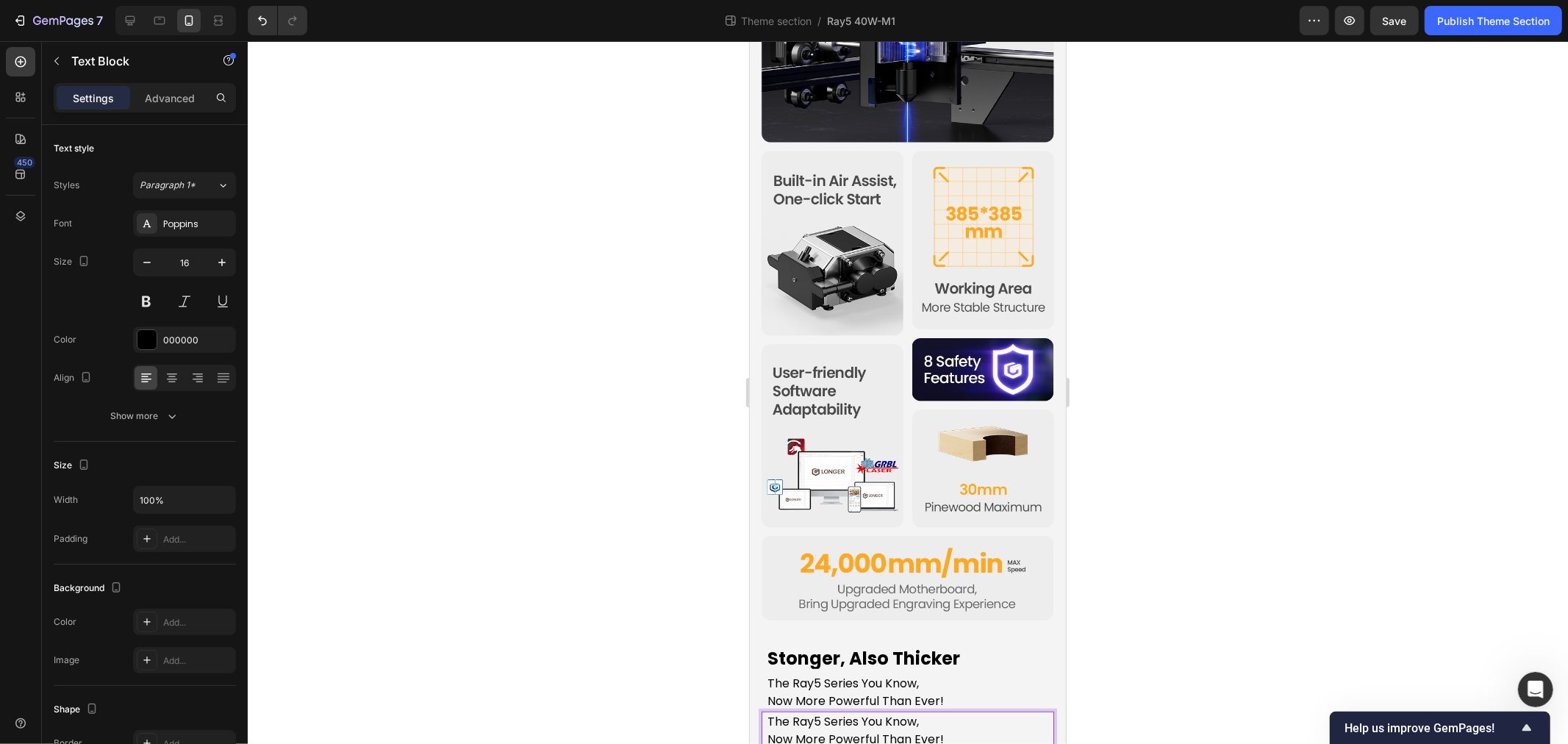
click at [906, 713] on p "The Ray5 Series You Know," at bounding box center [908, 722] width 281 height 17
click at [938, 713] on p "The Ray5 Series You Know," at bounding box center [908, 722] width 281 height 17
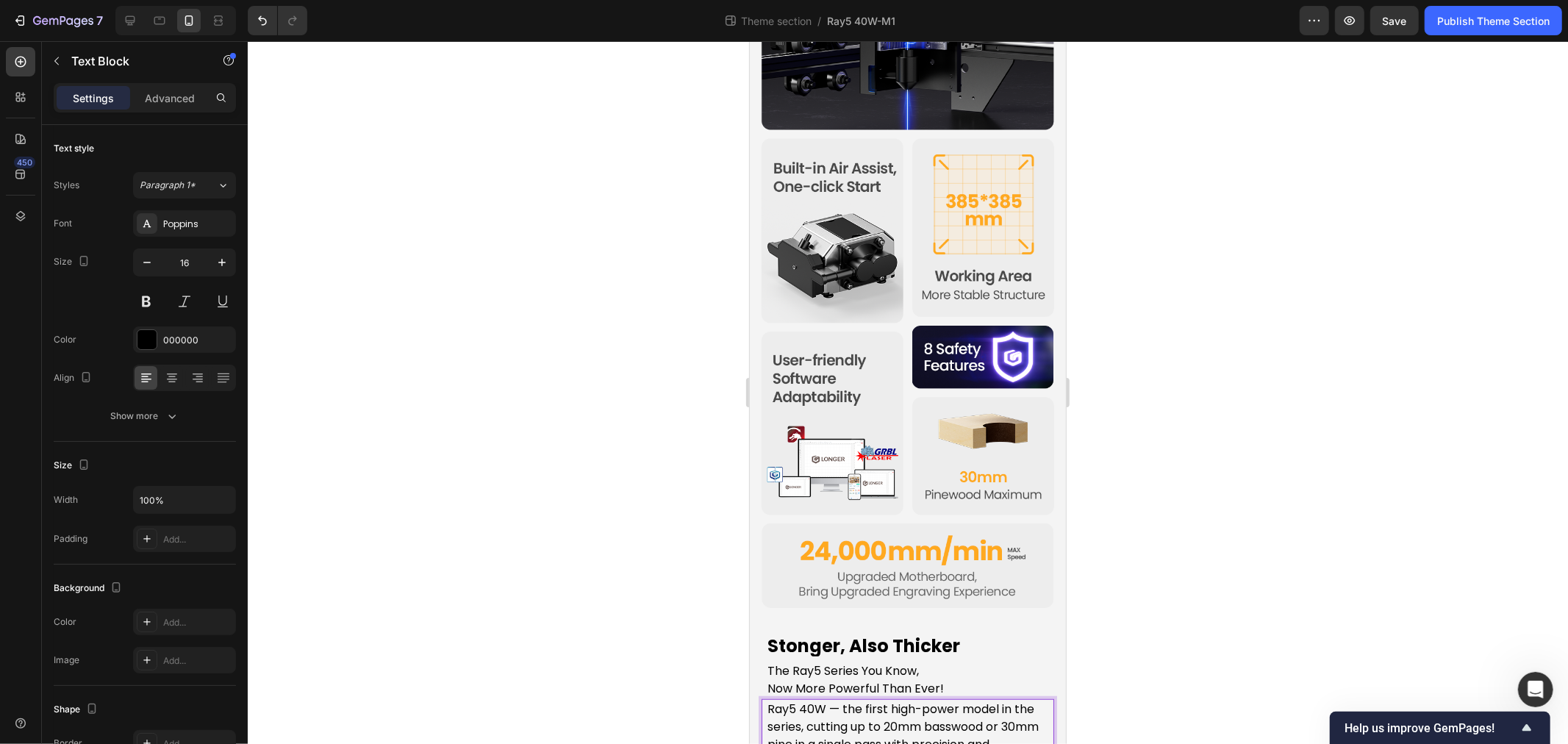
click at [872, 713] on p "Ray5 40W — the first high-power model in the series, cutting up to 20mm basswoo…" at bounding box center [908, 735] width 281 height 71
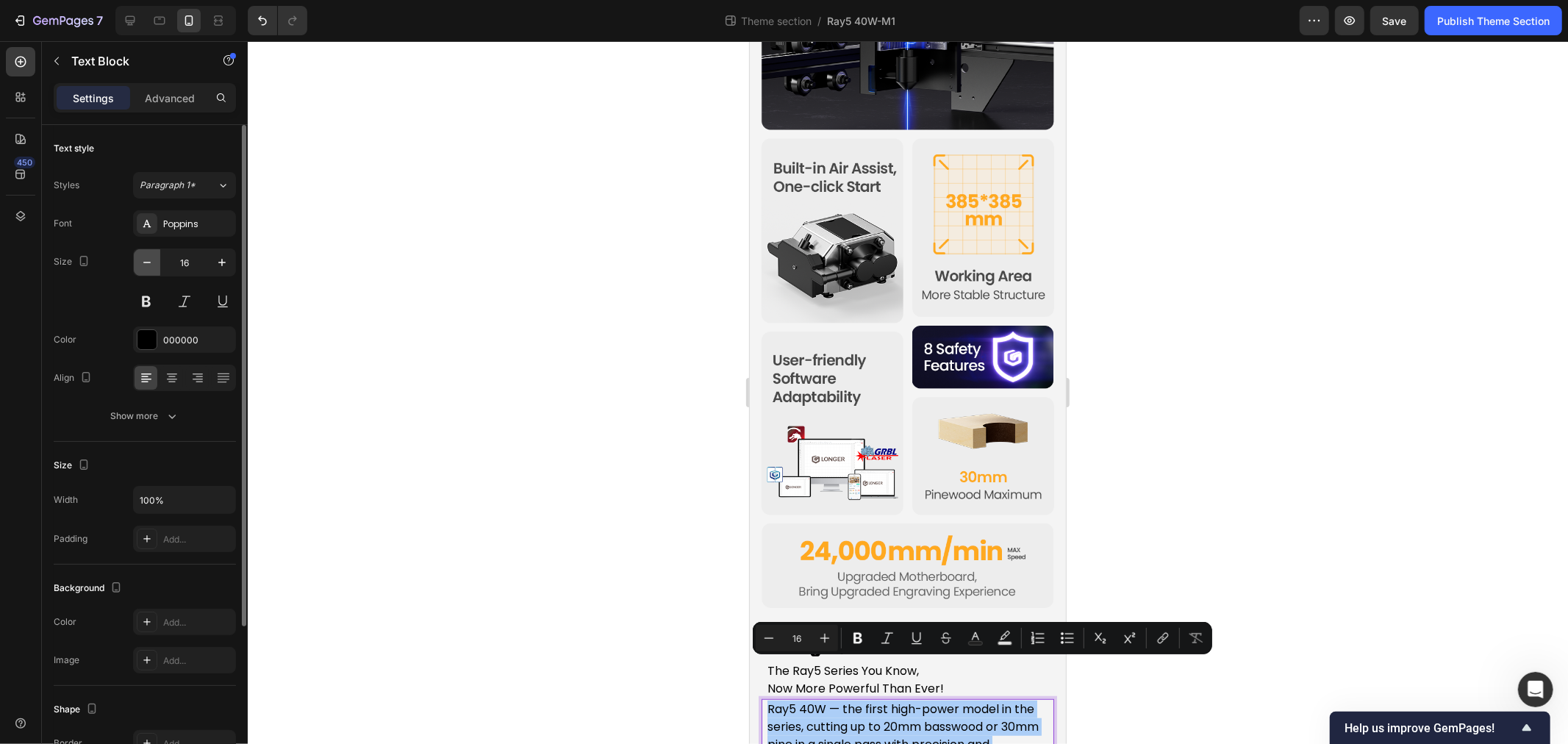
click at [151, 261] on icon "button" at bounding box center [146, 262] width 15 height 15
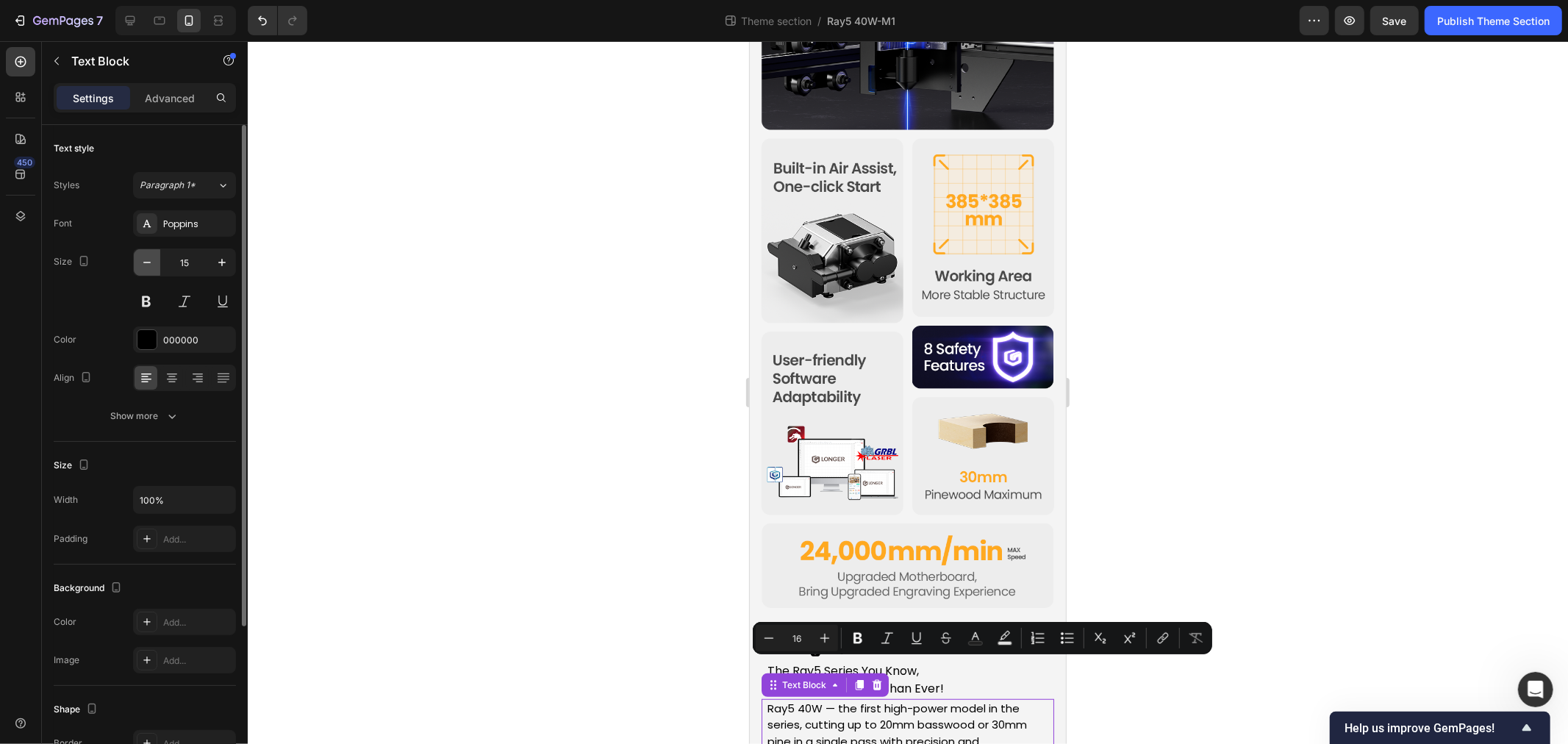
click at [151, 261] on icon "button" at bounding box center [146, 262] width 15 height 15
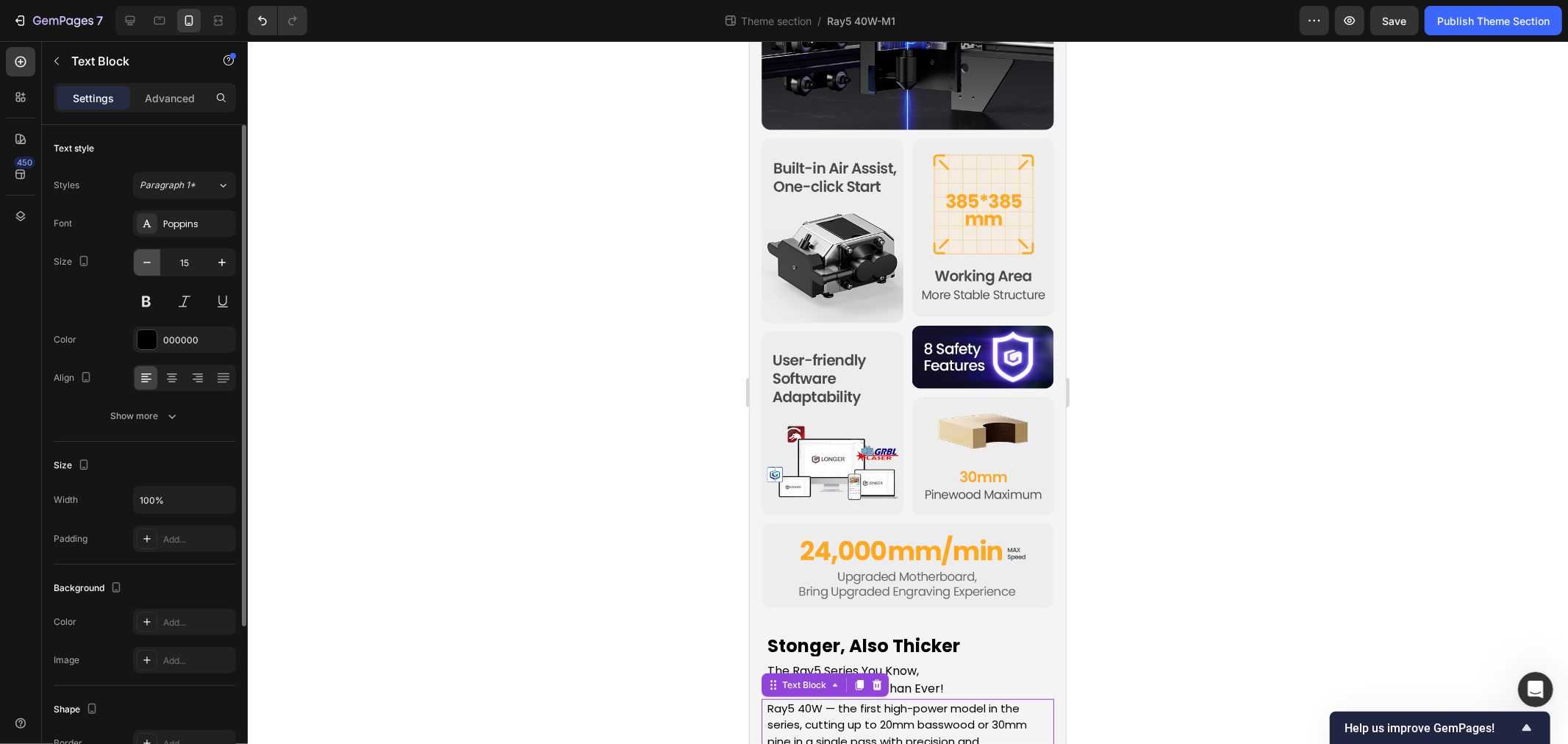
type input "14"
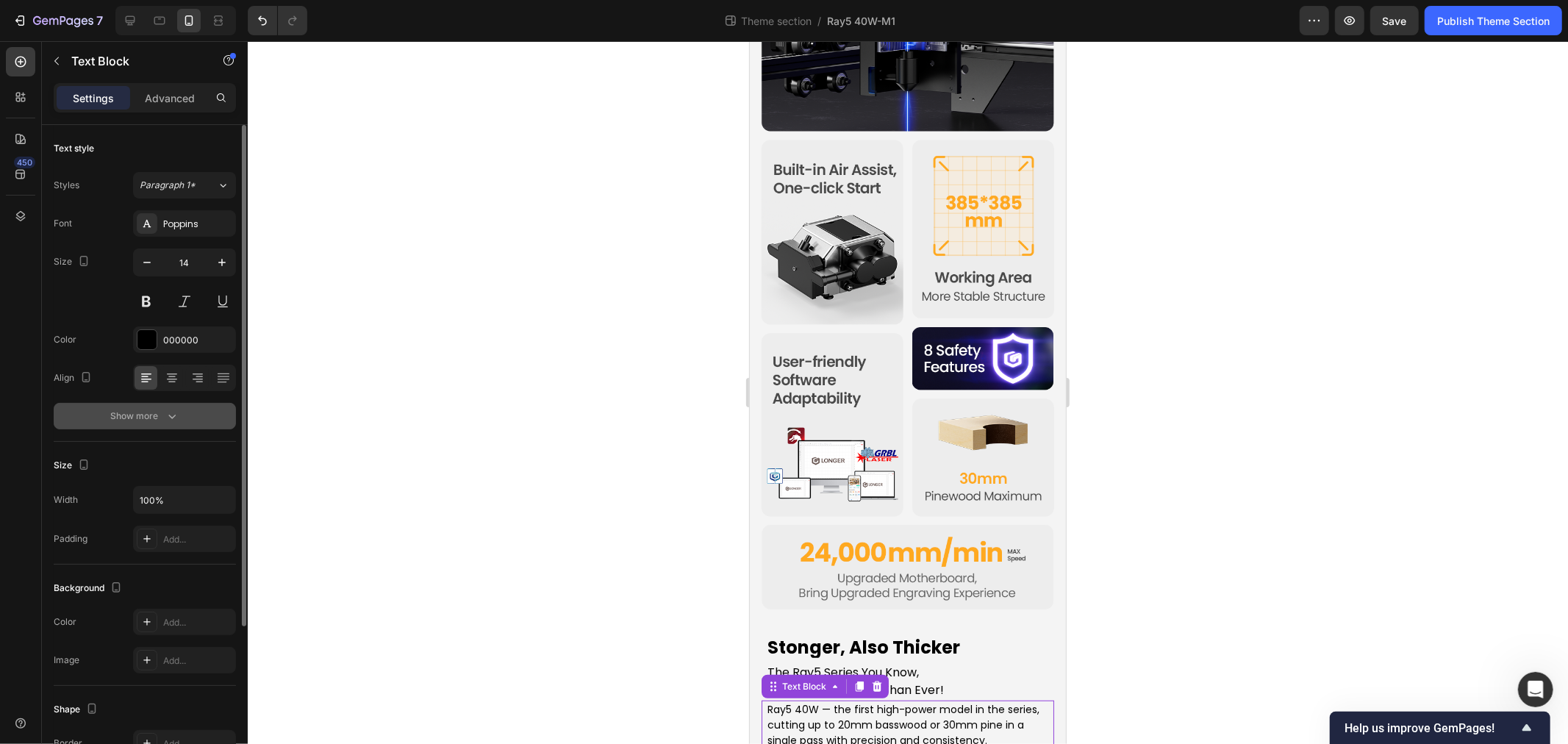
click at [118, 421] on div "Show more" at bounding box center [144, 416] width 69 height 15
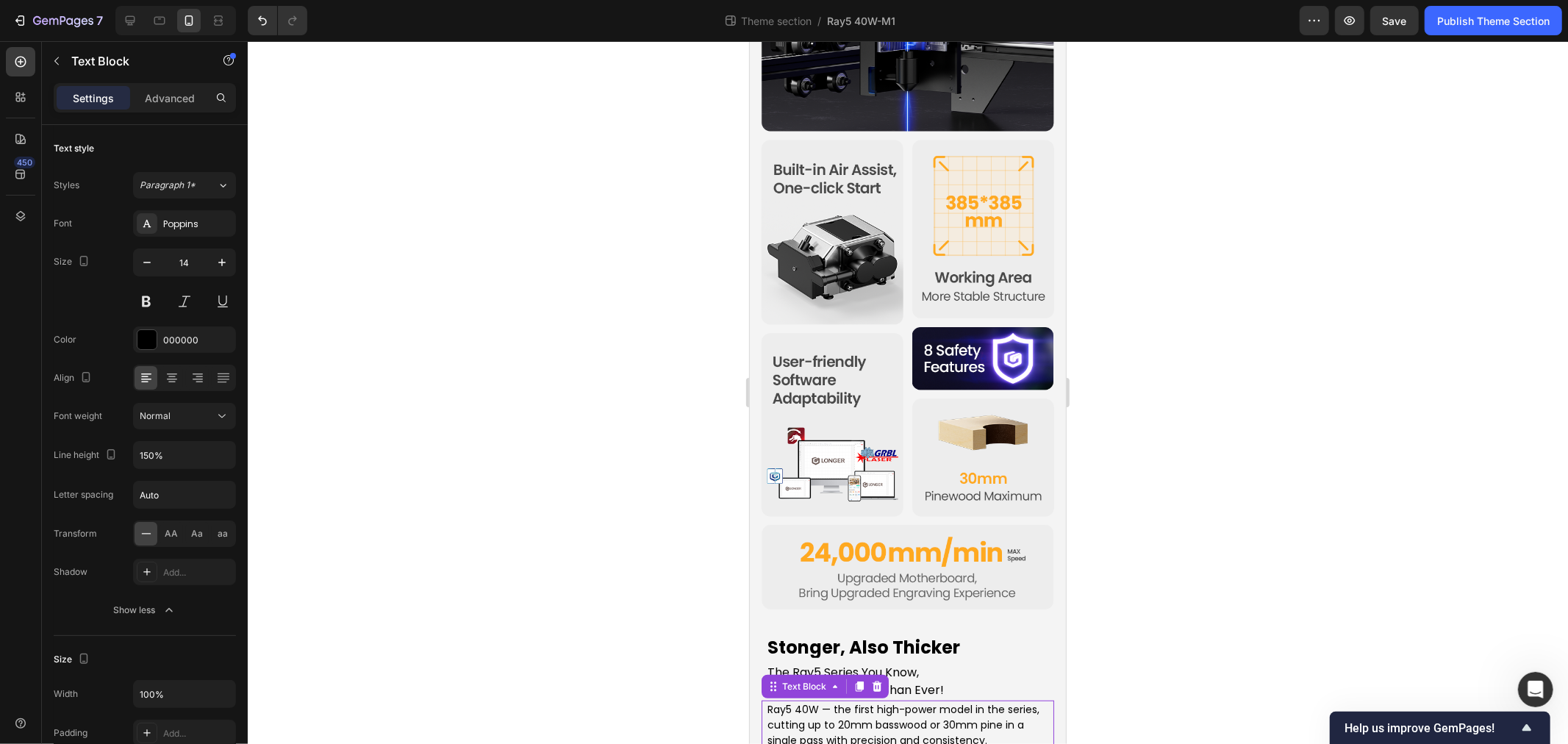
click at [550, 589] on div at bounding box center [909, 392] width 1321 height 703
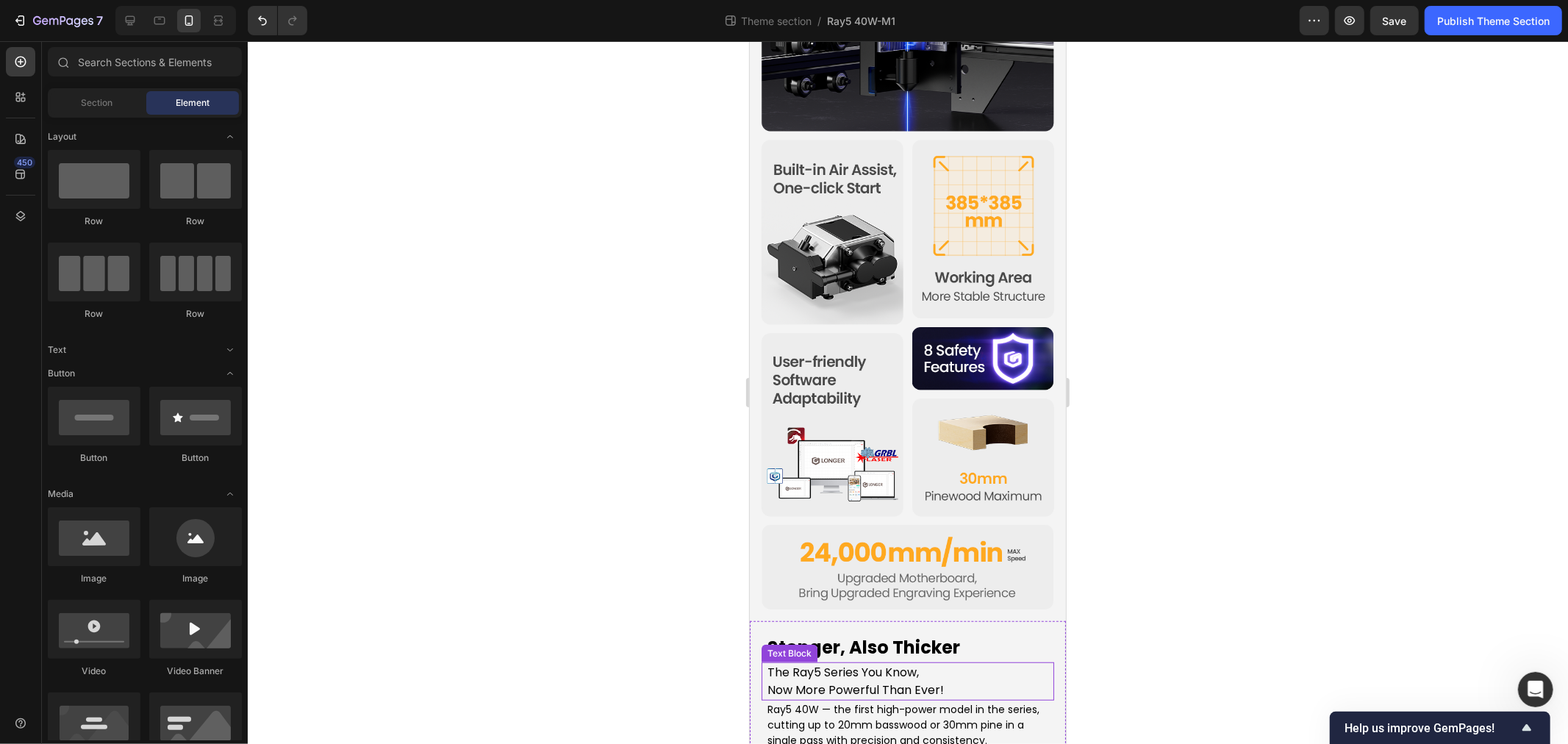
click at [880, 681] on p "Now More Powerful Than Ever!" at bounding box center [908, 690] width 281 height 17
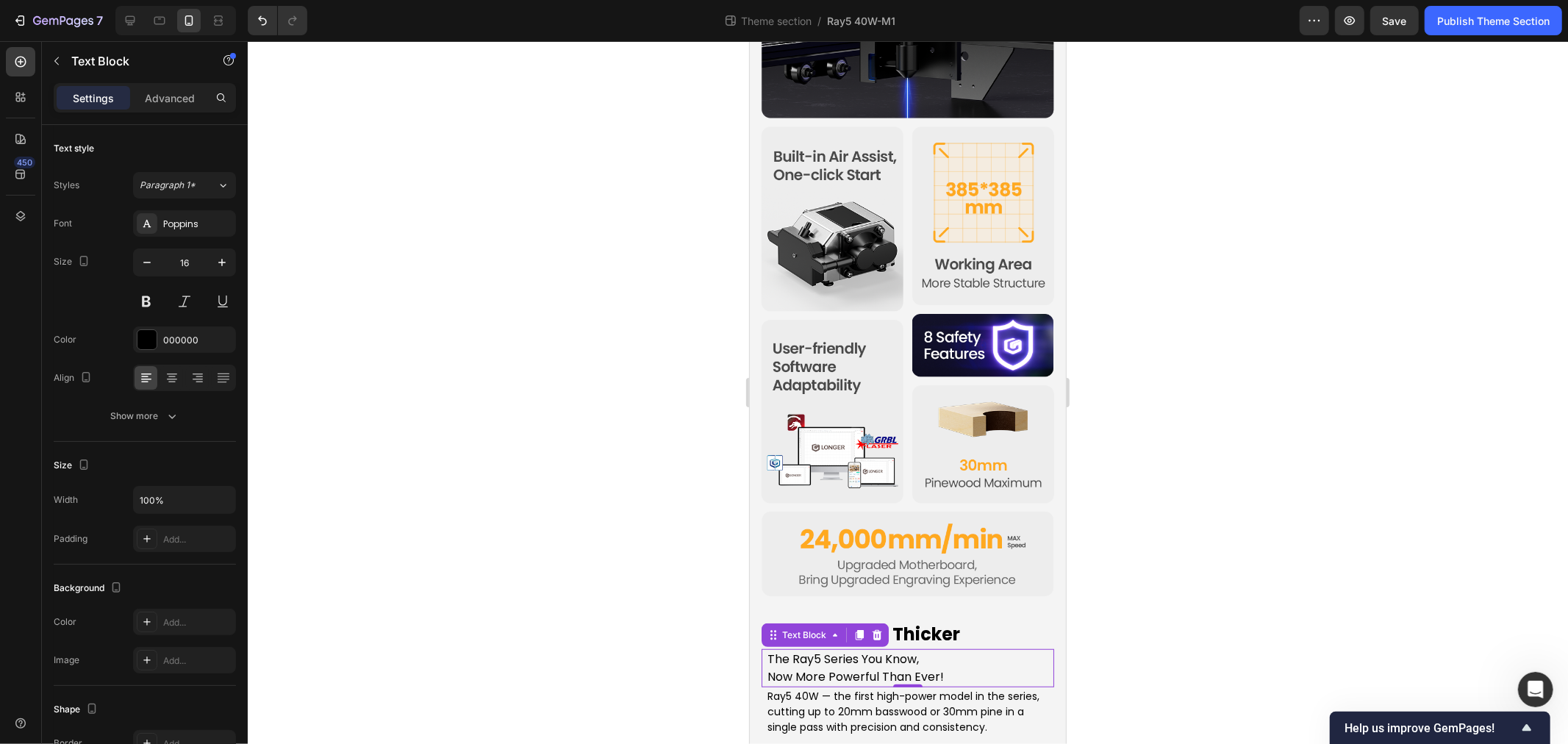
scroll to position [634, 0]
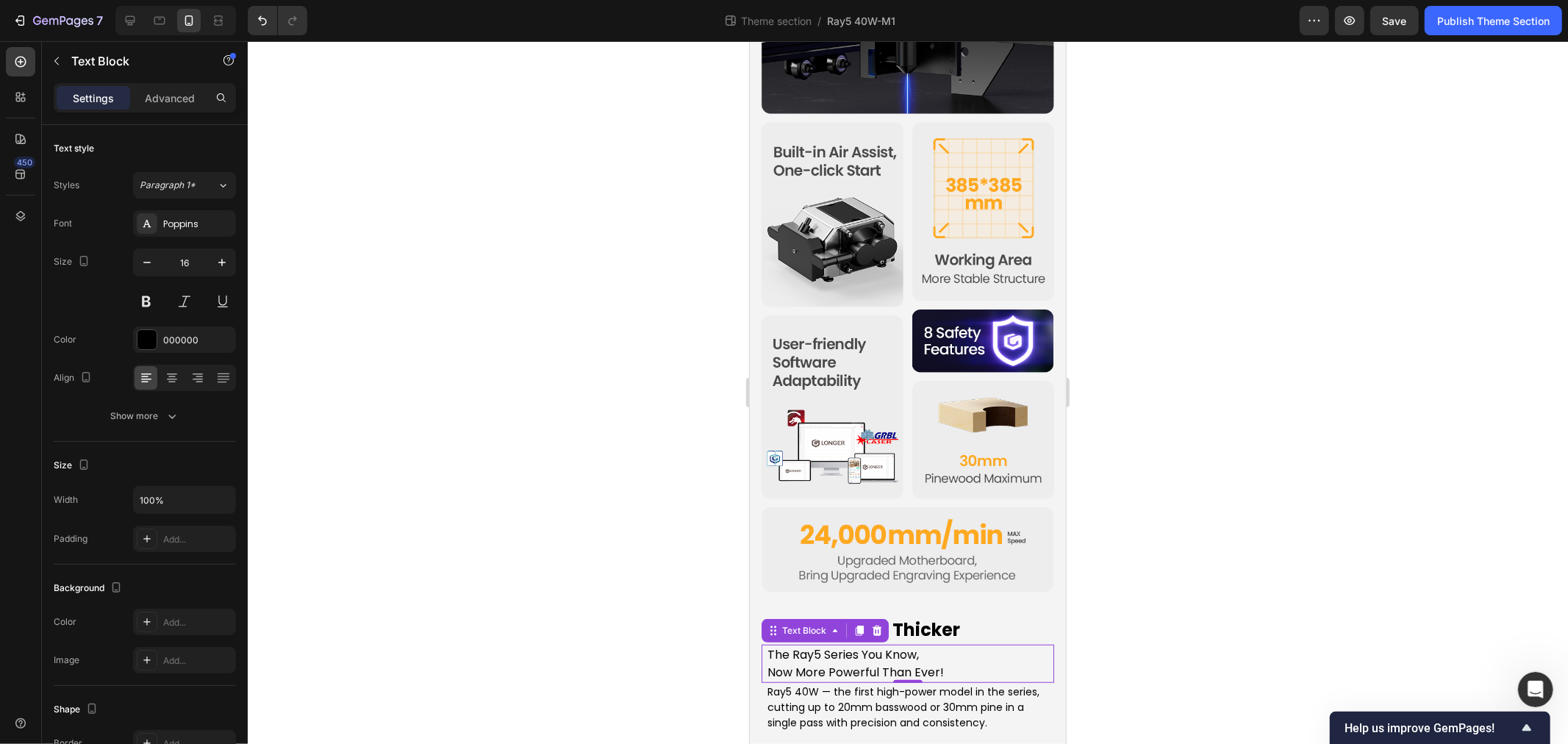
click at [1248, 534] on div at bounding box center [909, 392] width 1321 height 703
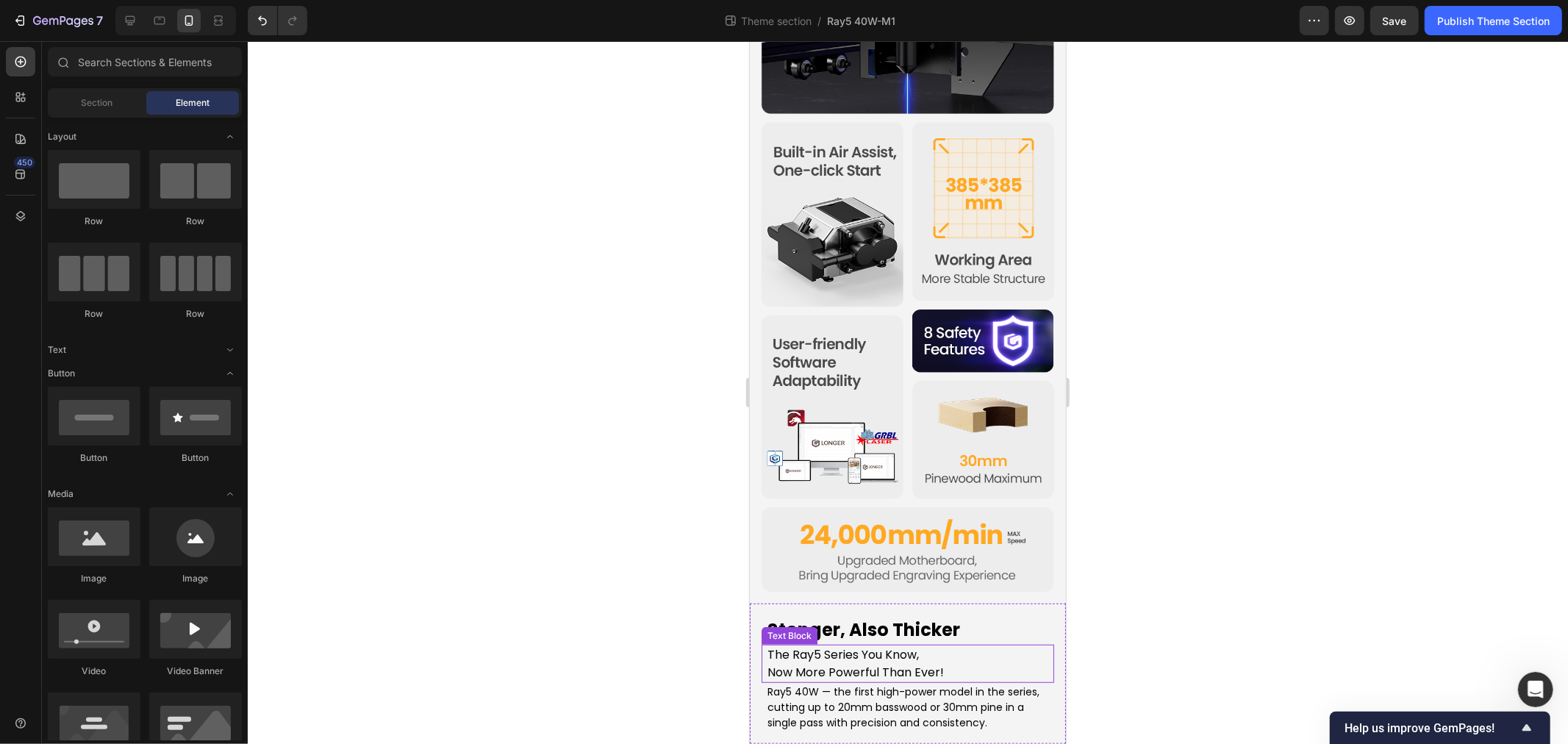
click at [896, 684] on p "Ray5 40W — the first high-power model in the series, cutting up to 20mm basswoo…" at bounding box center [908, 707] width 281 height 47
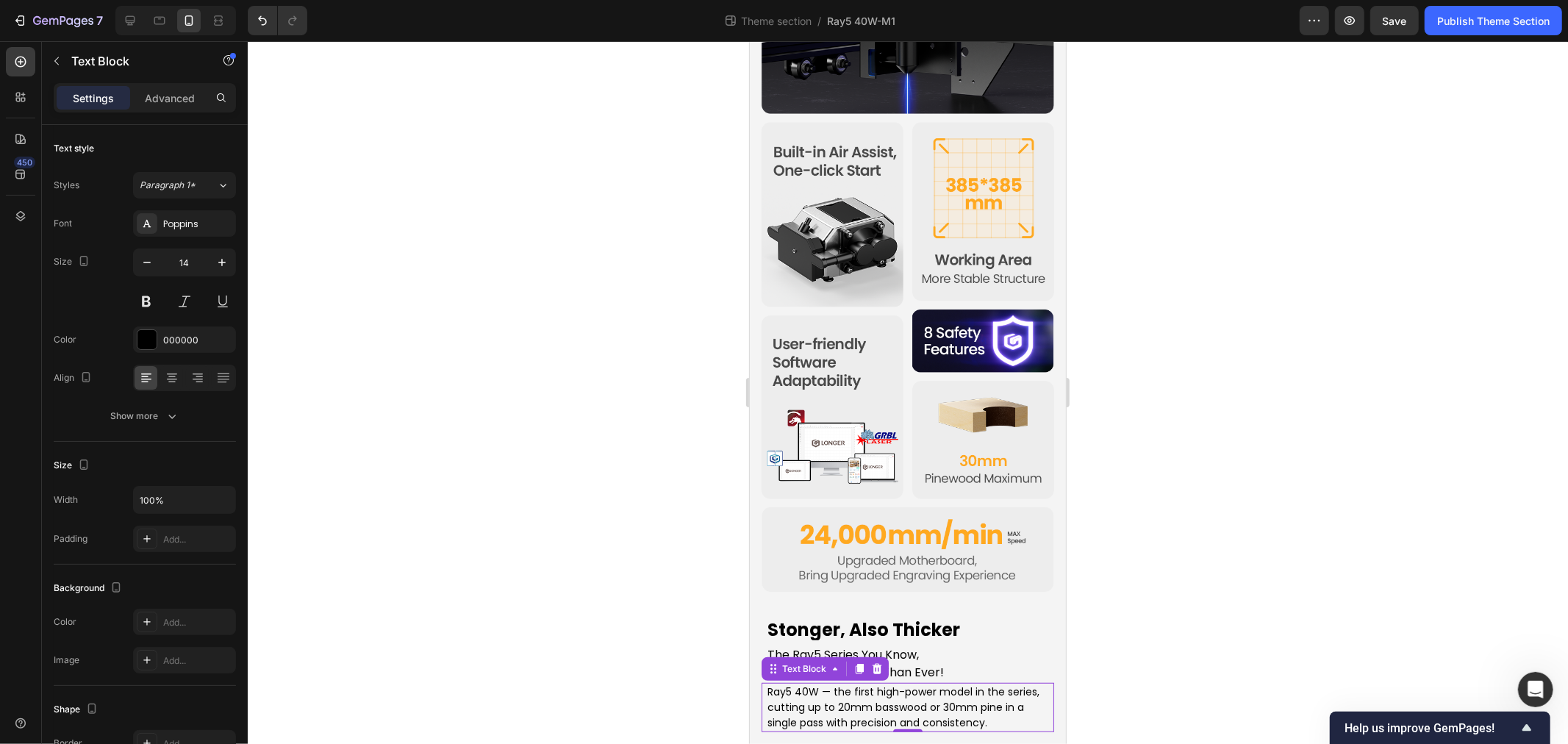
drag, startPoint x: 879, startPoint y: 627, endPoint x: 1043, endPoint y: 731, distance: 194.2
click at [879, 663] on icon at bounding box center [877, 667] width 10 height 11
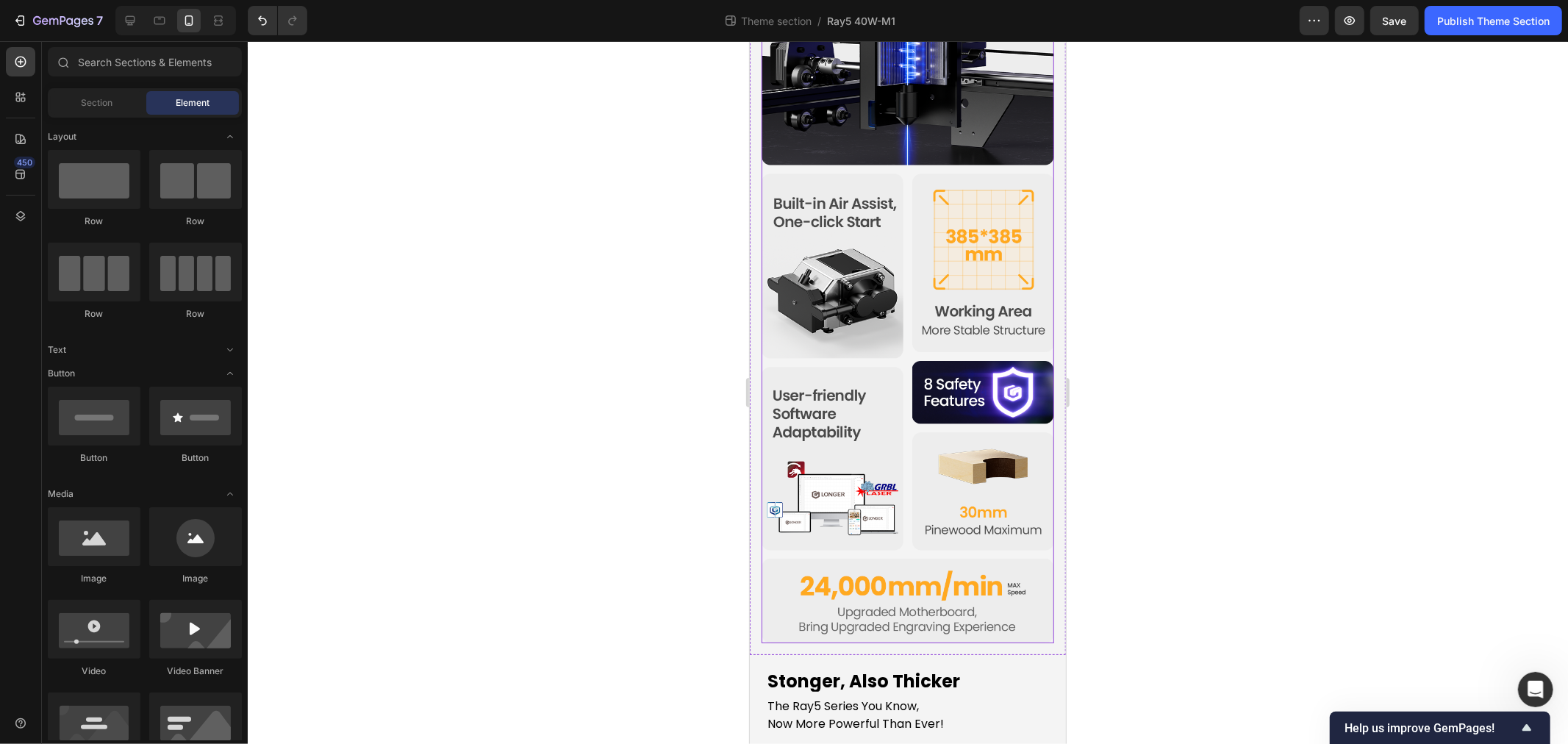
scroll to position [585, 0]
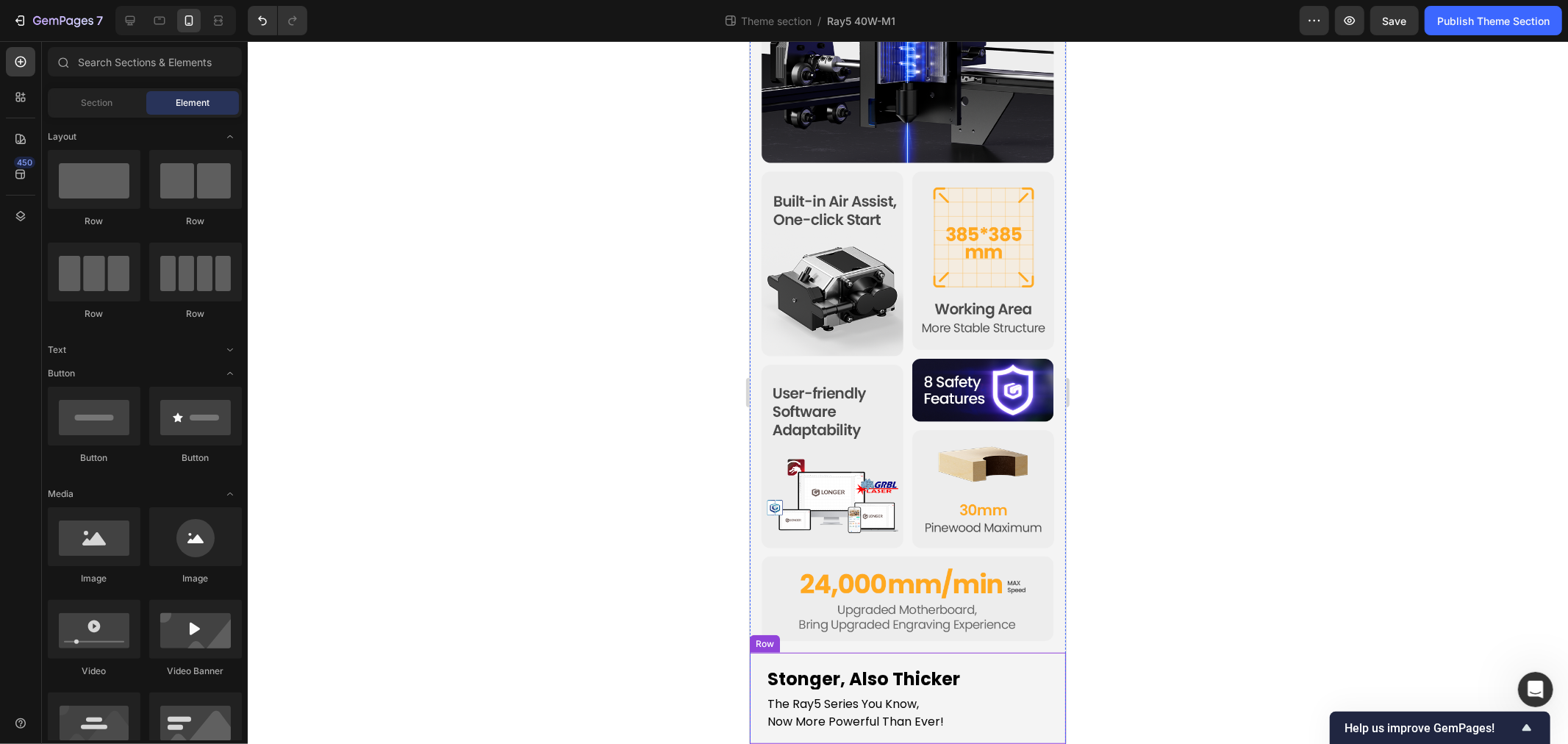
click at [753, 653] on div "Stonger, Also Thicker Heading The Ray5 Series You Know, Now More Powerful Than …" at bounding box center [908, 698] width 316 height 91
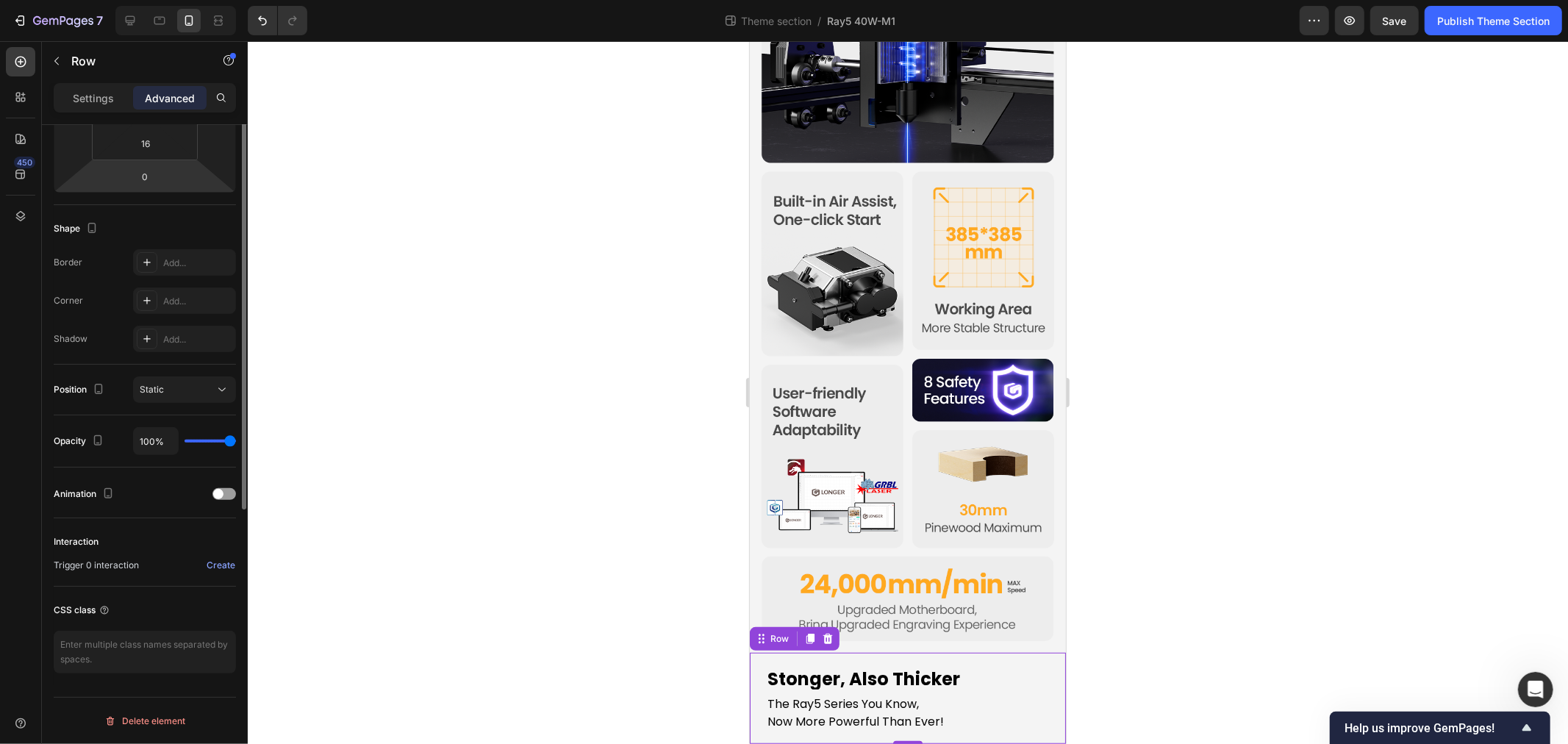
scroll to position [0, 0]
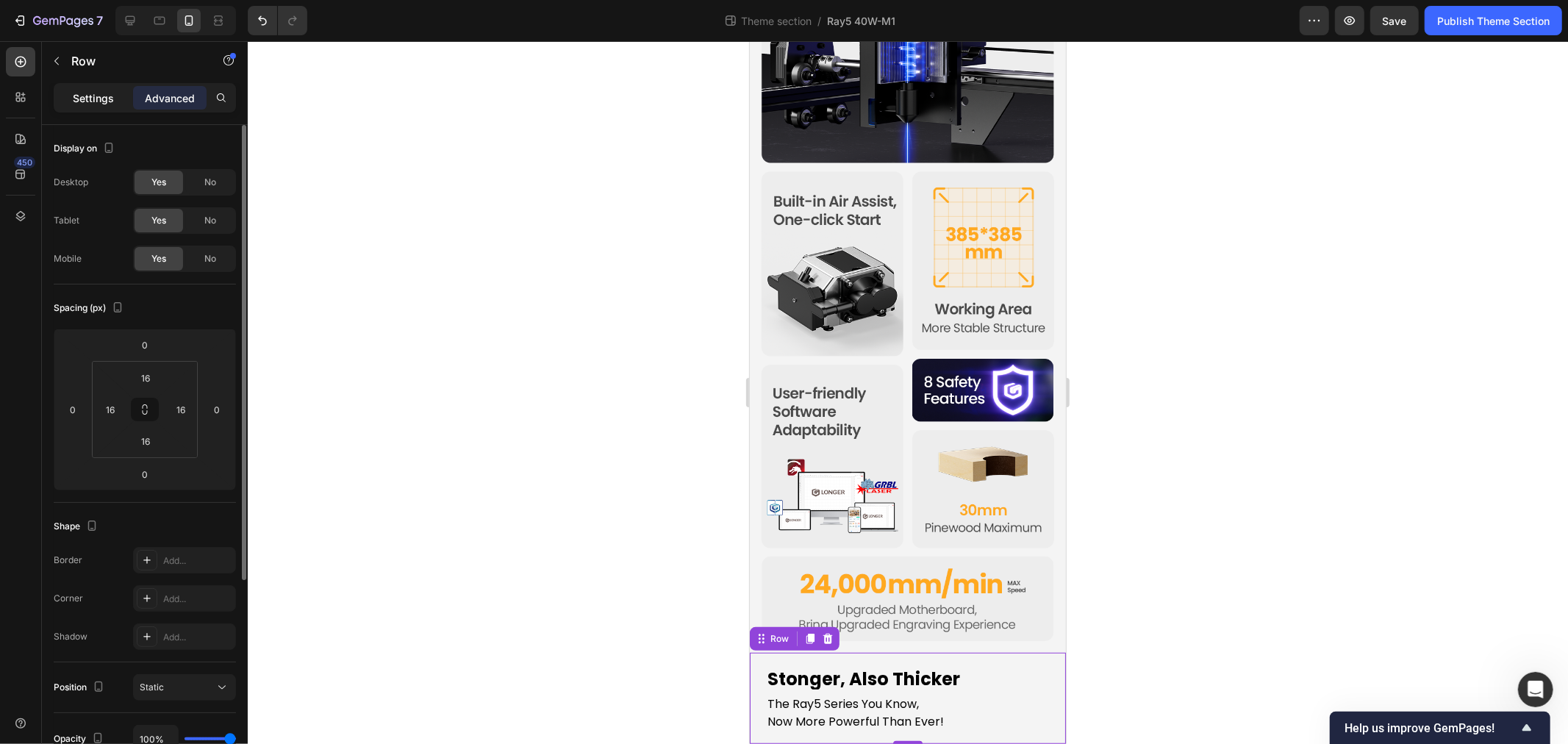
click at [90, 101] on p "Settings" at bounding box center [93, 98] width 41 height 16
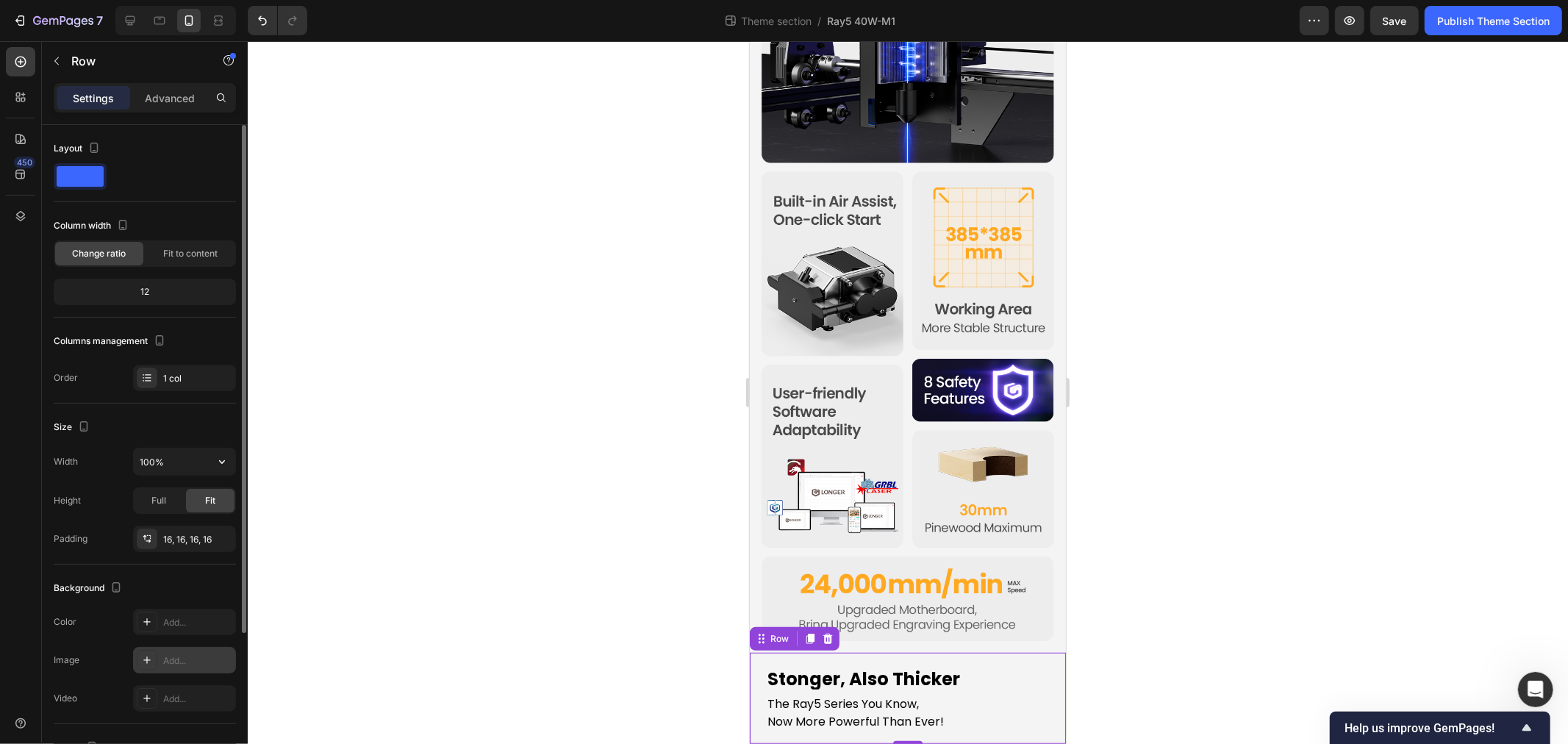
scroll to position [199, 0]
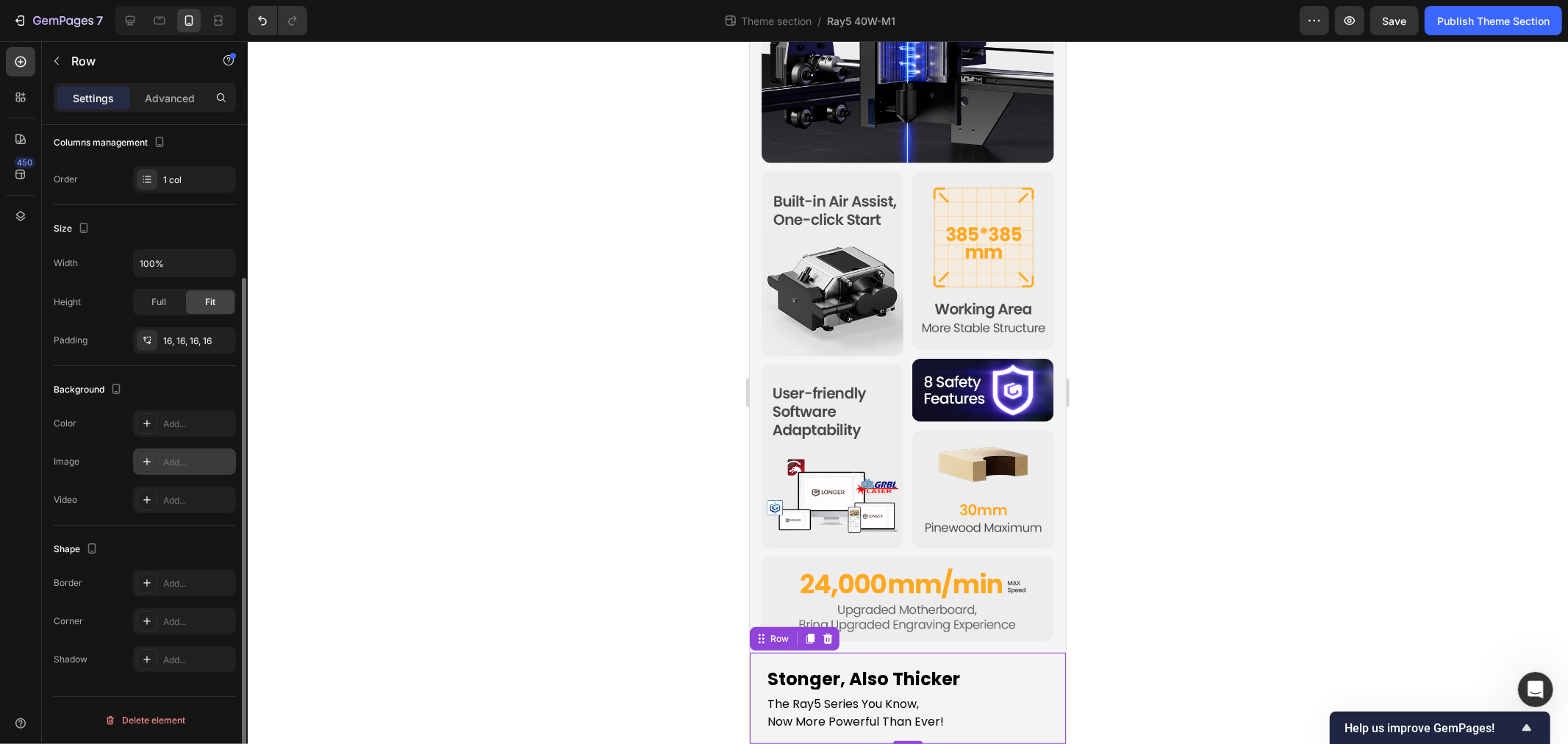
click at [177, 467] on div "Add..." at bounding box center [197, 463] width 69 height 14
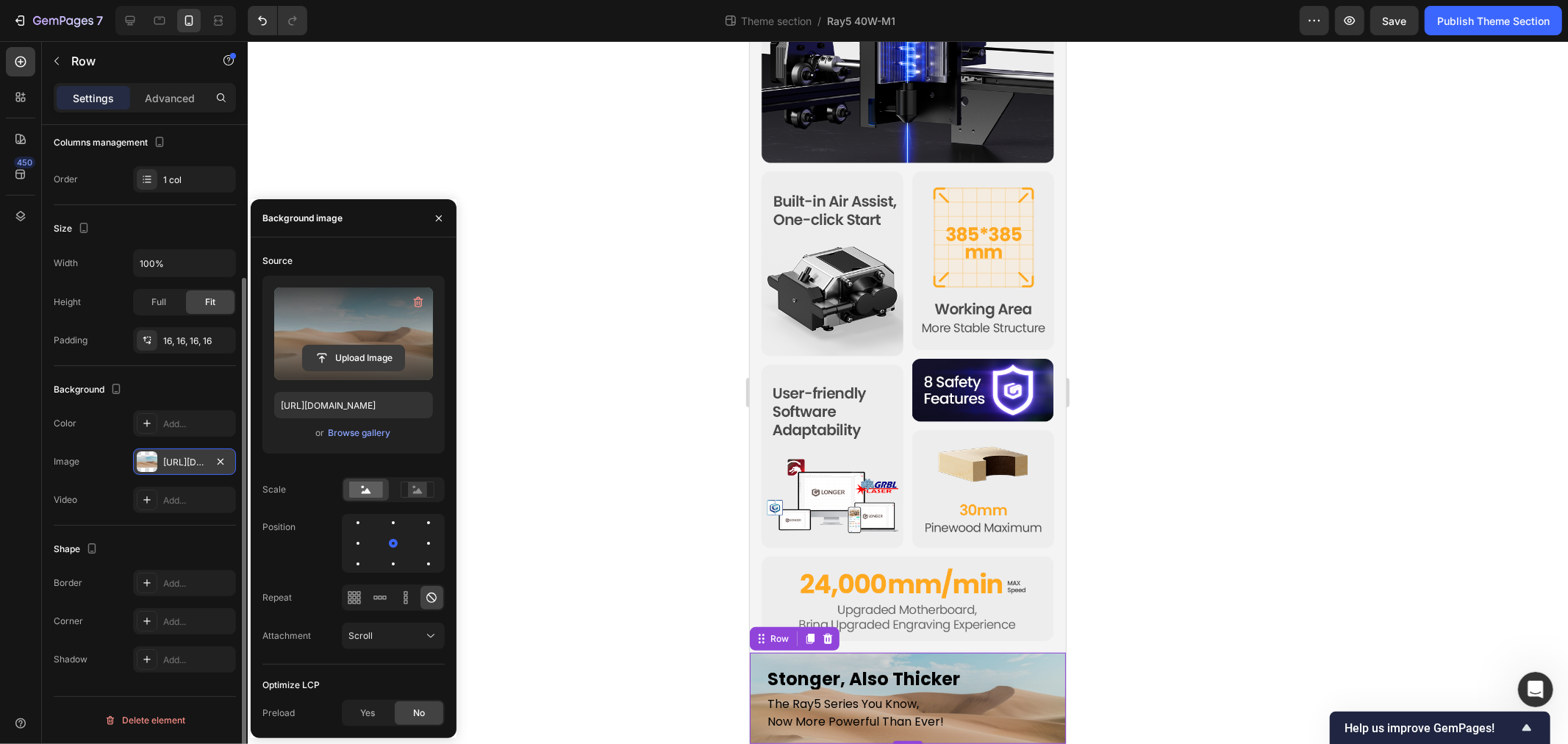
click at [345, 355] on input "file" at bounding box center [353, 358] width 102 height 25
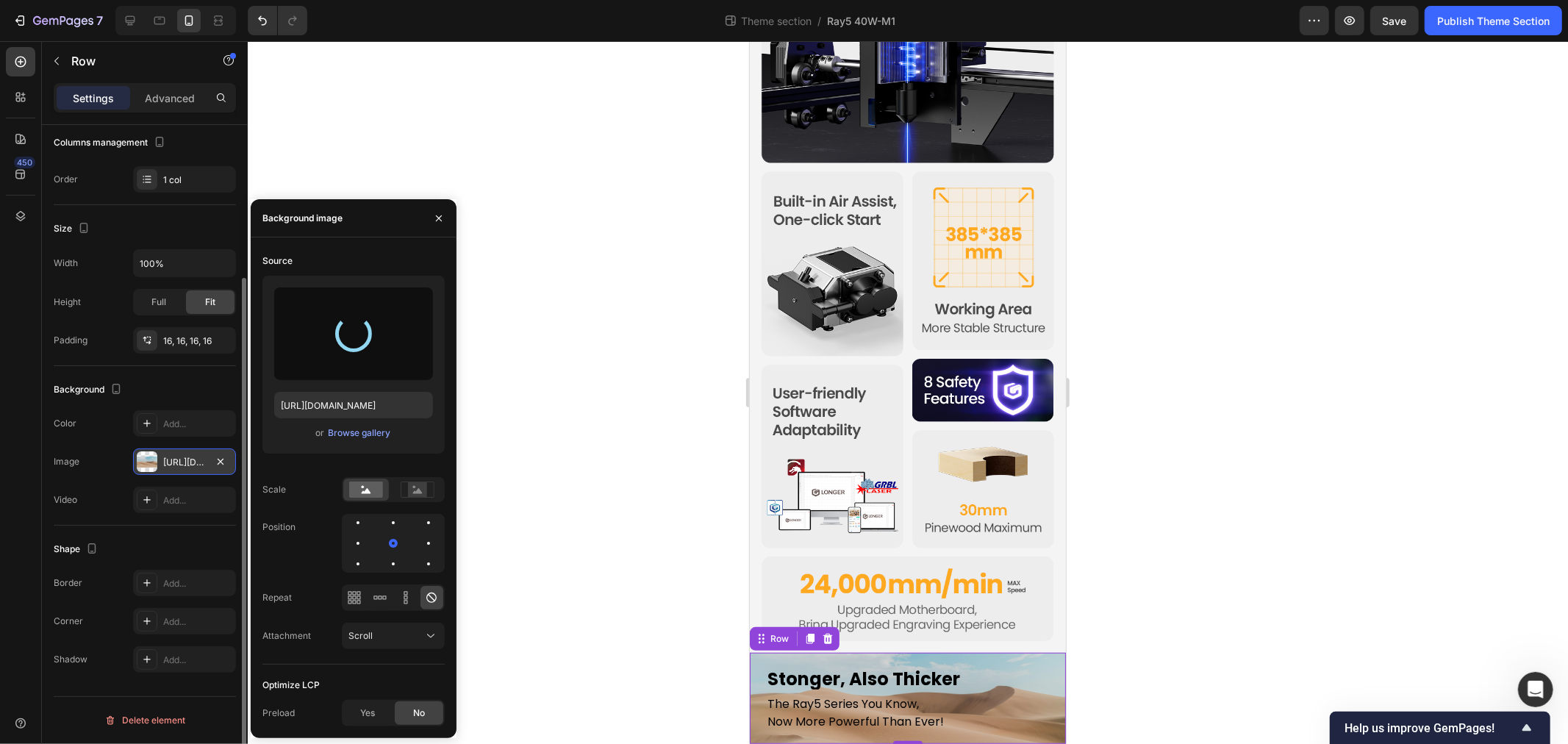
type input "https://cdn.shopify.com/s/files/1/0517/8812/0247/files/gempages_490436405370029…"
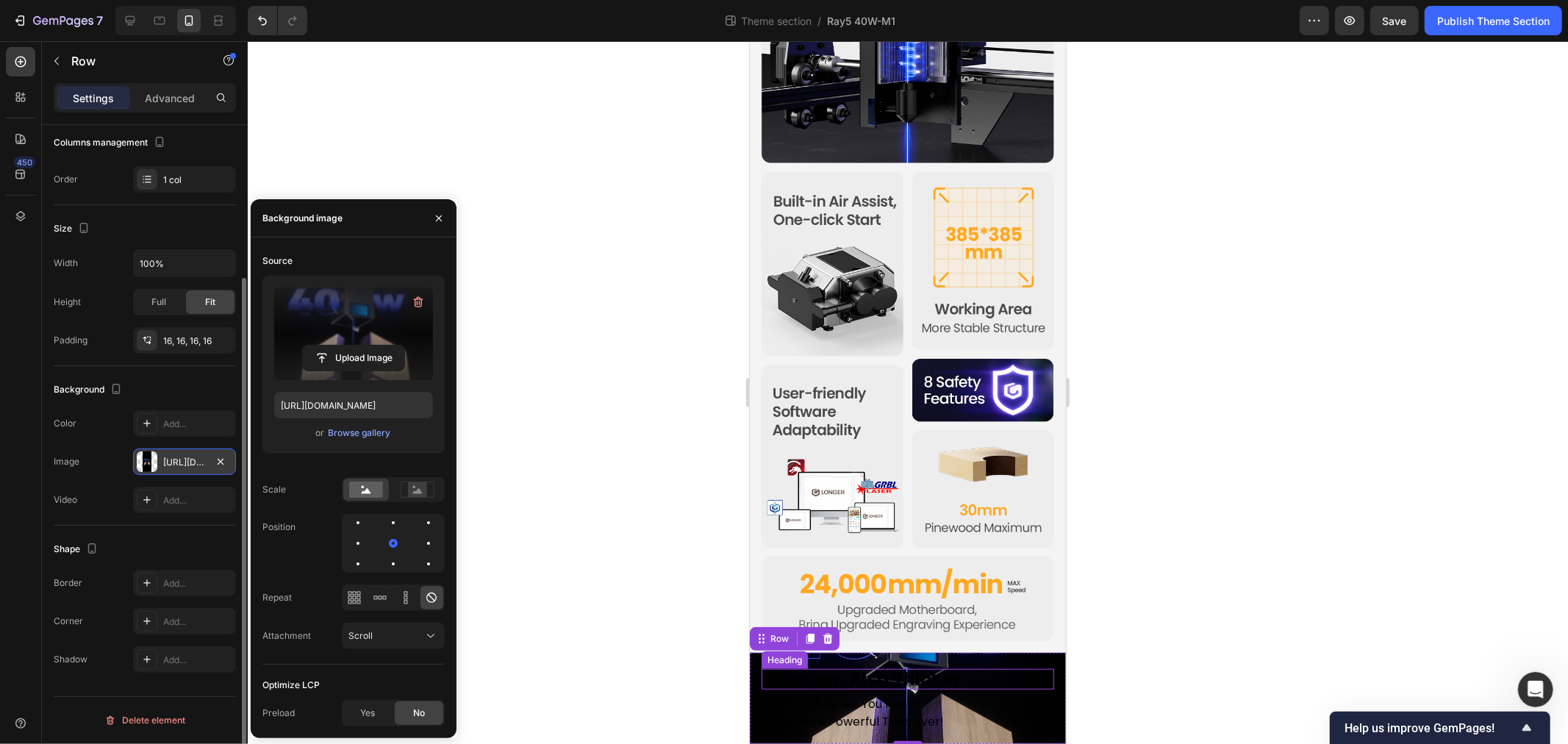
click at [816, 670] on p "Stonger, Also Thicker" at bounding box center [908, 679] width 281 height 17
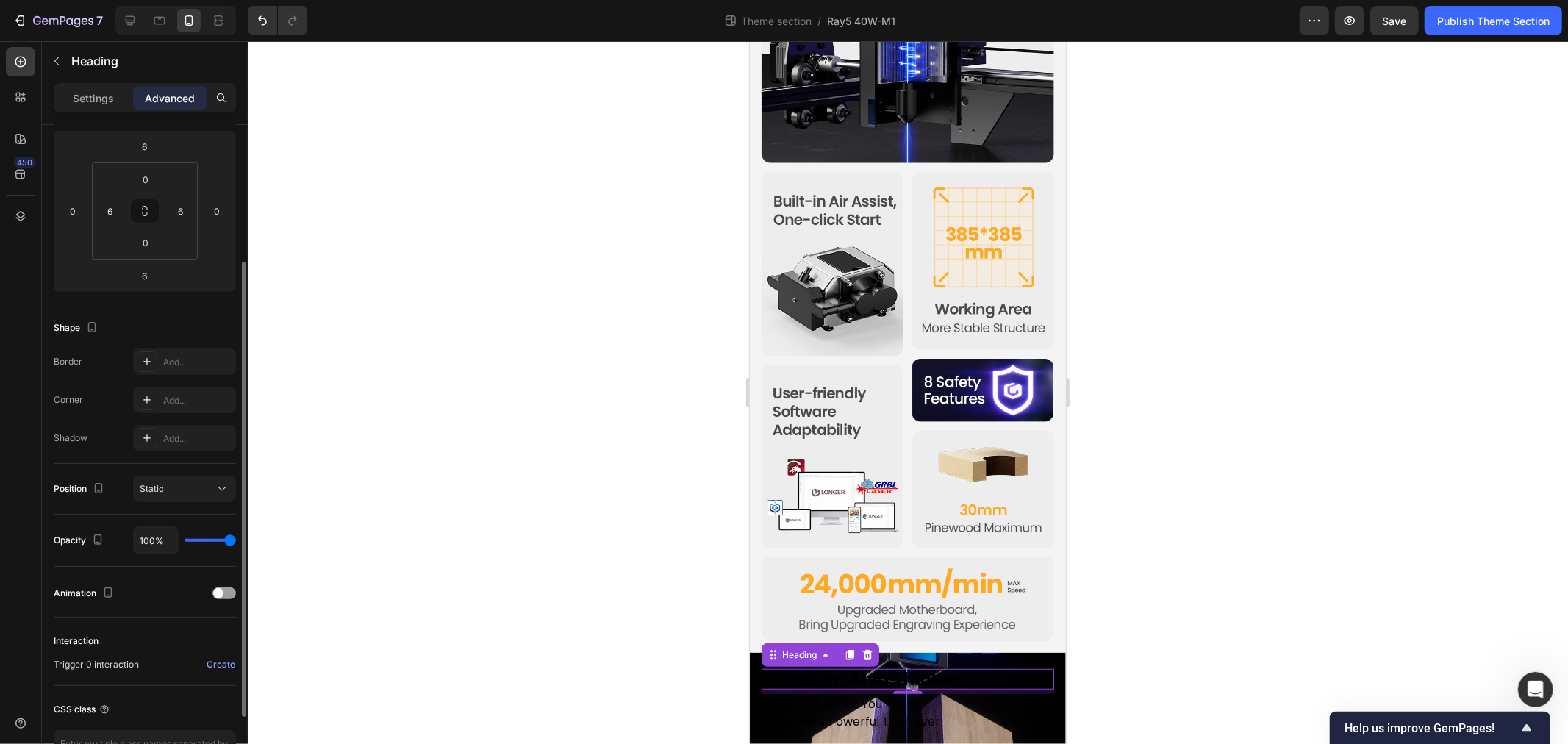
scroll to position [0, 0]
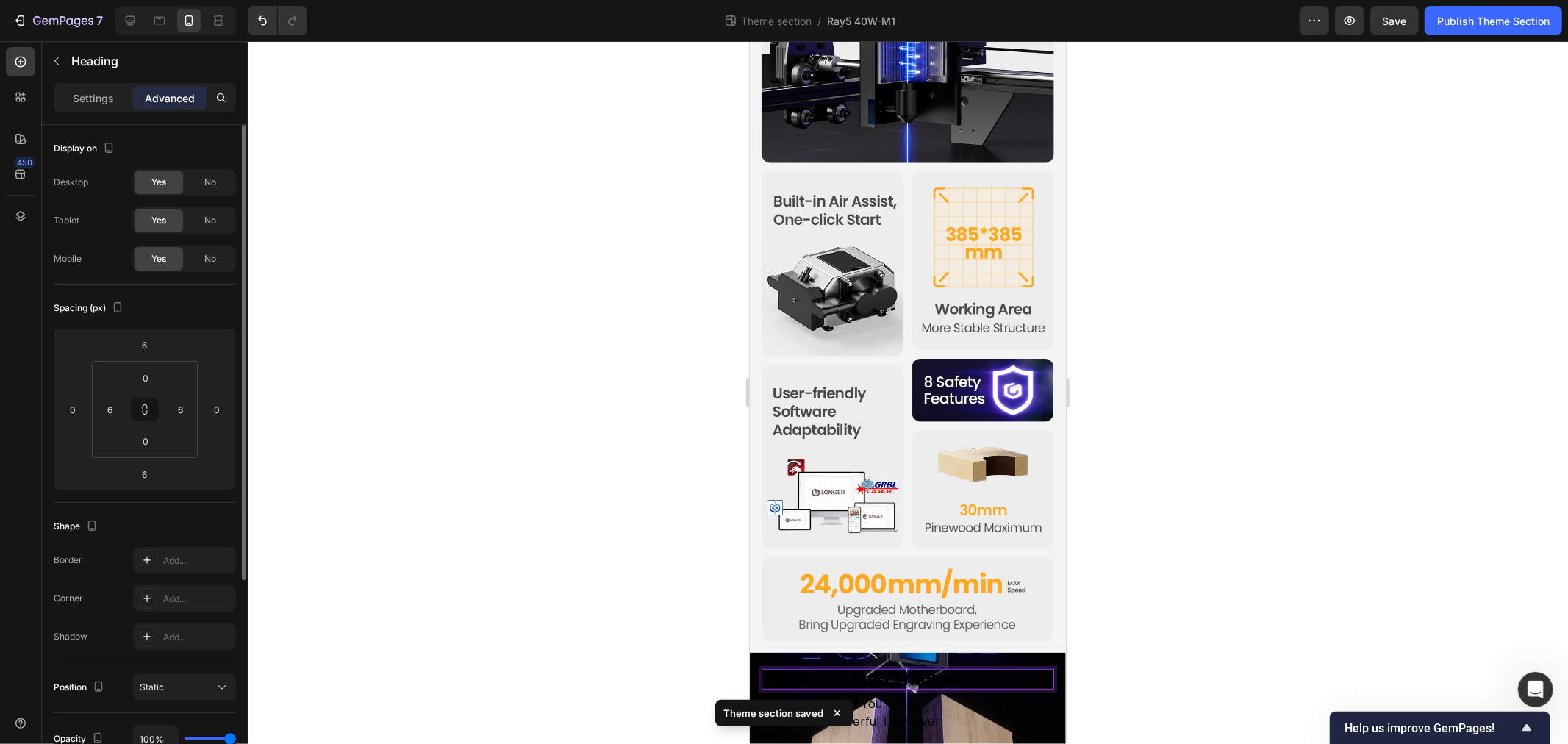
click at [836, 670] on p "Stonger, Also Thicker" at bounding box center [908, 679] width 281 height 17
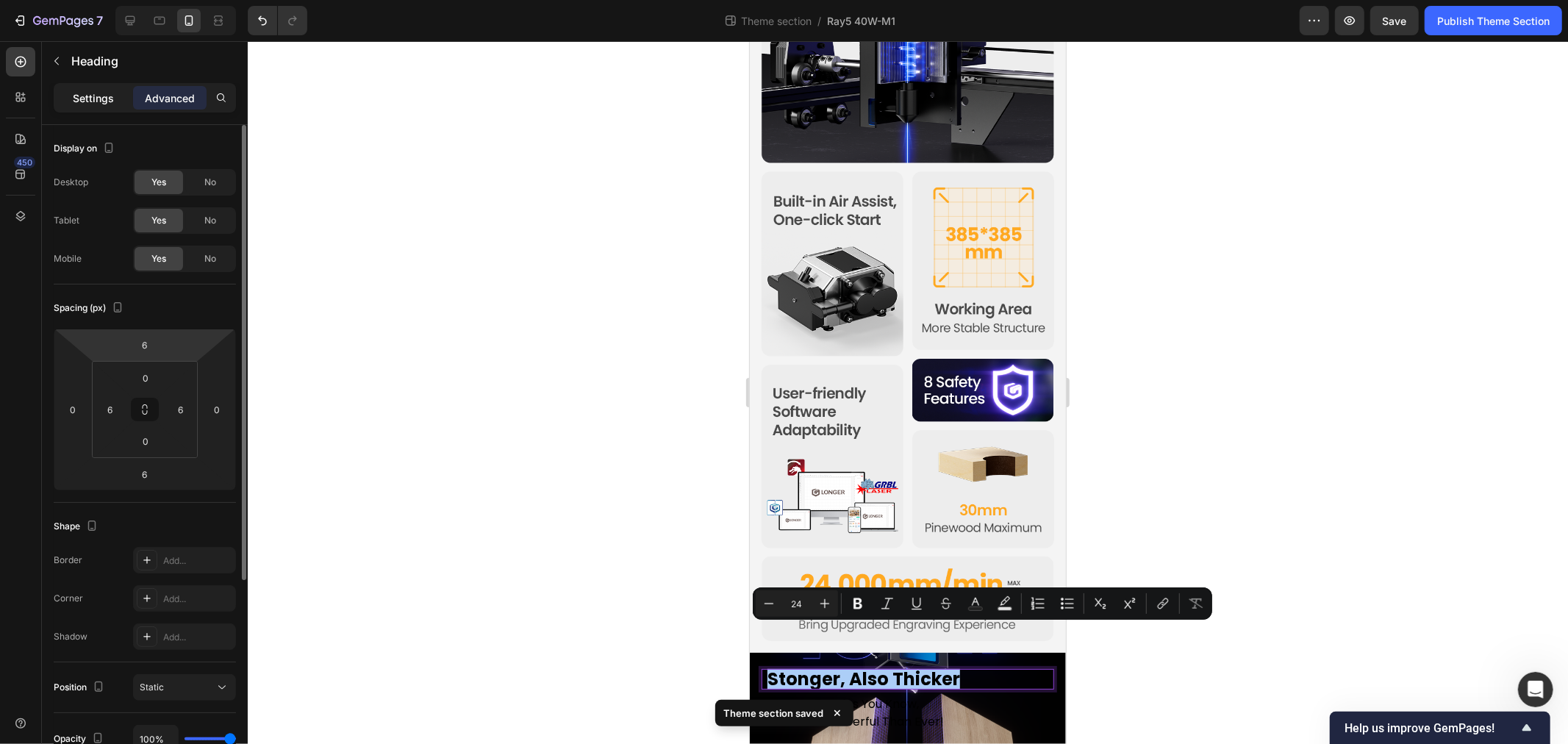
click at [108, 92] on p "Settings" at bounding box center [93, 98] width 41 height 16
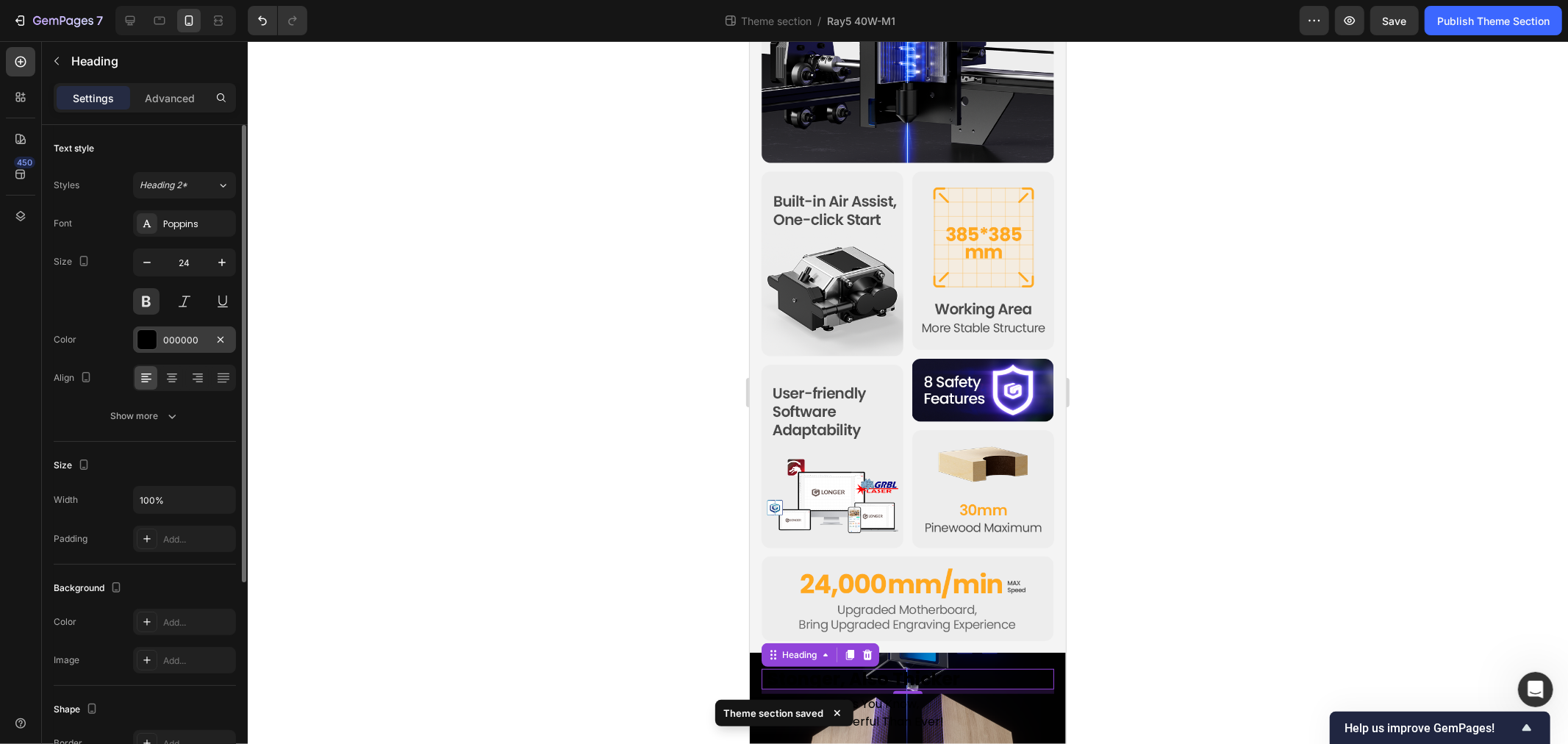
click at [195, 340] on div "000000" at bounding box center [184, 340] width 43 height 14
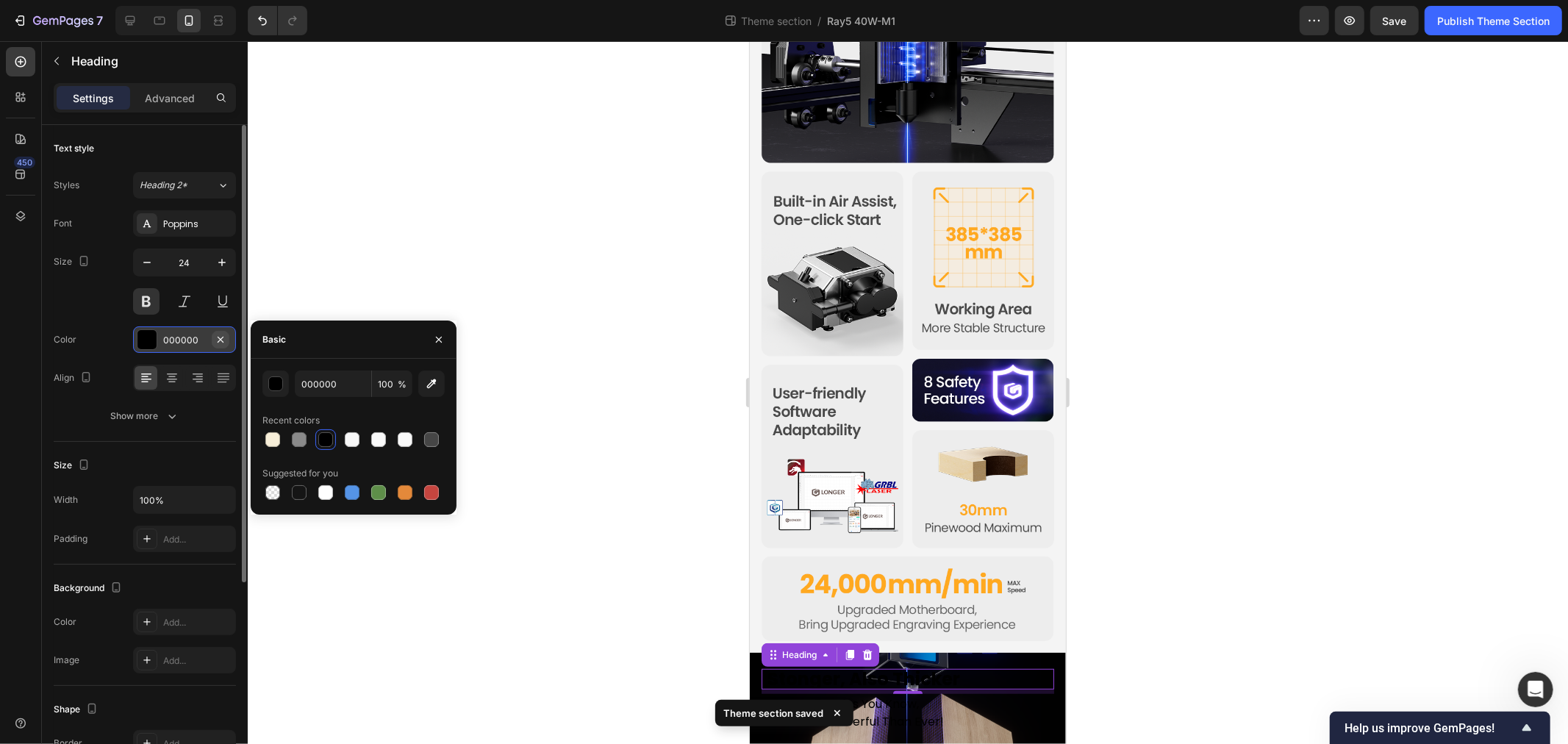
click at [220, 340] on icon "button" at bounding box center [220, 340] width 12 height 12
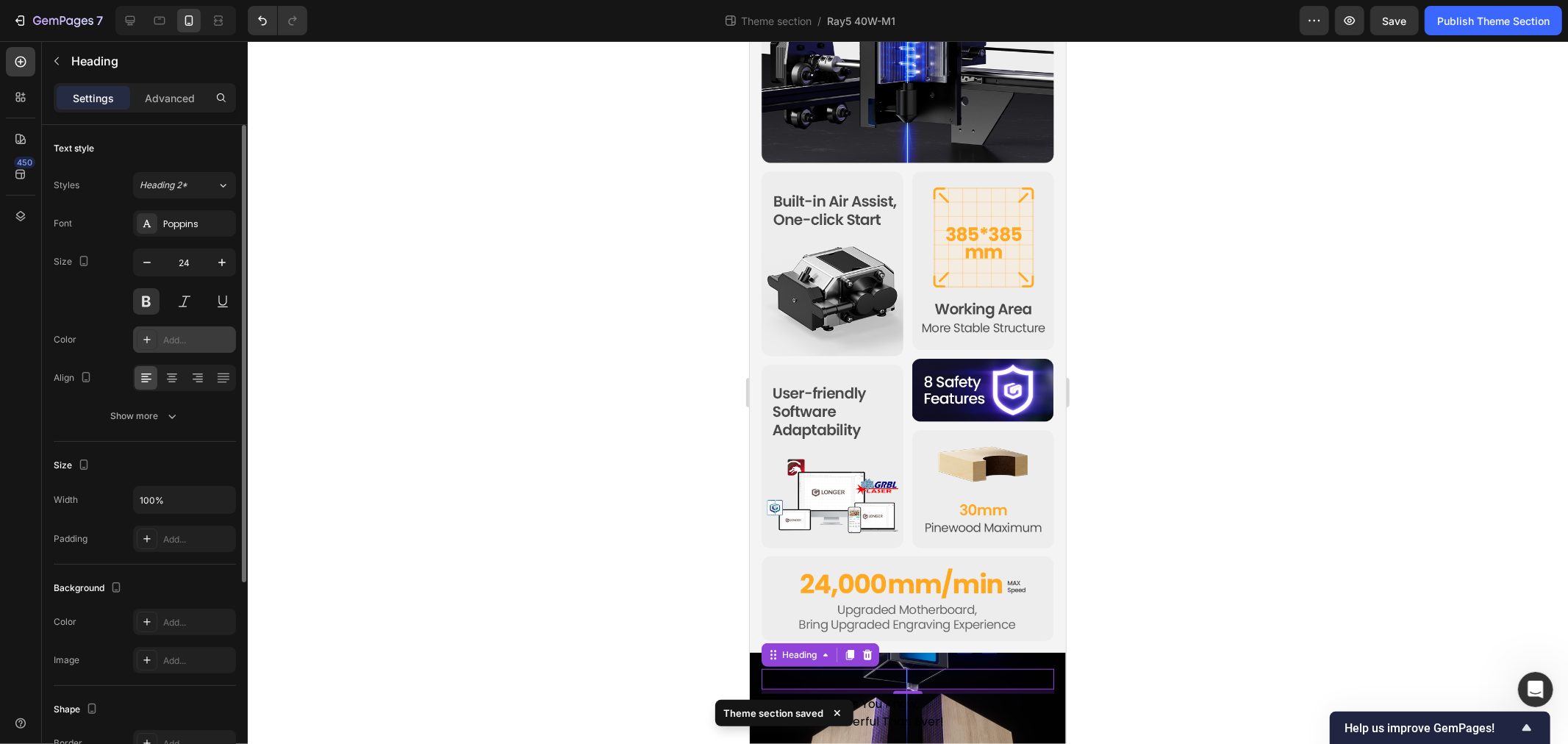
click at [149, 339] on icon at bounding box center [147, 340] width 12 height 12
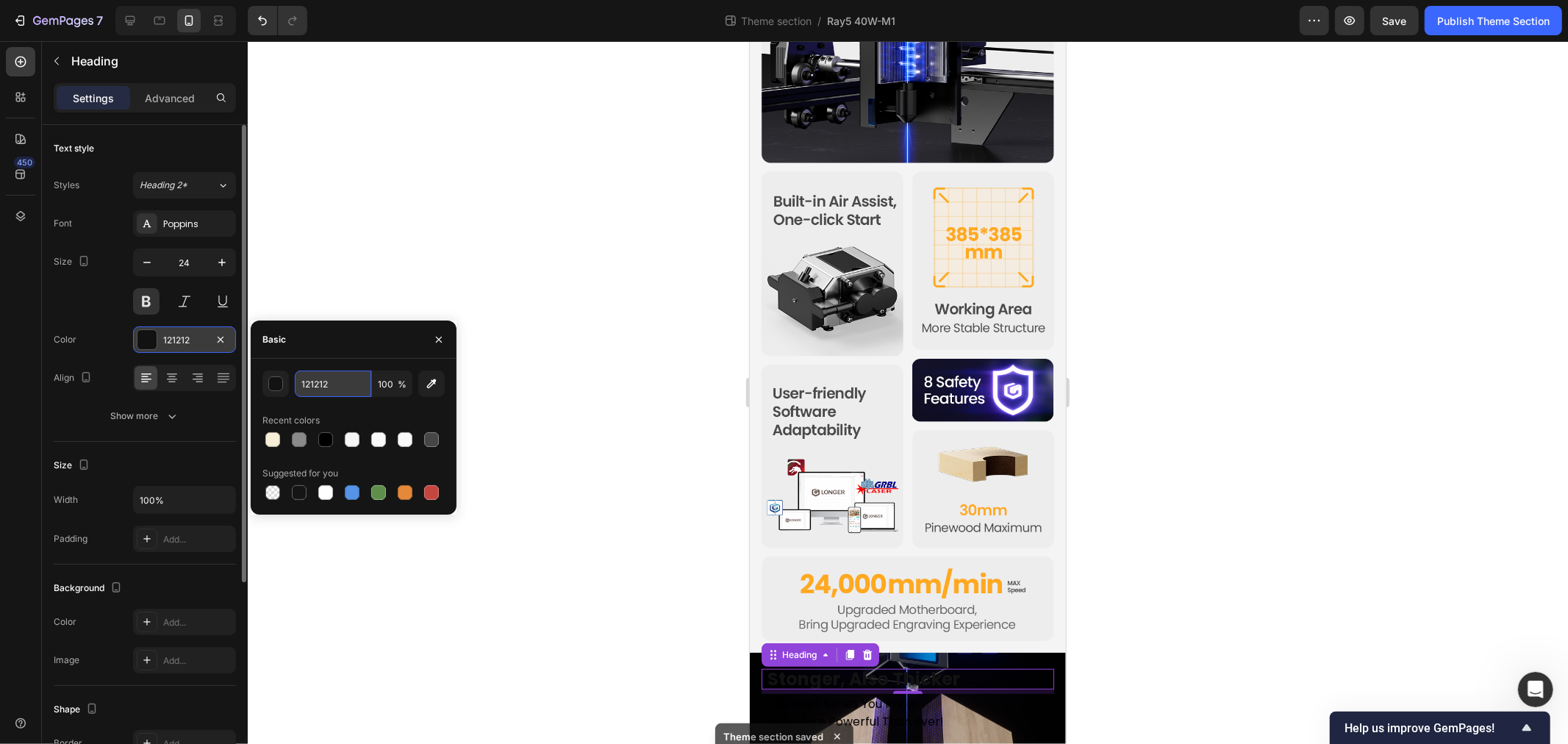
click at [321, 384] on input "121212" at bounding box center [333, 383] width 77 height 26
type input "FFFFFF"
click at [821, 713] on p "Now More Powerful Than Ever!" at bounding box center [908, 722] width 281 height 17
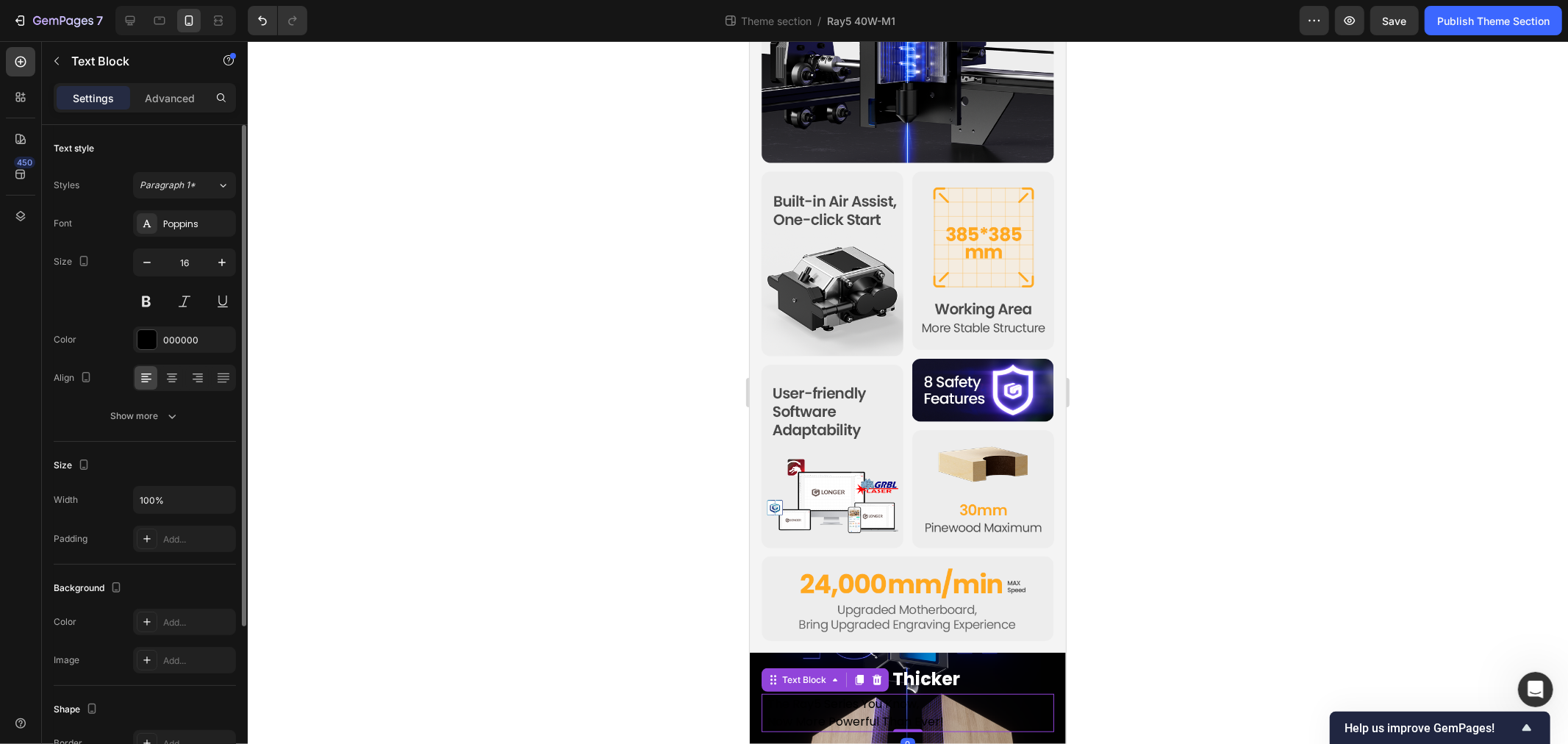
click at [827, 695] on p "The Ray5 Series You Know," at bounding box center [908, 703] width 281 height 17
click at [921, 713] on p "Now More Powerful Than Ever!" at bounding box center [908, 722] width 281 height 17
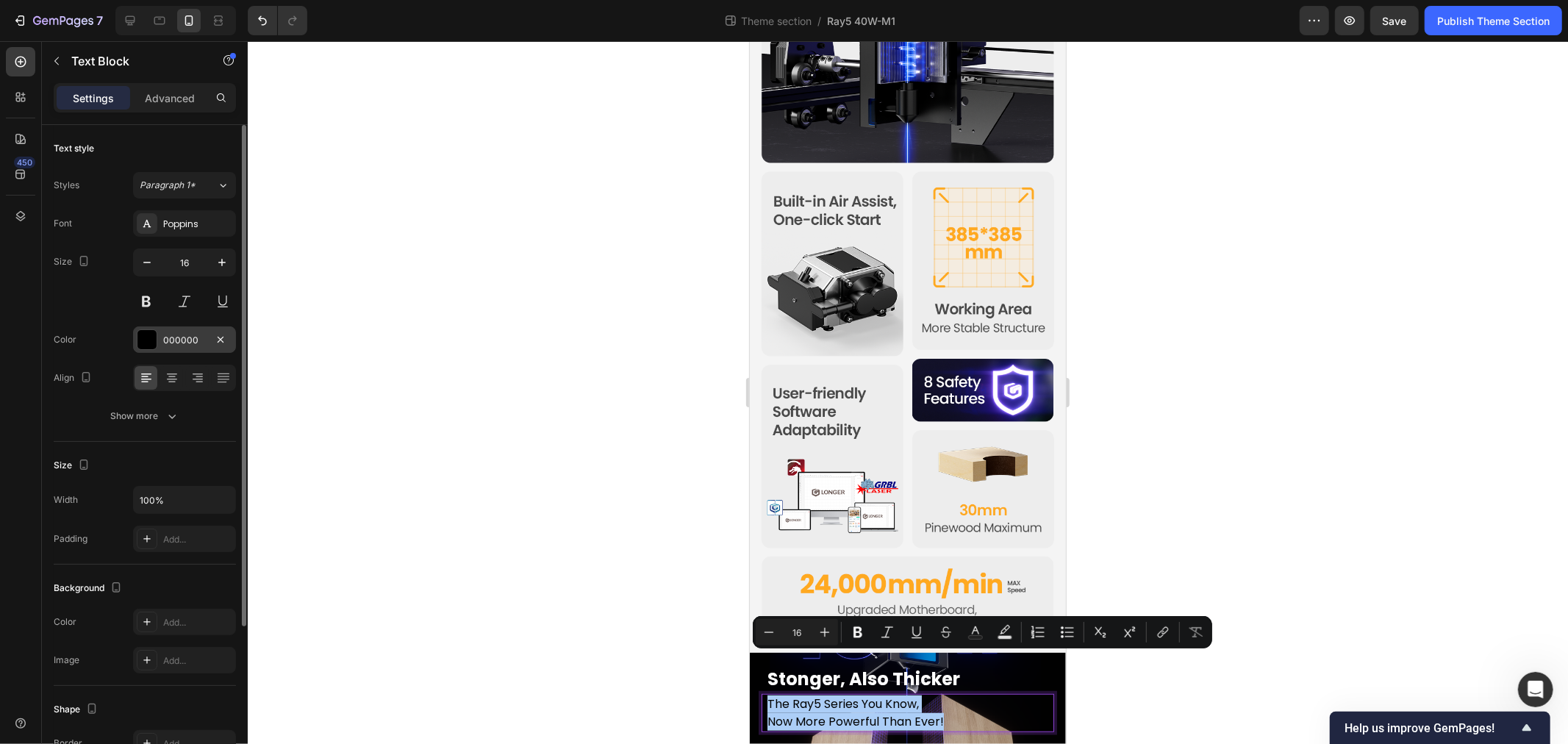
click at [176, 330] on div "000000" at bounding box center [184, 340] width 103 height 26
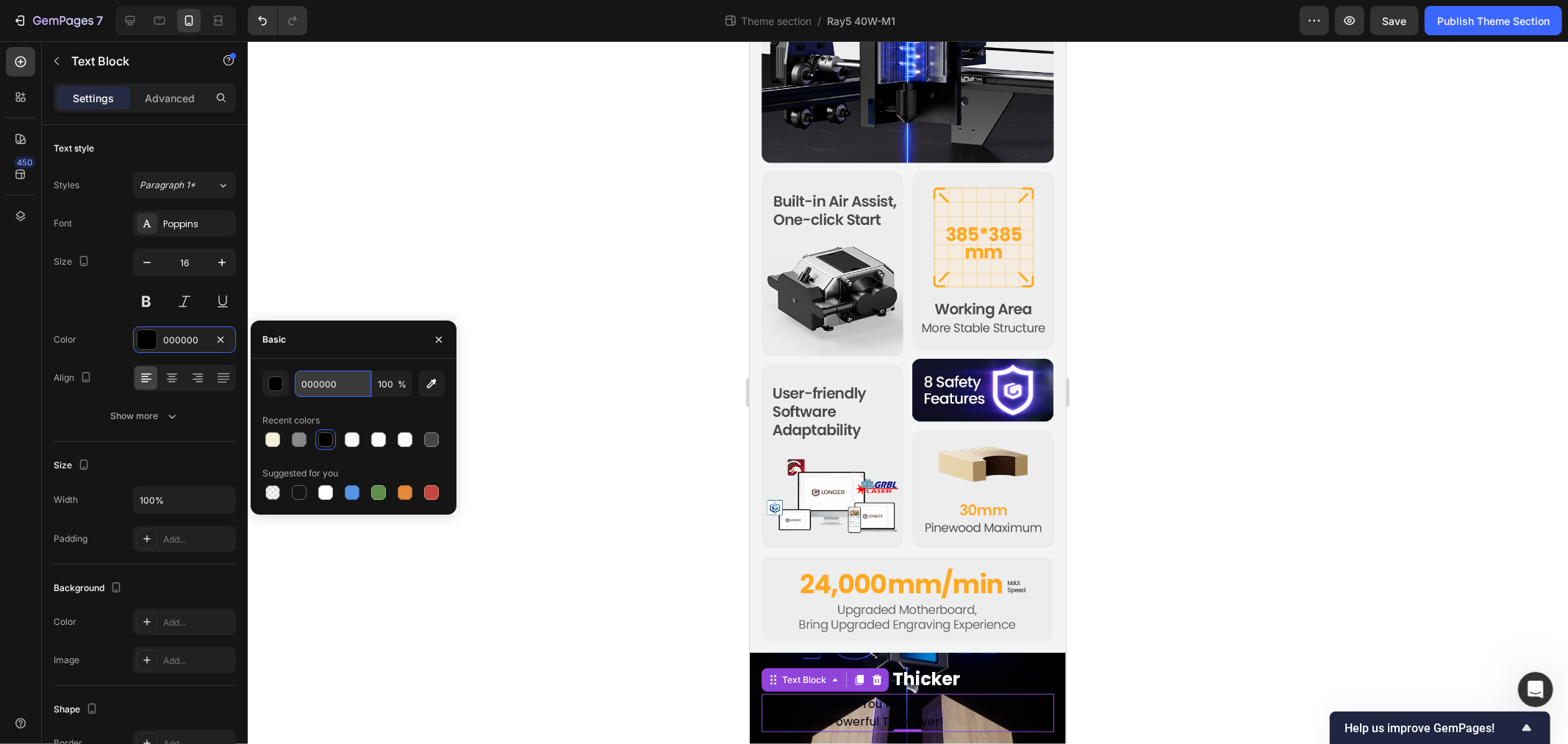
click at [348, 385] on input "000000" at bounding box center [333, 383] width 77 height 26
type input "ffffff"
drag, startPoint x: 651, startPoint y: 658, endPoint x: 173, endPoint y: 607, distance: 480.7
click at [651, 658] on div at bounding box center [909, 392] width 1321 height 703
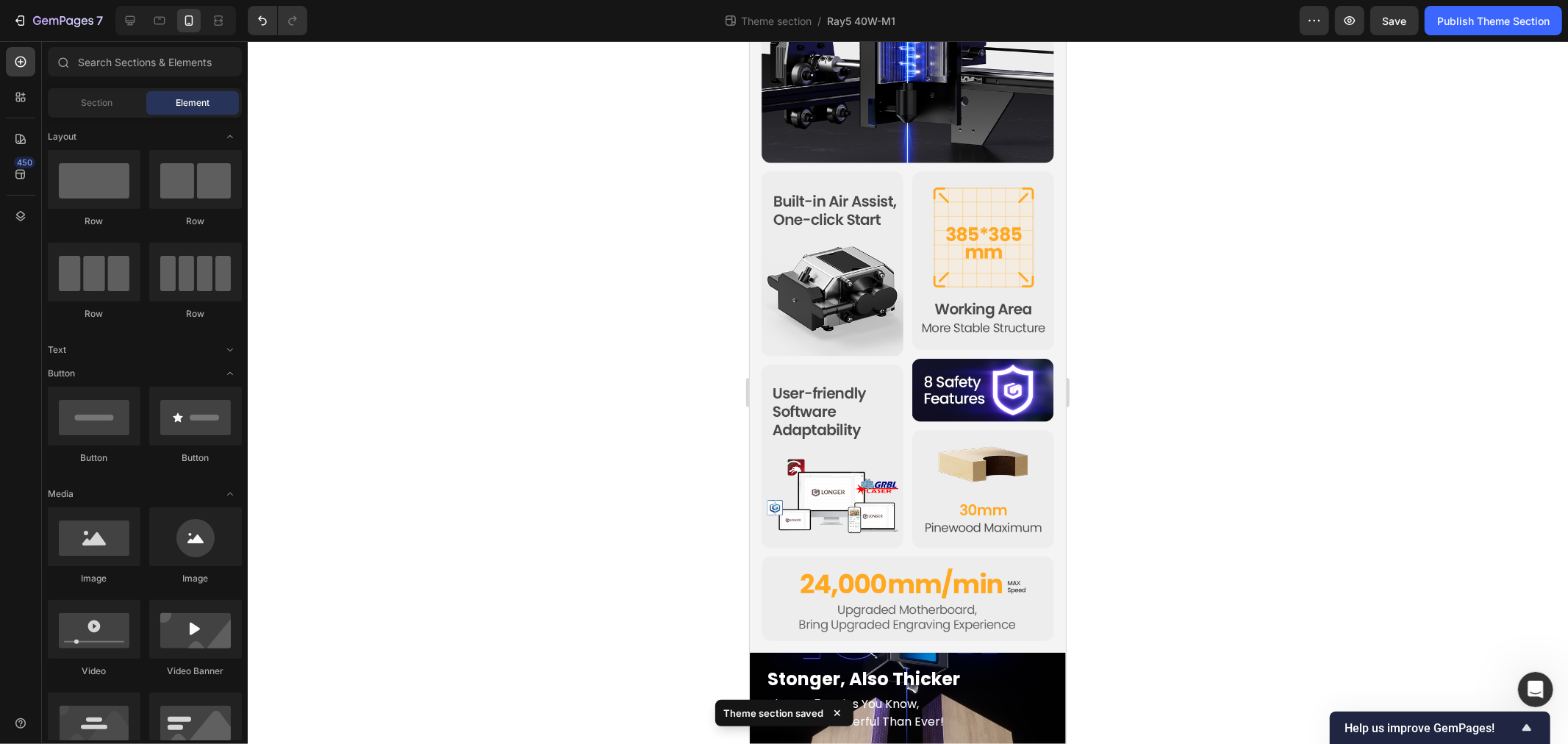
drag, startPoint x: 560, startPoint y: 643, endPoint x: 673, endPoint y: 653, distance: 113.4
click at [575, 643] on div at bounding box center [909, 392] width 1321 height 703
click at [847, 695] on p "The Ray5 Series You Know," at bounding box center [908, 703] width 281 height 17
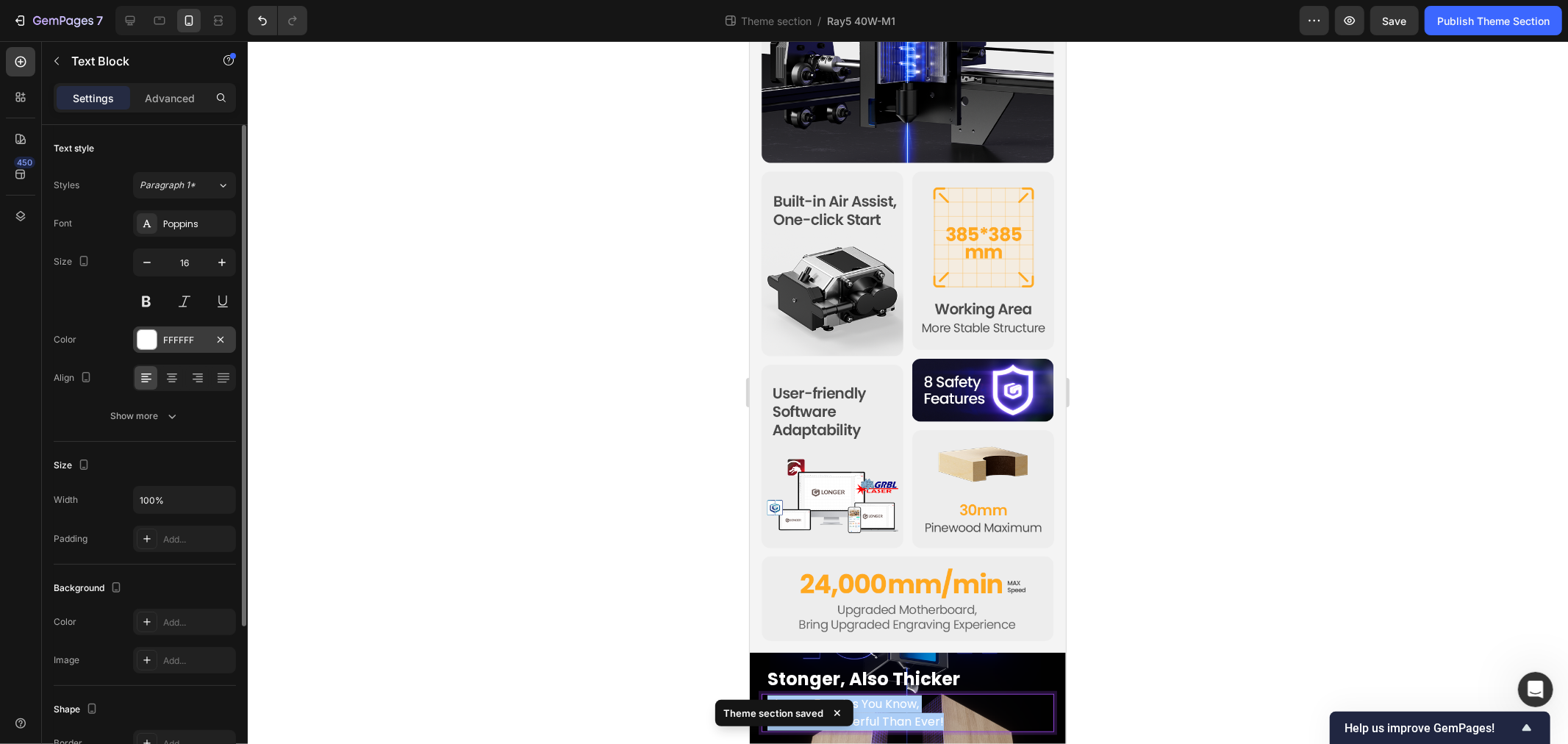
click at [195, 337] on div "FFFFFF" at bounding box center [184, 340] width 43 height 14
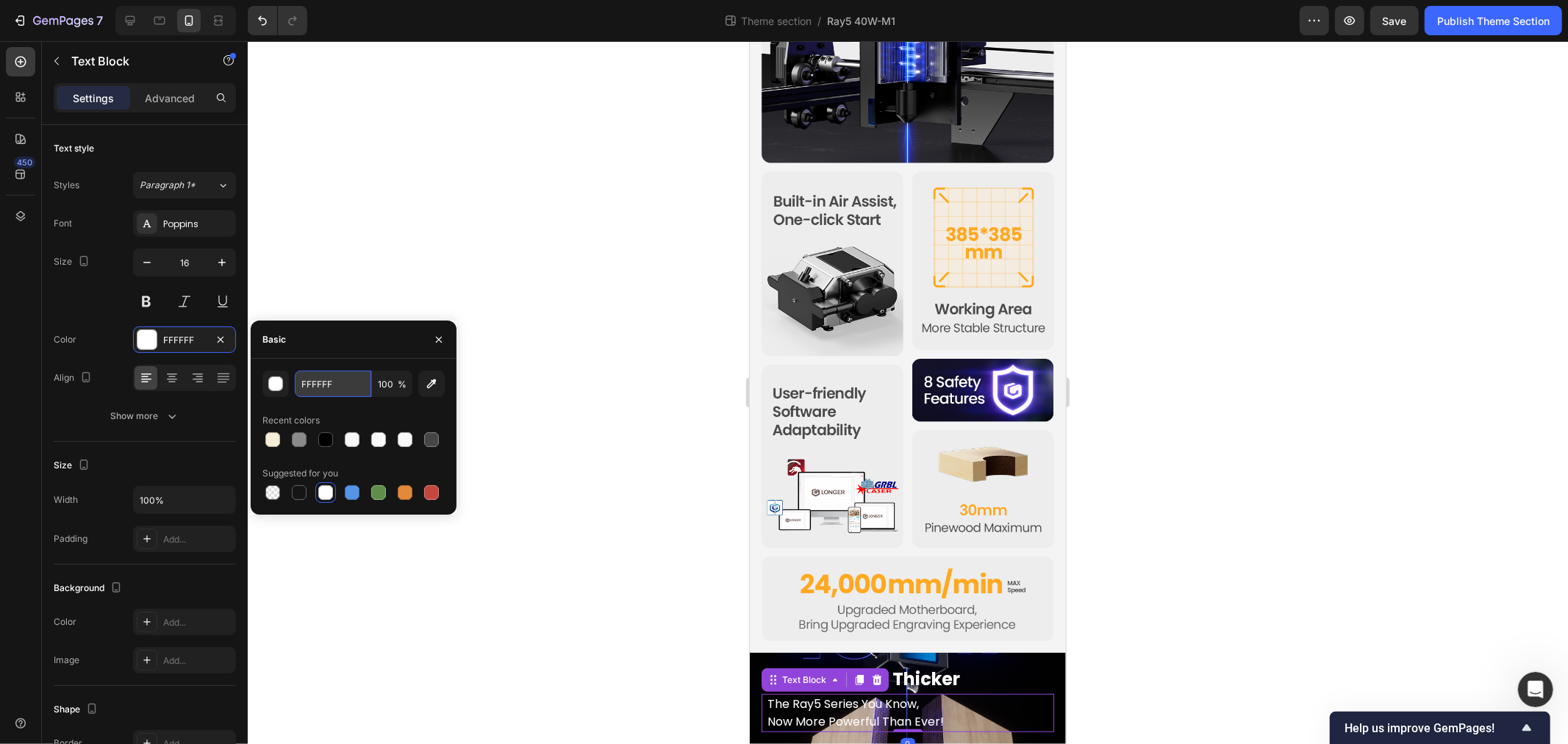
click at [324, 385] on input "FFFFFF" at bounding box center [333, 383] width 77 height 26
type input "8a8a8a"
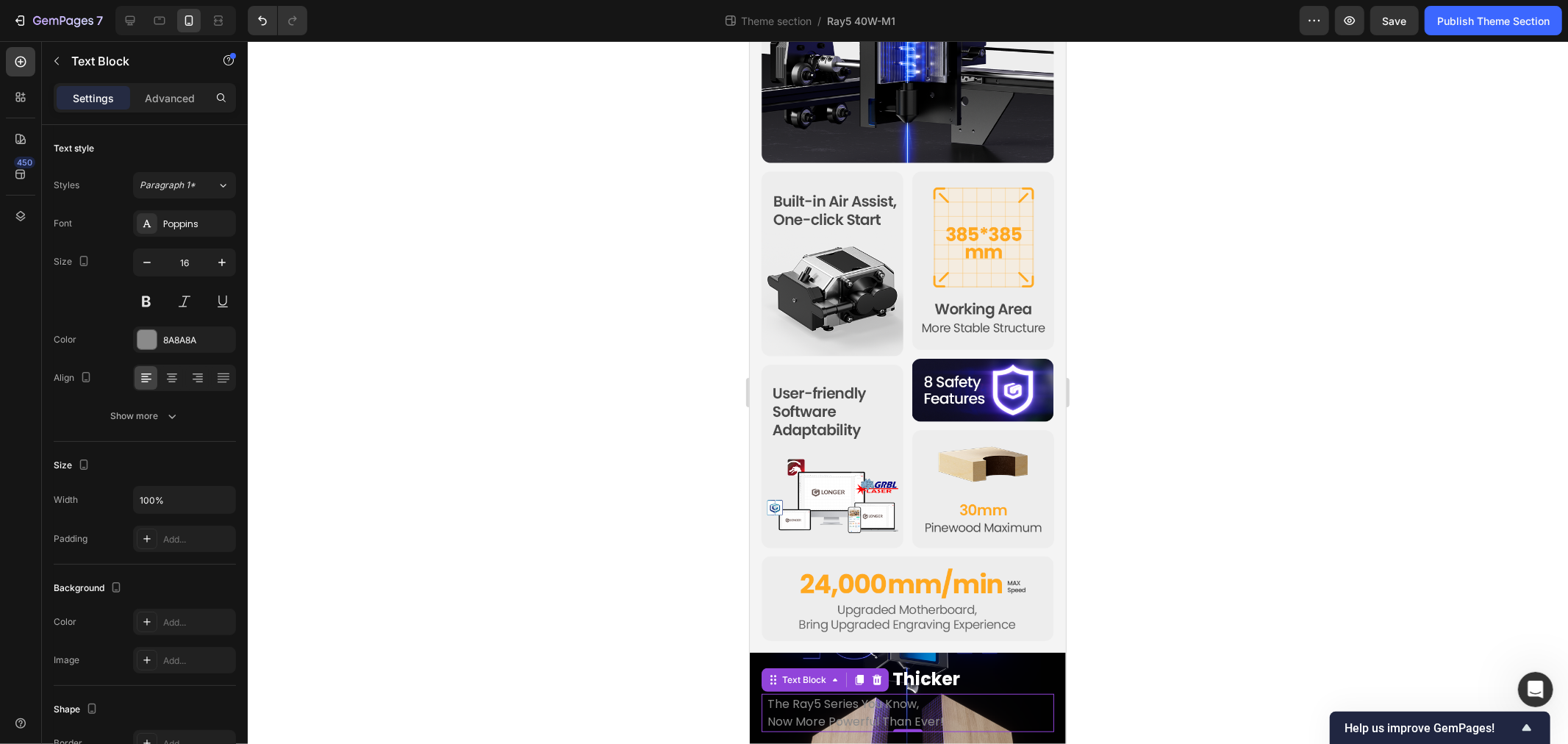
click at [637, 300] on div at bounding box center [909, 392] width 1321 height 703
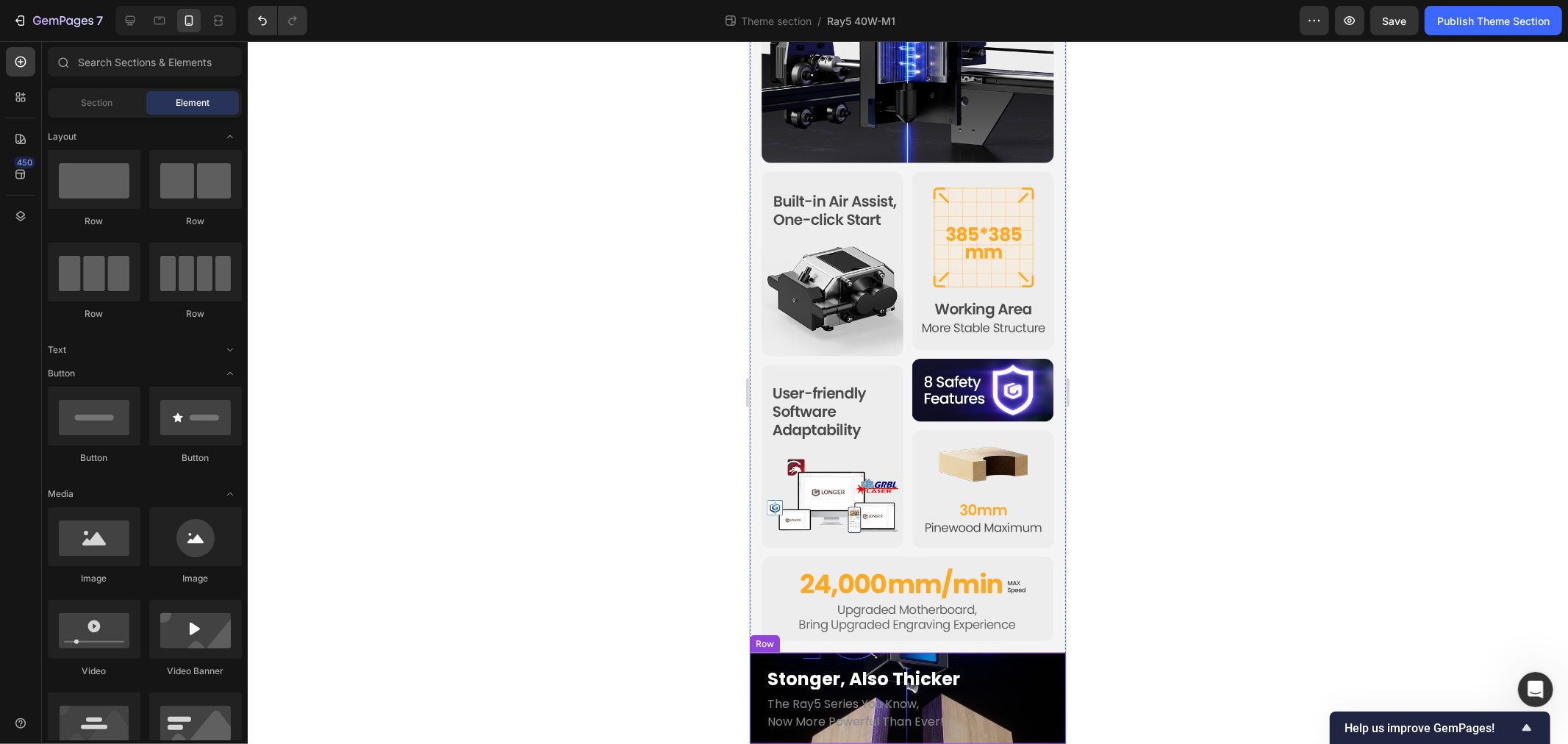
click at [660, 667] on div at bounding box center [909, 392] width 1321 height 703
click at [635, 620] on div at bounding box center [909, 392] width 1321 height 703
click at [754, 653] on div "Stonger, Also Thicker Heading The Ray5 Series You Know, Now More Powerful Than …" at bounding box center [908, 698] width 316 height 91
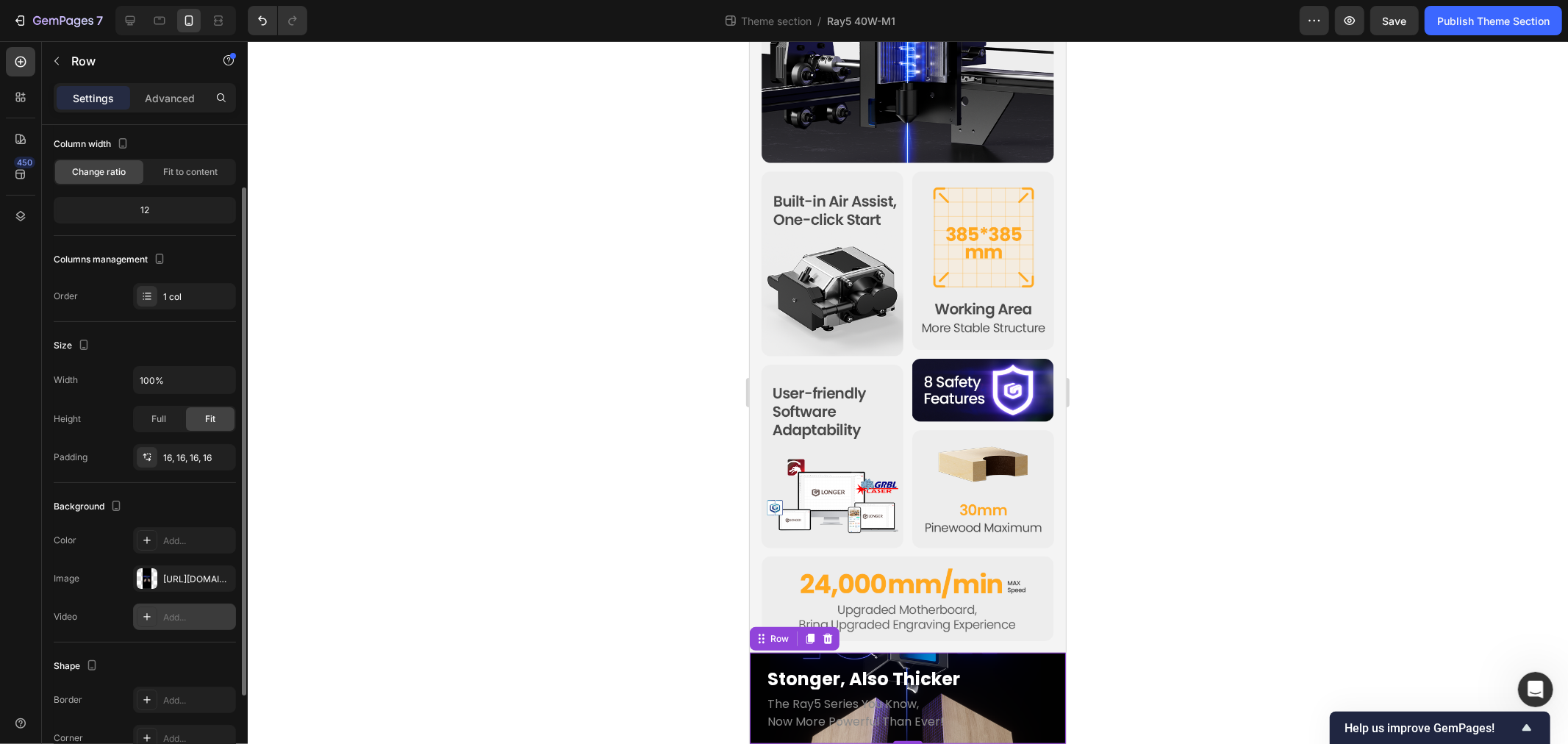
scroll to position [199, 0]
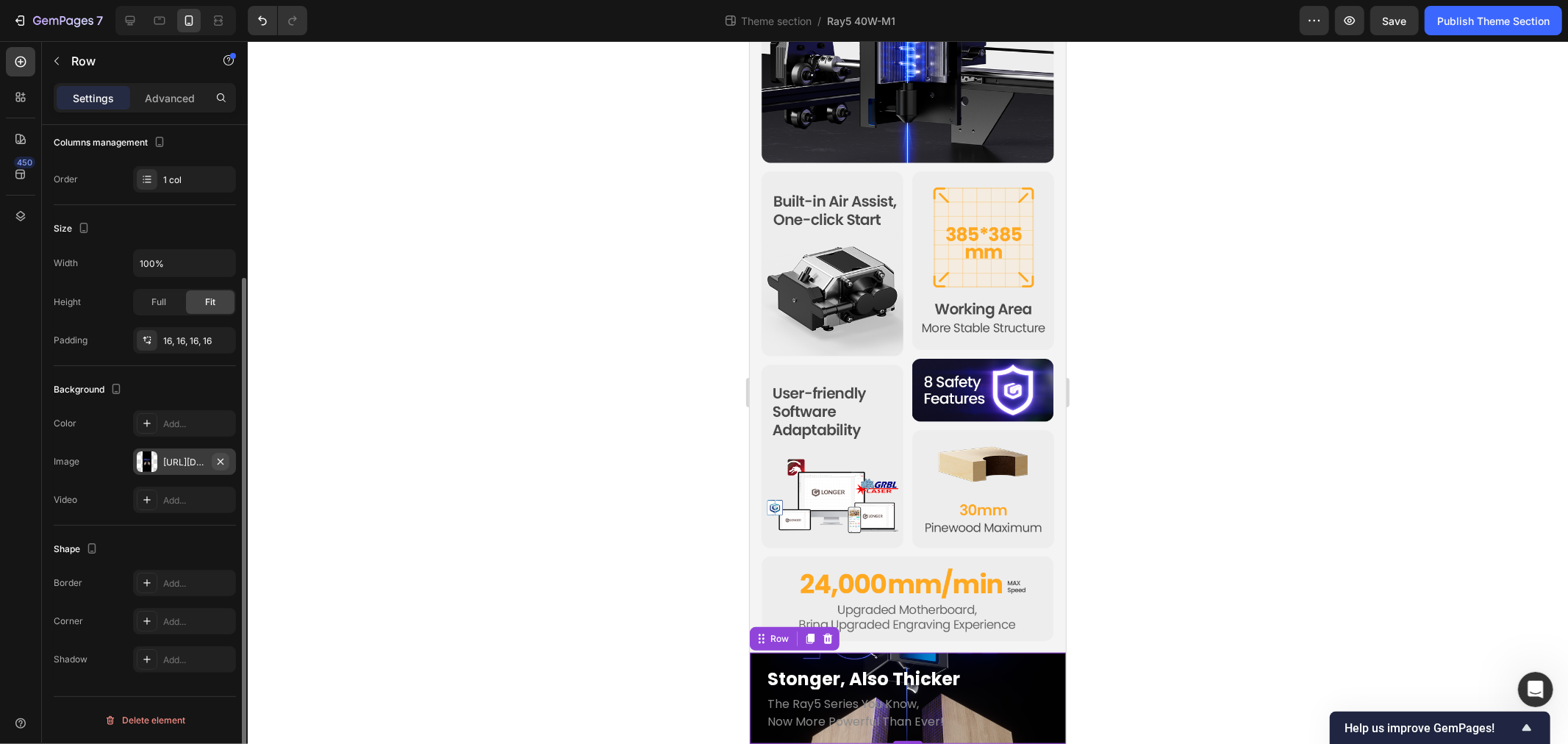
click at [227, 465] on button "button" at bounding box center [220, 462] width 17 height 17
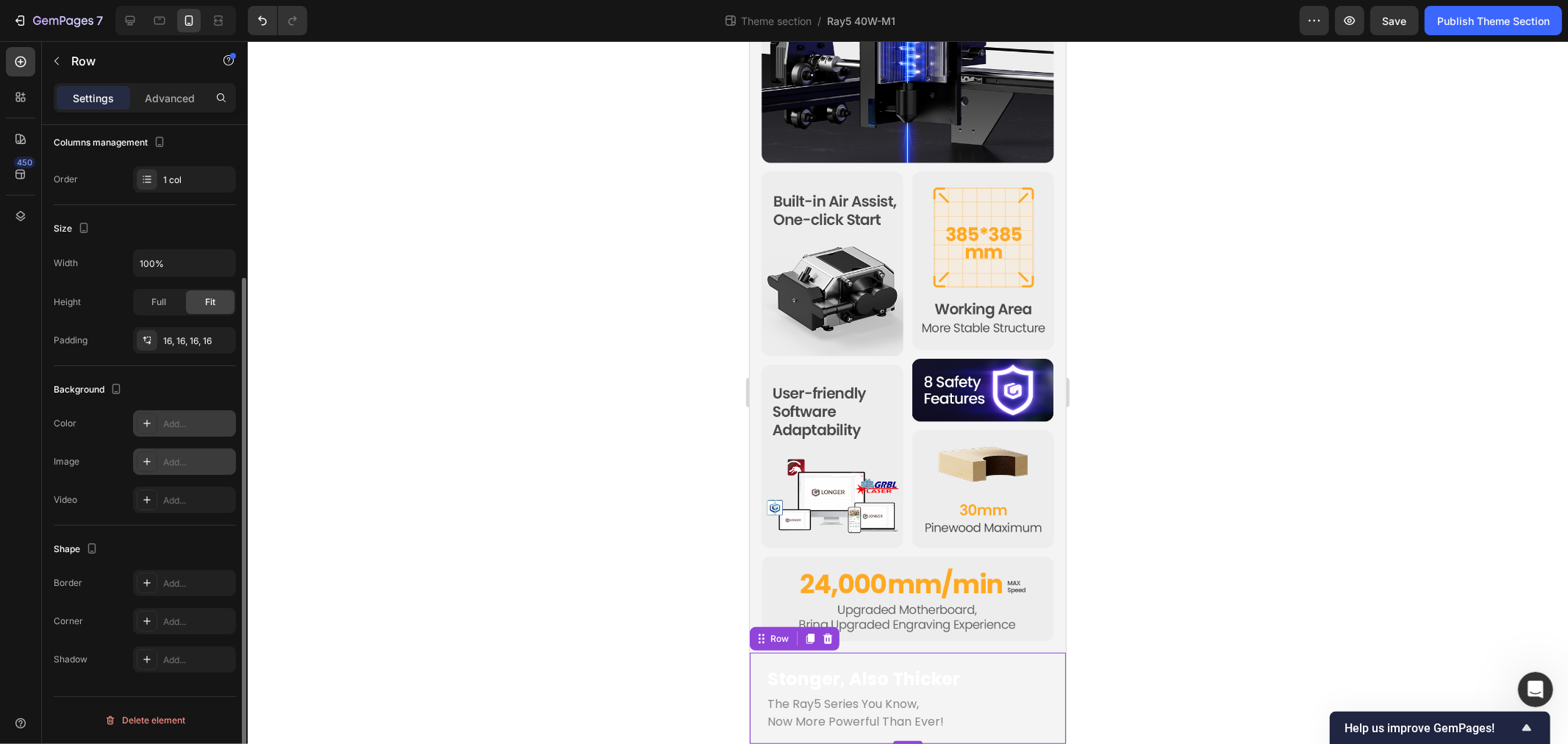
click at [177, 427] on div "Add..." at bounding box center [197, 425] width 69 height 14
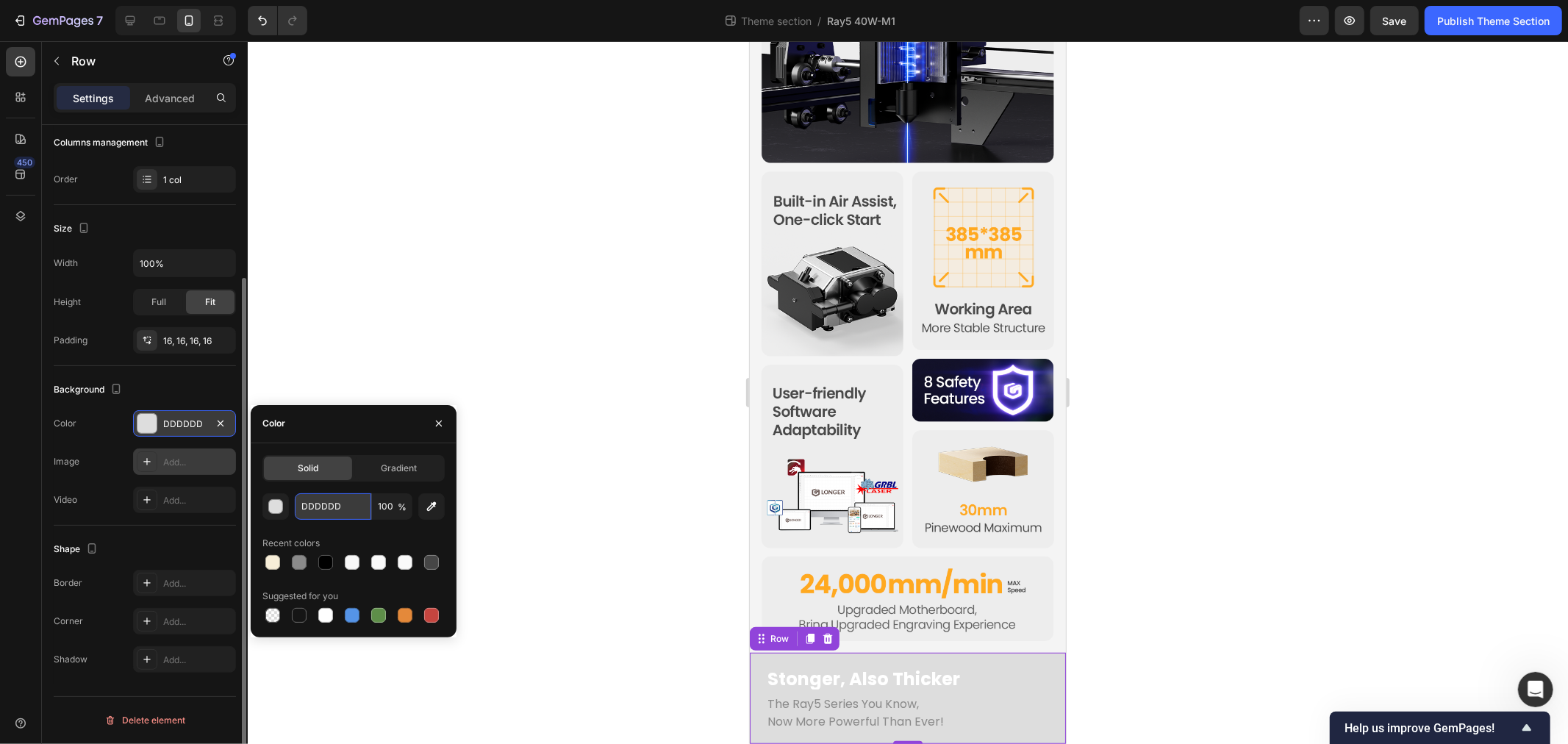
click at [357, 512] on input "DDDDDD" at bounding box center [333, 506] width 77 height 26
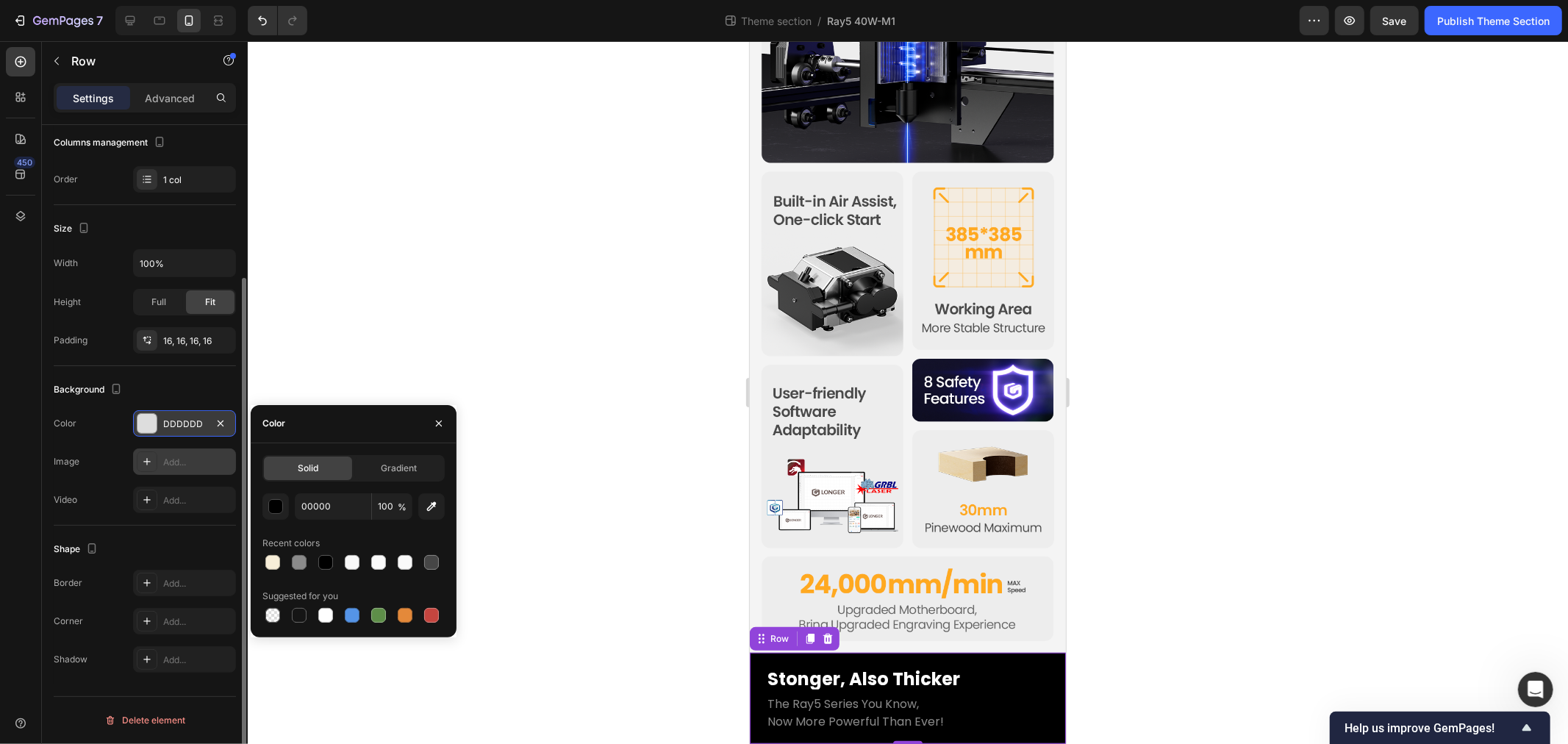
type input "000000"
click at [439, 423] on icon "button" at bounding box center [439, 424] width 12 height 12
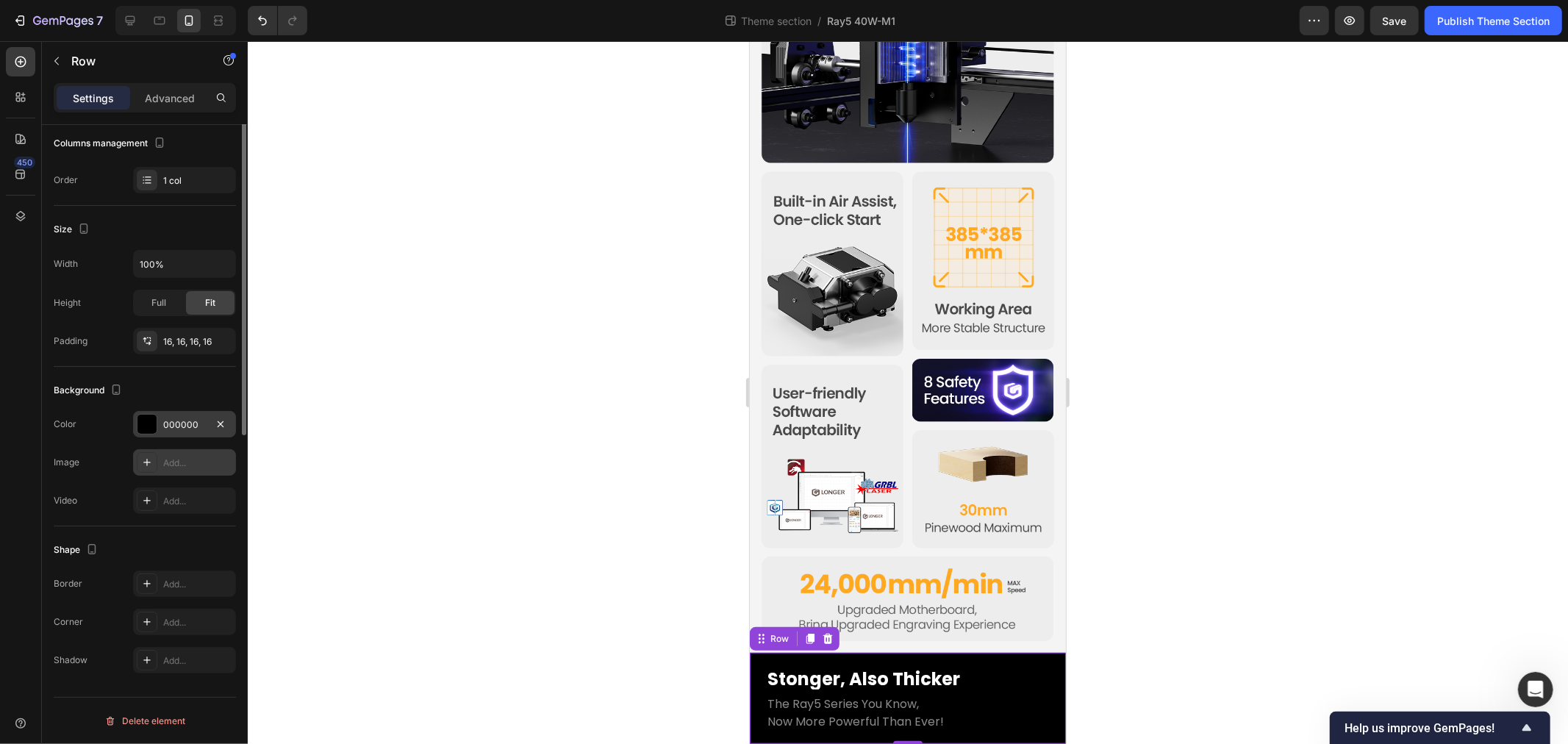
scroll to position [0, 0]
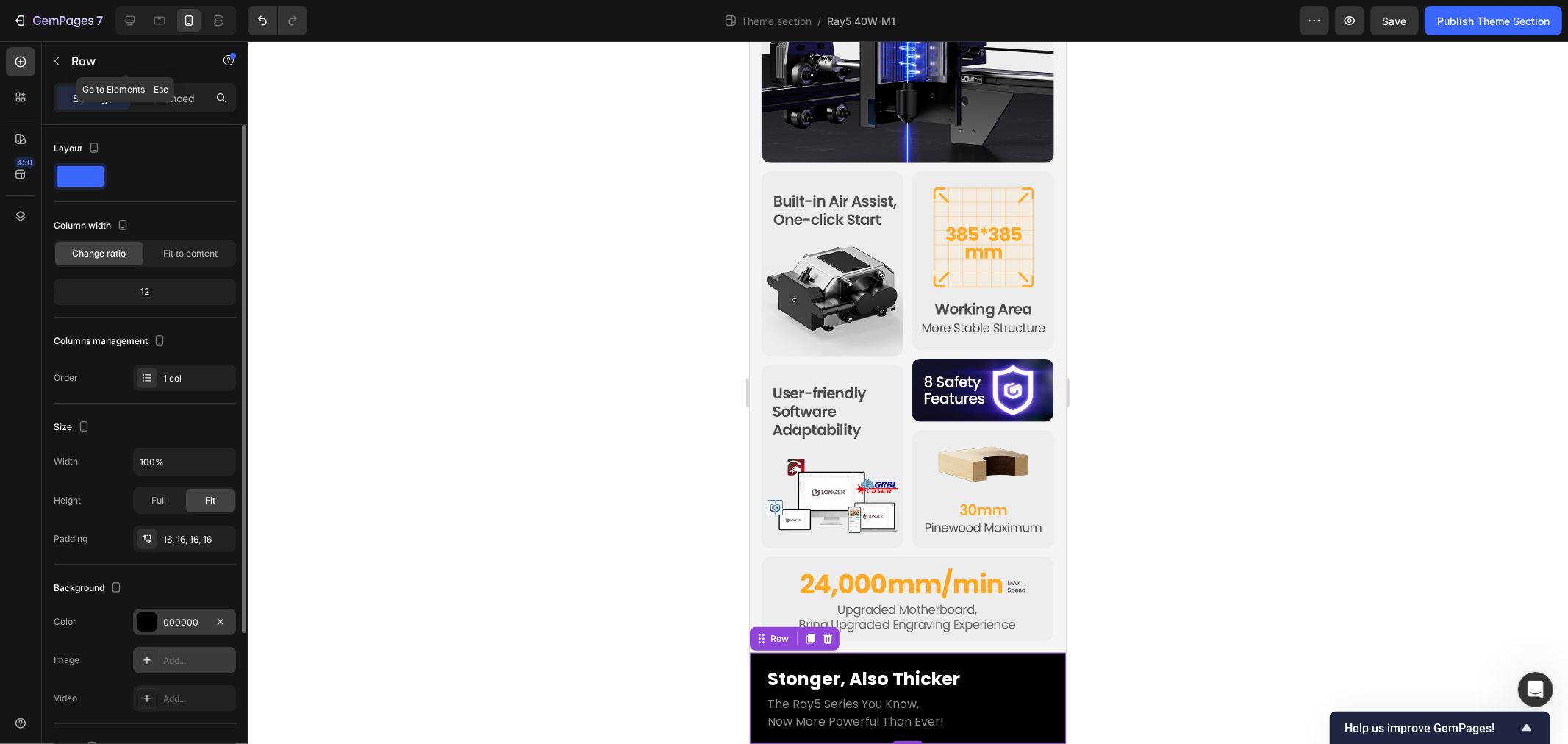
click at [70, 52] on div "Row" at bounding box center [125, 60] width 168 height 38
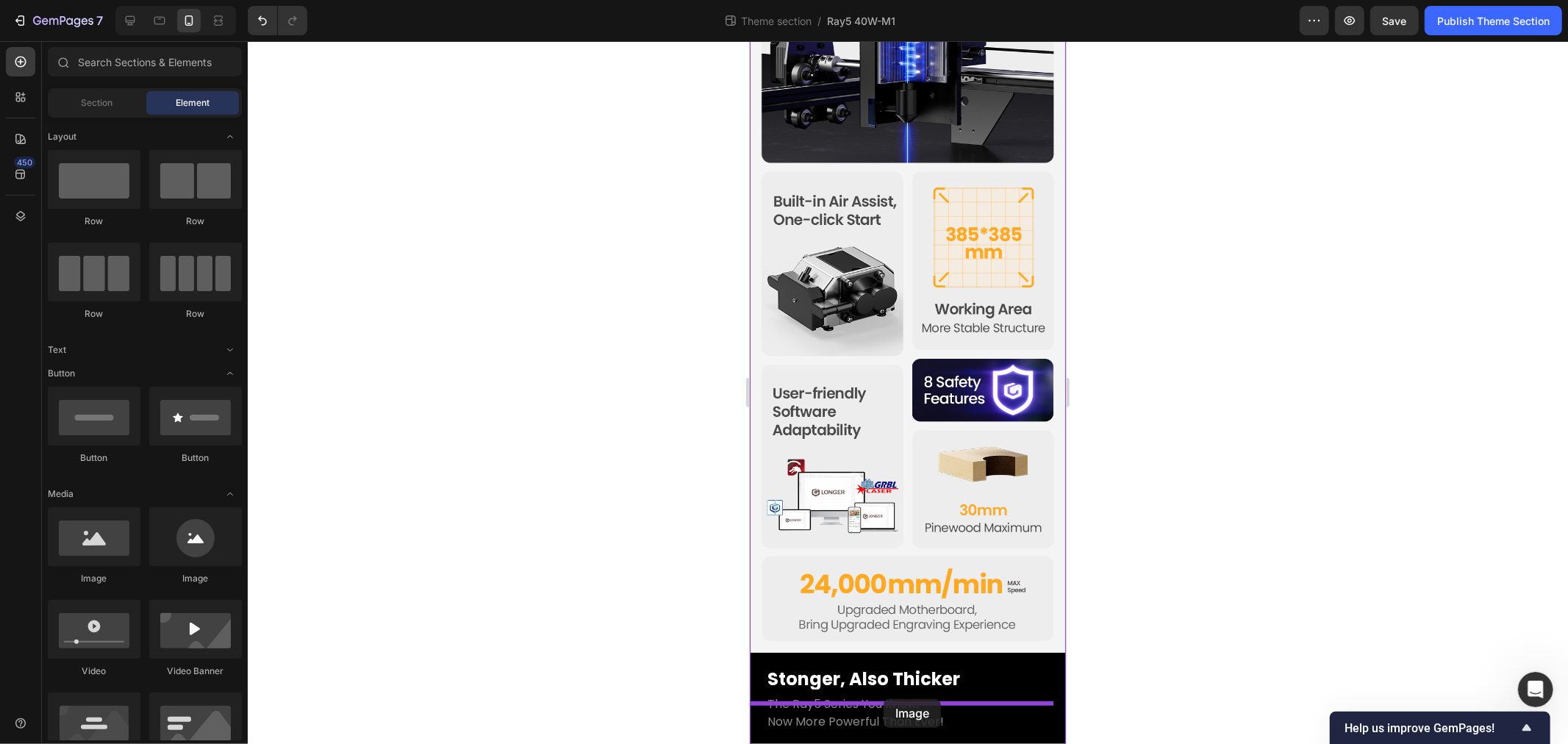
drag, startPoint x: 1483, startPoint y: 589, endPoint x: 883, endPoint y: 698, distance: 609.8
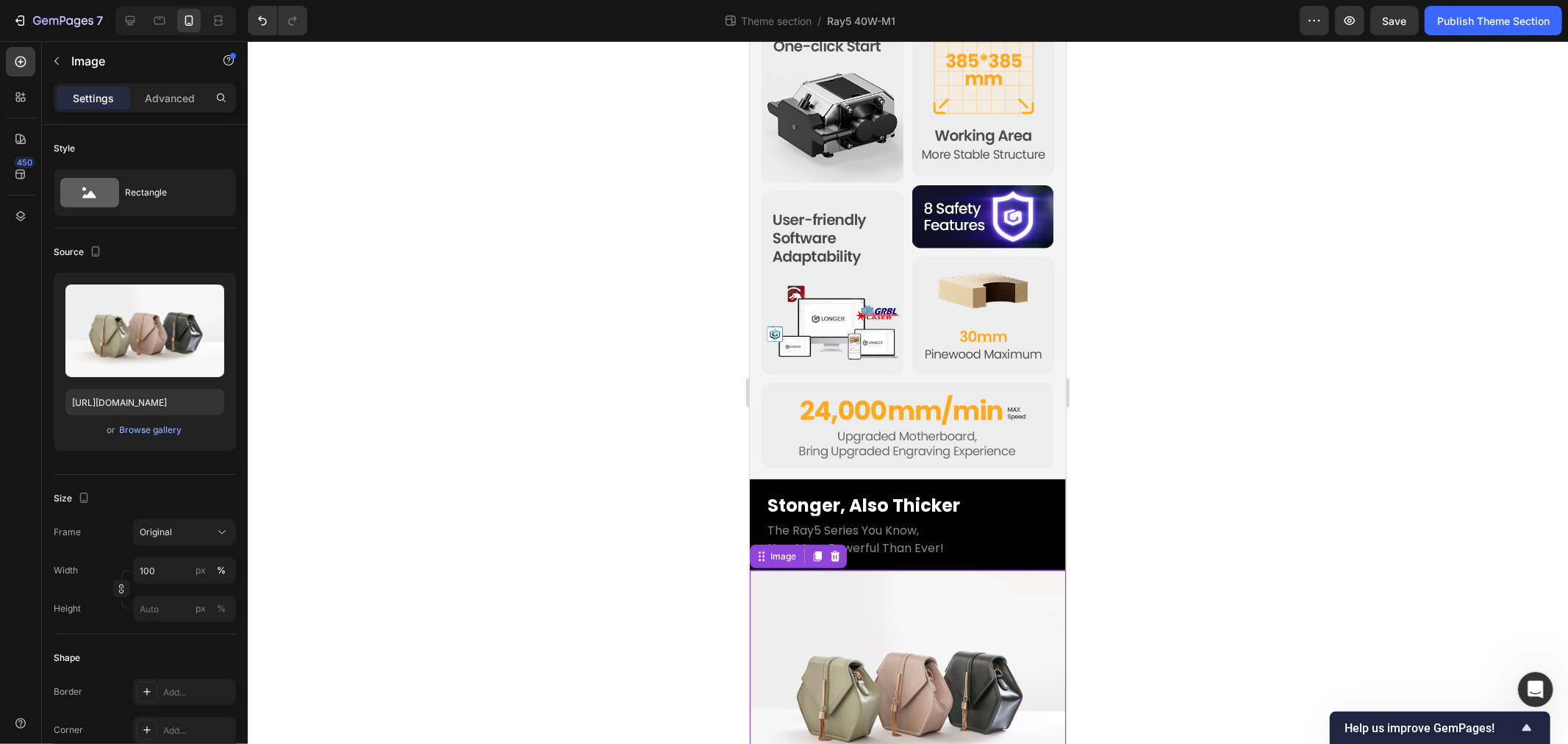
scroll to position [813, 0]
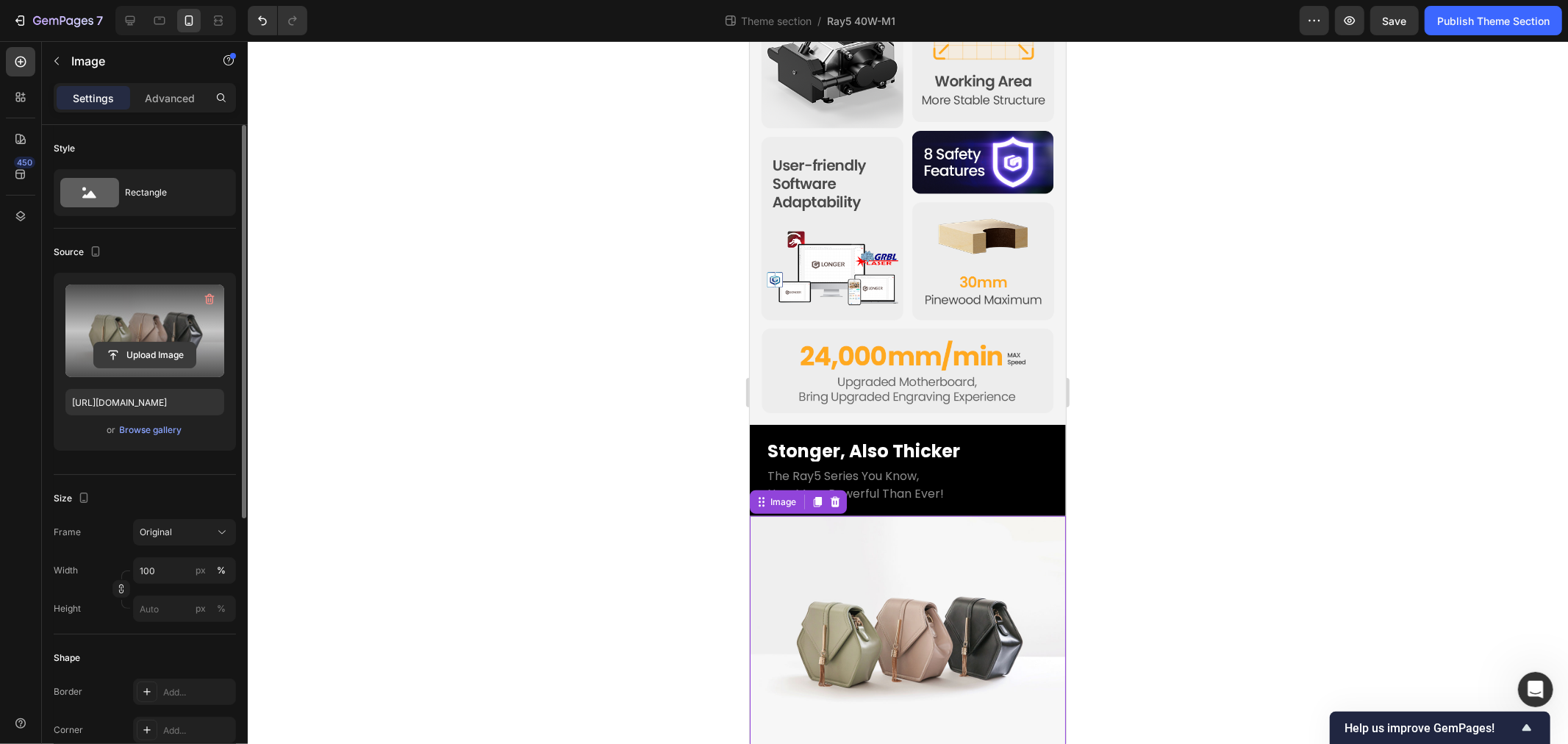
click at [141, 357] on input "file" at bounding box center [144, 355] width 102 height 25
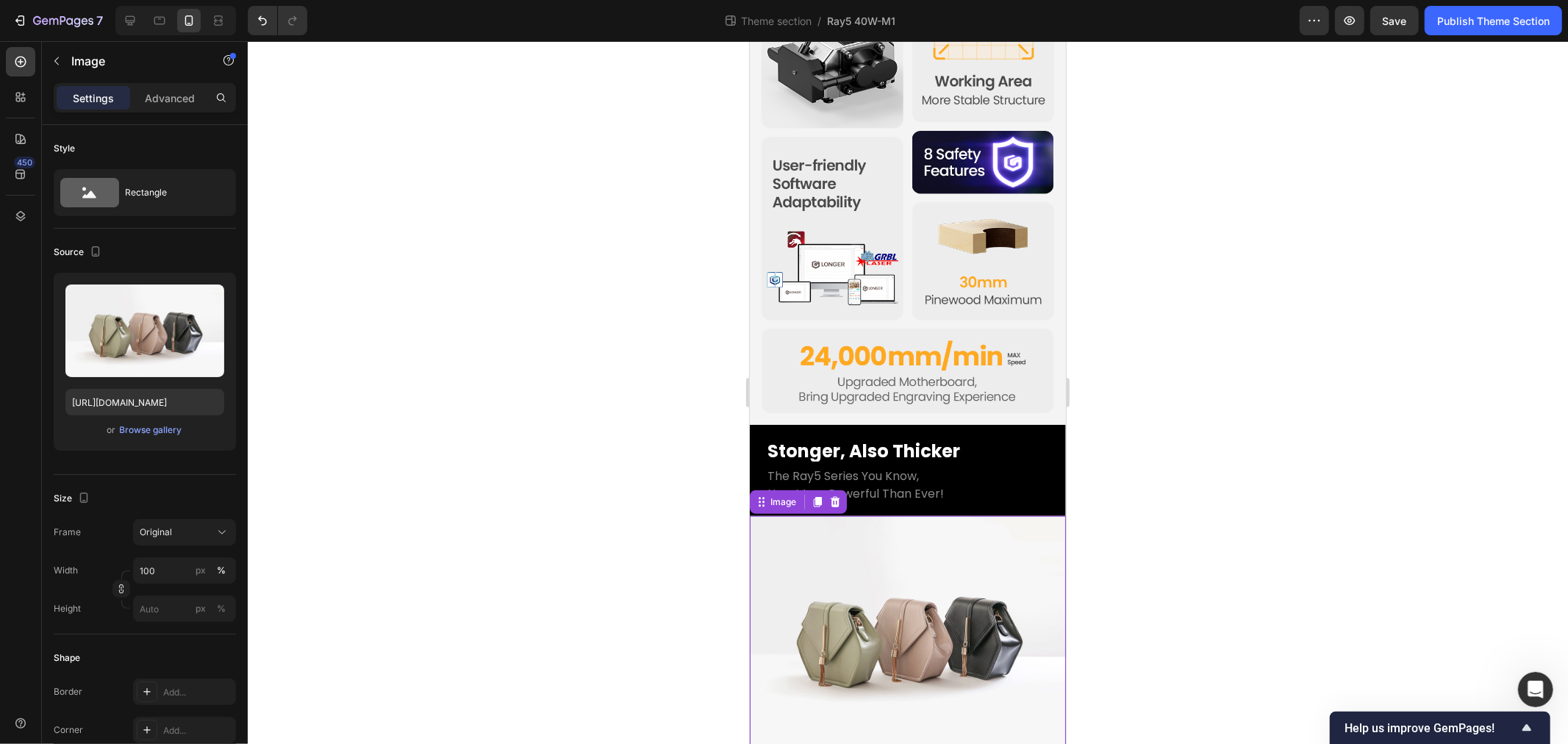
click at [500, 558] on div at bounding box center [909, 392] width 1321 height 703
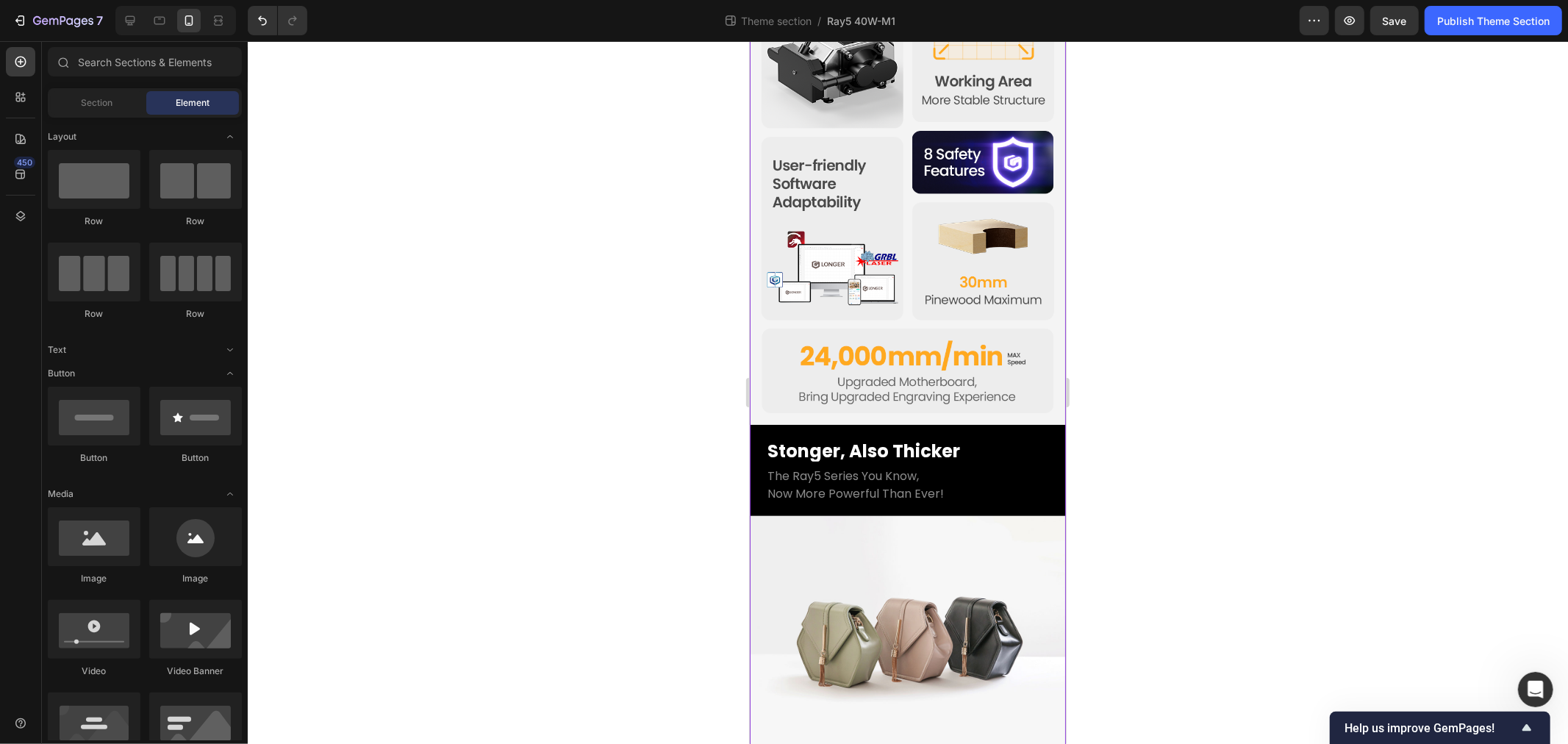
click at [877, 716] on div "LONGER Ray5 40W Heading The Ray5 You Know - Reinvented for More Text Block Row …" at bounding box center [908, 16] width 316 height 1519
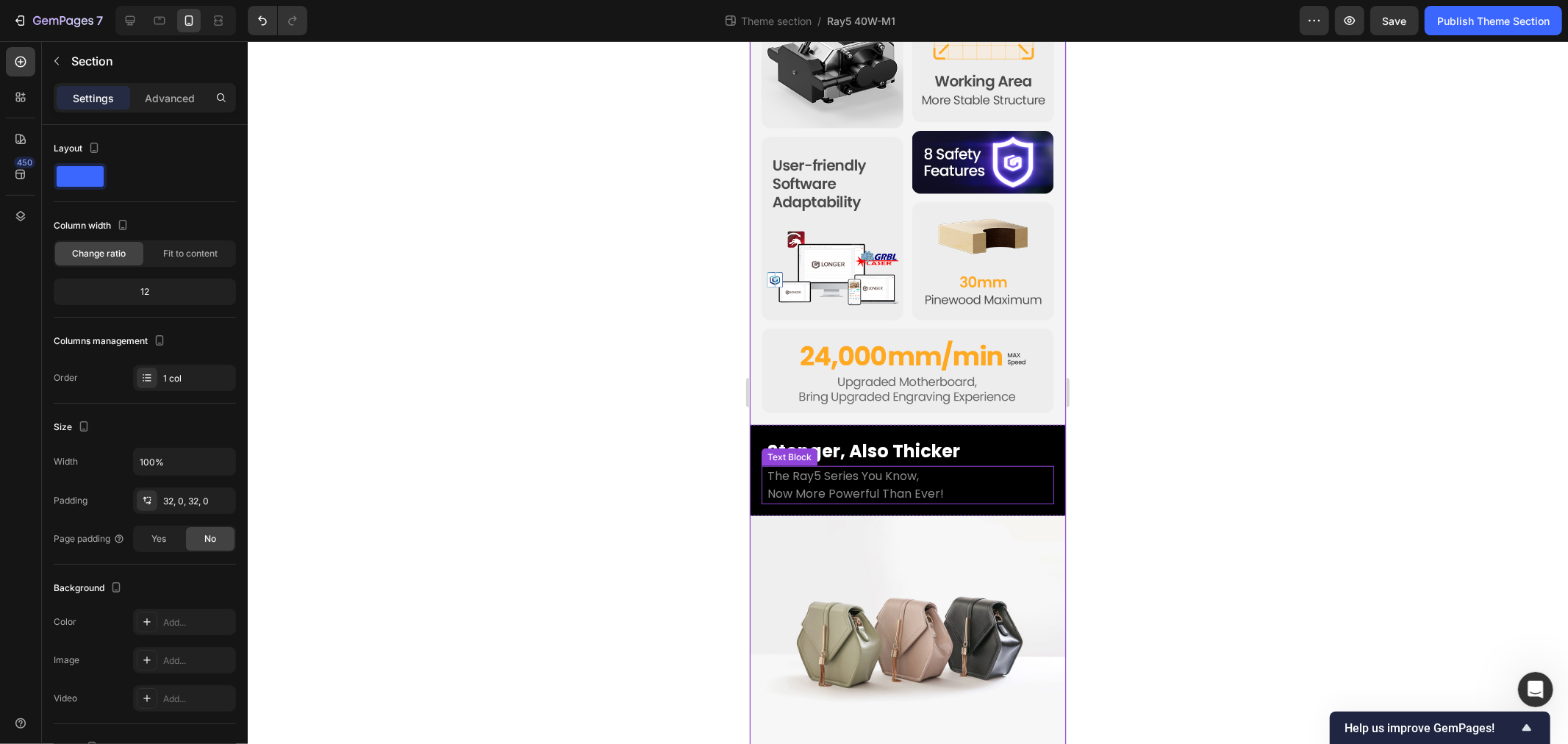
click at [855, 485] on p "Now More Powerful Than Ever!" at bounding box center [908, 494] width 281 height 17
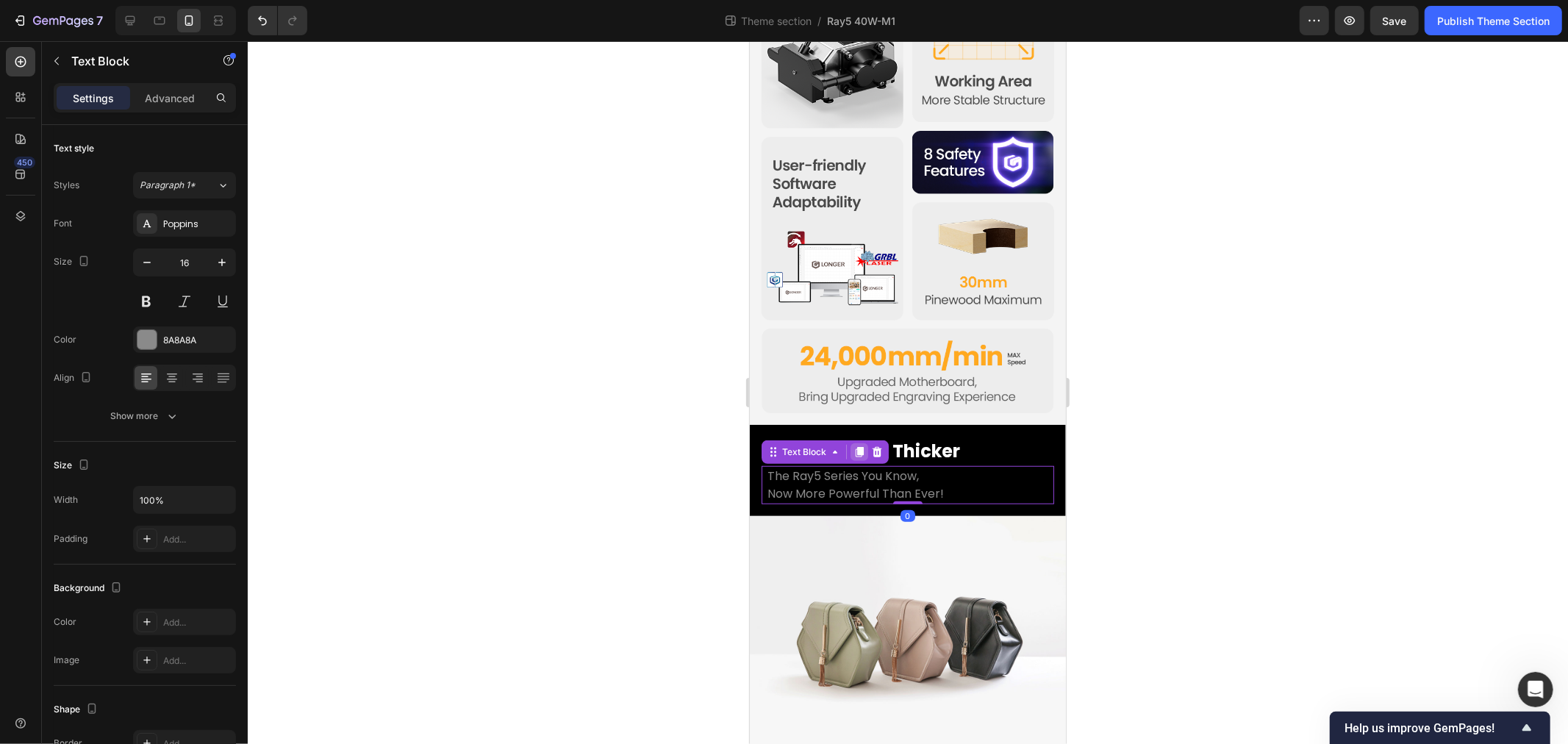
click at [852, 445] on icon at bounding box center [858, 451] width 12 height 12
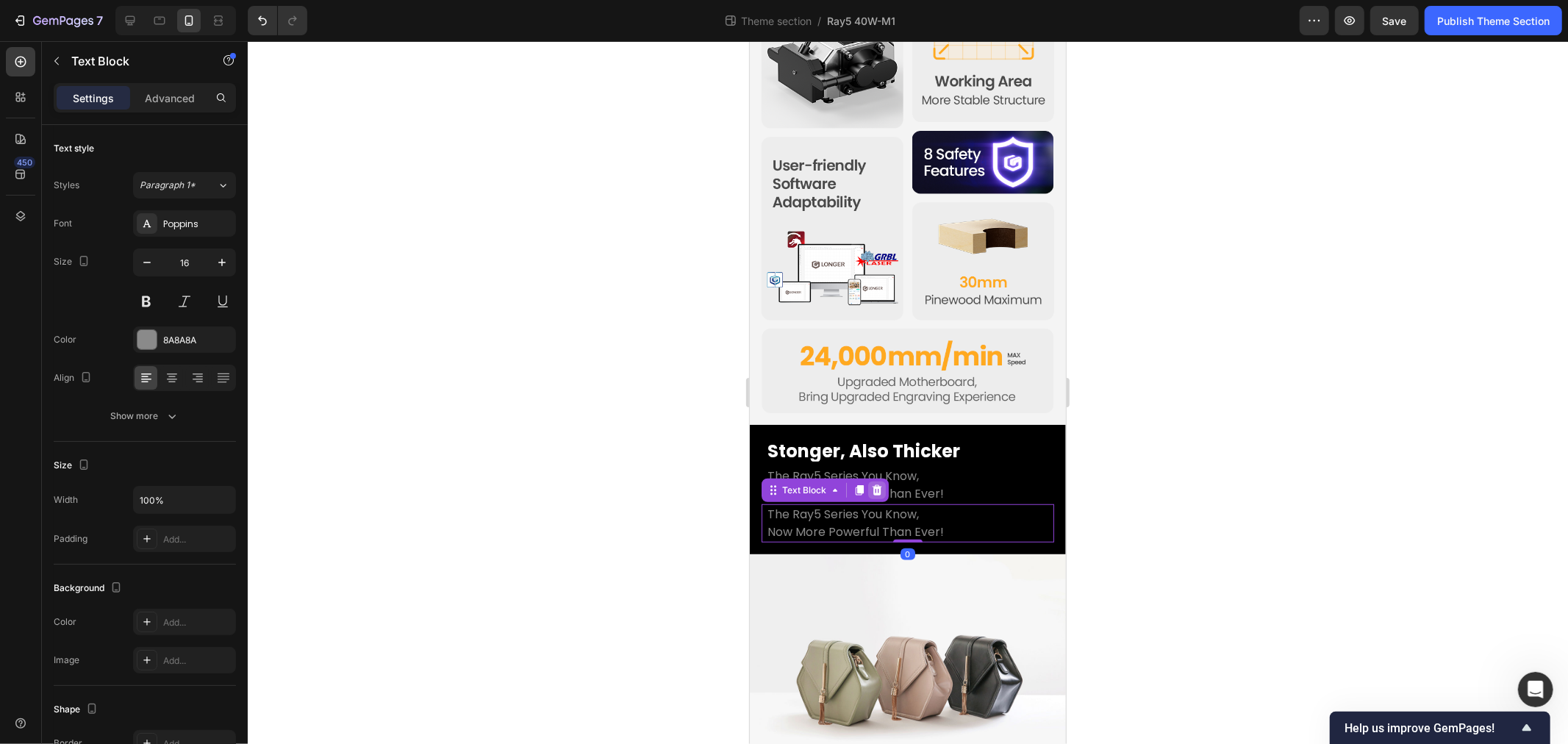
click at [878, 484] on icon at bounding box center [877, 489] width 10 height 11
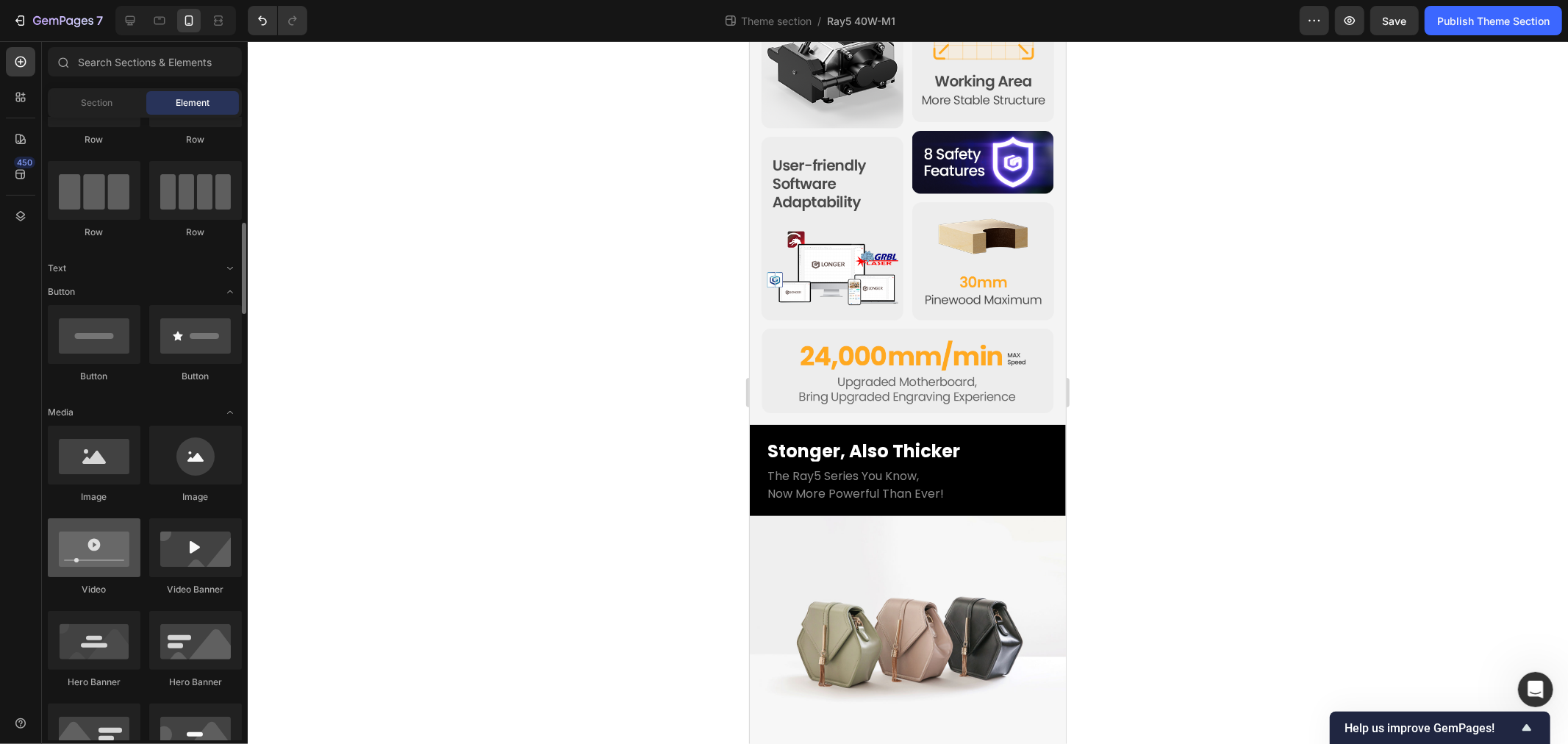
scroll to position [163, 0]
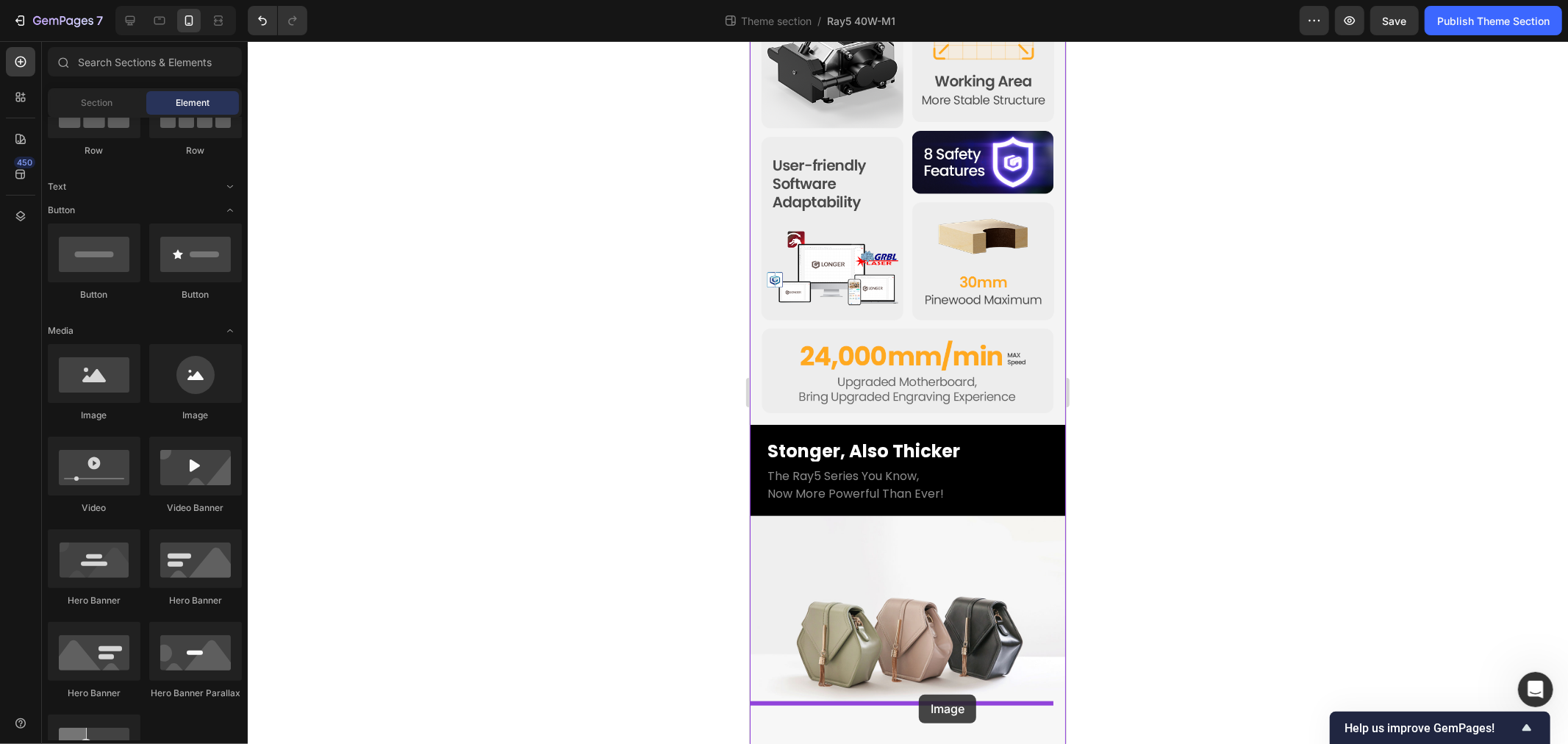
drag, startPoint x: 891, startPoint y: 707, endPoint x: 918, endPoint y: 695, distance: 29.5
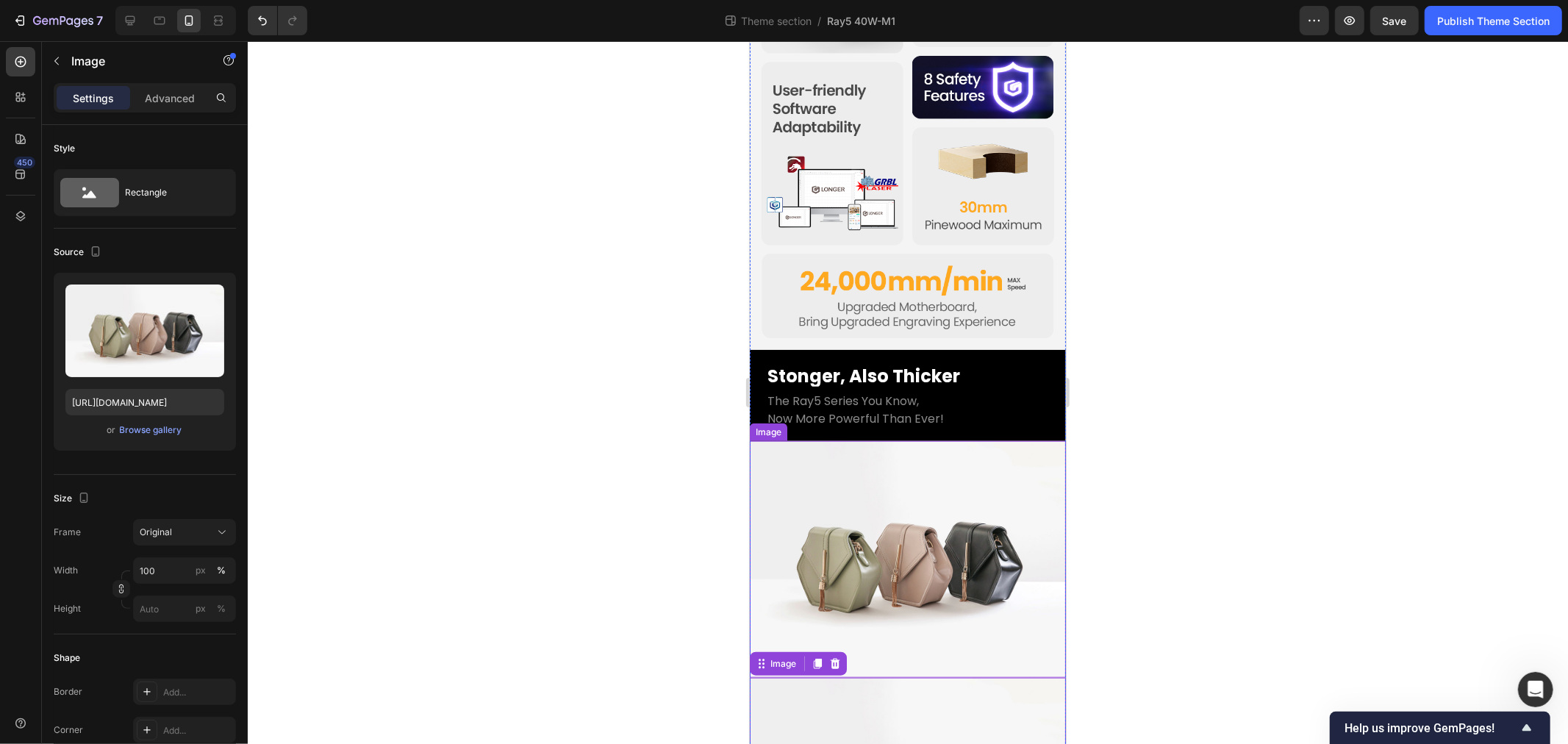
scroll to position [1041, 0]
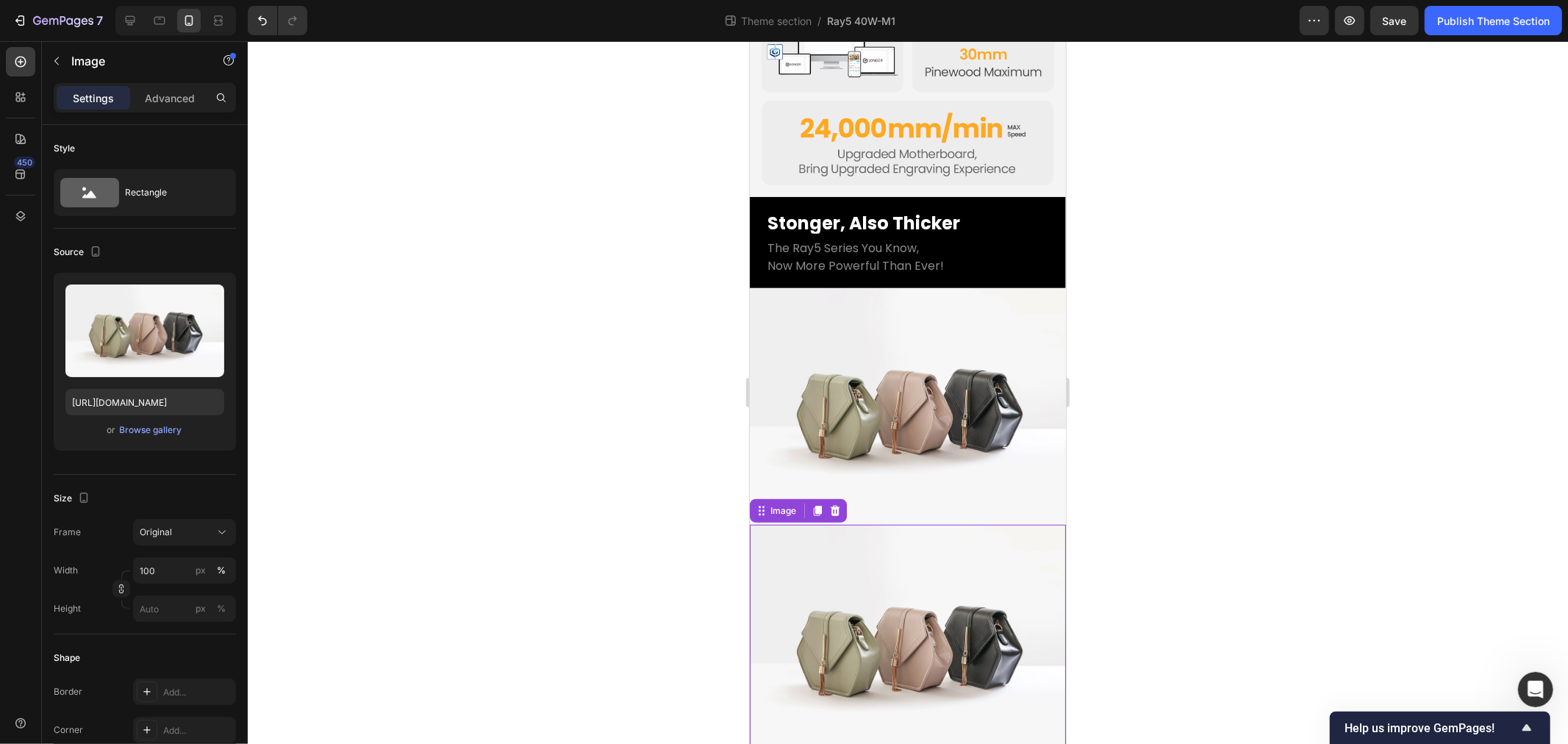
click at [905, 636] on img at bounding box center [908, 643] width 316 height 238
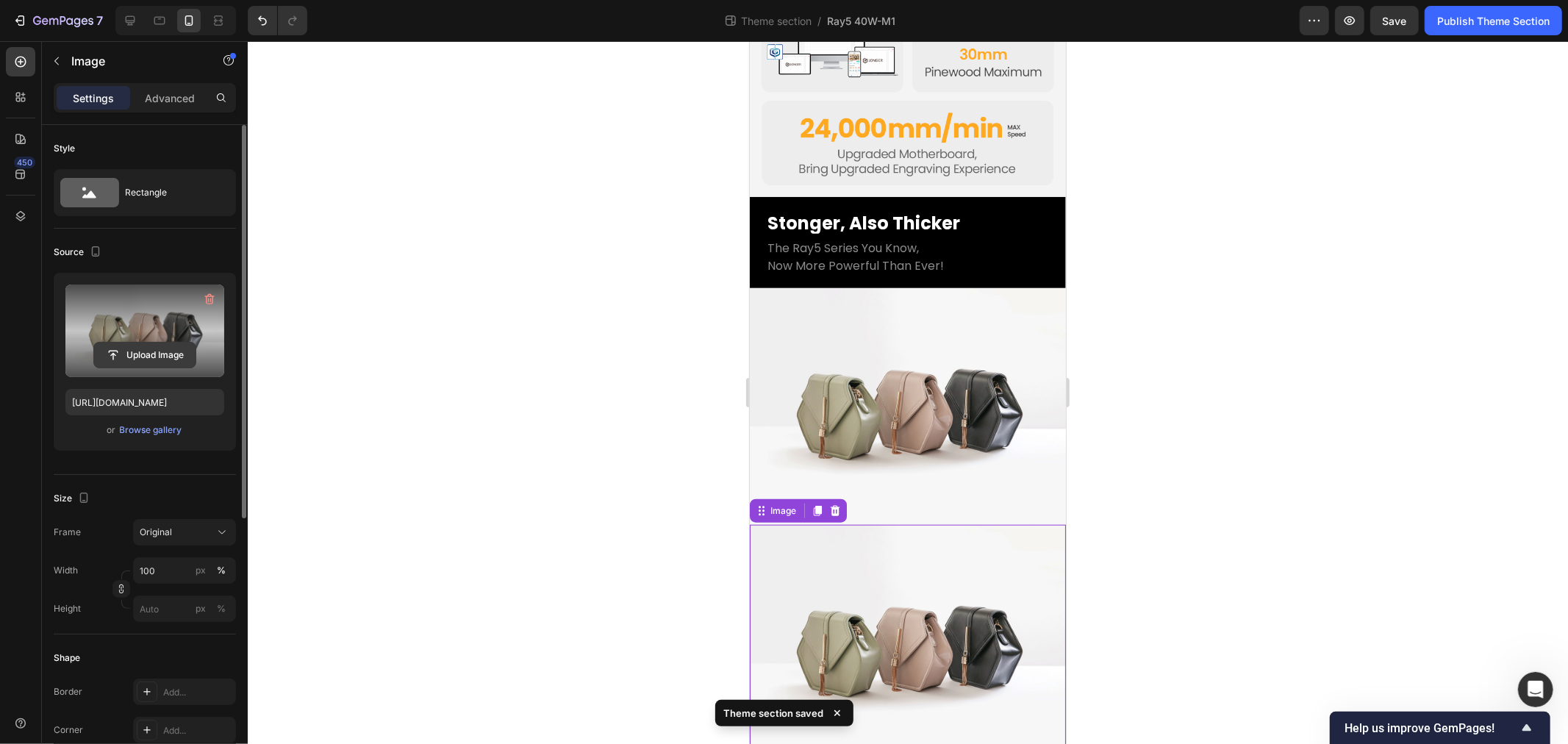
click at [137, 343] on input "file" at bounding box center [144, 355] width 102 height 25
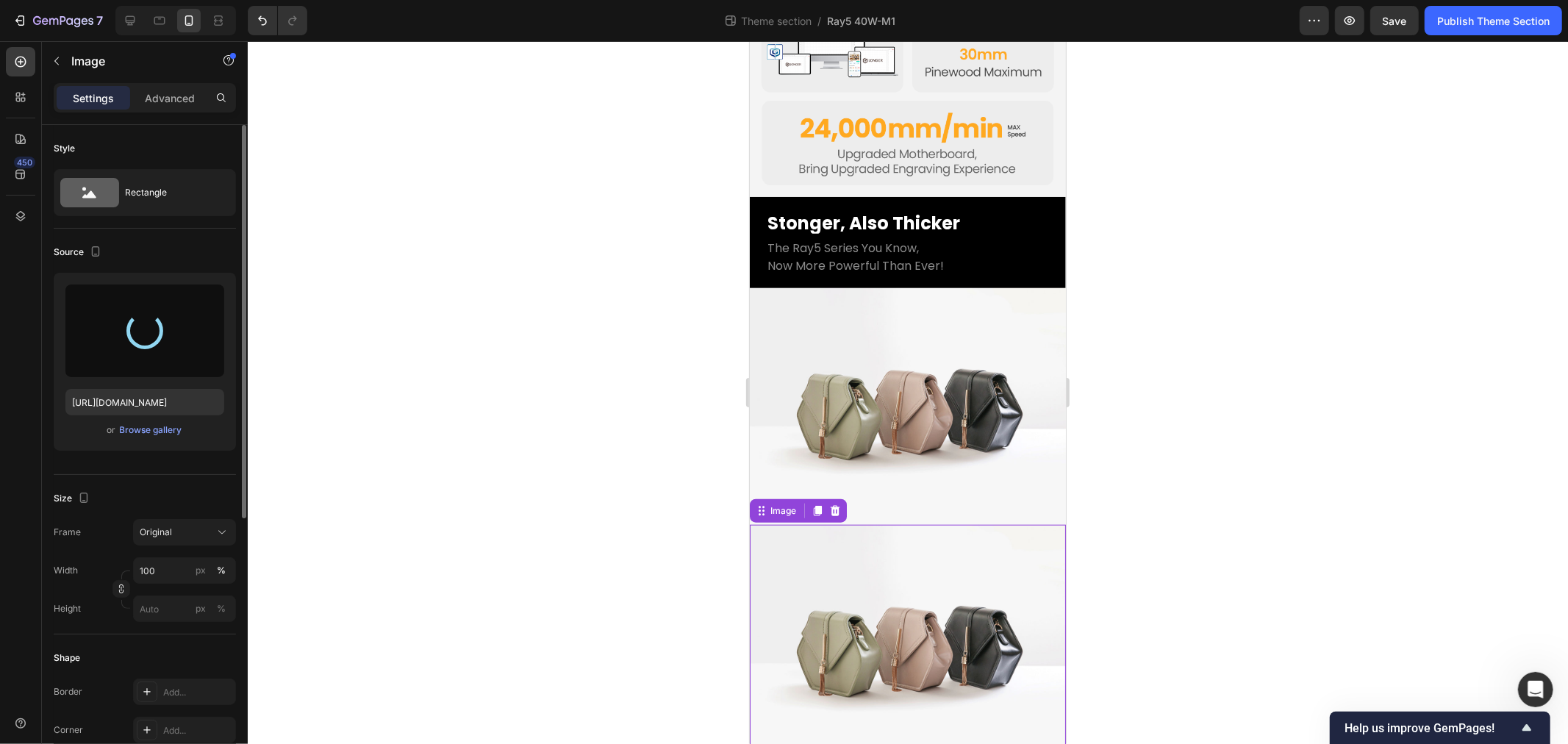
type input "[URL][DOMAIN_NAME]"
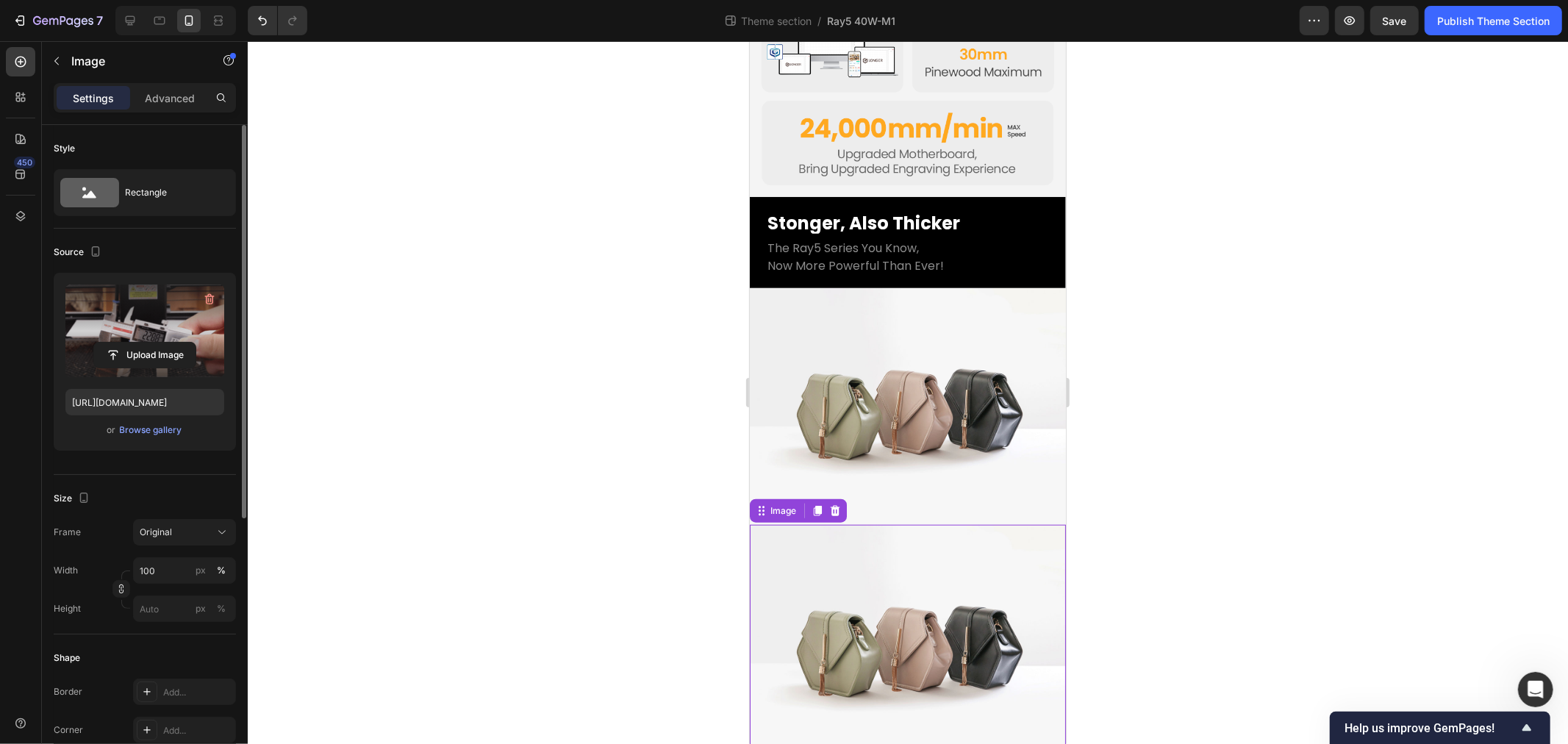
scroll to position [984, 0]
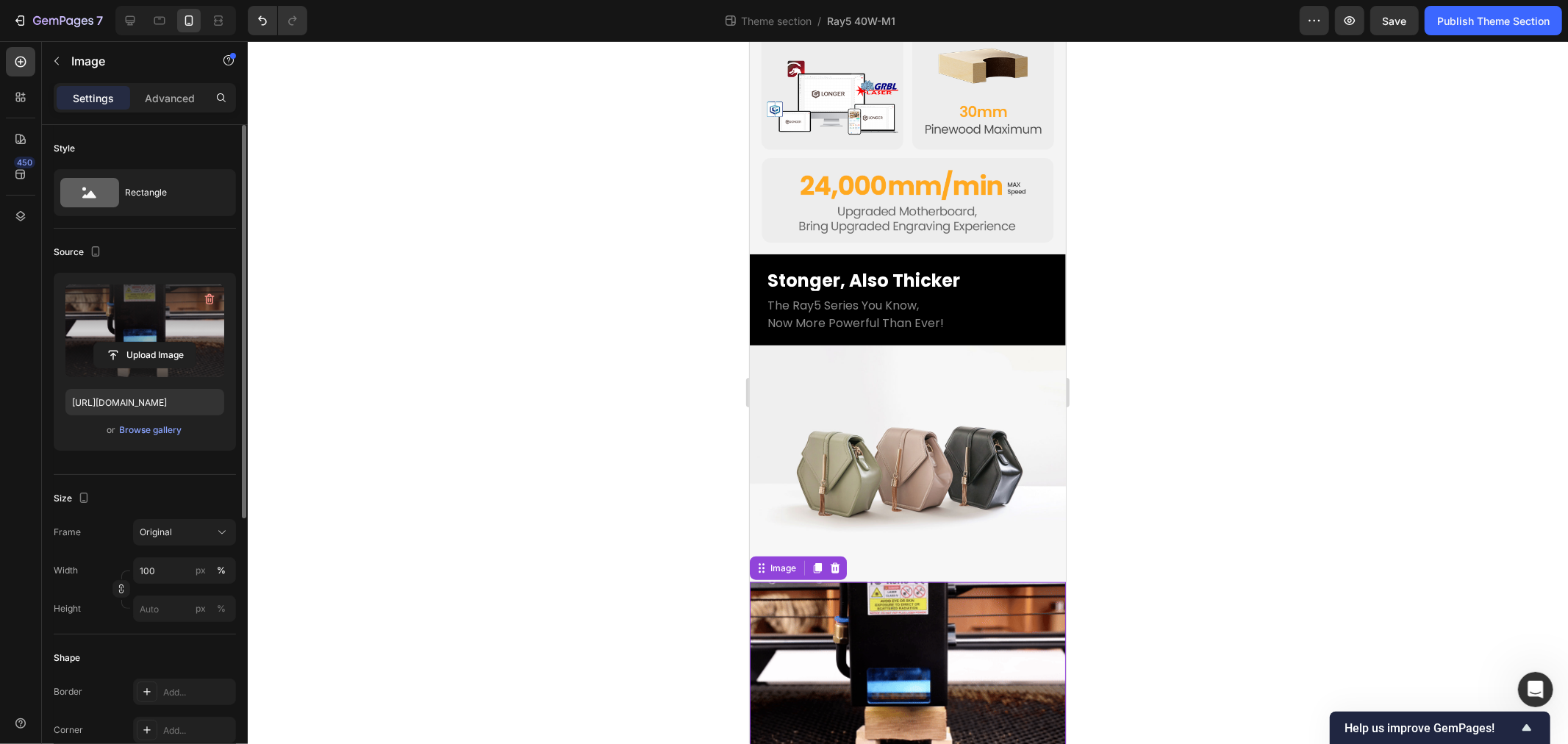
click at [889, 606] on img at bounding box center [908, 670] width 316 height 178
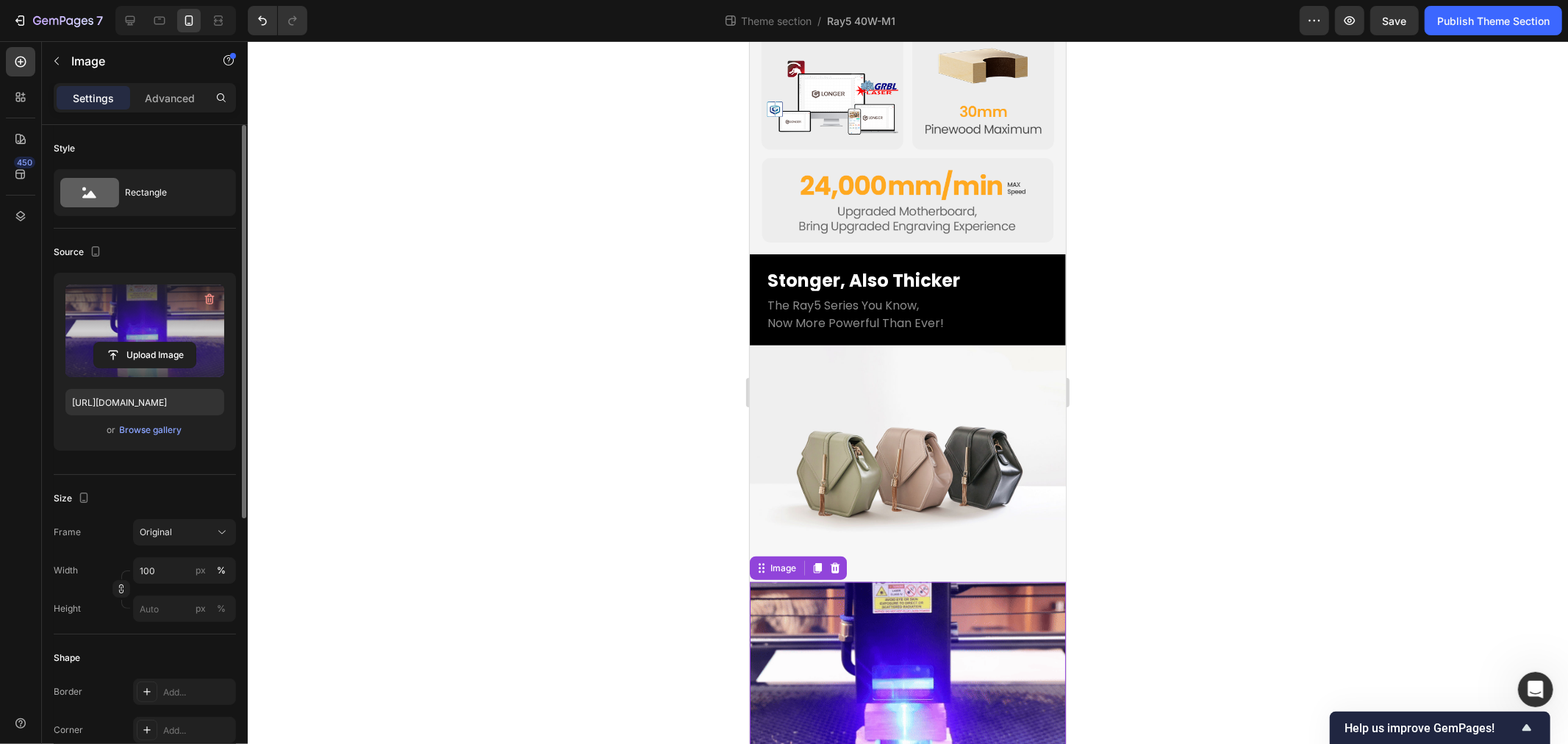
scroll to position [163, 0]
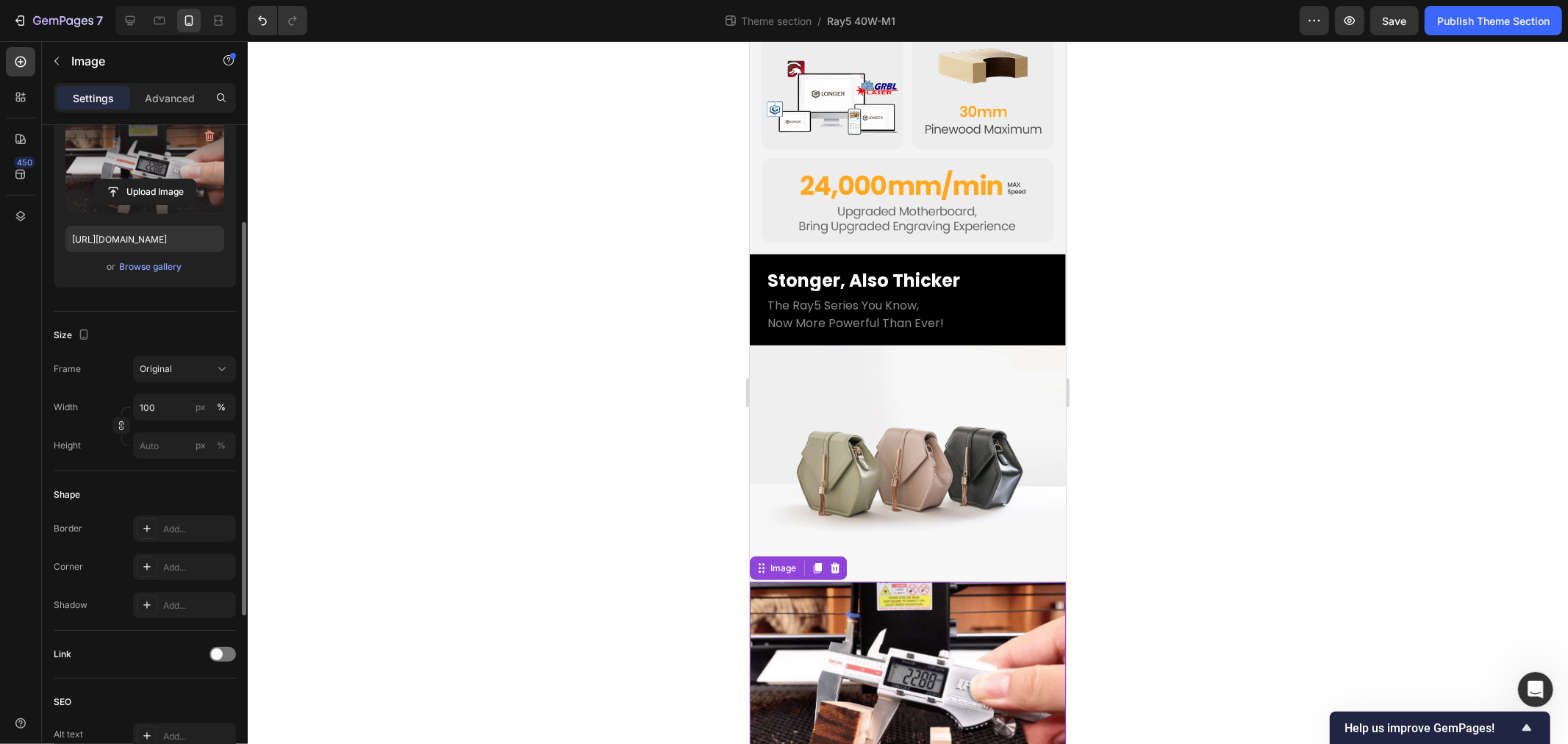
click at [156, 388] on div "Frame Original Width 100 px % Height px %" at bounding box center [144, 407] width 182 height 103
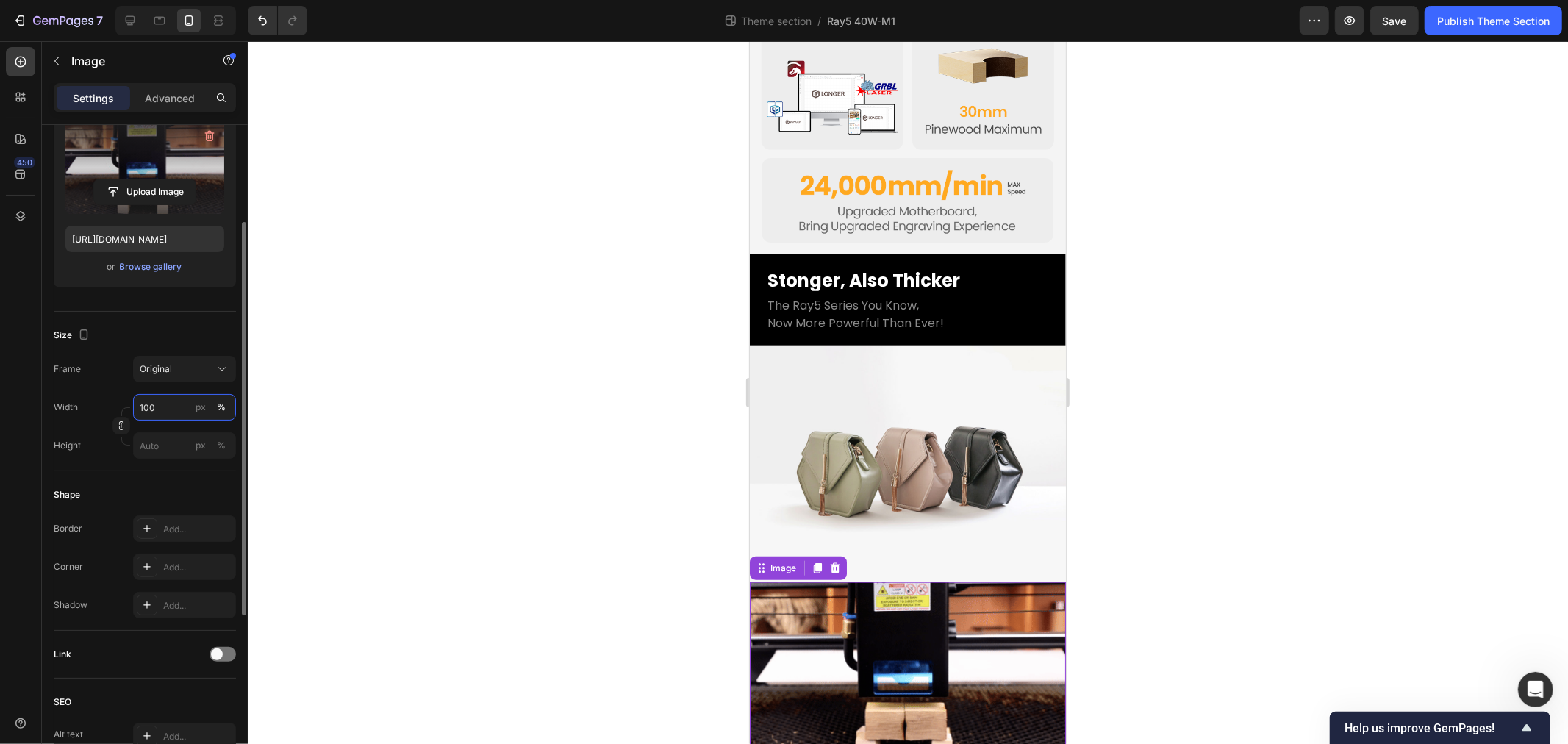
click at [166, 406] on input "100" at bounding box center [184, 406] width 103 height 26
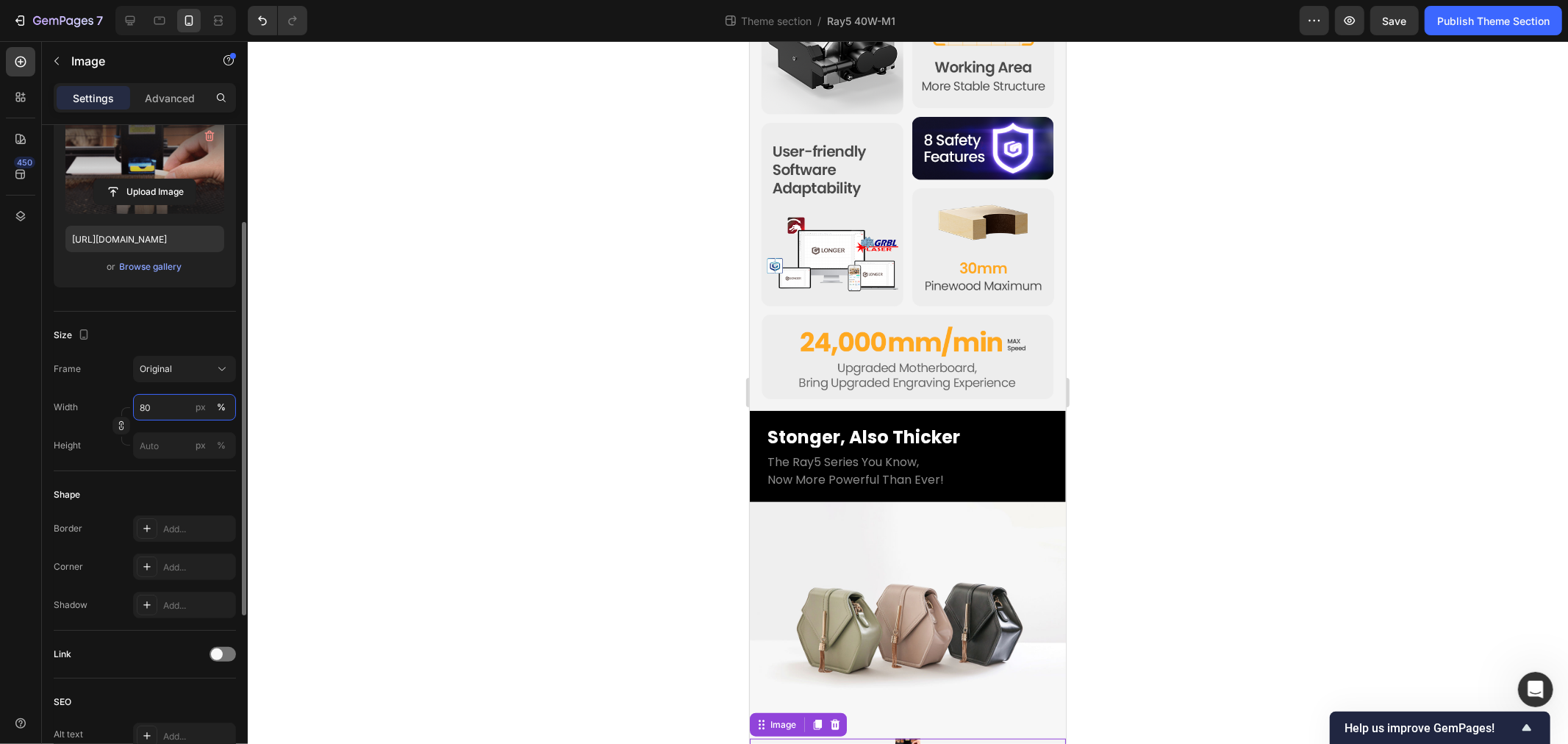
scroll to position [950, 0]
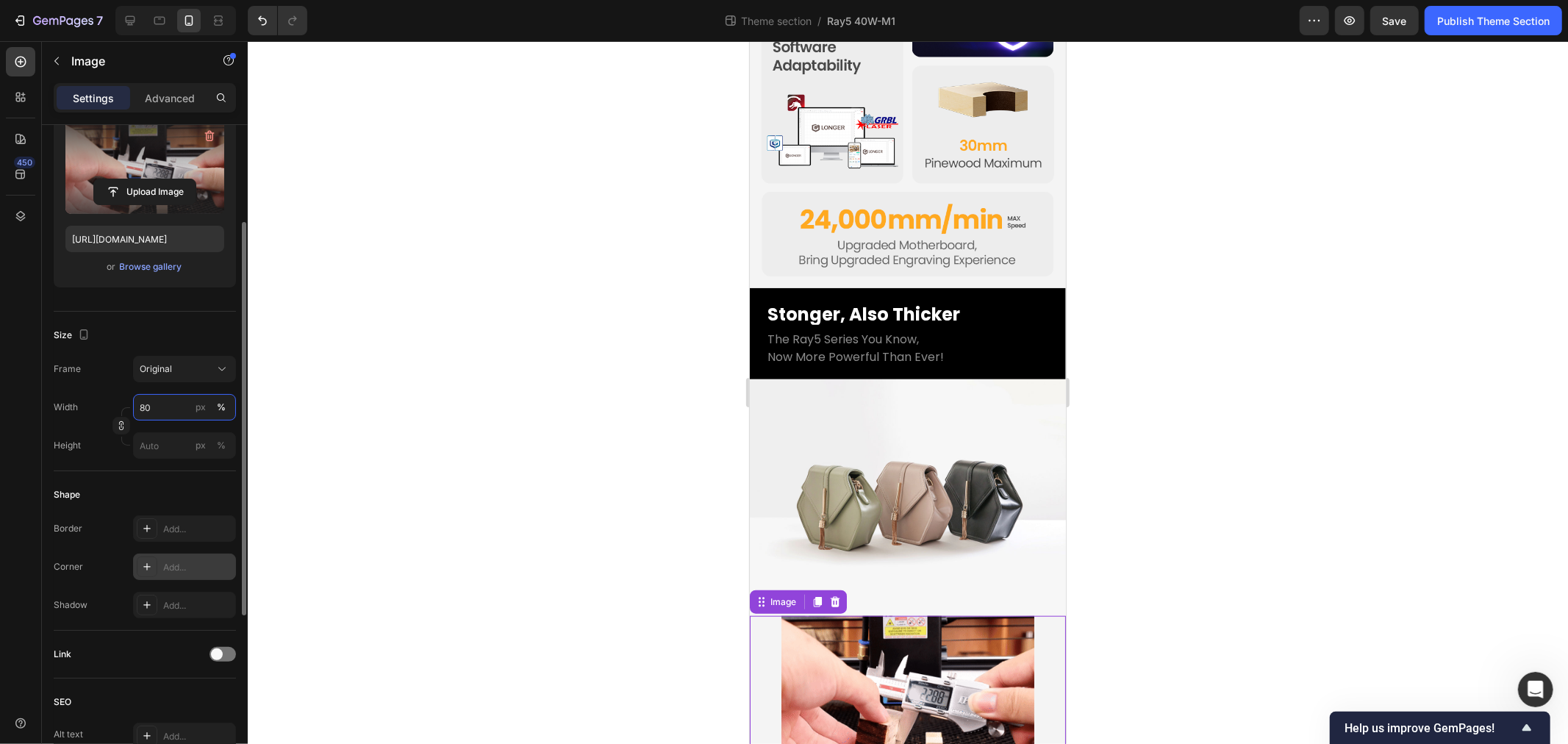
type input "80"
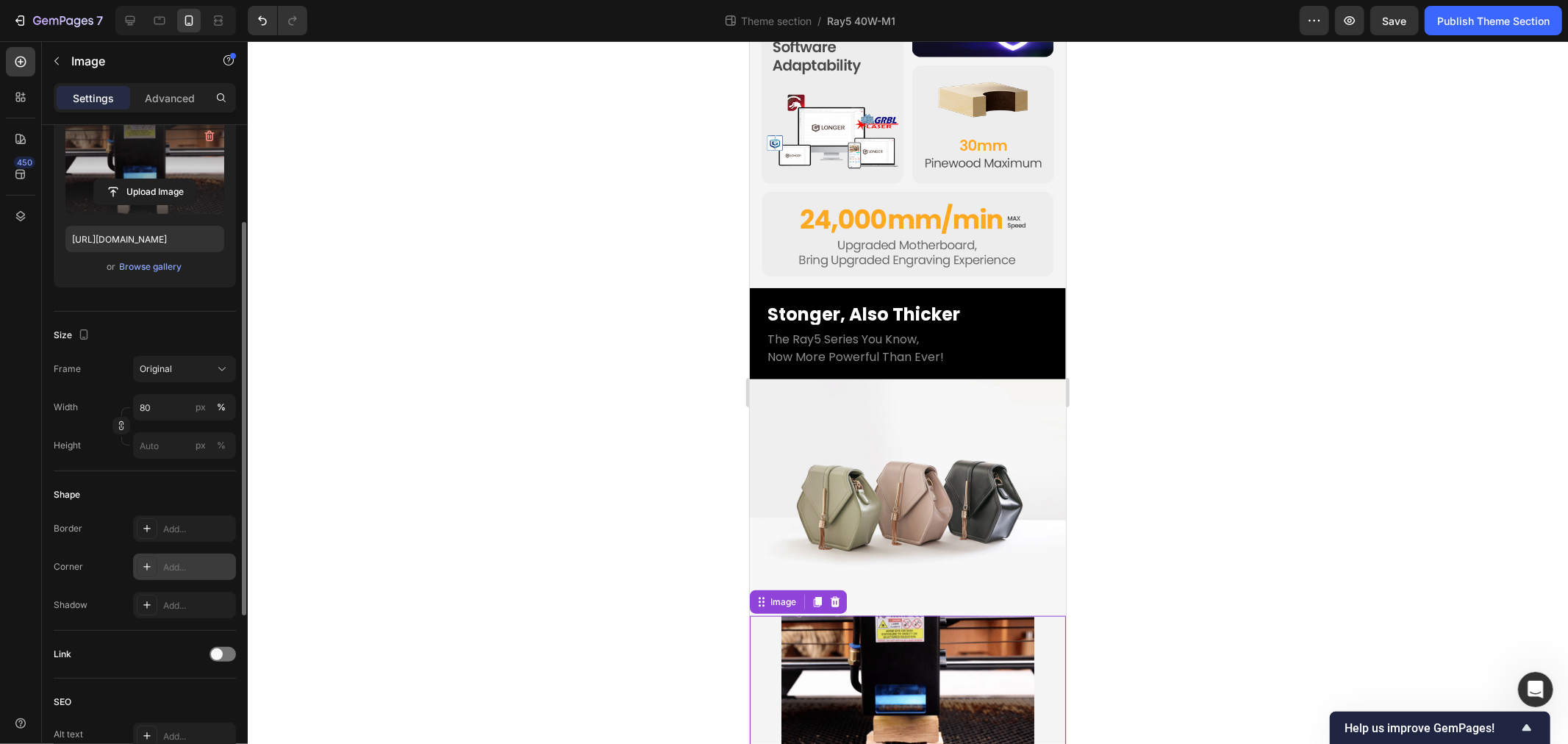
click at [175, 571] on div "Add..." at bounding box center [197, 567] width 69 height 14
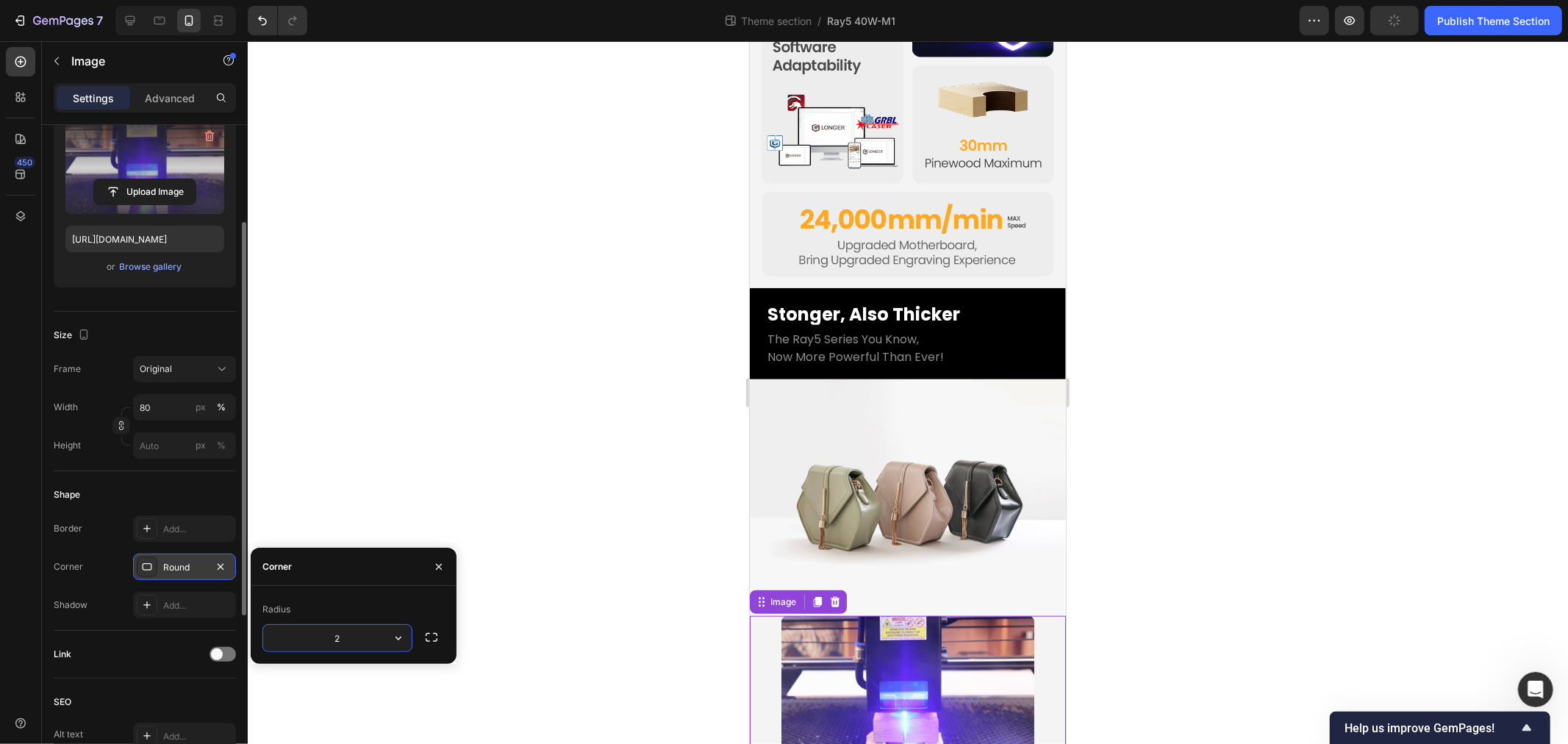
type input "24"
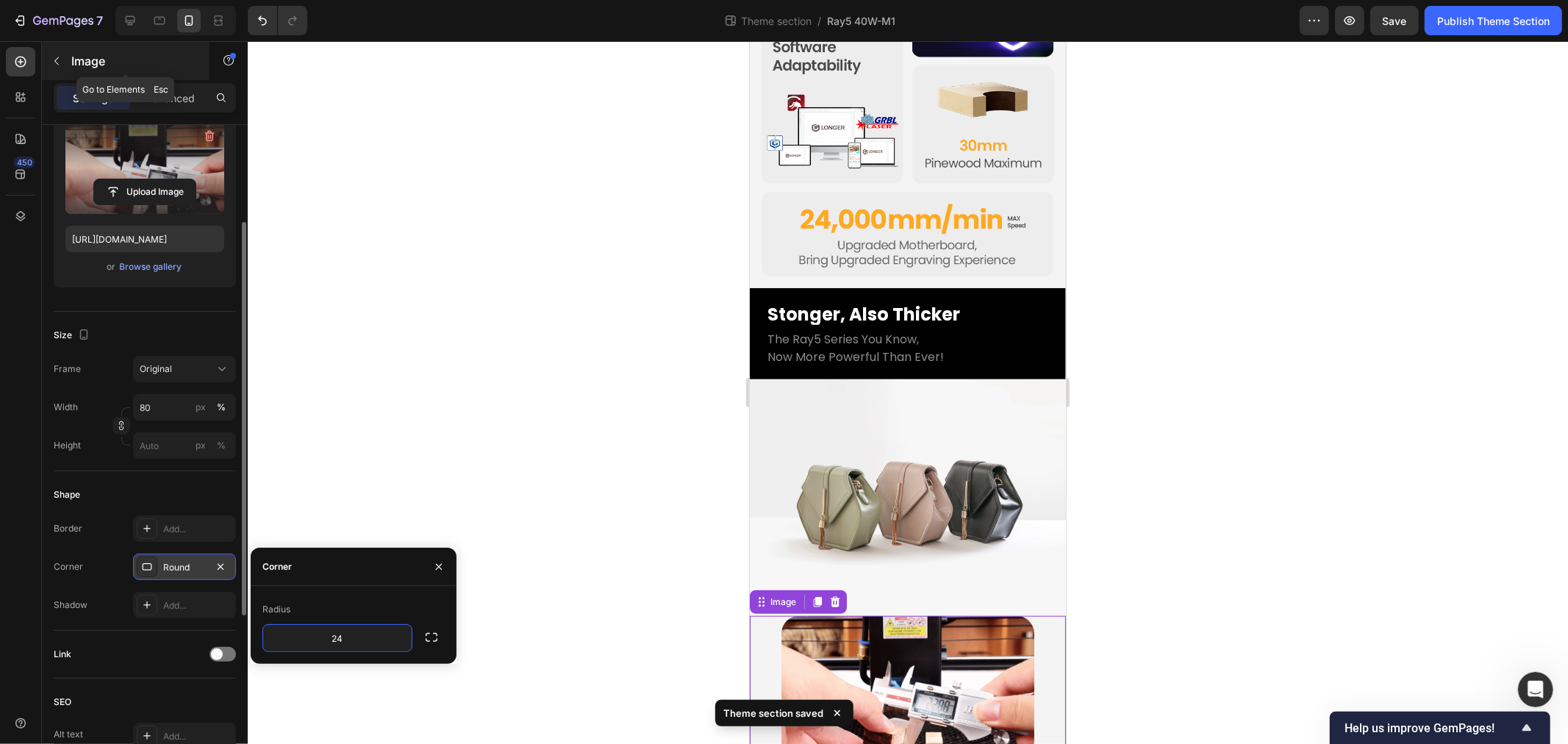
click at [78, 65] on p "Image" at bounding box center [134, 61] width 125 height 17
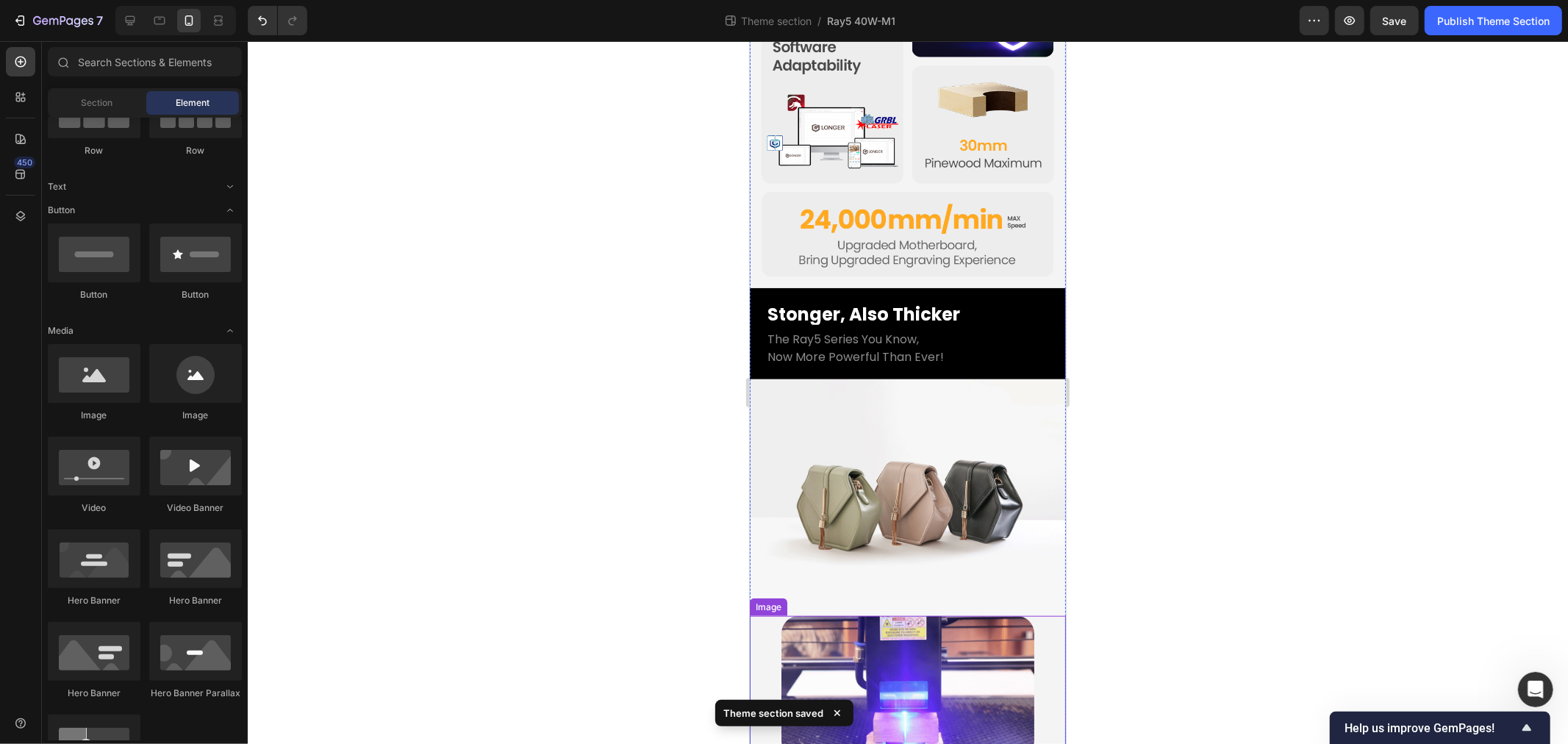
click at [771, 629] on div at bounding box center [908, 687] width 316 height 143
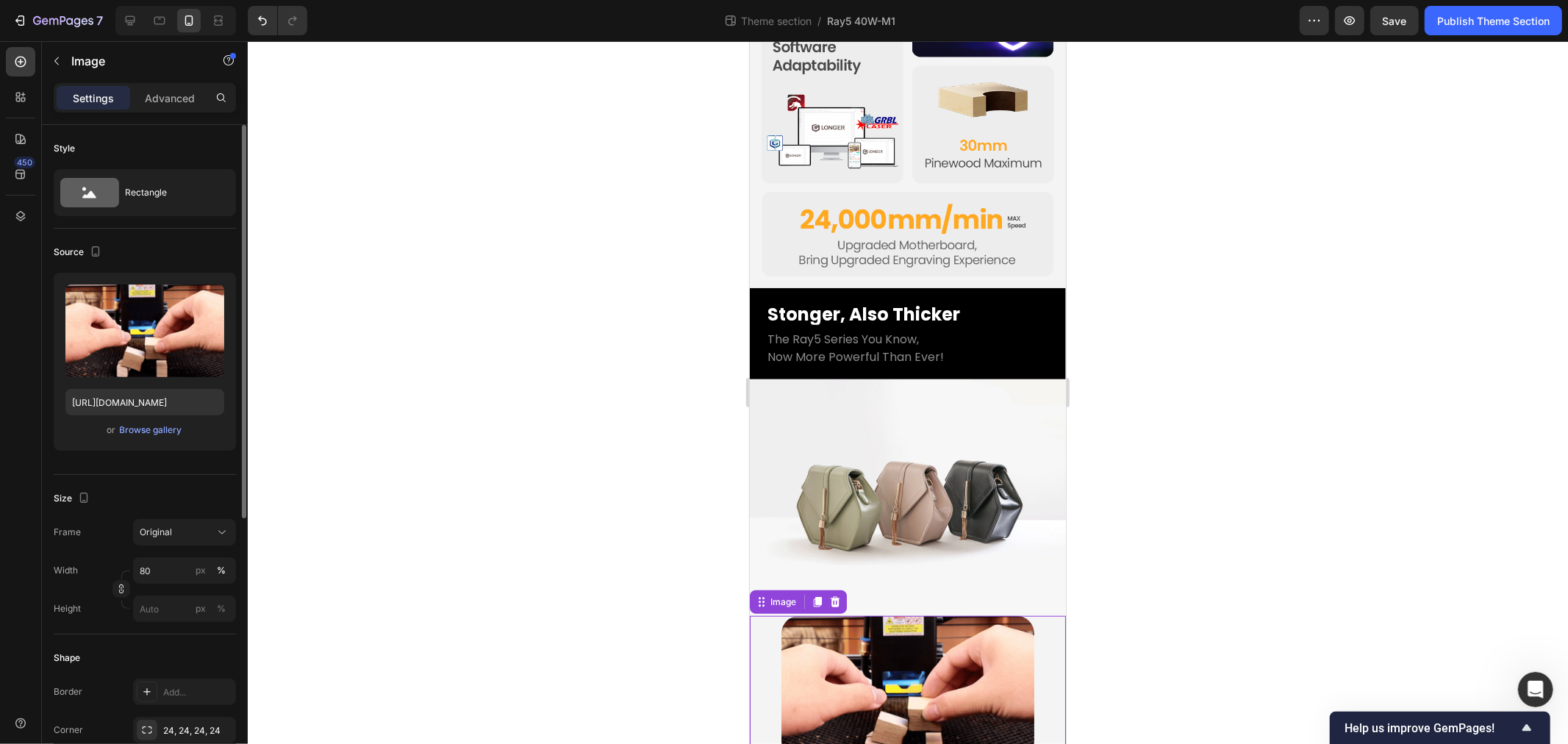
scroll to position [449, 0]
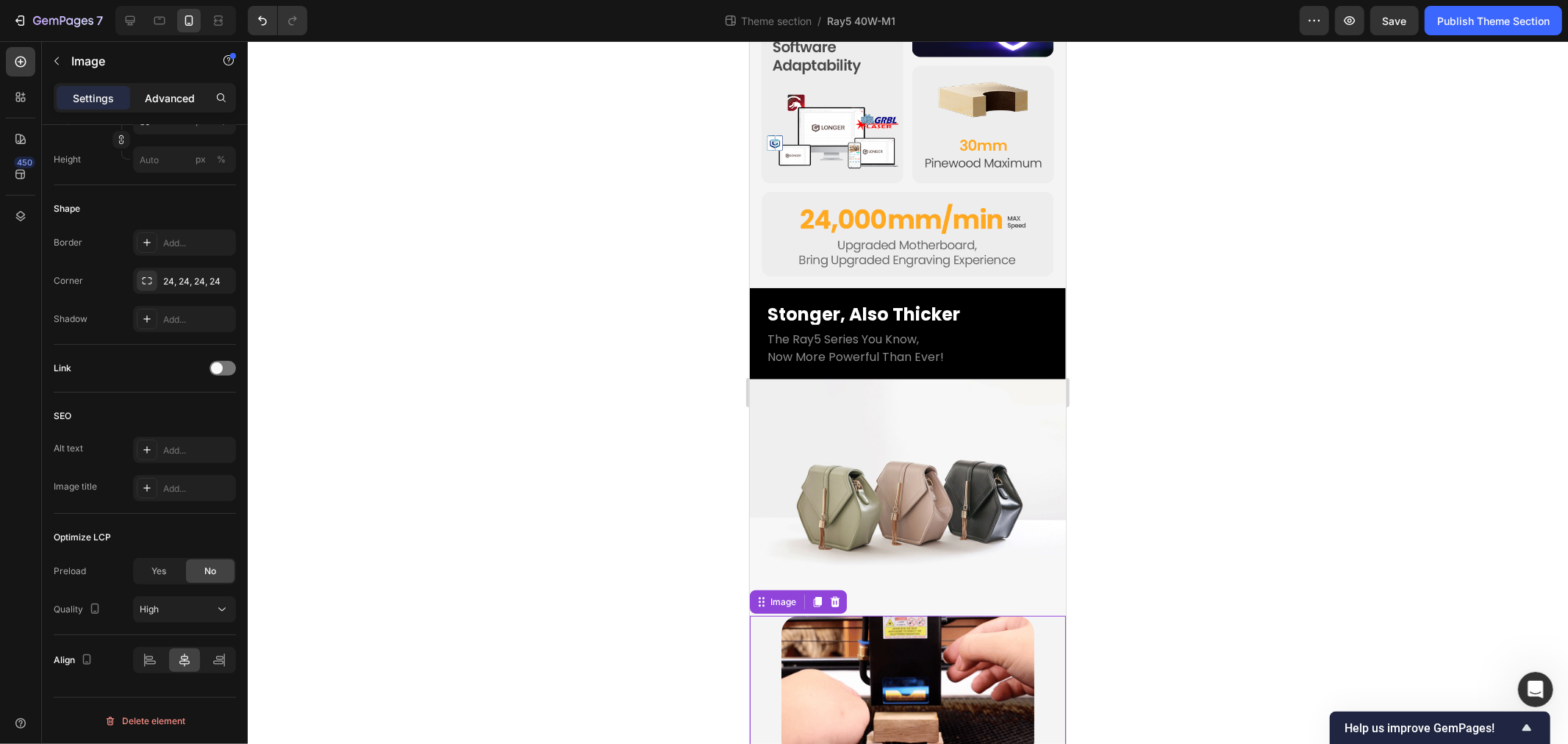
click at [177, 86] on div "Advanced" at bounding box center [170, 98] width 74 height 23
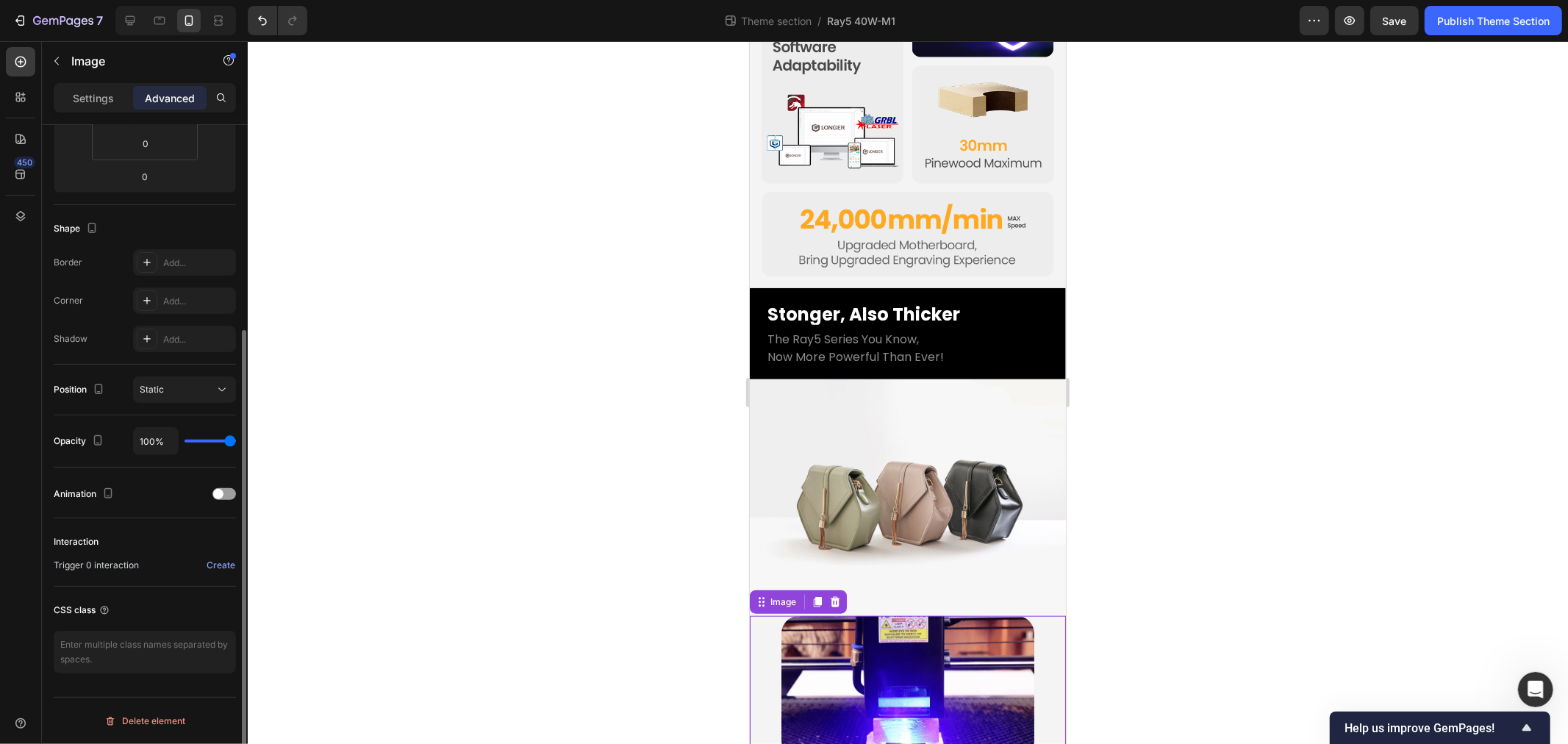
scroll to position [298, 0]
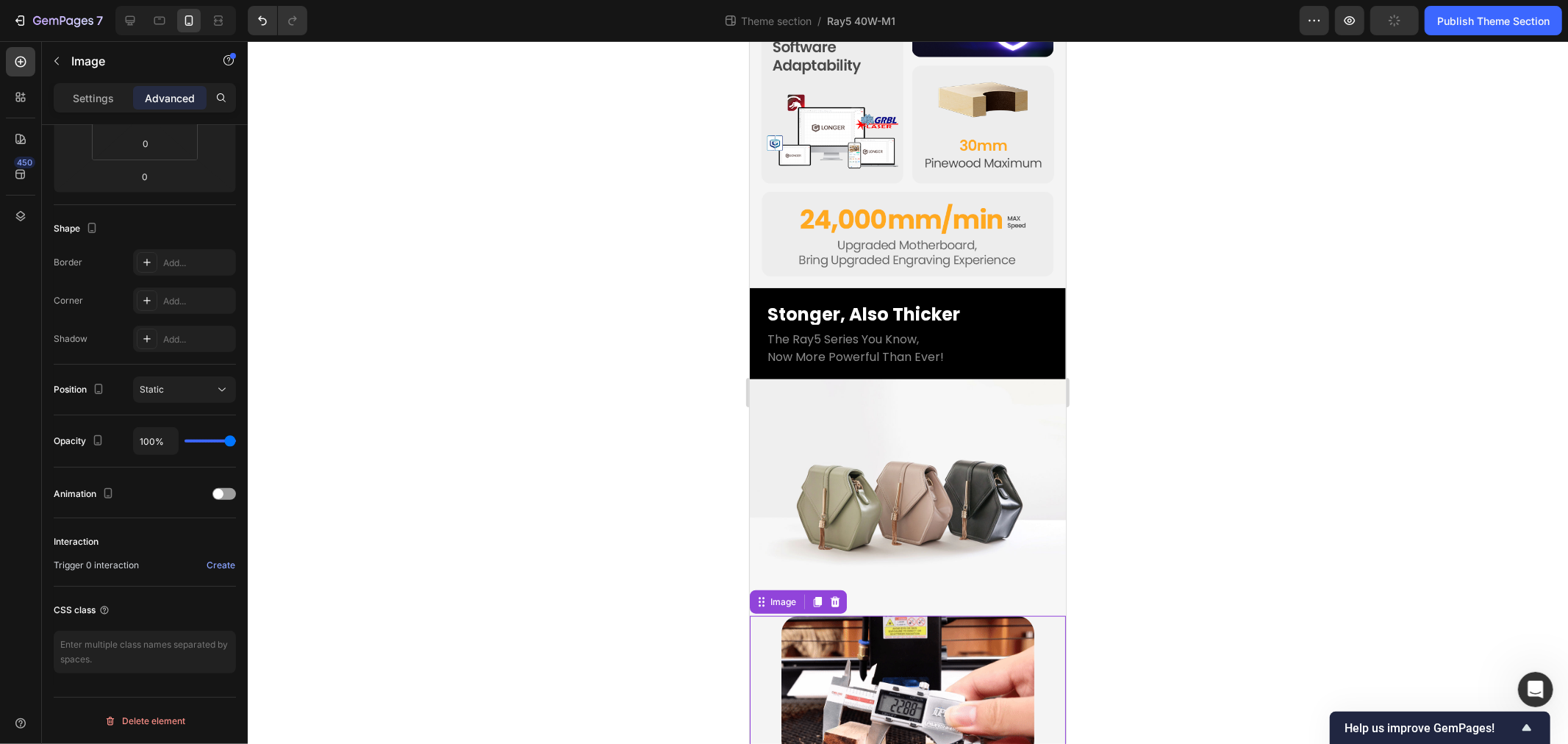
click at [767, 616] on div at bounding box center [908, 687] width 316 height 143
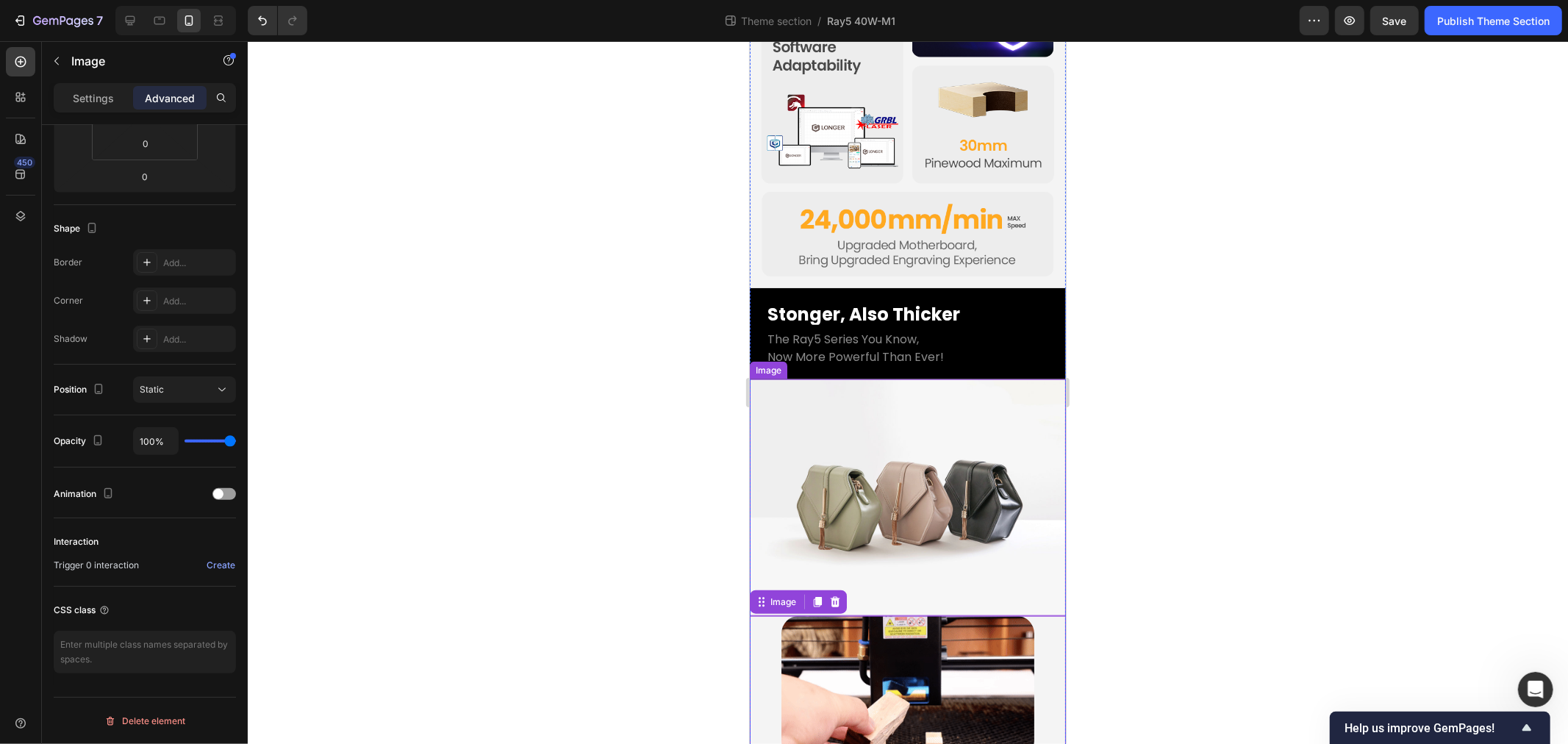
click at [770, 465] on img at bounding box center [908, 497] width 316 height 238
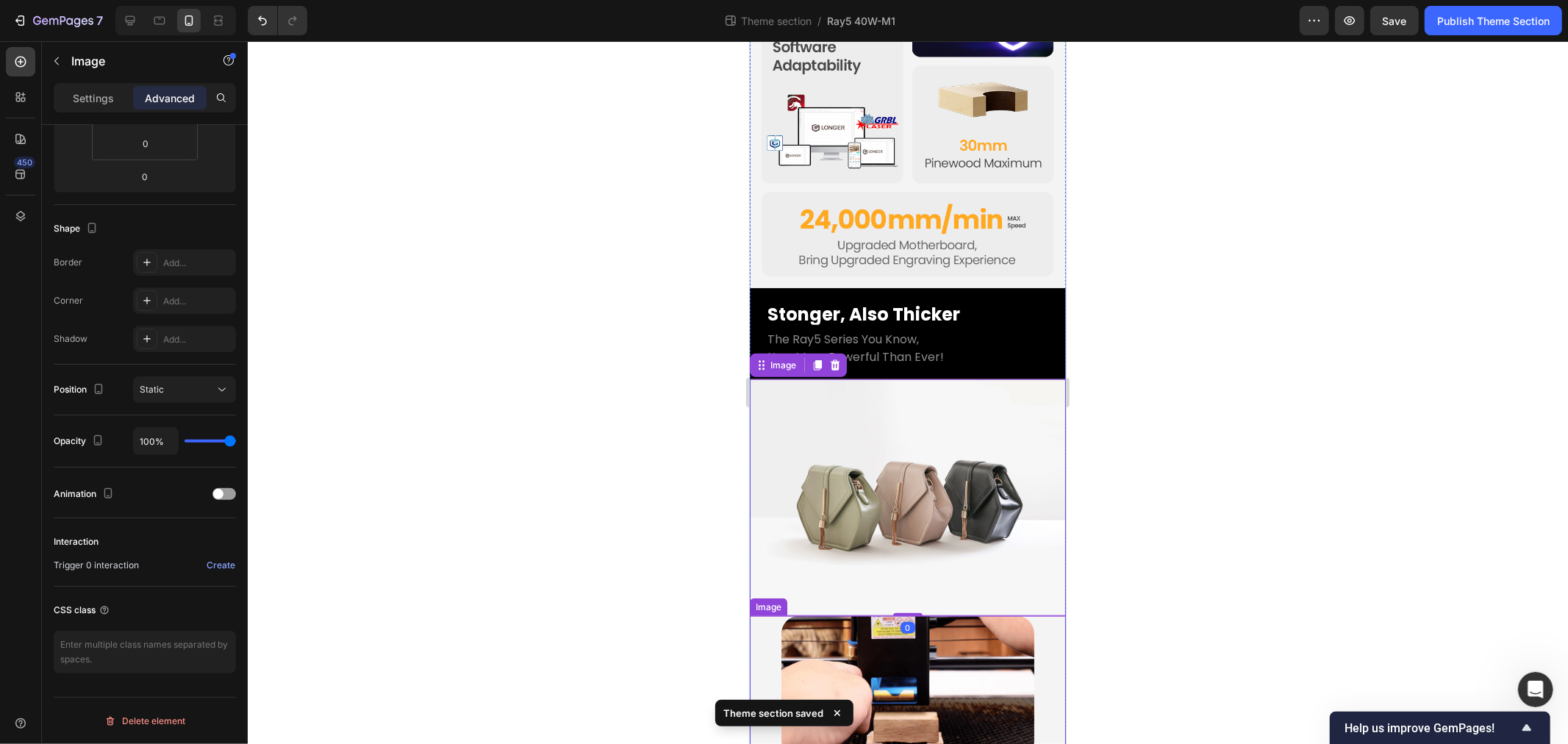
click at [767, 616] on div at bounding box center [908, 687] width 316 height 143
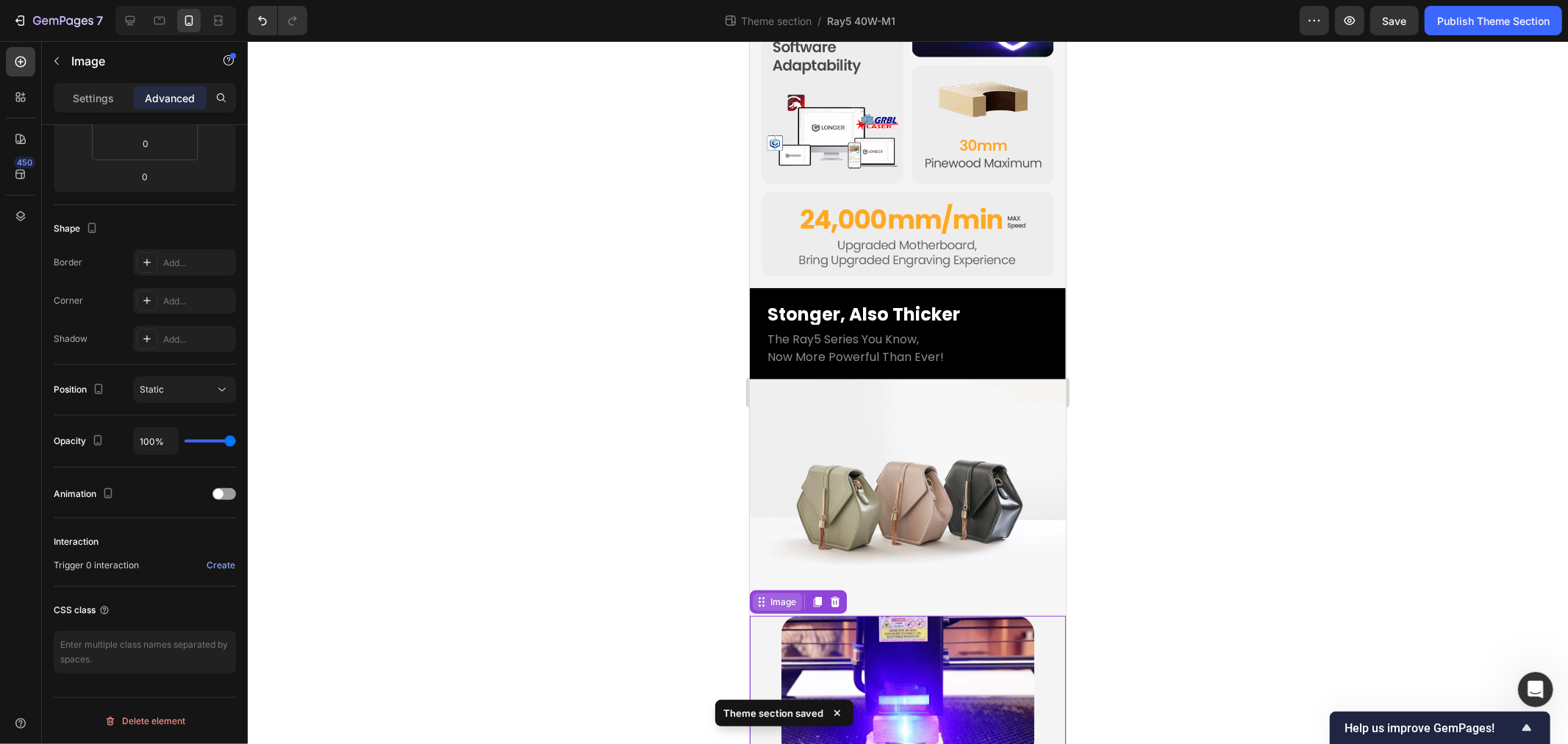
click at [767, 595] on div "Image" at bounding box center [783, 601] width 32 height 14
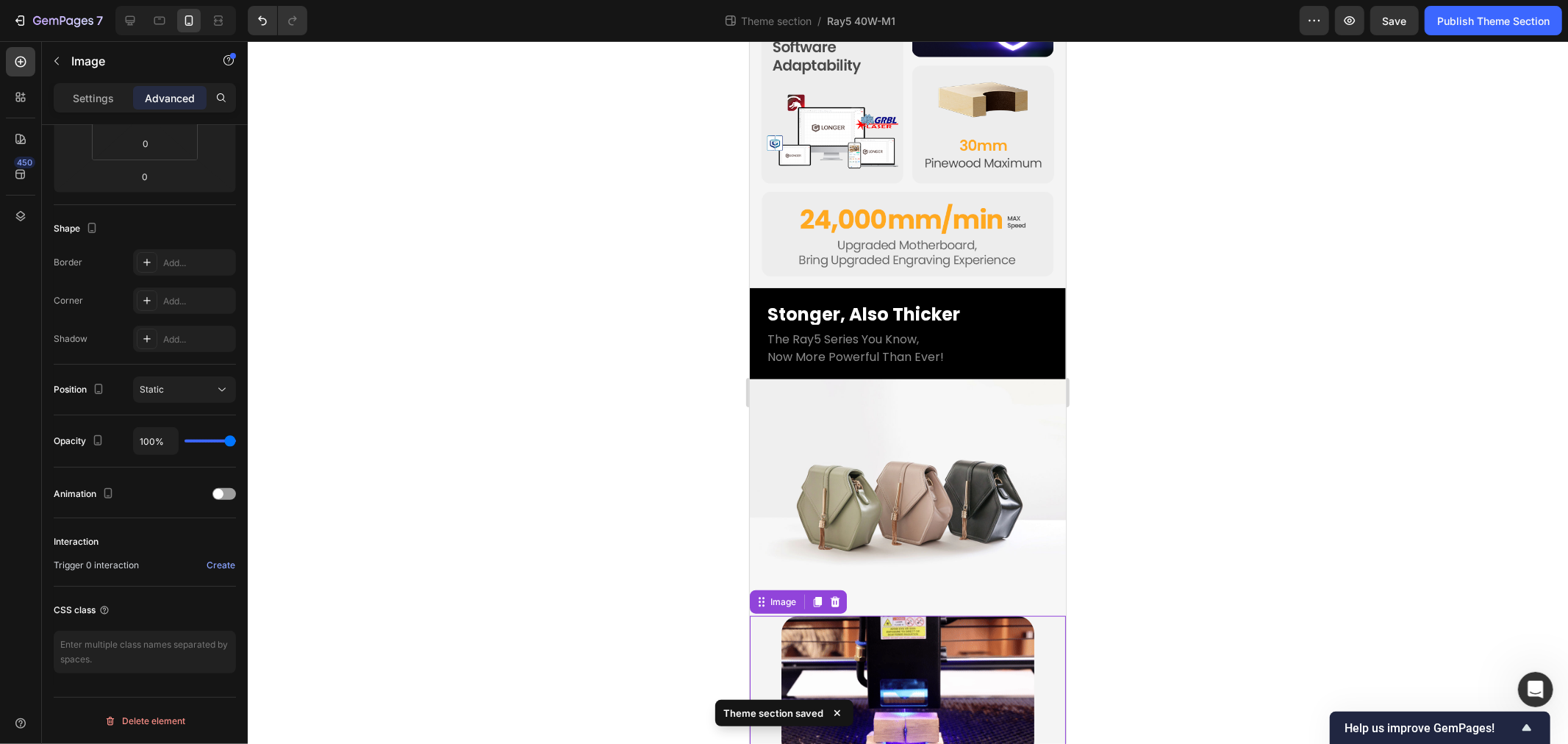
click at [761, 622] on div at bounding box center [908, 687] width 316 height 143
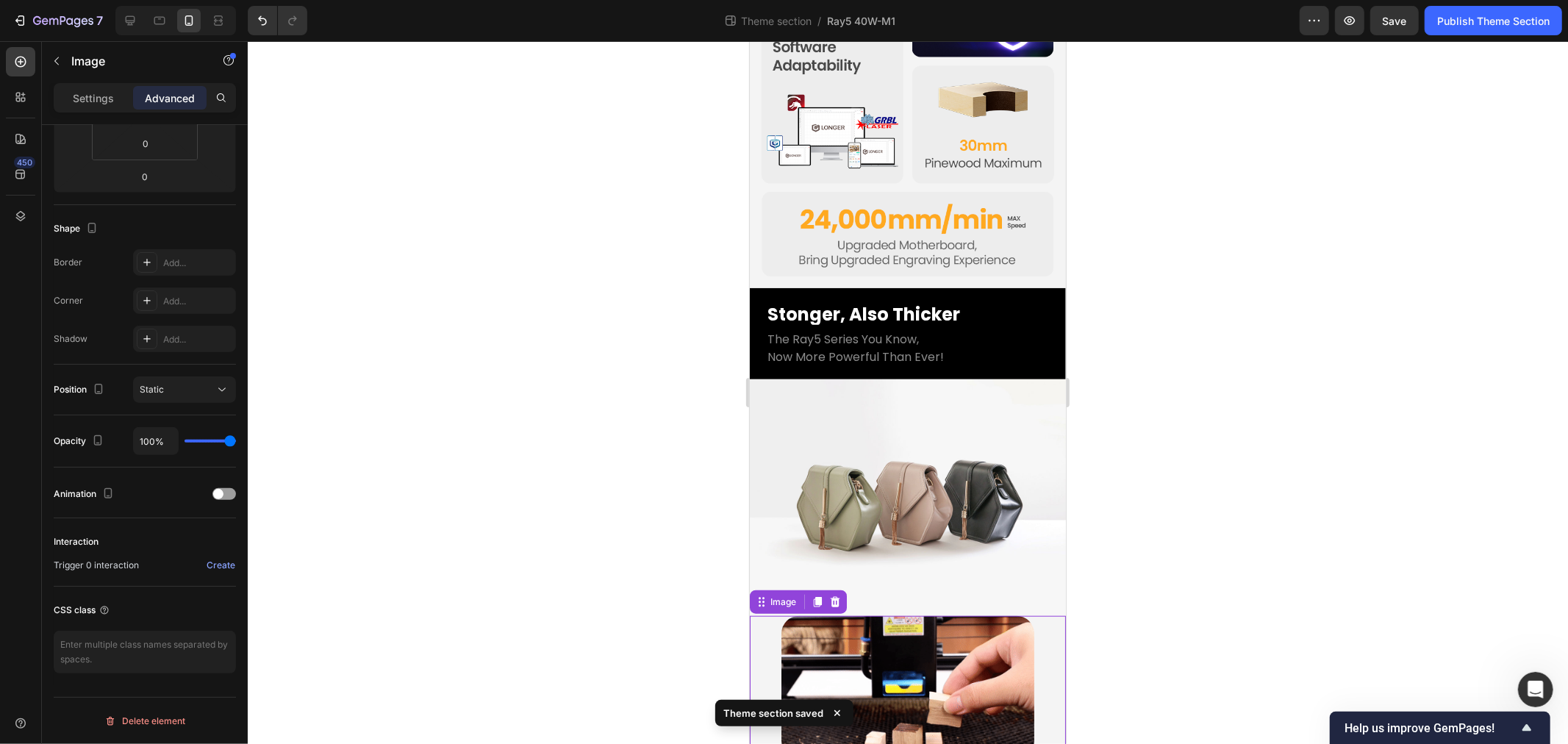
click at [998, 642] on img at bounding box center [907, 687] width 253 height 143
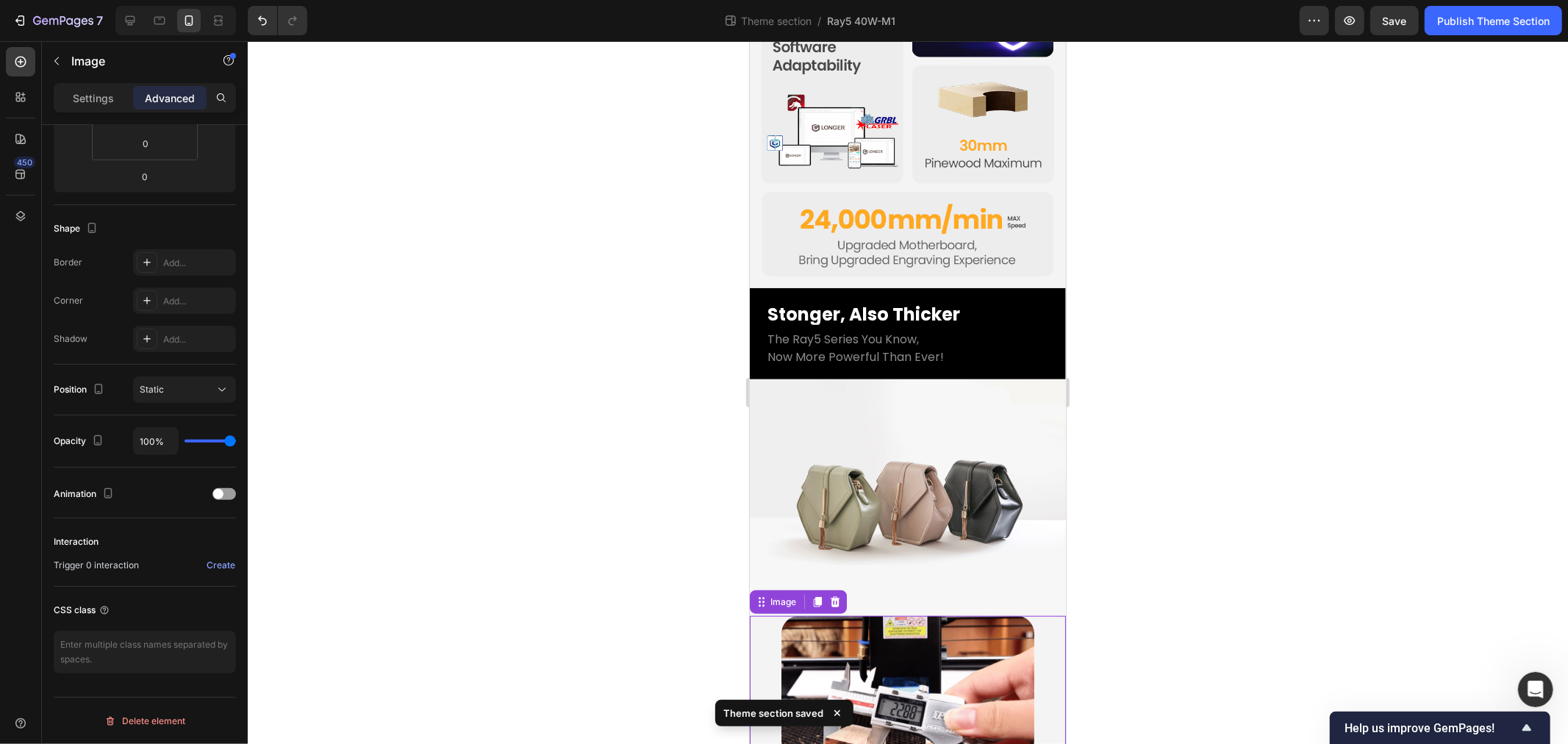
click at [1040, 632] on div at bounding box center [908, 687] width 316 height 143
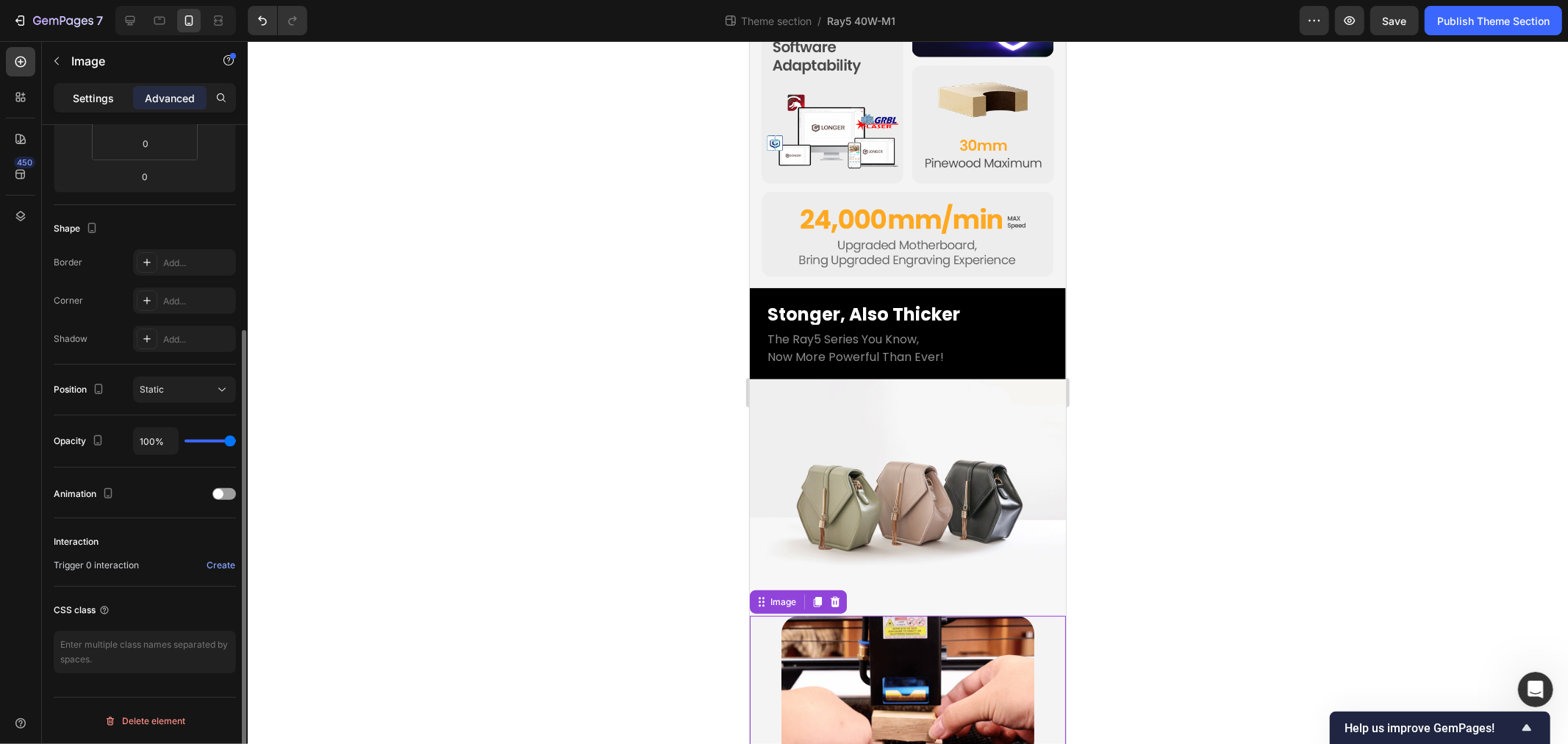
click at [97, 105] on p "Settings" at bounding box center [93, 98] width 41 height 16
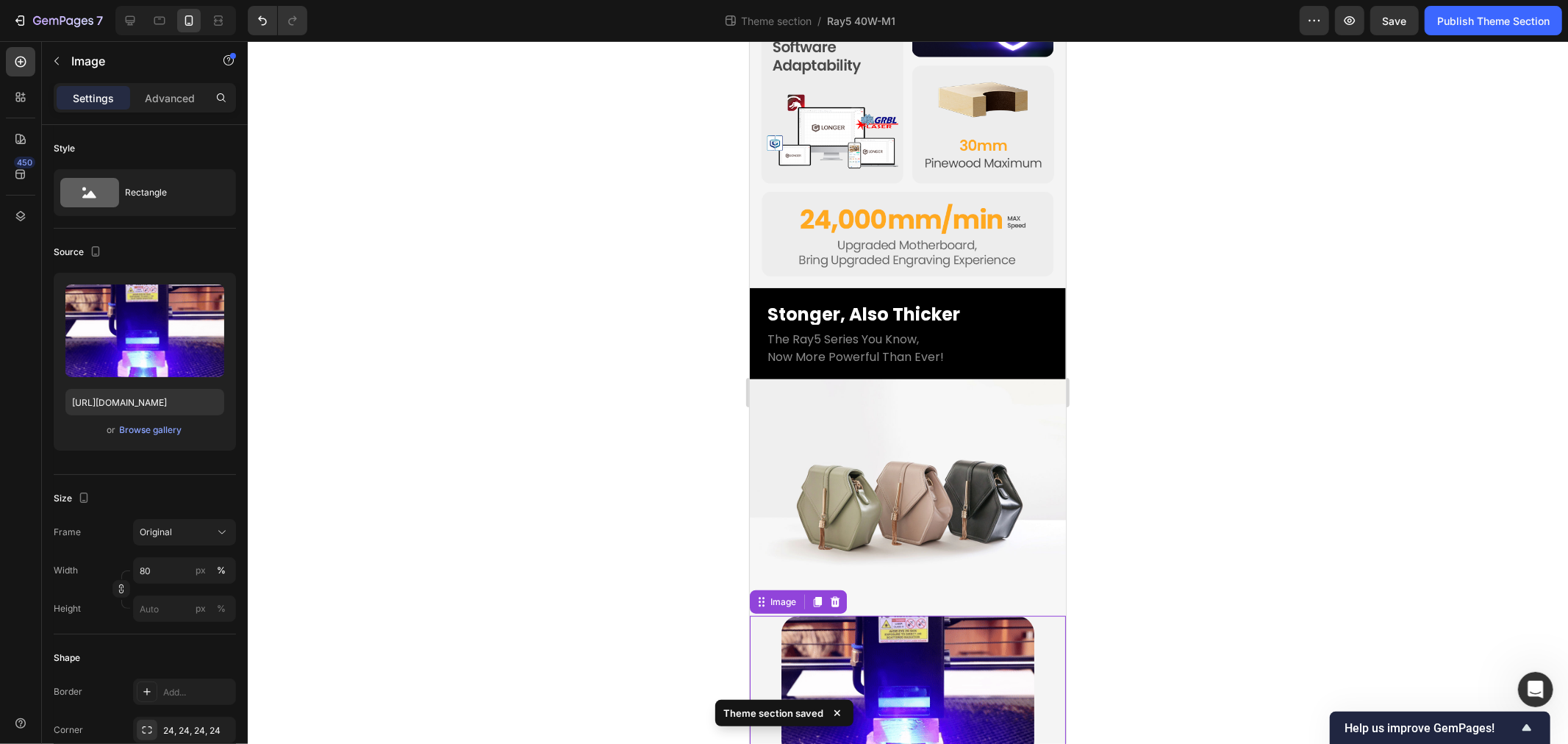
scroll to position [449, 0]
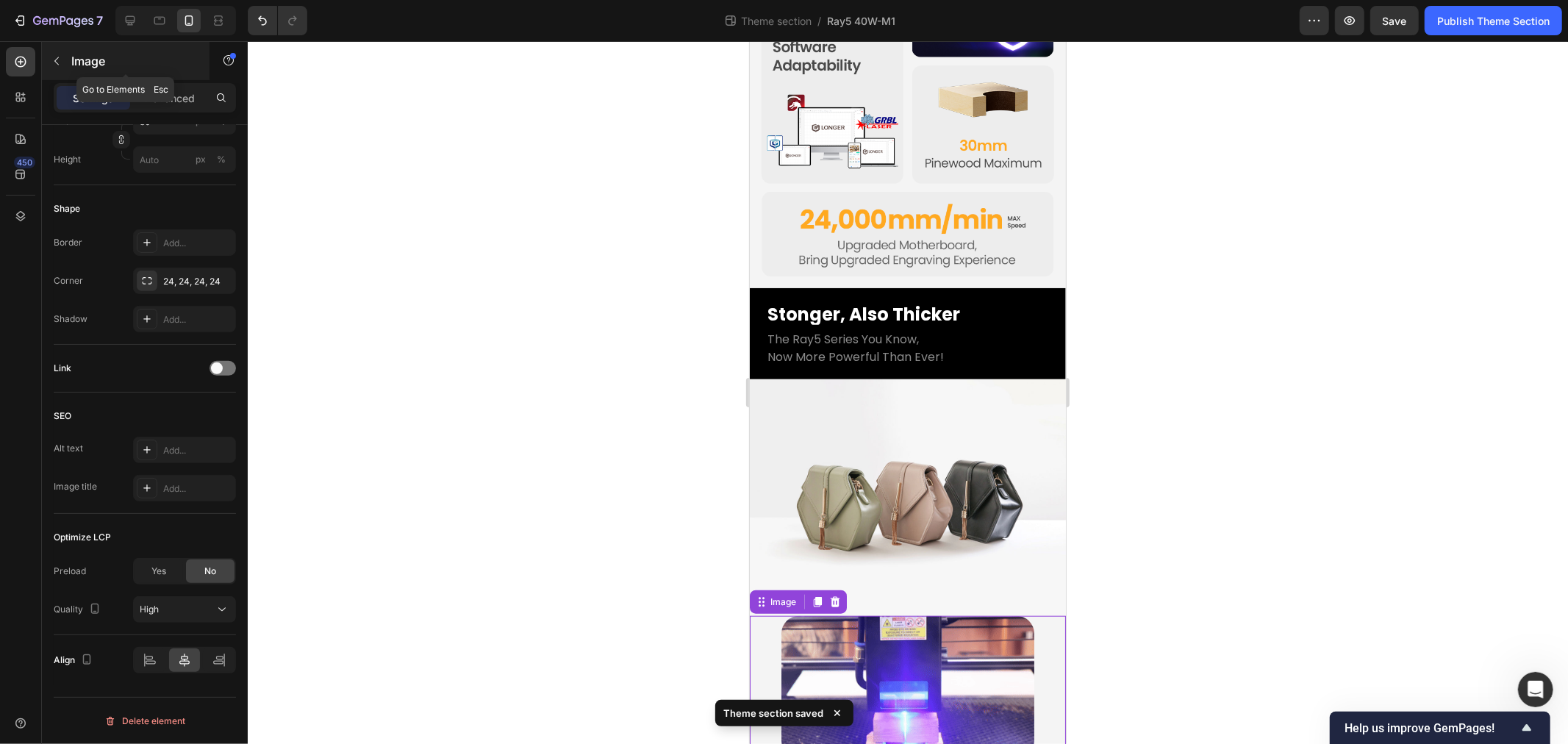
click at [70, 64] on div "Image" at bounding box center [125, 60] width 168 height 38
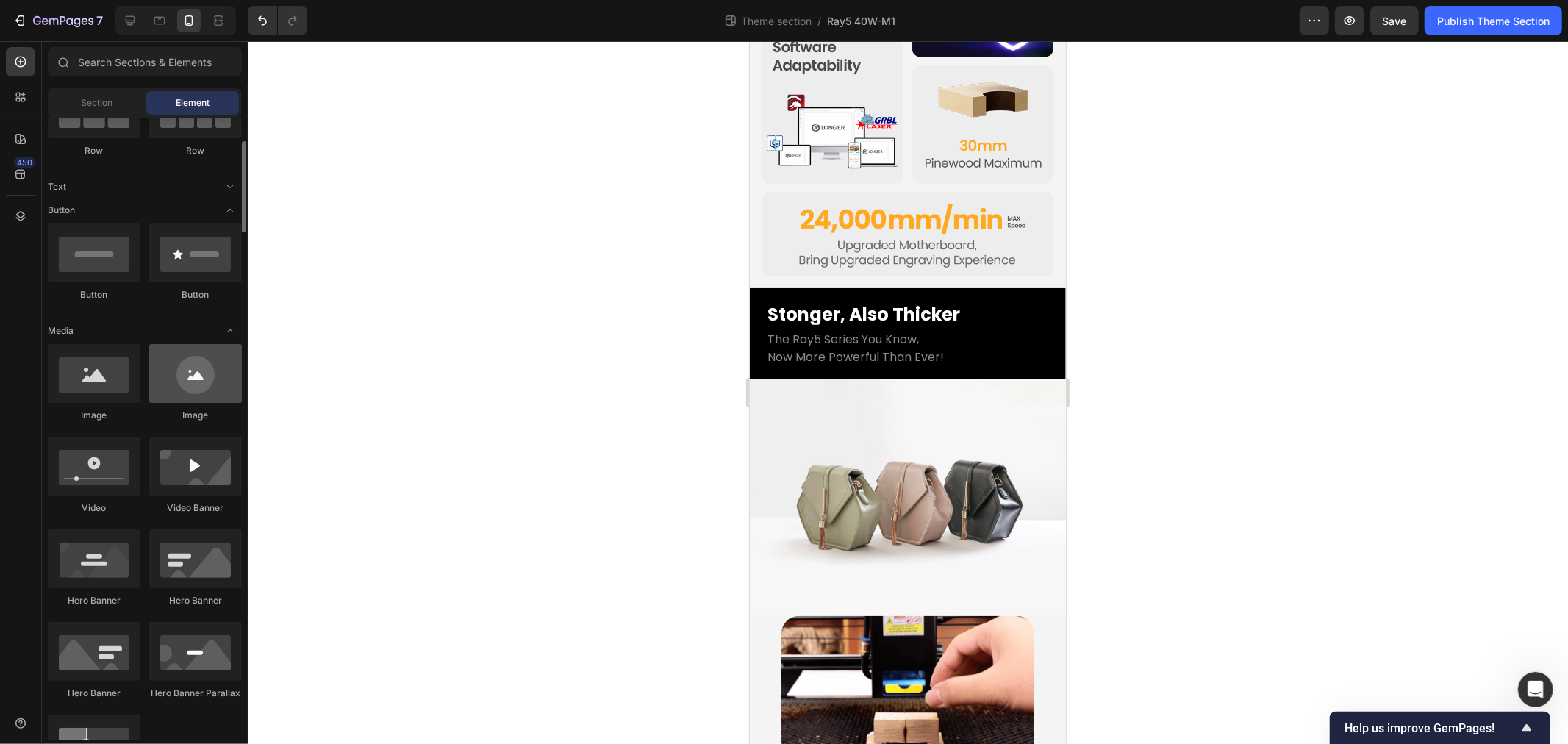
scroll to position [0, 0]
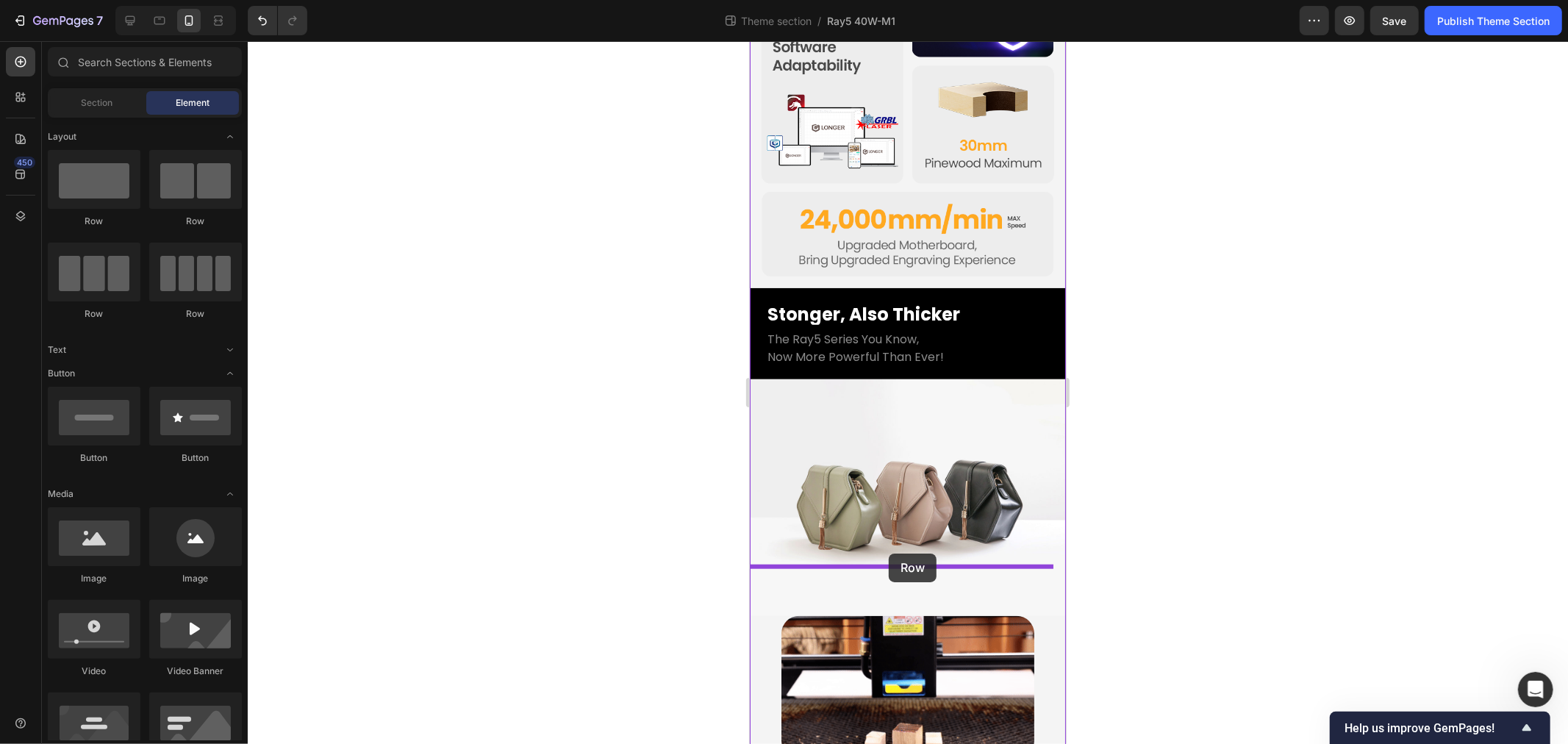
drag, startPoint x: 1784, startPoint y: 675, endPoint x: 888, endPoint y: 553, distance: 904.3
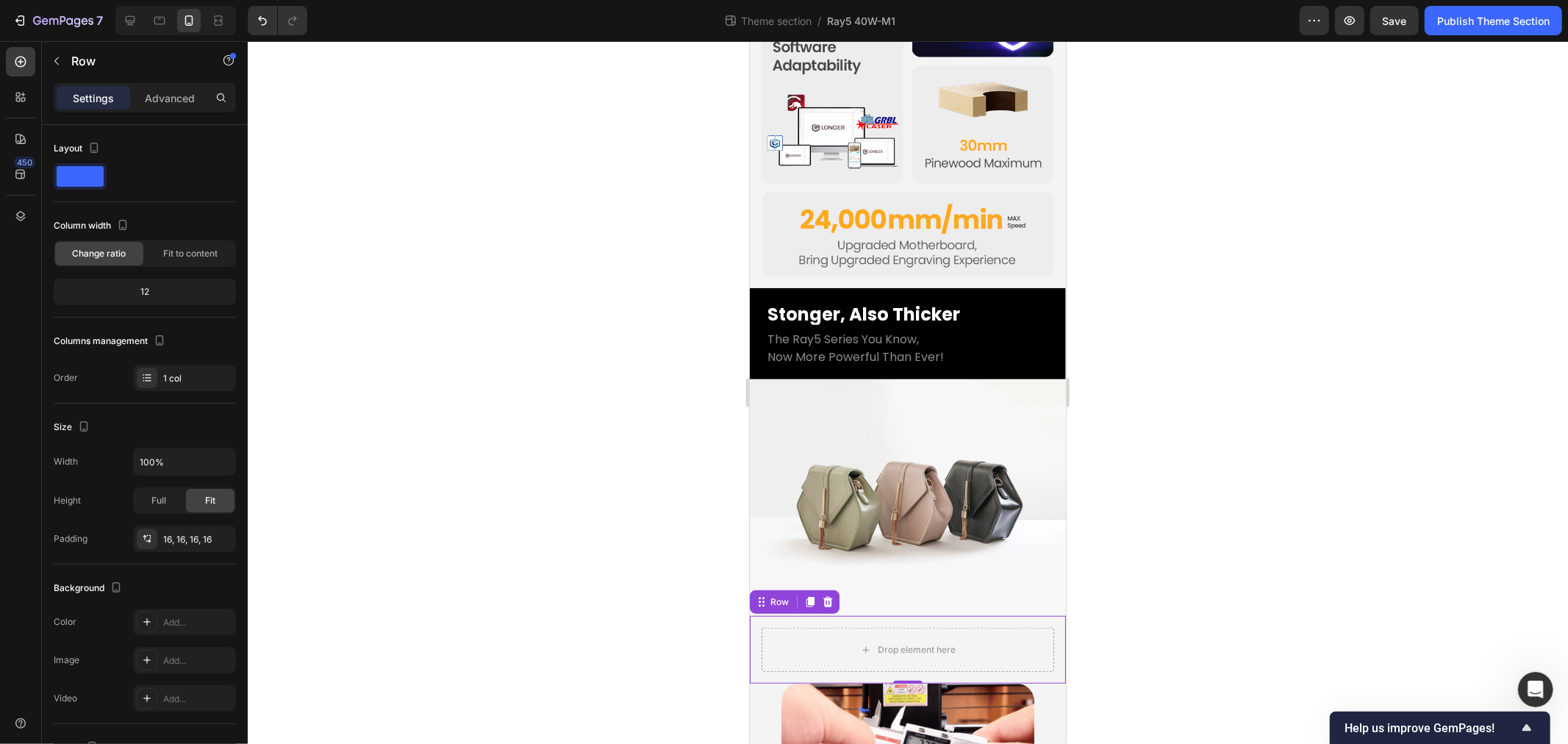
scroll to position [1018, 0]
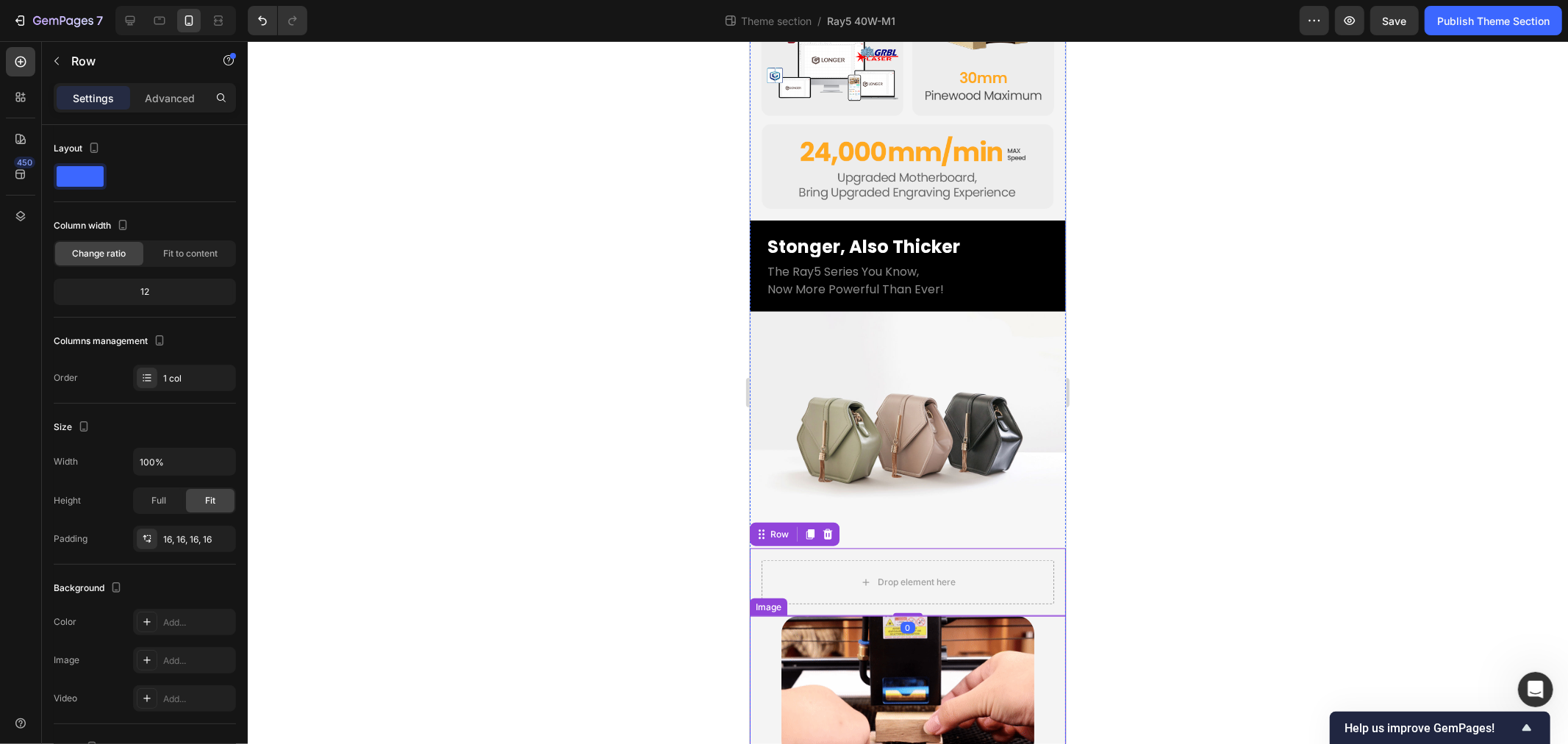
click at [767, 616] on div at bounding box center [908, 687] width 316 height 143
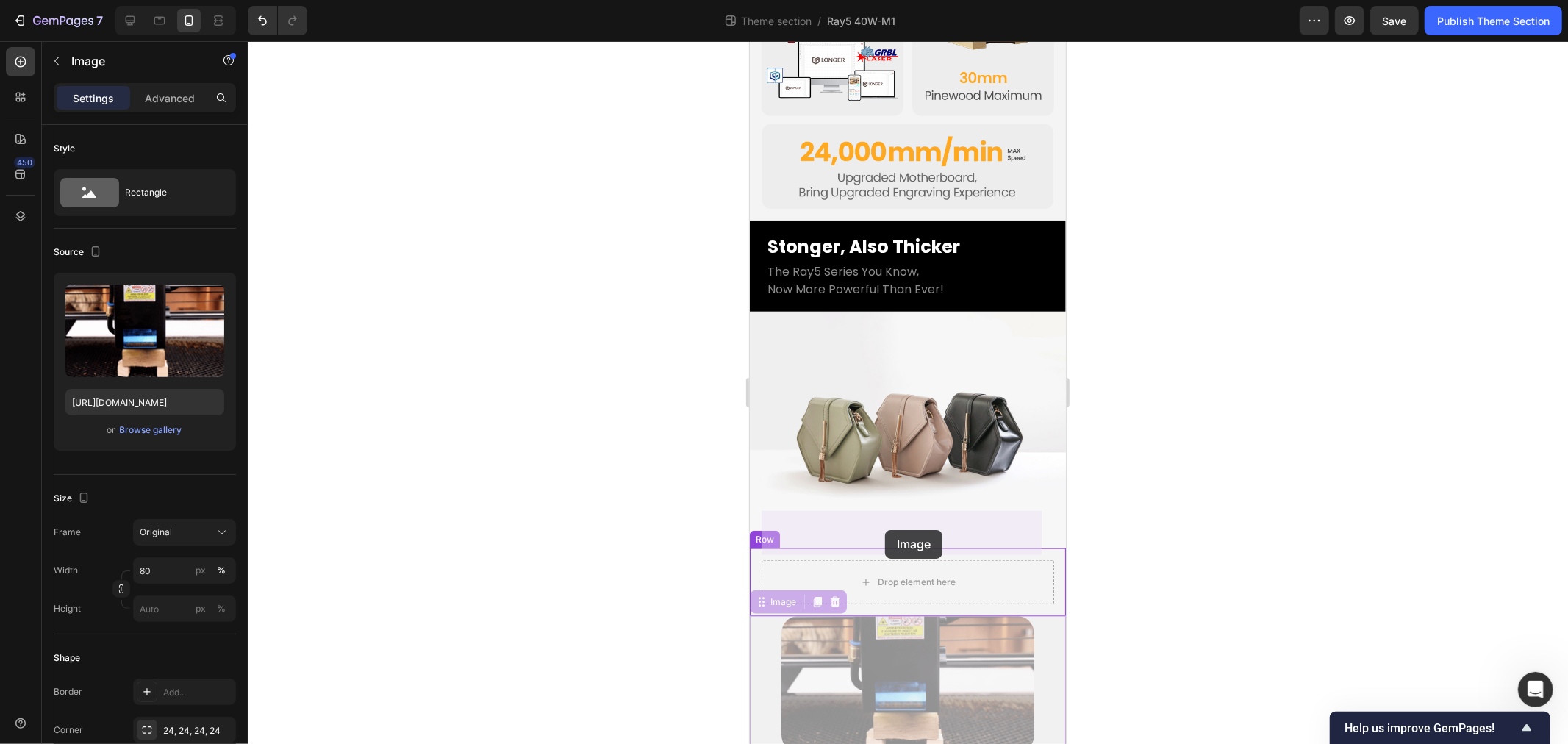
drag, startPoint x: 768, startPoint y: 552, endPoint x: 884, endPoint y: 530, distance: 118.1
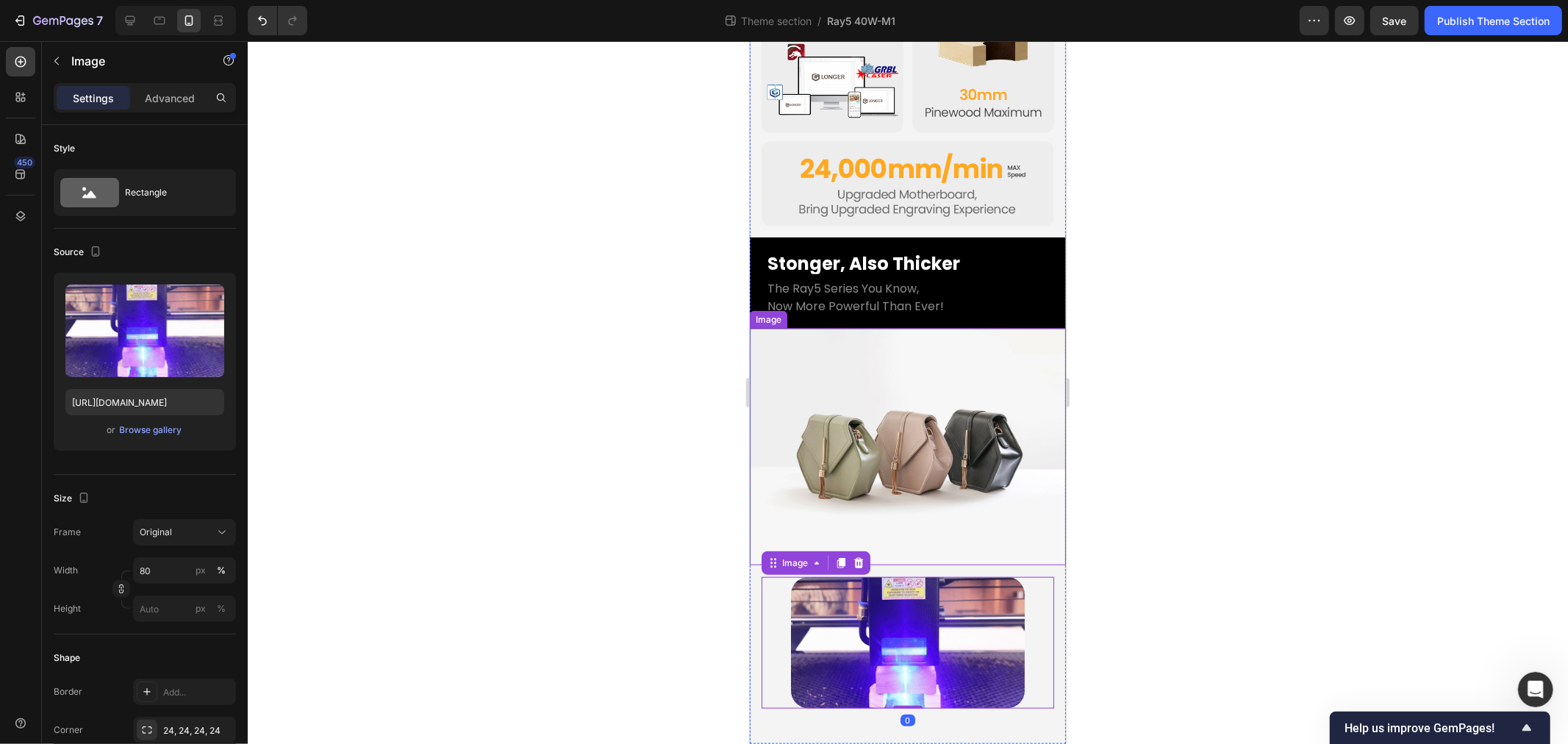
scroll to position [962, 0]
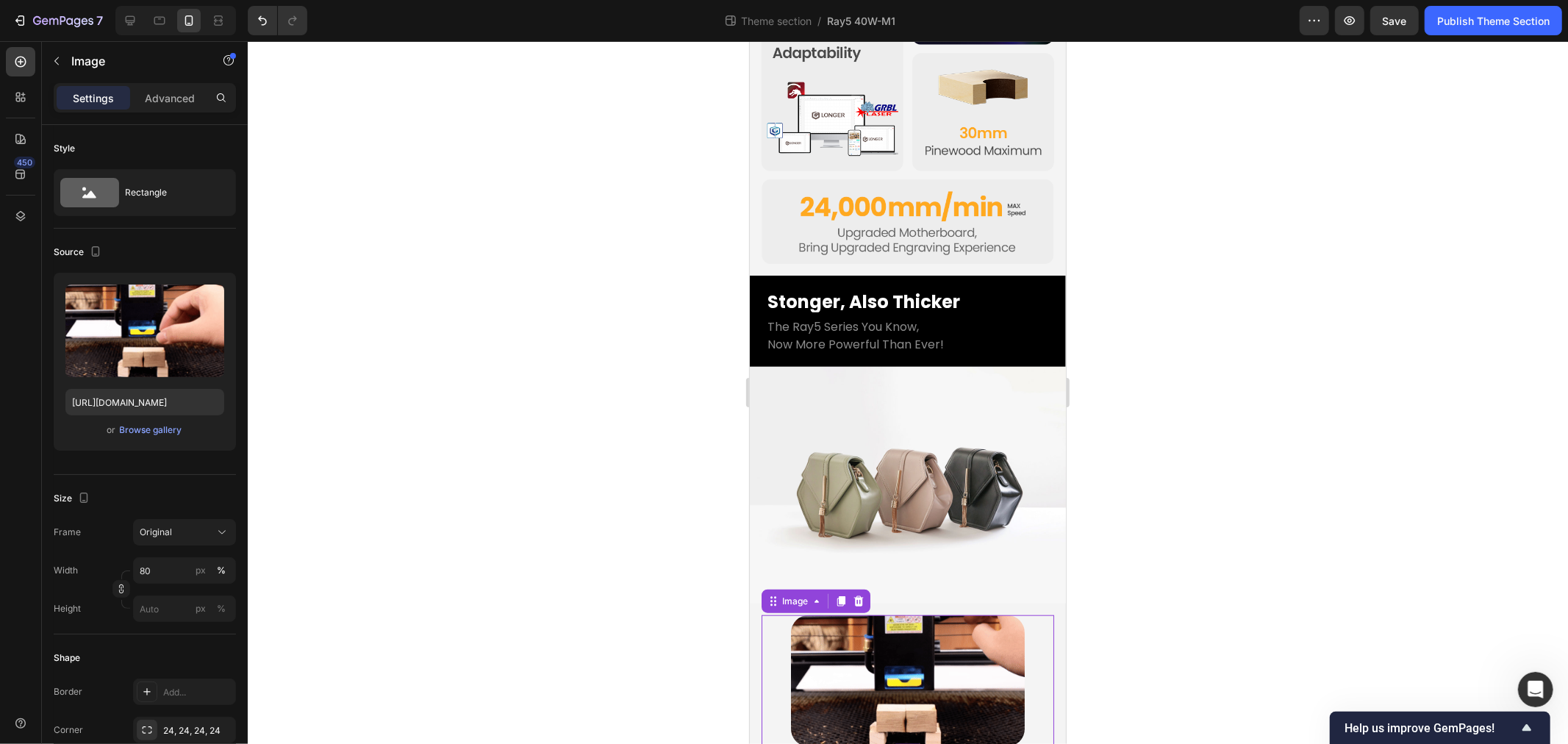
click at [774, 615] on div at bounding box center [908, 681] width 293 height 132
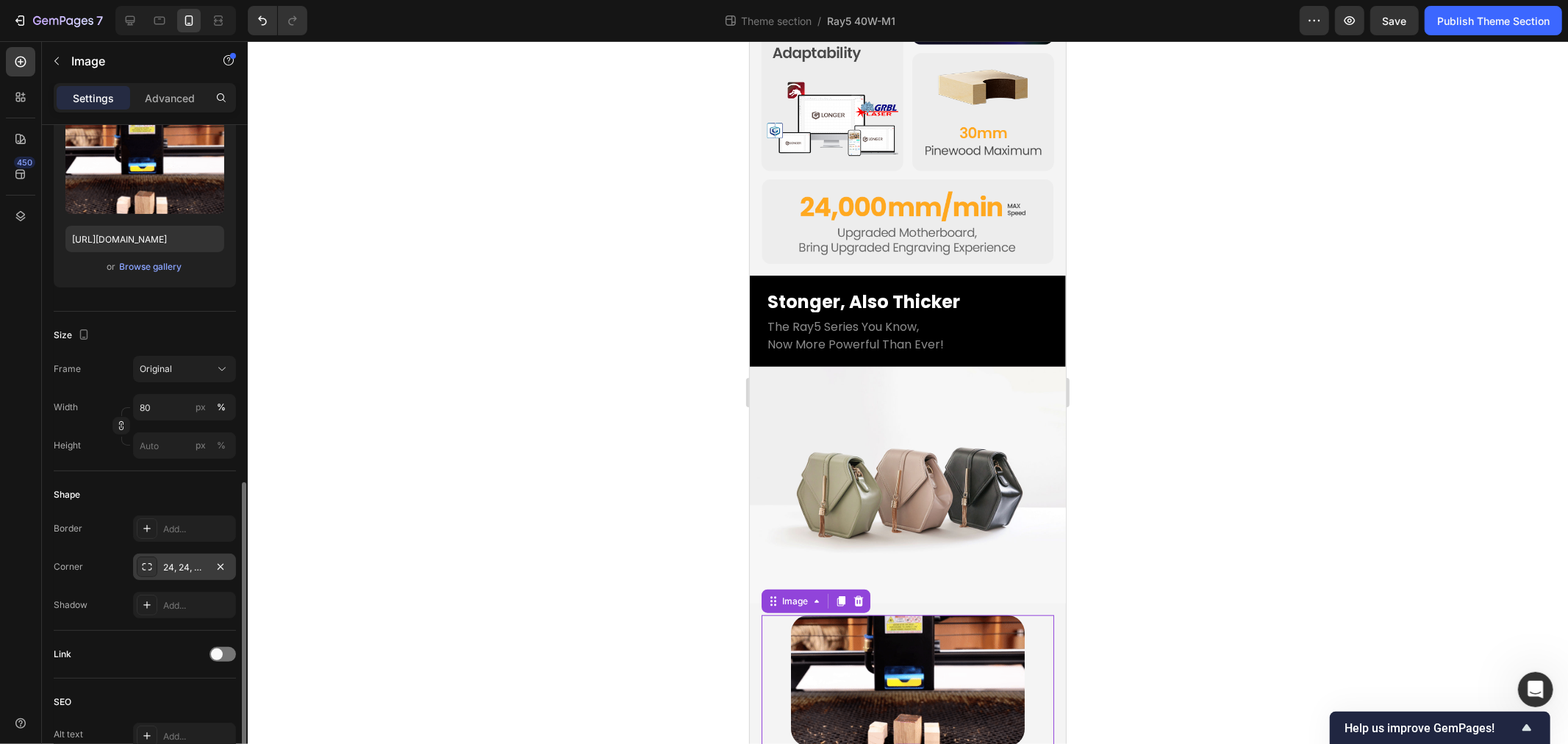
scroll to position [449, 0]
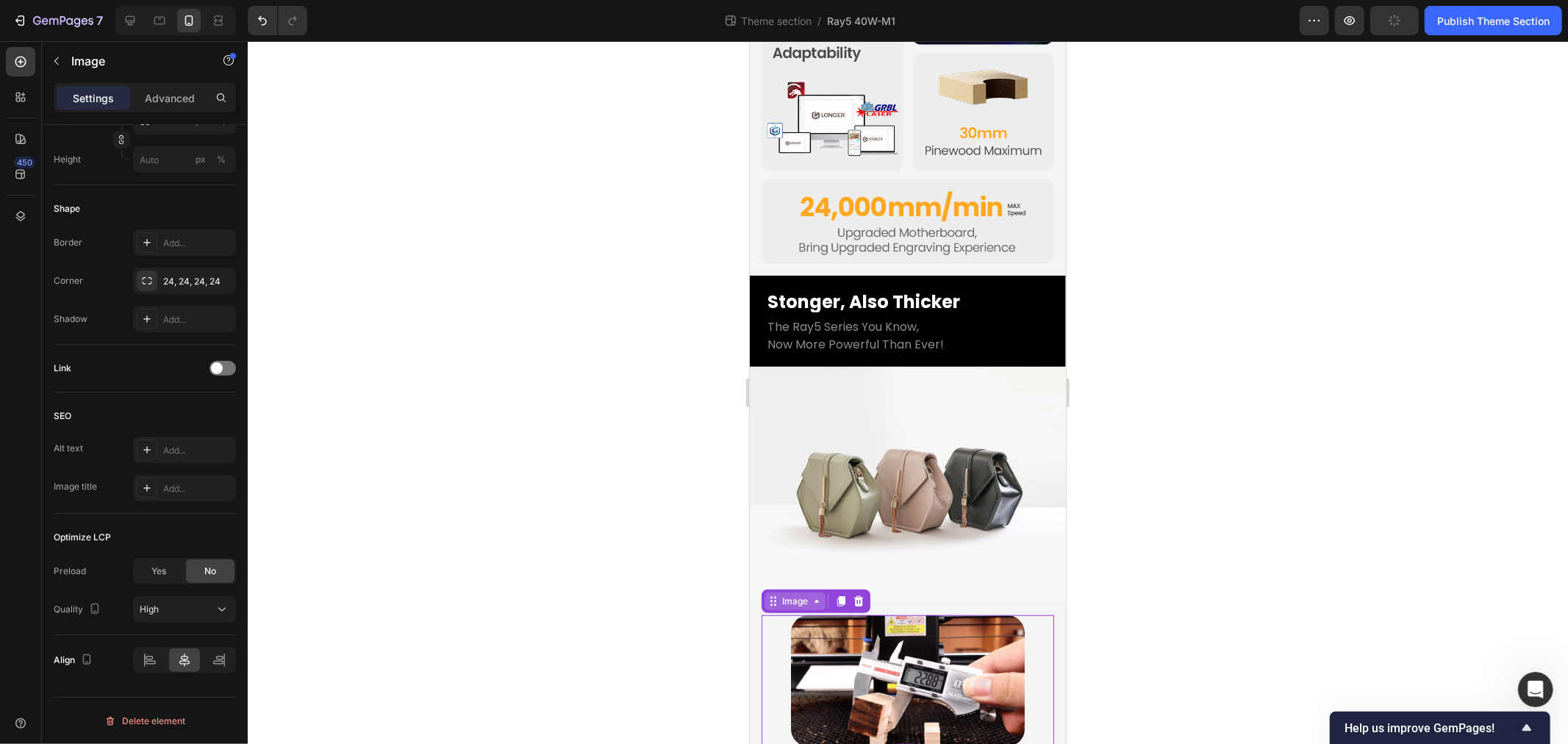
click at [789, 595] on div "Image" at bounding box center [794, 601] width 32 height 14
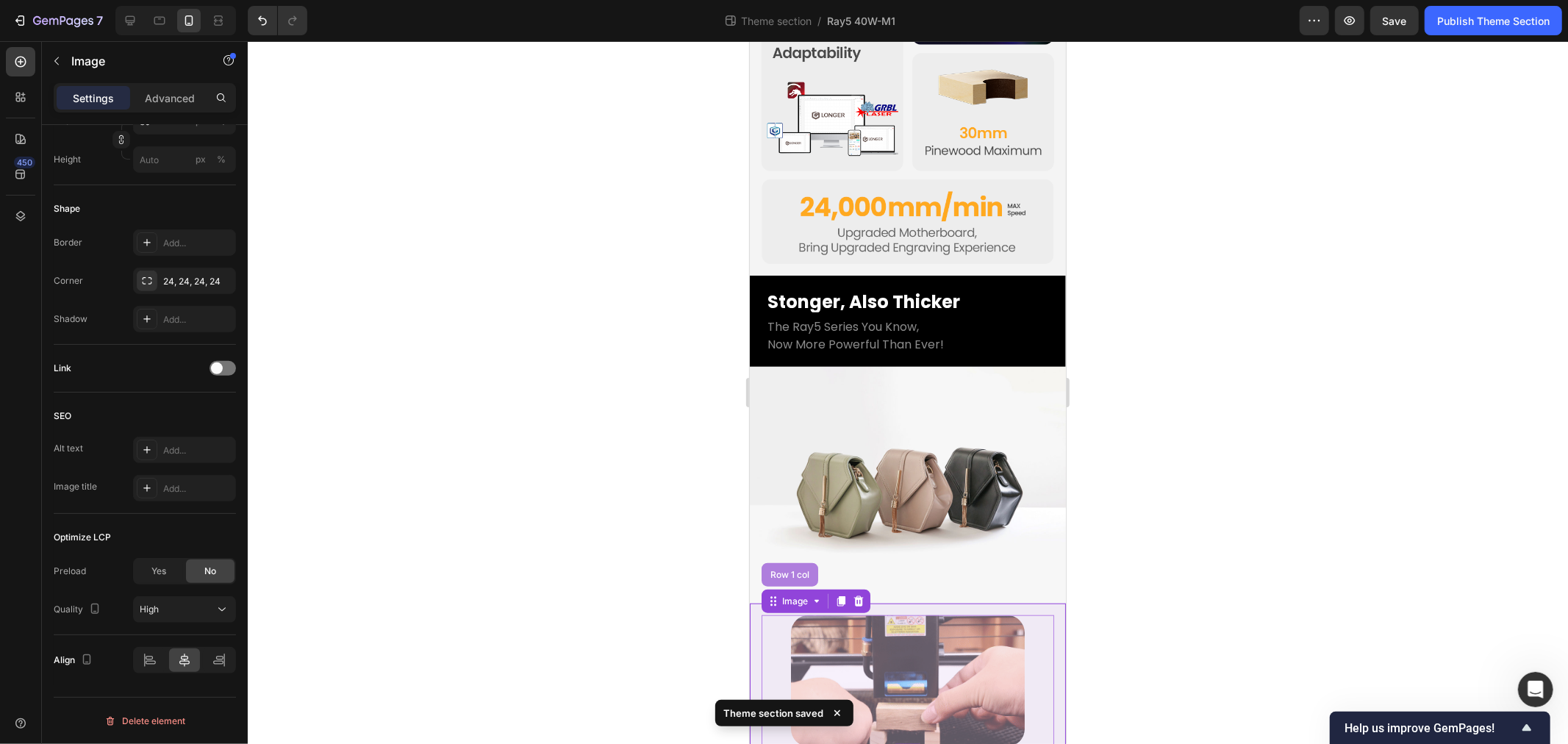
click at [783, 563] on div "Row 1 col" at bounding box center [789, 574] width 56 height 23
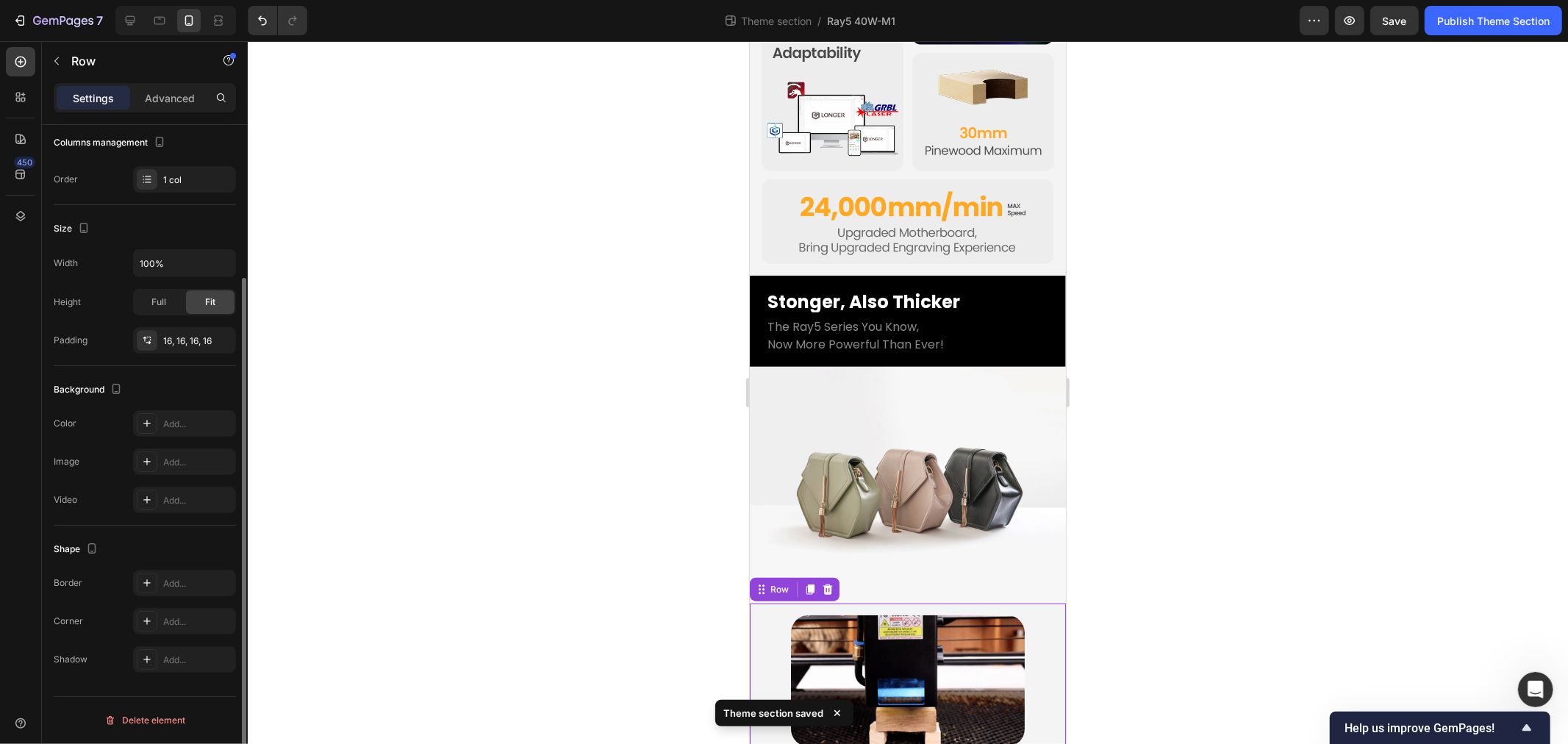
scroll to position [0, 0]
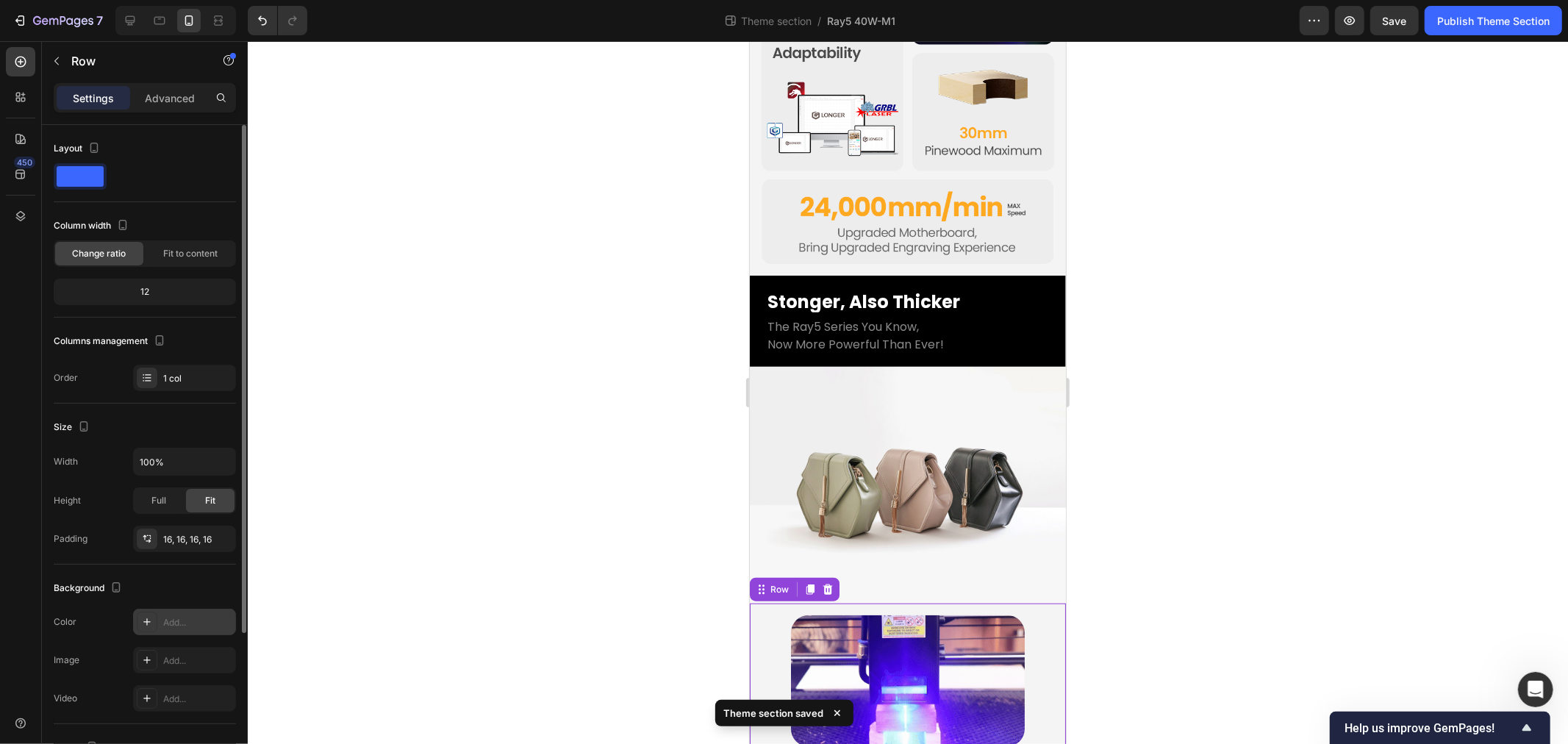
click at [187, 622] on div "Add..." at bounding box center [197, 623] width 69 height 14
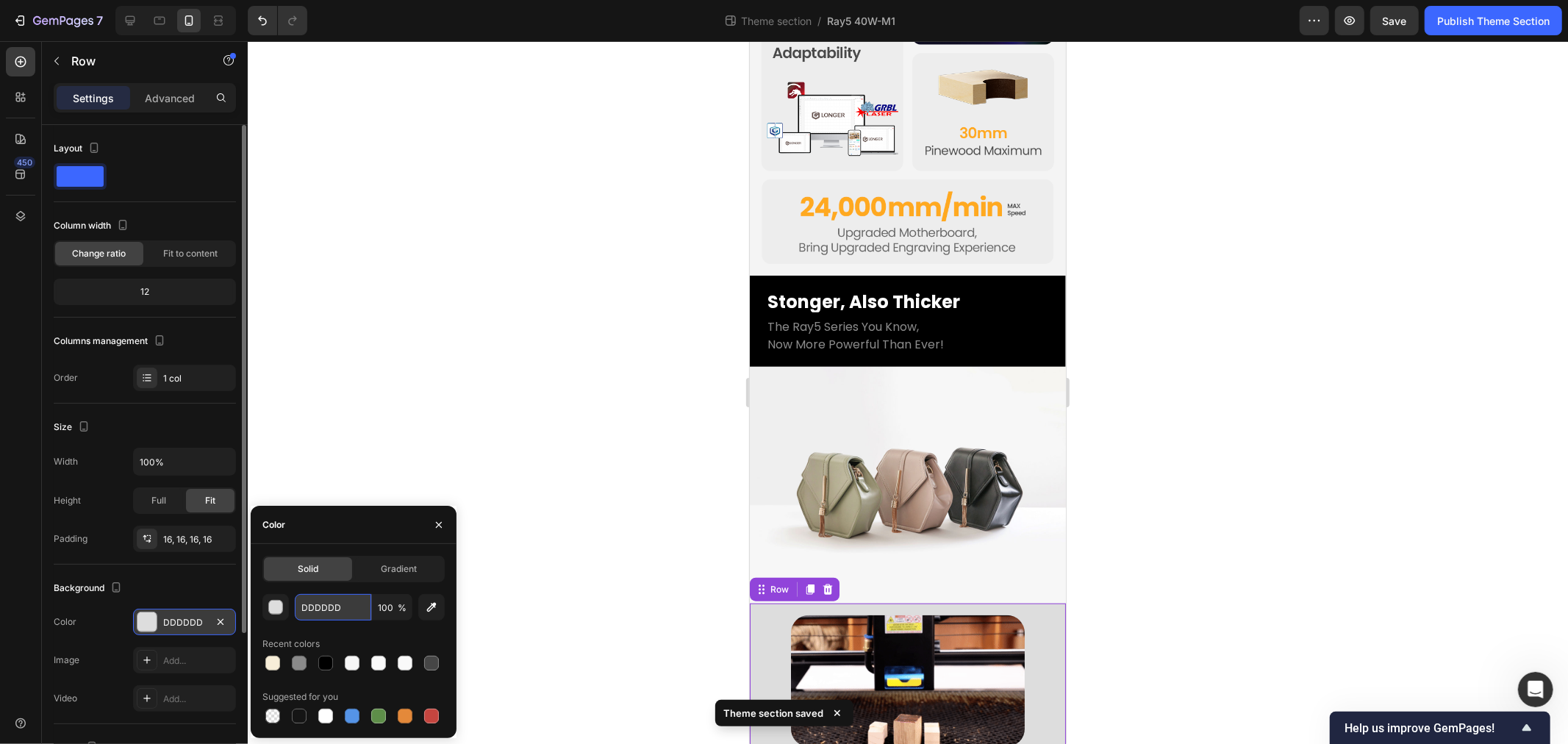
click at [354, 607] on input "DDDDDD" at bounding box center [333, 607] width 77 height 26
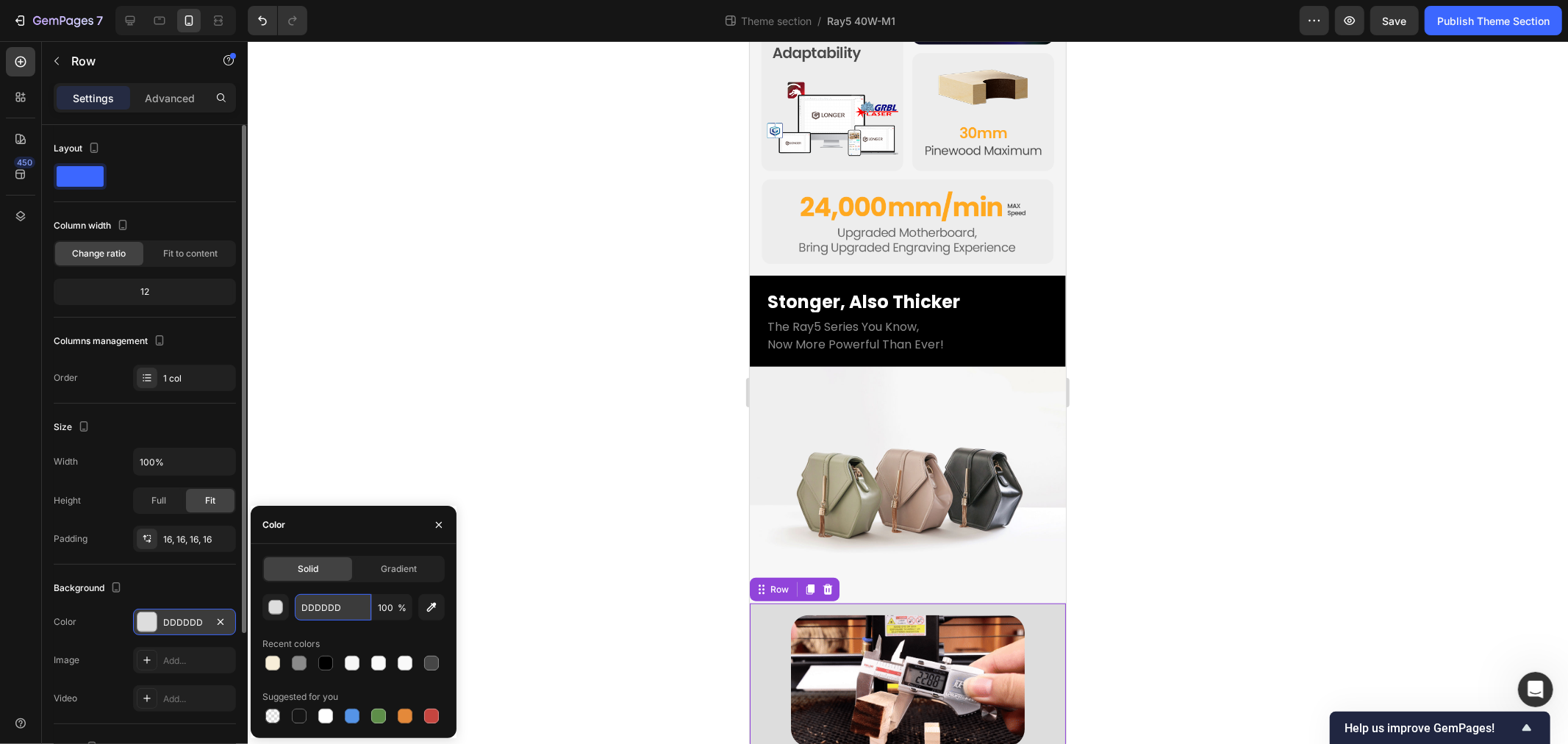
type input "f"
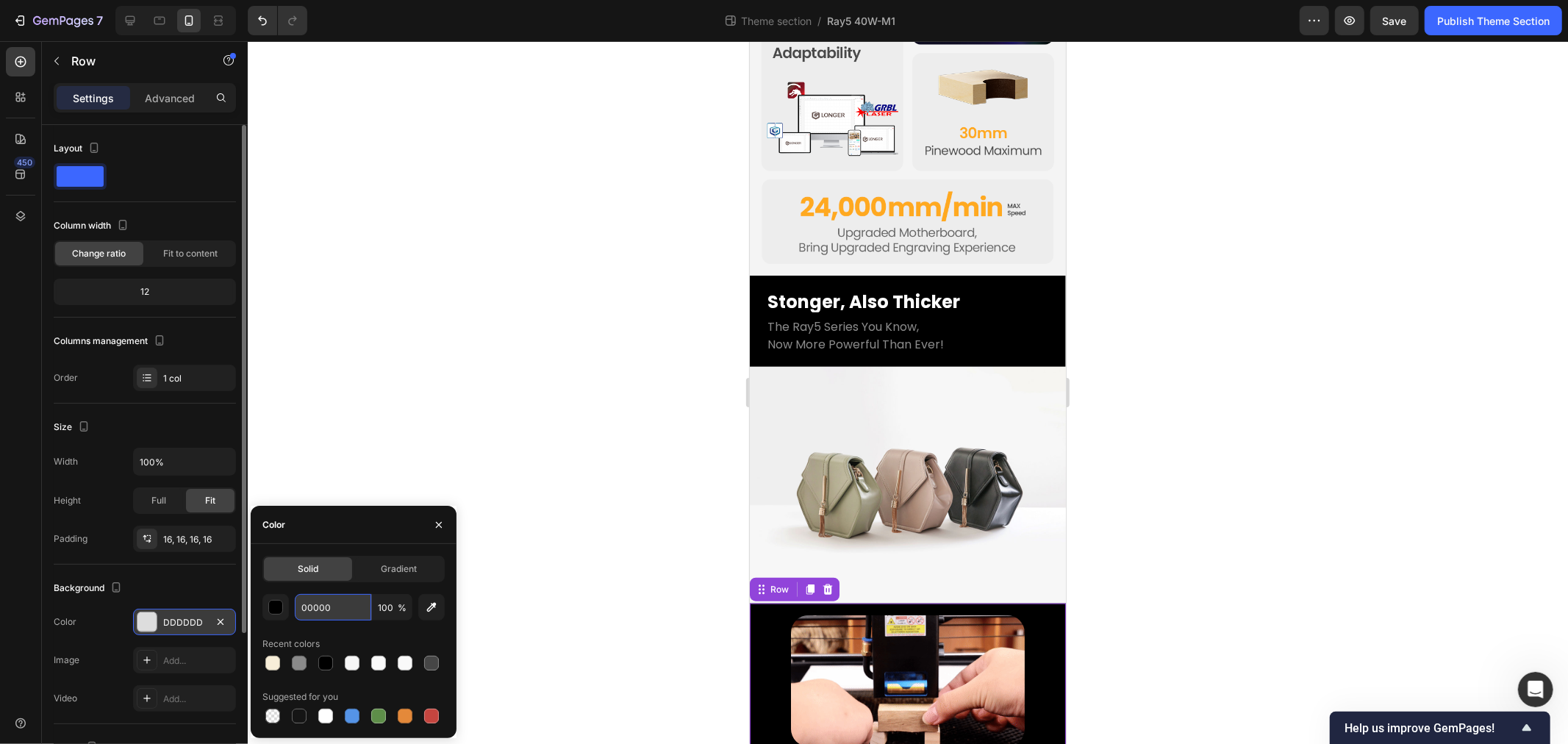
type input "000000"
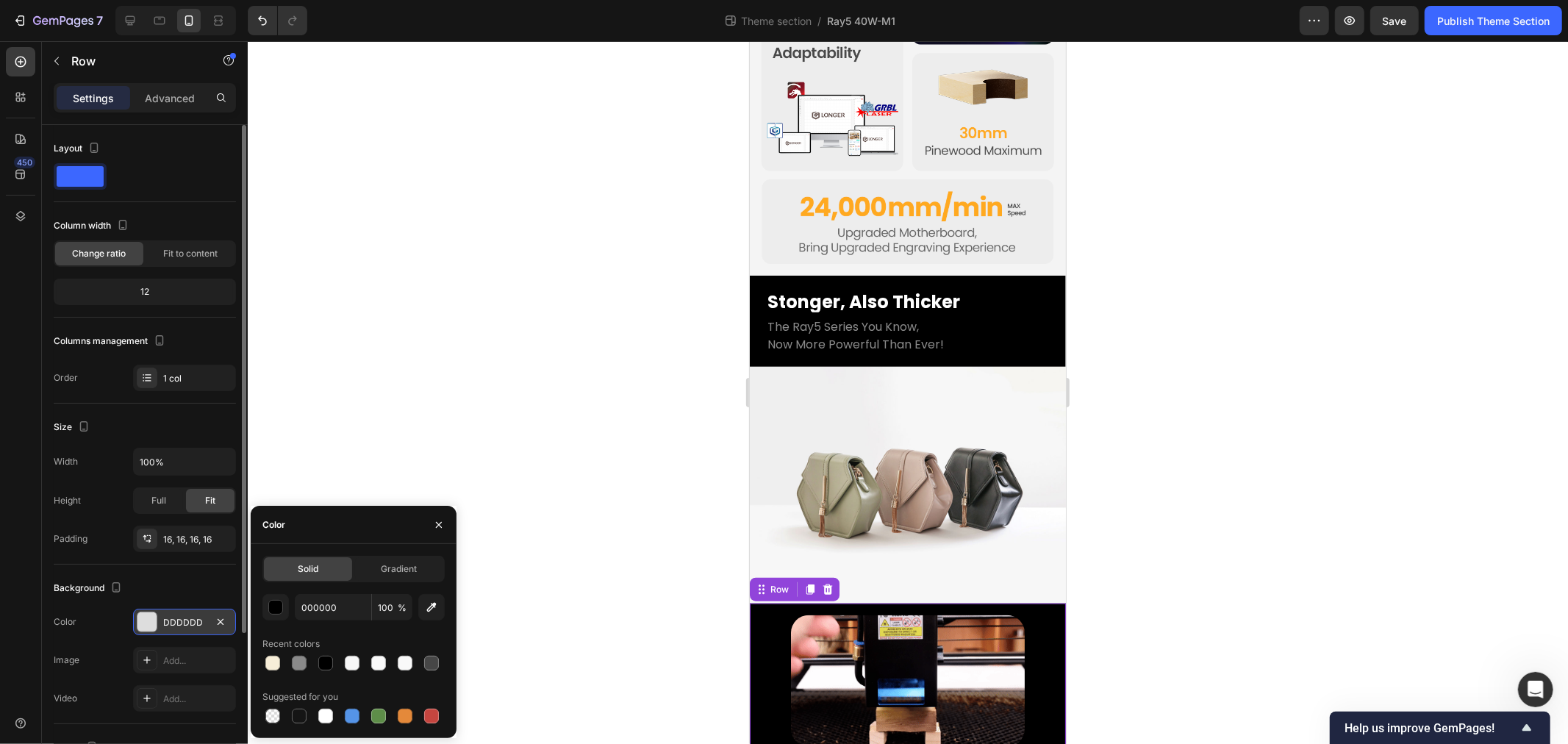
click at [620, 369] on div at bounding box center [909, 392] width 1321 height 703
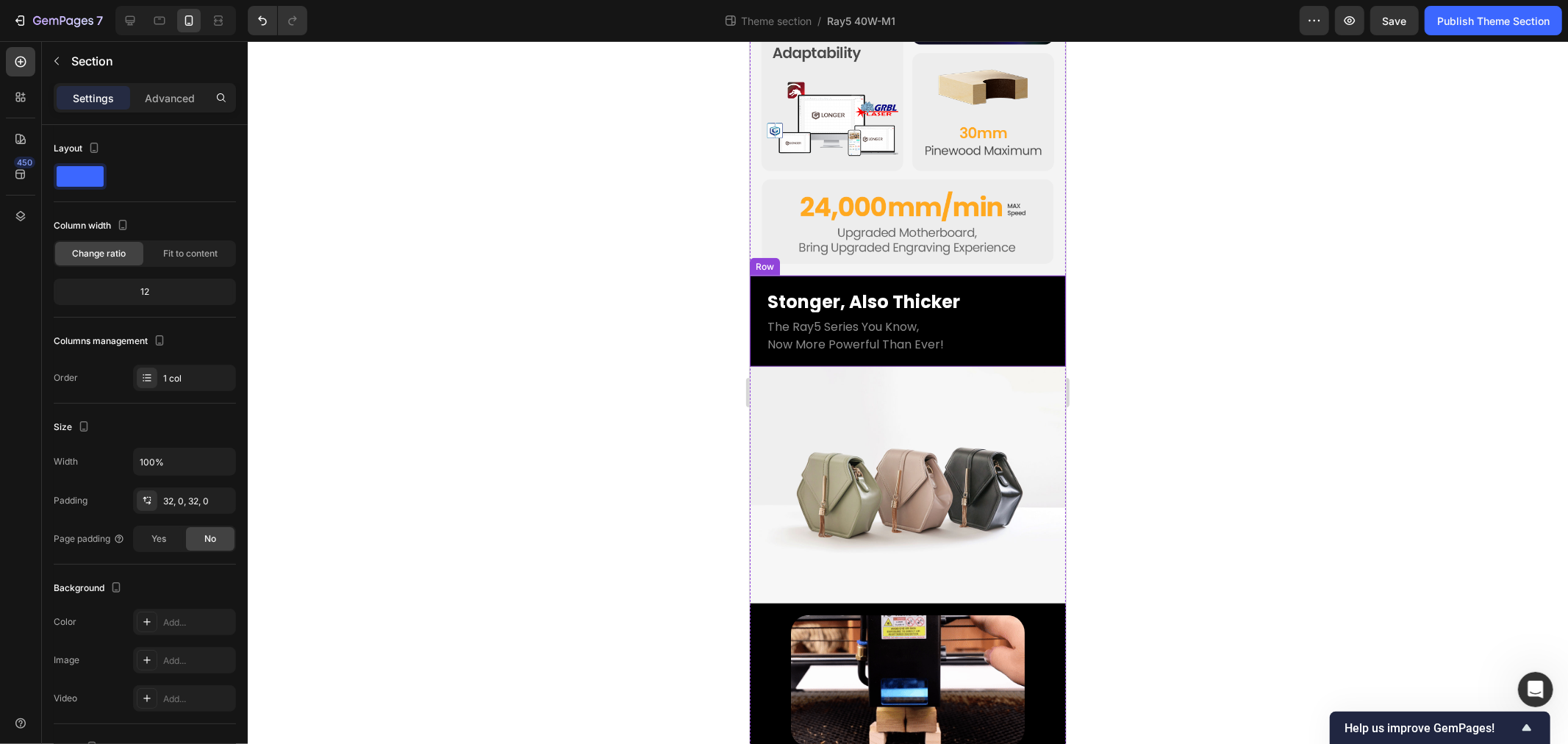
click at [755, 275] on div "Stonger, Also Thicker Heading The Ray5 Series You Know, Now More Powerful Than …" at bounding box center [908, 321] width 316 height 91
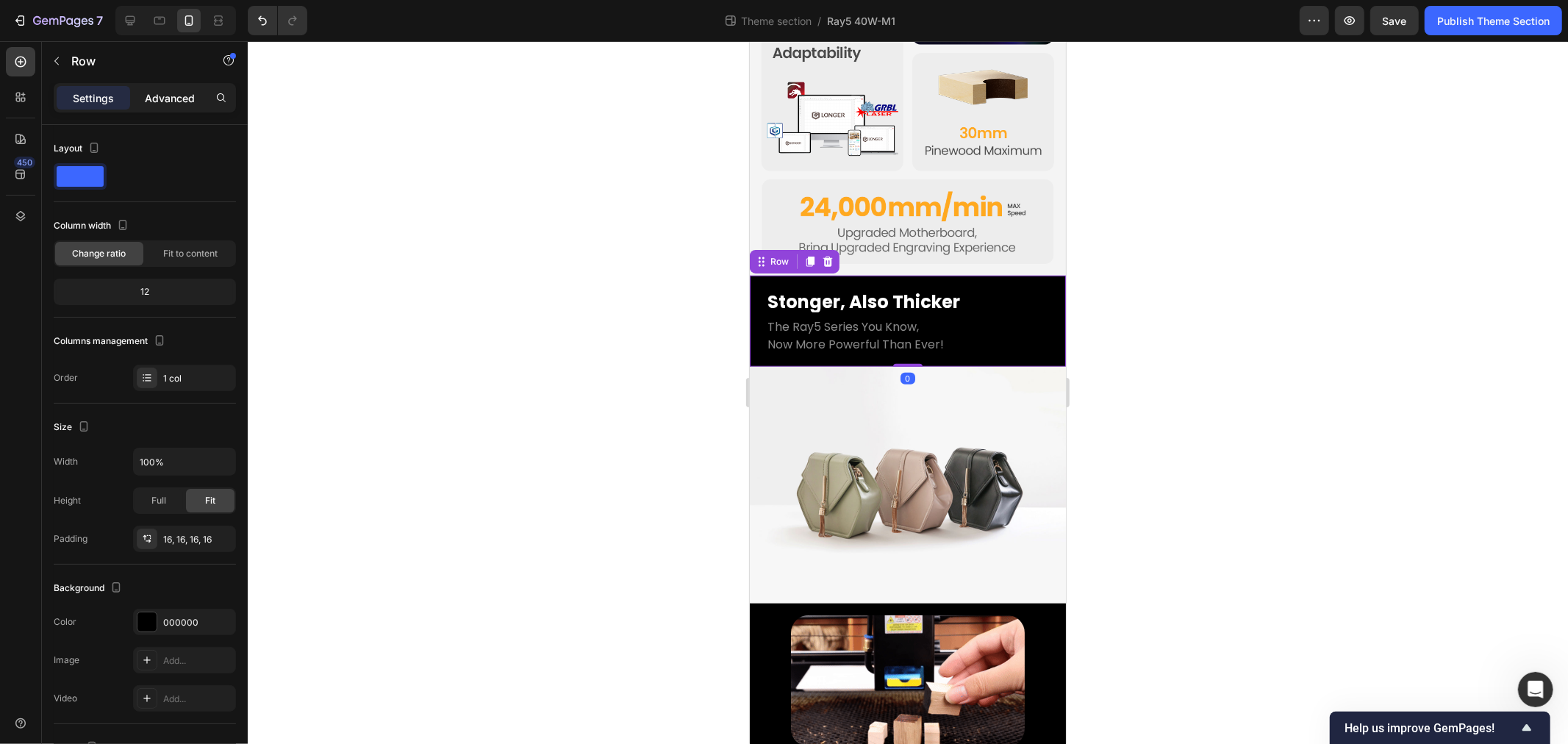
click at [162, 86] on div "Advanced" at bounding box center [170, 98] width 74 height 23
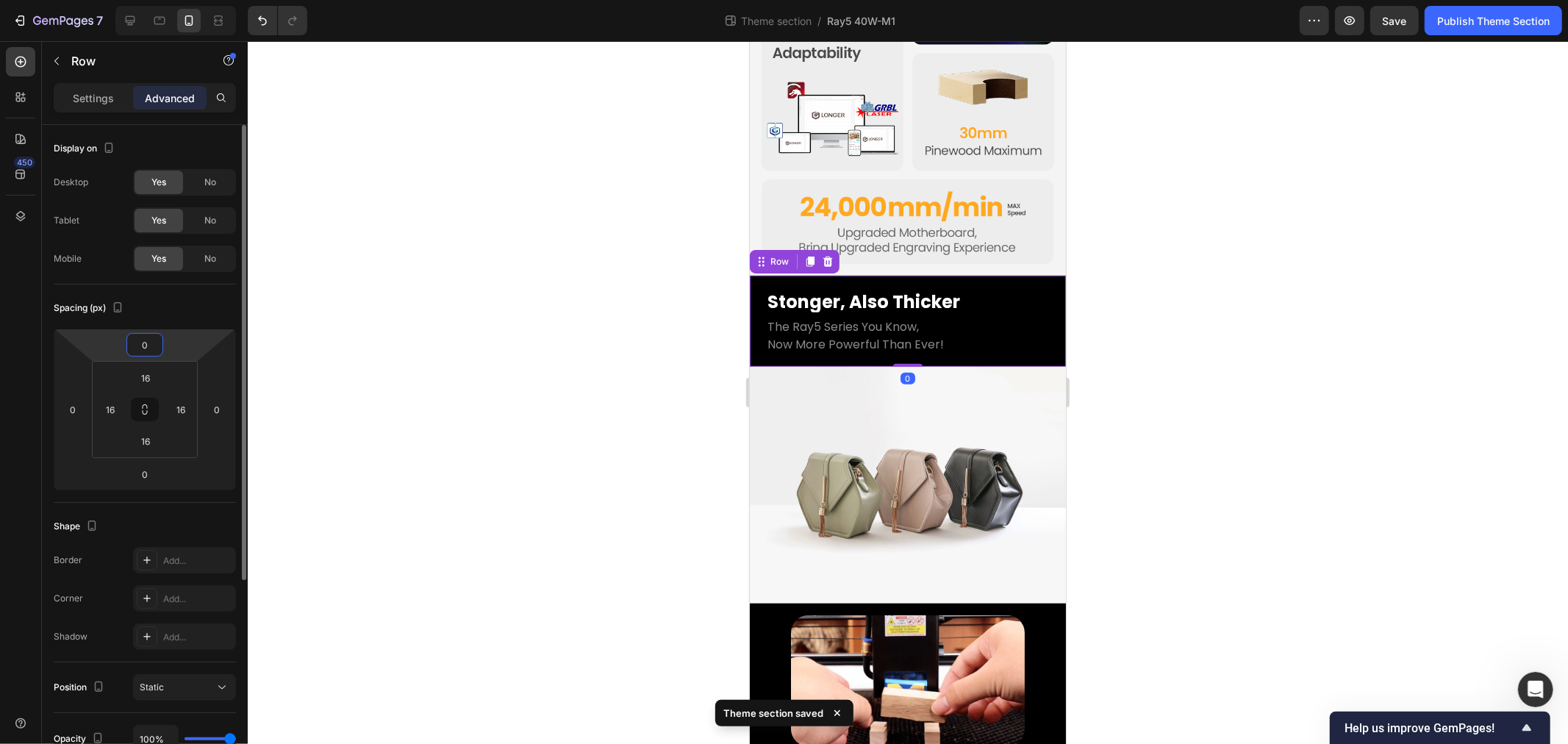
click at [149, 345] on input "0" at bounding box center [144, 344] width 29 height 22
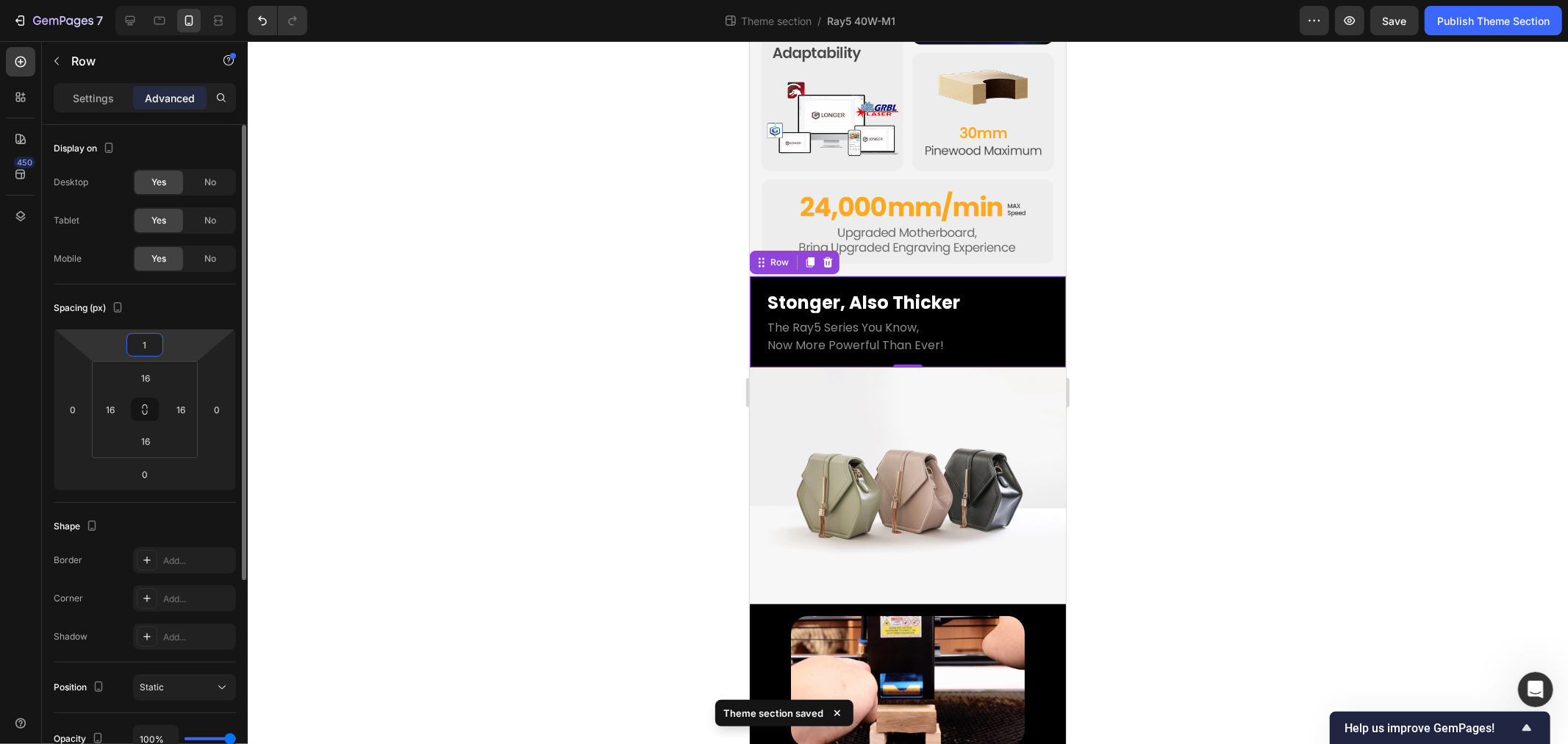
scroll to position [975, 0]
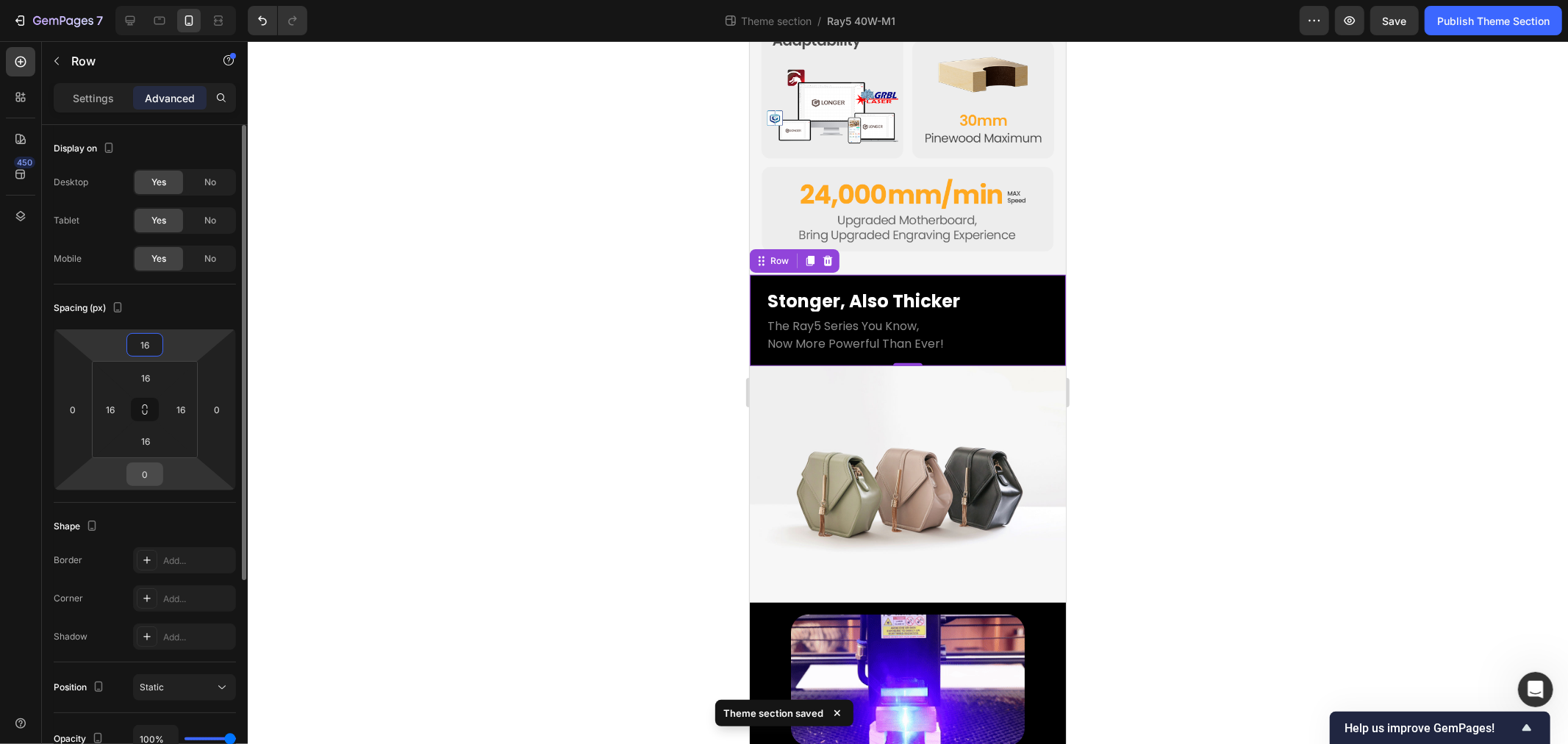
type input "16"
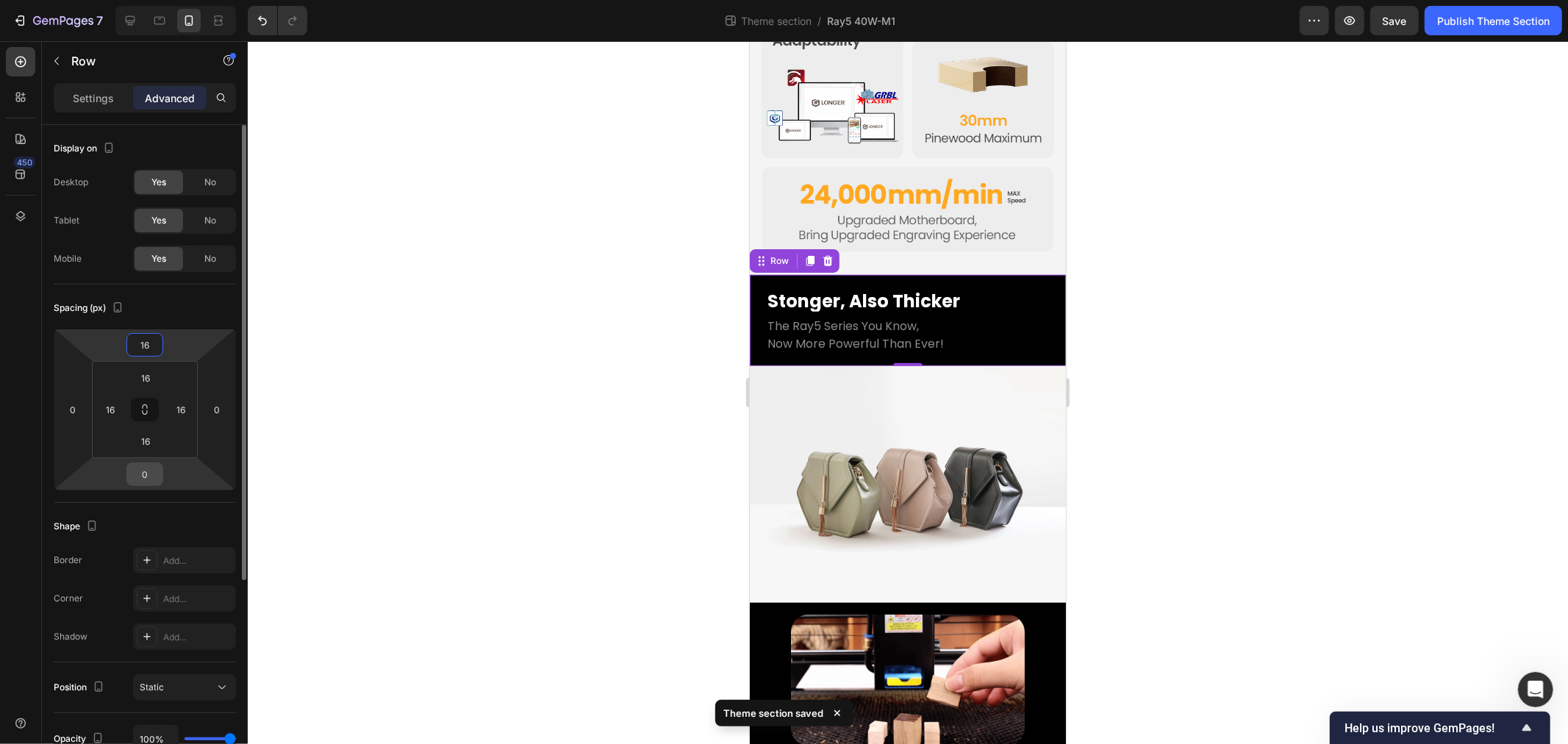
click at [143, 474] on input "0" at bounding box center [144, 474] width 29 height 22
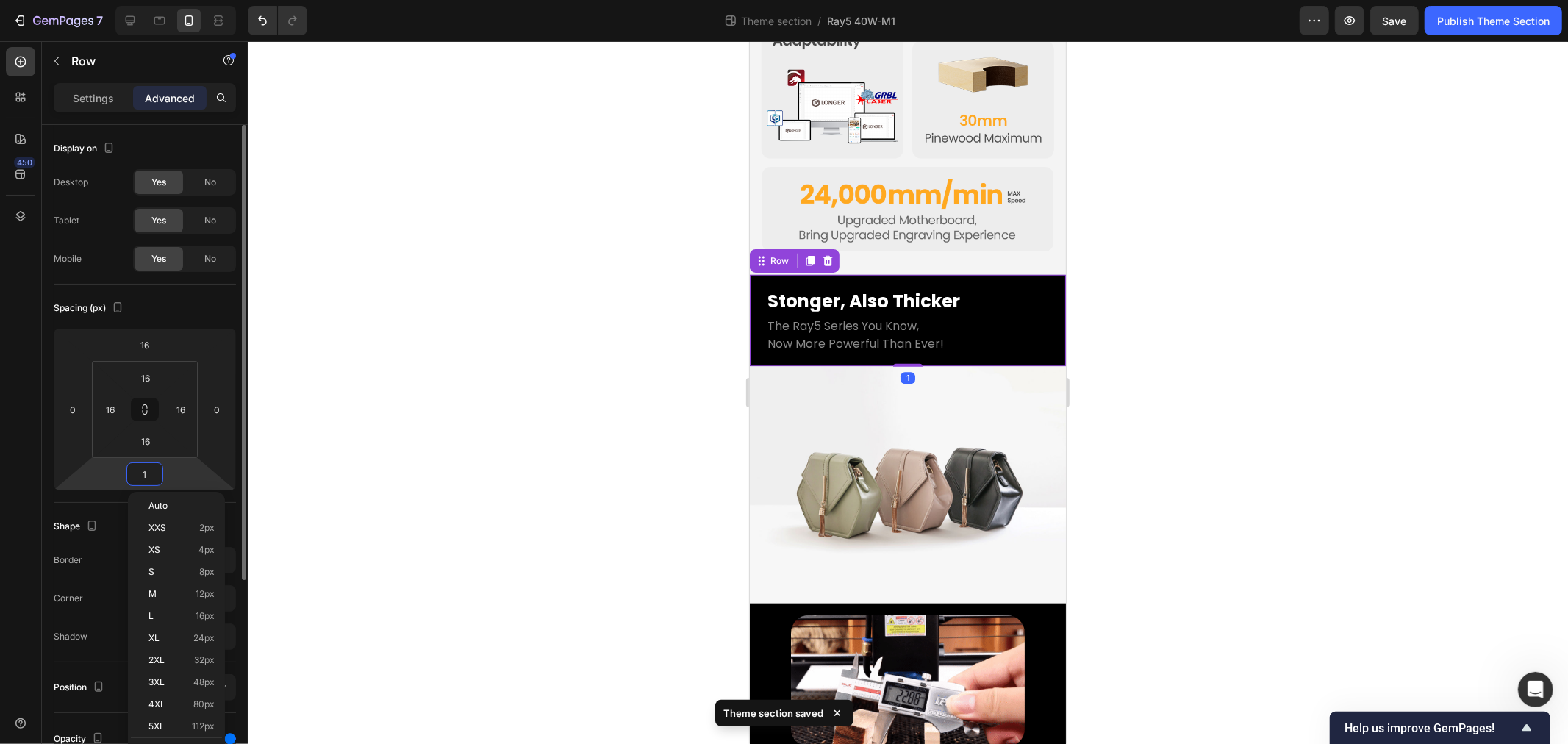
scroll to position [987, 0]
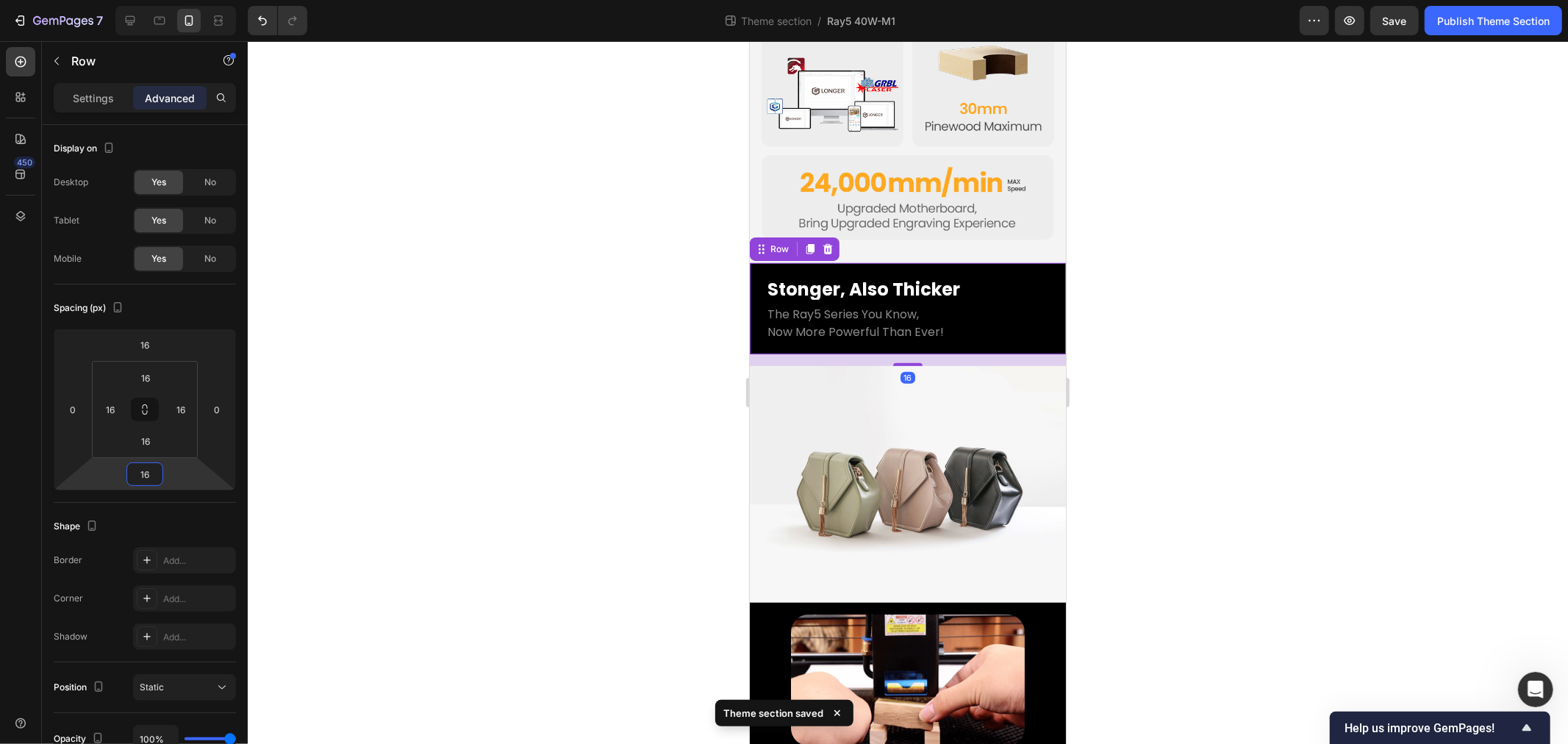
type input "16"
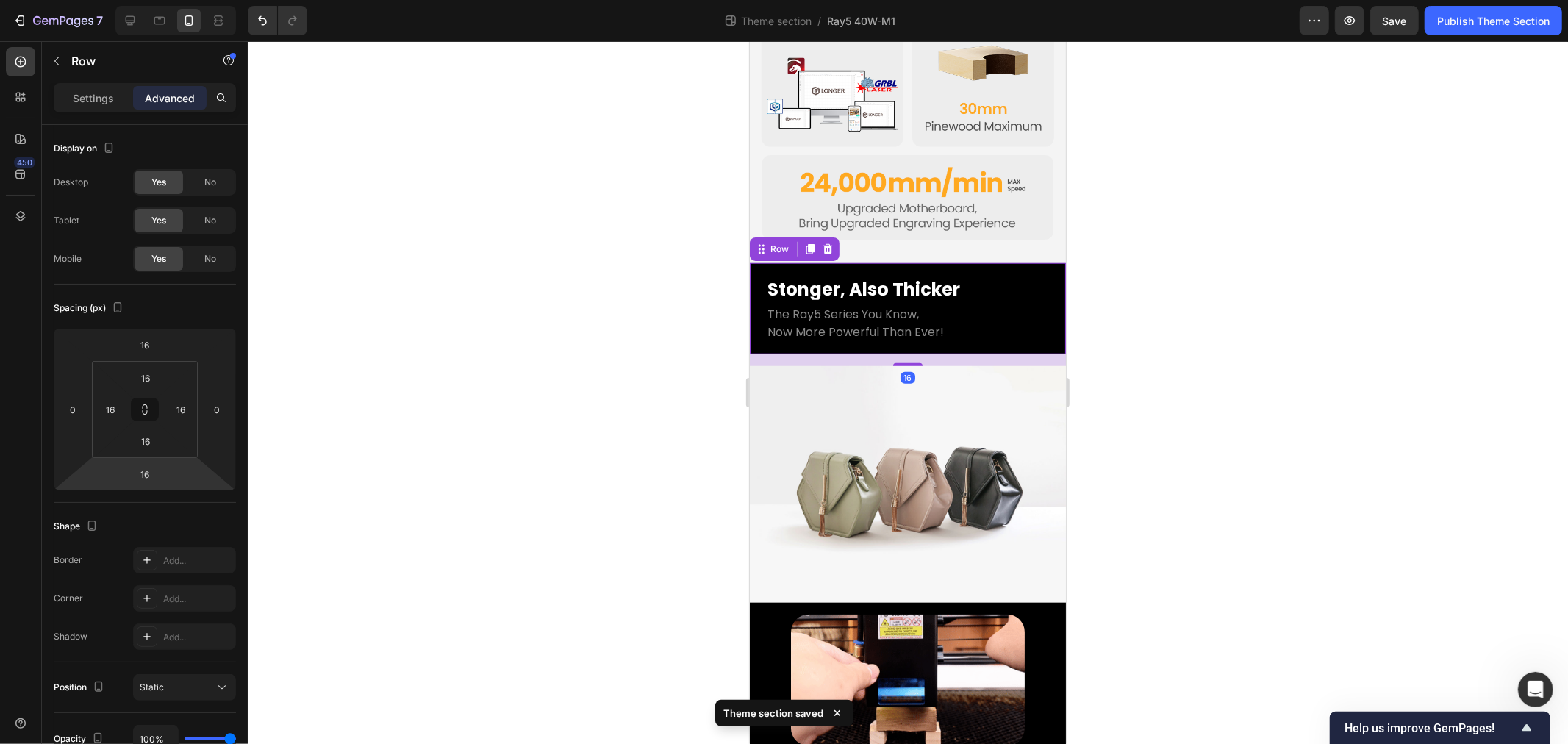
click at [439, 400] on div at bounding box center [909, 392] width 1321 height 703
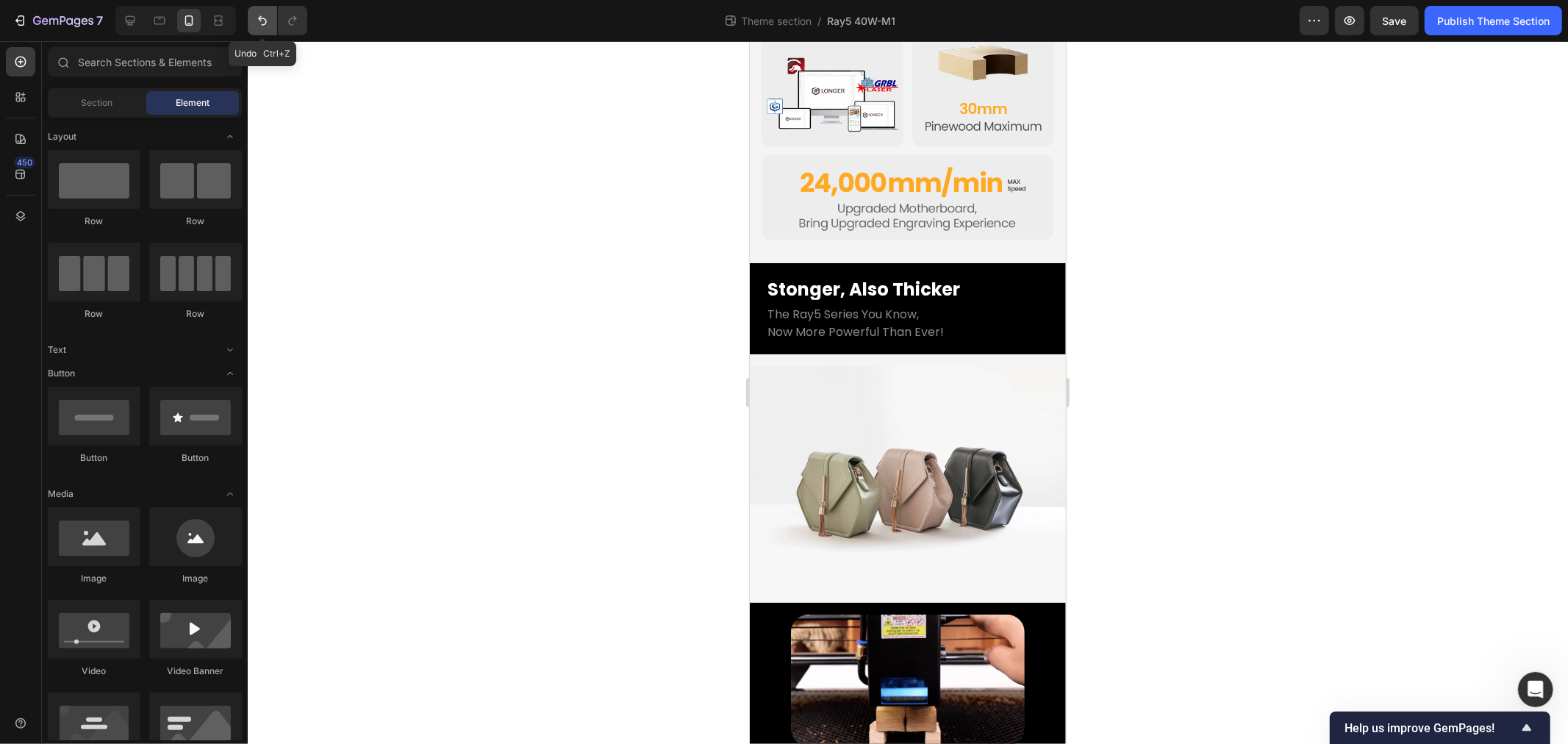
click at [257, 19] on icon "Undo/Redo" at bounding box center [262, 20] width 15 height 15
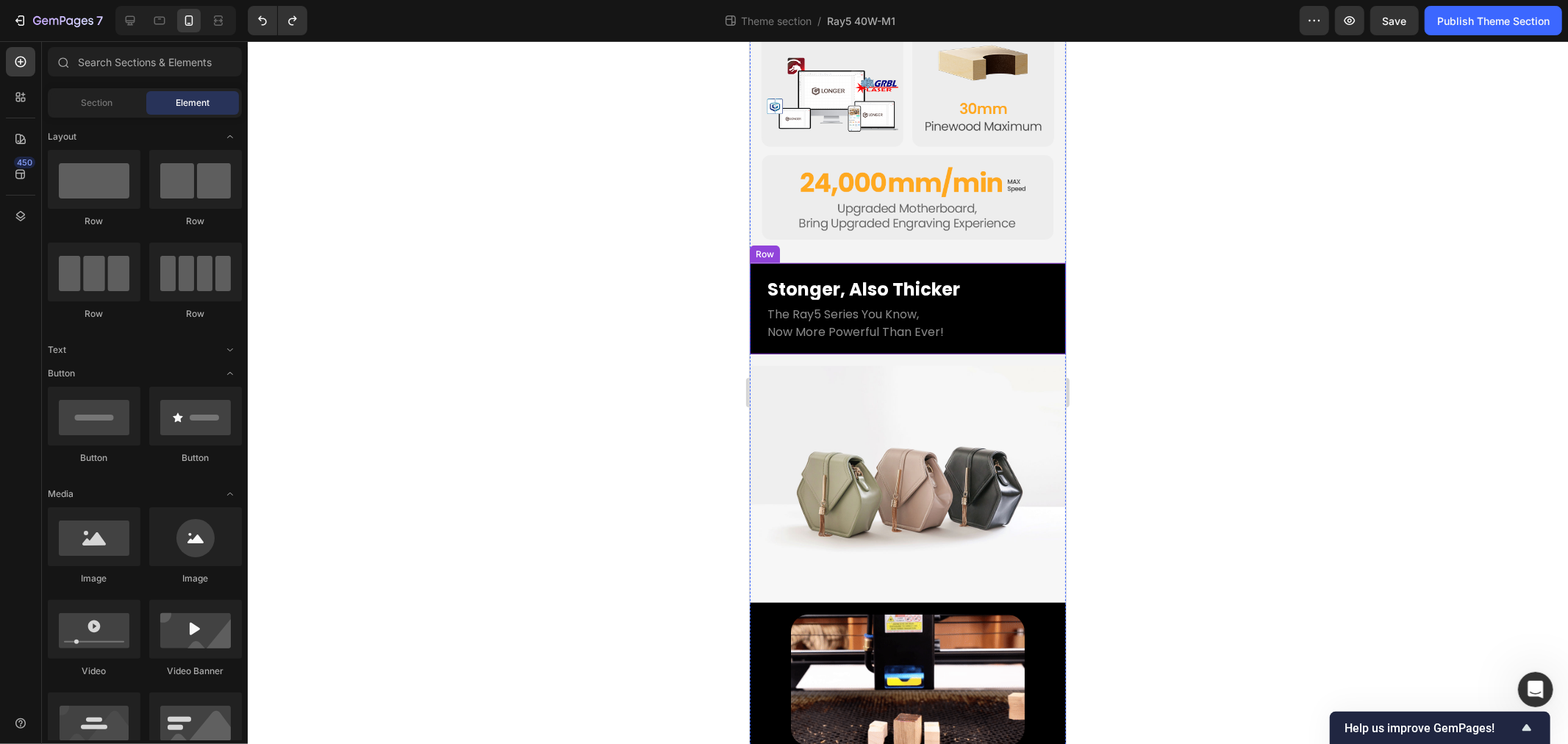
click at [750, 263] on div "Stonger, Also Thicker Heading The Ray5 Series You Know, Now More Powerful Than …" at bounding box center [908, 308] width 316 height 91
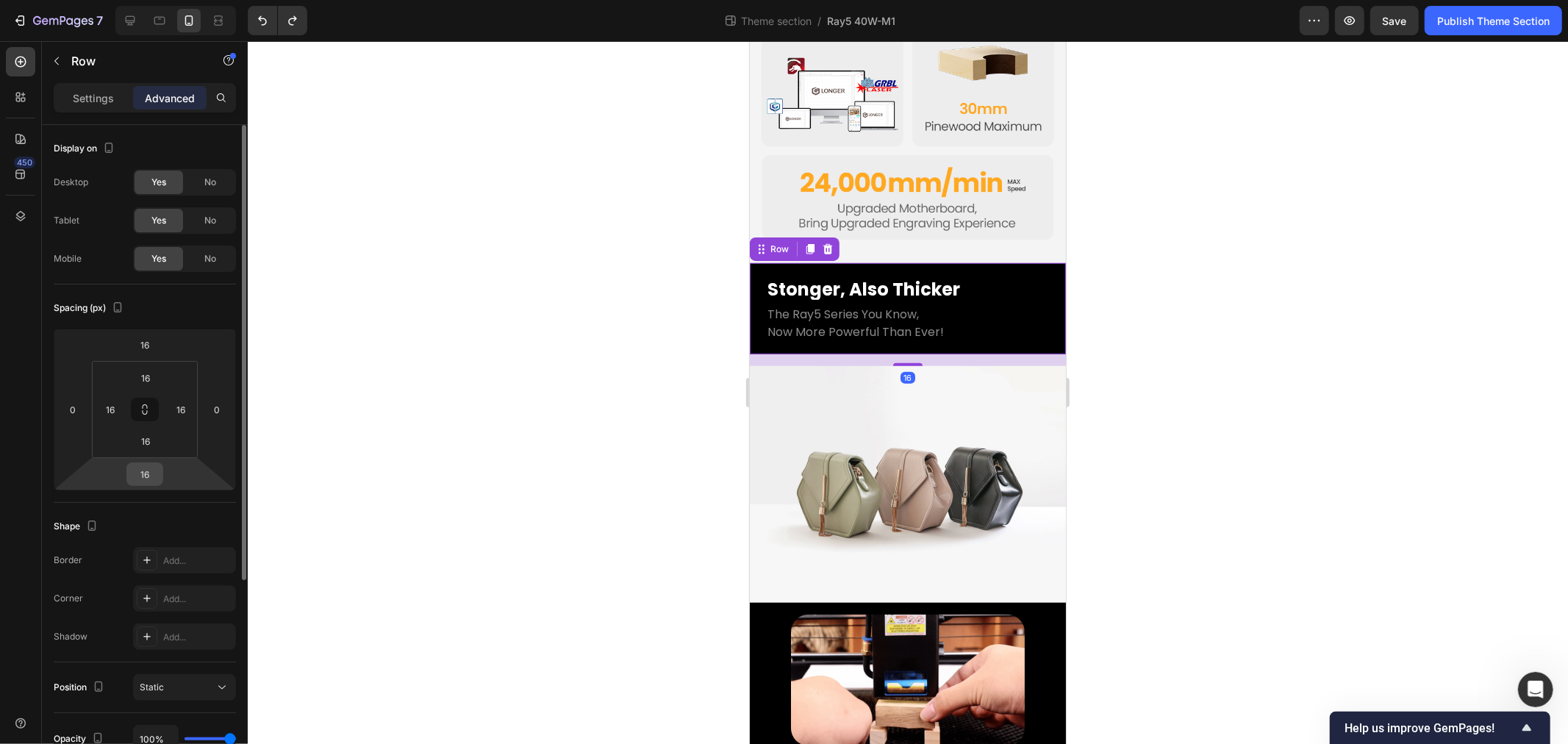
click at [152, 474] on input "16" at bounding box center [144, 474] width 29 height 22
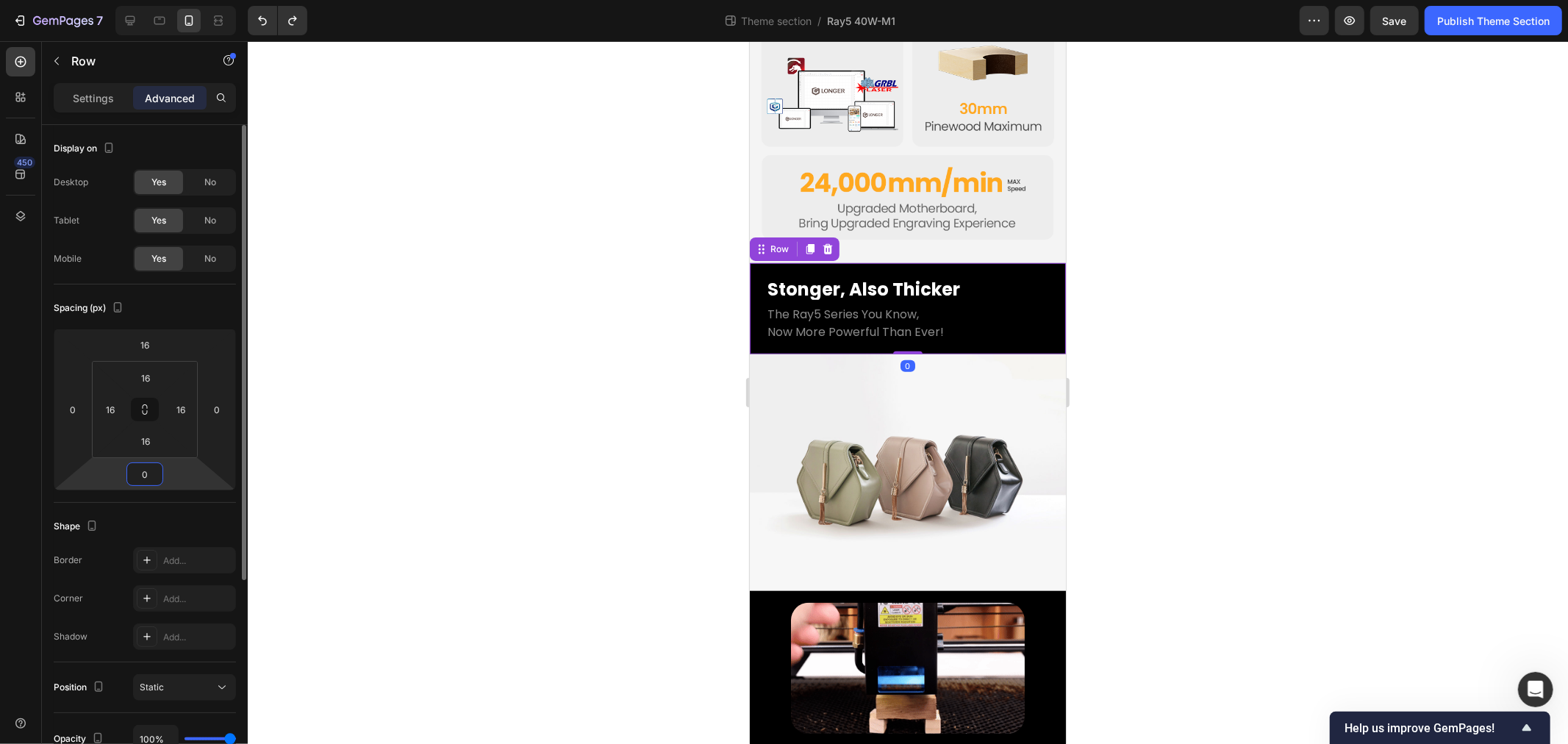
scroll to position [975, 0]
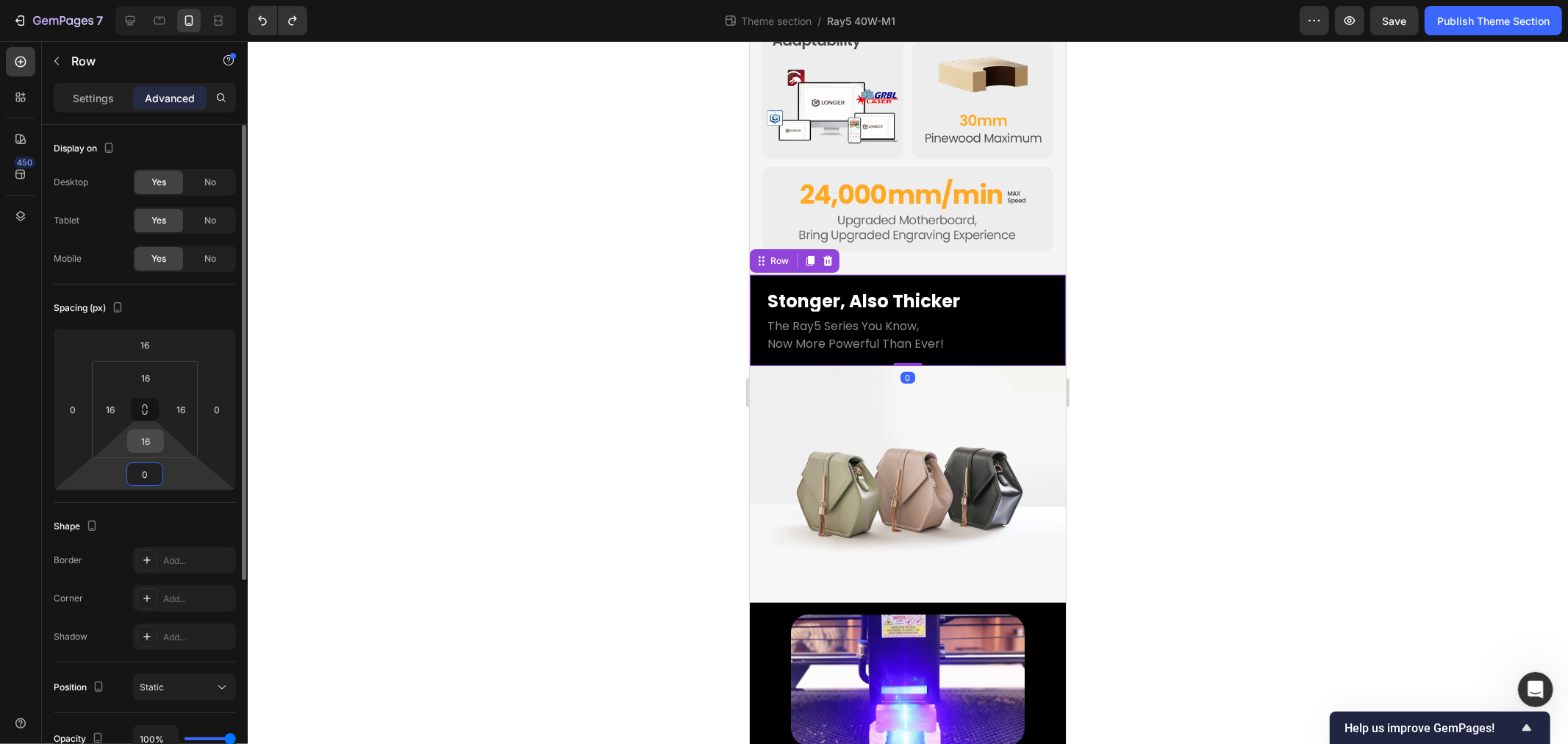
type input "0"
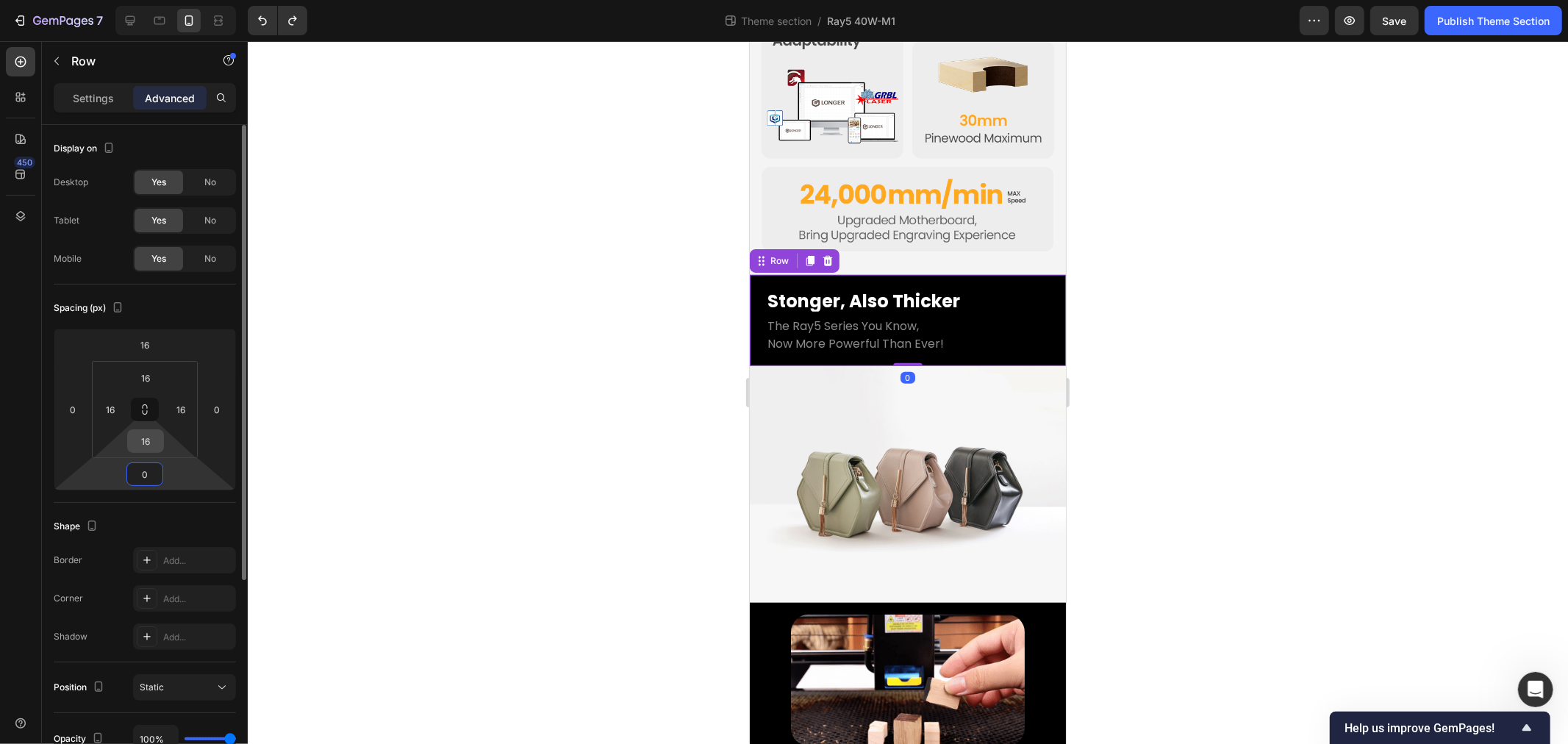
click at [151, 446] on input "16" at bounding box center [145, 441] width 29 height 22
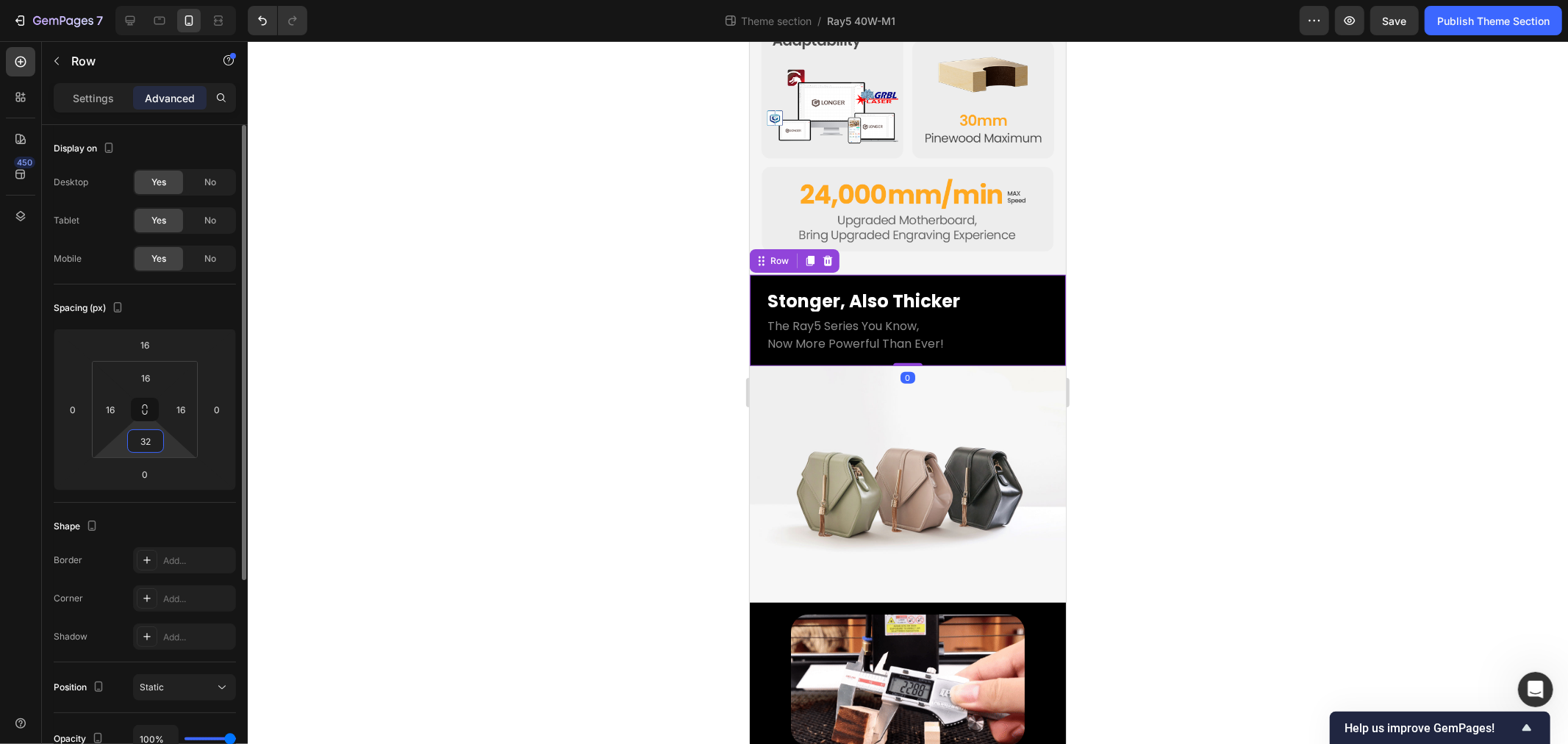
scroll to position [987, 0]
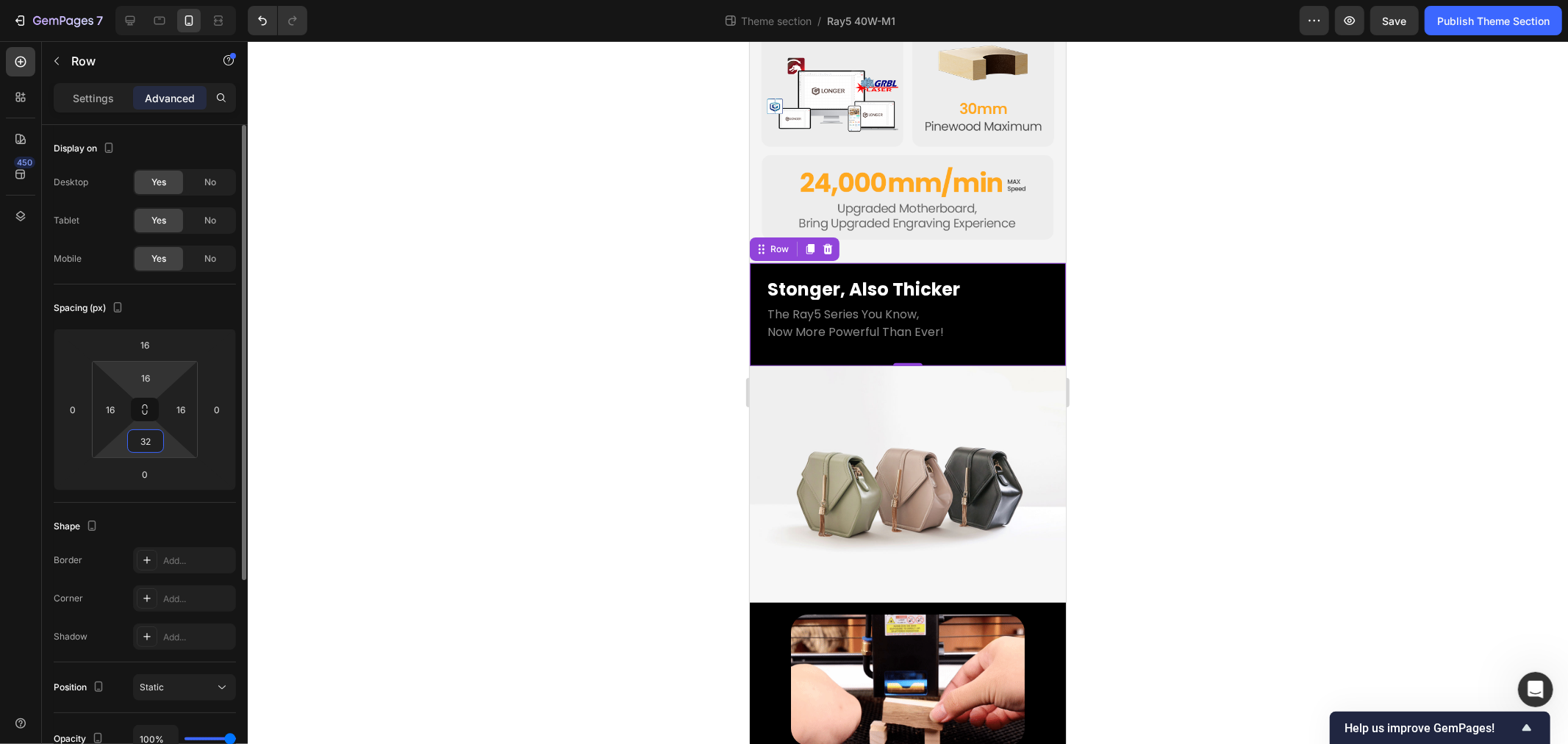
type input "32"
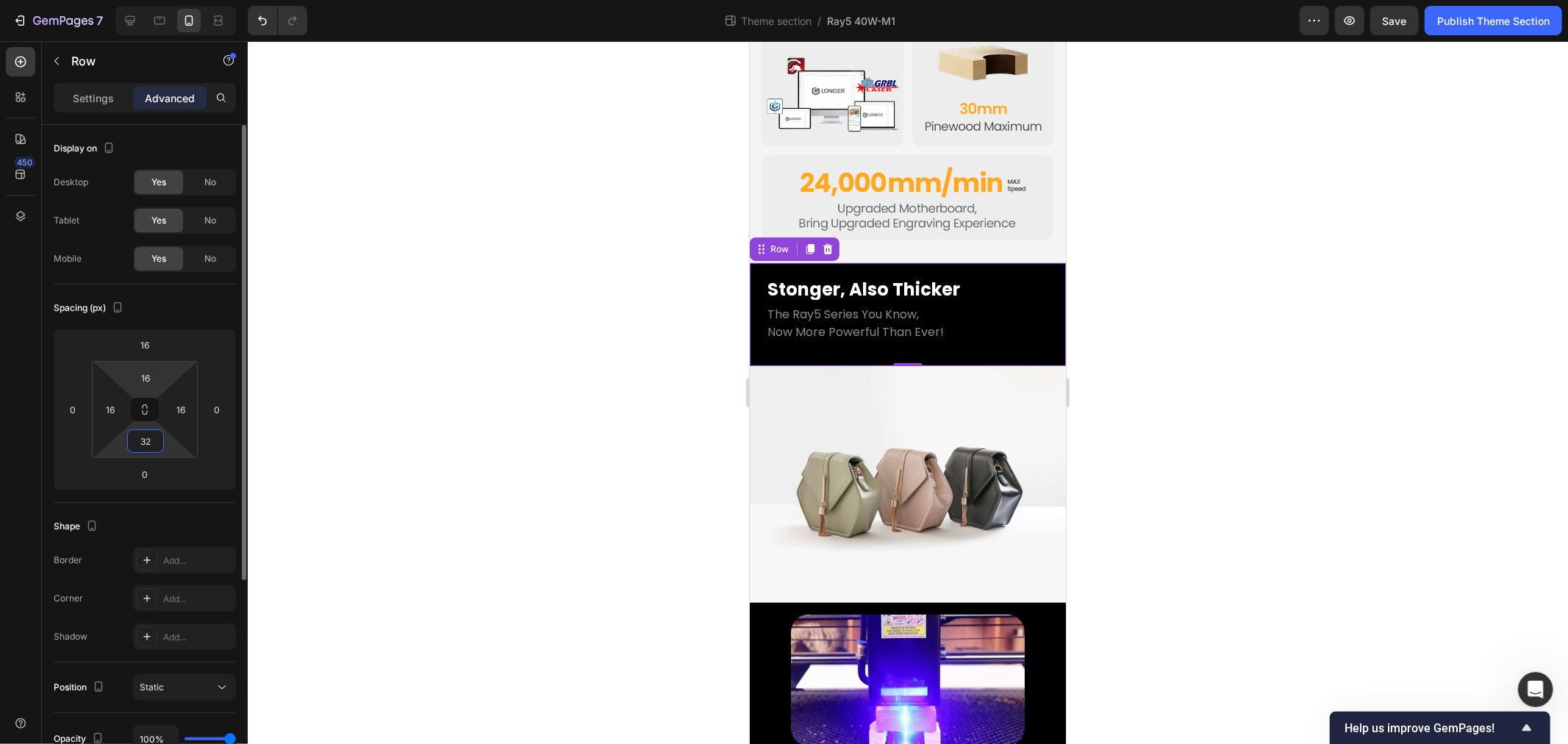
click at [142, 0] on html "7 Theme section / Ray5 40W-M1 Preview Save Publish Theme Section 450 Sections(1…" at bounding box center [784, 0] width 1568 height 0
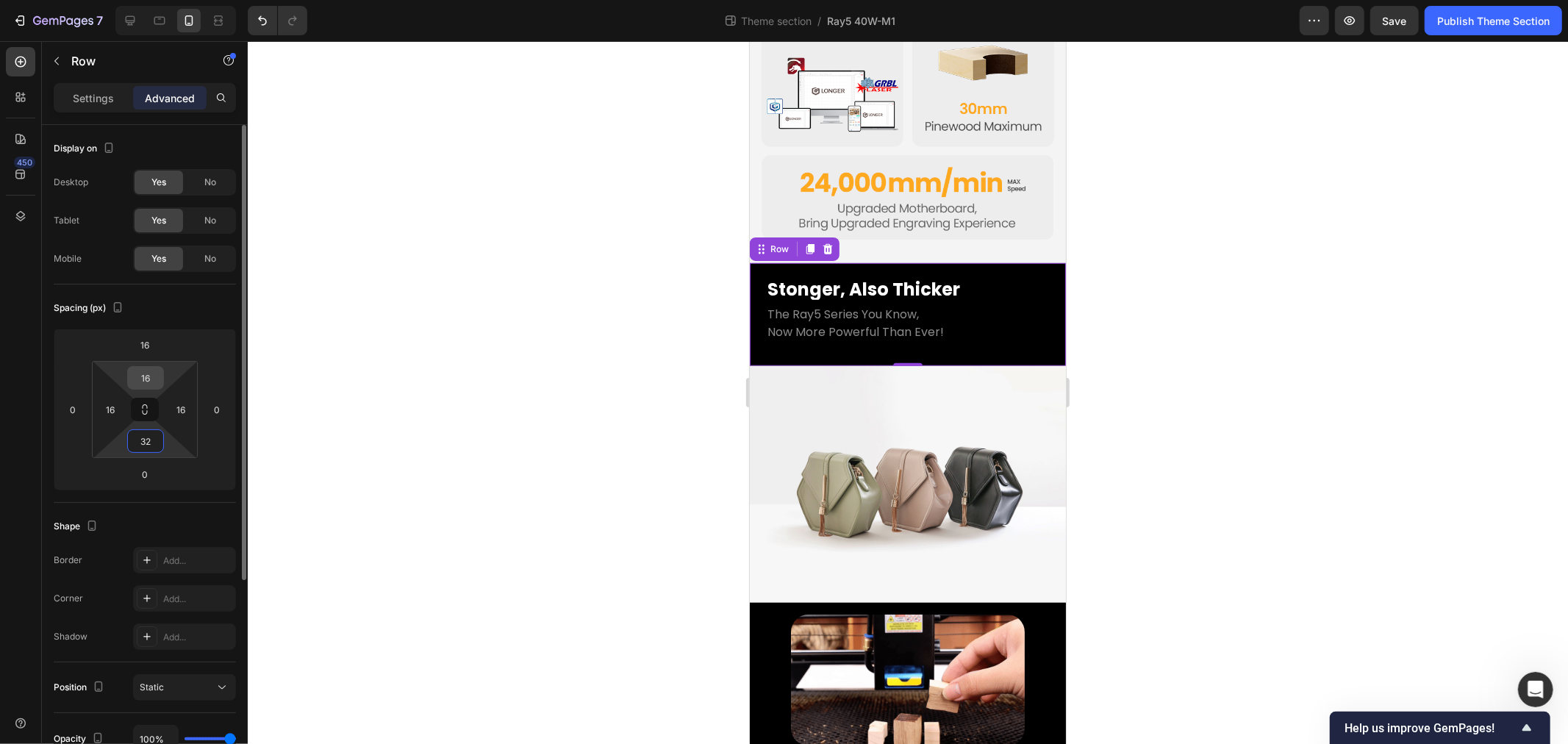
click at [147, 382] on input "16" at bounding box center [145, 377] width 29 height 22
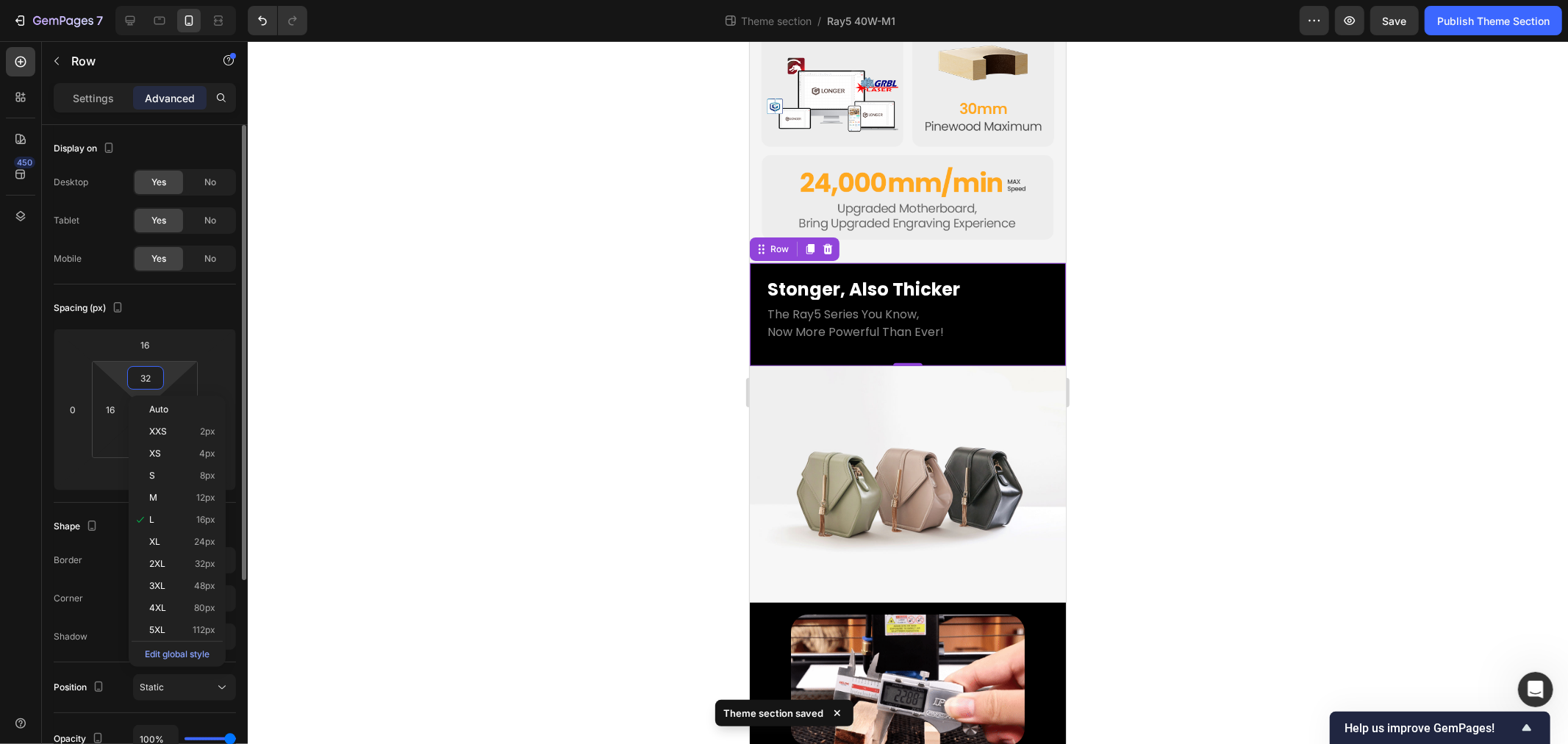
scroll to position [997, 0]
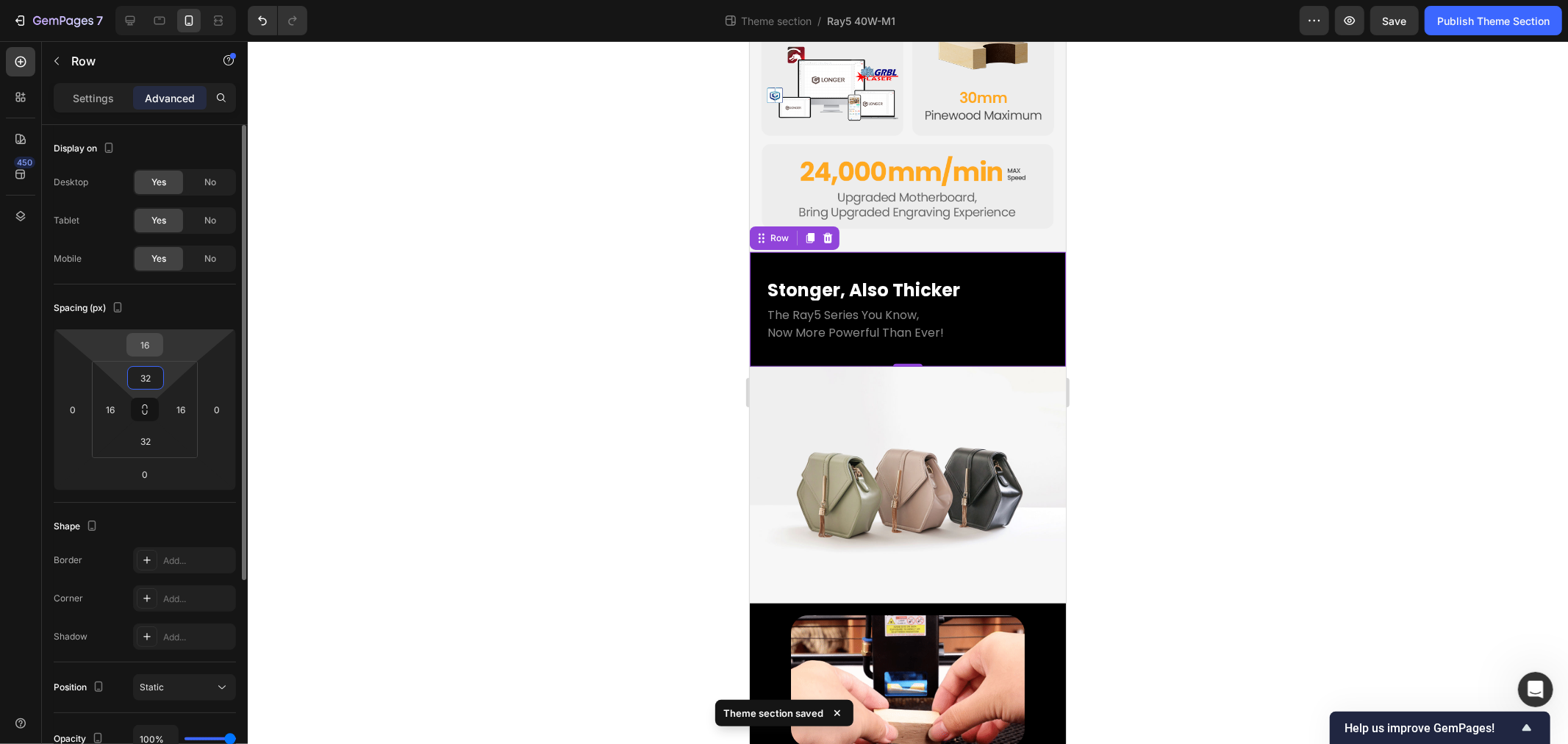
type input "32"
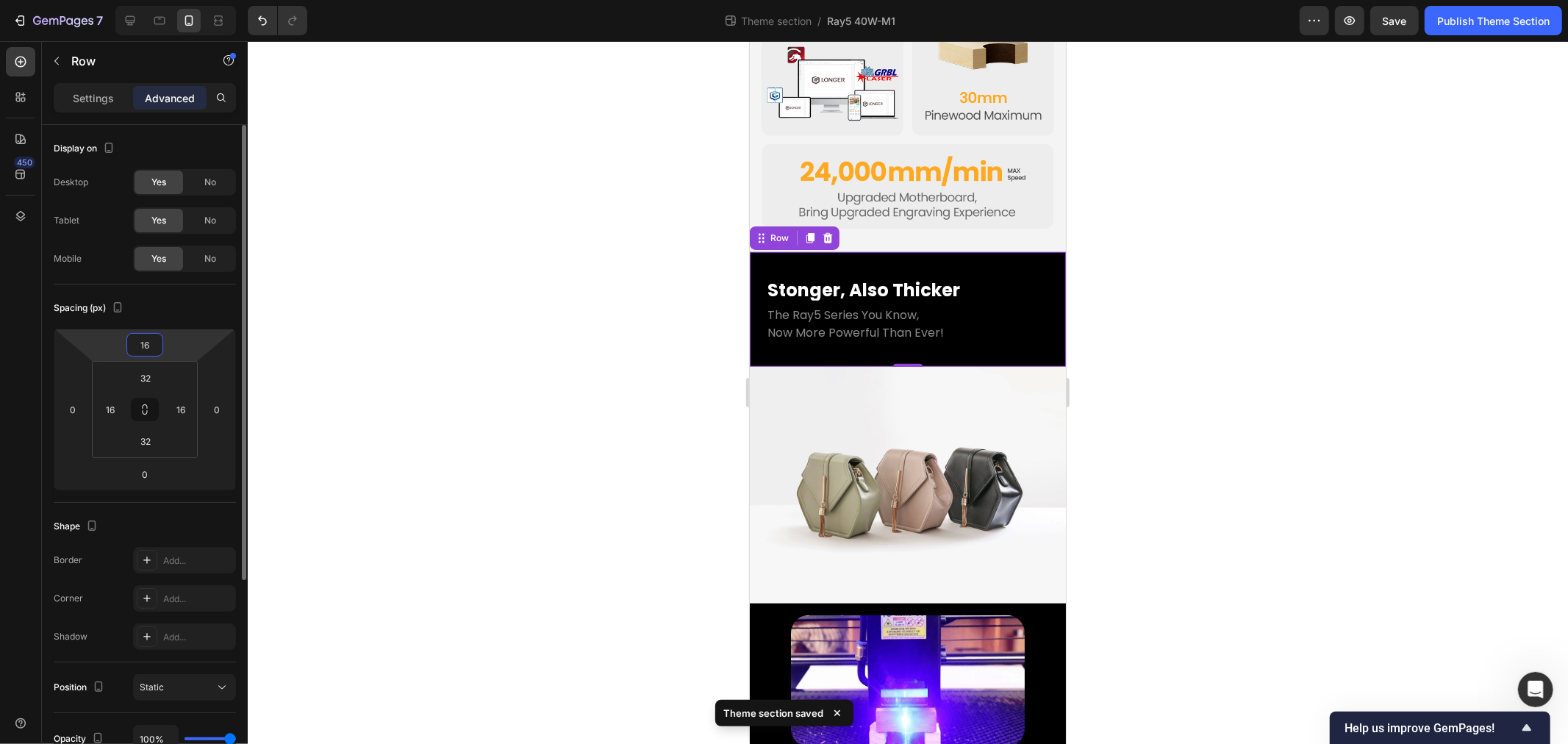
click at [148, 348] on input "16" at bounding box center [144, 344] width 29 height 22
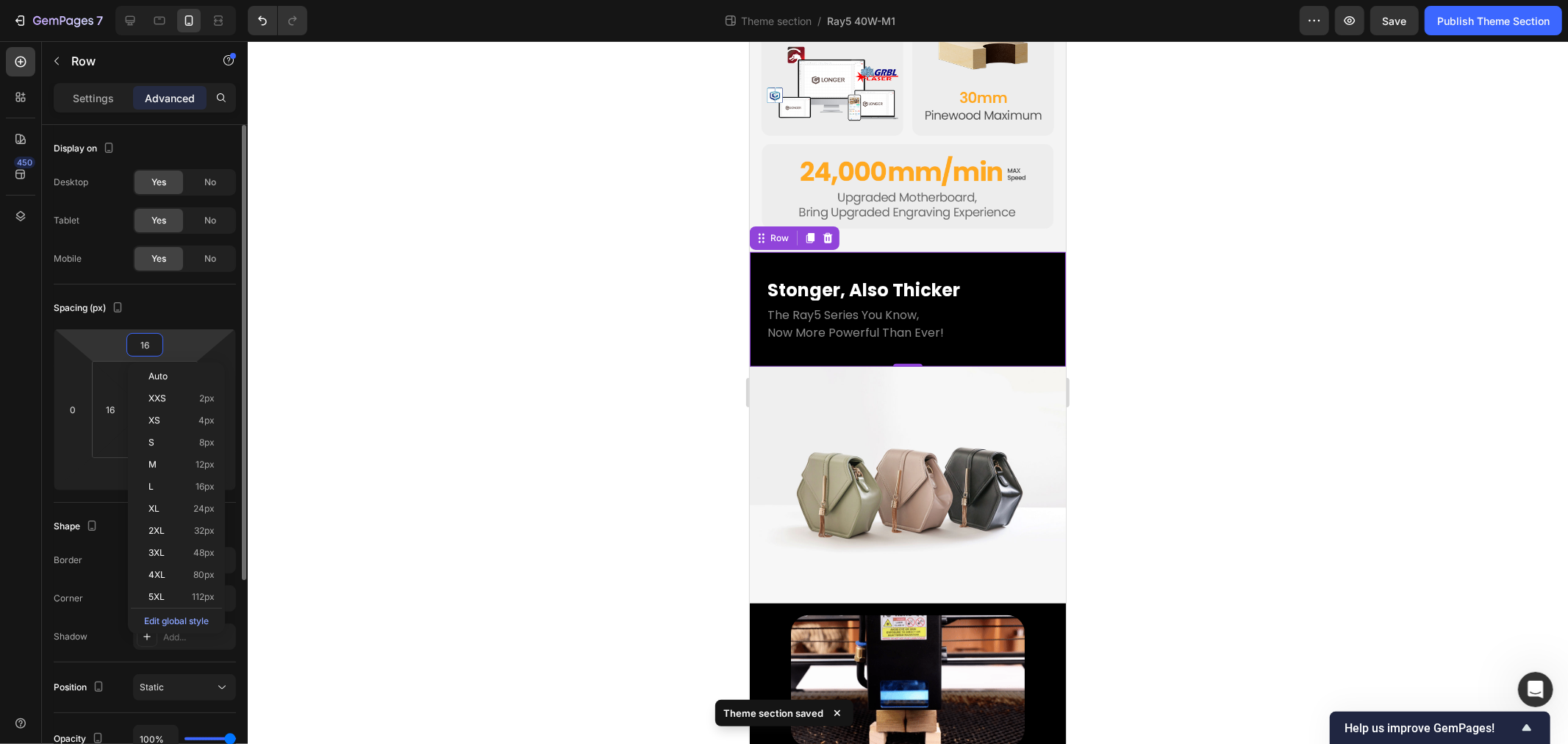
scroll to position [987, 0]
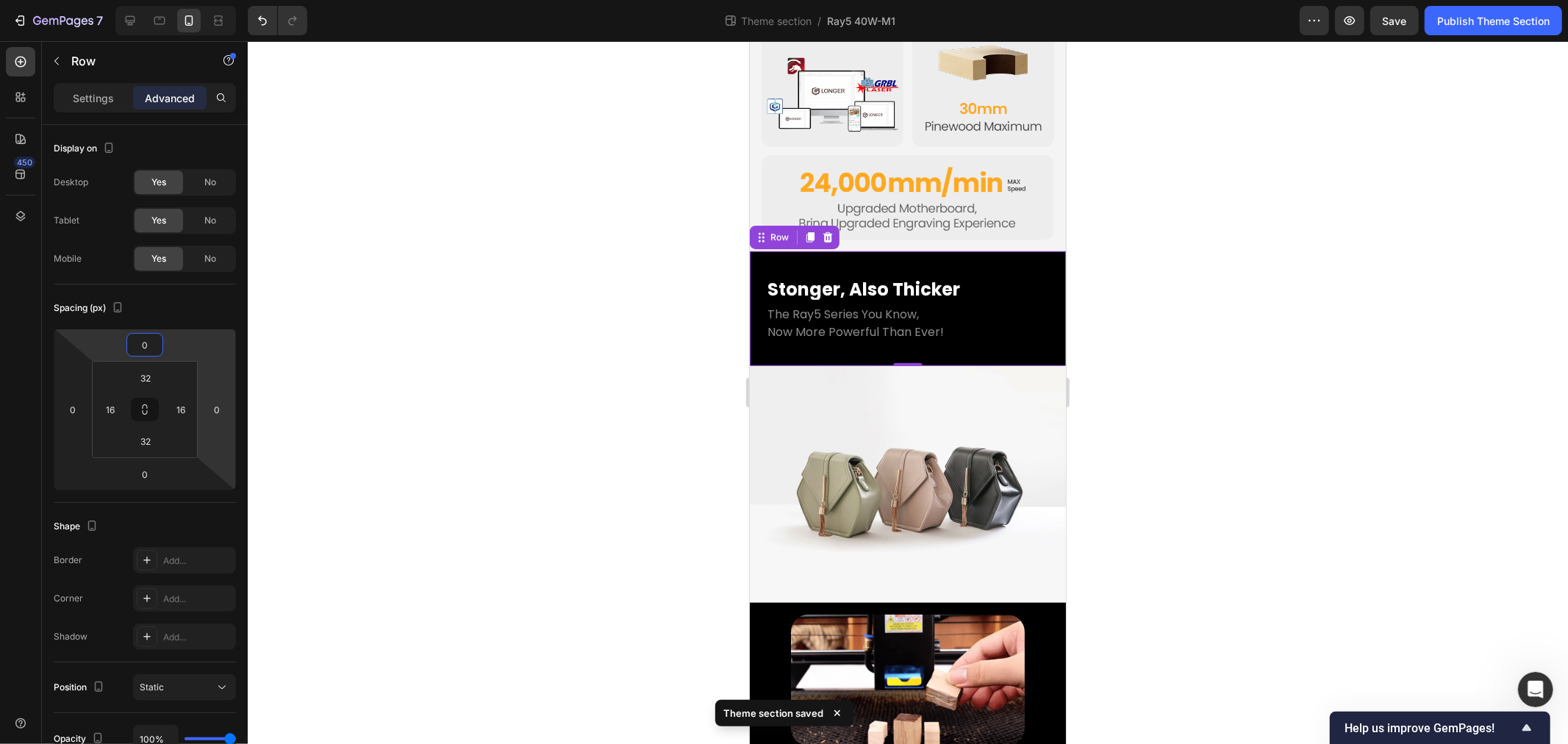
type input "0"
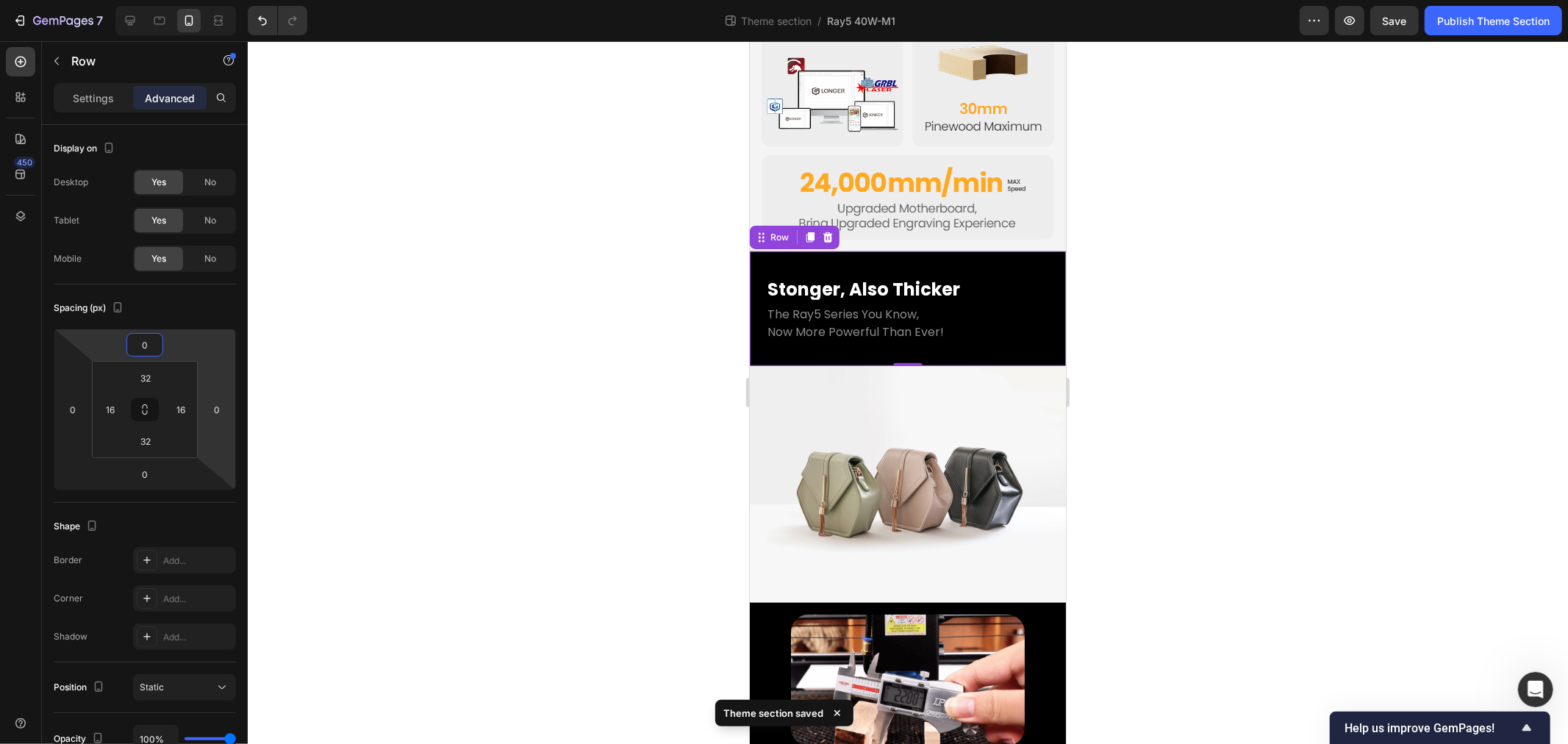
click at [432, 362] on div at bounding box center [909, 392] width 1321 height 703
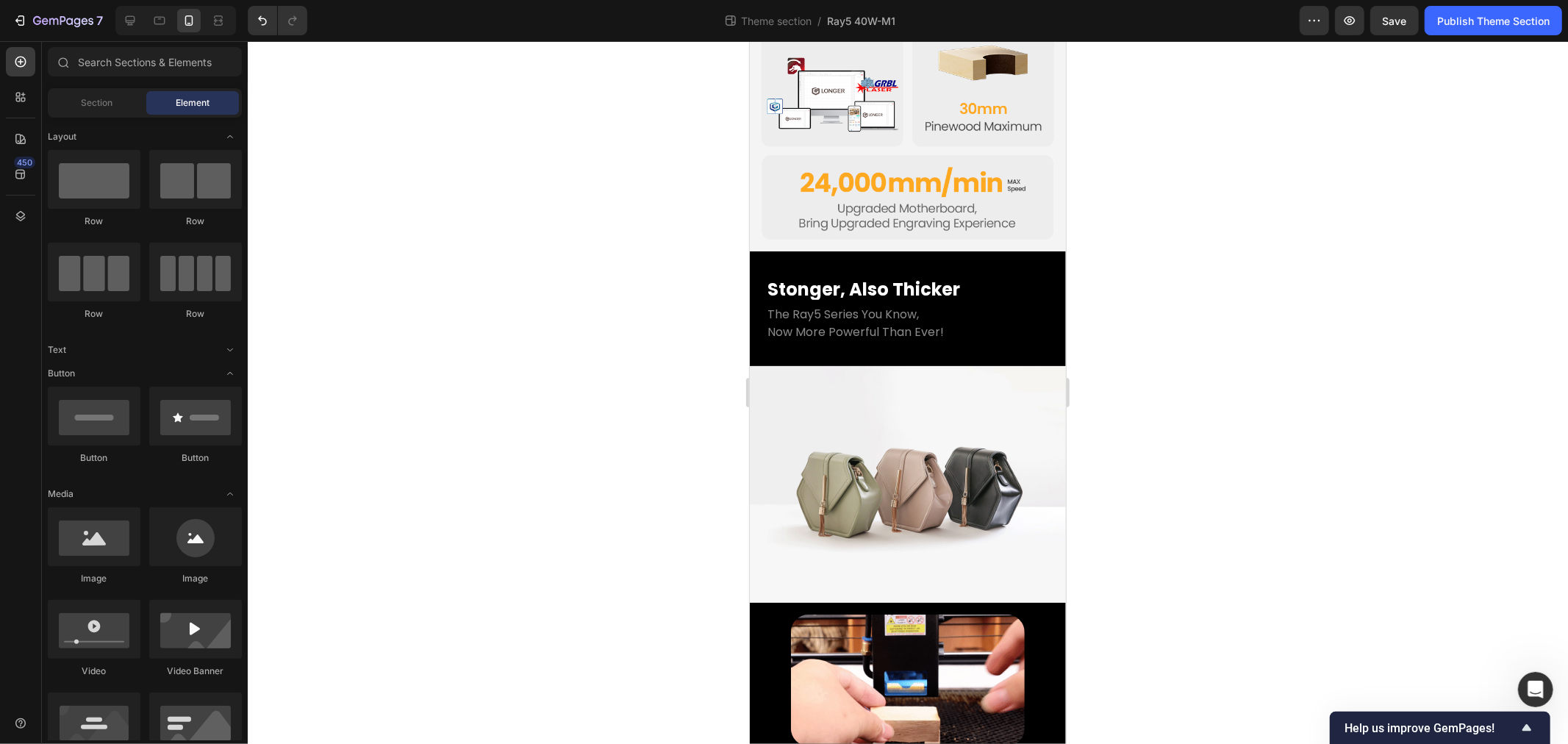
click at [538, 541] on div at bounding box center [909, 392] width 1321 height 703
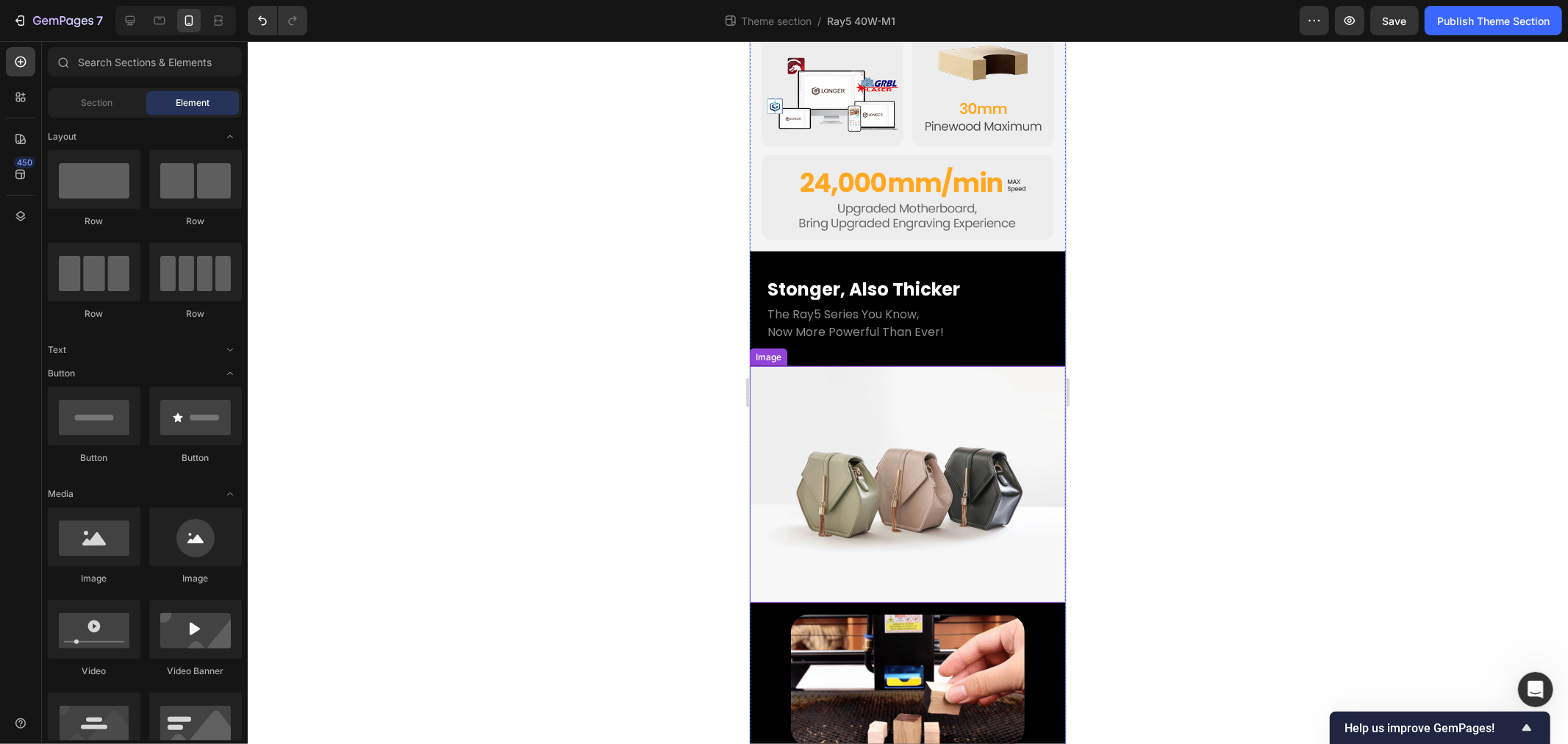
click at [844, 460] on img at bounding box center [908, 484] width 316 height 238
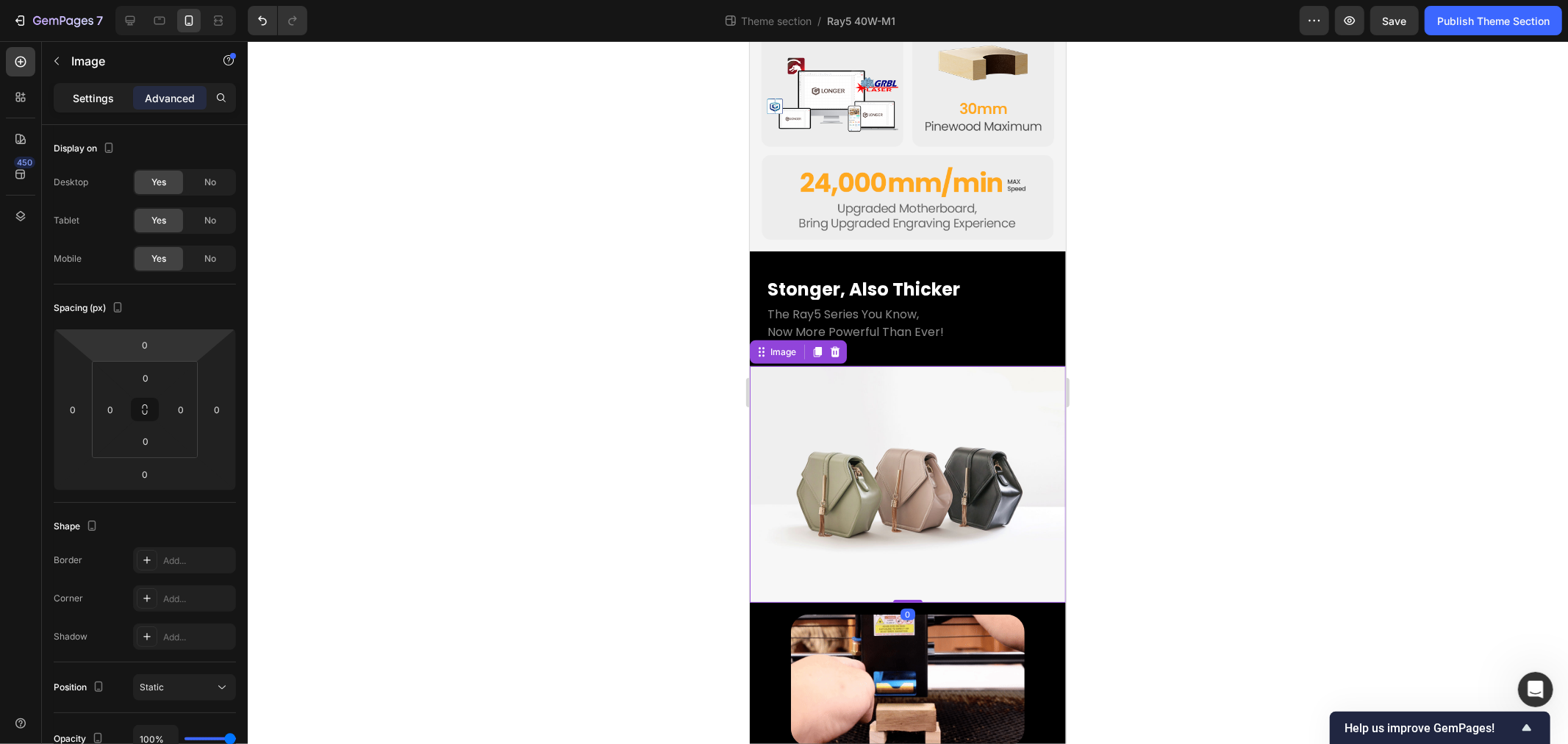
click at [88, 93] on p "Settings" at bounding box center [93, 98] width 41 height 16
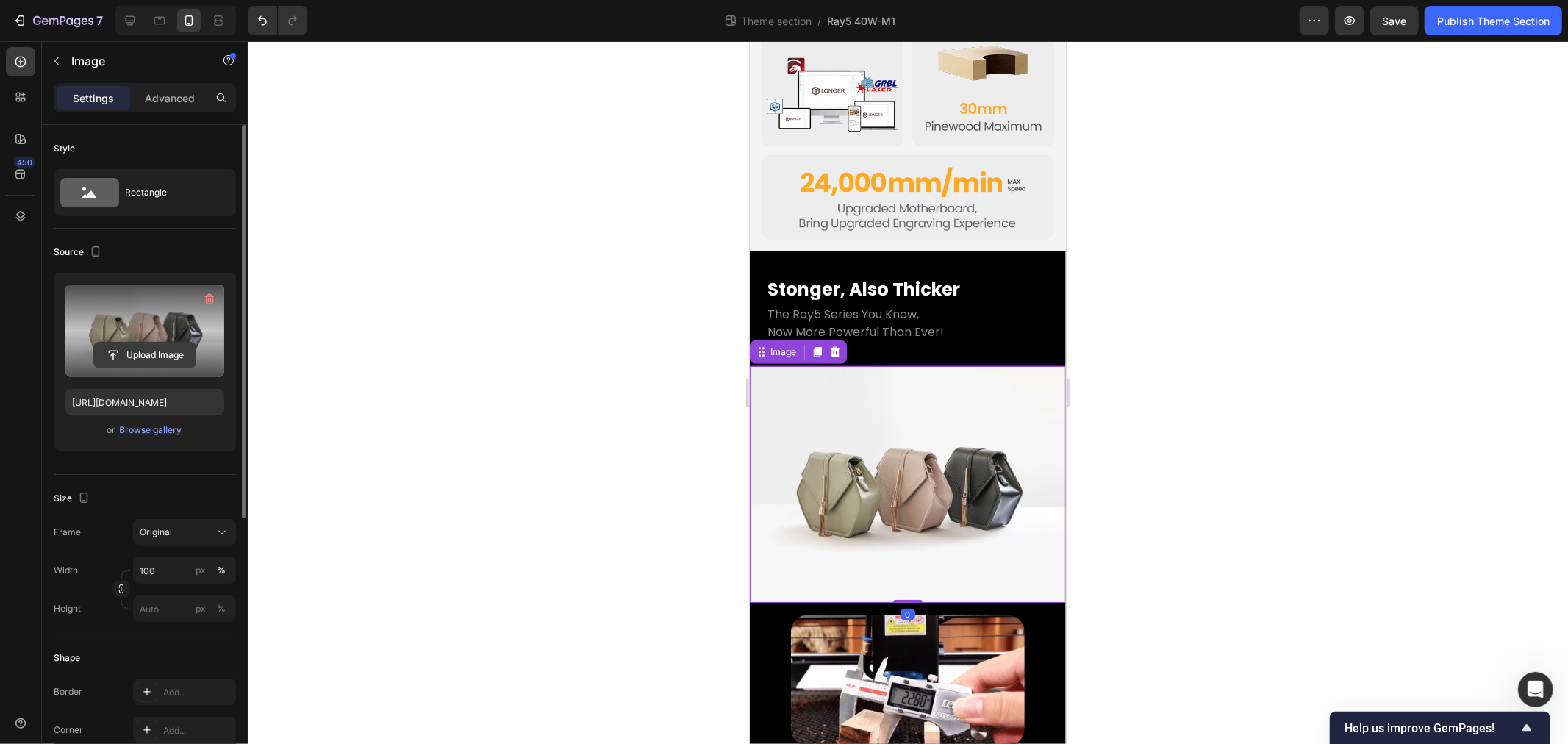
click at [149, 348] on input "file" at bounding box center [144, 355] width 102 height 25
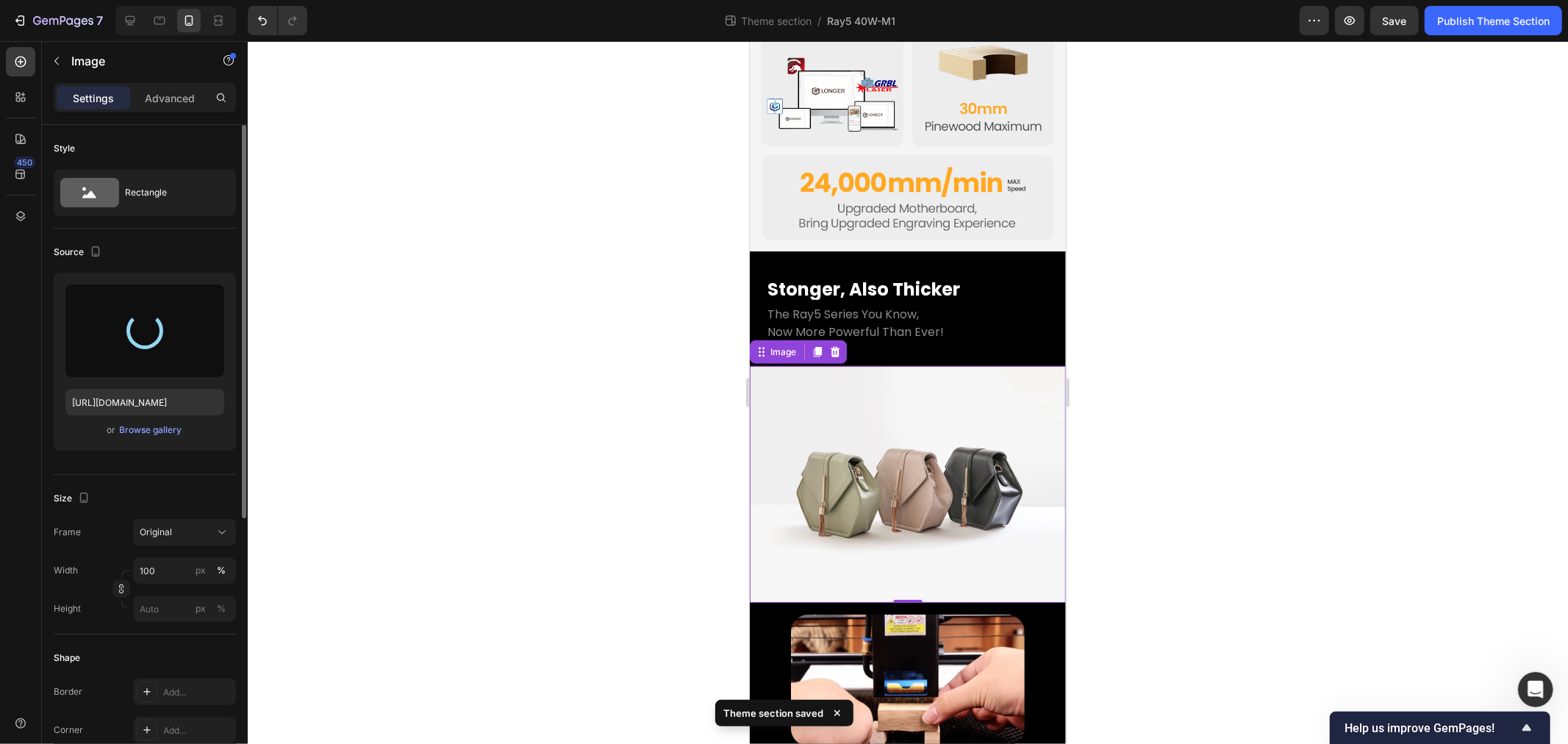
type input "https://cdn.shopify.com/s/files/1/0517/8812/0247/files/gempages_490436405370029…"
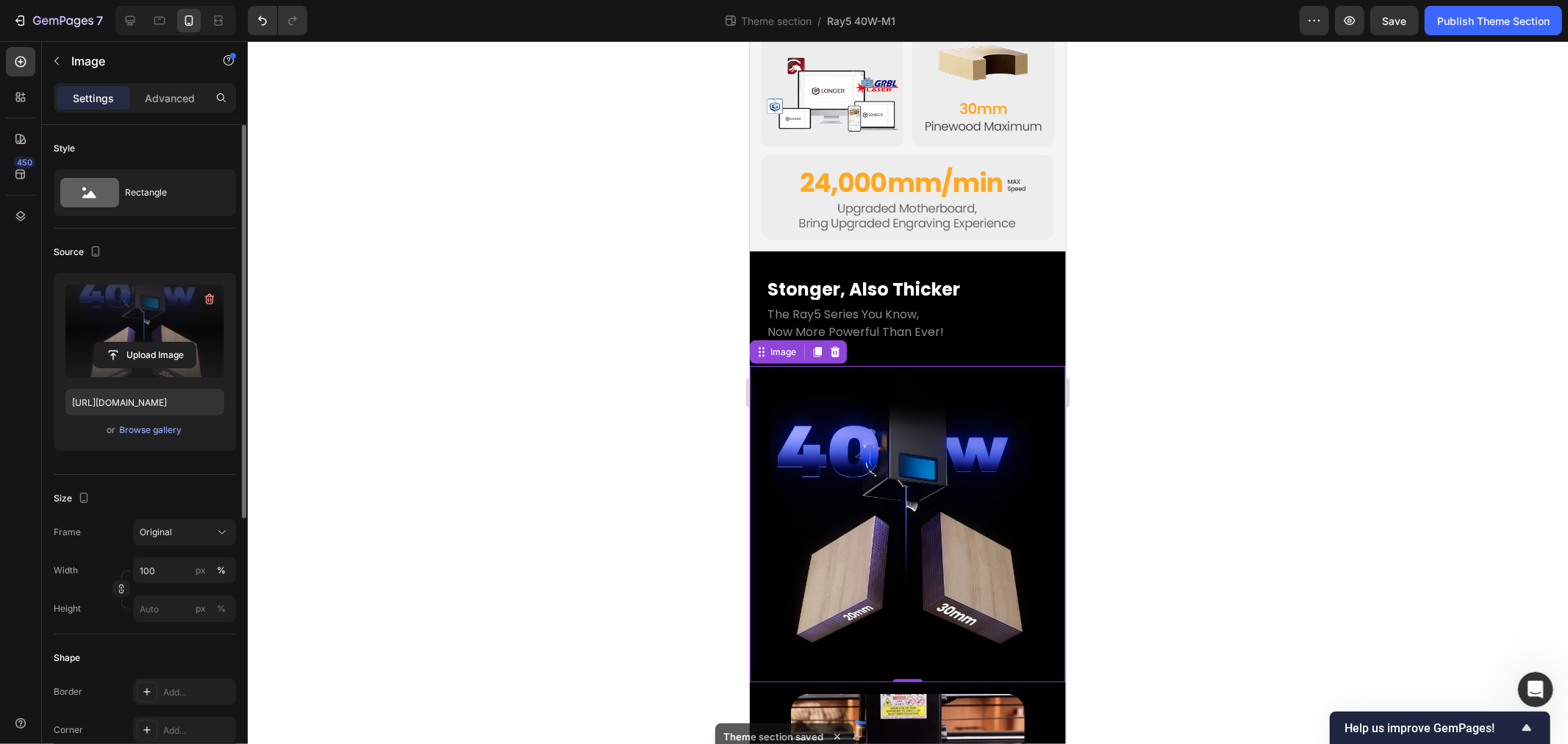
click at [515, 516] on div at bounding box center [909, 392] width 1321 height 703
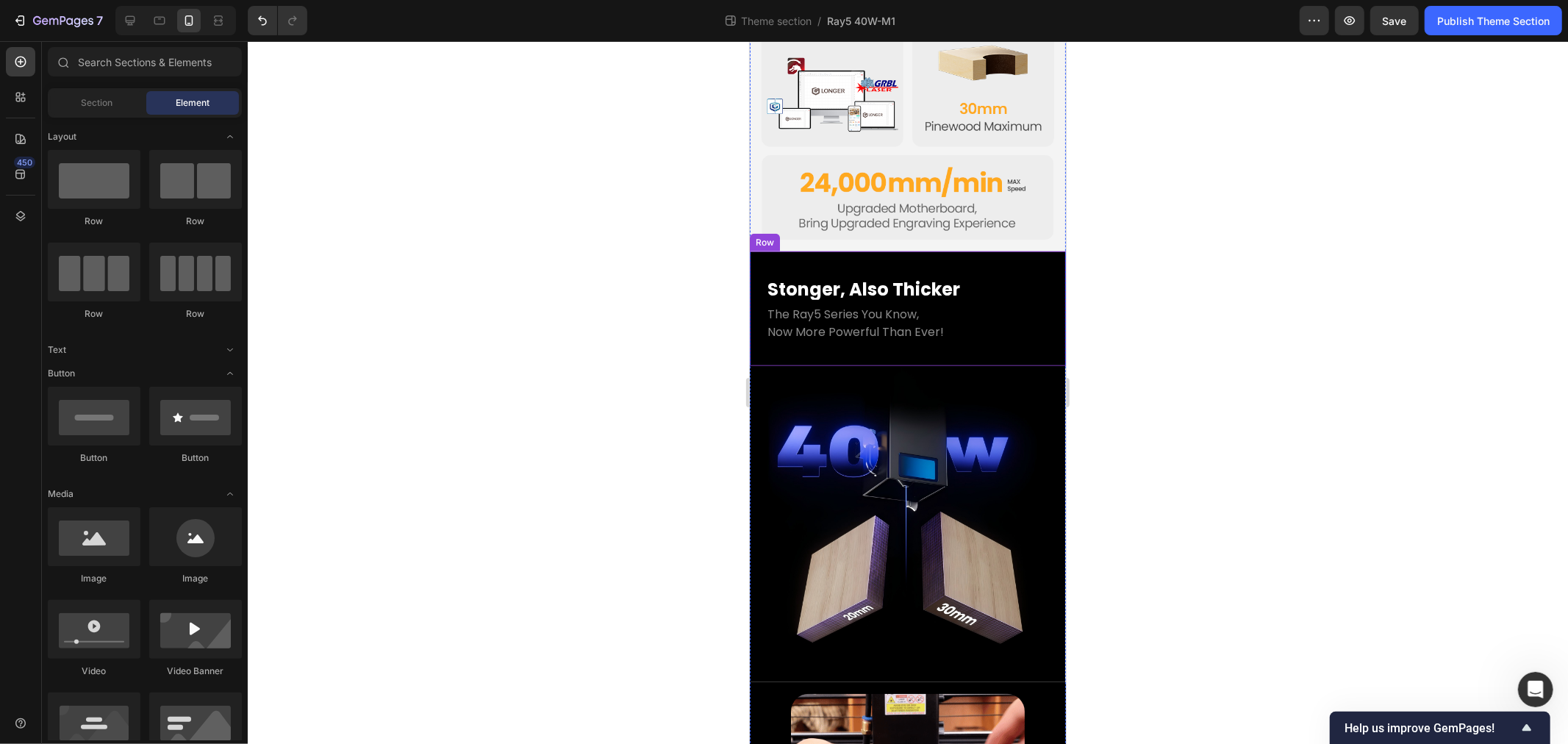
click at [866, 312] on div "Stonger, Also Thicker Heading The Ray5 Series You Know, Now More Powerful Than …" at bounding box center [908, 308] width 316 height 114
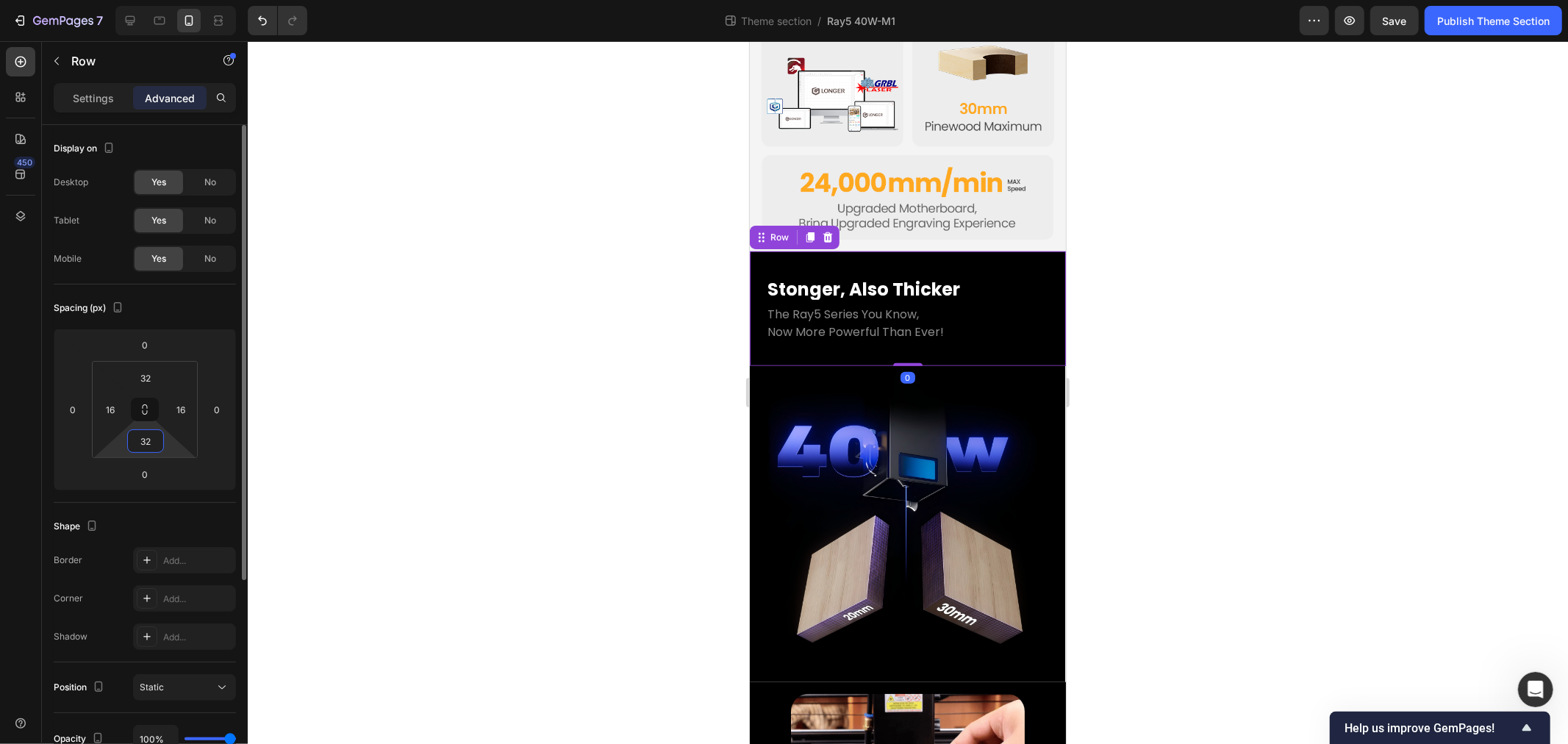
click at [149, 443] on input "32" at bounding box center [145, 441] width 29 height 22
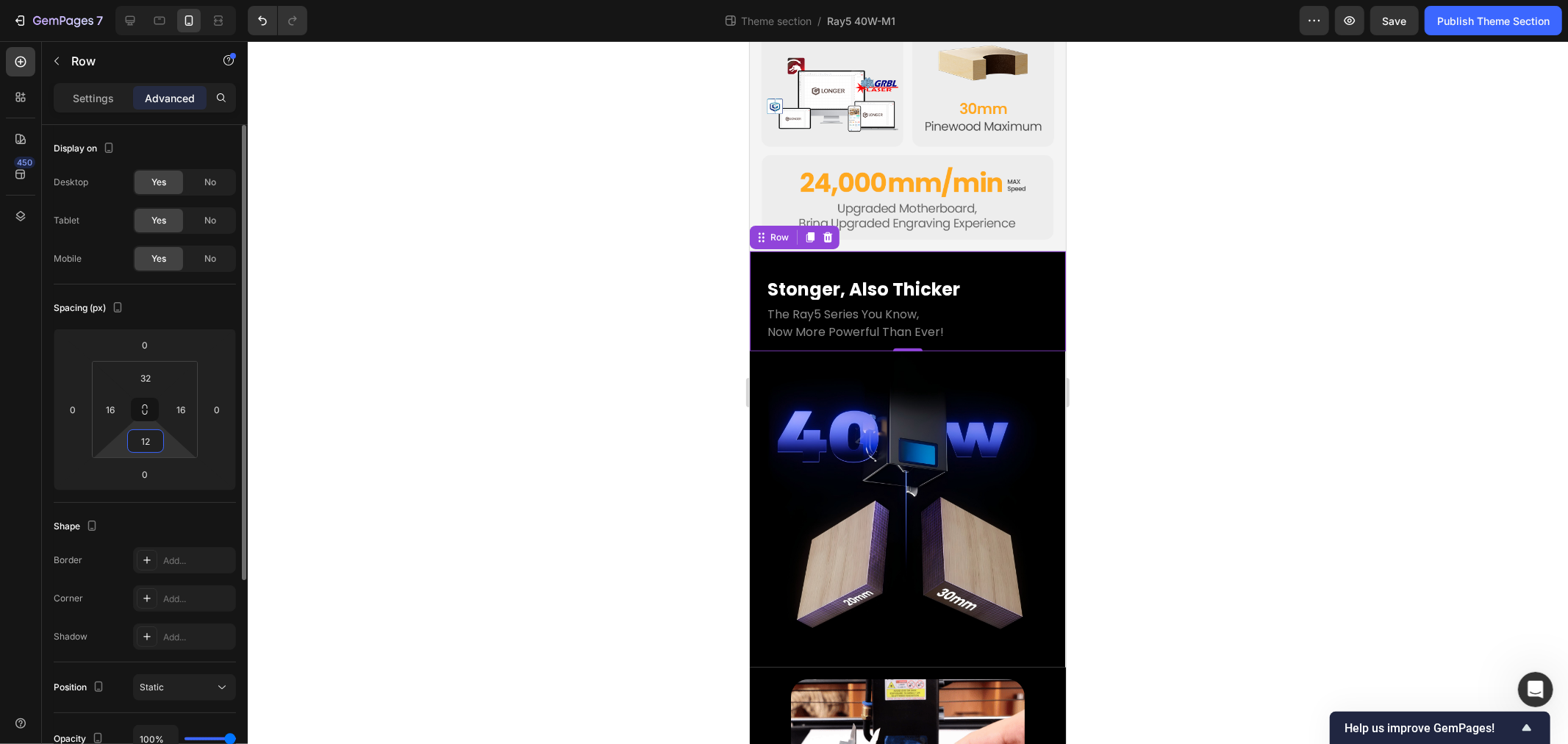
type input "1"
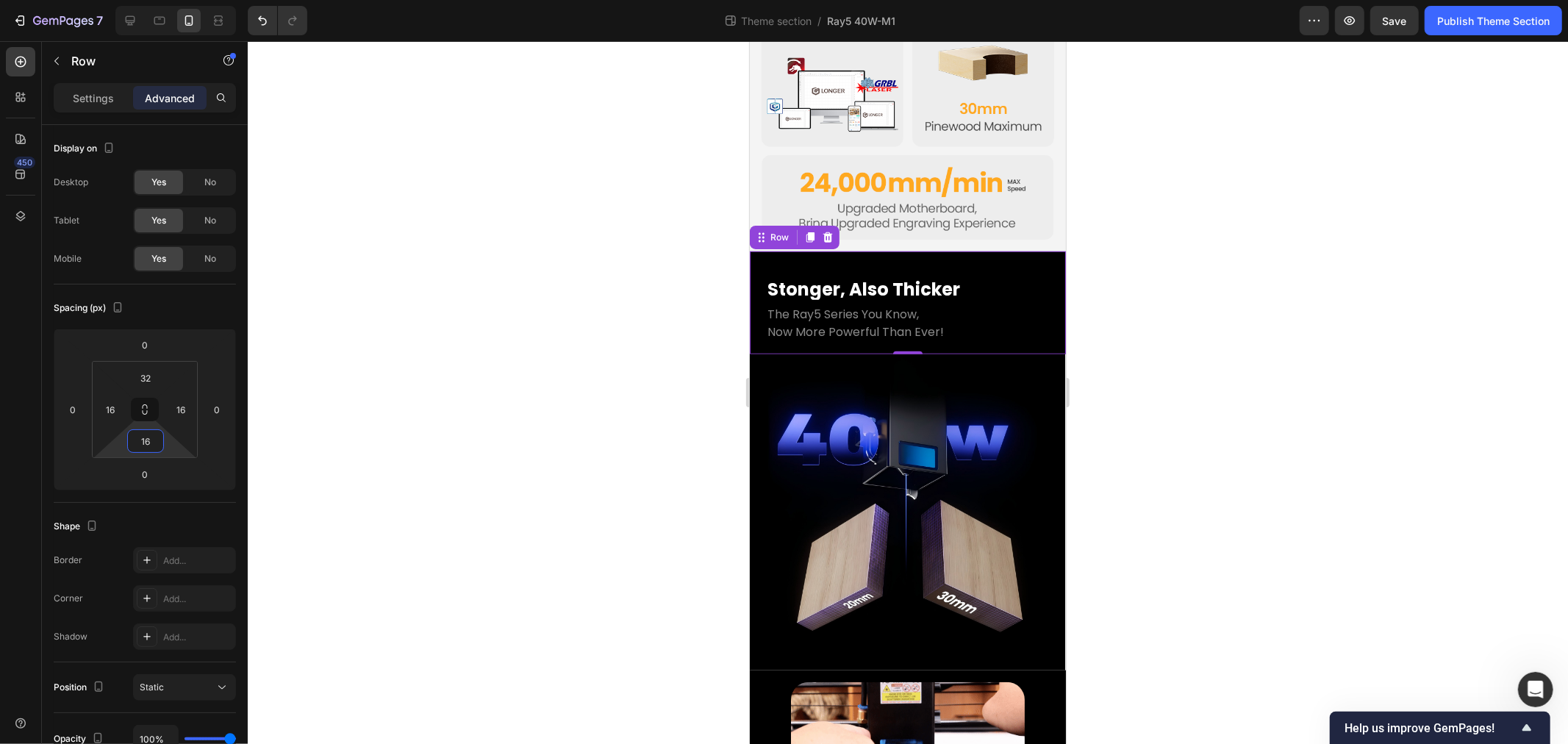
type input "16"
click at [466, 403] on div at bounding box center [909, 392] width 1321 height 703
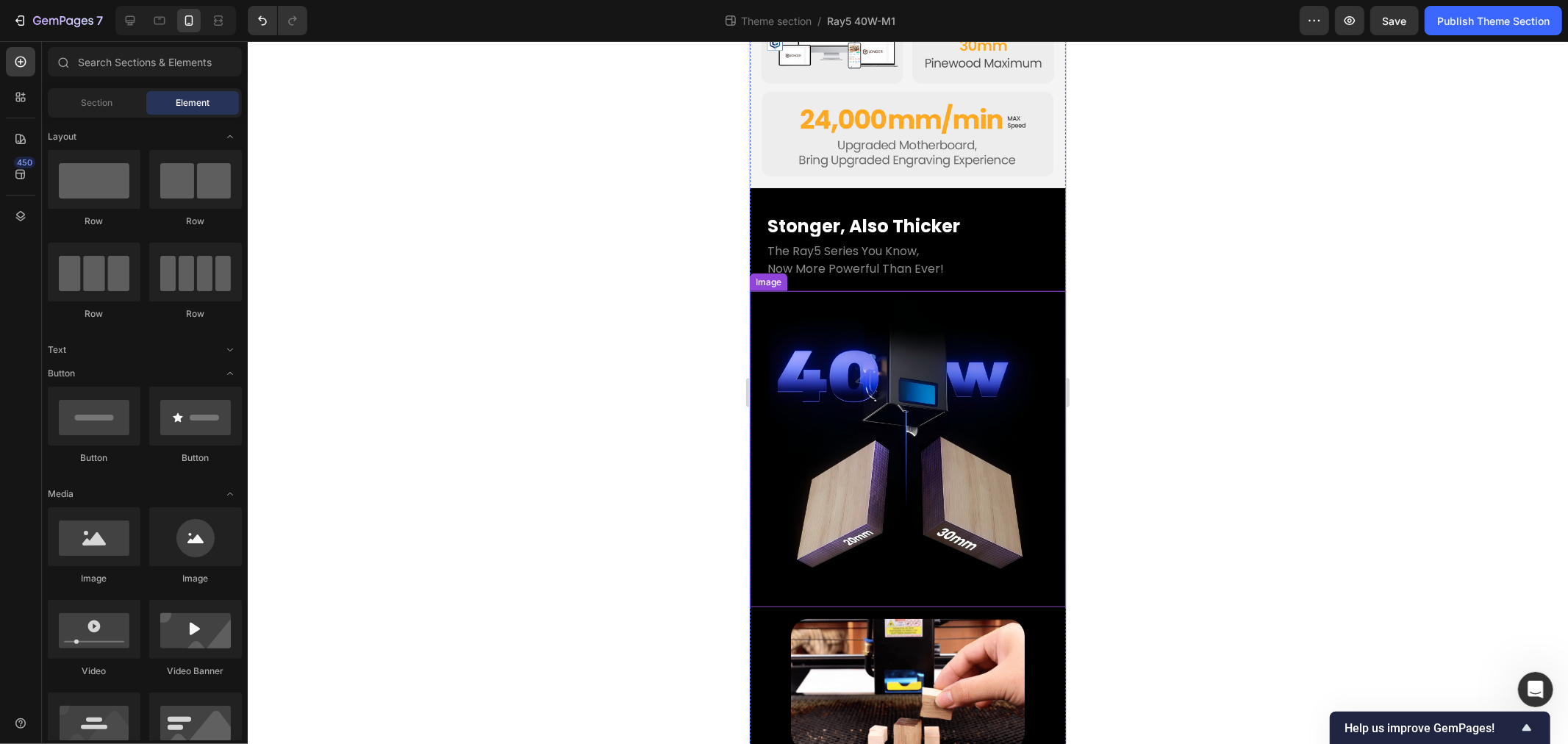
scroll to position [1051, 0]
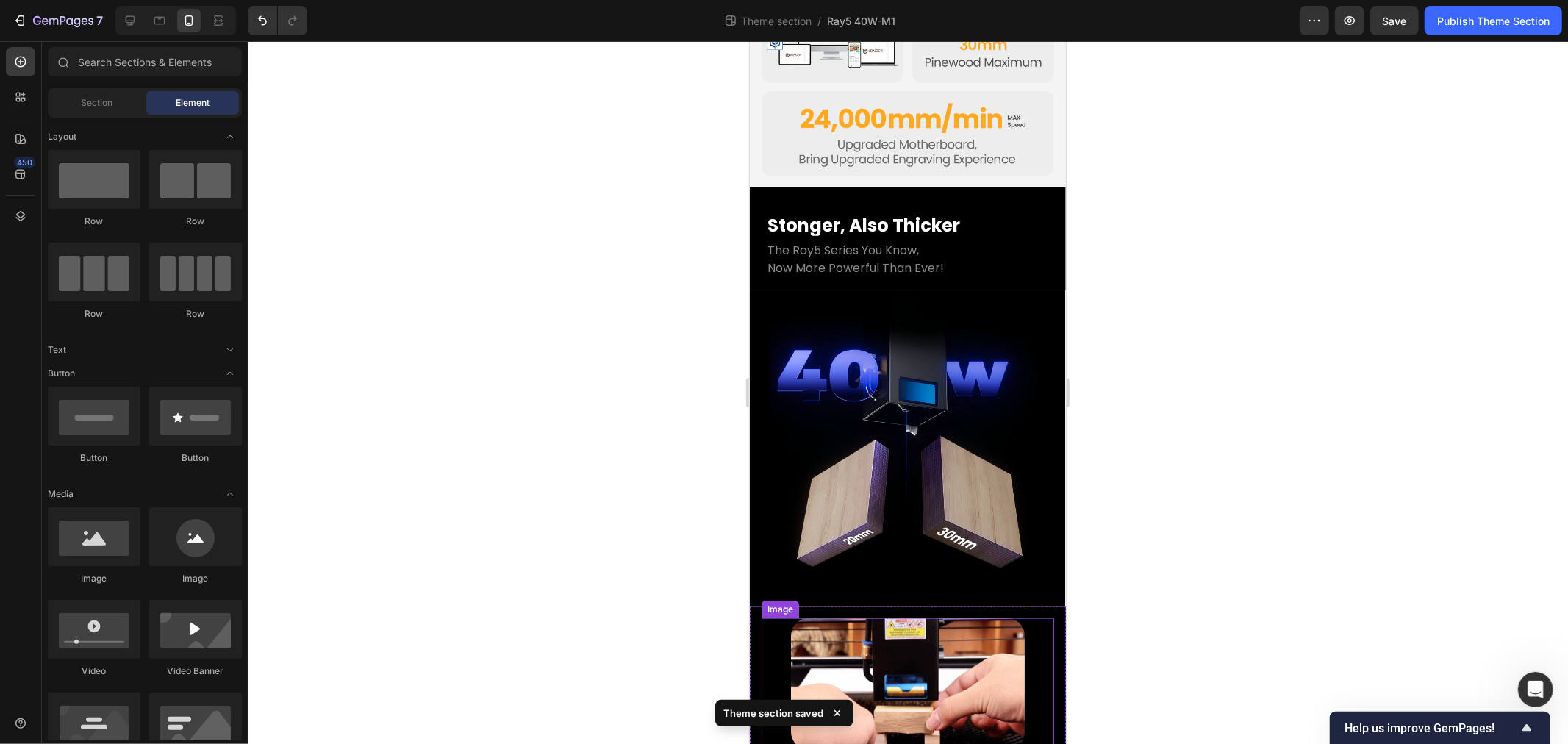
click at [420, 546] on div at bounding box center [909, 392] width 1321 height 703
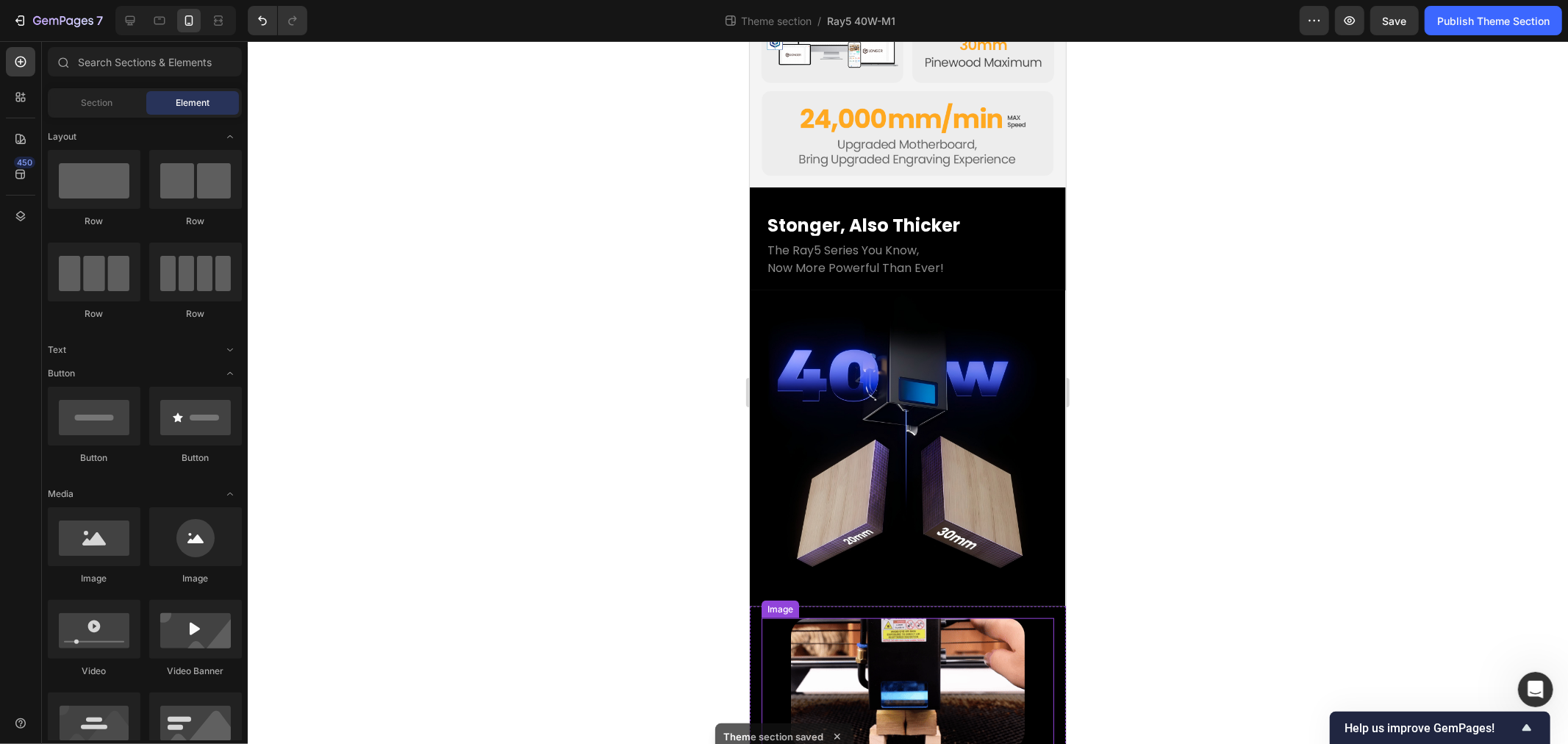
click at [777, 622] on div at bounding box center [908, 684] width 293 height 132
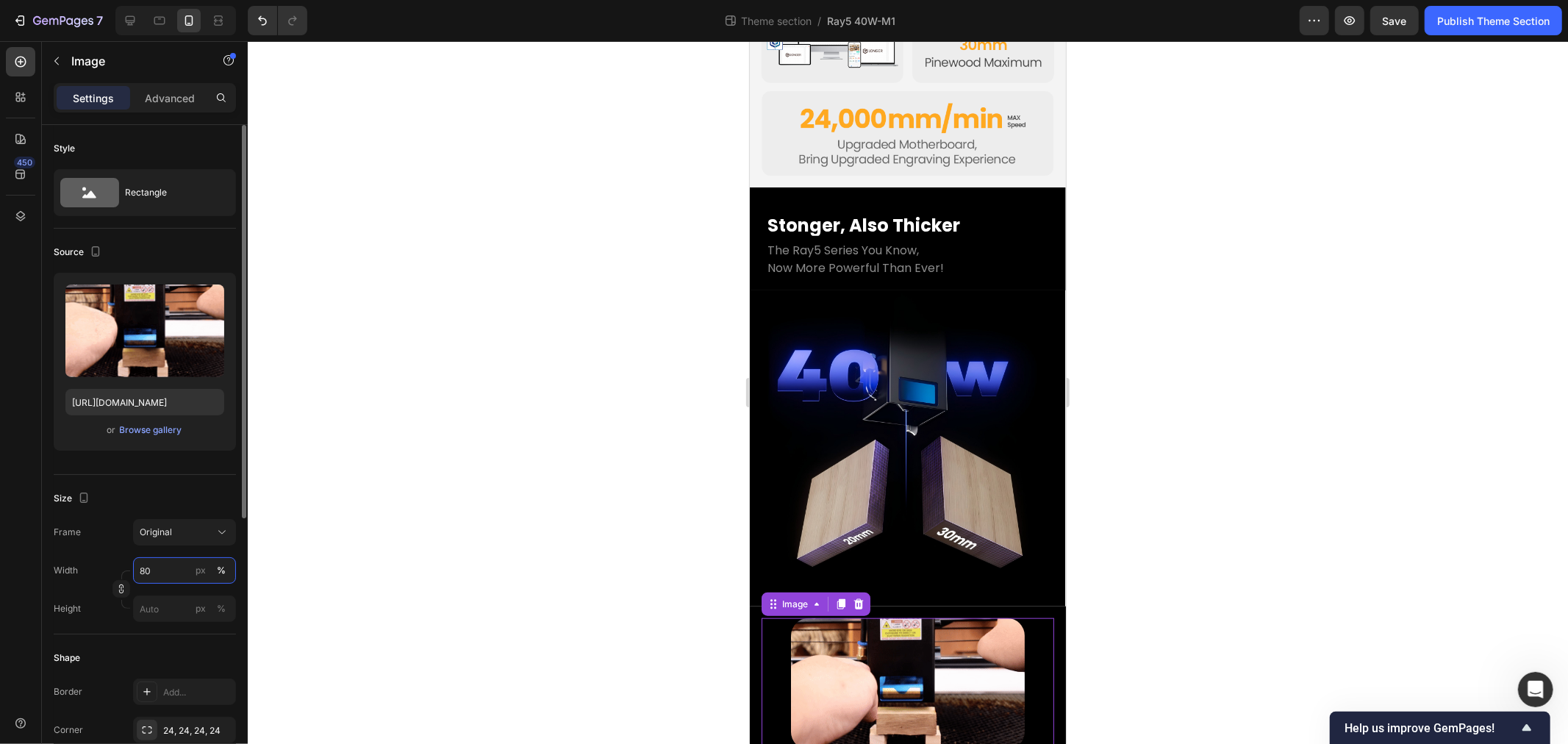
click at [155, 570] on input "80" at bounding box center [184, 570] width 103 height 26
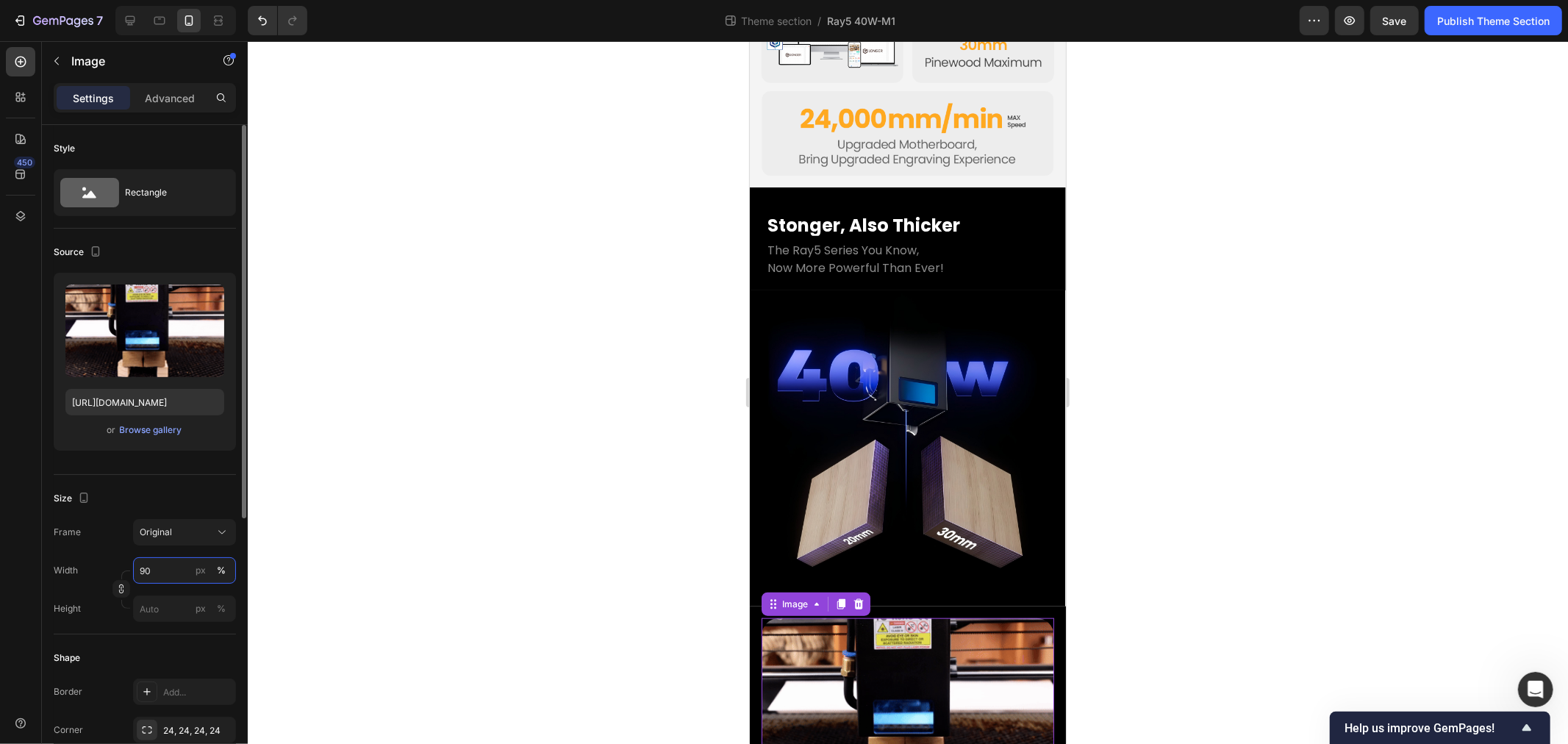
type input "9"
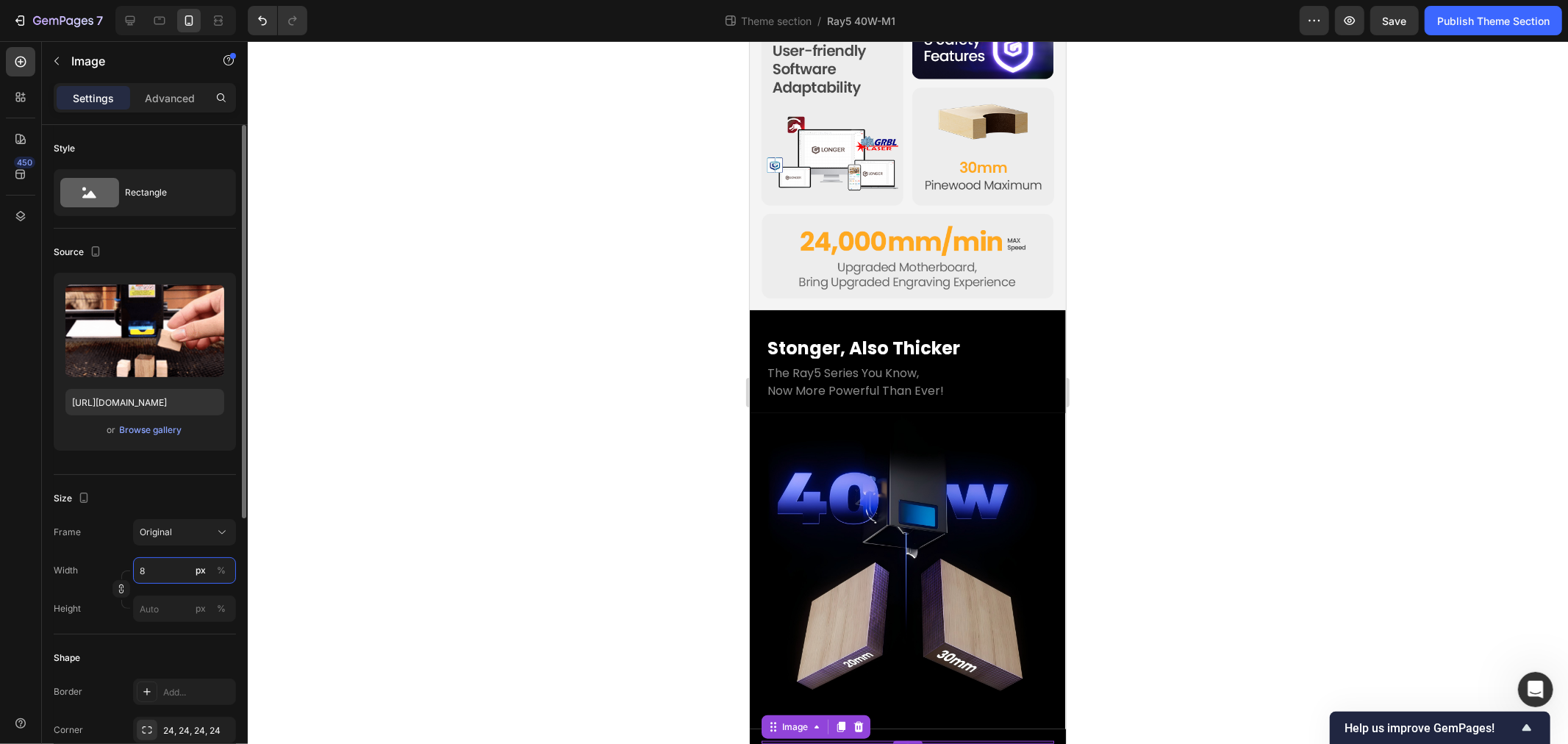
type input "80"
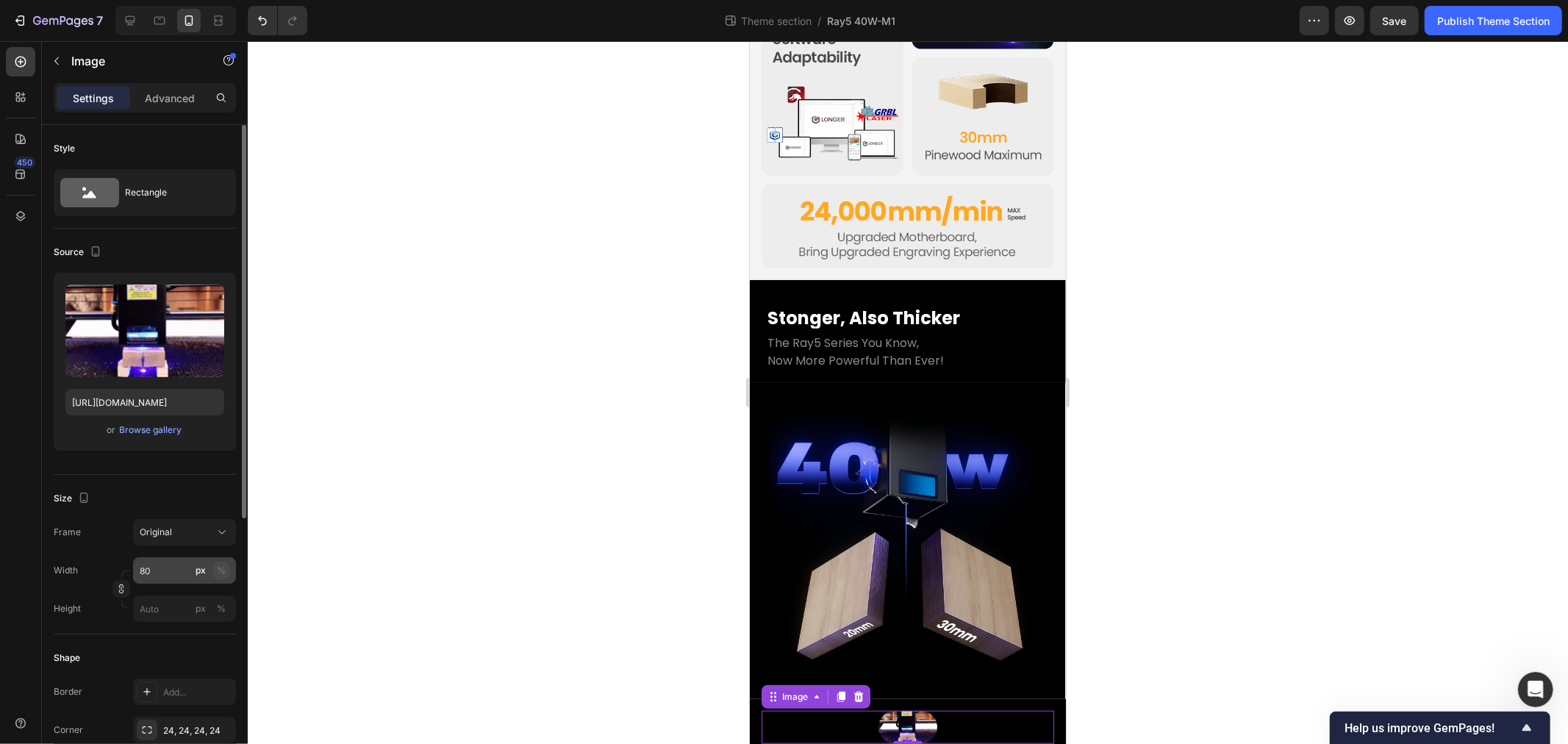
click at [223, 570] on div "%" at bounding box center [221, 571] width 9 height 14
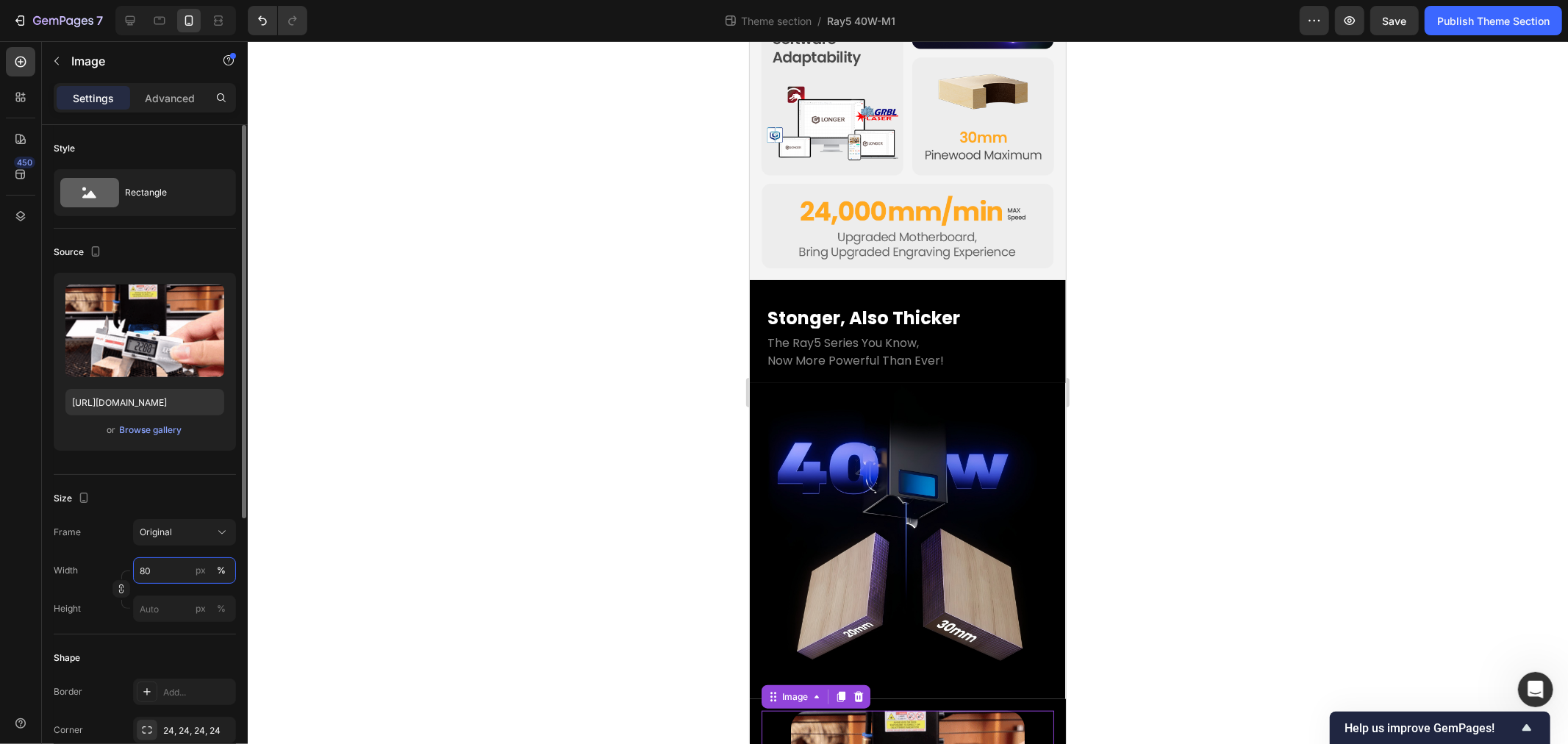
scroll to position [1051, 0]
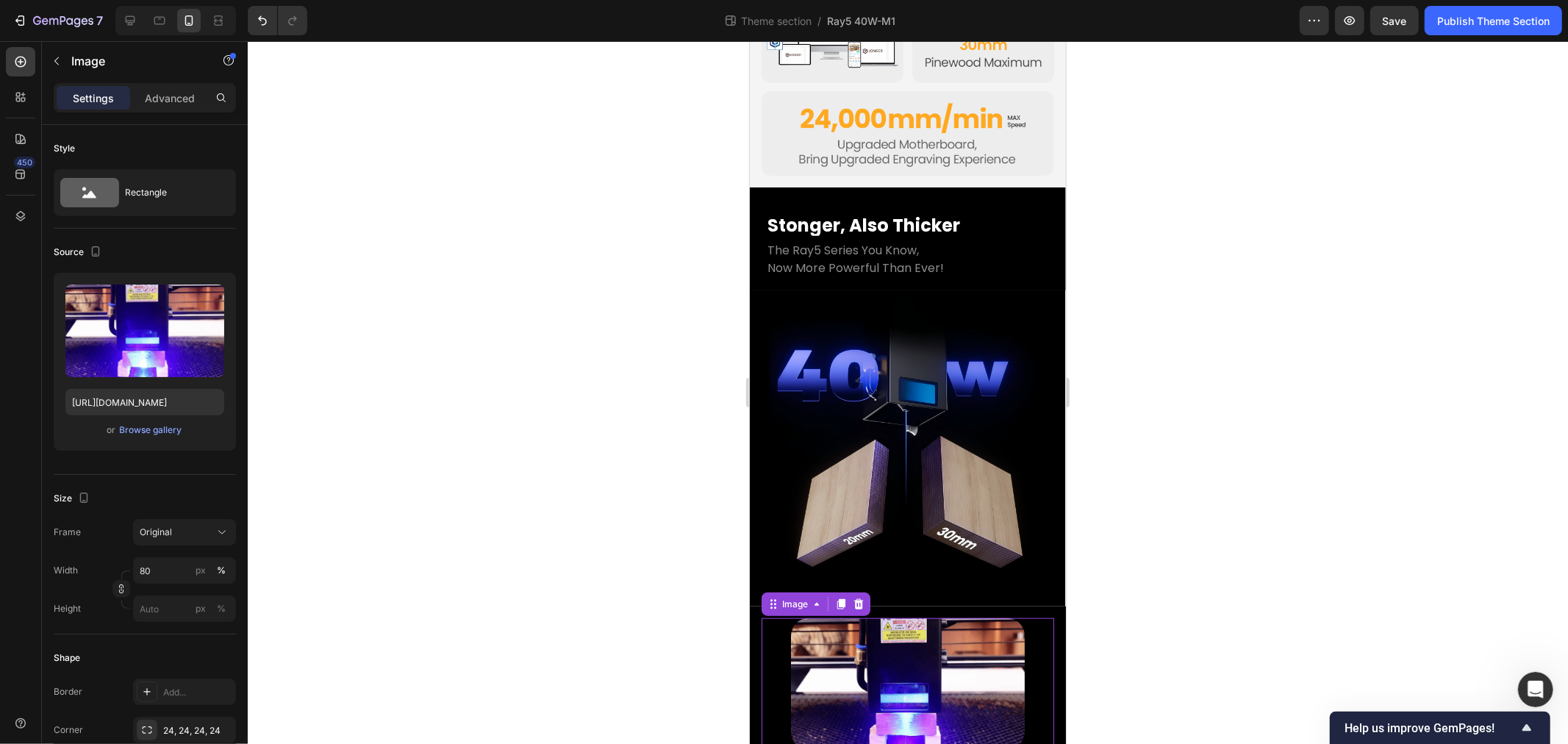
click at [596, 567] on div at bounding box center [909, 392] width 1321 height 703
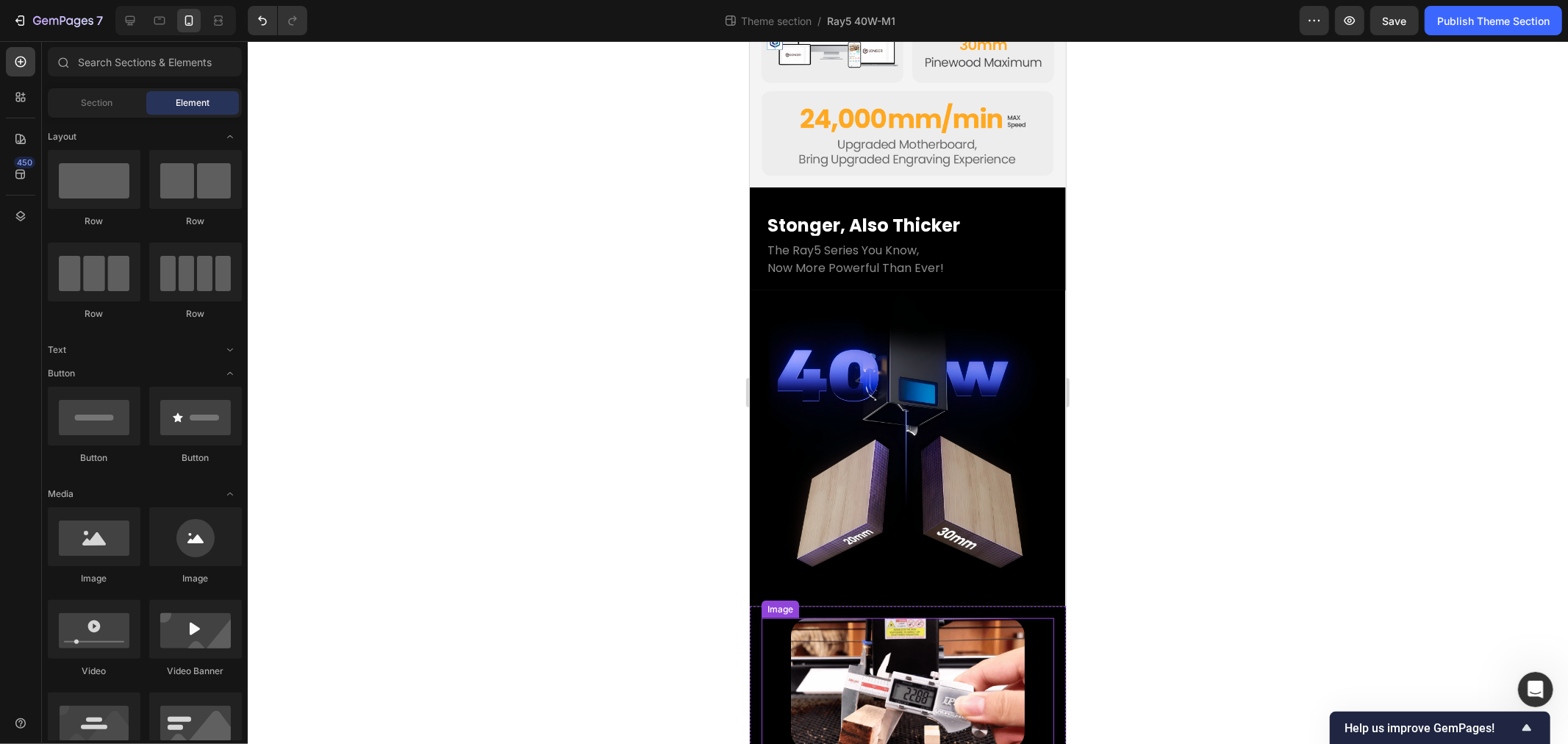
click at [651, 603] on div at bounding box center [909, 392] width 1321 height 703
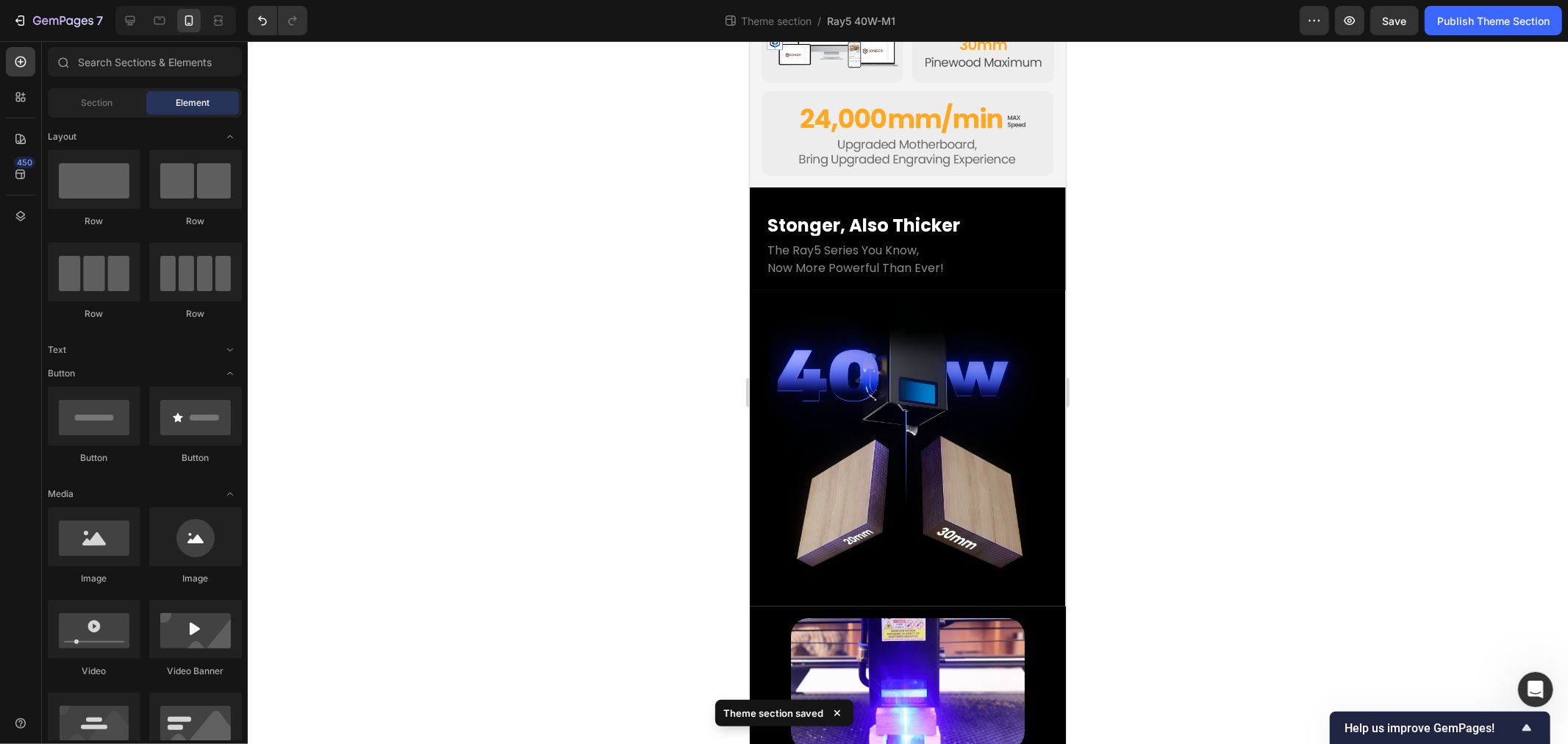
click at [634, 572] on div at bounding box center [909, 392] width 1321 height 703
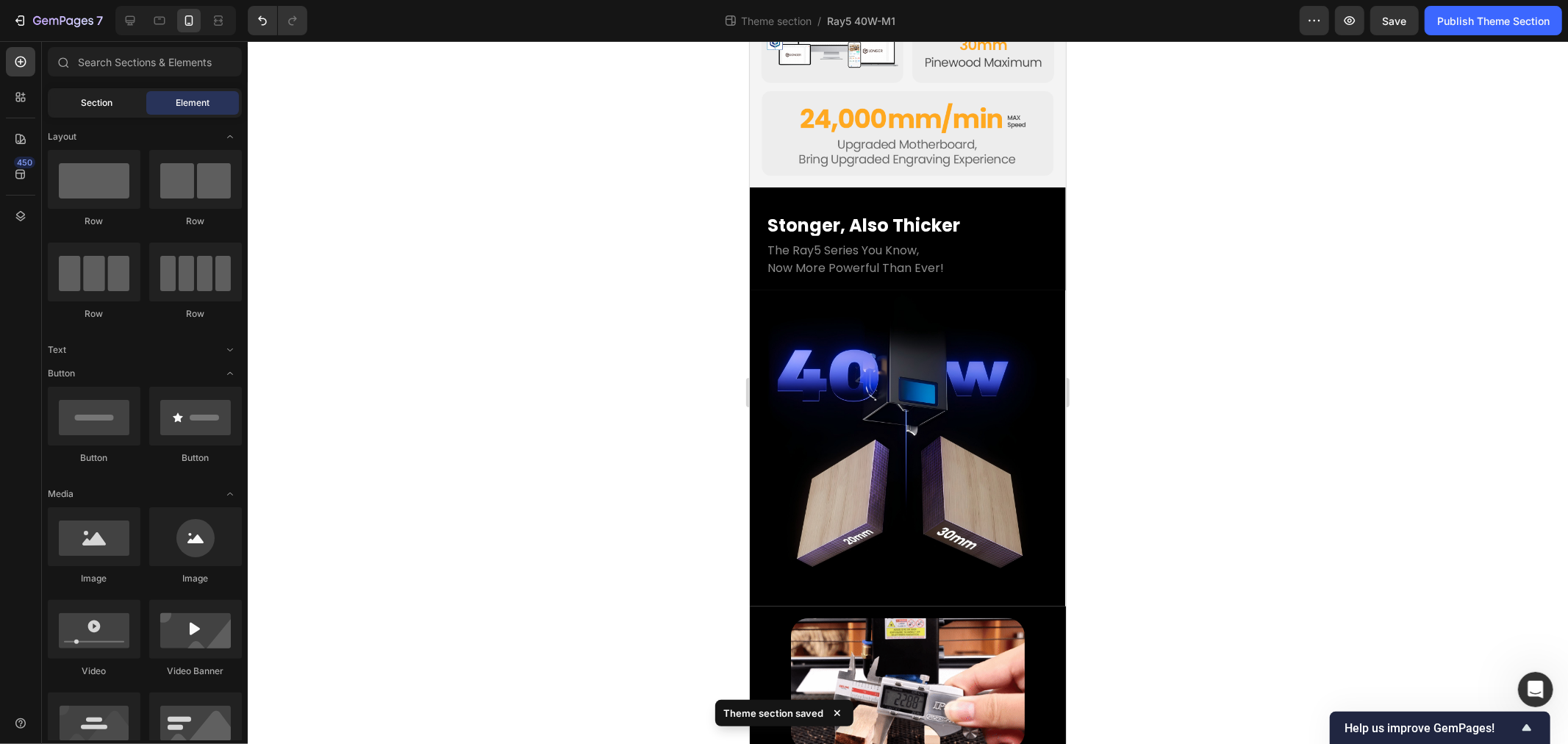
click at [92, 108] on span "Section" at bounding box center [97, 103] width 32 height 14
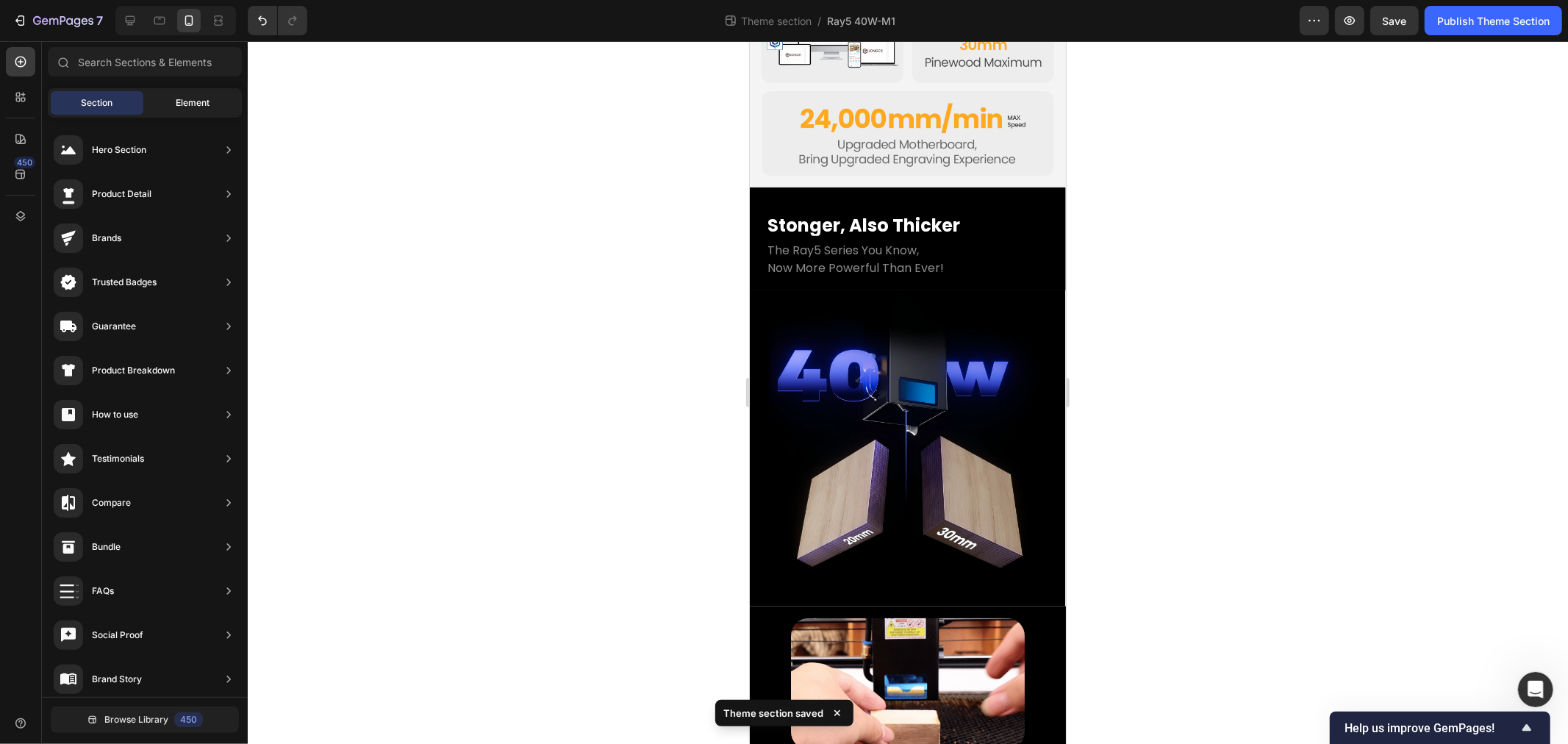
click at [171, 99] on div "Element" at bounding box center [193, 103] width 93 height 23
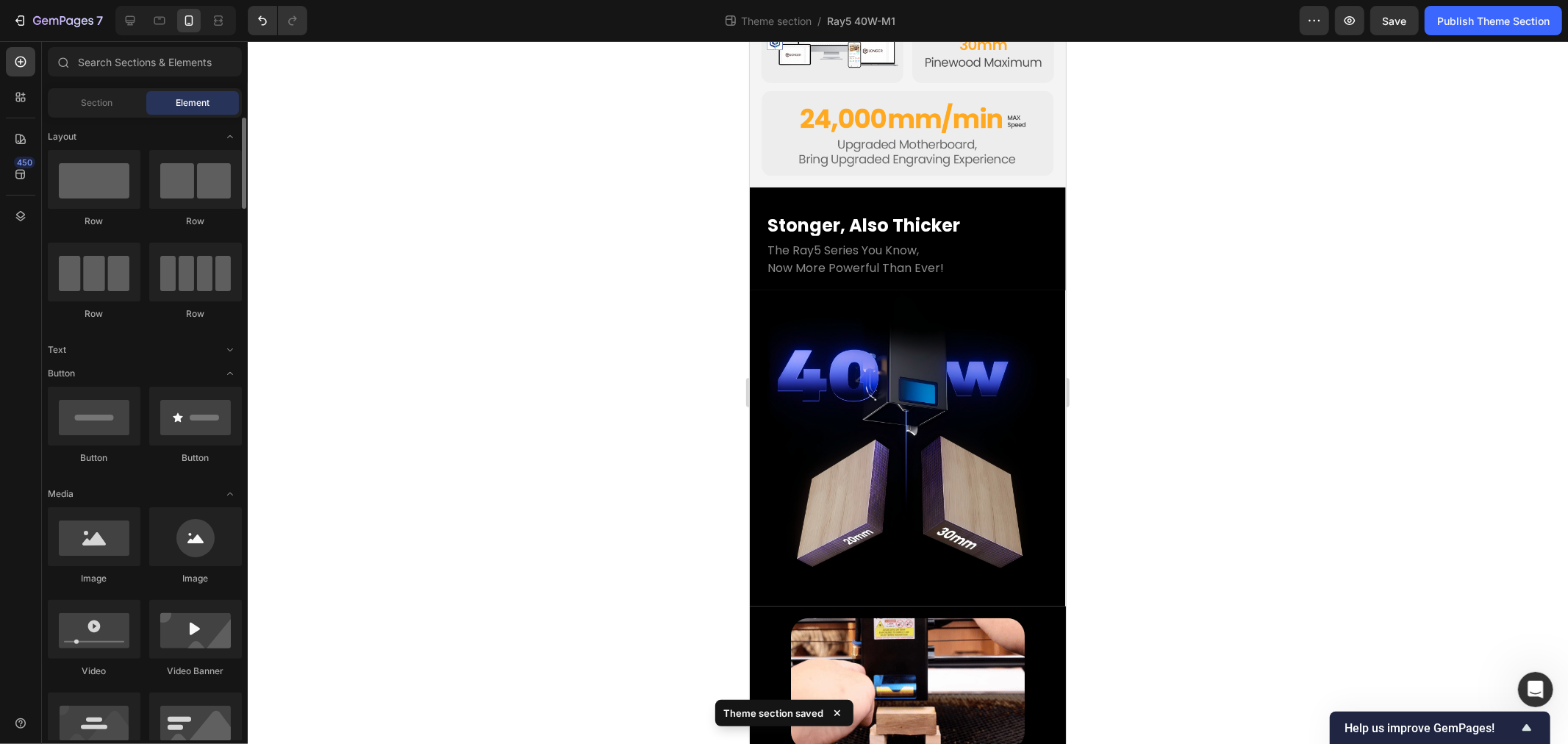
click at [229, 348] on icon "Toggle open" at bounding box center [230, 350] width 12 height 12
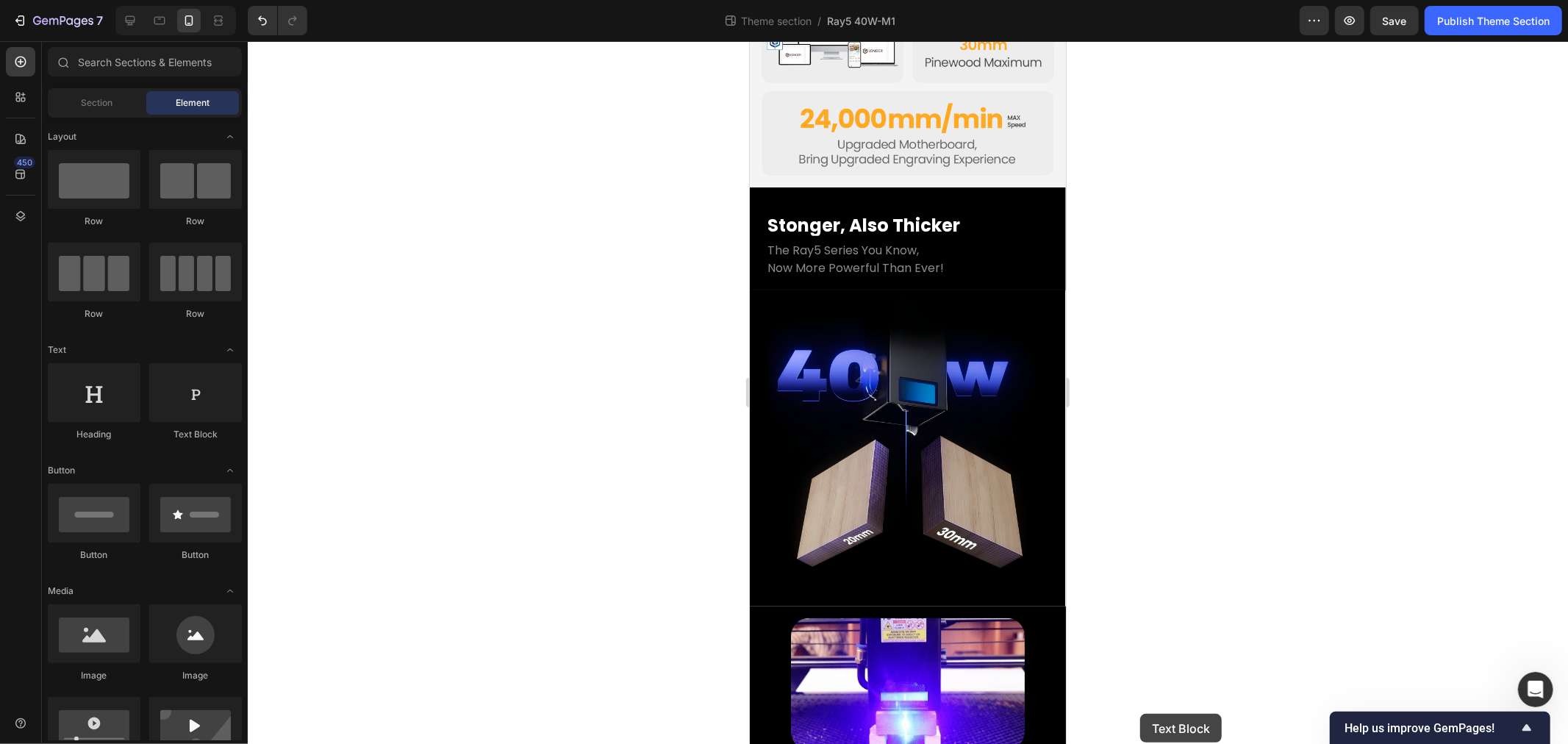
drag, startPoint x: 1890, startPoint y: 755, endPoint x: 895, endPoint y: 621, distance: 1004.0
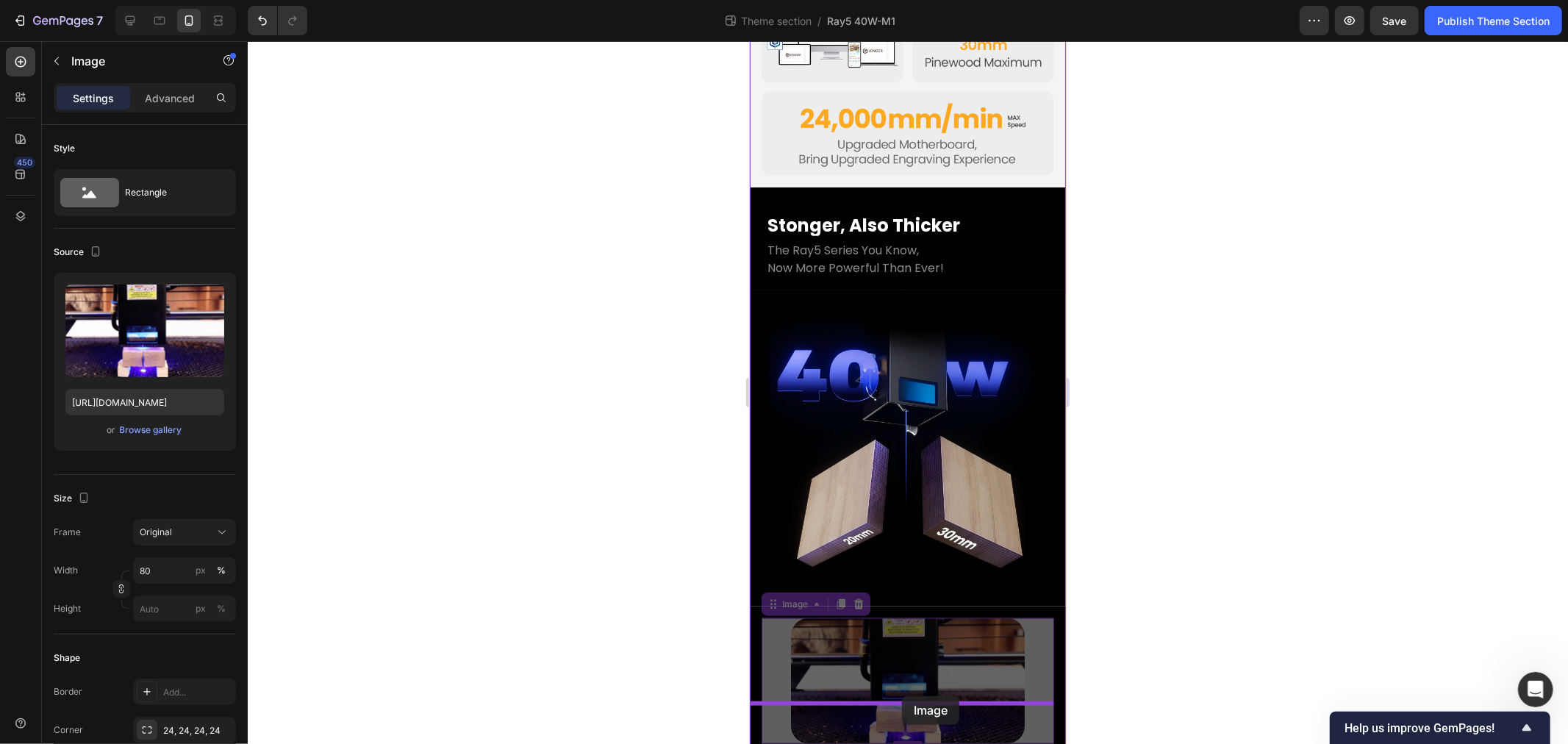
drag, startPoint x: 895, startPoint y: 621, endPoint x: 1346, endPoint y: 660, distance: 452.7
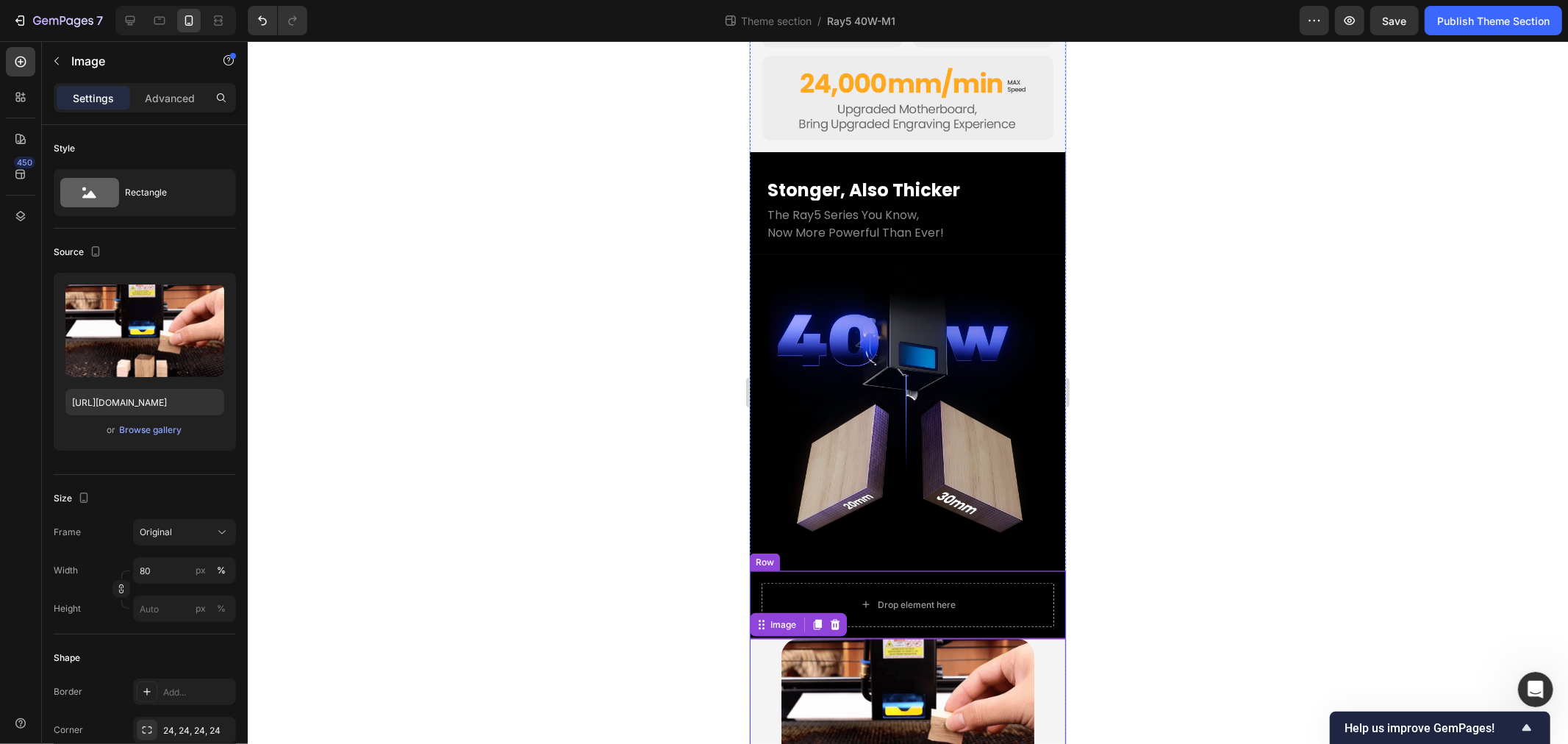
scroll to position [1106, 0]
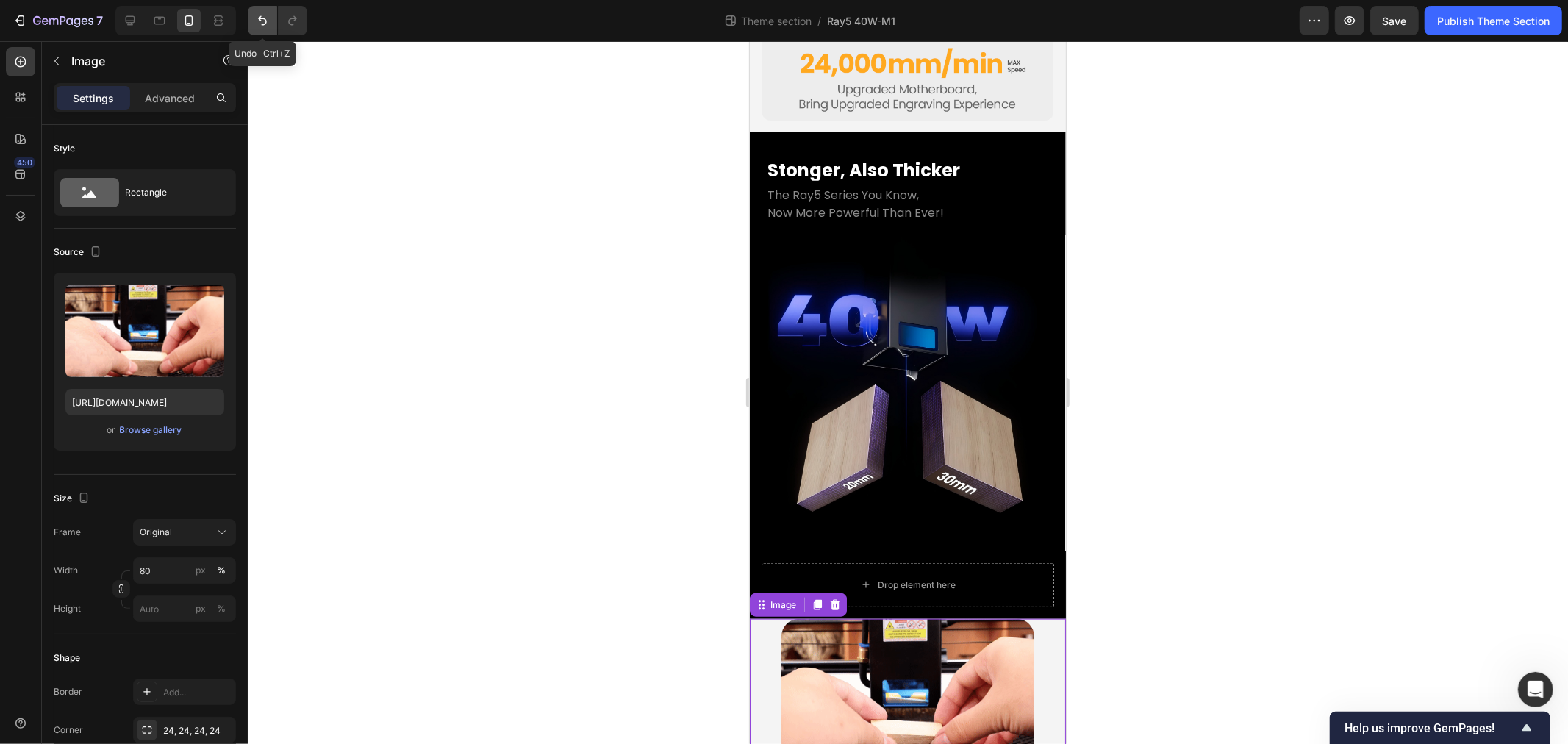
click at [267, 19] on icon "Undo/Redo" at bounding box center [262, 20] width 15 height 15
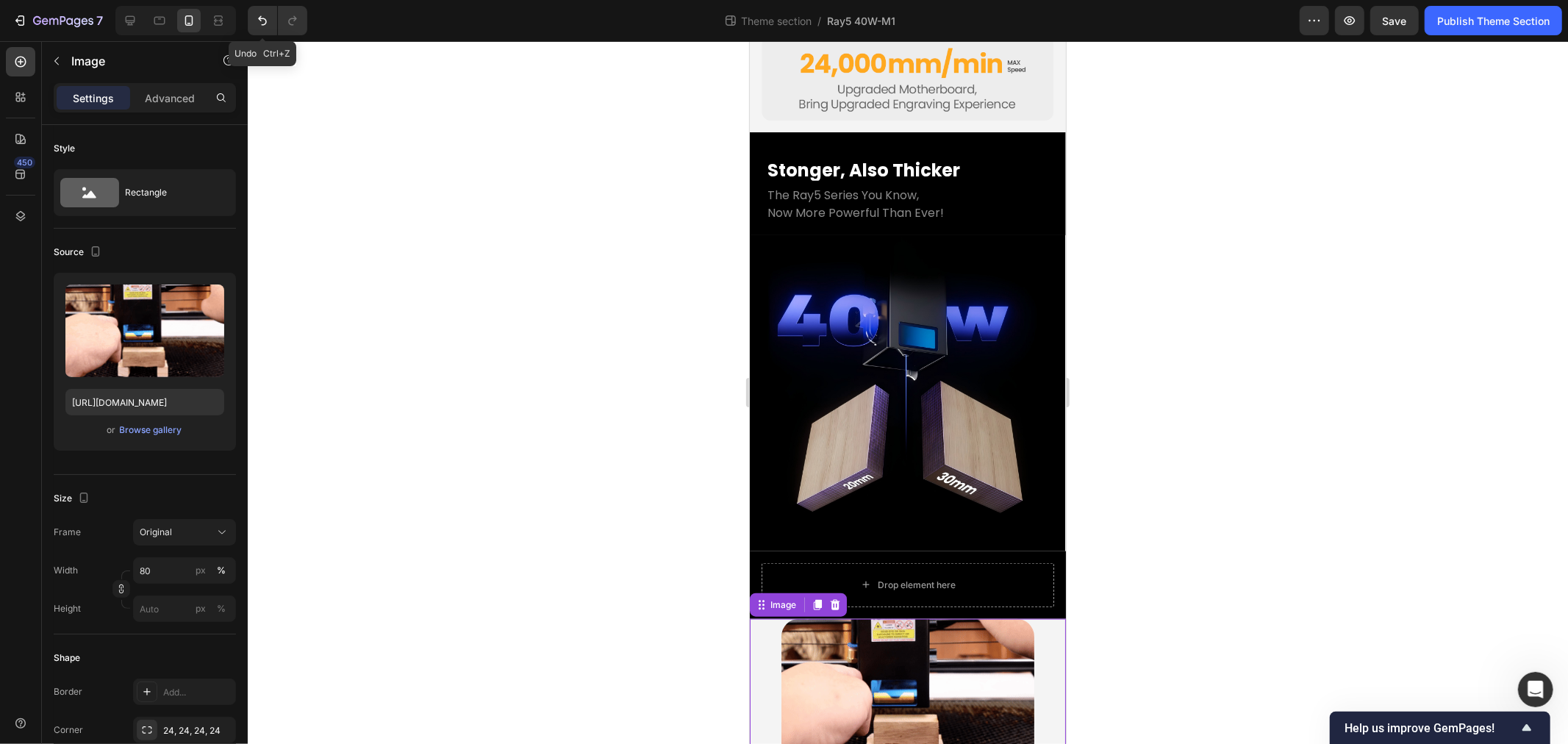
scroll to position [1051, 0]
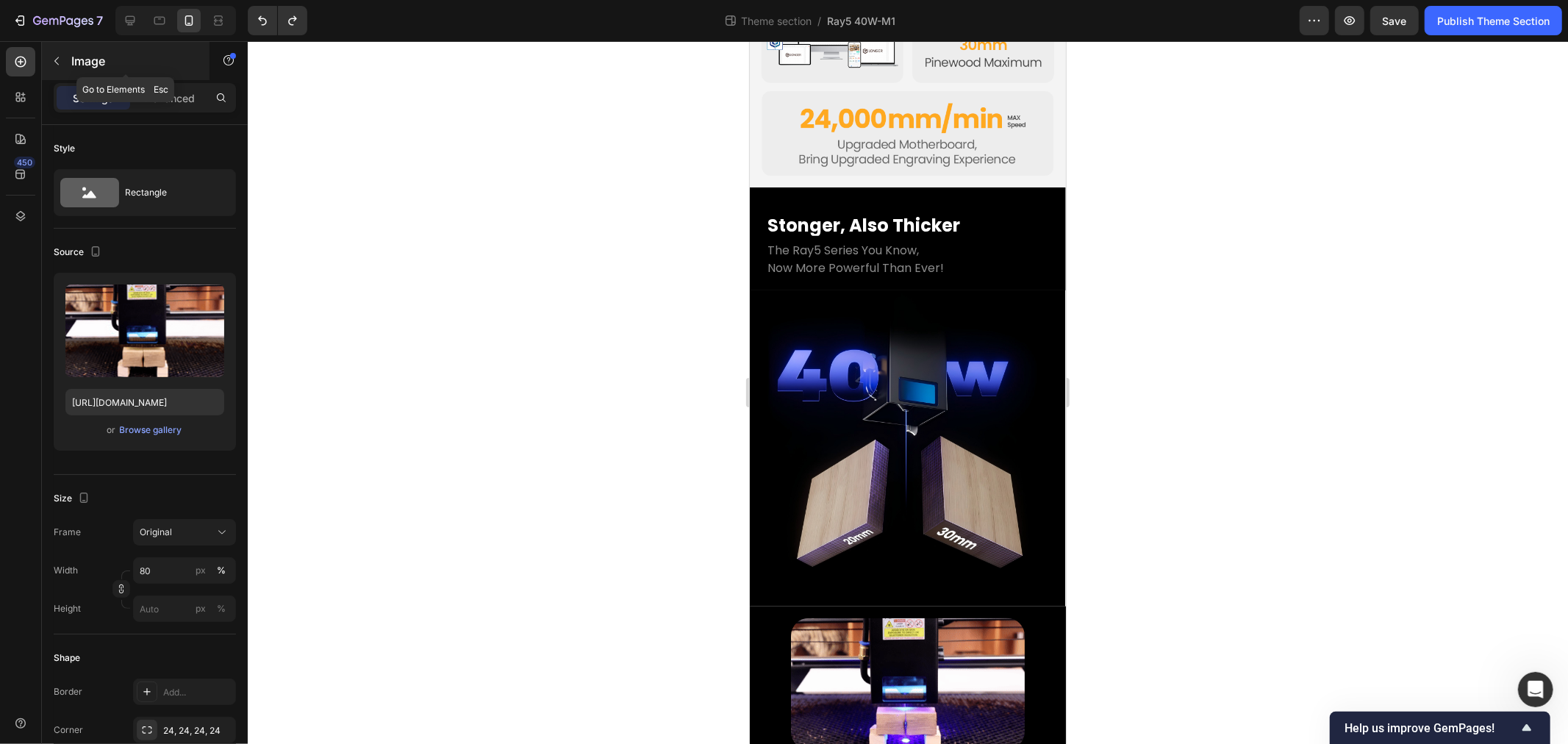
click at [62, 57] on icon "button" at bounding box center [56, 61] width 12 height 12
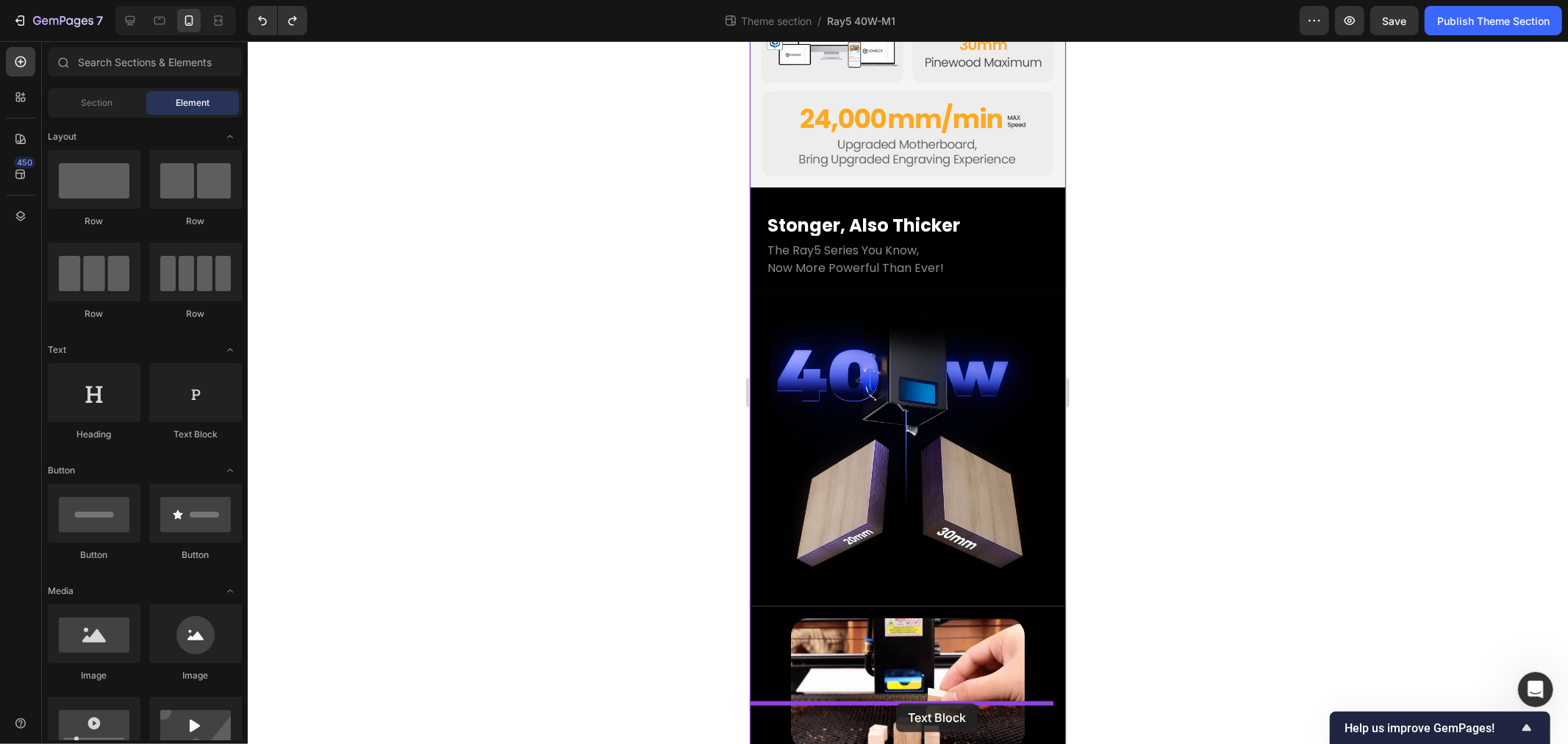
drag, startPoint x: 1677, startPoint y: 725, endPoint x: 895, endPoint y: 703, distance: 782.3
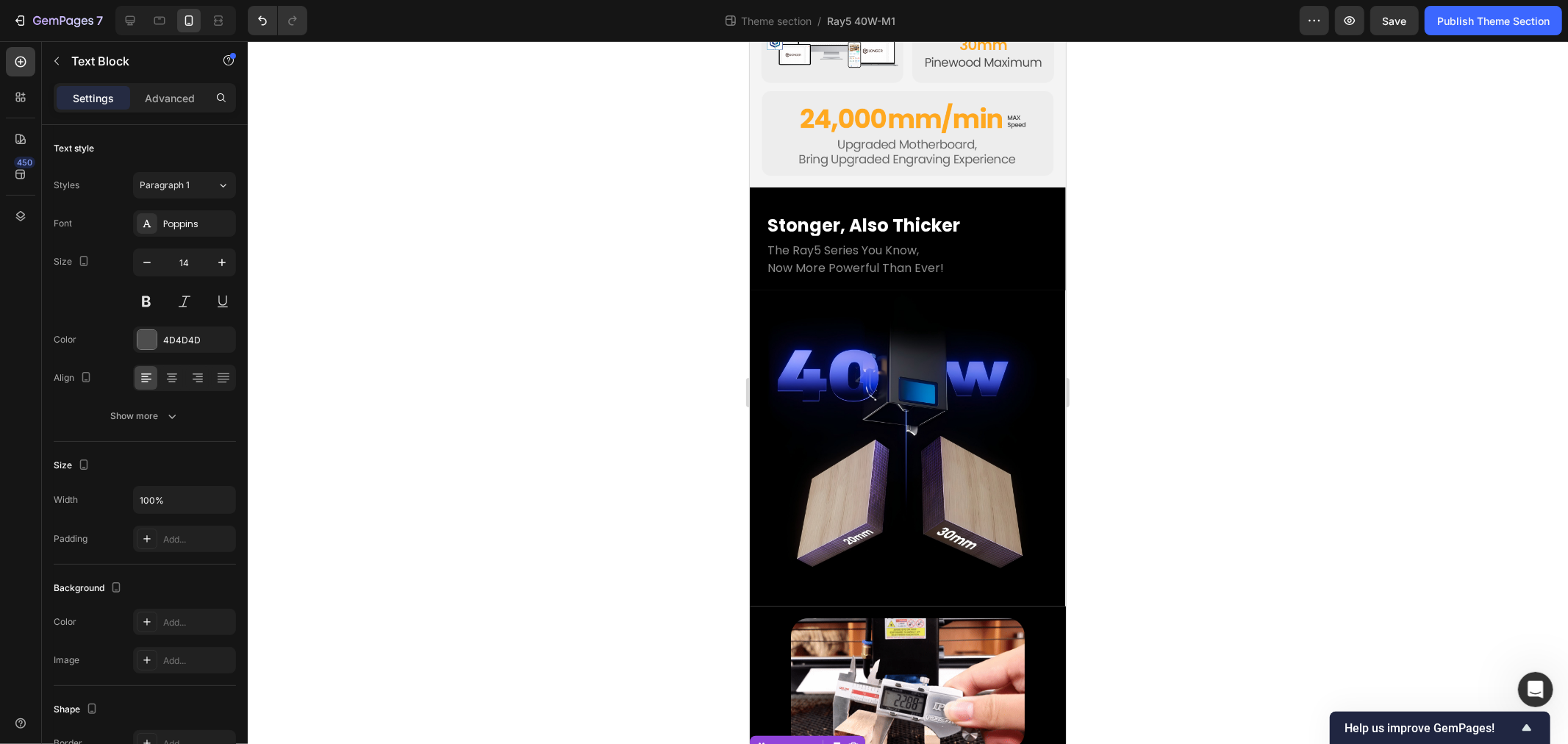
scroll to position [1072, 0]
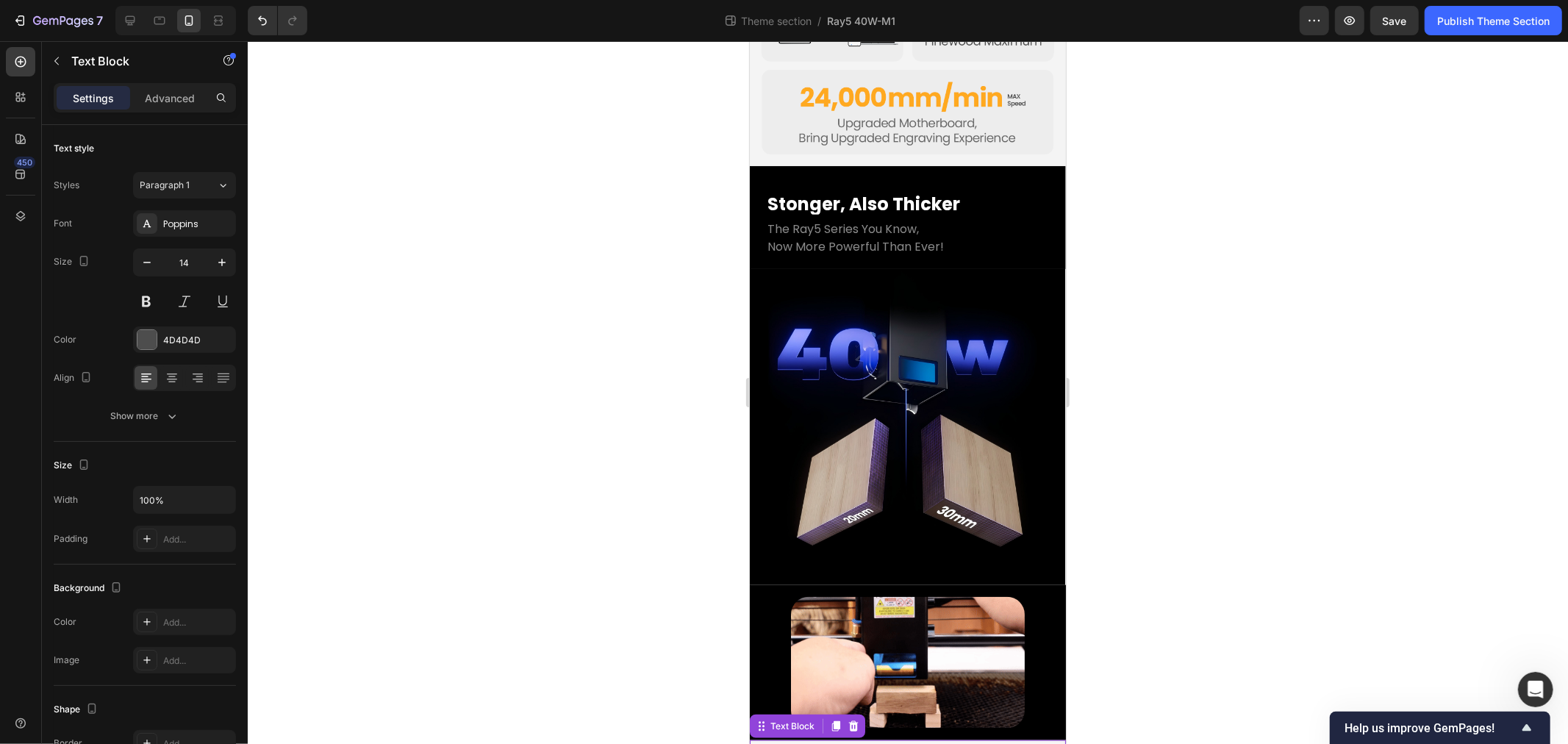
click at [862, 740] on div "Replace this text with your content" at bounding box center [908, 751] width 316 height 21
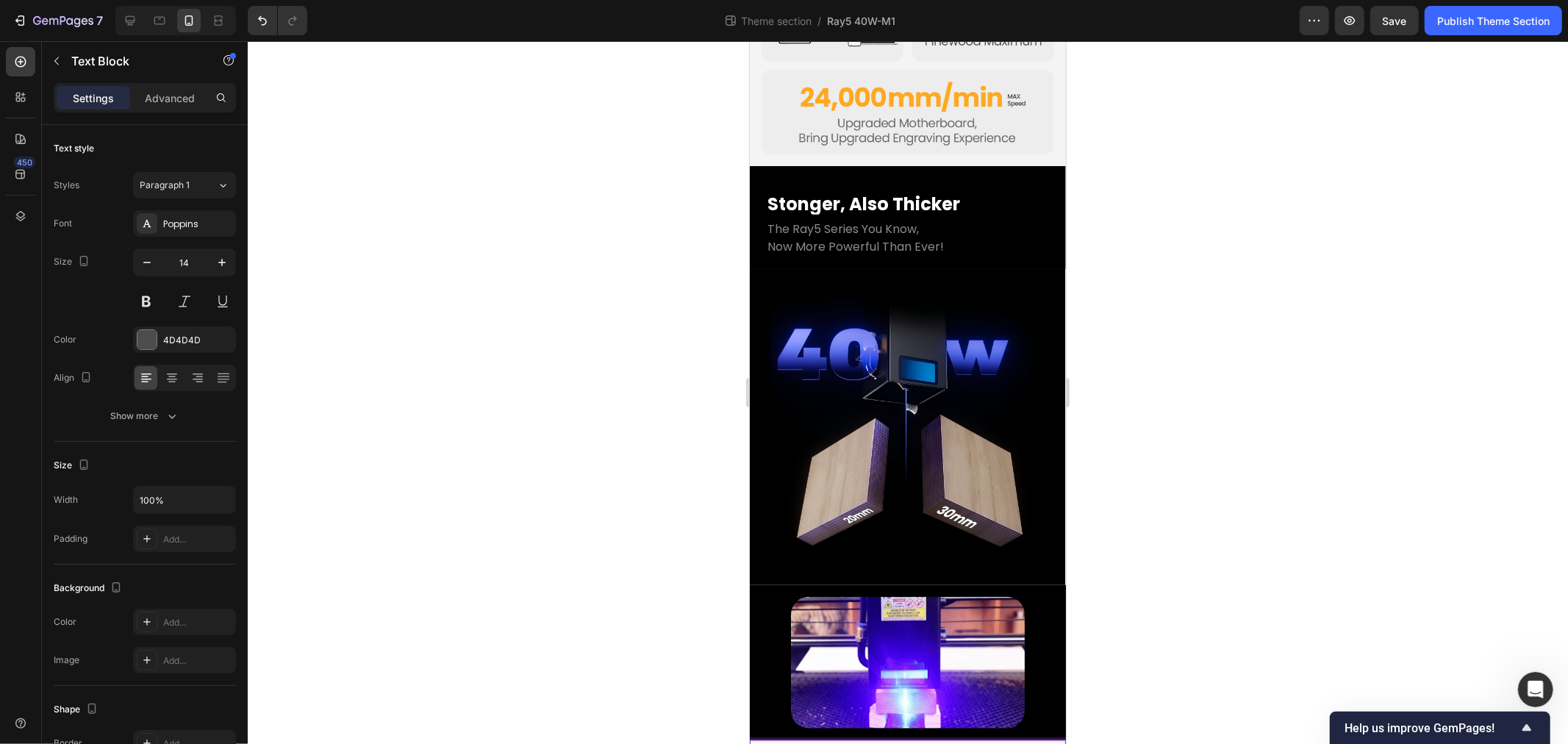
click at [776, 741] on p "Replace this text with your content" at bounding box center [907, 750] width 313 height 18
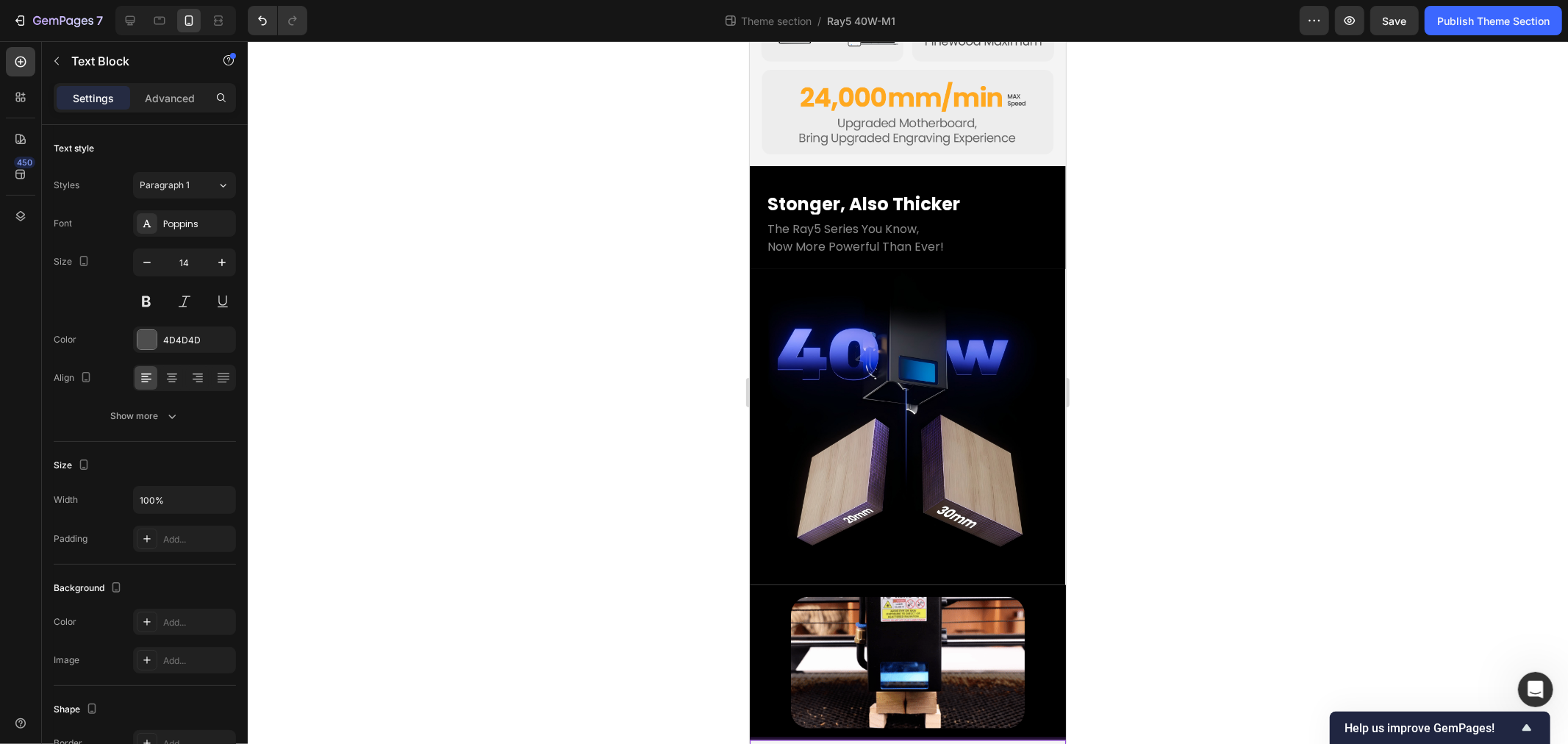
click at [756, 652] on div "Image Row" at bounding box center [908, 663] width 316 height 155
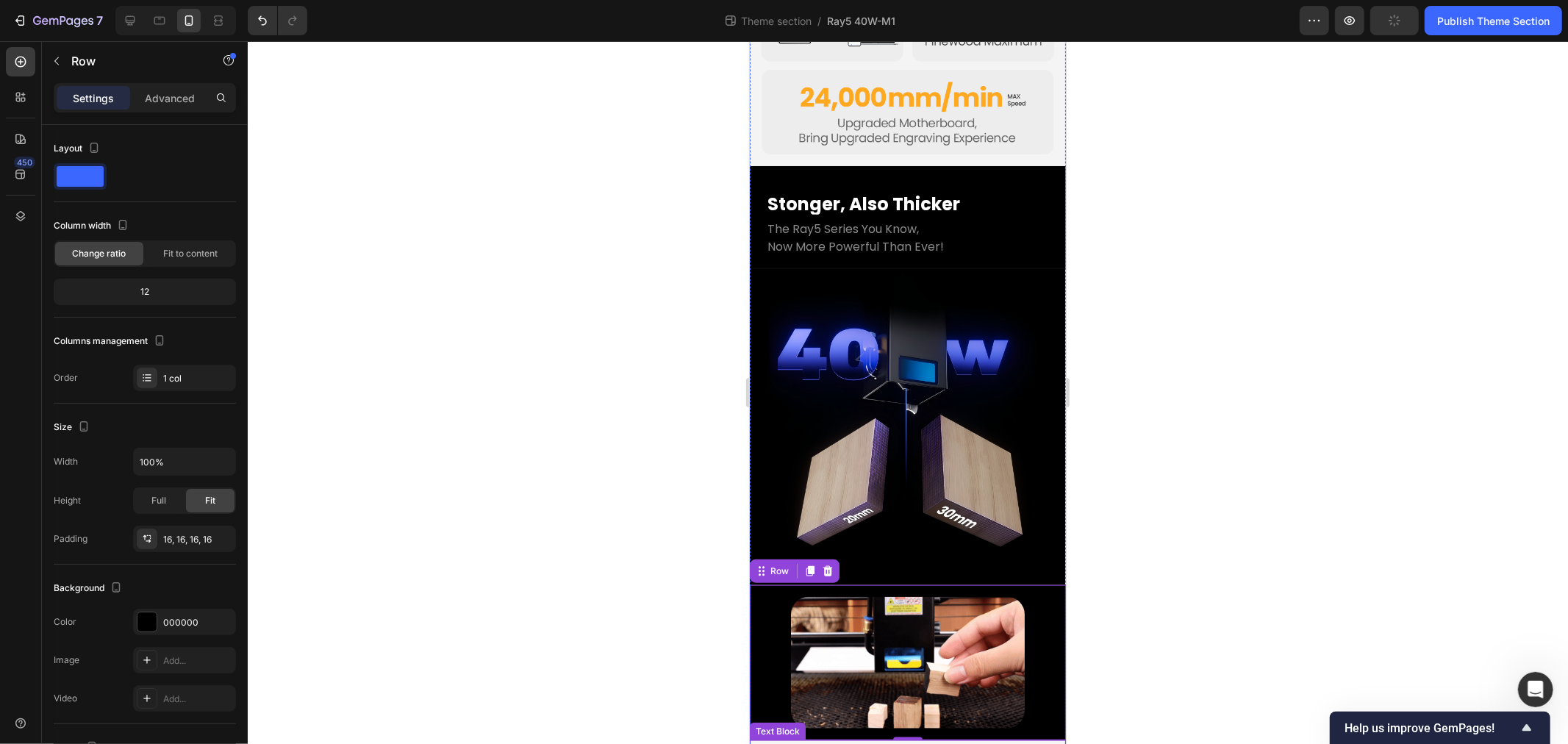
click at [780, 741] on p "Replace this text with your content" at bounding box center [907, 750] width 313 height 18
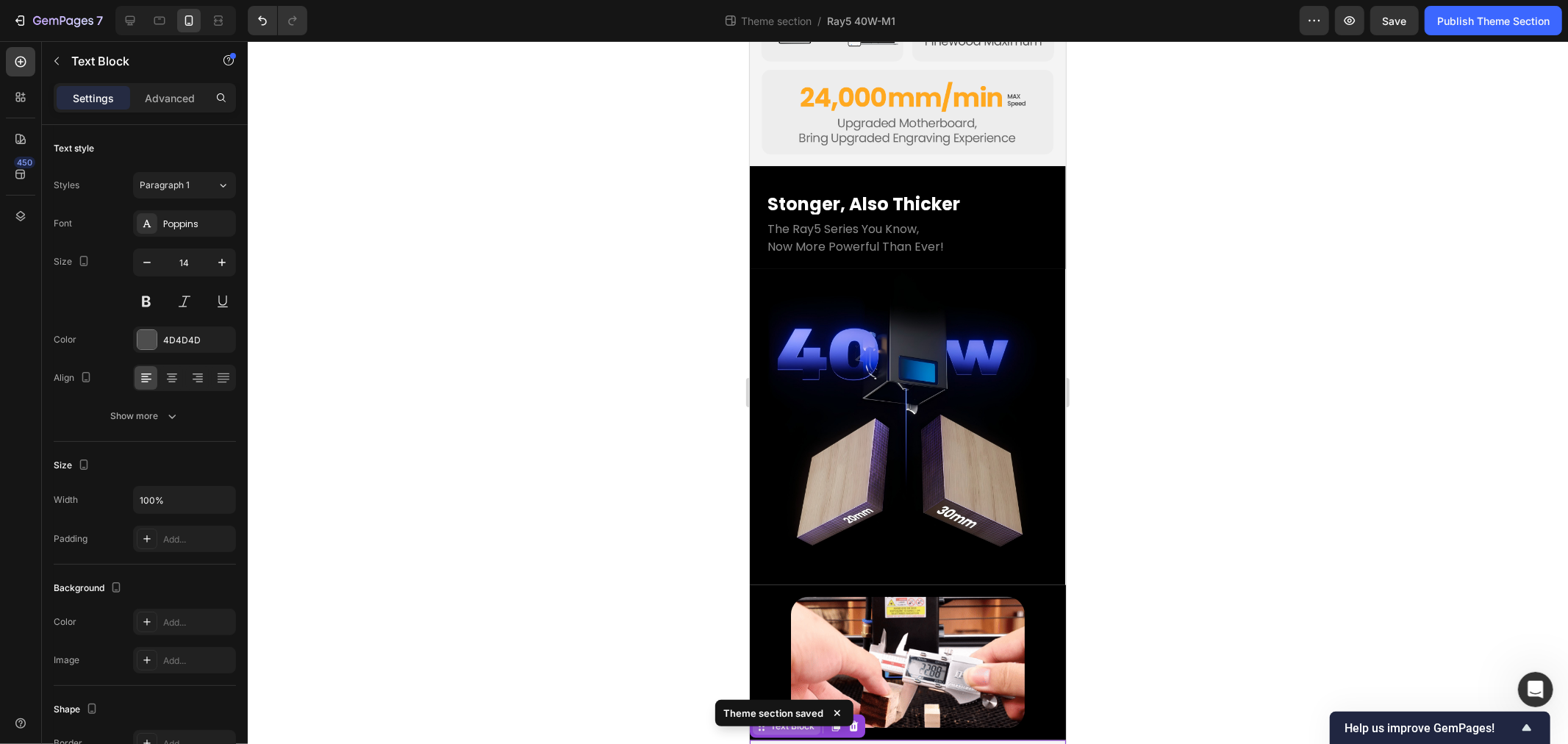
click at [767, 719] on div "Text Block" at bounding box center [792, 726] width 50 height 14
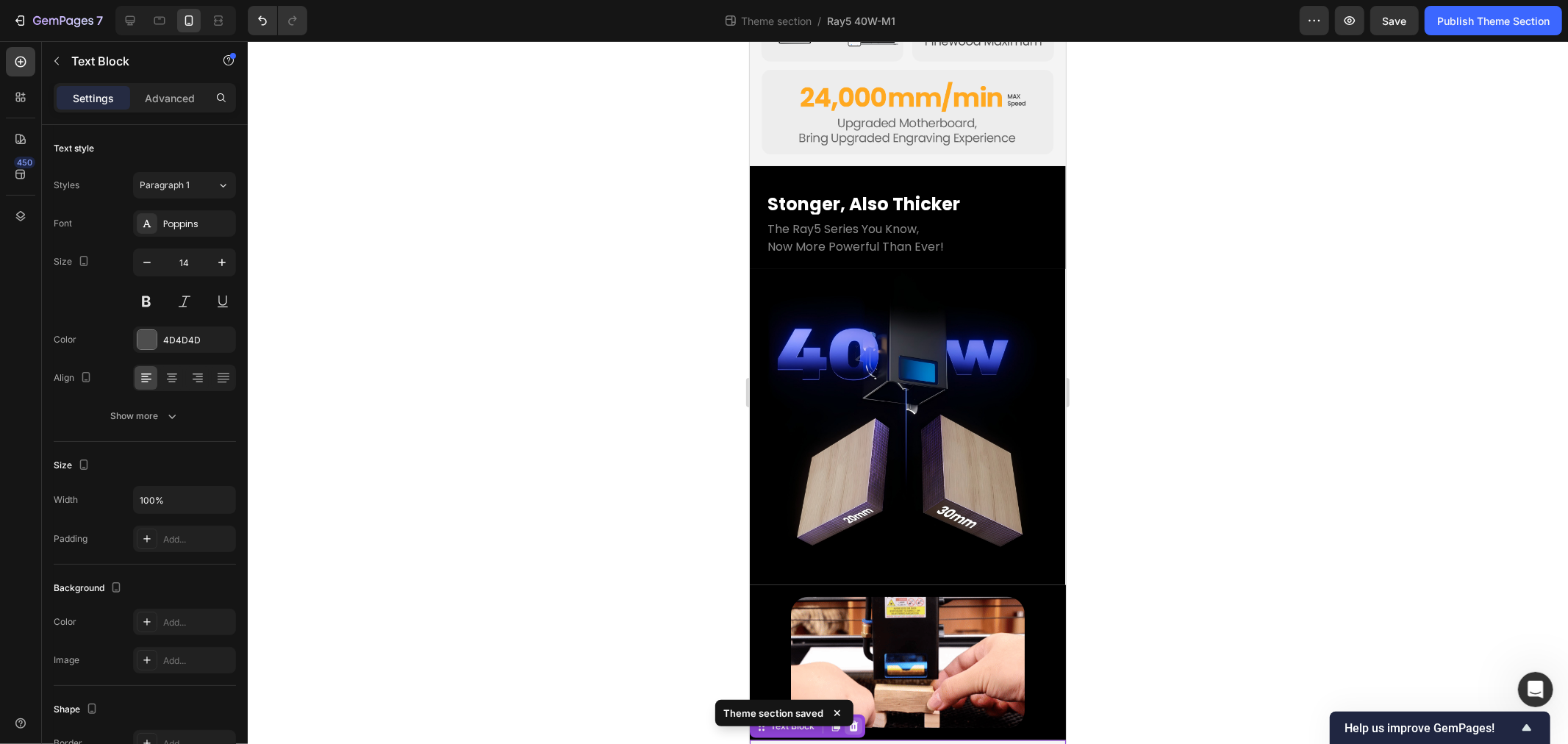
click at [849, 721] on icon at bounding box center [853, 726] width 10 height 11
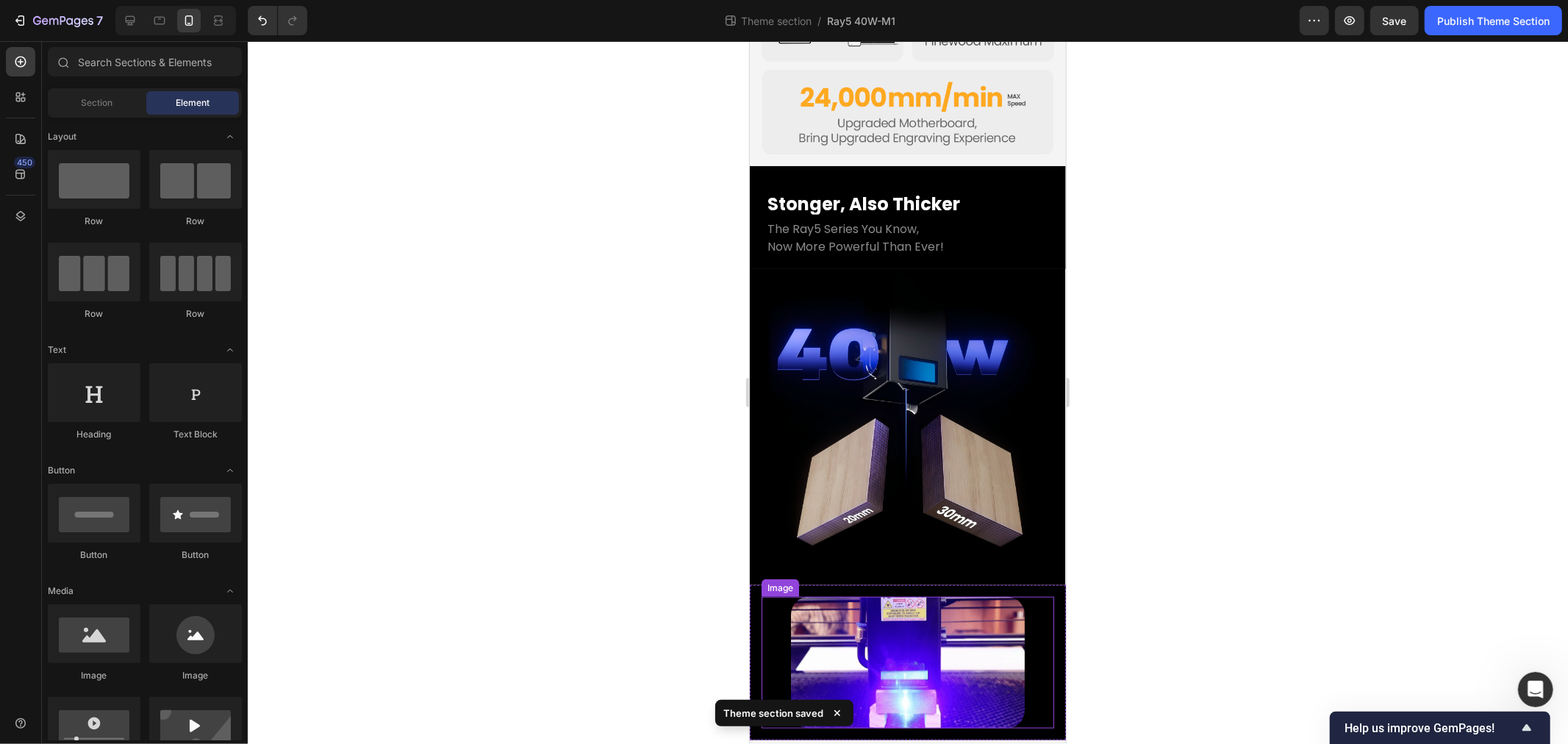
scroll to position [1051, 0]
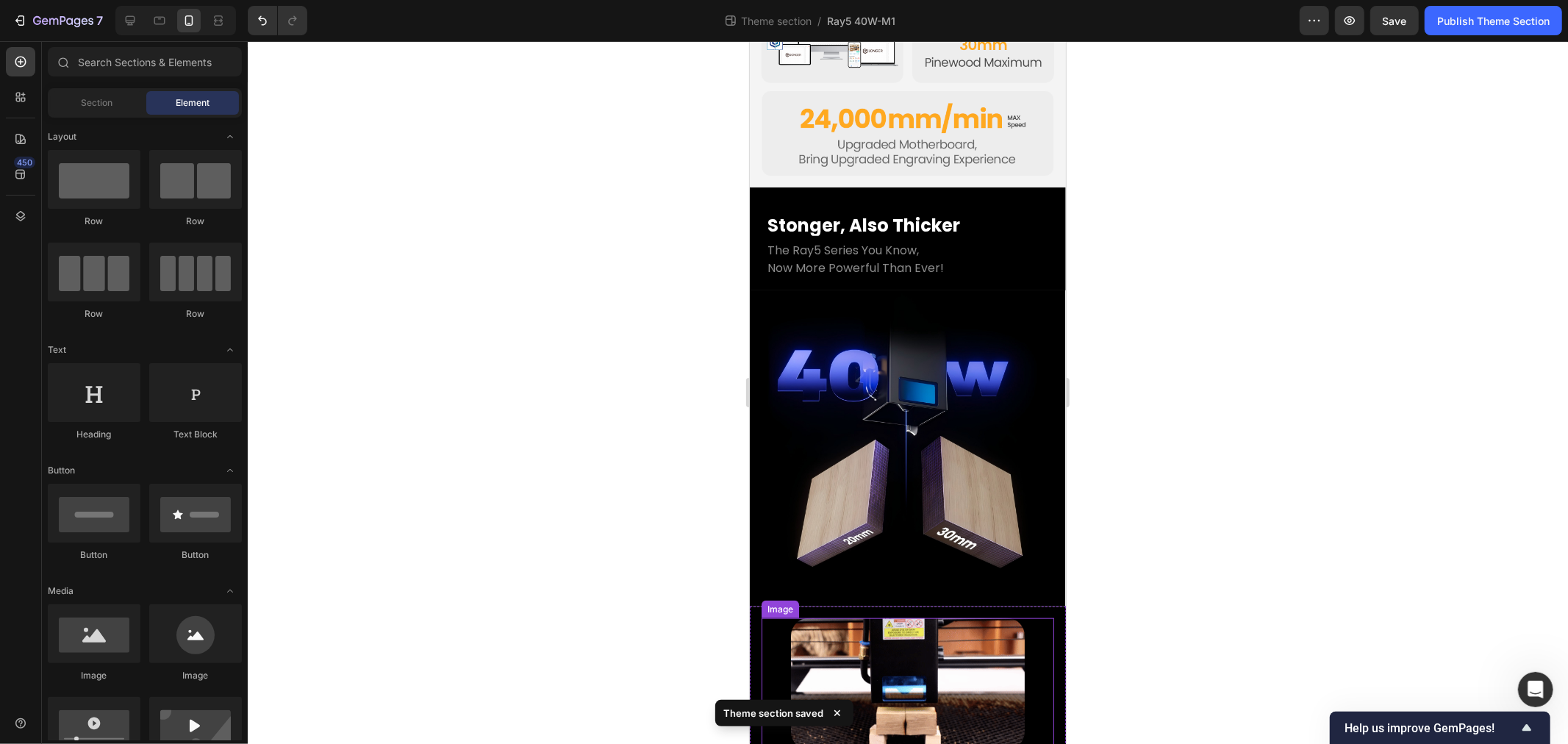
click at [922, 620] on img at bounding box center [907, 684] width 234 height 132
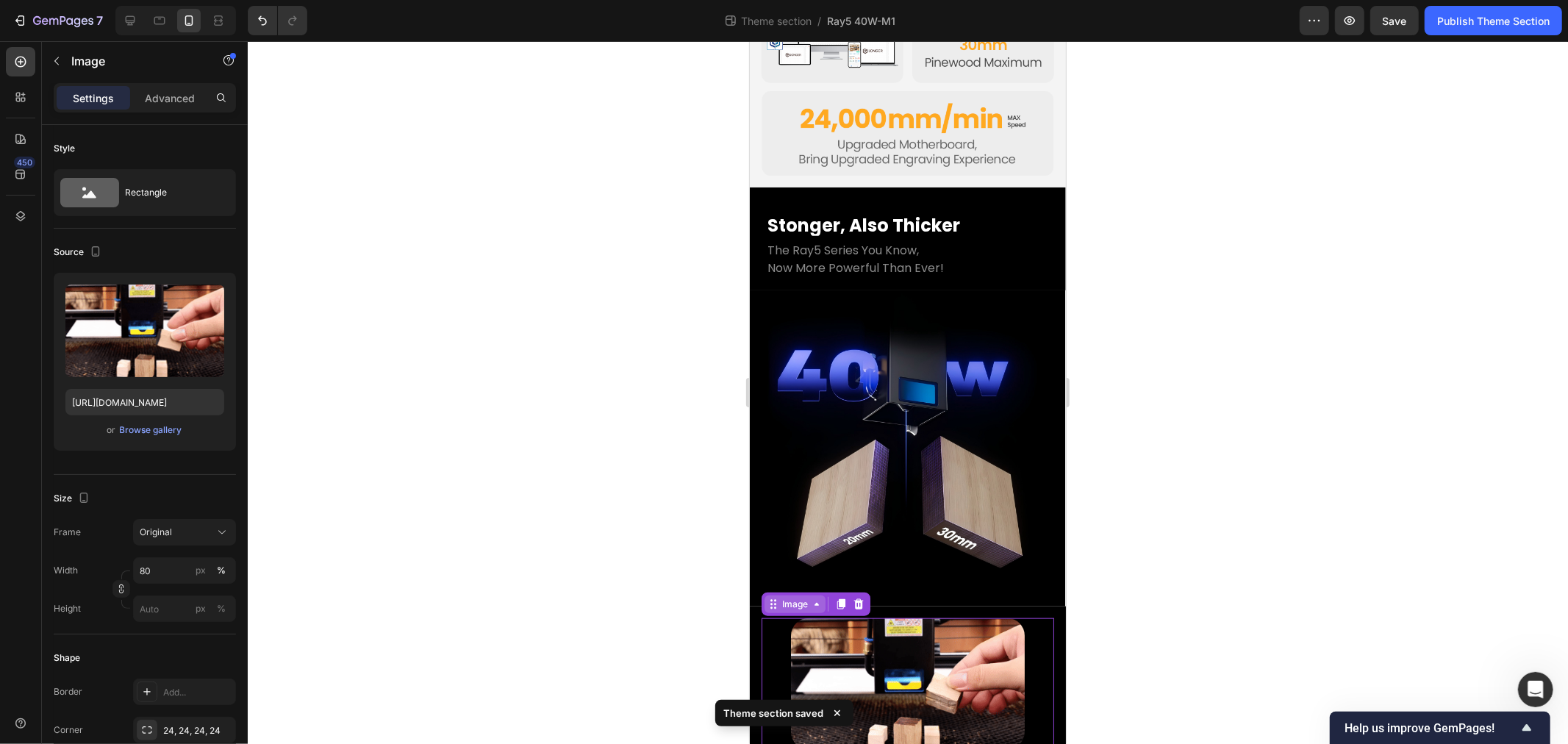
click at [784, 598] on div "Image" at bounding box center [794, 604] width 32 height 14
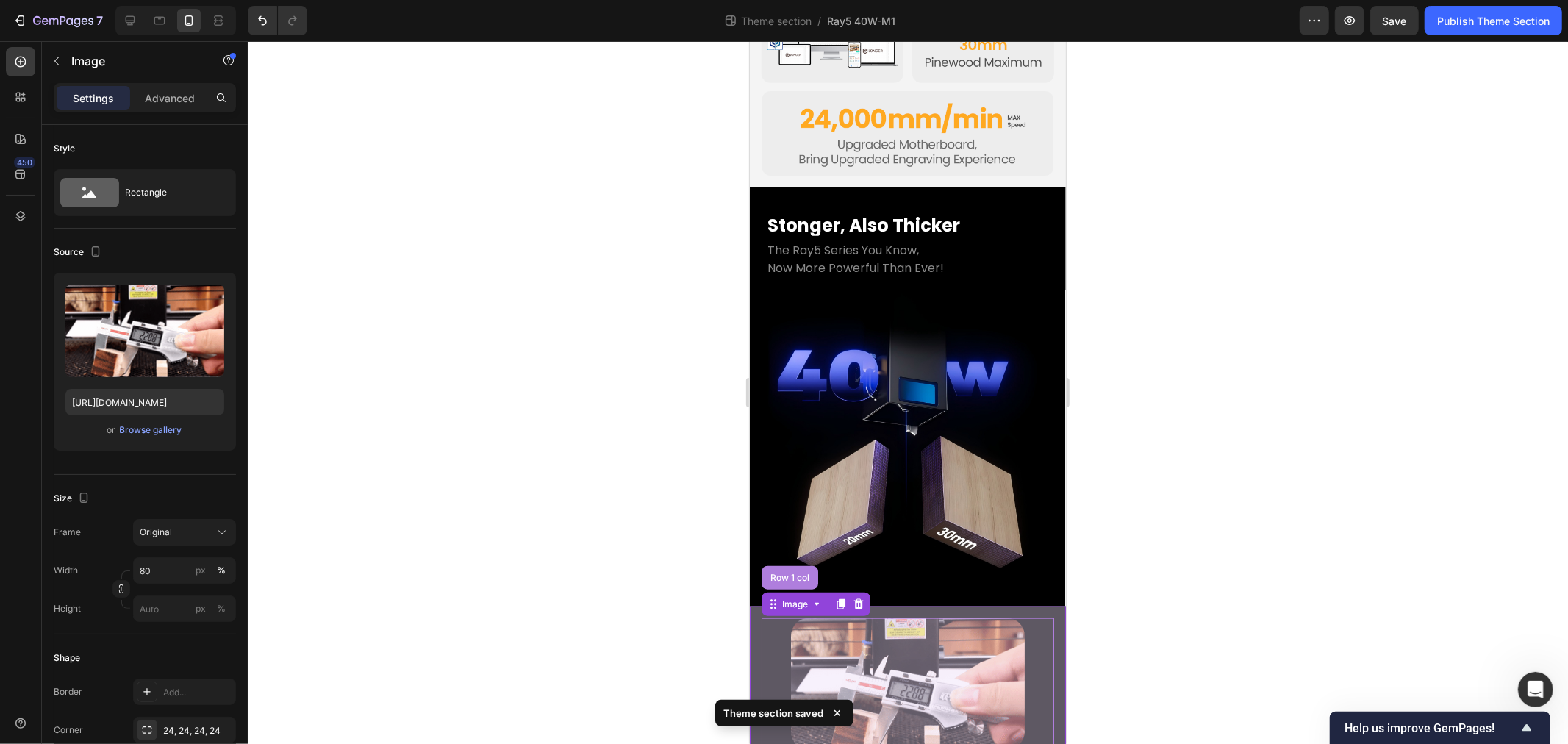
click at [784, 566] on div "Row 1 col" at bounding box center [789, 577] width 56 height 23
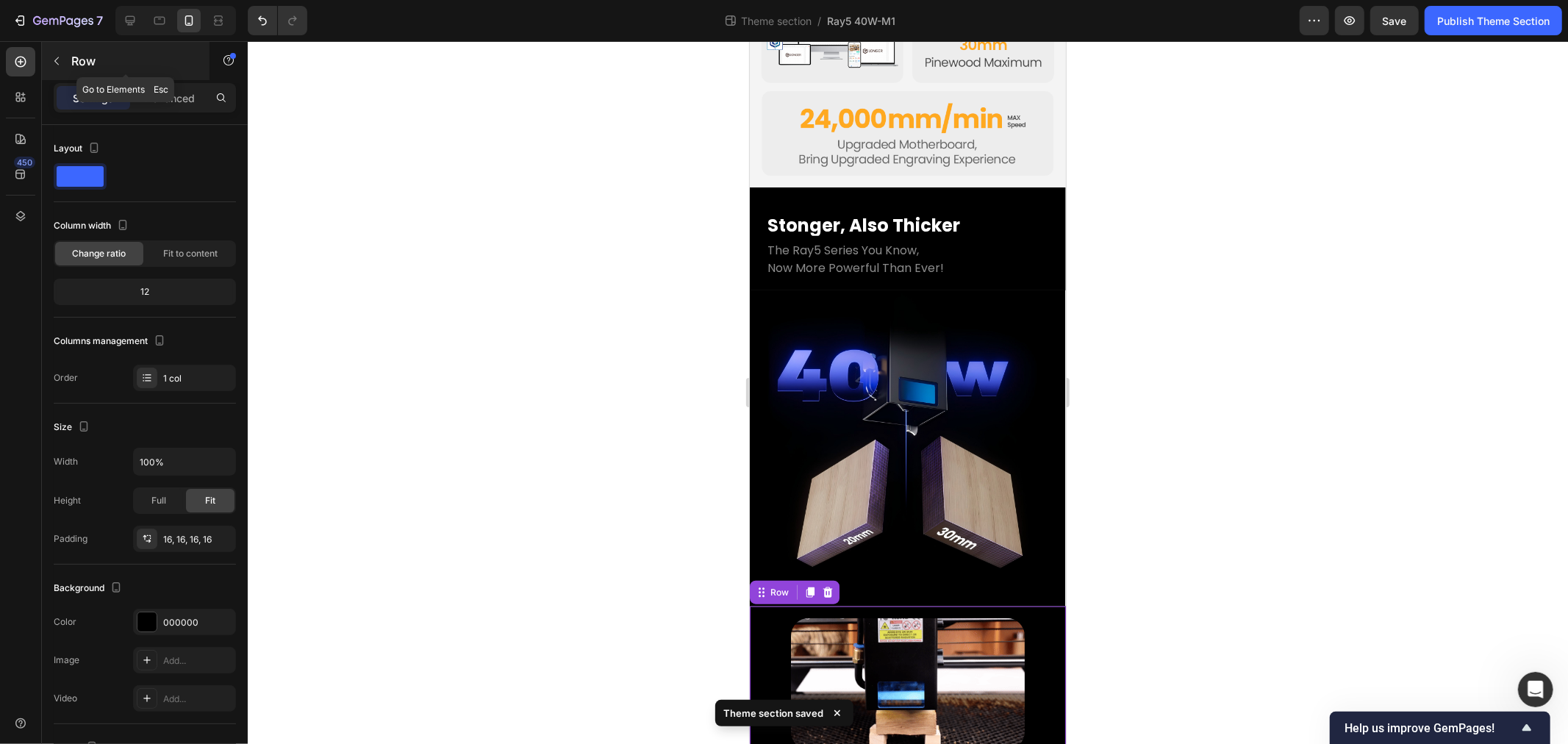
click at [64, 60] on button "button" at bounding box center [56, 61] width 23 height 23
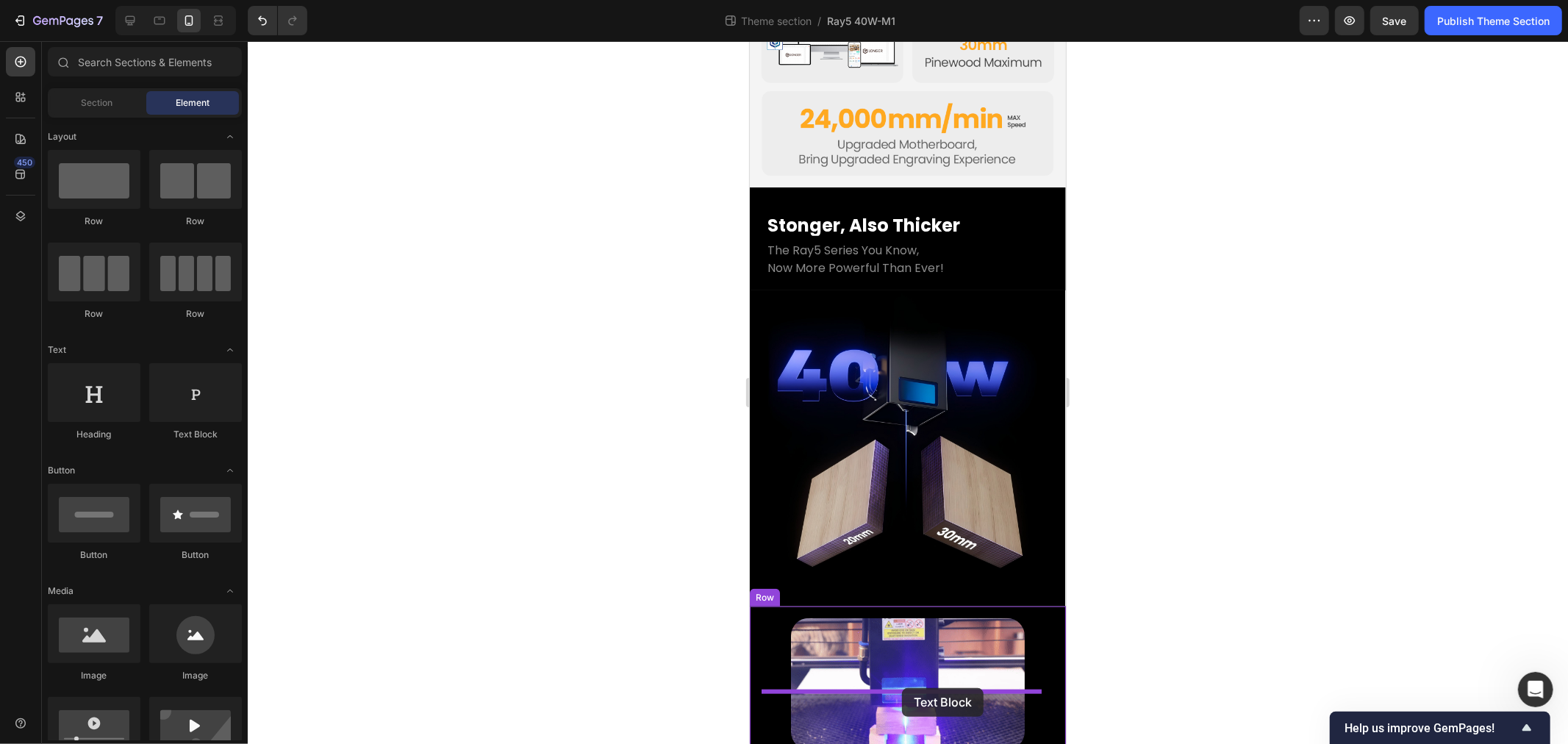
drag, startPoint x: 936, startPoint y: 431, endPoint x: 1281, endPoint y: 630, distance: 398.3
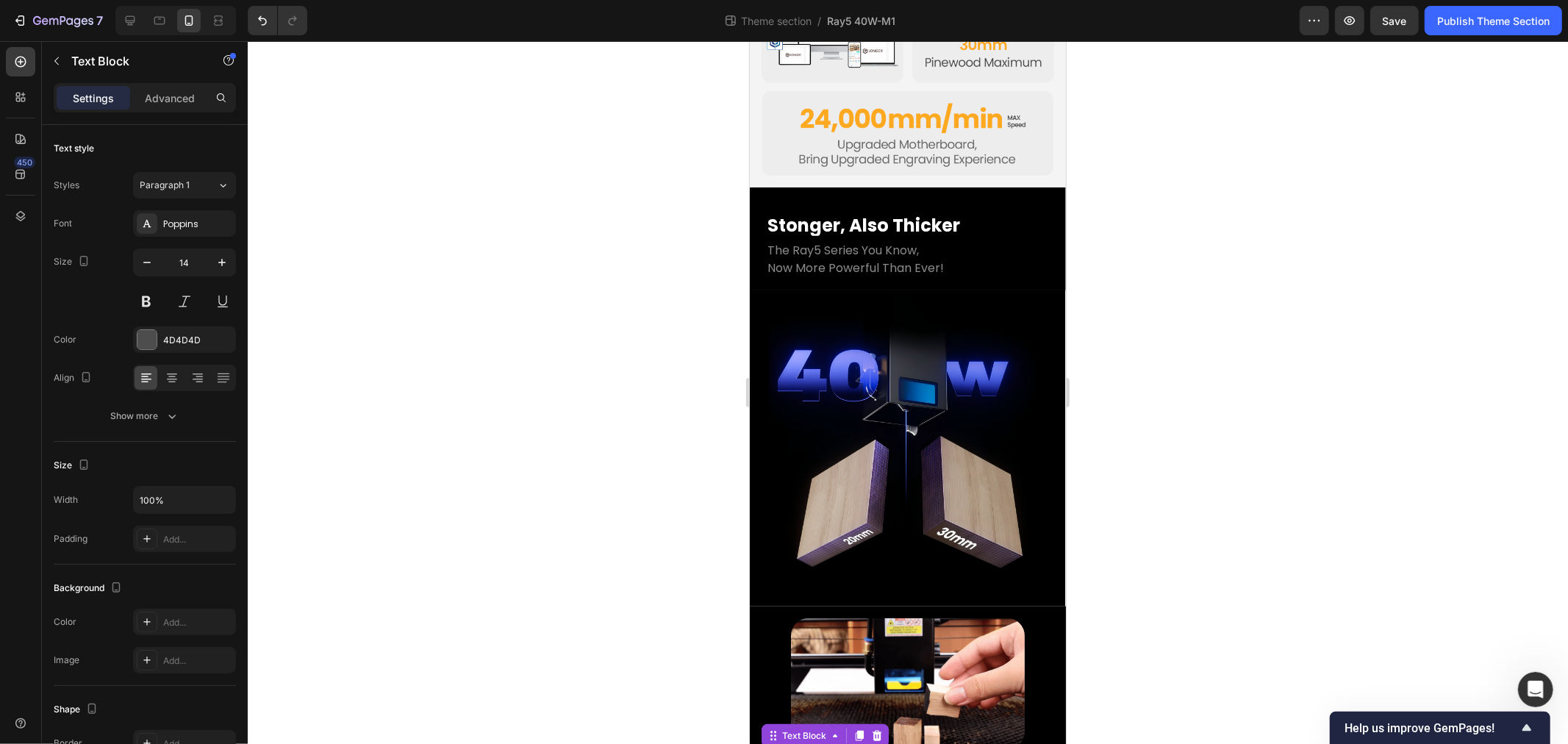
scroll to position [1072, 0]
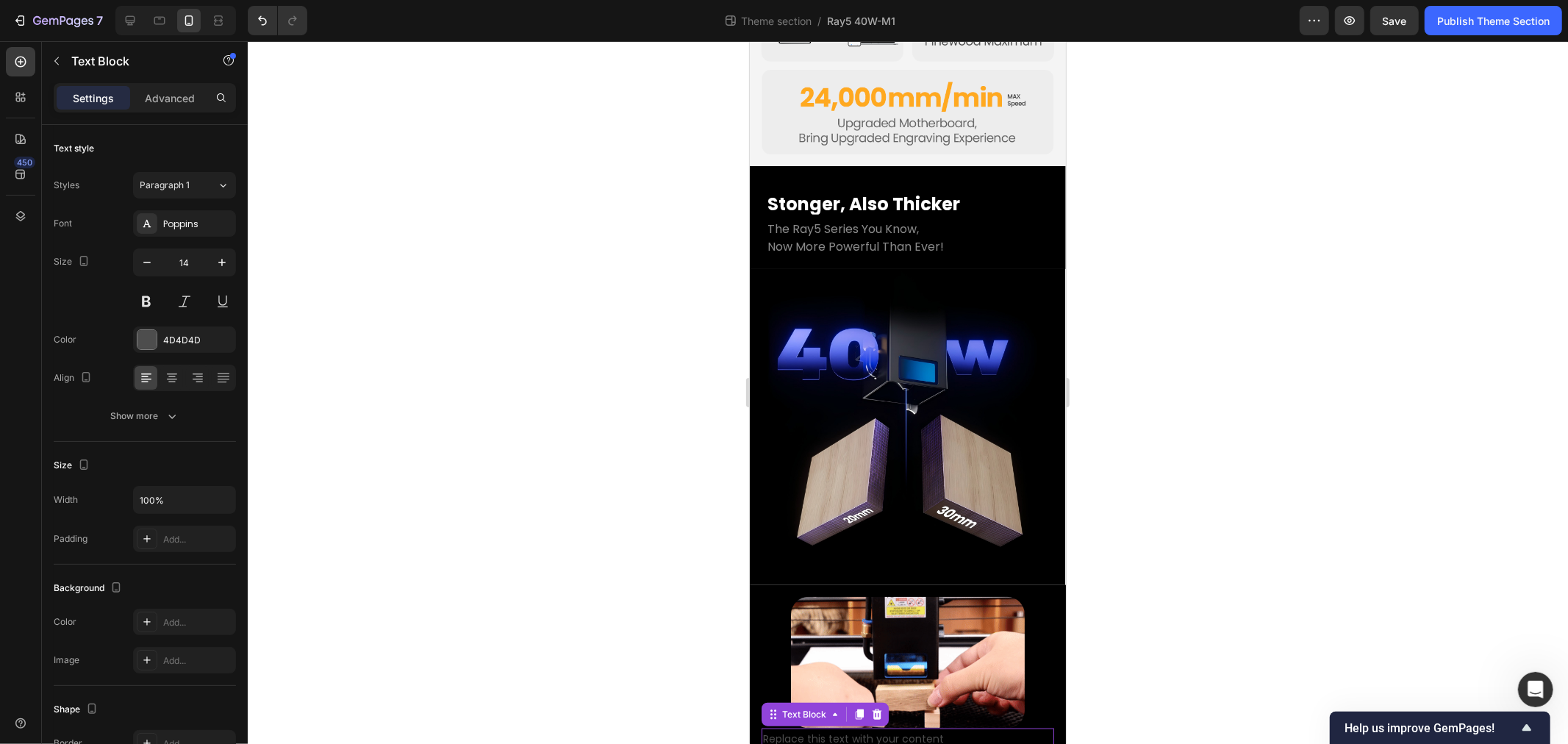
click at [911, 728] on div "Replace this text with your content" at bounding box center [908, 739] width 293 height 21
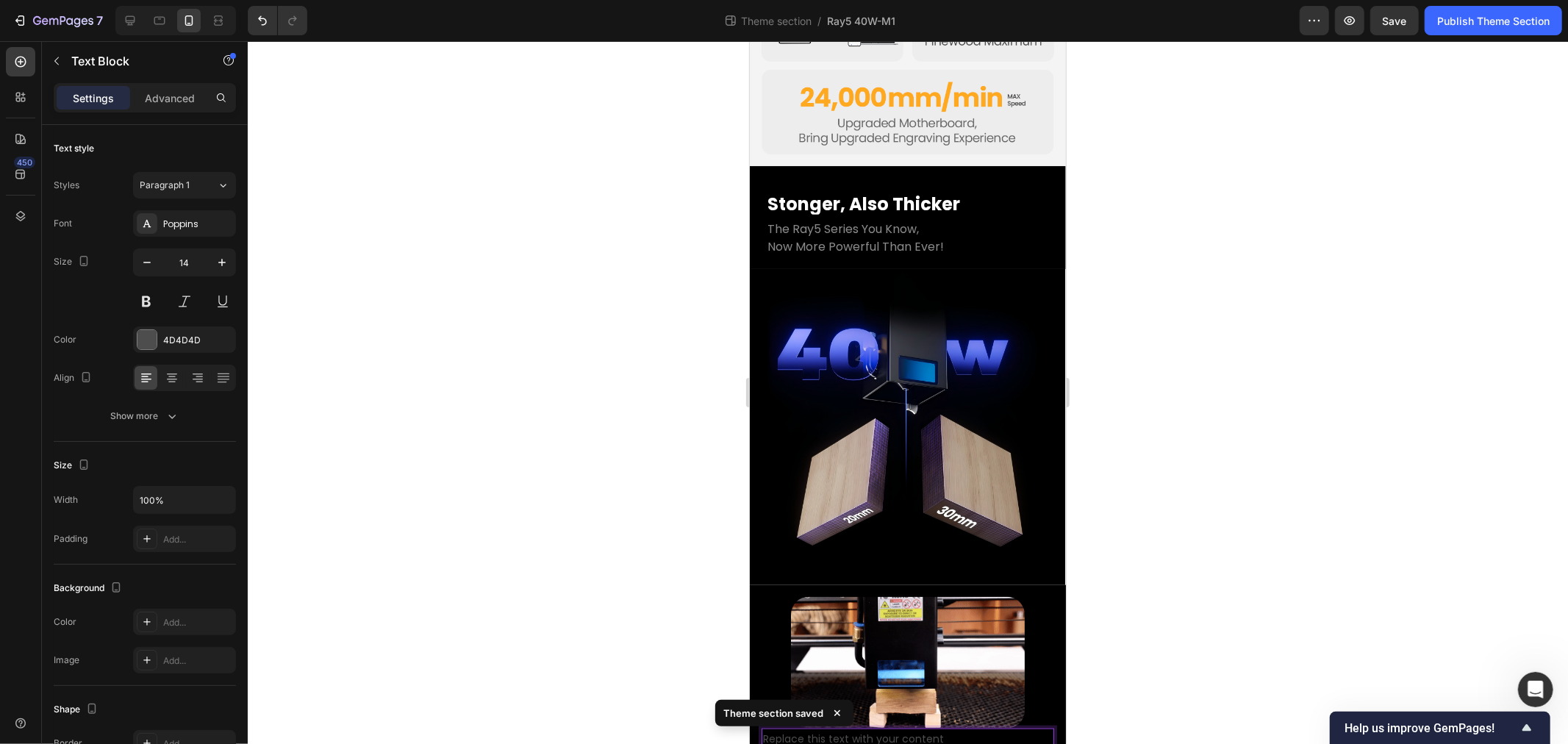
click at [944, 729] on p "Replace this text with your content" at bounding box center [907, 738] width 290 height 18
